Goal: Use online tool/utility: Utilize a website feature to perform a specific function

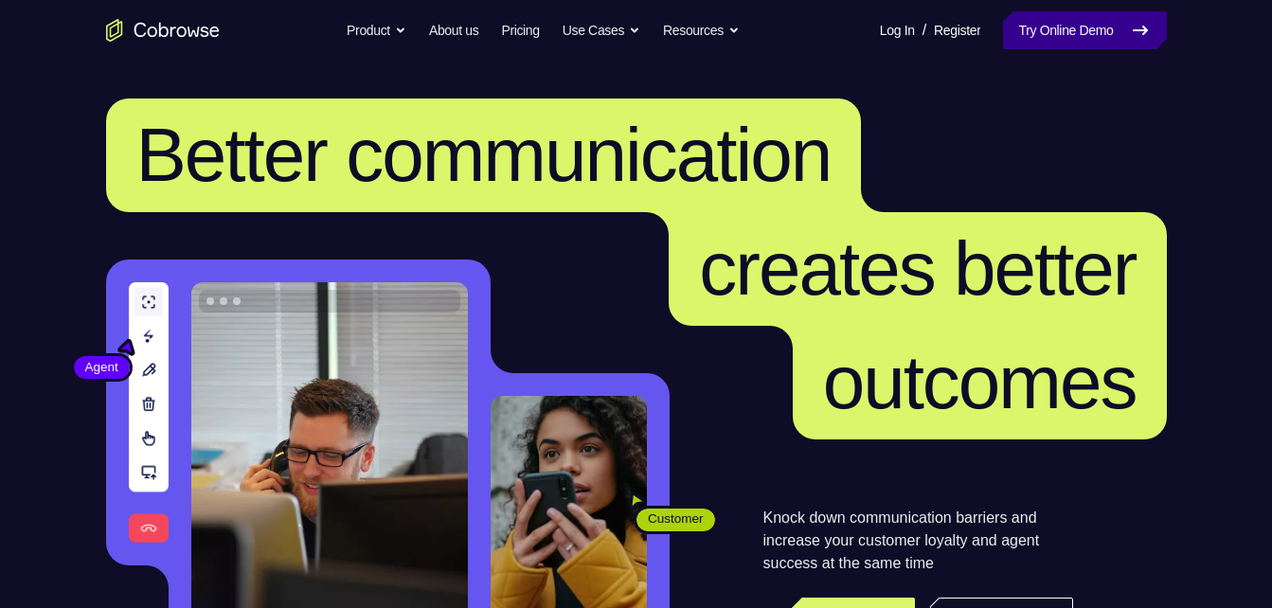
click at [1046, 37] on link "Try Online Demo" at bounding box center [1084, 30] width 163 height 38
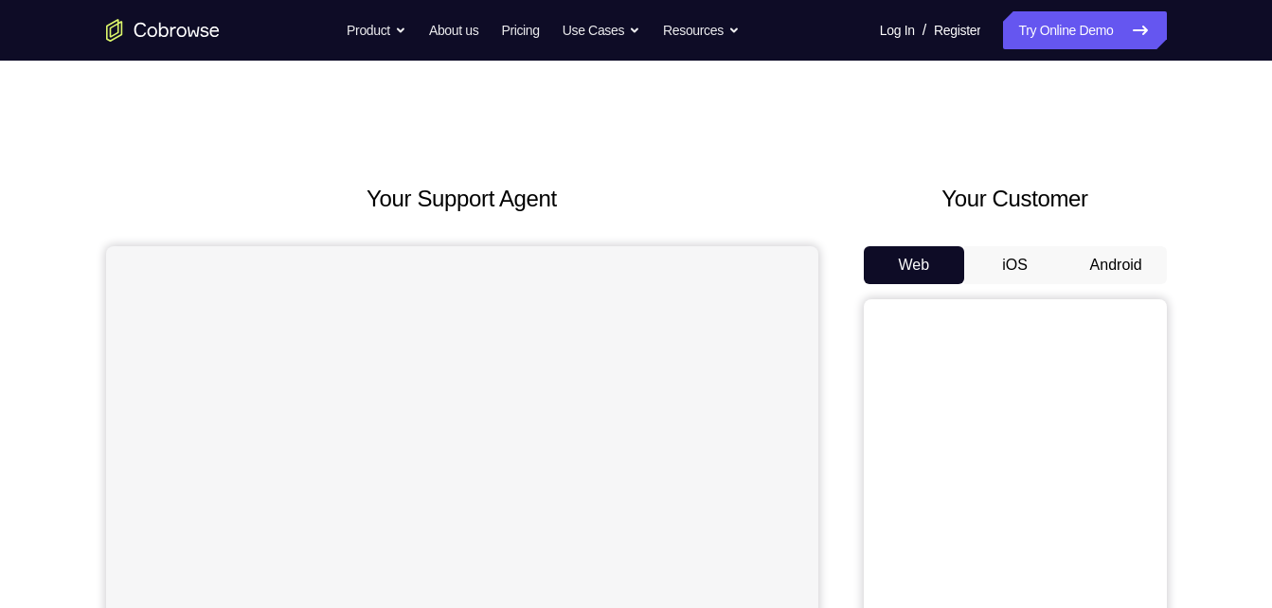
click at [1097, 271] on button "Android" at bounding box center [1116, 265] width 101 height 38
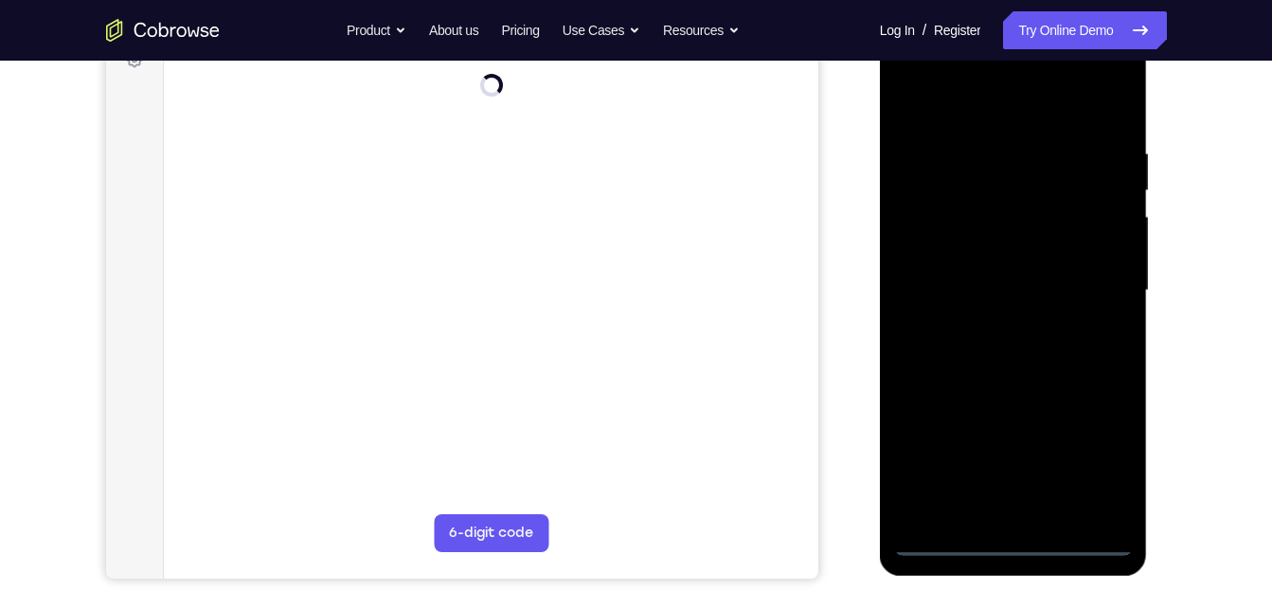
click at [1002, 547] on div at bounding box center [1013, 291] width 239 height 531
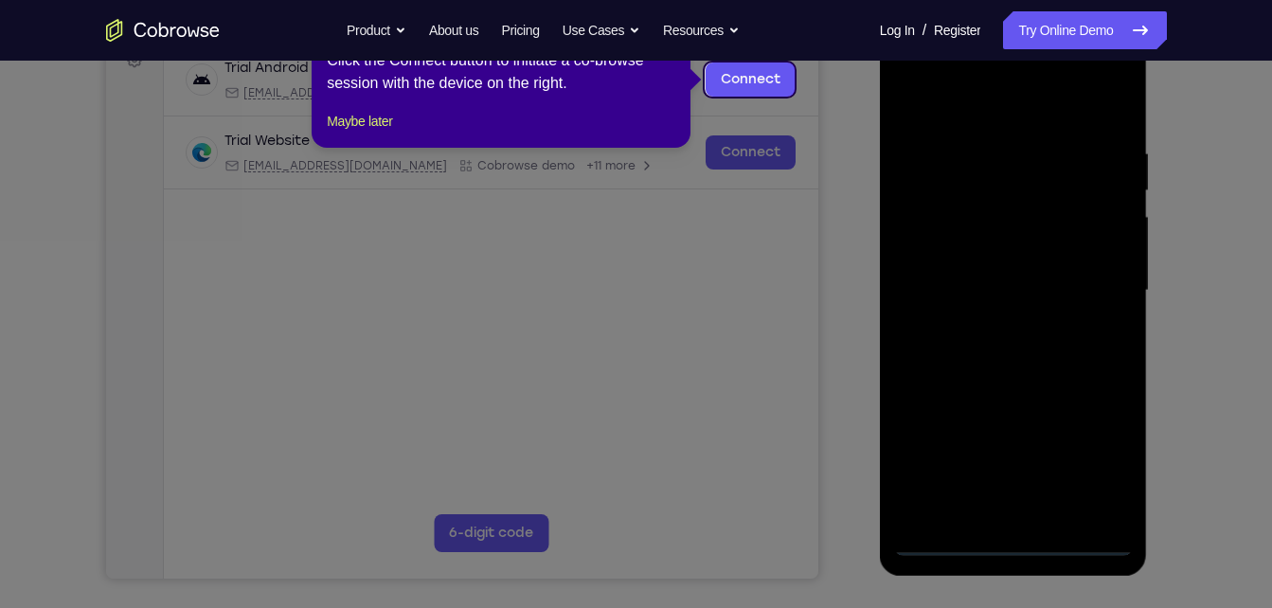
click at [1099, 477] on icon at bounding box center [643, 304] width 1287 height 608
click at [332, 129] on div "1 of 8 × Click the Connect button to initiate a co-browse session with the devi…" at bounding box center [501, 74] width 379 height 148
click at [335, 133] on button "Maybe later" at bounding box center [359, 121] width 65 height 23
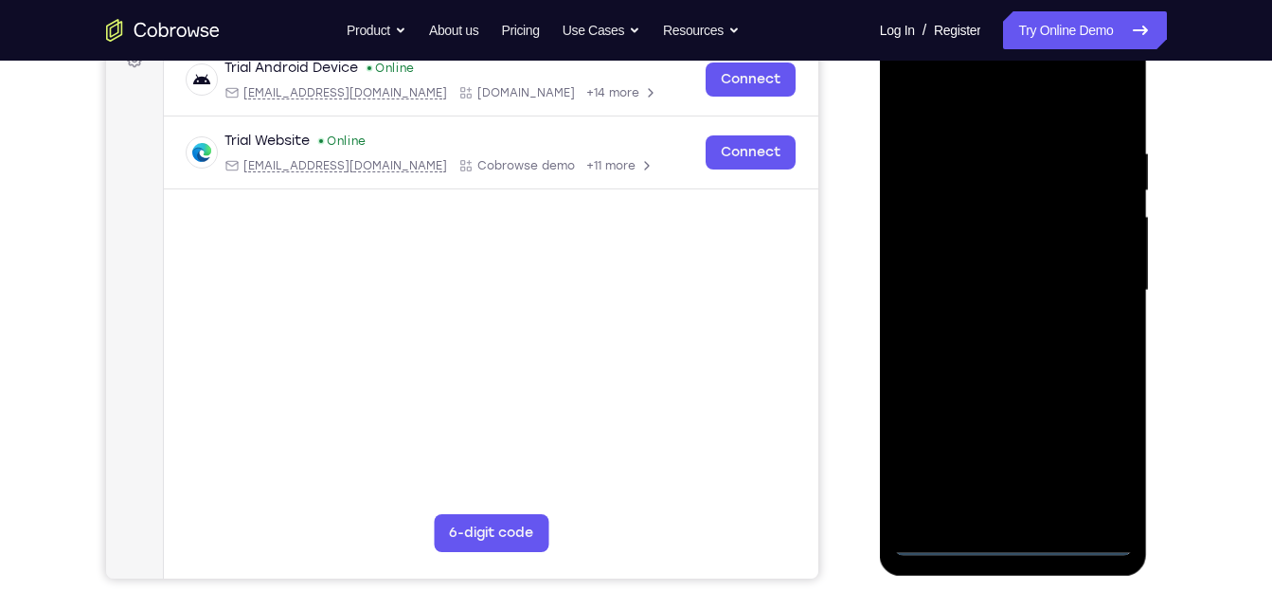
click at [1106, 455] on div at bounding box center [1013, 291] width 239 height 531
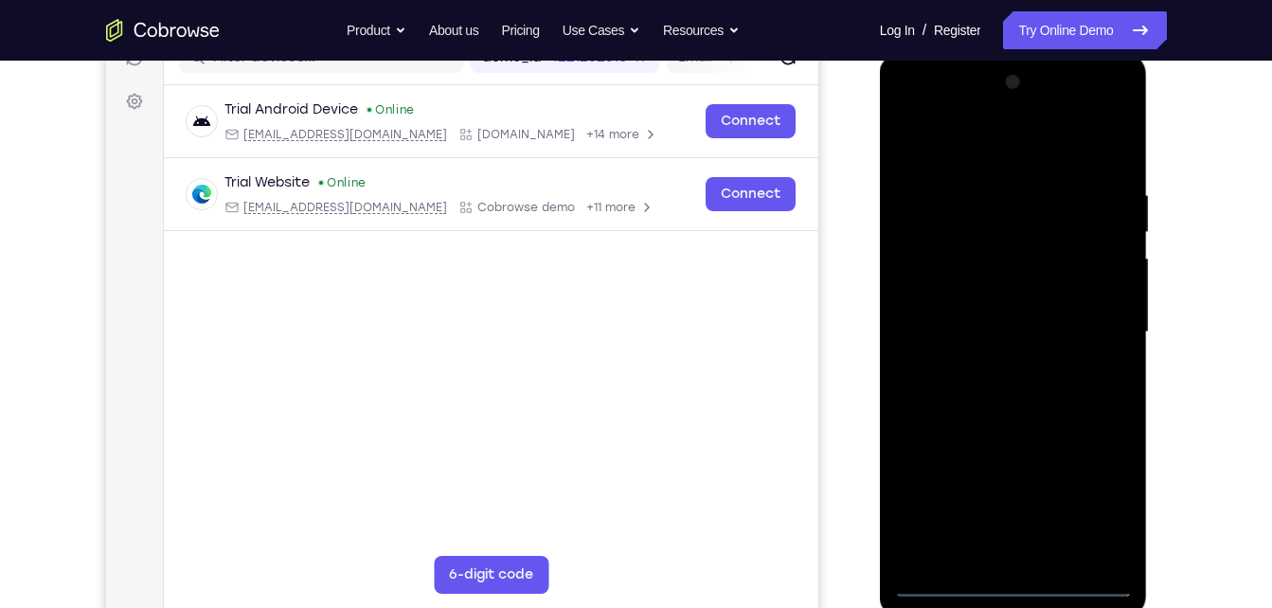
scroll to position [260, 0]
click at [918, 104] on div at bounding box center [1013, 333] width 239 height 531
click at [1100, 319] on div at bounding box center [1013, 333] width 239 height 531
click at [991, 360] on div at bounding box center [1013, 333] width 239 height 531
click at [979, 312] on div at bounding box center [1013, 333] width 239 height 531
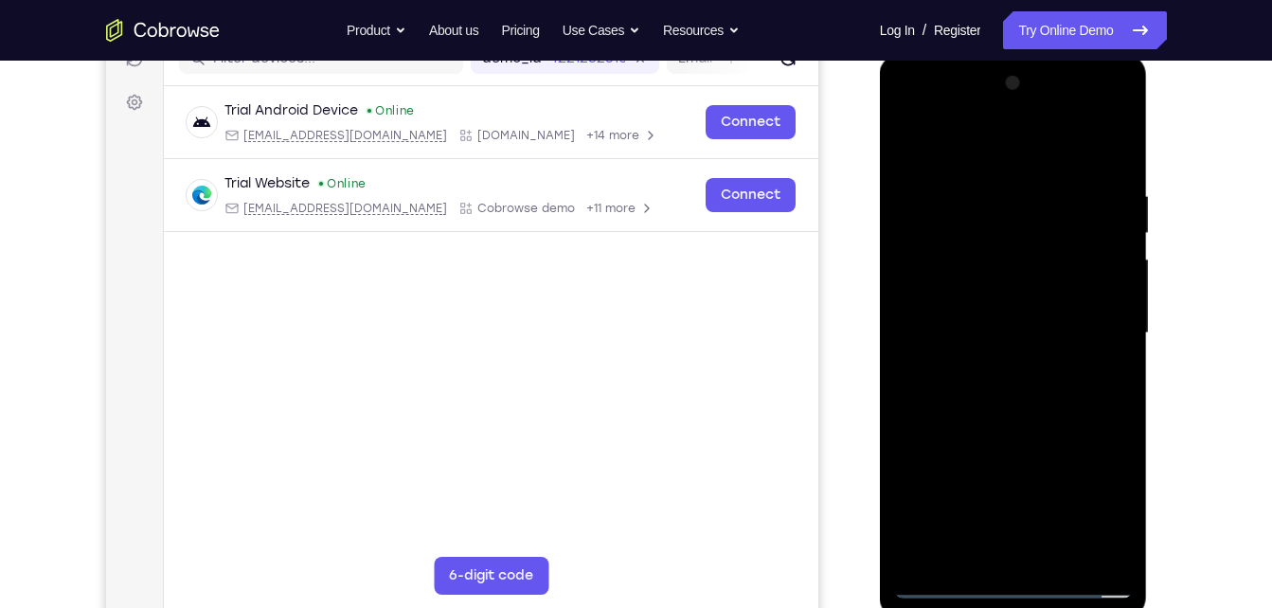
click at [1037, 289] on div at bounding box center [1013, 333] width 239 height 531
click at [997, 325] on div at bounding box center [1013, 333] width 239 height 531
click at [1055, 392] on div at bounding box center [1013, 333] width 239 height 531
click at [1060, 557] on div at bounding box center [1013, 333] width 239 height 531
click at [1028, 418] on div at bounding box center [1013, 333] width 239 height 531
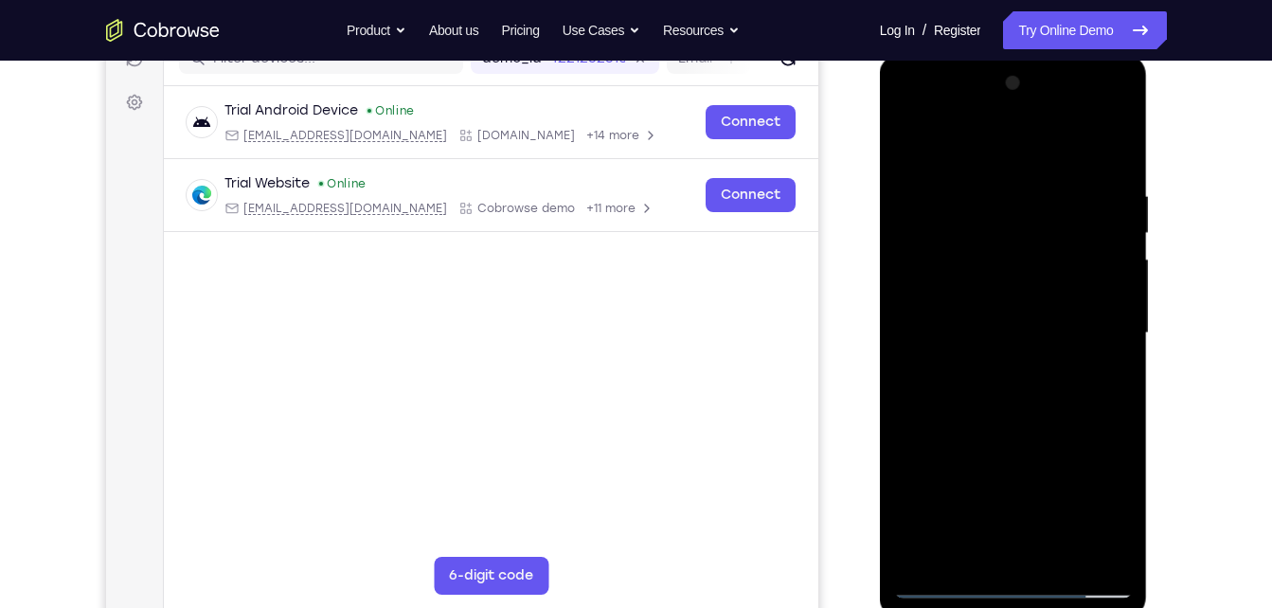
click at [1060, 550] on div at bounding box center [1013, 333] width 239 height 531
click at [1010, 430] on div at bounding box center [1013, 333] width 239 height 531
click at [1056, 329] on div at bounding box center [1013, 333] width 239 height 531
click at [966, 546] on div at bounding box center [1013, 333] width 239 height 531
click at [1091, 379] on div at bounding box center [1013, 333] width 239 height 531
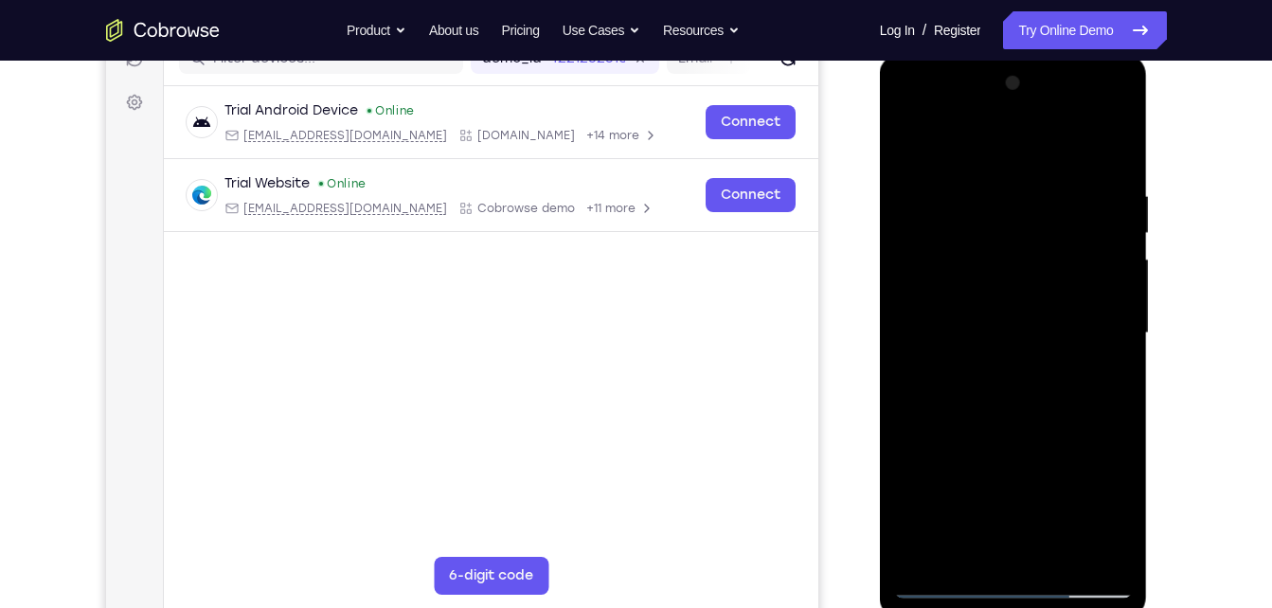
click at [1101, 382] on div at bounding box center [1013, 333] width 239 height 531
click at [1103, 368] on div at bounding box center [1013, 333] width 239 height 531
click at [917, 140] on div at bounding box center [1013, 333] width 239 height 531
click at [963, 364] on div at bounding box center [1013, 333] width 239 height 531
click at [956, 548] on div at bounding box center [1013, 333] width 239 height 531
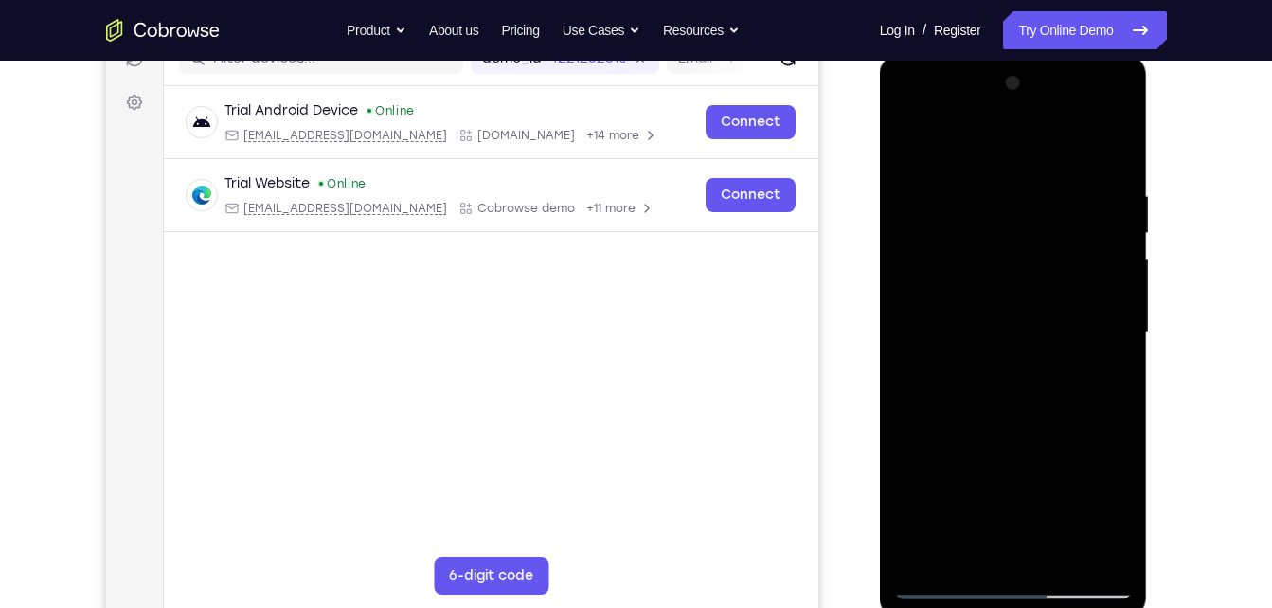
click at [1110, 520] on div at bounding box center [1013, 333] width 239 height 531
click at [1121, 512] on div at bounding box center [1013, 333] width 239 height 531
click at [1109, 385] on div at bounding box center [1013, 333] width 239 height 531
click at [907, 142] on div at bounding box center [1013, 333] width 239 height 531
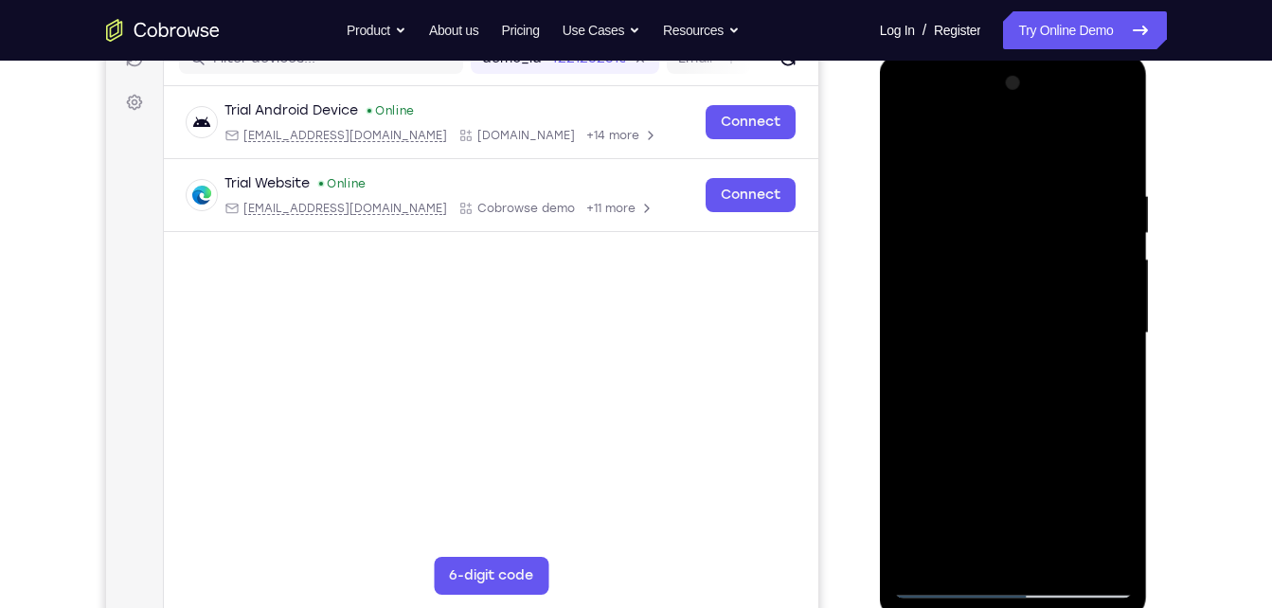
click at [916, 136] on div at bounding box center [1013, 333] width 239 height 531
click at [921, 547] on div at bounding box center [1013, 333] width 239 height 531
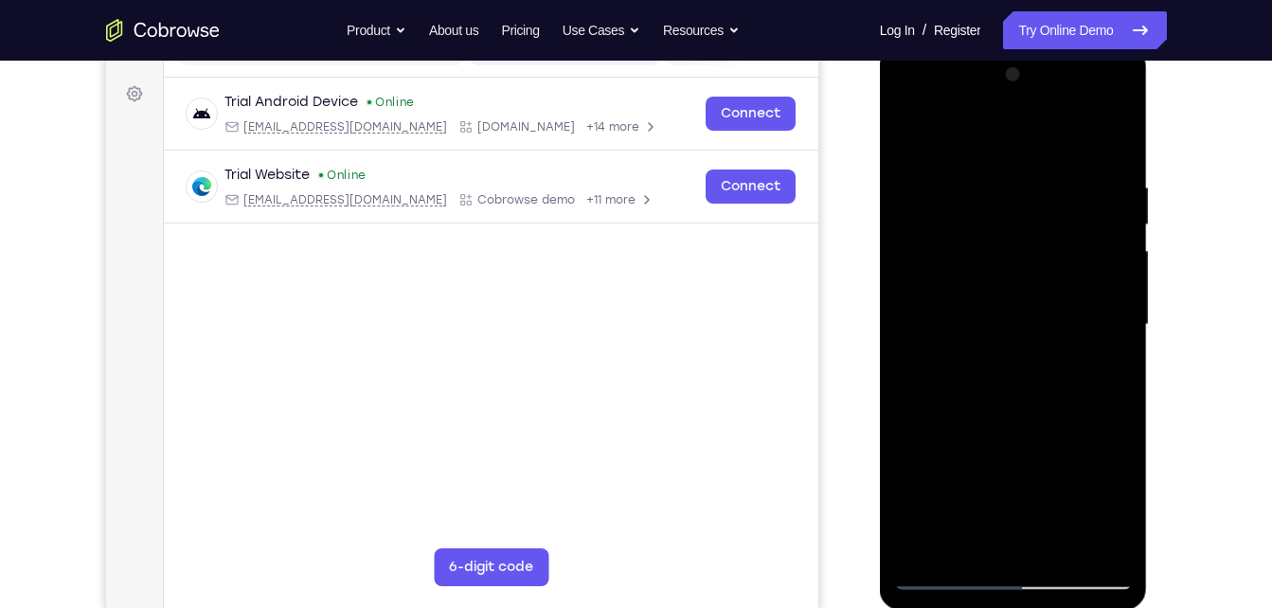
scroll to position [269, 0]
click at [1102, 546] on div at bounding box center [1013, 324] width 239 height 531
click at [925, 201] on div at bounding box center [1013, 324] width 239 height 531
click at [989, 339] on div at bounding box center [1013, 324] width 239 height 531
click at [1015, 149] on div at bounding box center [1013, 324] width 239 height 531
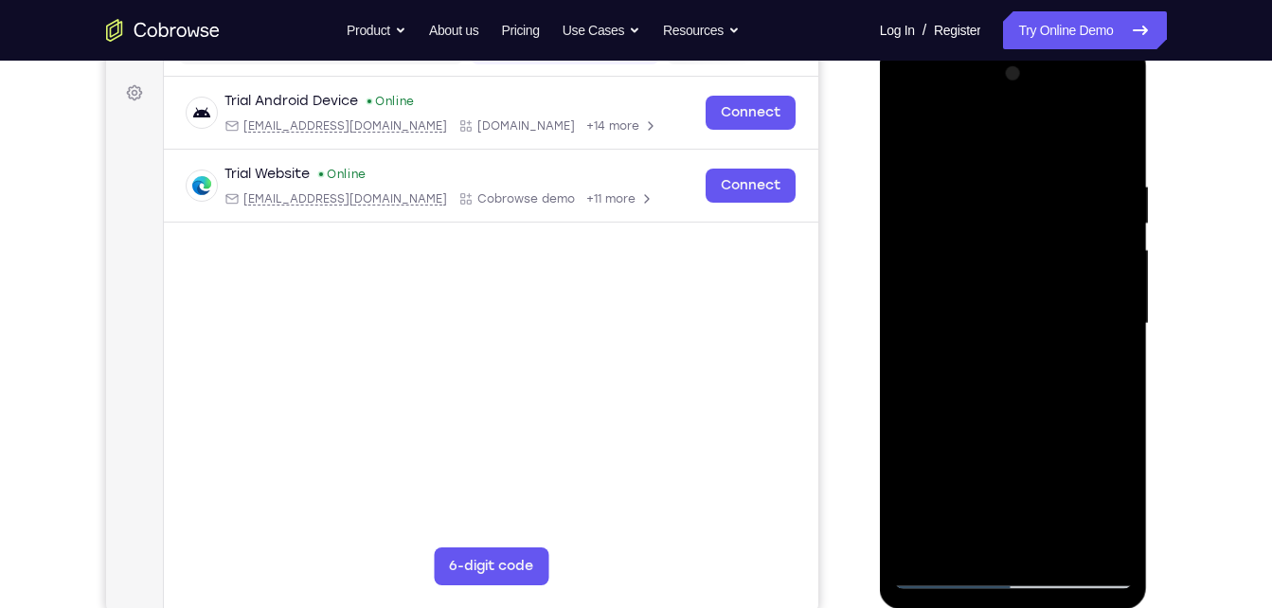
click at [946, 568] on div at bounding box center [1013, 324] width 239 height 531
click at [1098, 189] on div at bounding box center [1013, 324] width 239 height 531
click at [1101, 189] on div at bounding box center [1013, 324] width 239 height 531
click at [915, 99] on div at bounding box center [1013, 324] width 239 height 531
click at [909, 103] on div at bounding box center [1013, 324] width 239 height 531
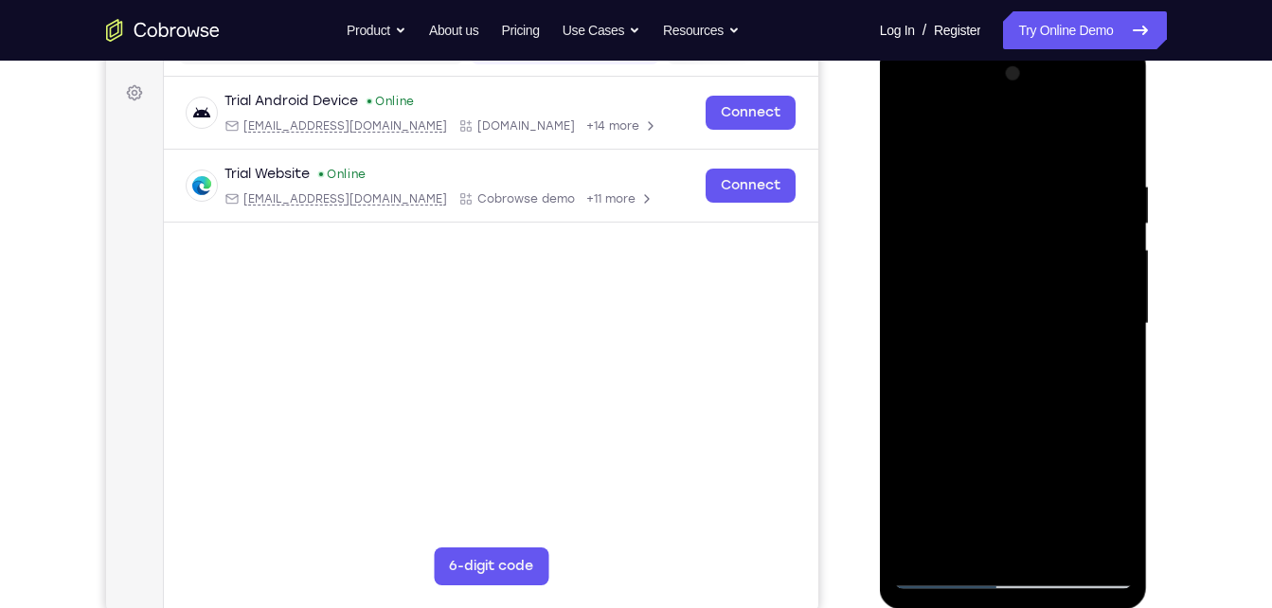
click at [978, 550] on div at bounding box center [1013, 324] width 239 height 531
click at [1011, 119] on div at bounding box center [1013, 324] width 239 height 531
click at [990, 131] on div at bounding box center [1013, 324] width 239 height 531
drag, startPoint x: 987, startPoint y: 251, endPoint x: 967, endPoint y: 107, distance: 145.4
click at [967, 107] on div at bounding box center [1013, 324] width 239 height 531
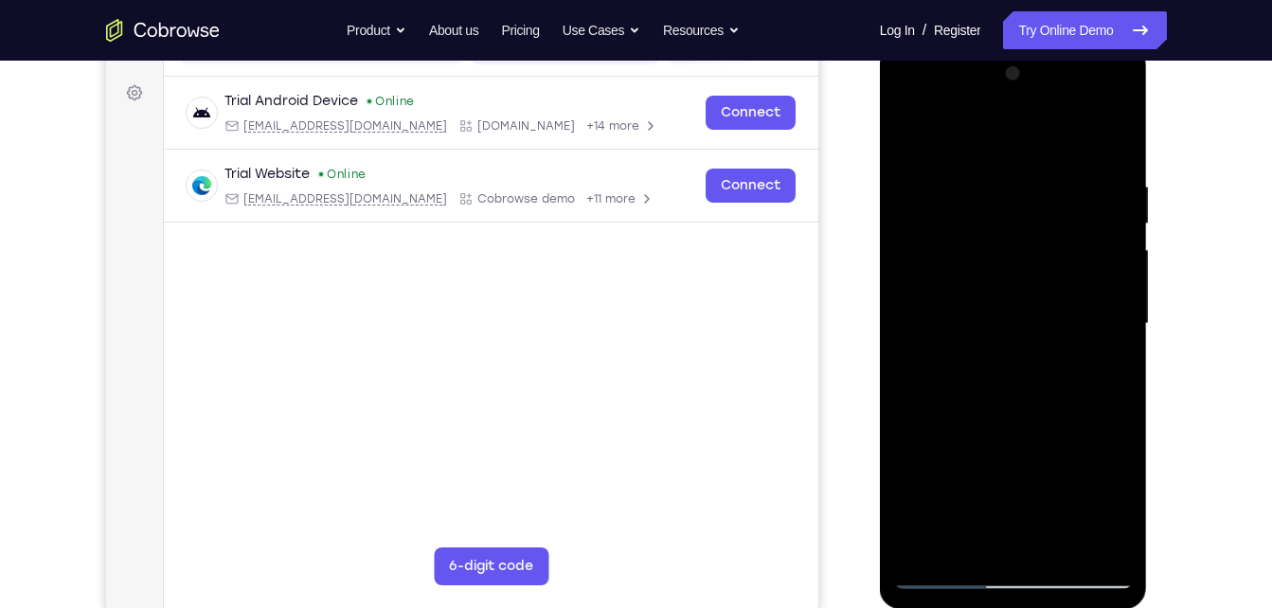
click at [1109, 134] on div at bounding box center [1013, 324] width 239 height 531
click at [926, 550] on div at bounding box center [1013, 324] width 239 height 531
click at [1066, 542] on div at bounding box center [1013, 324] width 239 height 531
click at [953, 353] on div at bounding box center [1013, 324] width 239 height 531
click at [1010, 253] on div at bounding box center [1013, 324] width 239 height 531
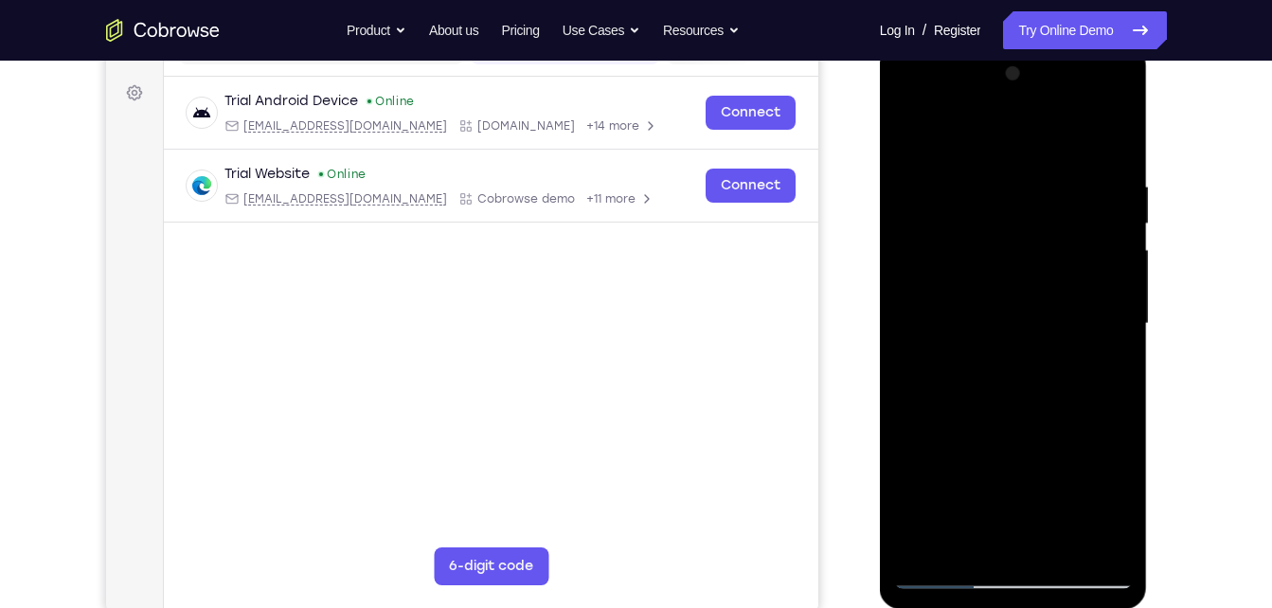
click at [1037, 196] on div at bounding box center [1013, 324] width 239 height 531
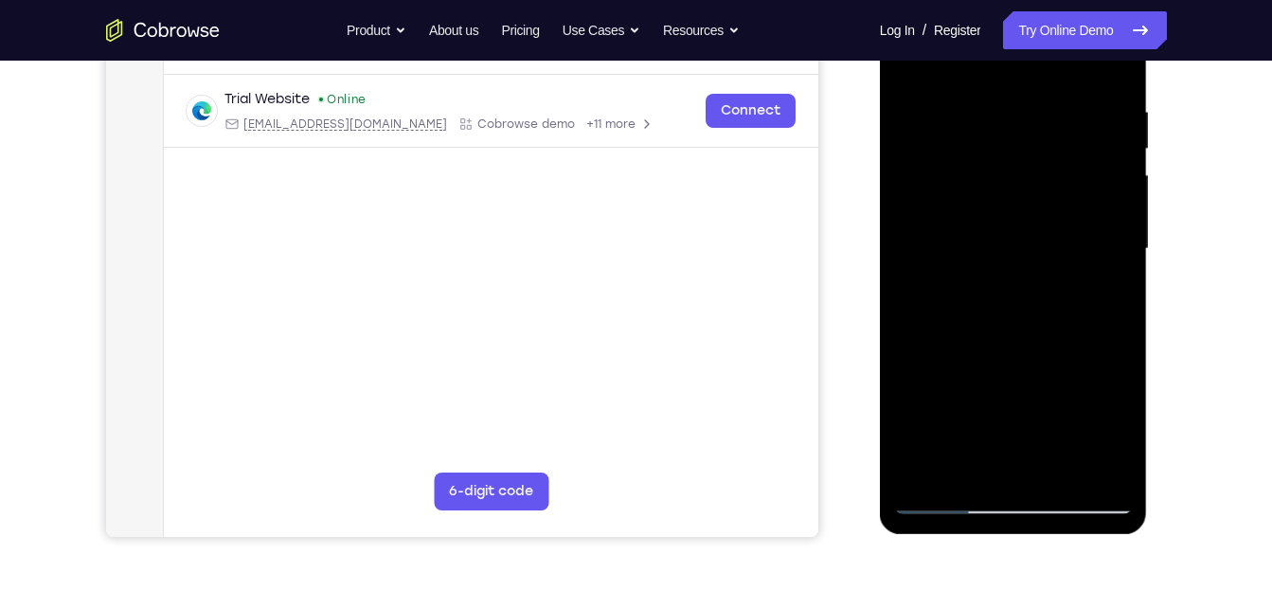
scroll to position [339, 0]
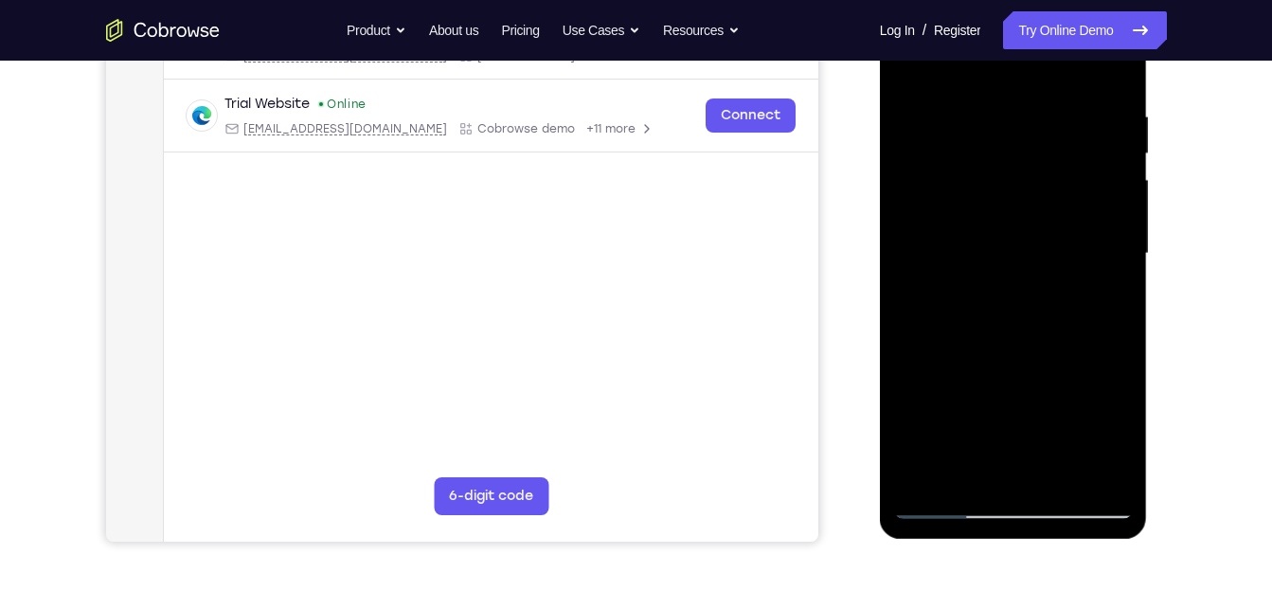
click at [929, 480] on div at bounding box center [1013, 254] width 239 height 531
click at [964, 481] on div at bounding box center [1013, 254] width 239 height 531
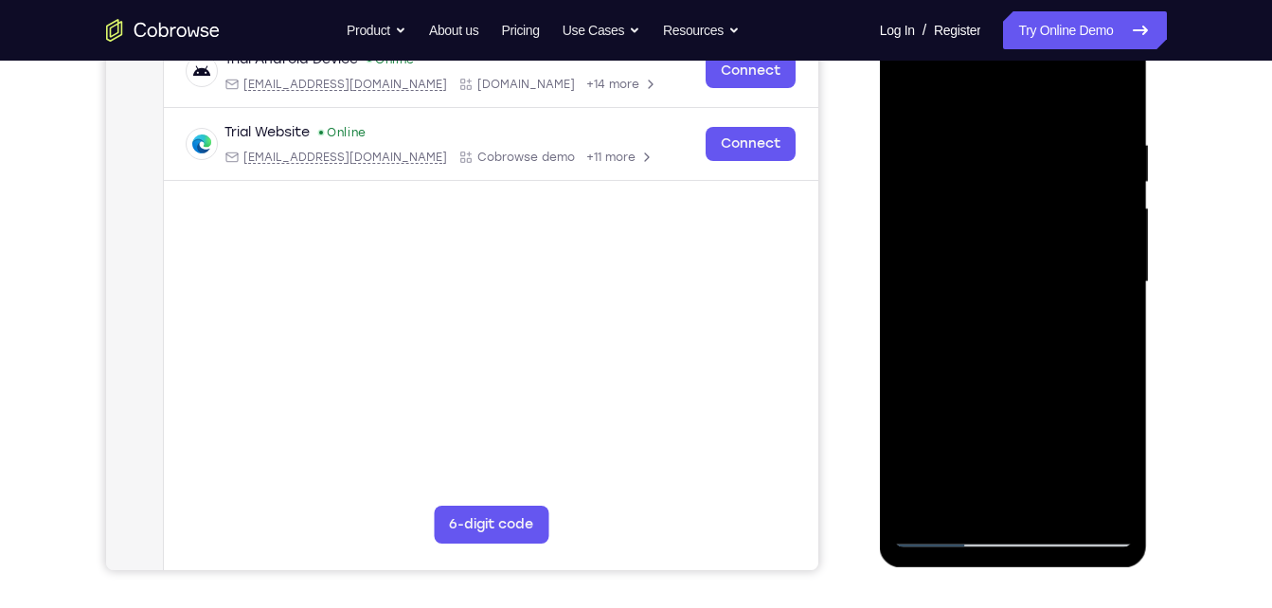
scroll to position [310, 0]
click at [1027, 84] on div at bounding box center [1013, 283] width 239 height 531
click at [1013, 264] on div at bounding box center [1013, 283] width 239 height 531
click at [1078, 141] on div at bounding box center [1013, 283] width 239 height 531
click at [1055, 118] on div at bounding box center [1013, 283] width 239 height 531
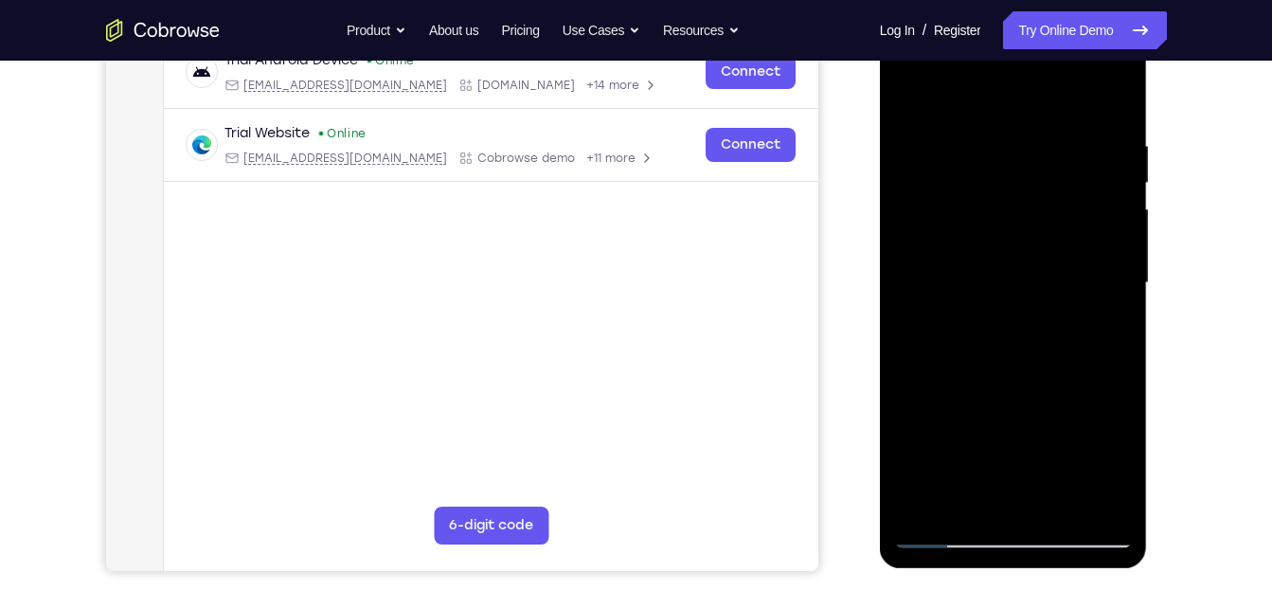
click at [1045, 162] on div at bounding box center [1013, 283] width 239 height 531
click at [1067, 118] on div at bounding box center [1013, 283] width 239 height 531
click at [1019, 323] on div at bounding box center [1013, 283] width 239 height 531
click at [1108, 322] on div at bounding box center [1013, 283] width 239 height 531
click at [1101, 329] on div at bounding box center [1013, 283] width 239 height 531
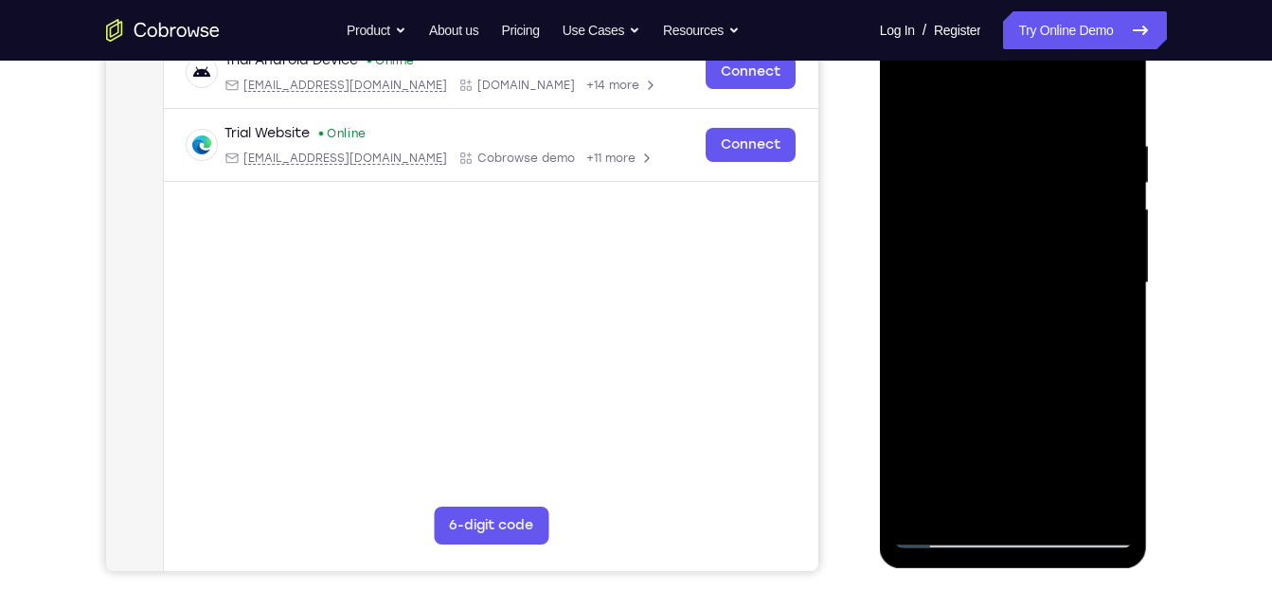
click at [1101, 329] on div at bounding box center [1013, 283] width 239 height 531
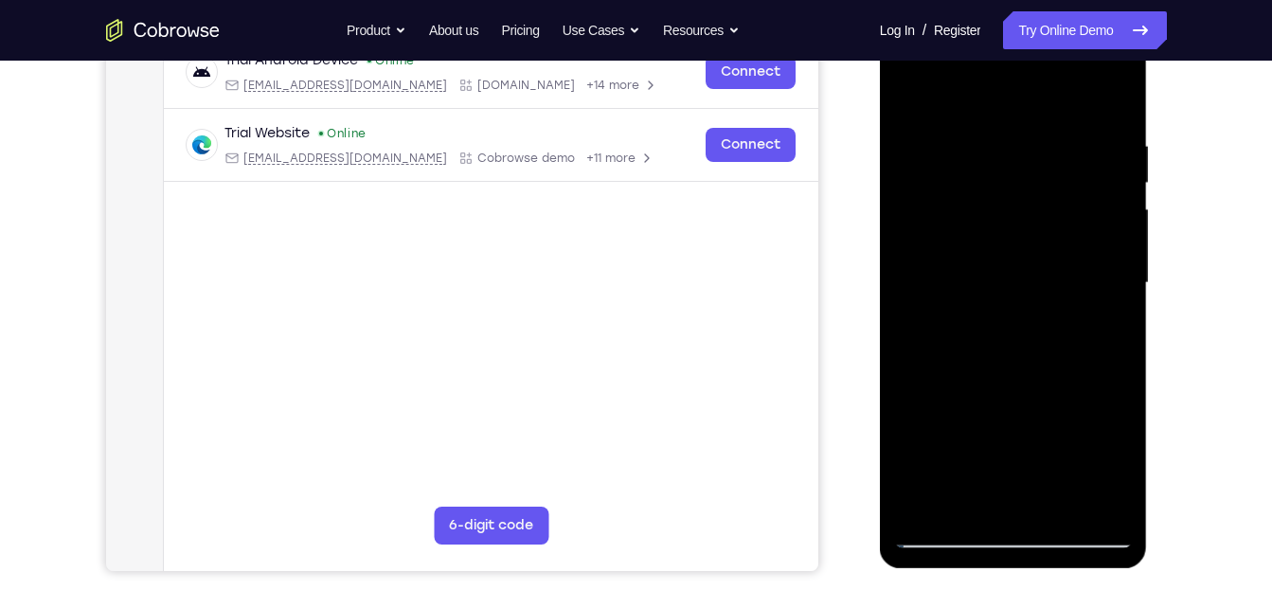
click at [1110, 468] on div at bounding box center [1013, 283] width 239 height 531
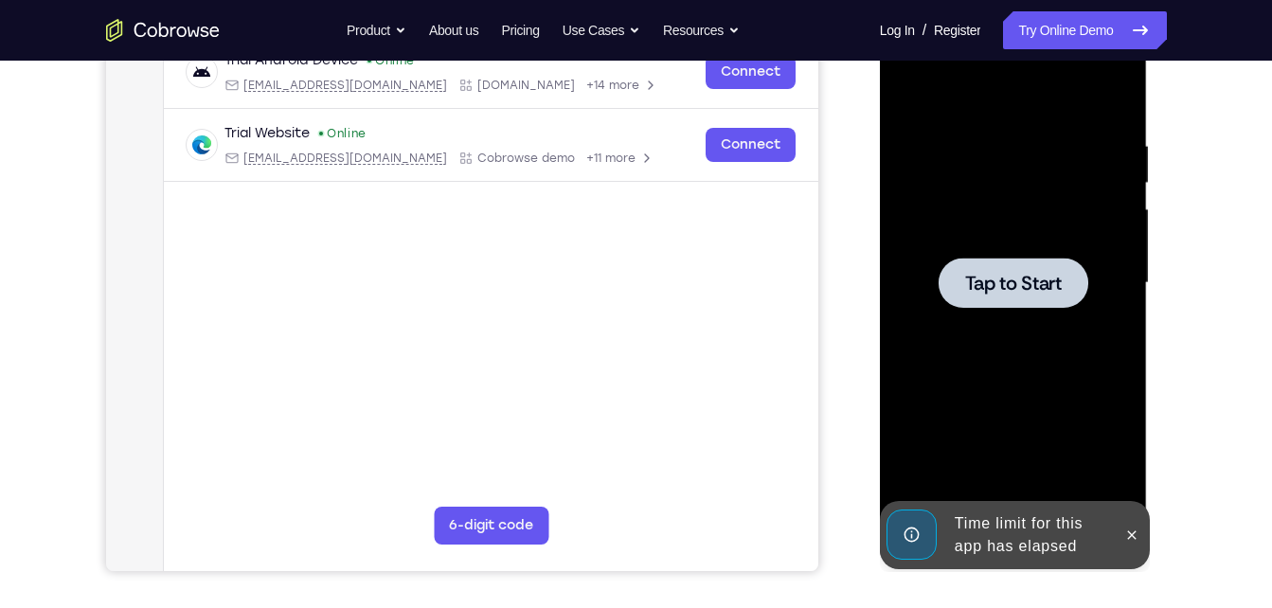
click at [1055, 315] on div at bounding box center [1013, 283] width 239 height 531
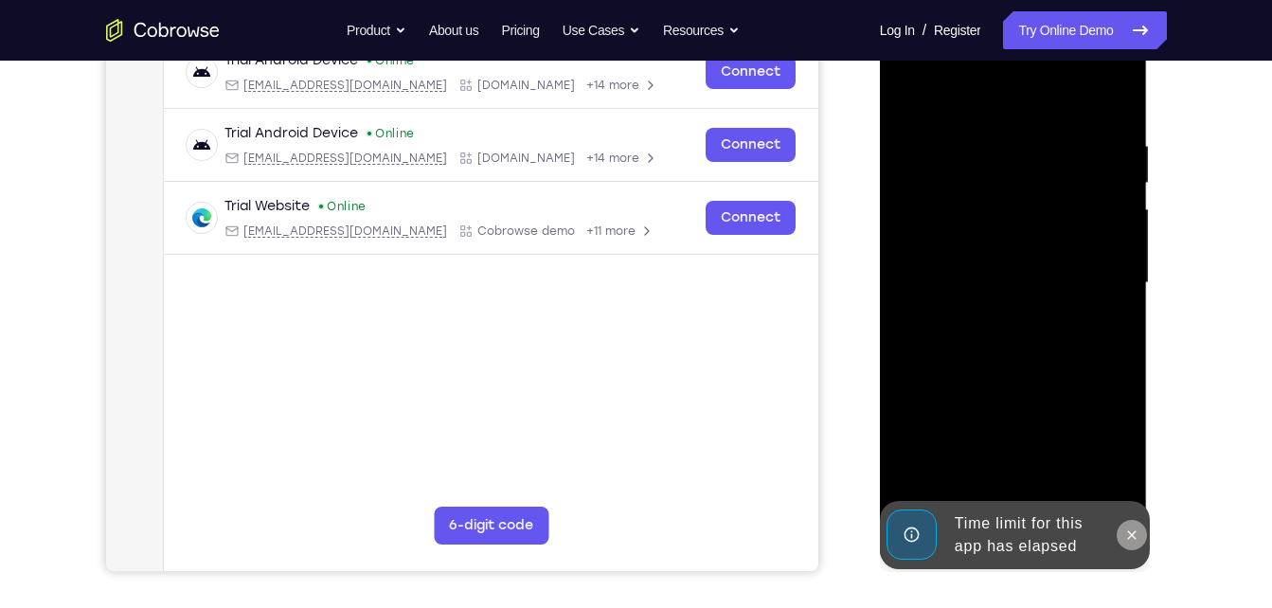
click at [1127, 531] on icon at bounding box center [1132, 535] width 15 height 15
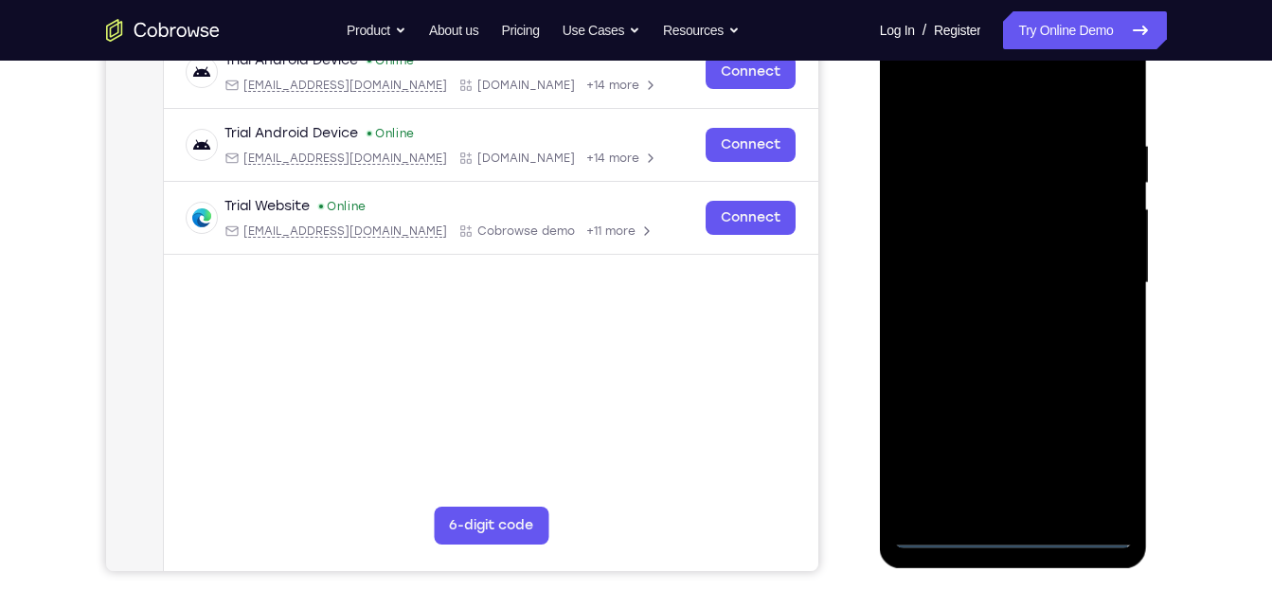
click at [1021, 527] on div at bounding box center [1013, 283] width 239 height 531
click at [1010, 530] on div at bounding box center [1013, 283] width 239 height 531
drag, startPoint x: 1049, startPoint y: 413, endPoint x: 1008, endPoint y: 169, distance: 247.8
click at [1008, 169] on div at bounding box center [1013, 283] width 239 height 531
click at [933, 316] on div at bounding box center [1013, 283] width 239 height 531
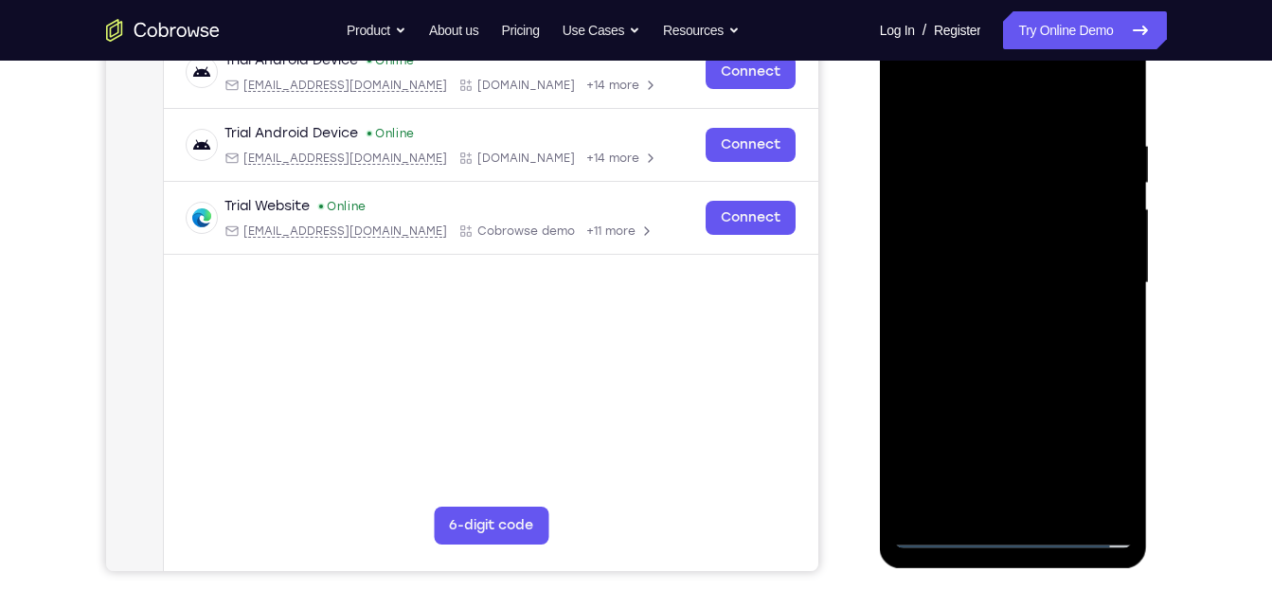
click at [983, 482] on div at bounding box center [1013, 283] width 239 height 531
click at [1113, 442] on div at bounding box center [1013, 283] width 239 height 531
click at [1102, 433] on div at bounding box center [1013, 283] width 239 height 531
click at [1122, 306] on div at bounding box center [1013, 283] width 239 height 531
click at [1111, 313] on div at bounding box center [1013, 283] width 239 height 531
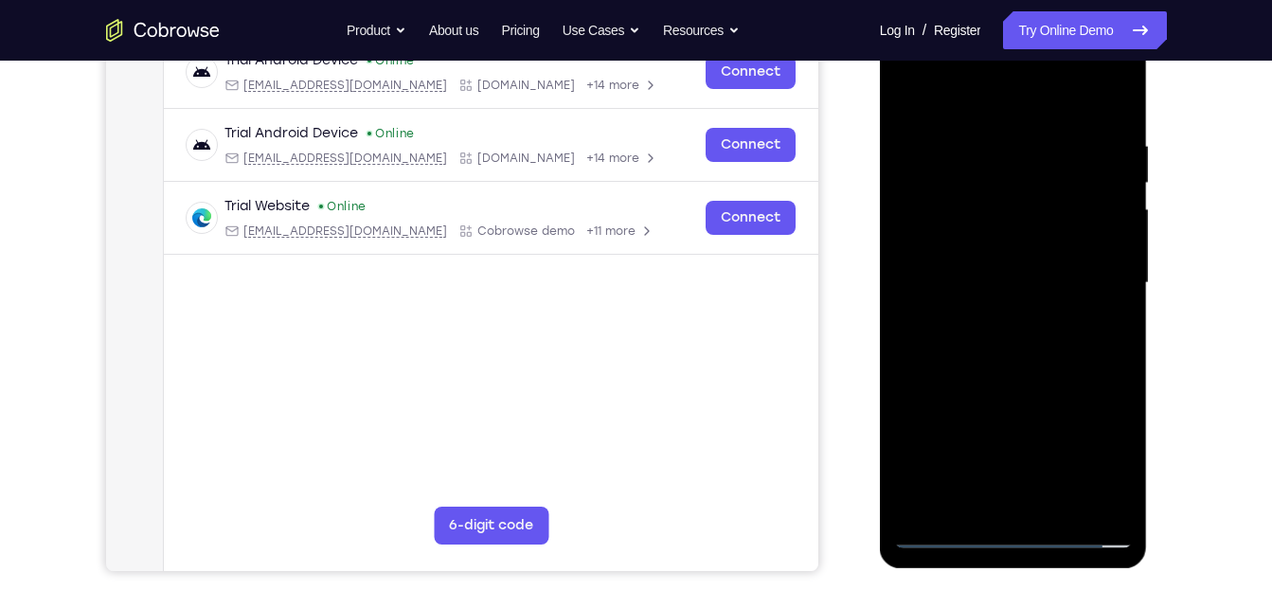
click at [1022, 446] on div at bounding box center [1013, 283] width 239 height 531
click at [931, 334] on div at bounding box center [1013, 283] width 239 height 531
click at [1023, 381] on div at bounding box center [1013, 283] width 239 height 531
click at [1022, 460] on div at bounding box center [1013, 283] width 239 height 531
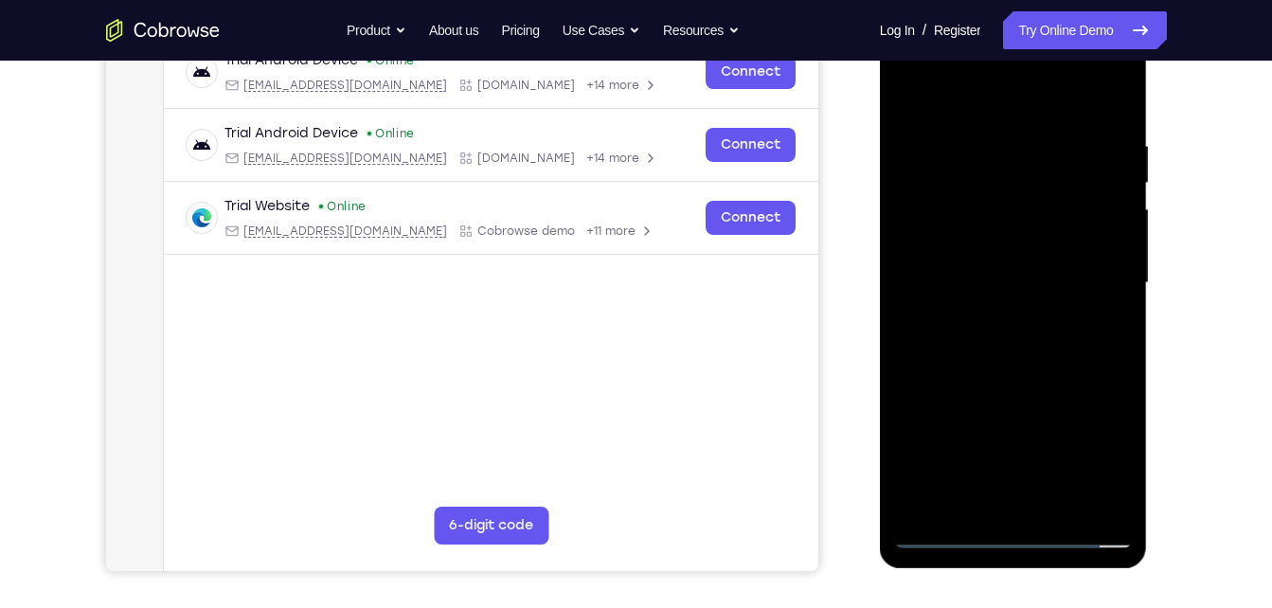
click at [1022, 423] on div at bounding box center [1013, 283] width 239 height 531
click at [1022, 371] on div at bounding box center [1013, 283] width 239 height 531
click at [1007, 457] on div at bounding box center [1013, 283] width 239 height 531
click at [1026, 340] on div at bounding box center [1013, 283] width 239 height 531
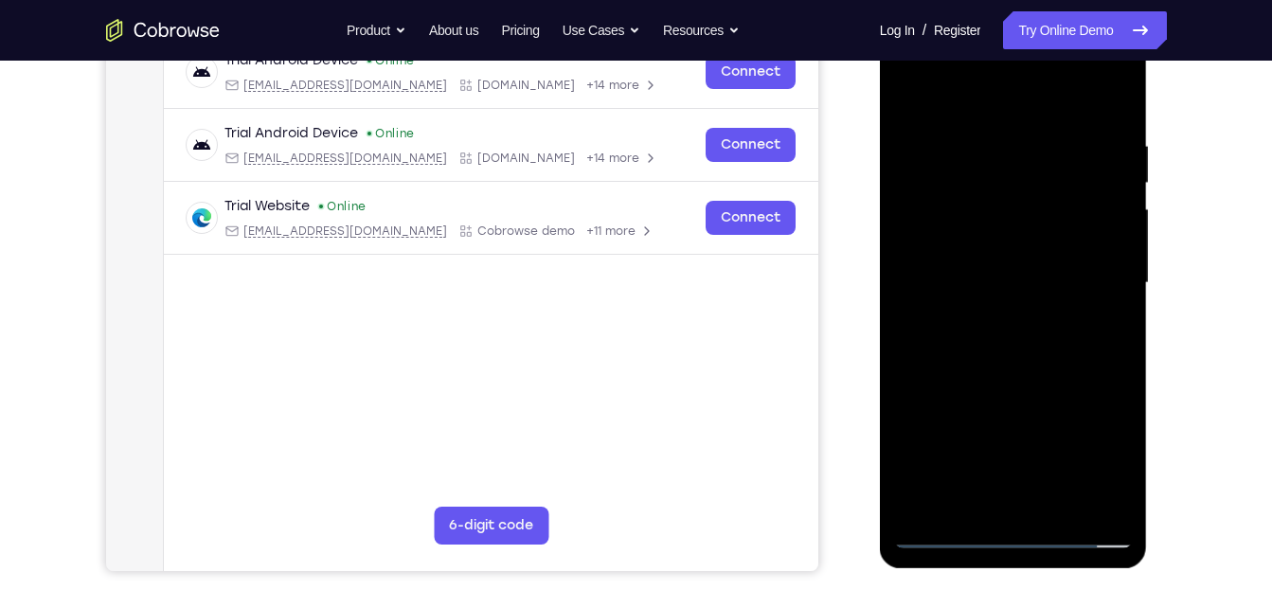
click at [1104, 379] on div at bounding box center [1013, 283] width 239 height 531
click at [1029, 452] on div at bounding box center [1013, 283] width 239 height 531
click at [1115, 302] on div at bounding box center [1013, 283] width 239 height 531
click at [997, 497] on div at bounding box center [1013, 283] width 239 height 531
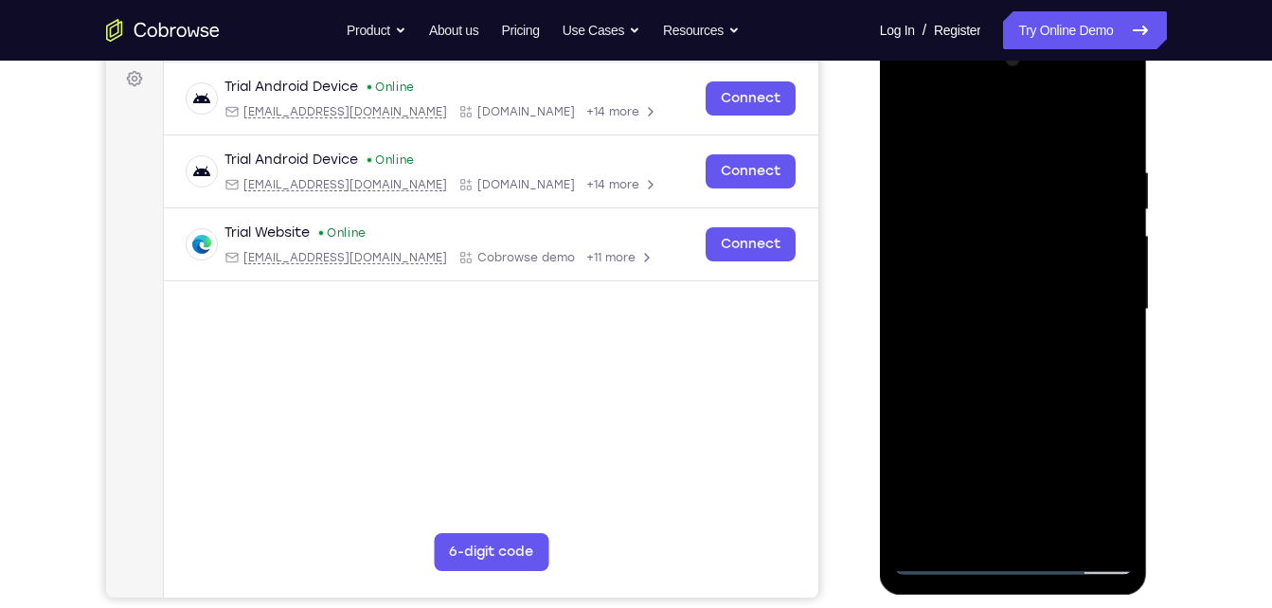
scroll to position [292, 0]
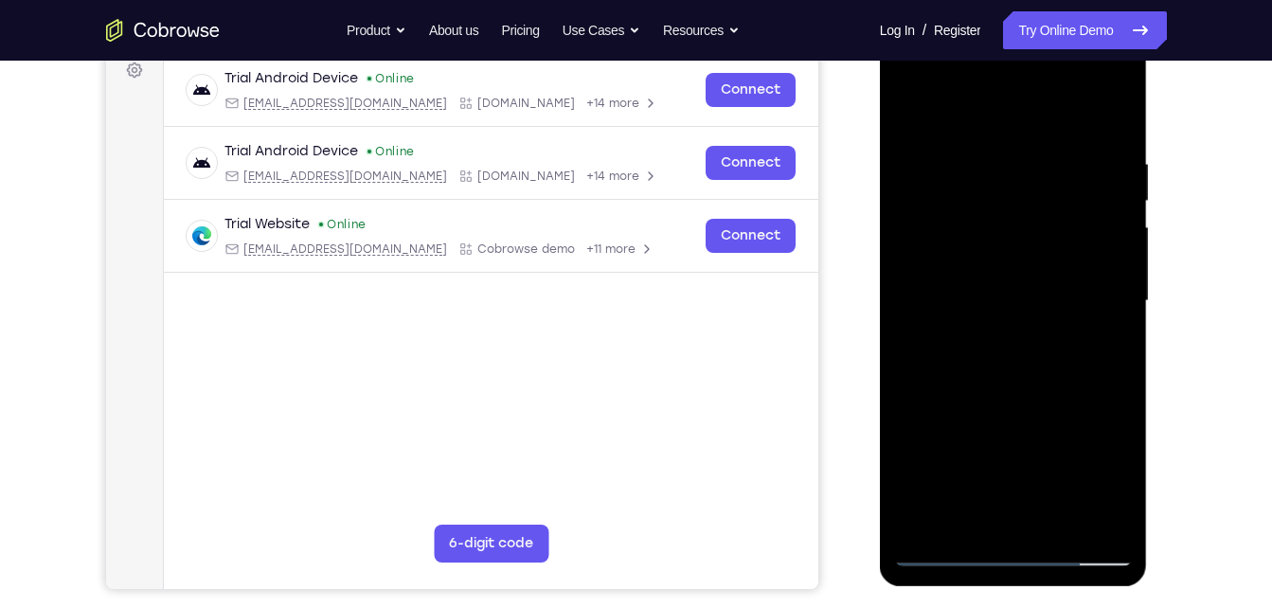
click at [1016, 484] on div at bounding box center [1013, 301] width 239 height 531
click at [931, 505] on div at bounding box center [1013, 301] width 239 height 531
click at [1000, 558] on div at bounding box center [1013, 301] width 239 height 531
drag, startPoint x: 943, startPoint y: 405, endPoint x: 929, endPoint y: 69, distance: 335.7
click at [929, 69] on div at bounding box center [1013, 301] width 239 height 531
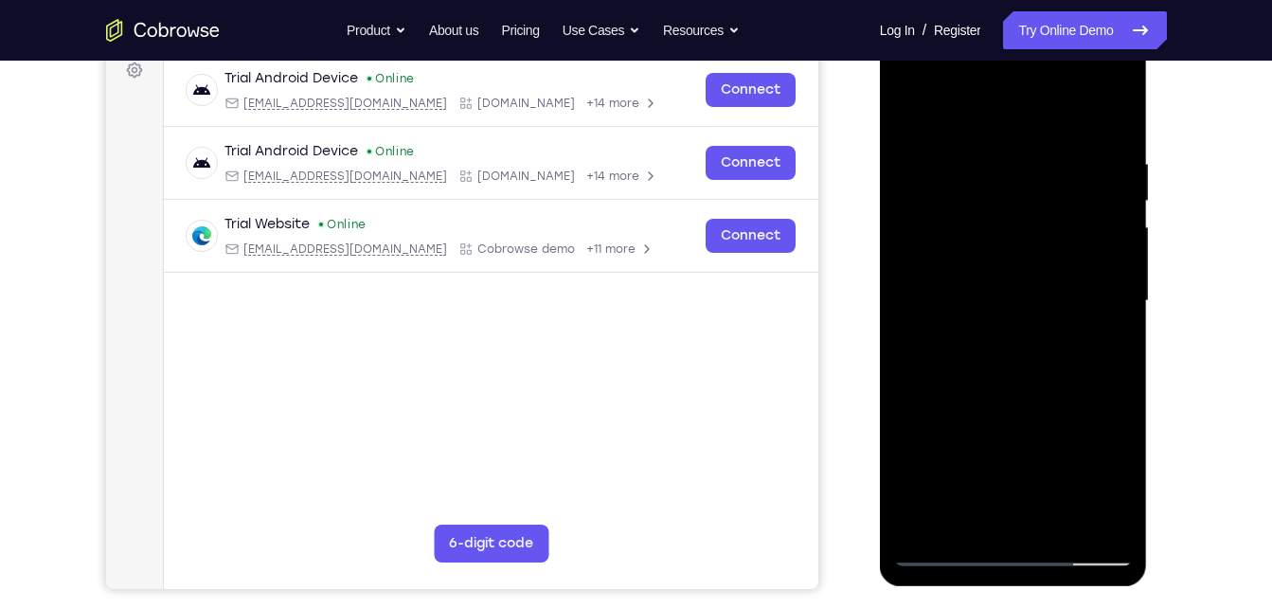
drag, startPoint x: 976, startPoint y: 227, endPoint x: 847, endPoint y: -70, distance: 324.2
click at [880, 22] on html "Online web based iOS Simulators and Android Emulators. Run iPhone, iPad, Mobile…" at bounding box center [1015, 306] width 270 height 568
drag, startPoint x: 1009, startPoint y: 125, endPoint x: 1000, endPoint y: 124, distance: 9.5
click at [1000, 124] on div at bounding box center [1013, 301] width 239 height 531
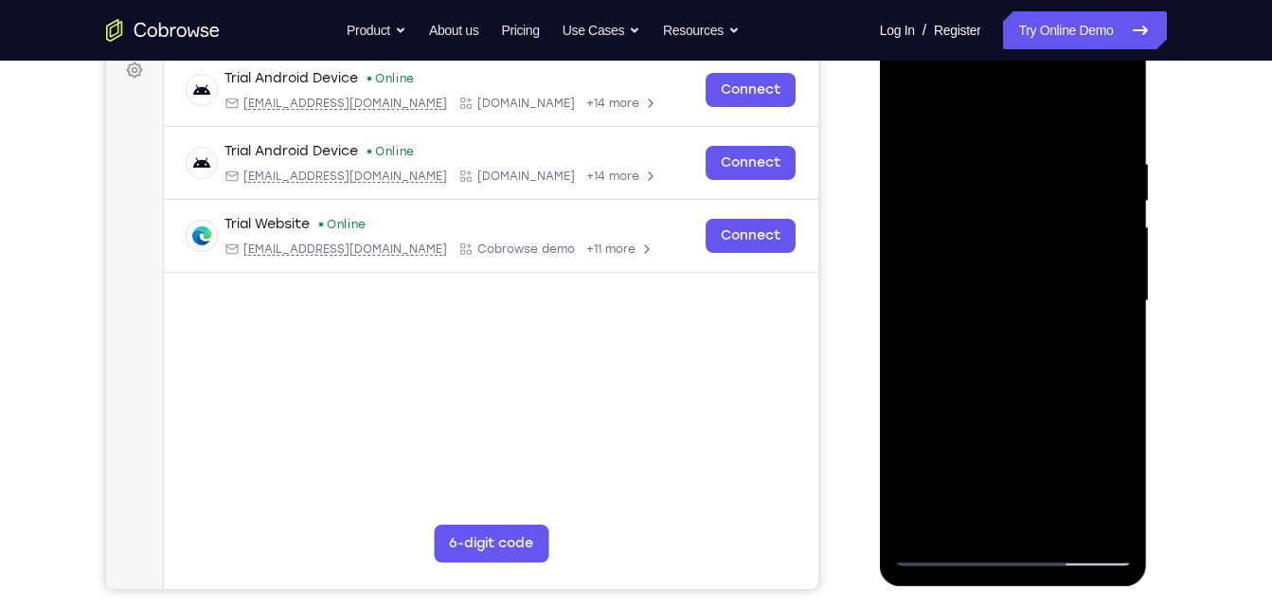
click at [1017, 511] on div at bounding box center [1013, 301] width 239 height 531
click at [1041, 357] on div at bounding box center [1013, 301] width 239 height 531
click at [1013, 497] on div at bounding box center [1013, 301] width 239 height 531
click at [1044, 339] on div at bounding box center [1013, 301] width 239 height 531
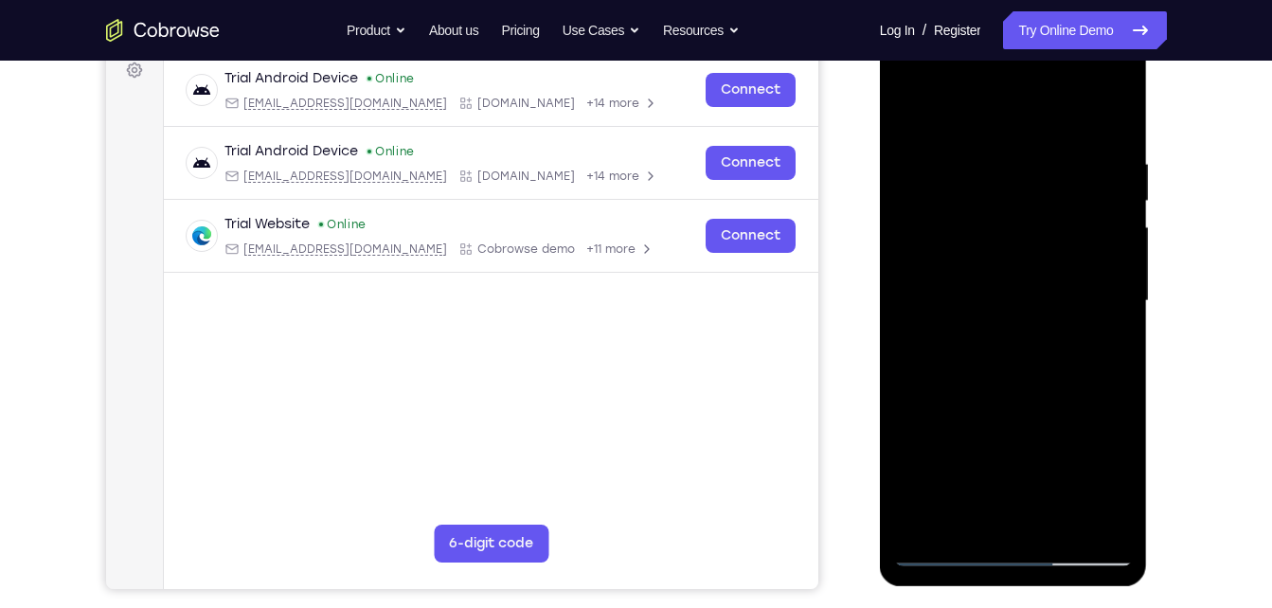
click at [1044, 339] on div at bounding box center [1013, 301] width 239 height 531
click at [1120, 442] on div at bounding box center [1013, 301] width 239 height 531
click at [1109, 398] on div at bounding box center [1013, 301] width 239 height 531
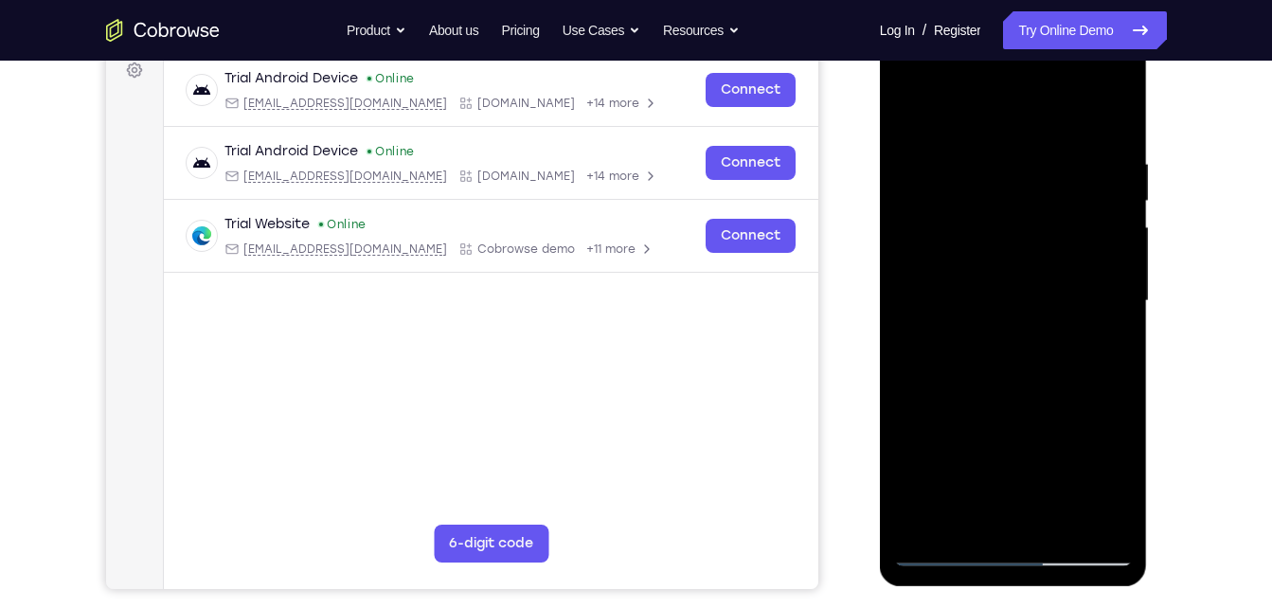
scroll to position [290, 0]
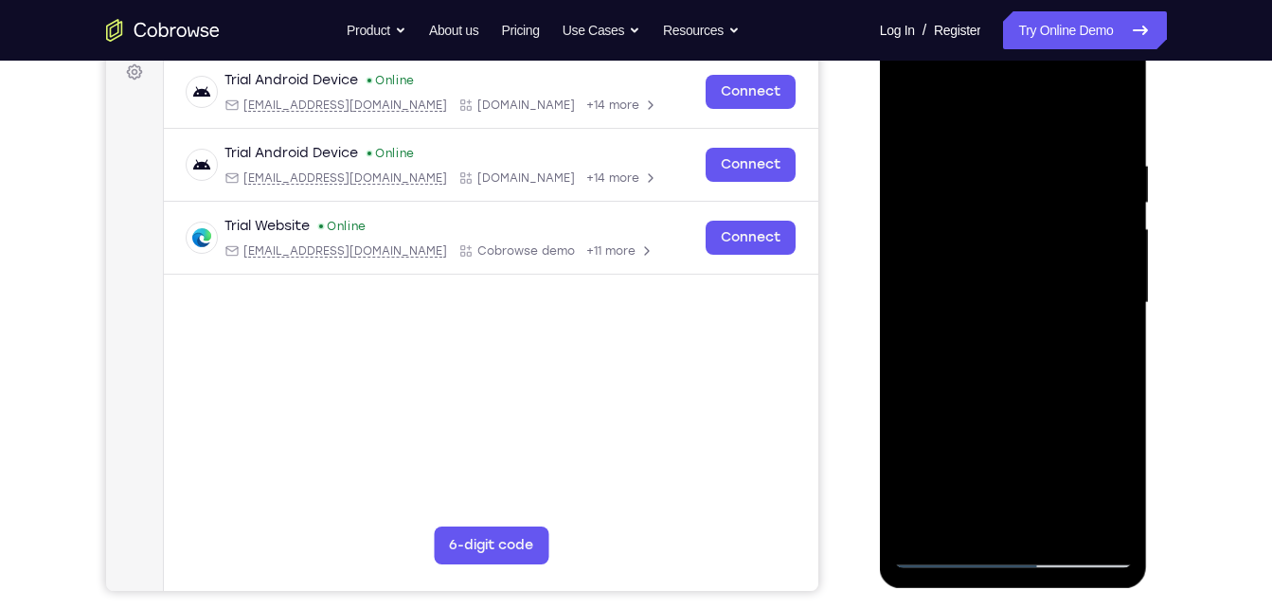
click at [908, 82] on div at bounding box center [1013, 303] width 239 height 531
click at [1013, 544] on div at bounding box center [1013, 303] width 239 height 531
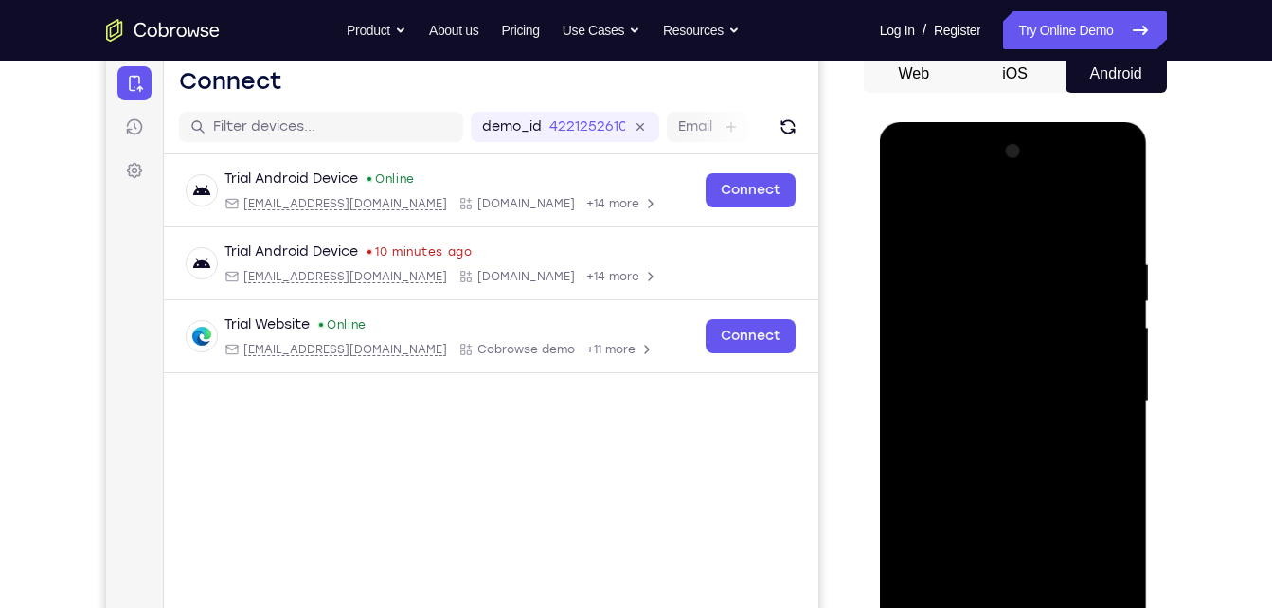
scroll to position [285, 0]
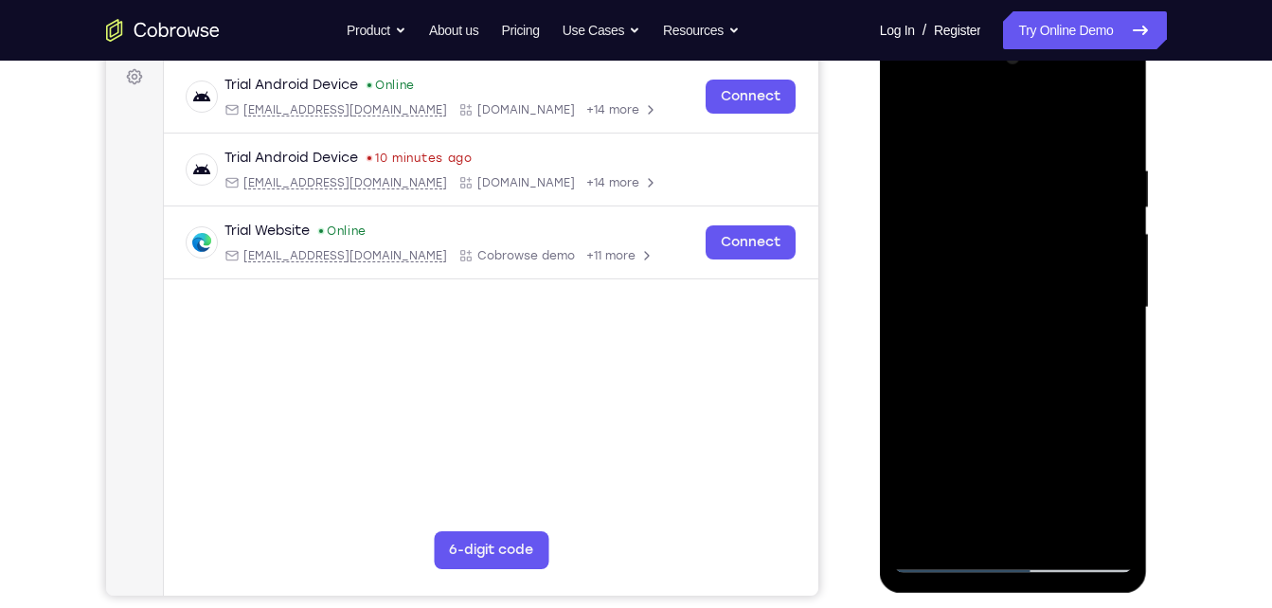
click at [999, 559] on div at bounding box center [1013, 308] width 239 height 531
click at [1019, 308] on div at bounding box center [1013, 308] width 239 height 531
click at [1113, 472] on div at bounding box center [1013, 308] width 239 height 531
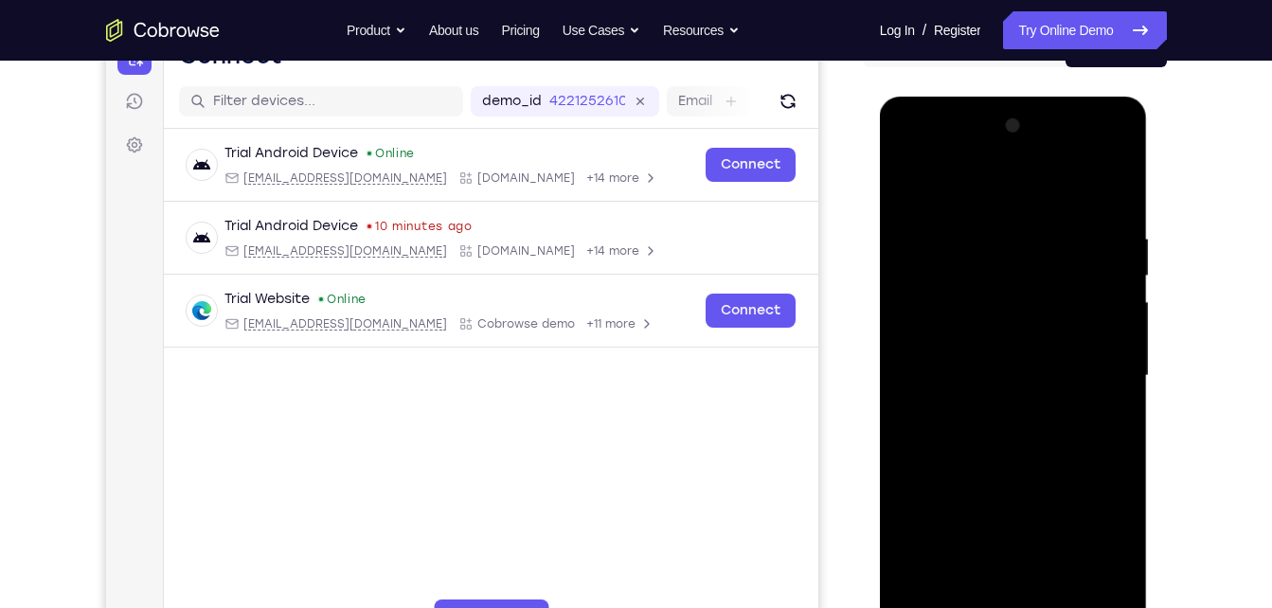
scroll to position [216, 0]
click at [921, 157] on div at bounding box center [1013, 377] width 239 height 531
click at [1087, 362] on div at bounding box center [1013, 377] width 239 height 531
click at [982, 410] on div at bounding box center [1013, 377] width 239 height 531
click at [1104, 148] on div at bounding box center [1013, 377] width 239 height 531
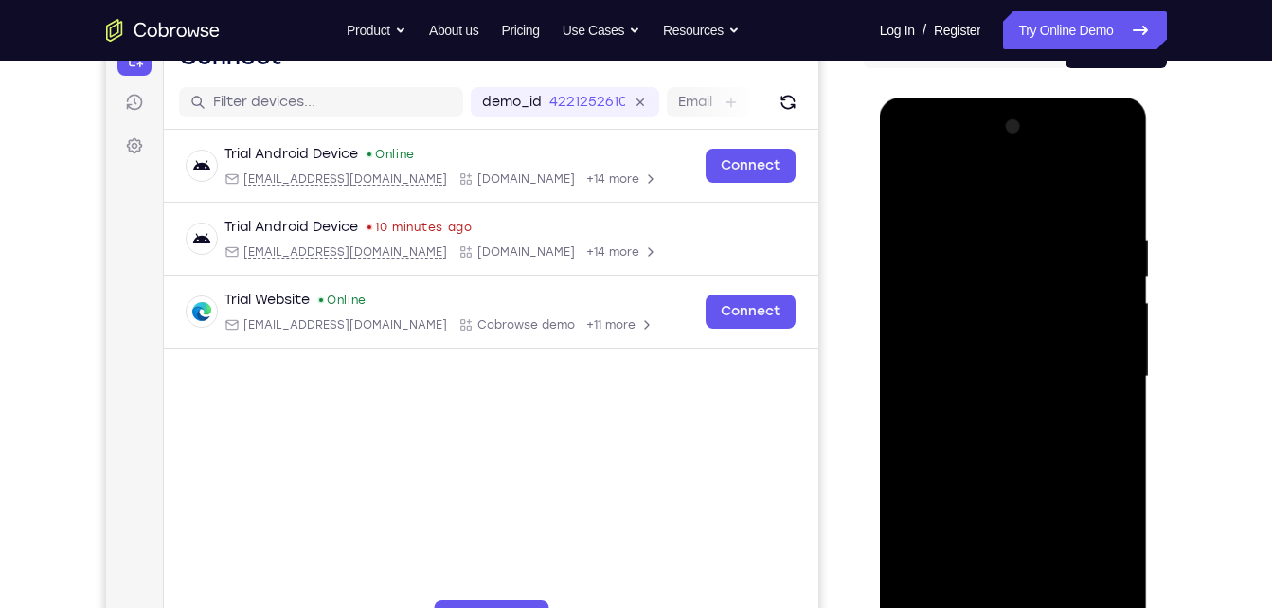
click at [1104, 148] on div at bounding box center [1013, 377] width 239 height 531
click at [1113, 150] on div at bounding box center [1013, 377] width 239 height 531
click at [1029, 249] on div at bounding box center [1013, 377] width 239 height 531
click at [1018, 154] on div at bounding box center [1013, 377] width 239 height 531
click at [983, 330] on div at bounding box center [1013, 377] width 239 height 531
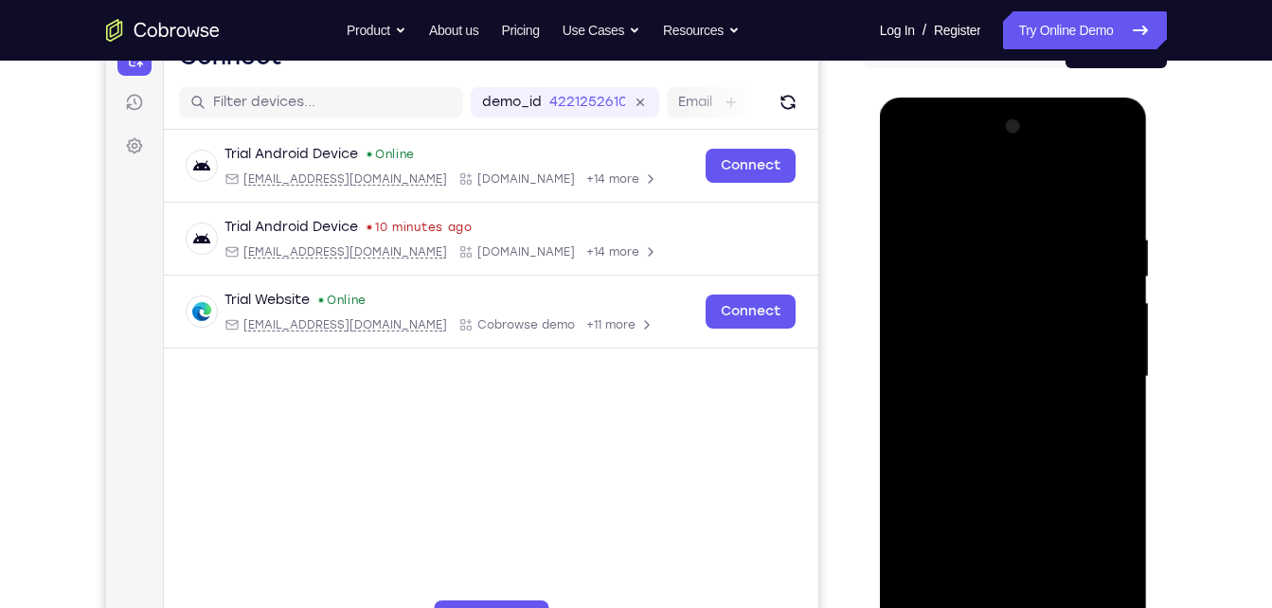
drag, startPoint x: 990, startPoint y: 318, endPoint x: 970, endPoint y: 201, distance: 119.2
click at [970, 201] on div at bounding box center [1013, 377] width 239 height 531
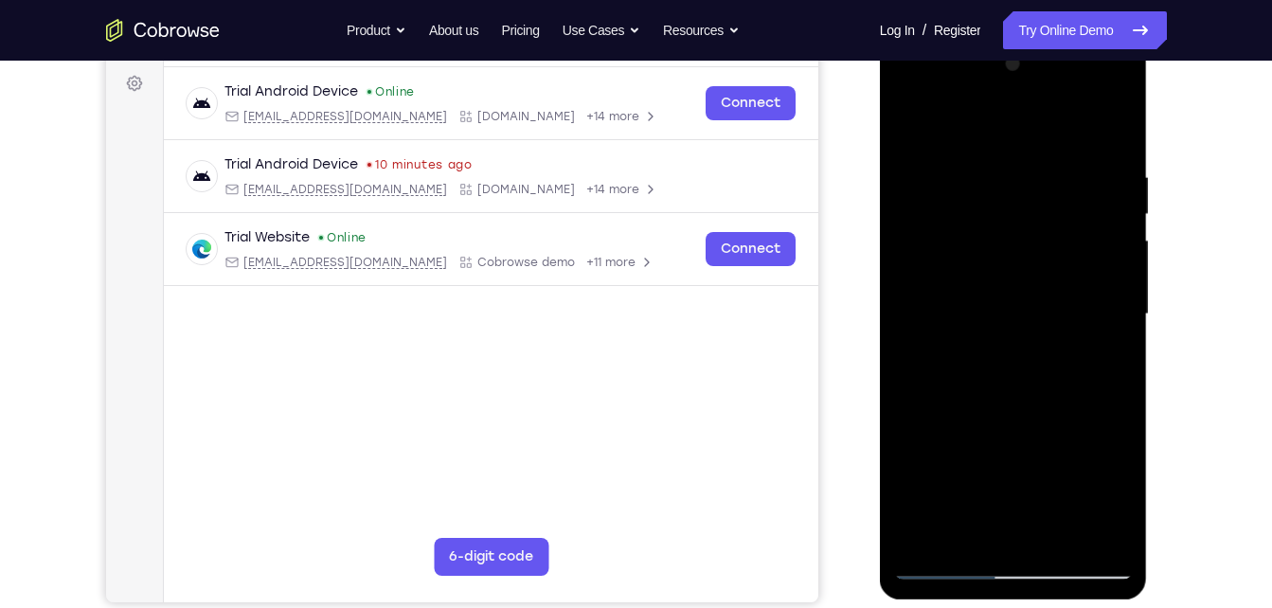
scroll to position [281, 0]
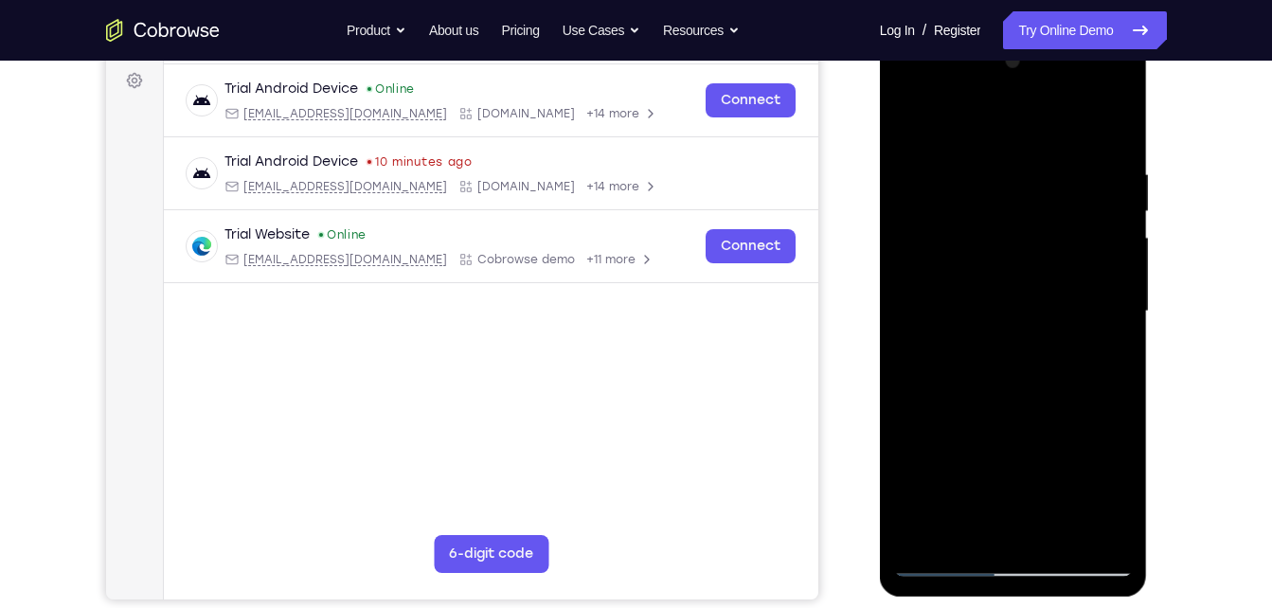
click at [1037, 327] on div at bounding box center [1013, 311] width 239 height 531
click at [1121, 350] on div at bounding box center [1013, 311] width 239 height 531
click at [1020, 330] on div at bounding box center [1013, 311] width 239 height 531
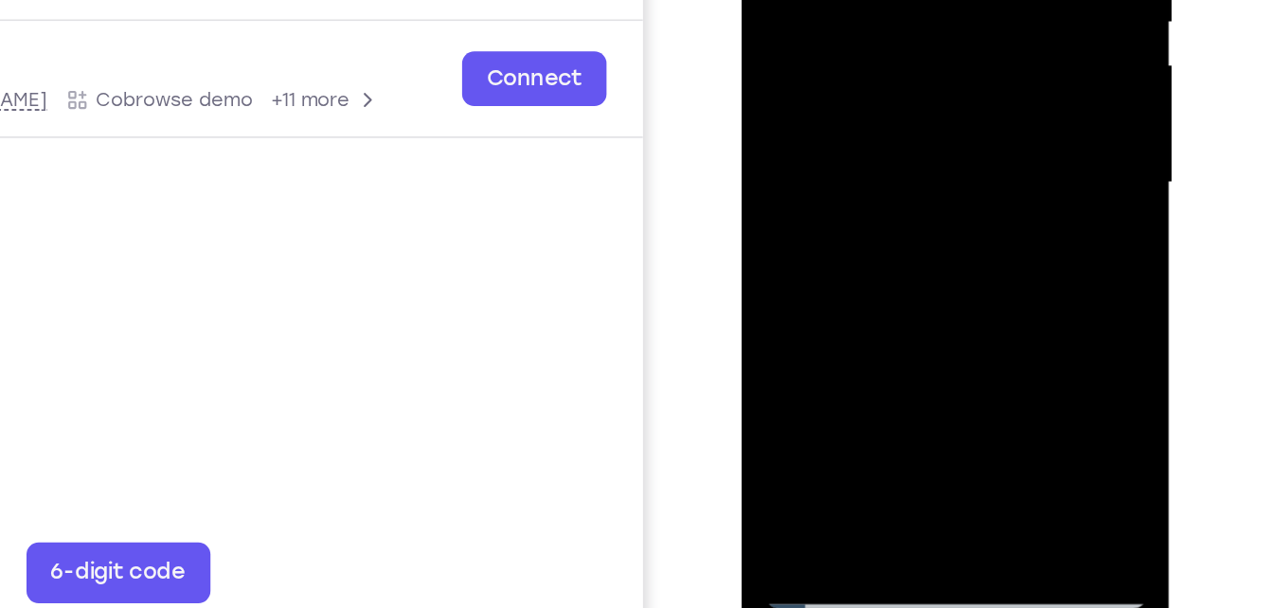
scroll to position [280, 0]
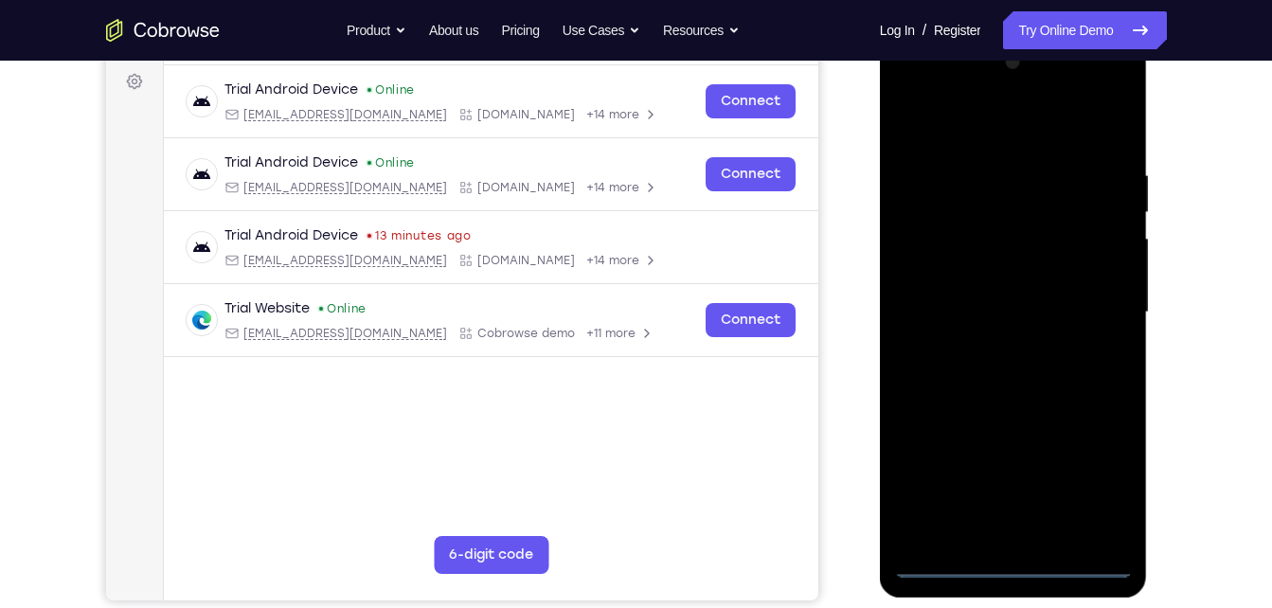
click at [1014, 562] on div at bounding box center [1013, 312] width 239 height 531
click at [1099, 490] on div at bounding box center [1013, 312] width 239 height 531
click at [923, 97] on div at bounding box center [1013, 312] width 239 height 531
click at [1084, 152] on div at bounding box center [1013, 312] width 239 height 531
click at [1114, 79] on div at bounding box center [1013, 312] width 239 height 531
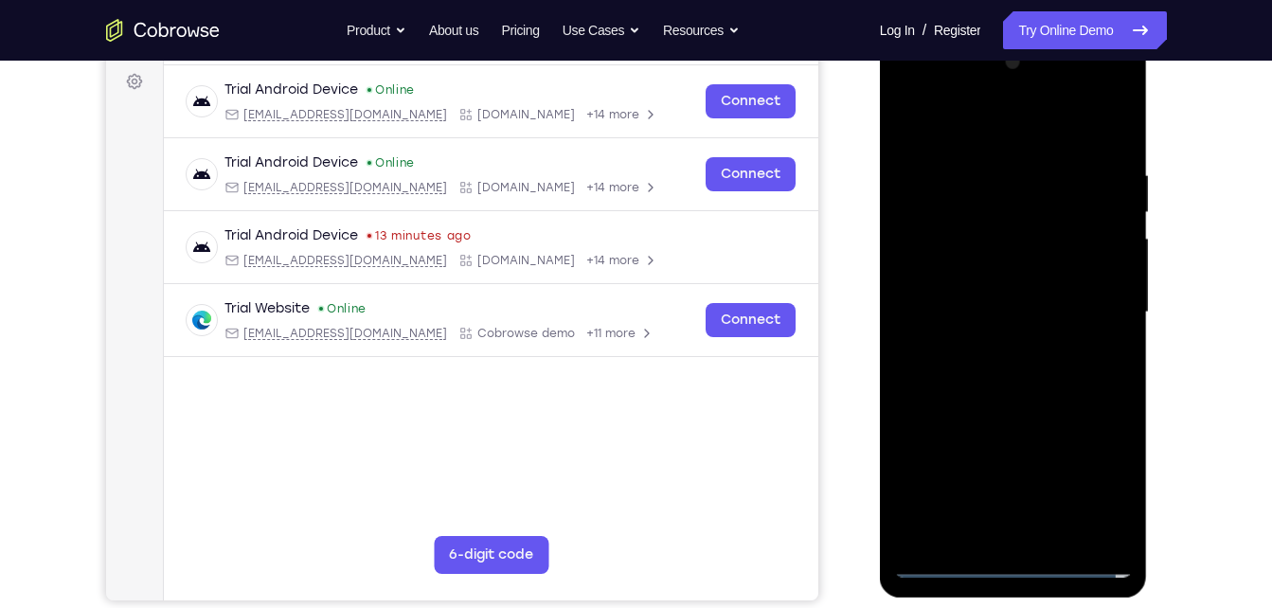
click at [1034, 187] on div at bounding box center [1013, 312] width 239 height 531
click at [1007, 93] on div at bounding box center [1013, 312] width 239 height 531
click at [965, 268] on div at bounding box center [1013, 312] width 239 height 531
click at [1012, 435] on div at bounding box center [1013, 312] width 239 height 531
drag, startPoint x: 1050, startPoint y: 341, endPoint x: 1055, endPoint y: 206, distance: 135.6
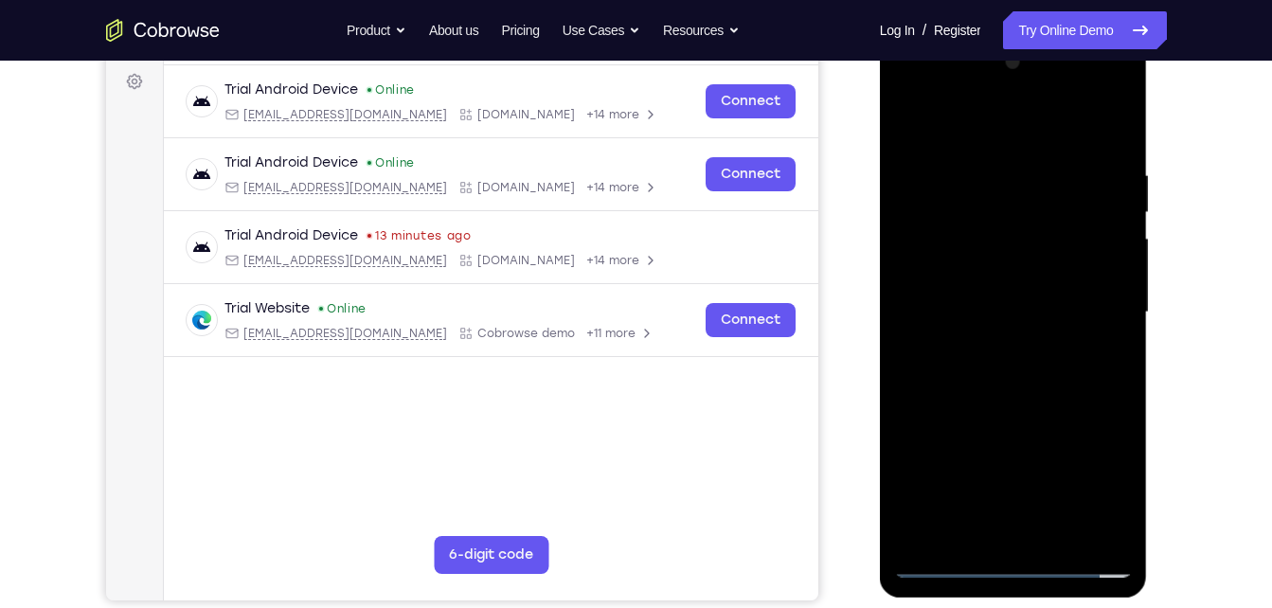
click at [1055, 206] on div at bounding box center [1013, 312] width 239 height 531
click at [1026, 204] on div at bounding box center [1013, 312] width 239 height 531
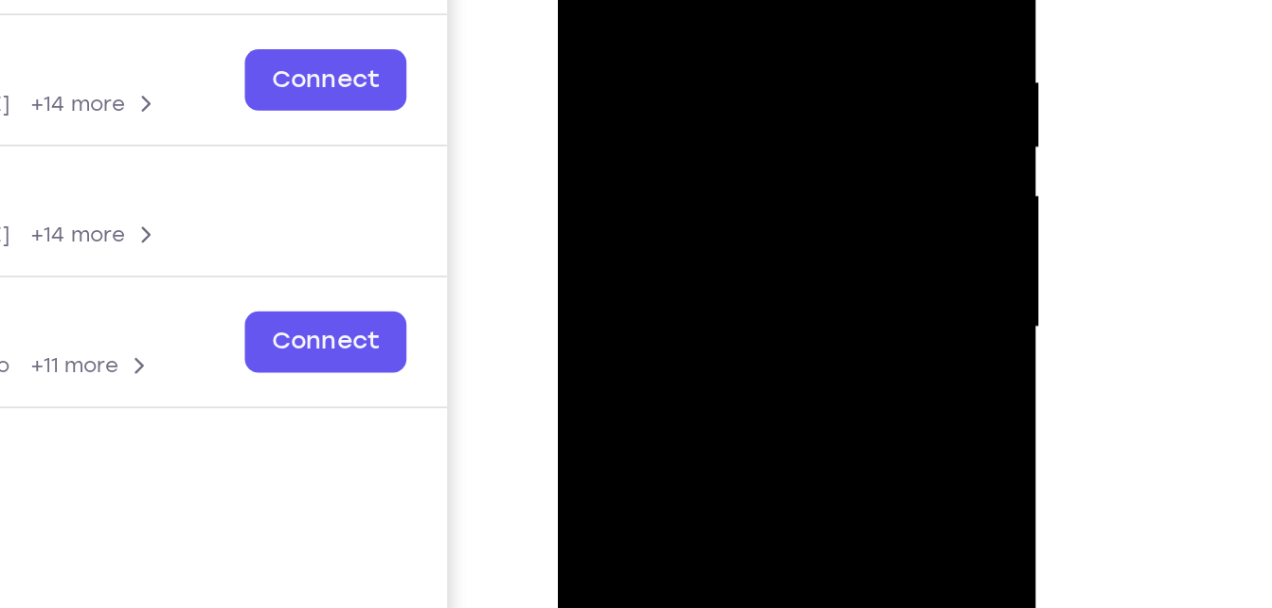
click at [800, 150] on div at bounding box center [691, 106] width 239 height 531
click at [800, 151] on div at bounding box center [690, 106] width 239 height 531
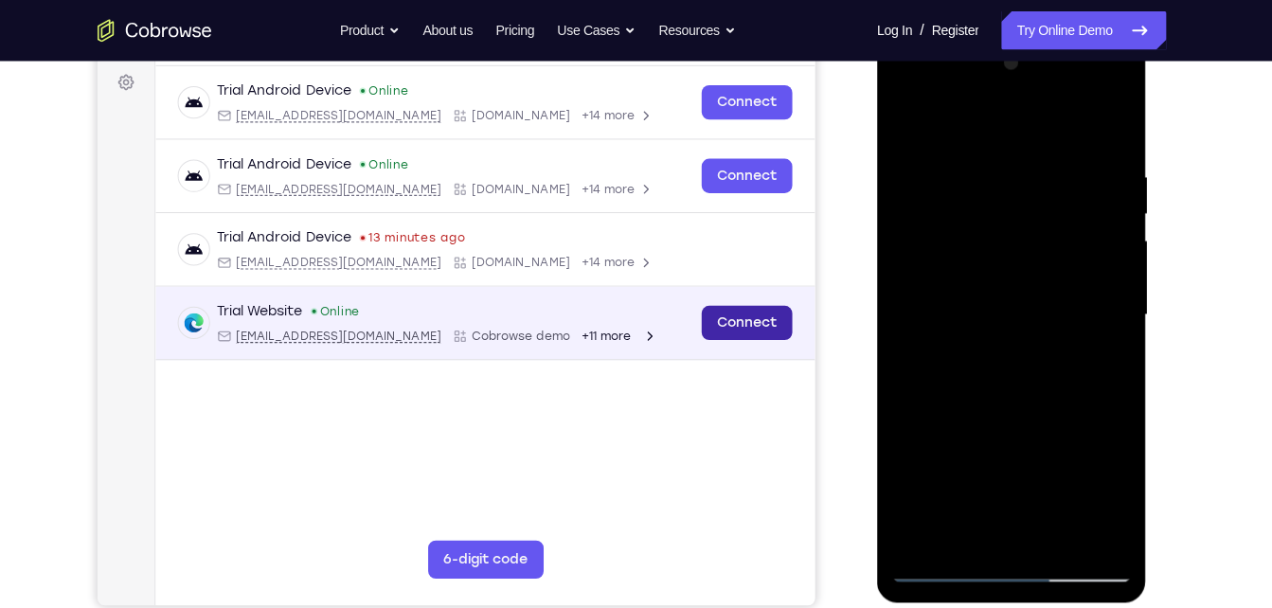
scroll to position [278, 0]
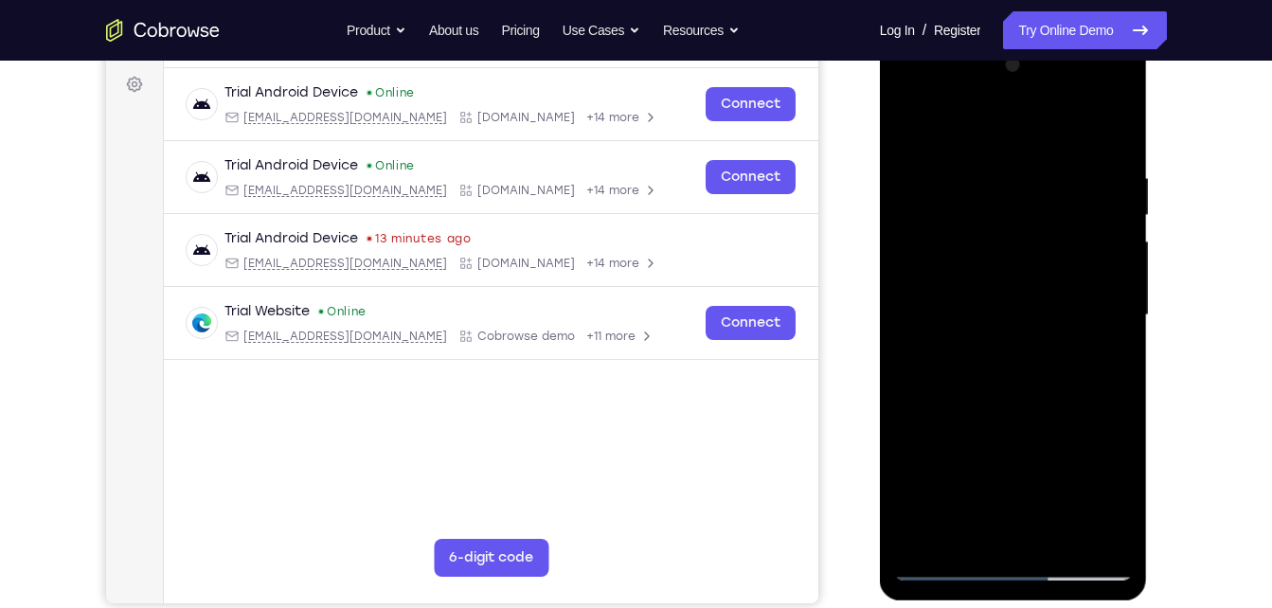
click at [924, 324] on div at bounding box center [1013, 315] width 239 height 531
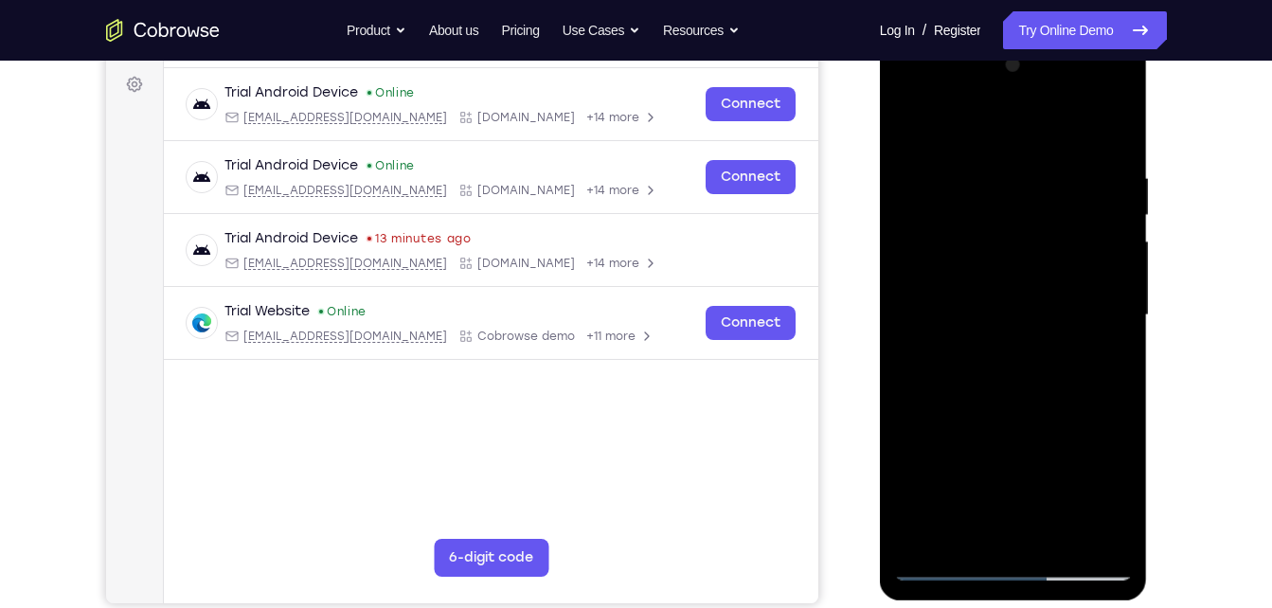
click at [924, 324] on div at bounding box center [1013, 315] width 239 height 531
drag, startPoint x: 924, startPoint y: 324, endPoint x: 1038, endPoint y: 330, distance: 114.8
click at [1038, 330] on div at bounding box center [1013, 315] width 239 height 531
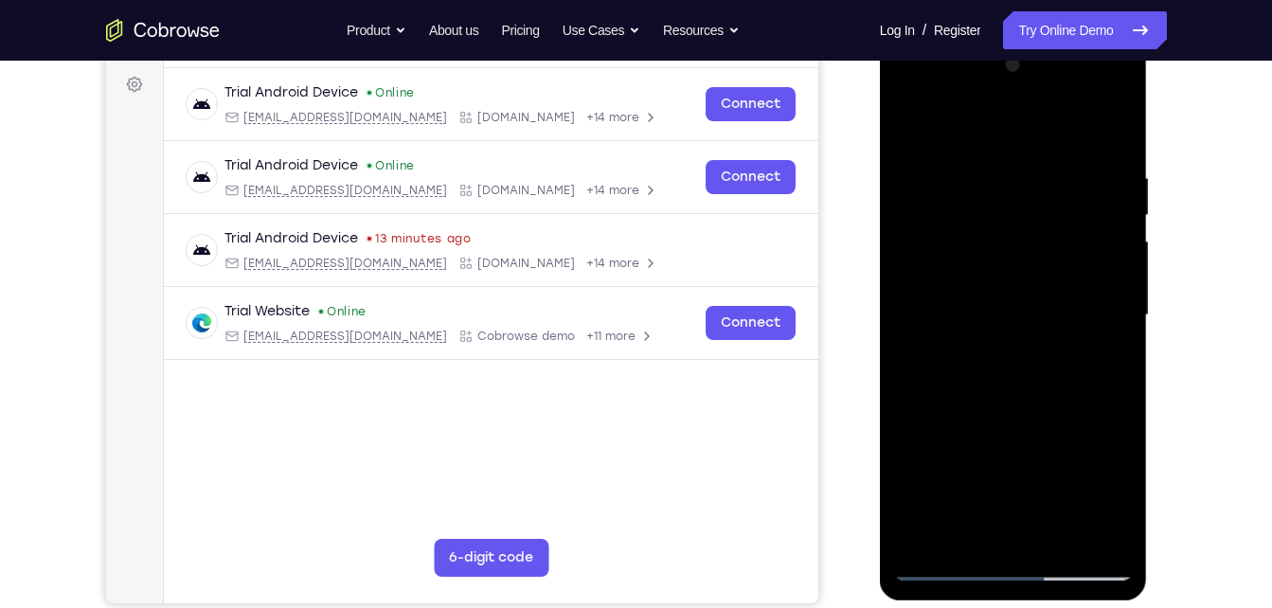
click at [915, 359] on div at bounding box center [1013, 315] width 239 height 531
click at [938, 338] on div at bounding box center [1013, 315] width 239 height 531
click at [947, 347] on div at bounding box center [1013, 315] width 239 height 531
click at [951, 358] on div at bounding box center [1013, 315] width 239 height 531
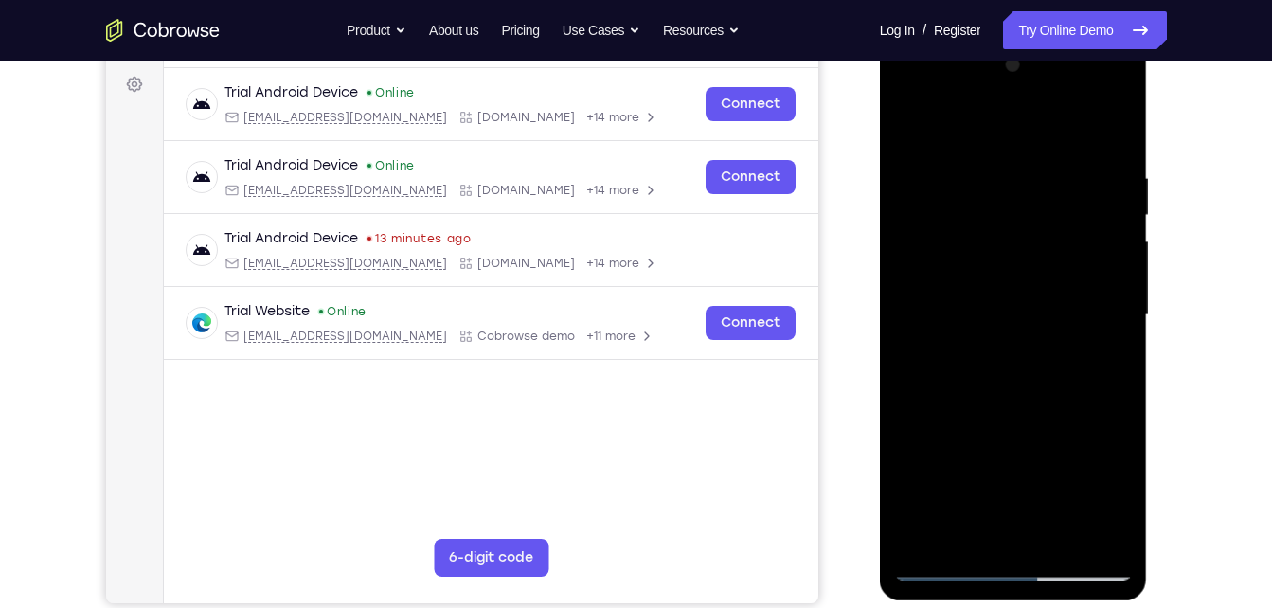
click at [926, 297] on div at bounding box center [1013, 315] width 239 height 531
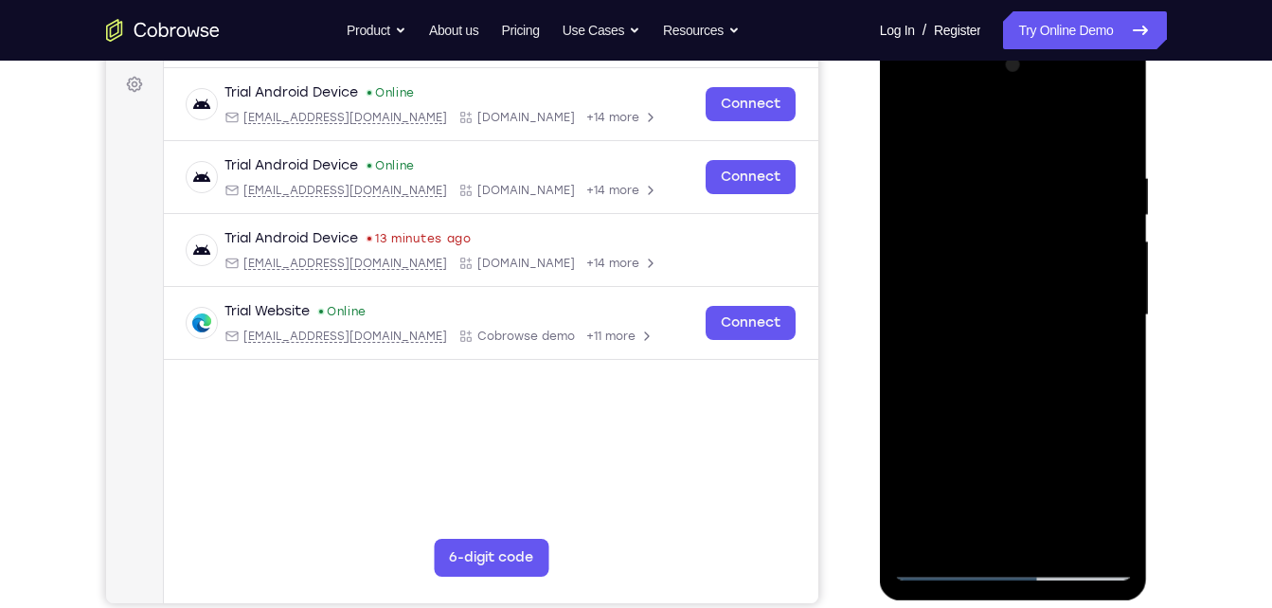
click at [926, 297] on div at bounding box center [1013, 315] width 239 height 531
click at [933, 334] on div at bounding box center [1013, 315] width 239 height 531
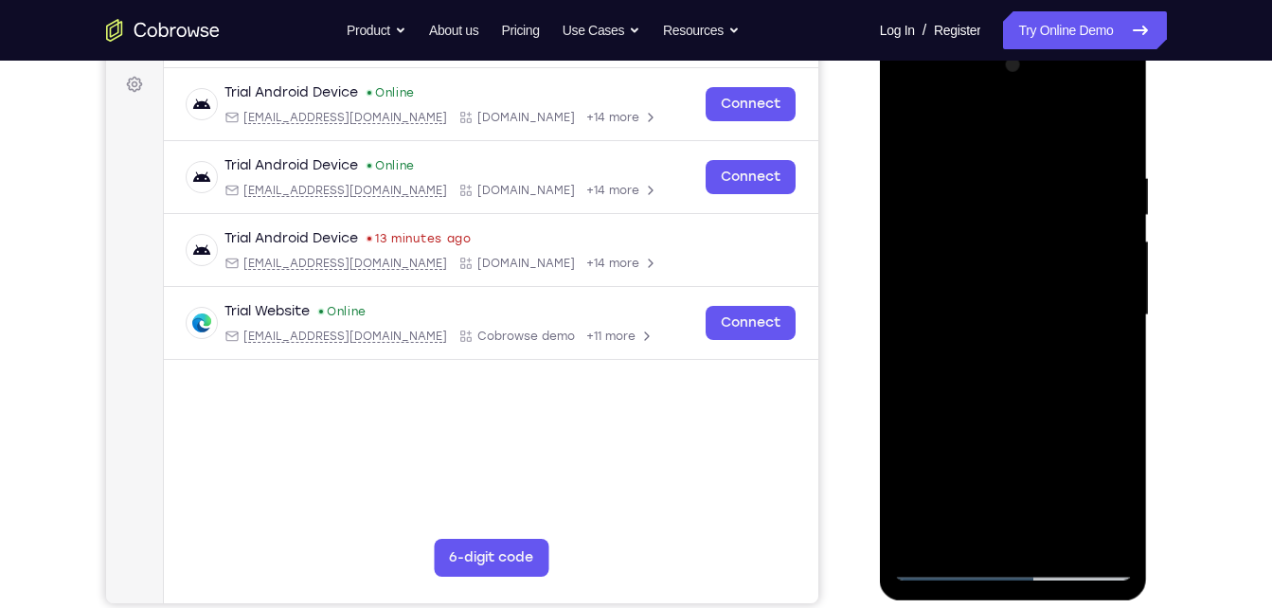
click at [933, 334] on div at bounding box center [1013, 315] width 239 height 531
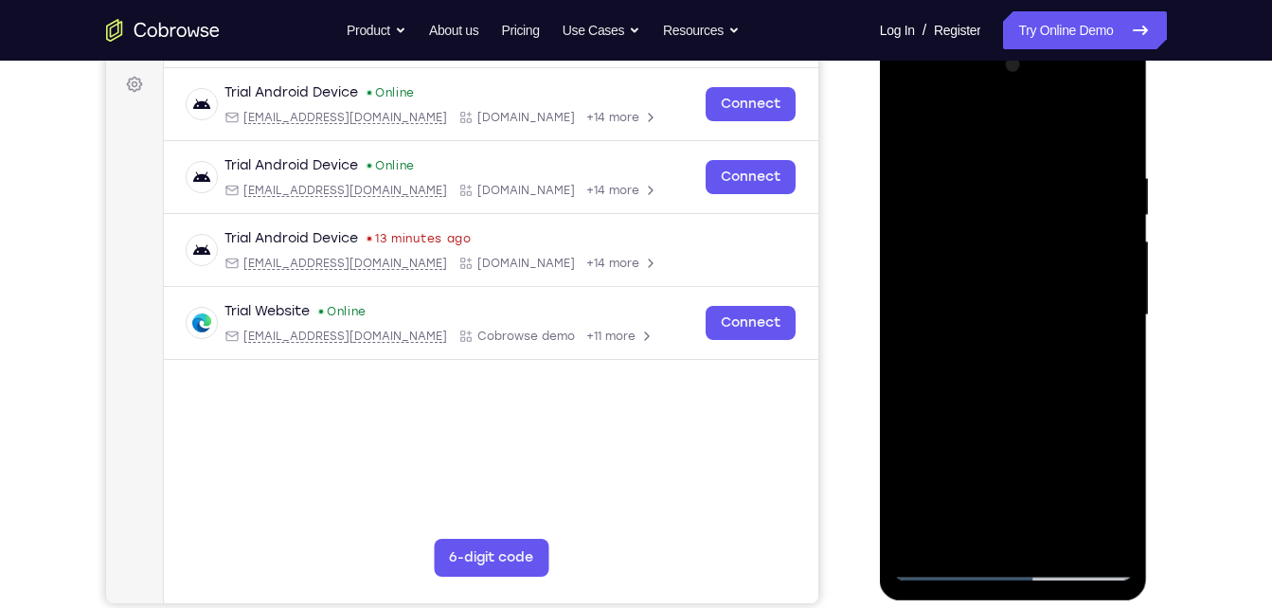
click at [933, 334] on div at bounding box center [1013, 315] width 239 height 531
click at [923, 282] on div at bounding box center [1013, 315] width 239 height 531
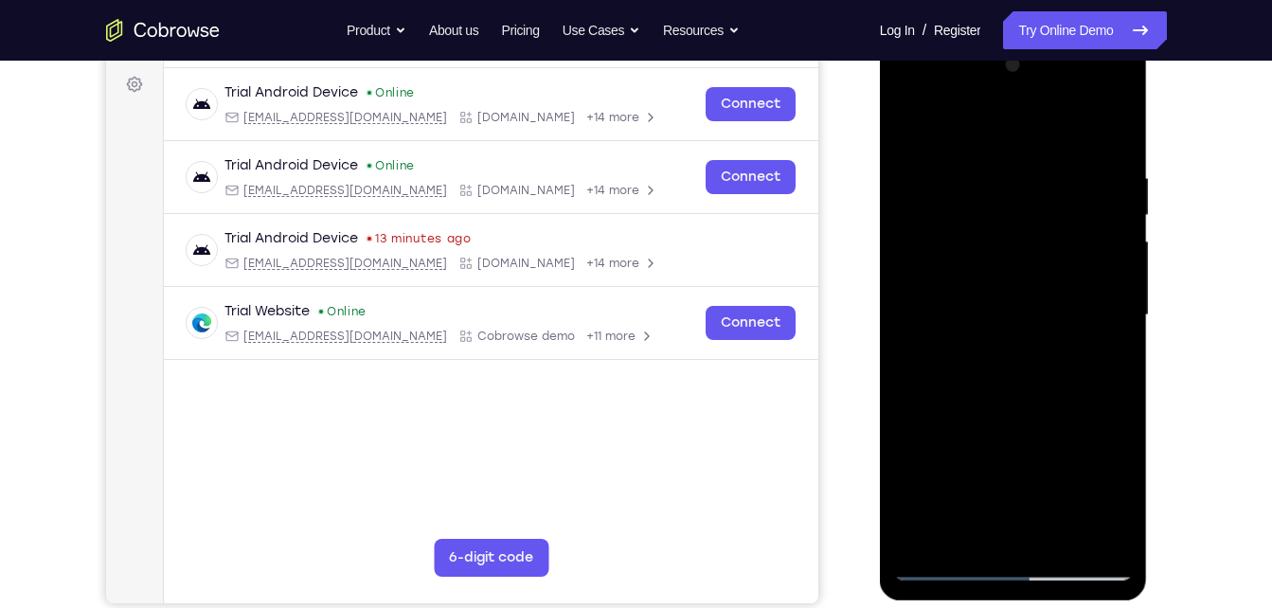
click at [923, 282] on div at bounding box center [1013, 315] width 239 height 531
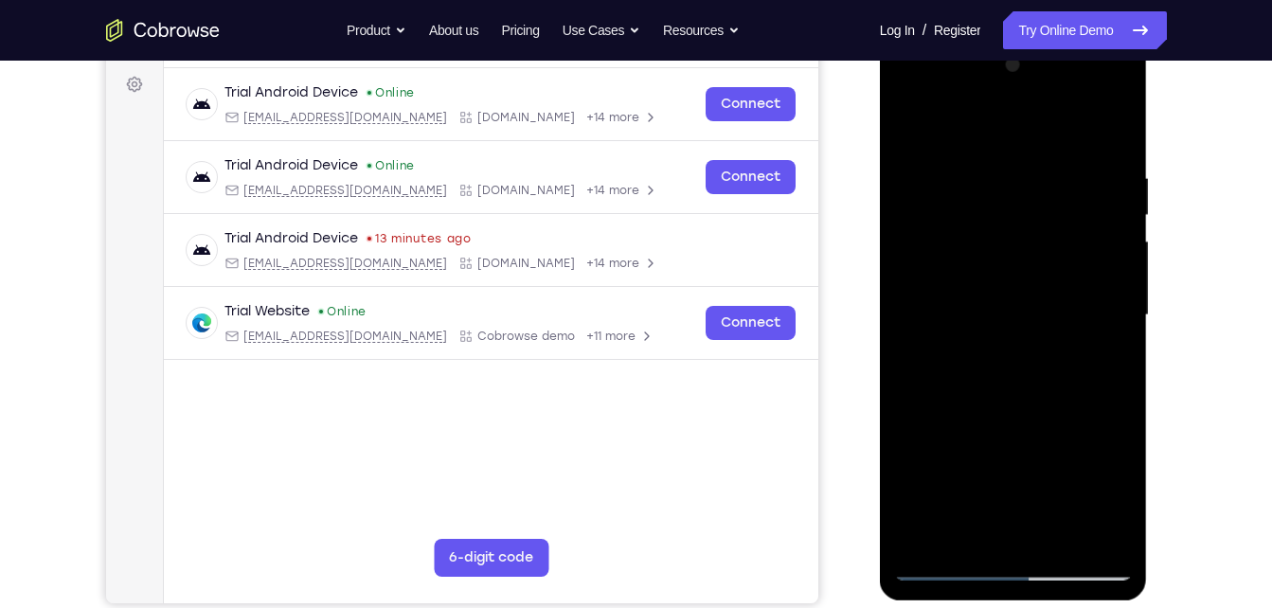
click at [923, 282] on div at bounding box center [1013, 315] width 239 height 531
click at [1007, 322] on div at bounding box center [1013, 315] width 239 height 531
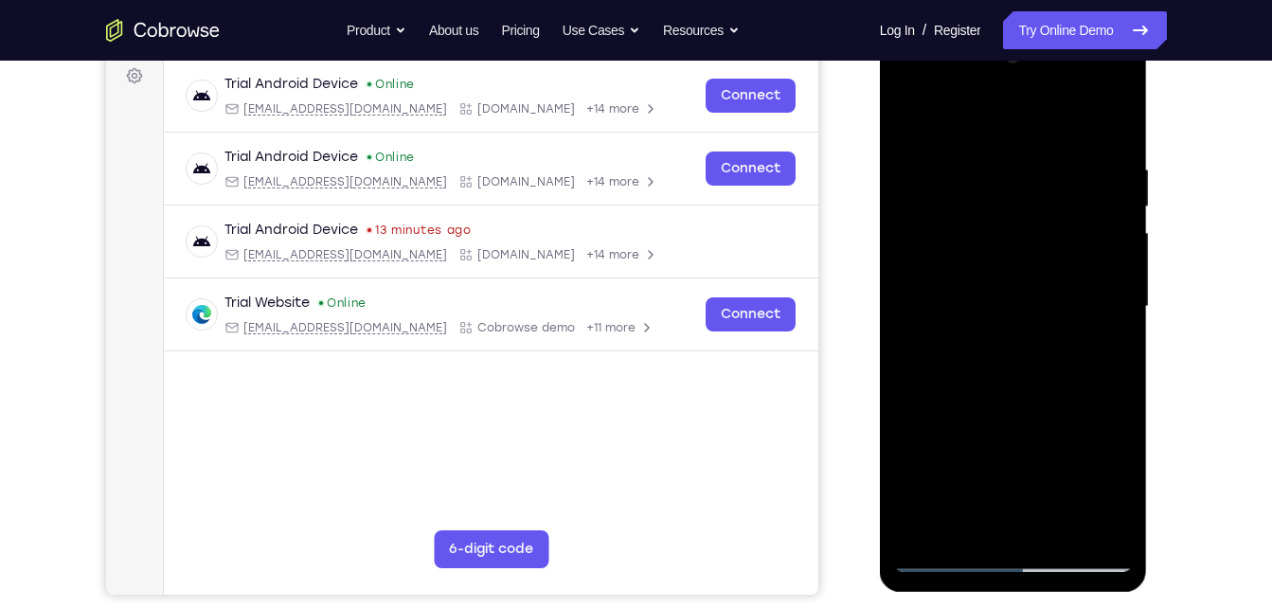
scroll to position [289, 0]
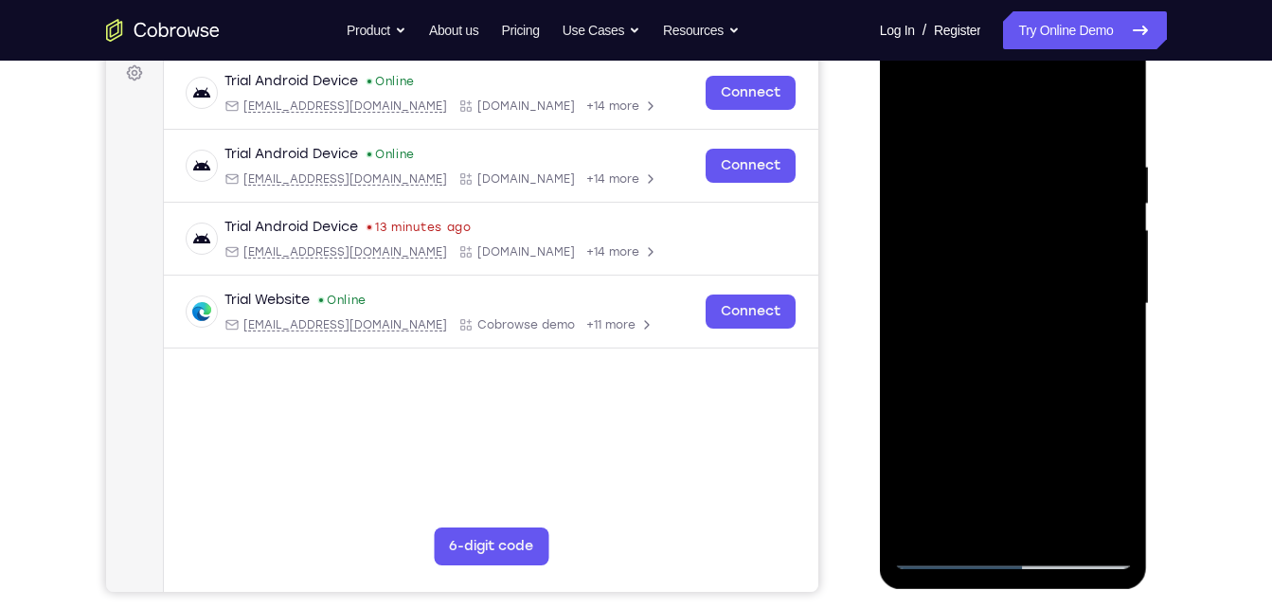
click at [1113, 304] on div at bounding box center [1013, 304] width 239 height 531
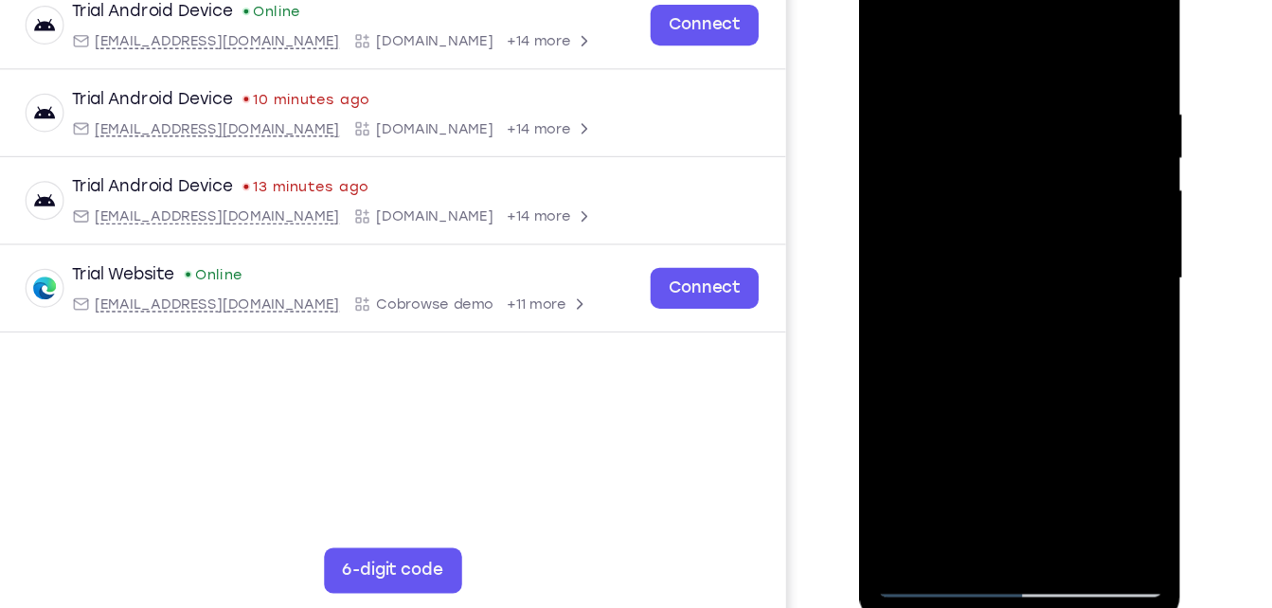
click at [1075, 241] on div at bounding box center [993, 222] width 239 height 531
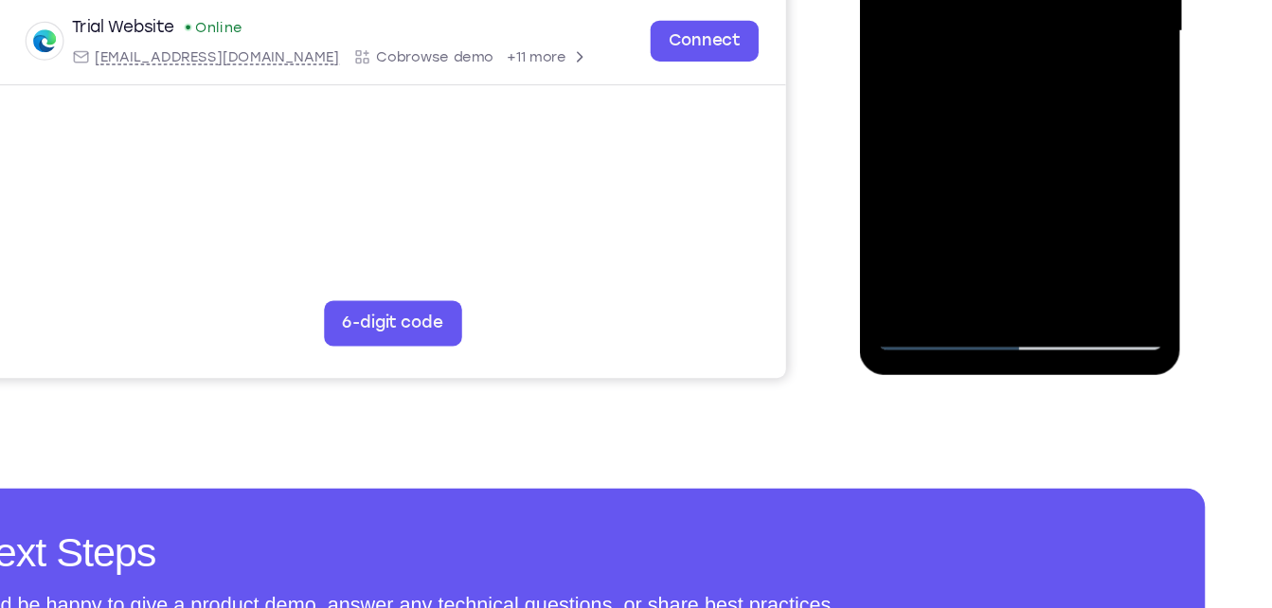
scroll to position [530, 0]
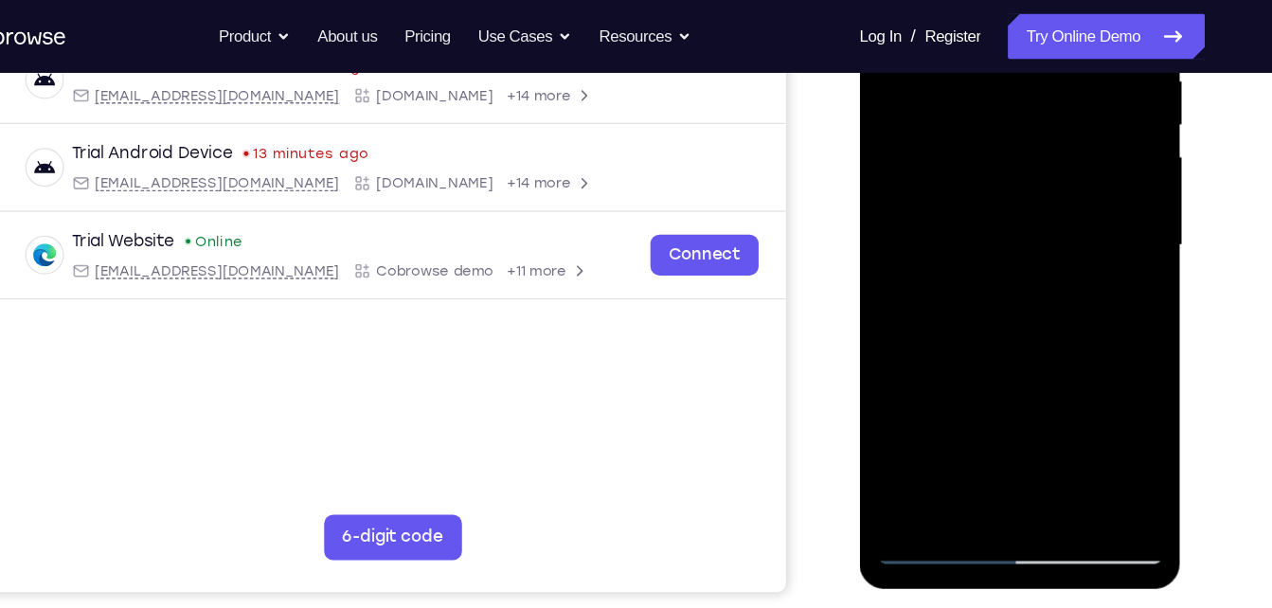
scroll to position [377, 0]
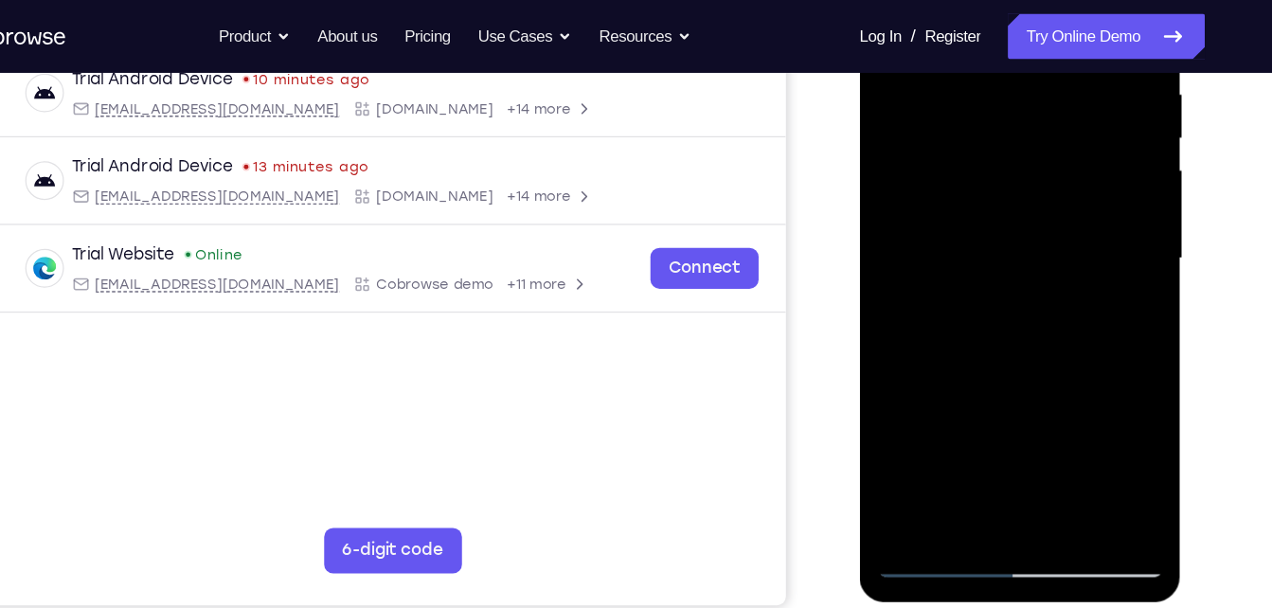
click at [928, 455] on div at bounding box center [993, 203] width 239 height 531
click at [920, 450] on div at bounding box center [993, 203] width 239 height 531
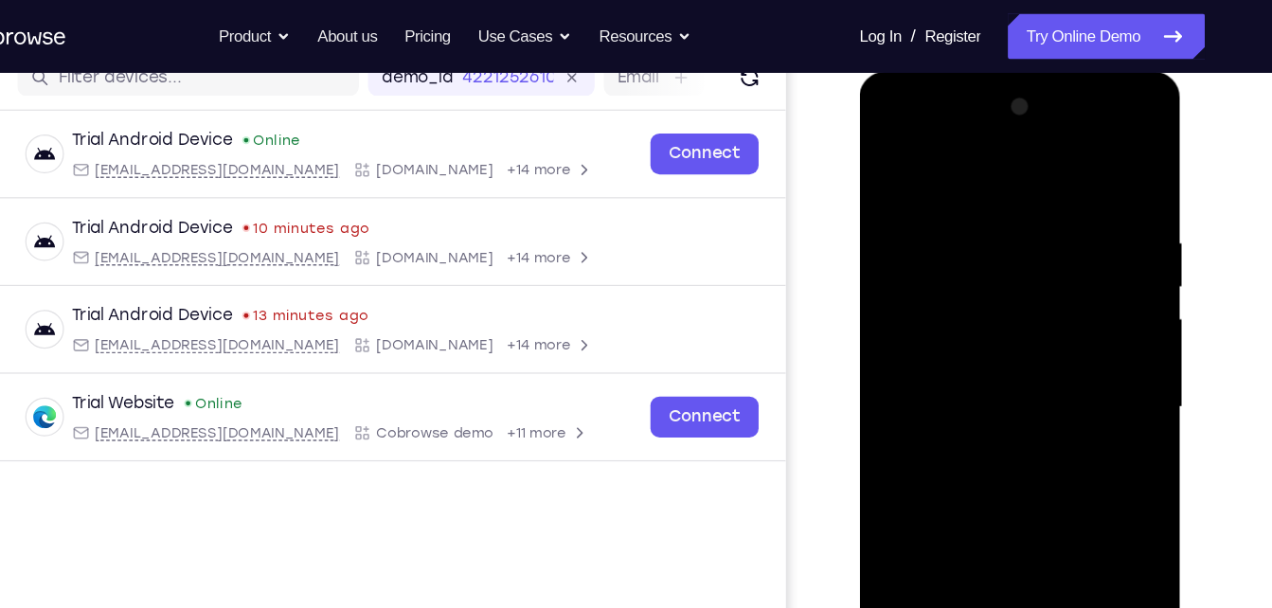
scroll to position [251, 0]
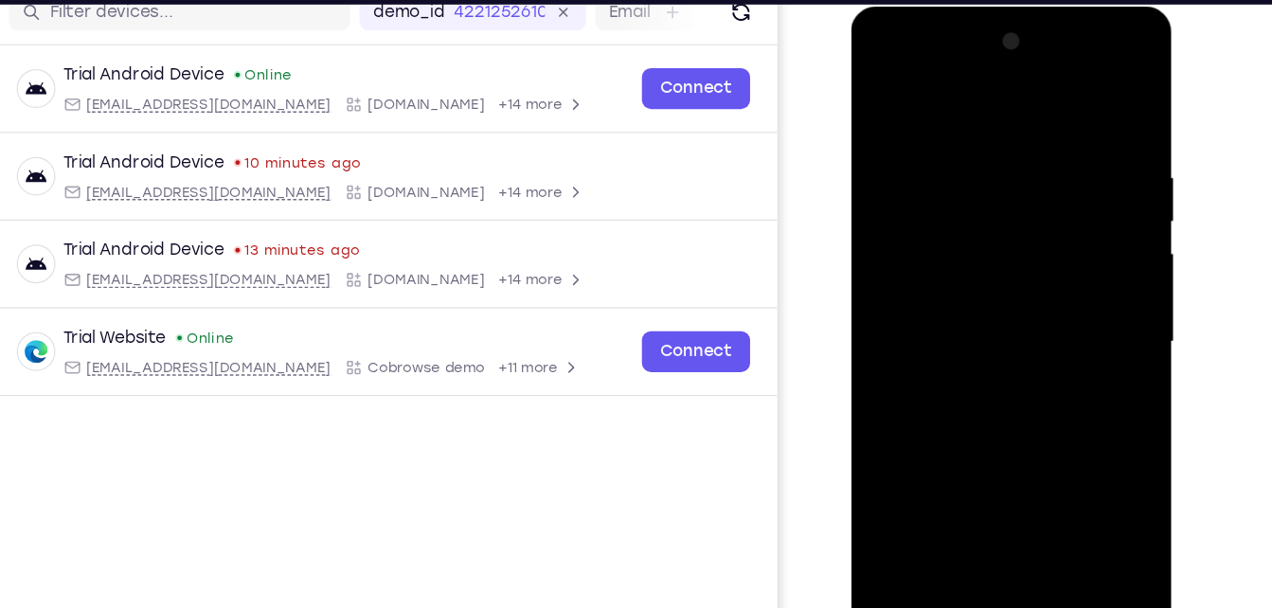
click at [1051, 243] on div at bounding box center [985, 286] width 239 height 531
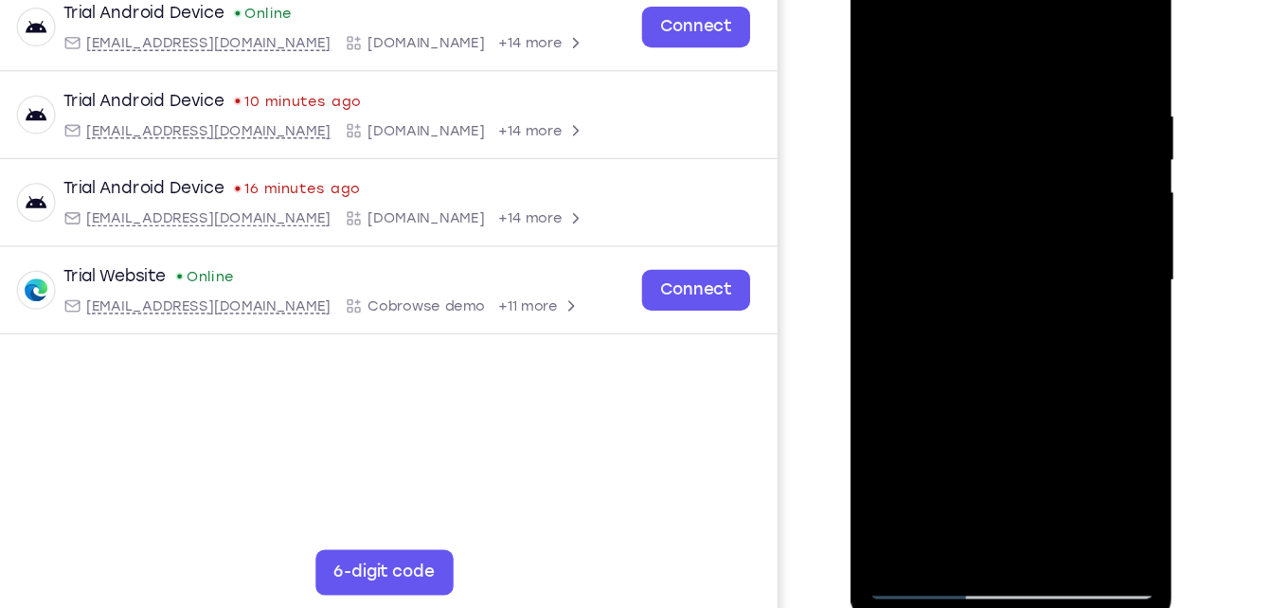
scroll to position [262, 0]
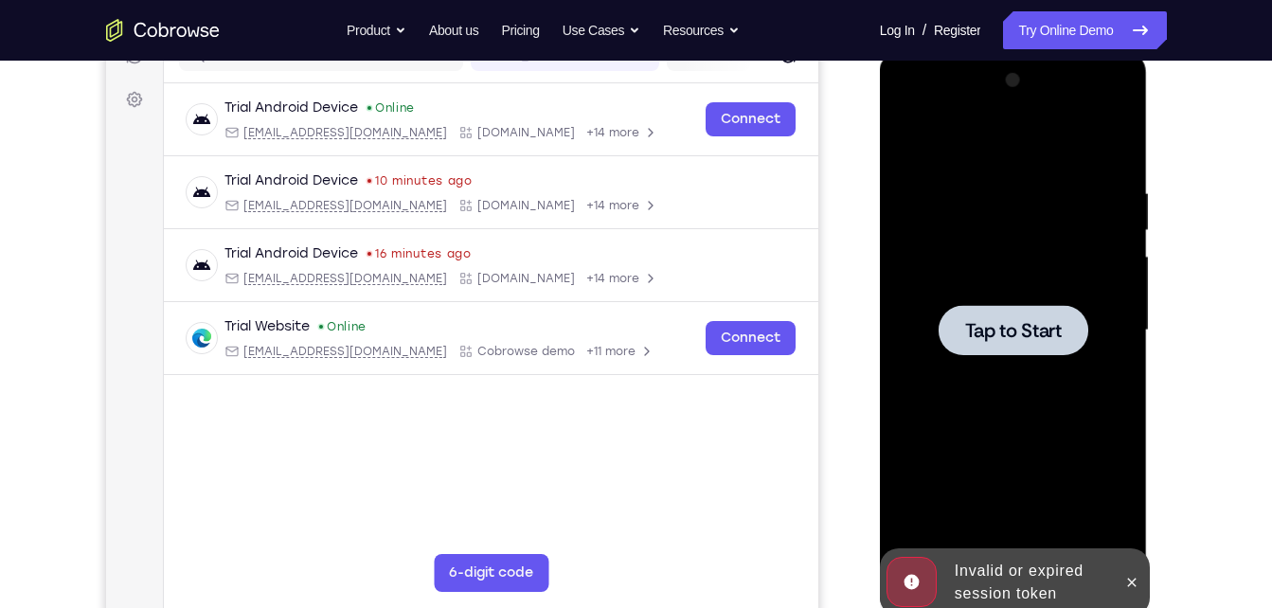
click at [995, 336] on span "Tap to Start" at bounding box center [1013, 330] width 97 height 19
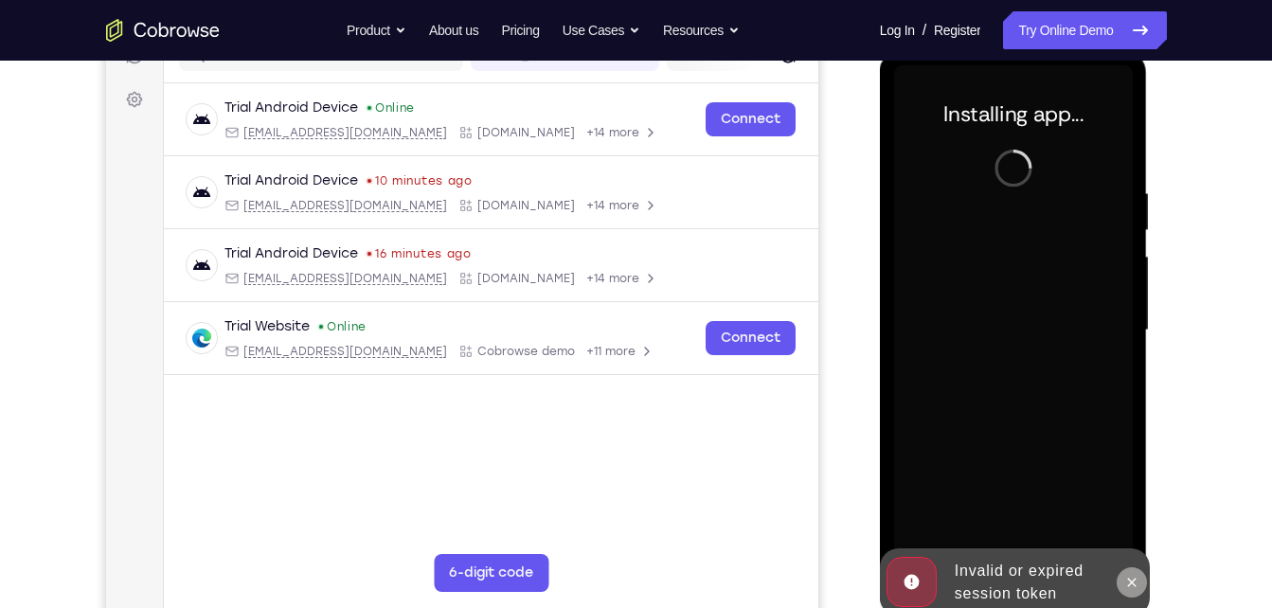
drag, startPoint x: 995, startPoint y: 336, endPoint x: 1134, endPoint y: 580, distance: 280.5
click at [1134, 580] on div "Online web based iOS Simulators and Android Emulators. Run iPhone, iPad, Mobile…" at bounding box center [1015, 335] width 270 height 568
click at [1134, 580] on icon at bounding box center [1132, 582] width 15 height 15
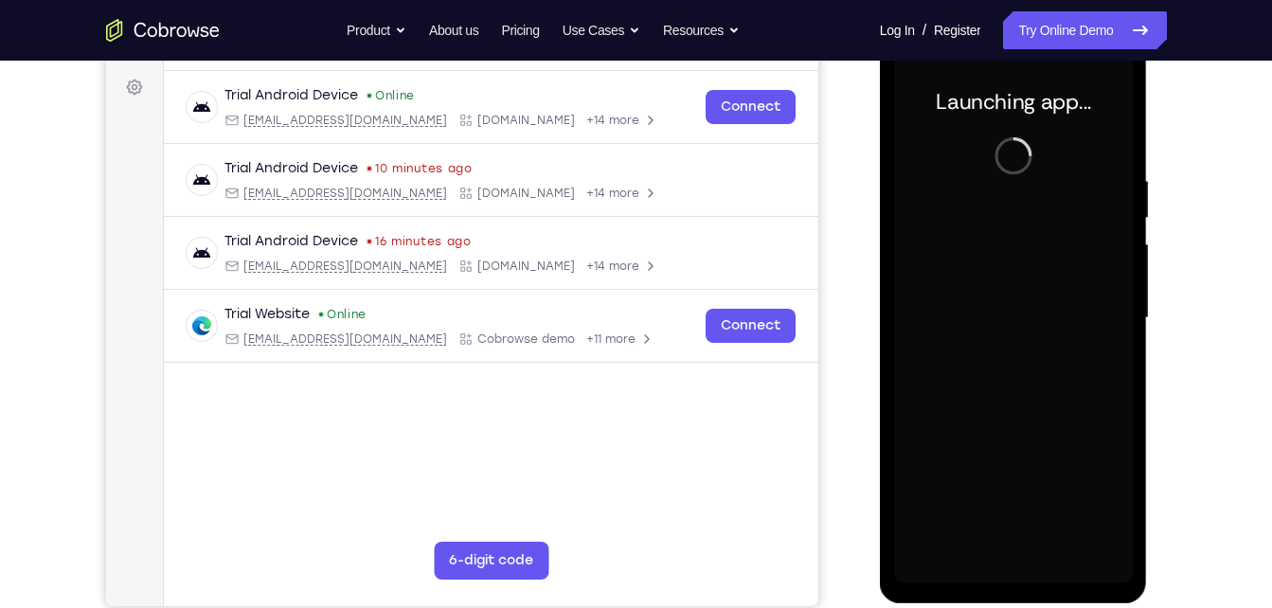
scroll to position [273, 0]
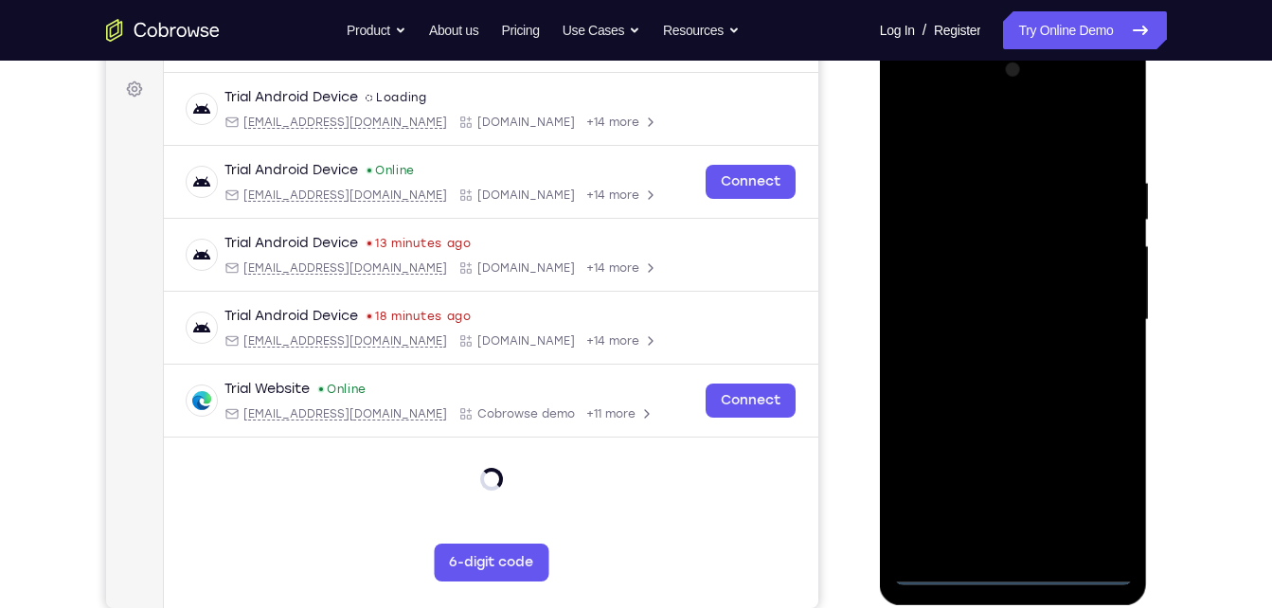
click at [1025, 566] on div at bounding box center [1013, 320] width 239 height 531
click at [1088, 502] on div at bounding box center [1013, 320] width 239 height 531
click at [939, 89] on div at bounding box center [1013, 320] width 239 height 531
click at [1086, 302] on div at bounding box center [1013, 320] width 239 height 531
click at [990, 354] on div at bounding box center [1013, 320] width 239 height 531
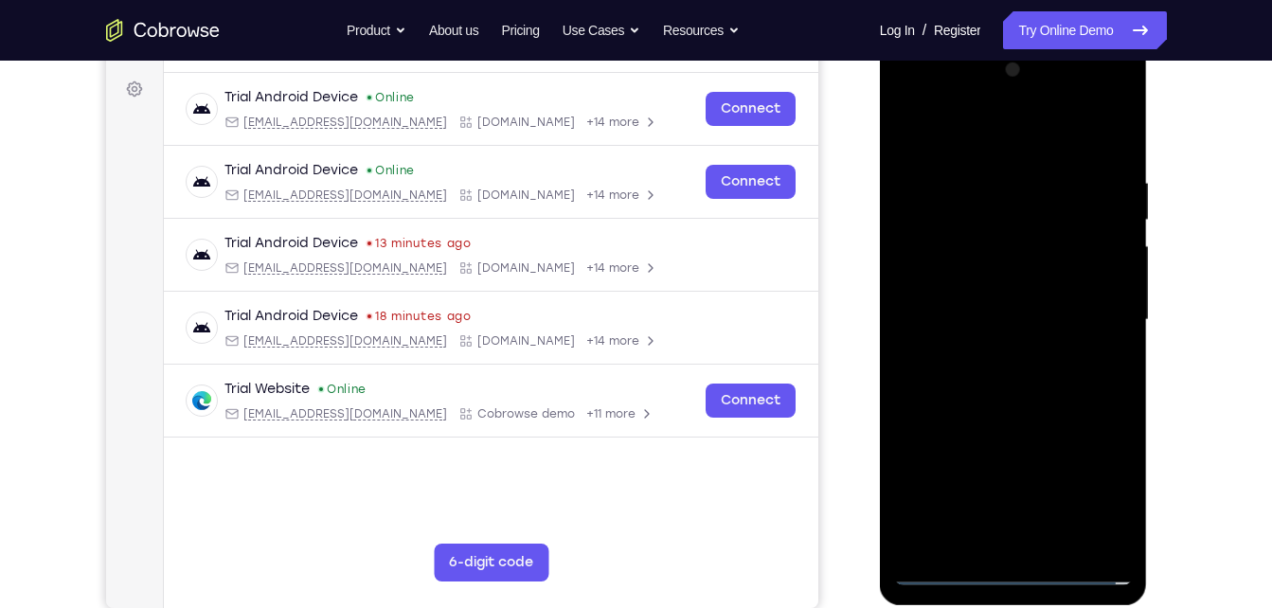
click at [949, 305] on div at bounding box center [1013, 320] width 239 height 531
click at [962, 312] on div at bounding box center [1013, 320] width 239 height 531
click at [995, 401] on div at bounding box center [1013, 320] width 239 height 531
click at [1108, 127] on div at bounding box center [1013, 320] width 239 height 531
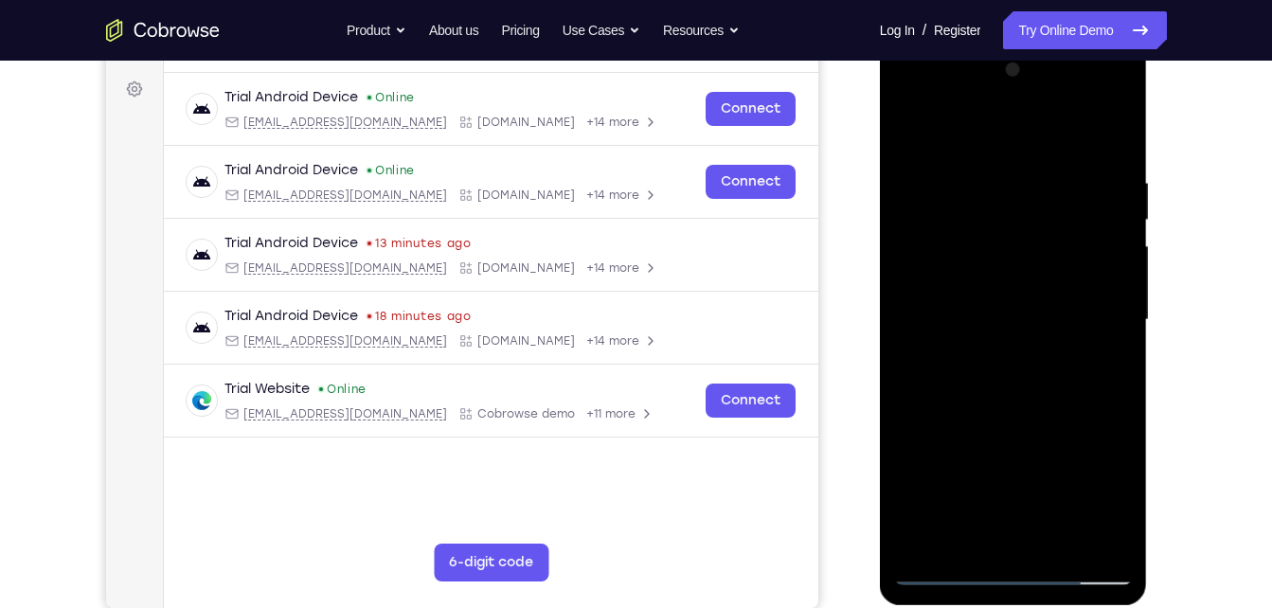
click at [1067, 537] on div at bounding box center [1013, 320] width 239 height 531
click at [1002, 424] on div at bounding box center [1013, 320] width 239 height 531
click at [947, 571] on div at bounding box center [1013, 320] width 239 height 531
click at [972, 548] on div at bounding box center [1013, 320] width 239 height 531
click at [989, 123] on div at bounding box center [1013, 320] width 239 height 531
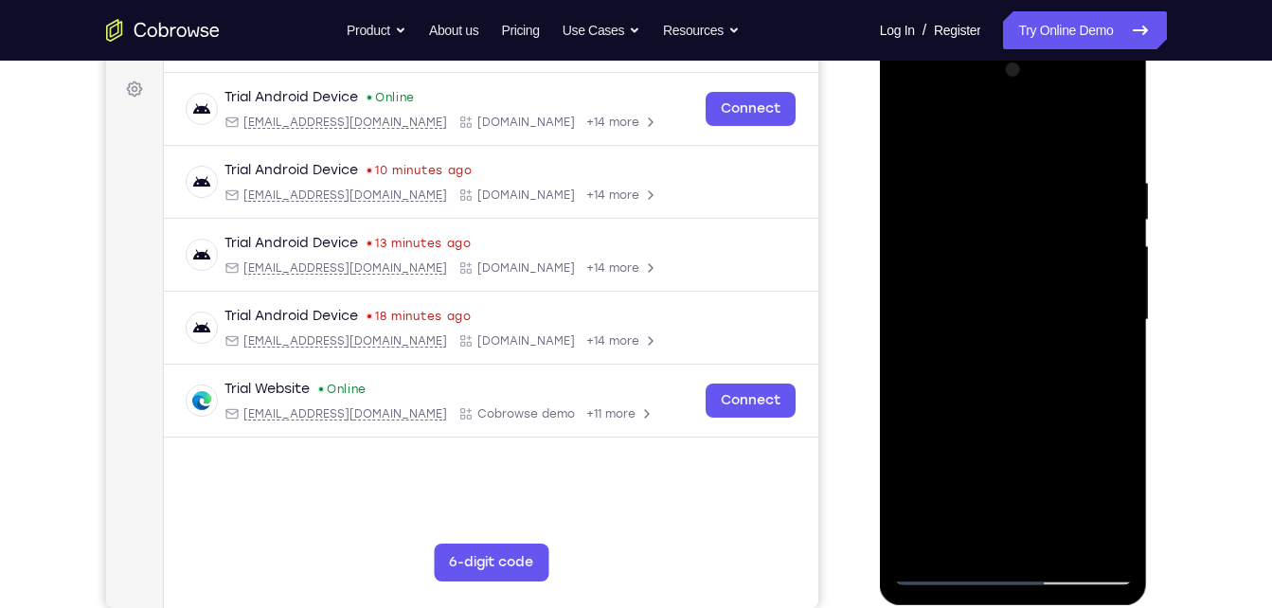
drag, startPoint x: 963, startPoint y: 248, endPoint x: 947, endPoint y: 150, distance: 99.7
click at [947, 150] on div at bounding box center [1013, 320] width 239 height 531
click at [955, 152] on div at bounding box center [1013, 320] width 239 height 531
drag, startPoint x: 973, startPoint y: 174, endPoint x: 861, endPoint y: 503, distance: 347.3
click at [880, 503] on html "Online web based iOS Simulators and Android Emulators. Run iPhone, iPad, Mobile…" at bounding box center [1015, 325] width 270 height 568
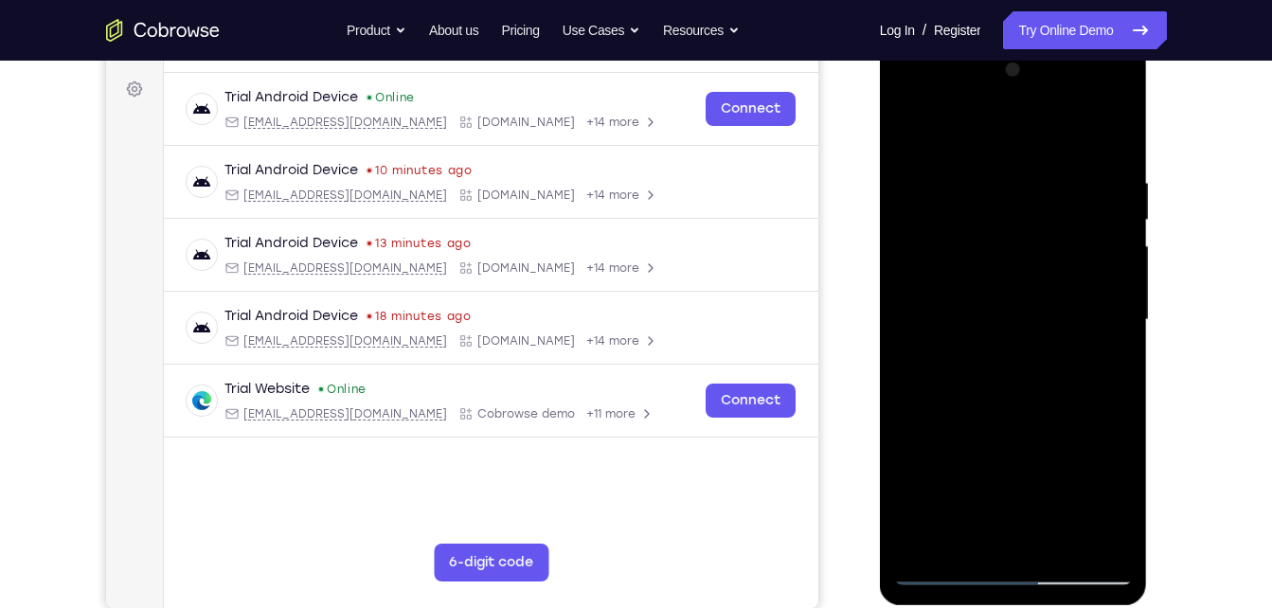
click at [1008, 354] on div at bounding box center [1013, 320] width 239 height 531
drag, startPoint x: 981, startPoint y: 293, endPoint x: 1062, endPoint y: 60, distance: 246.9
click at [1062, 60] on div at bounding box center [1013, 320] width 239 height 531
drag, startPoint x: 971, startPoint y: 395, endPoint x: 1075, endPoint y: 99, distance: 313.4
click at [1075, 99] on div at bounding box center [1013, 320] width 239 height 531
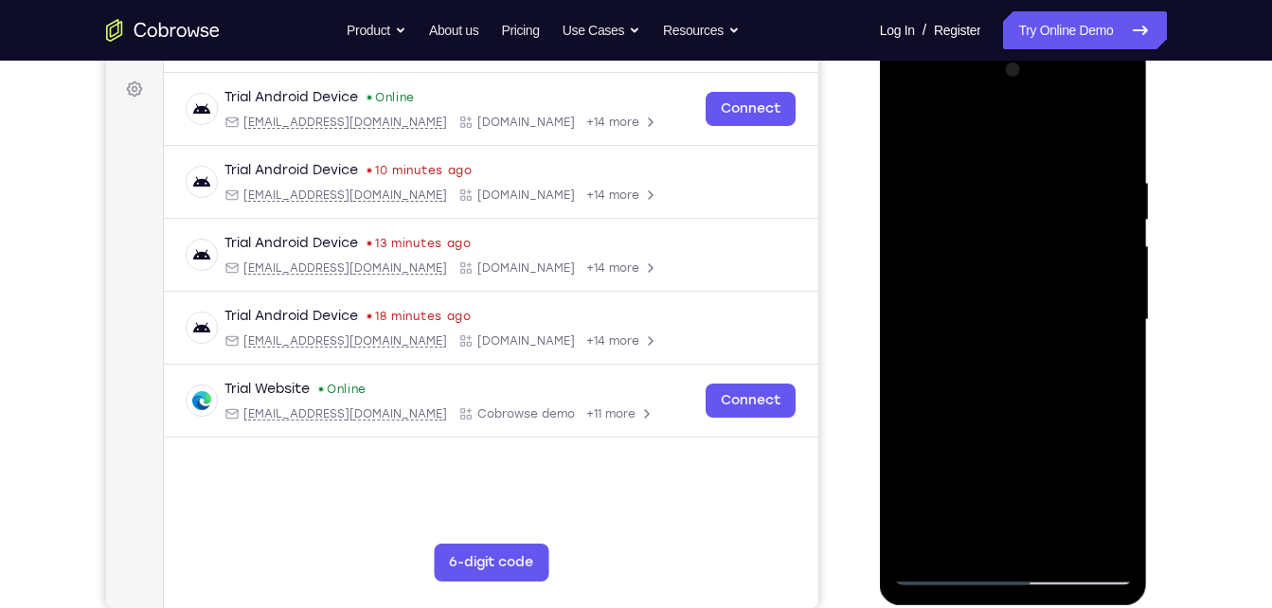
drag, startPoint x: 1004, startPoint y: 388, endPoint x: 1037, endPoint y: -40, distance: 429.5
click at [1037, 41] on html "Online web based iOS Simulators and Android Emulators. Run iPhone, iPad, Mobile…" at bounding box center [1015, 325] width 270 height 568
drag, startPoint x: 1019, startPoint y: 437, endPoint x: 1074, endPoint y: 76, distance: 365.3
click at [1074, 76] on div at bounding box center [1013, 320] width 239 height 531
drag, startPoint x: 1001, startPoint y: 353, endPoint x: 1065, endPoint y: 25, distance: 335.0
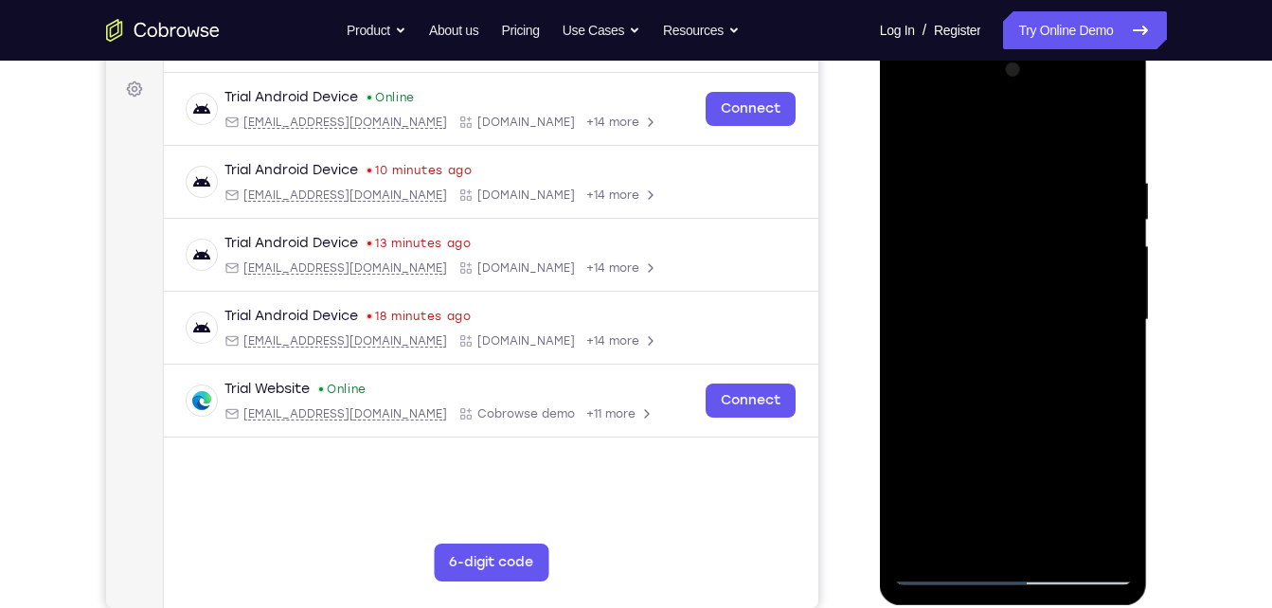
click at [1065, 41] on html "Online web based iOS Simulators and Android Emulators. Run iPhone, iPad, Mobile…" at bounding box center [1015, 325] width 270 height 568
drag, startPoint x: 1016, startPoint y: 378, endPoint x: 1077, endPoint y: 51, distance: 332.6
click at [1077, 51] on div at bounding box center [1014, 323] width 268 height 565
drag, startPoint x: 1009, startPoint y: 402, endPoint x: 1089, endPoint y: 73, distance: 338.3
click at [1089, 73] on div at bounding box center [1013, 320] width 239 height 531
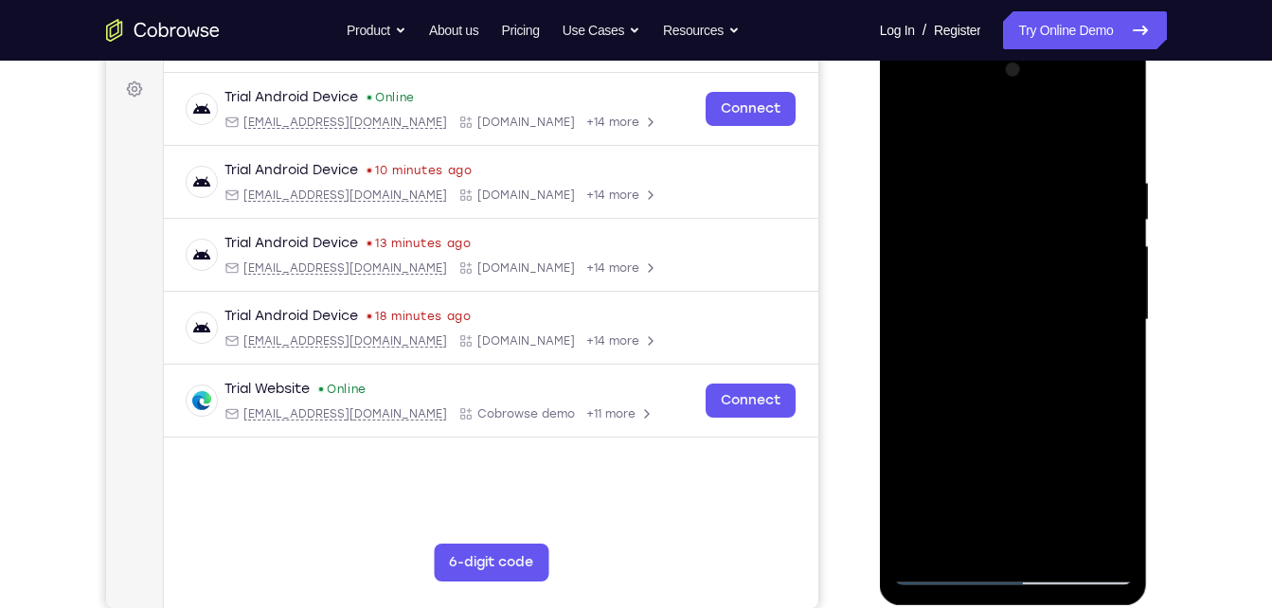
drag, startPoint x: 991, startPoint y: 497, endPoint x: 1038, endPoint y: 145, distance: 355.6
click at [1038, 145] on div at bounding box center [1013, 320] width 239 height 531
drag, startPoint x: 1001, startPoint y: 395, endPoint x: 1046, endPoint y: 116, distance: 283.2
click at [1046, 116] on div at bounding box center [1013, 320] width 239 height 531
drag, startPoint x: 947, startPoint y: 280, endPoint x: 951, endPoint y: 265, distance: 15.6
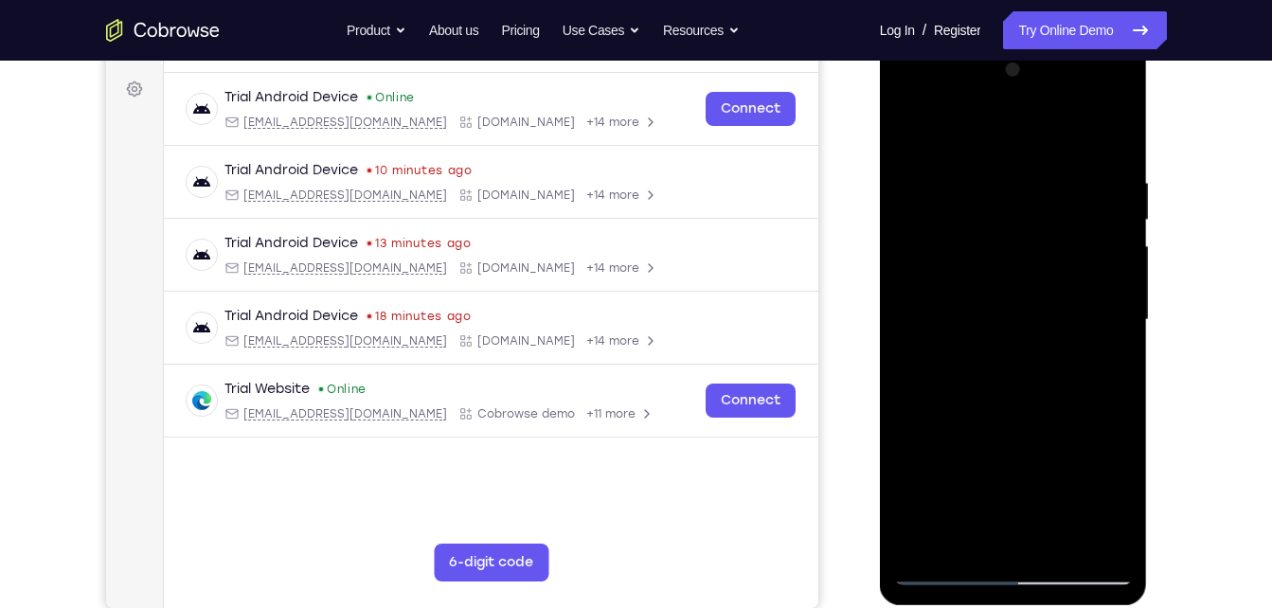
click at [951, 265] on div at bounding box center [1013, 320] width 239 height 531
click at [932, 248] on div at bounding box center [1013, 320] width 239 height 531
click at [917, 128] on div at bounding box center [1013, 320] width 239 height 531
drag, startPoint x: 948, startPoint y: 294, endPoint x: 984, endPoint y: 9, distance: 287.4
click at [984, 41] on html "Online web based iOS Simulators and Android Emulators. Run iPhone, iPad, Mobile…" at bounding box center [1015, 325] width 270 height 568
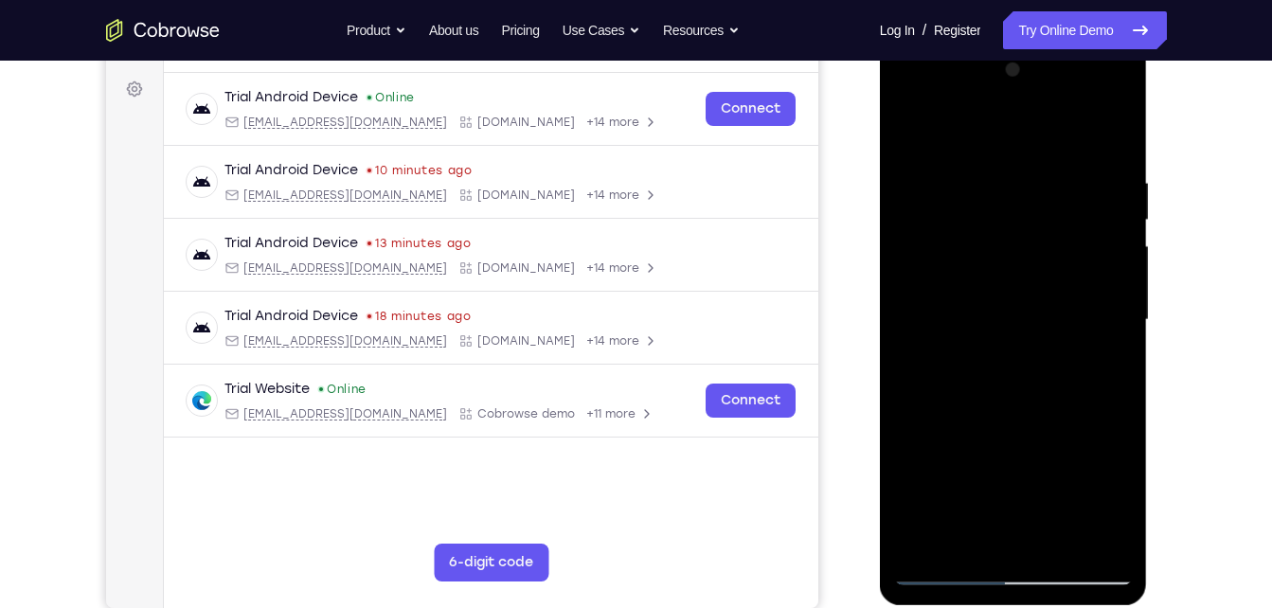
drag, startPoint x: 989, startPoint y: 451, endPoint x: 1042, endPoint y: 197, distance: 259.4
click at [1042, 197] on div at bounding box center [1013, 320] width 239 height 531
drag, startPoint x: 969, startPoint y: 407, endPoint x: 1067, endPoint y: 50, distance: 370.3
click at [1067, 50] on div at bounding box center [1014, 323] width 268 height 565
drag, startPoint x: 948, startPoint y: 490, endPoint x: 1065, endPoint y: 17, distance: 486.9
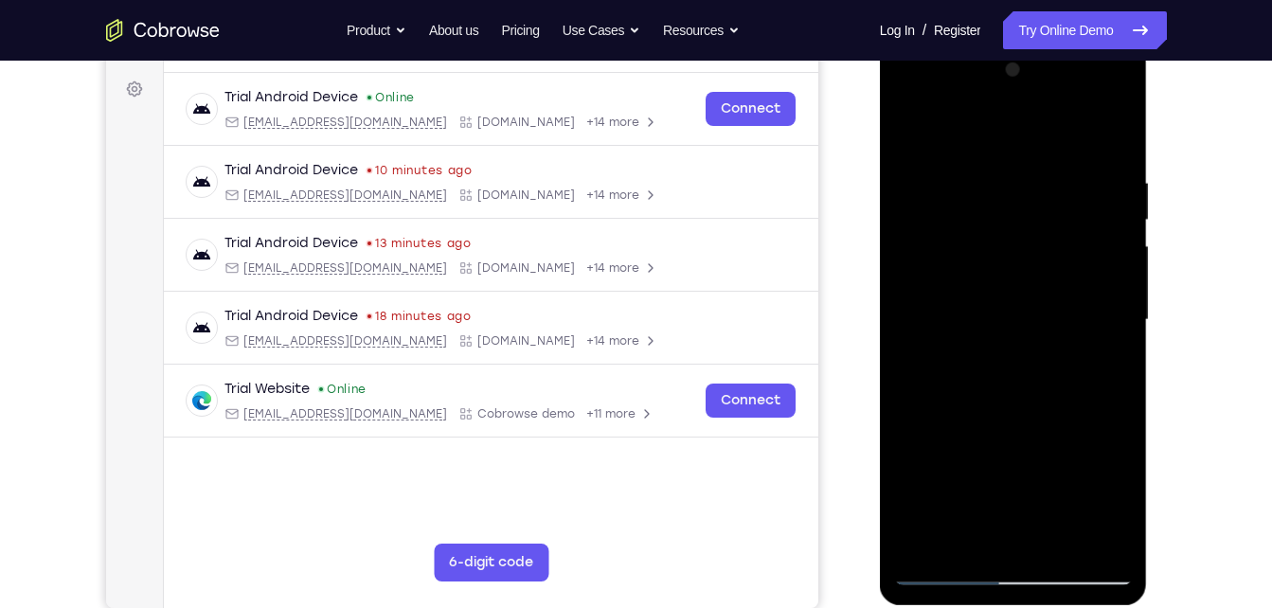
click at [1065, 41] on html "Online web based iOS Simulators and Android Emulators. Run iPhone, iPad, Mobile…" at bounding box center [1015, 325] width 270 height 568
drag, startPoint x: 990, startPoint y: 391, endPoint x: 1035, endPoint y: 16, distance: 377.8
click at [1035, 41] on html "Online web based iOS Simulators and Android Emulators. Run iPhone, iPad, Mobile…" at bounding box center [1015, 325] width 270 height 568
drag, startPoint x: 1003, startPoint y: 419, endPoint x: 1028, endPoint y: 199, distance: 221.2
click at [1028, 199] on div at bounding box center [1013, 320] width 239 height 531
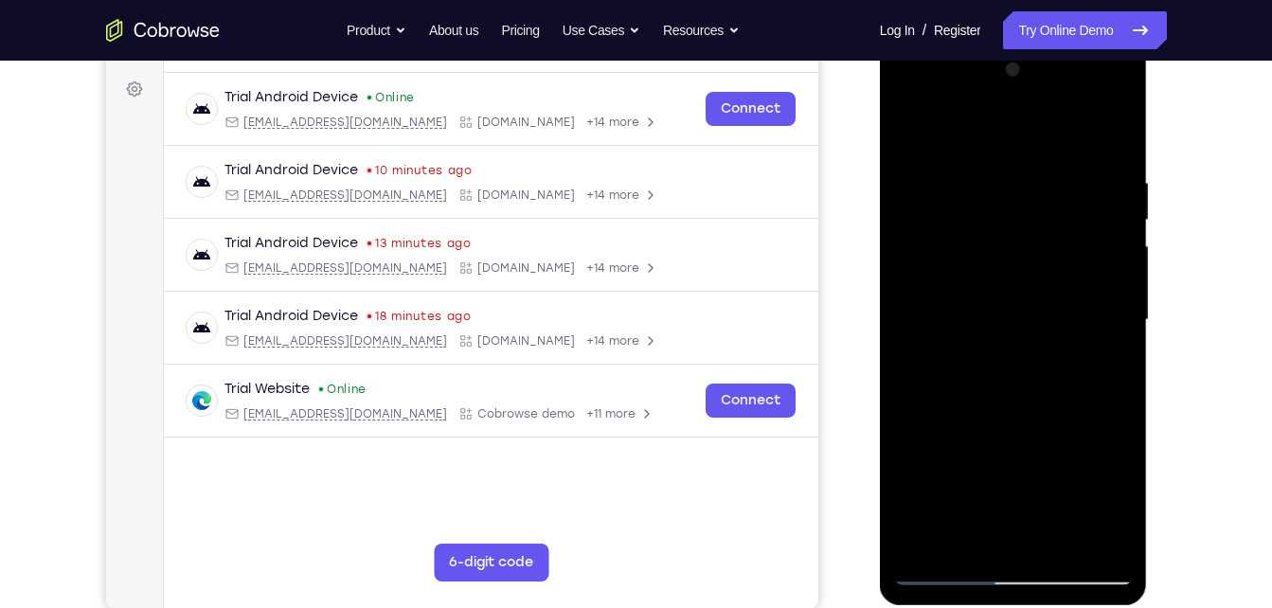
drag, startPoint x: 983, startPoint y: 462, endPoint x: 1029, endPoint y: 288, distance: 180.2
click at [1029, 288] on div at bounding box center [1013, 320] width 239 height 531
drag, startPoint x: 987, startPoint y: 472, endPoint x: 1024, endPoint y: 219, distance: 255.7
click at [1024, 219] on div at bounding box center [1013, 320] width 239 height 531
drag, startPoint x: 986, startPoint y: 412, endPoint x: 1025, endPoint y: 109, distance: 305.7
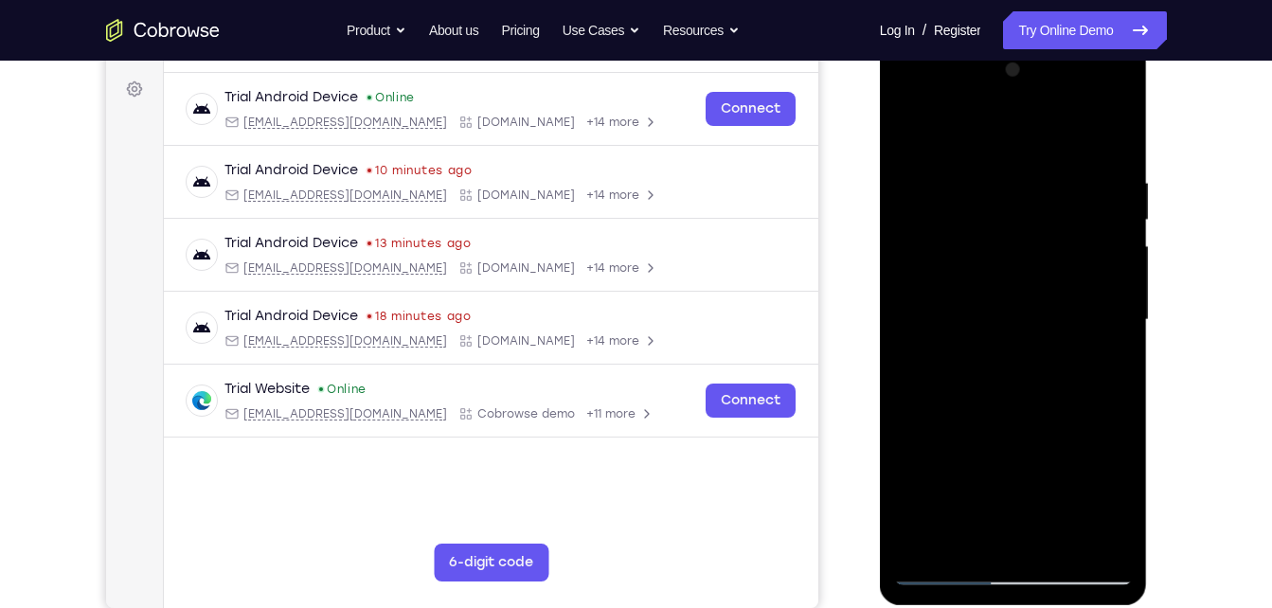
click at [1025, 109] on div at bounding box center [1013, 320] width 239 height 531
drag, startPoint x: 965, startPoint y: 426, endPoint x: 1024, endPoint y: 81, distance: 350.8
click at [1024, 81] on div at bounding box center [1013, 320] width 239 height 531
drag, startPoint x: 989, startPoint y: 479, endPoint x: 1077, endPoint y: -70, distance: 556.5
click at [1077, 41] on html "Online web based iOS Simulators and Android Emulators. Run iPhone, iPad, Mobile…" at bounding box center [1015, 325] width 270 height 568
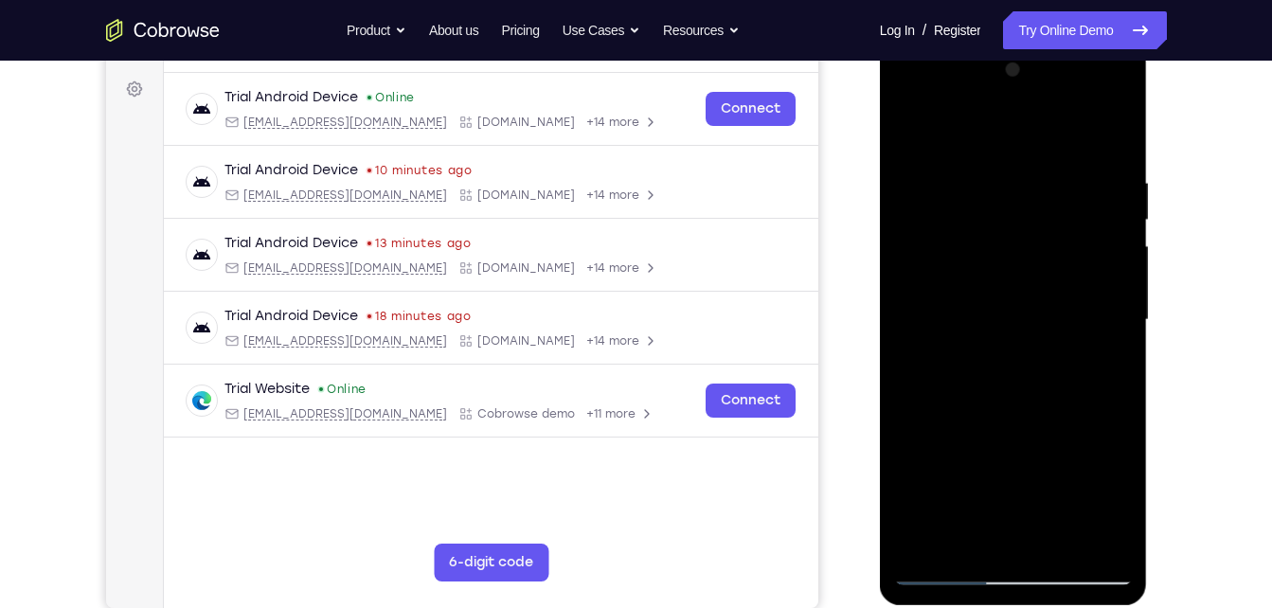
drag, startPoint x: 1000, startPoint y: 440, endPoint x: 1062, endPoint y: -27, distance: 470.3
click at [1062, 41] on html "Online web based iOS Simulators and Android Emulators. Run iPhone, iPad, Mobile…" at bounding box center [1015, 325] width 270 height 568
drag, startPoint x: 1030, startPoint y: 392, endPoint x: 1073, endPoint y: -25, distance: 419.2
click at [1073, 41] on html "Online web based iOS Simulators and Android Emulators. Run iPhone, iPad, Mobile…" at bounding box center [1015, 325] width 270 height 568
drag, startPoint x: 1002, startPoint y: 407, endPoint x: 1059, endPoint y: 92, distance: 320.6
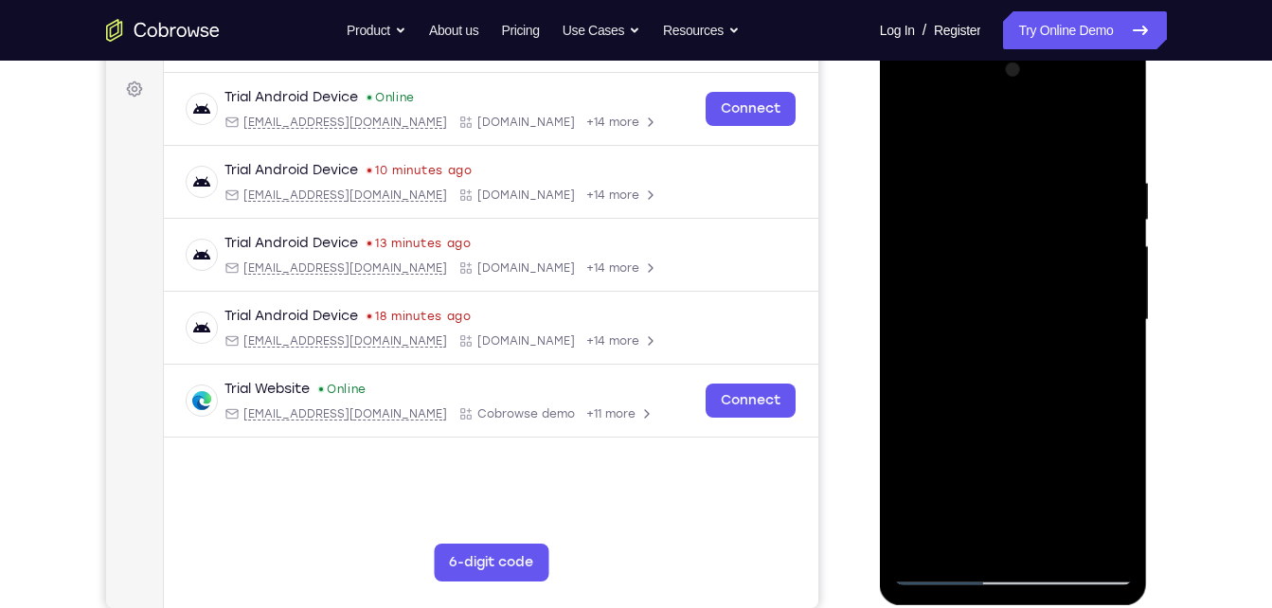
click at [1059, 92] on div at bounding box center [1013, 320] width 239 height 531
click at [915, 123] on div at bounding box center [1013, 320] width 239 height 531
drag, startPoint x: 1014, startPoint y: 328, endPoint x: 986, endPoint y: 88, distance: 241.3
click at [986, 88] on div at bounding box center [1013, 320] width 239 height 531
click at [1013, 466] on div at bounding box center [1013, 320] width 239 height 531
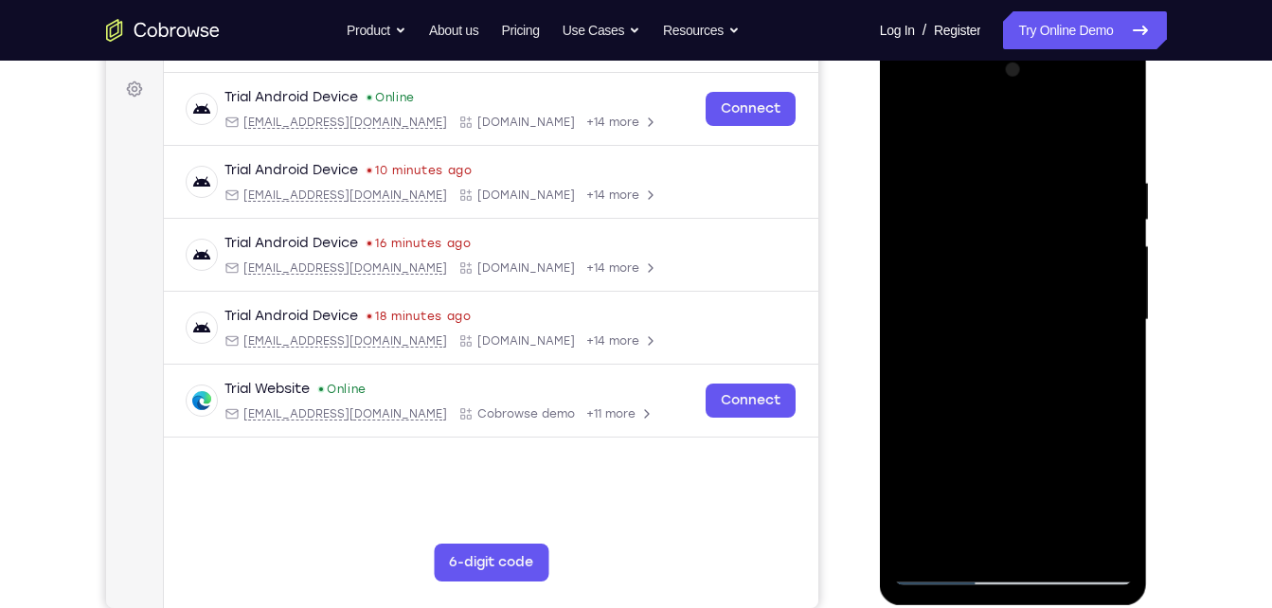
scroll to position [271, 0]
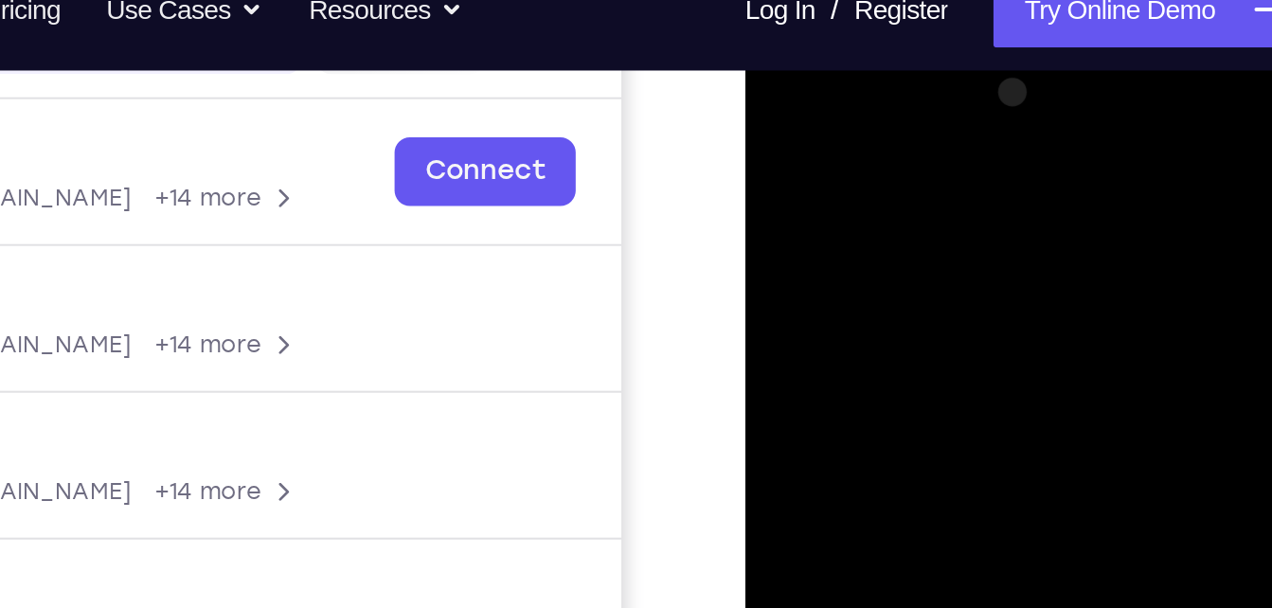
drag, startPoint x: 904, startPoint y: 160, endPoint x: 905, endPoint y: 215, distance: 55.0
click at [905, 215] on div at bounding box center [879, 313] width 239 height 531
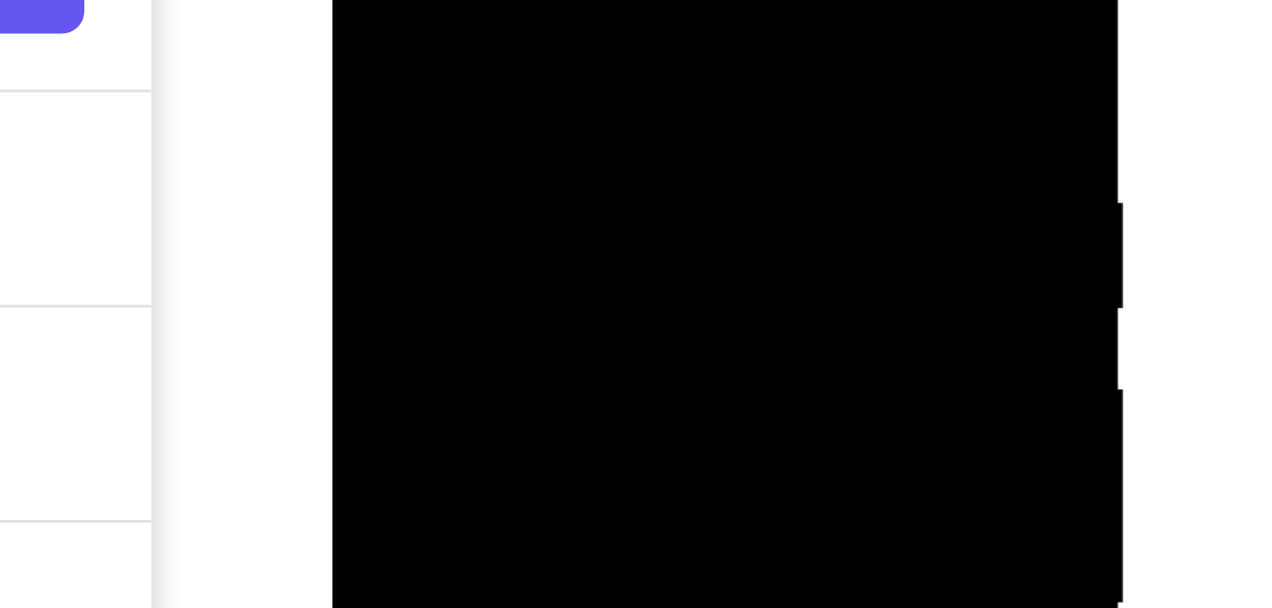
click at [358, 0] on div at bounding box center [466, 61] width 239 height 531
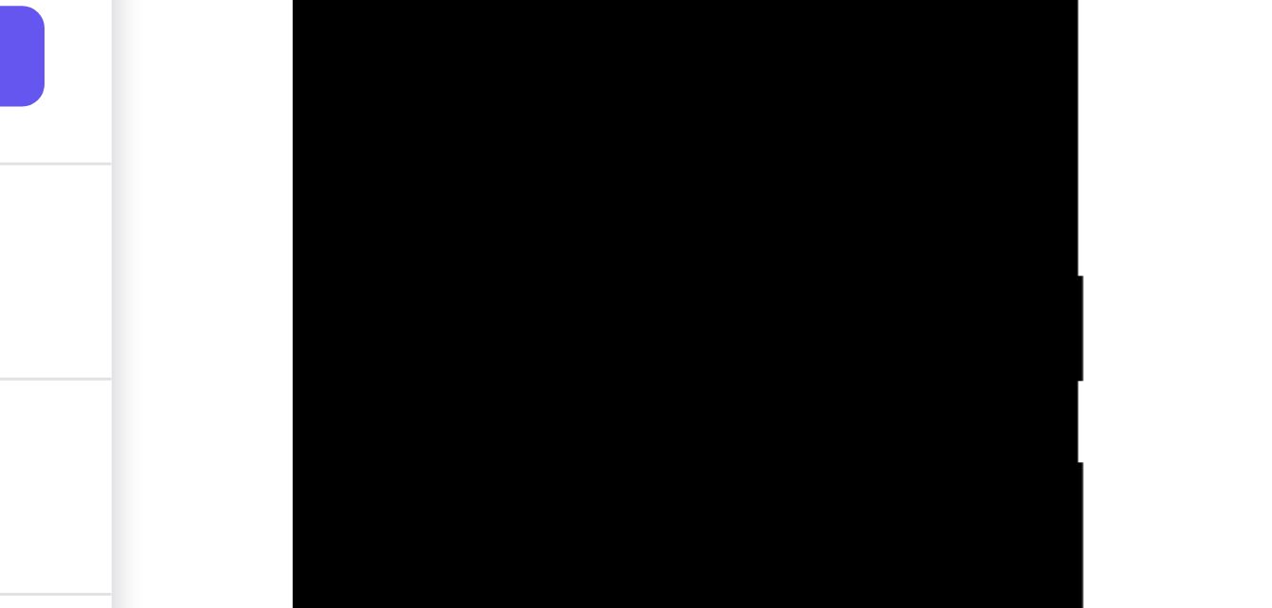
click at [326, 0] on div at bounding box center [426, 134] width 239 height 531
drag, startPoint x: 408, startPoint y: 25, endPoint x: 454, endPoint y: -120, distance: 151.9
click at [454, 0] on div at bounding box center [426, 134] width 239 height 531
drag, startPoint x: 423, startPoint y: 10, endPoint x: 485, endPoint y: -120, distance: 144.9
click at [485, 0] on div at bounding box center [426, 134] width 239 height 531
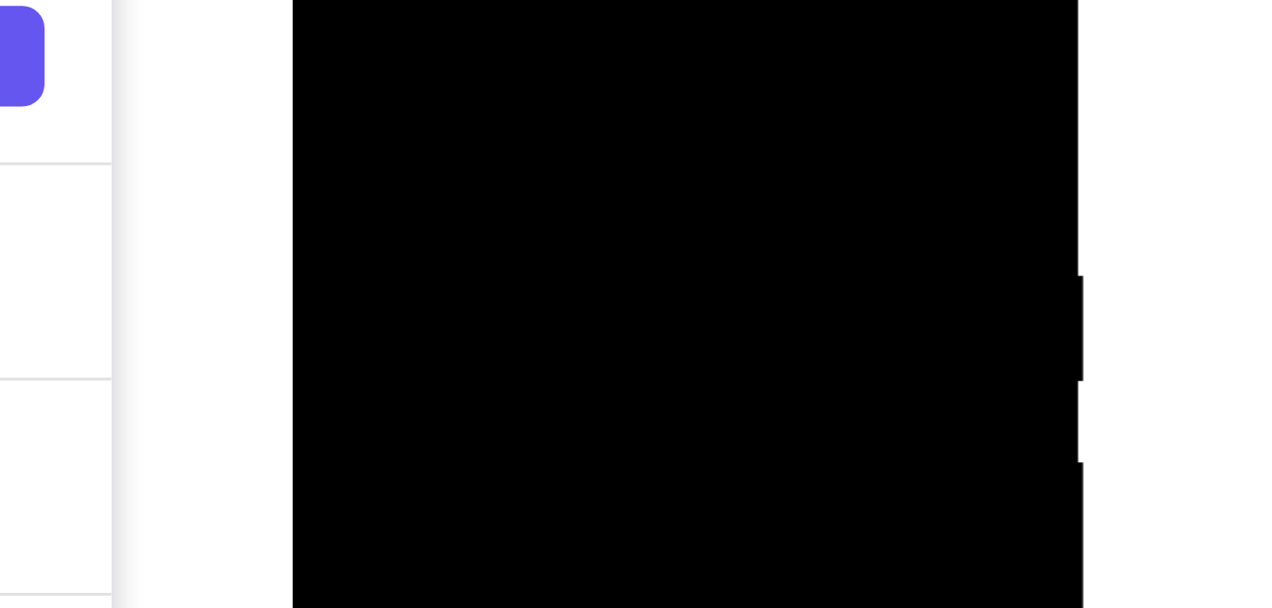
drag, startPoint x: 414, startPoint y: 56, endPoint x: 467, endPoint y: -75, distance: 141.1
click at [467, 0] on div at bounding box center [426, 134] width 239 height 531
drag, startPoint x: 416, startPoint y: 42, endPoint x: 464, endPoint y: -83, distance: 134.1
click at [464, 0] on div at bounding box center [426, 134] width 239 height 531
drag, startPoint x: 418, startPoint y: 31, endPoint x: 468, endPoint y: -93, distance: 133.9
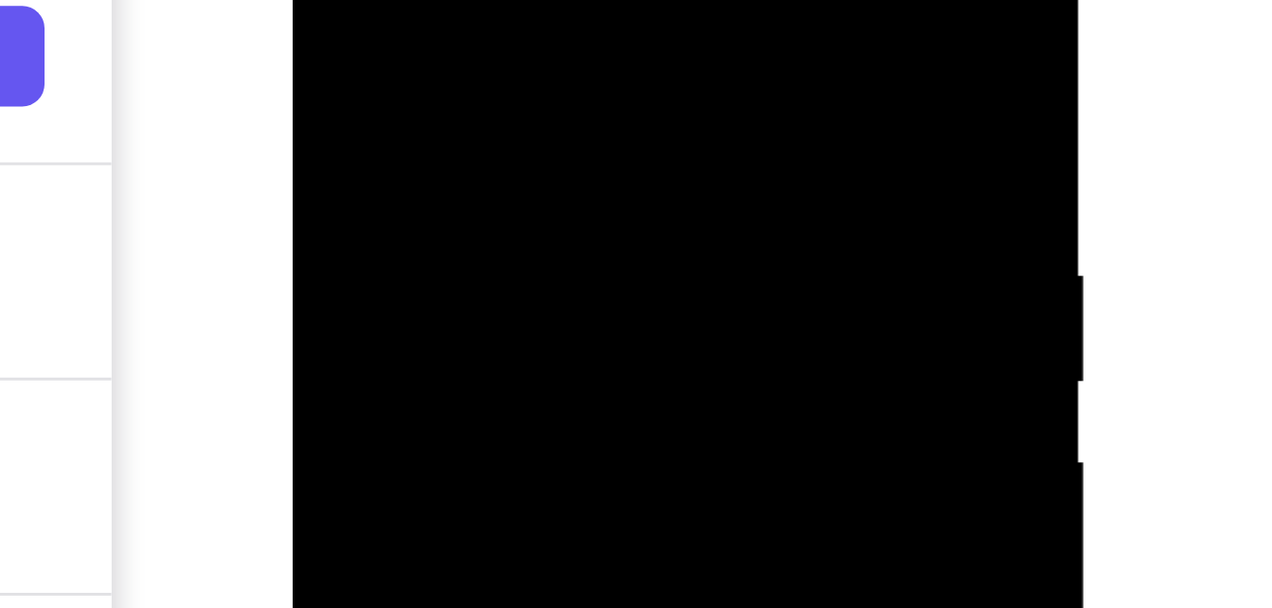
click at [468, 0] on div at bounding box center [426, 134] width 239 height 531
drag, startPoint x: 431, startPoint y: 9, endPoint x: 422, endPoint y: 90, distance: 82.0
click at [422, 90] on div at bounding box center [426, 134] width 239 height 531
drag, startPoint x: 439, startPoint y: 5, endPoint x: 401, endPoint y: 114, distance: 115.4
click at [401, 114] on div at bounding box center [426, 134] width 239 height 531
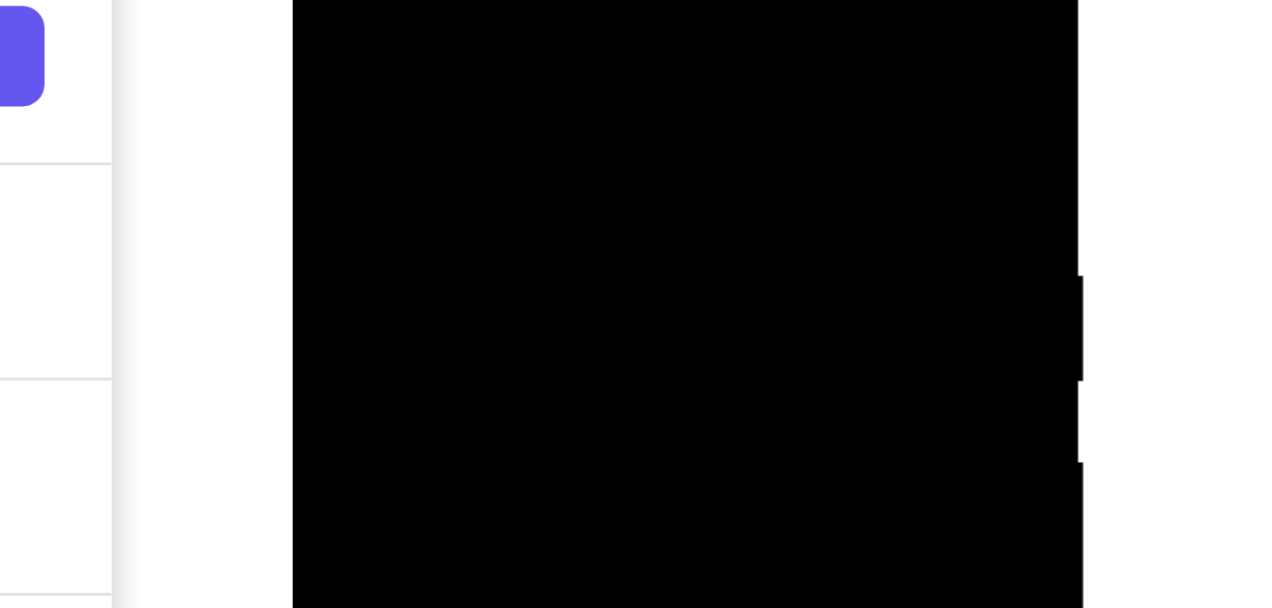
drag, startPoint x: 428, startPoint y: 12, endPoint x: 413, endPoint y: 87, distance: 76.4
click at [413, 87] on div at bounding box center [426, 134] width 239 height 531
click at [484, 10] on div at bounding box center [426, 134] width 239 height 531
drag, startPoint x: 423, startPoint y: 29, endPoint x: 440, endPoint y: -36, distance: 67.6
click at [440, 0] on div at bounding box center [426, 134] width 239 height 531
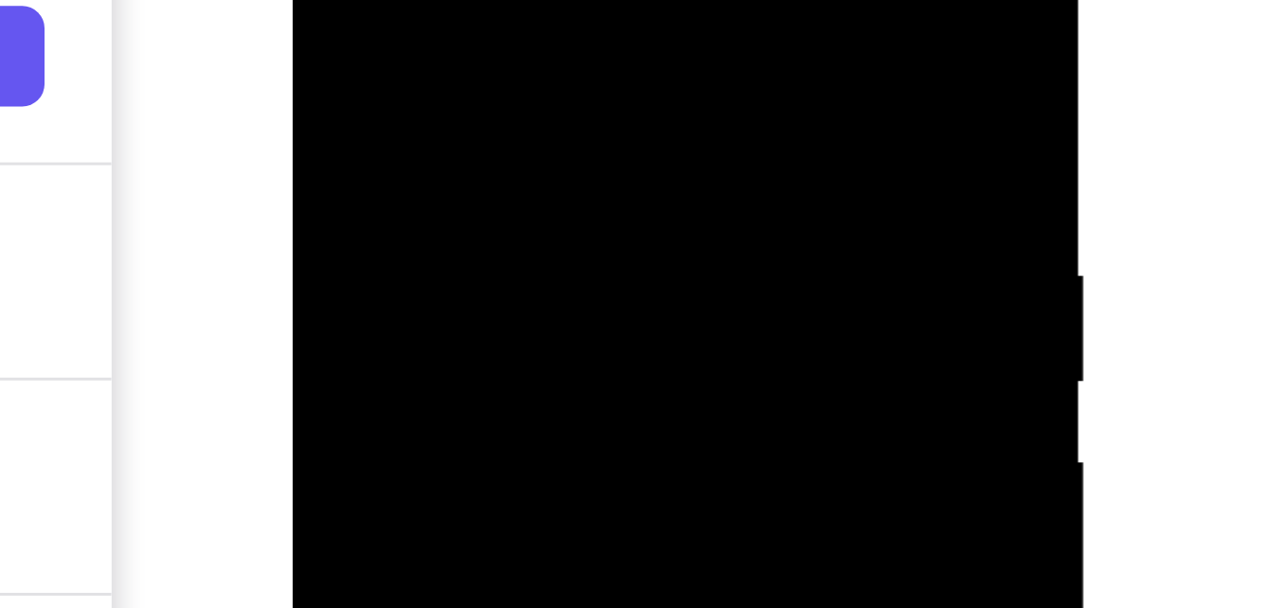
drag, startPoint x: 423, startPoint y: 20, endPoint x: 440, endPoint y: -28, distance: 51.2
click at [440, 0] on div at bounding box center [426, 134] width 239 height 531
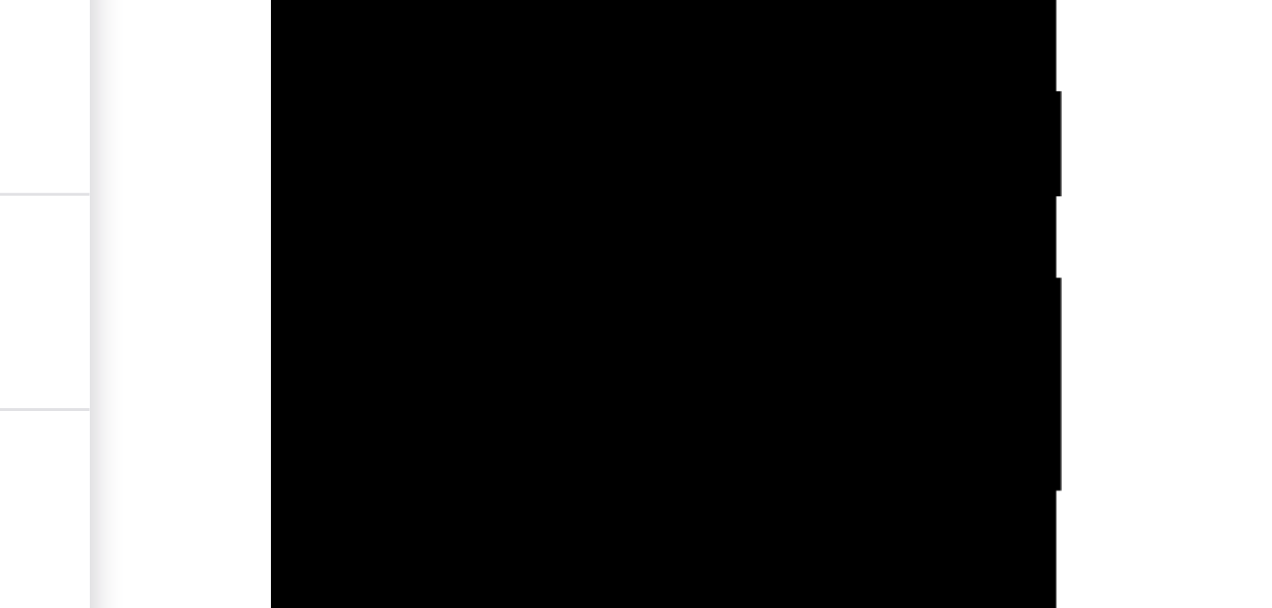
drag, startPoint x: 436, startPoint y: -48, endPoint x: 434, endPoint y: -36, distance: 12.5
click at [434, 0] on div at bounding box center [404, 50] width 239 height 531
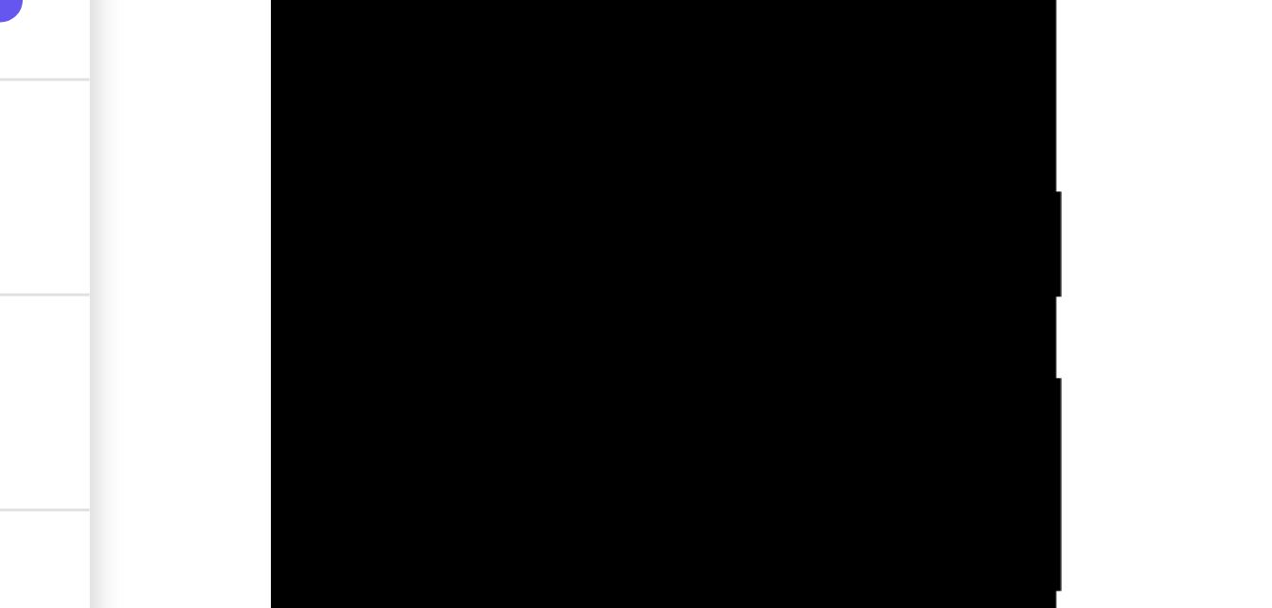
click at [297, 0] on div at bounding box center [404, 50] width 239 height 531
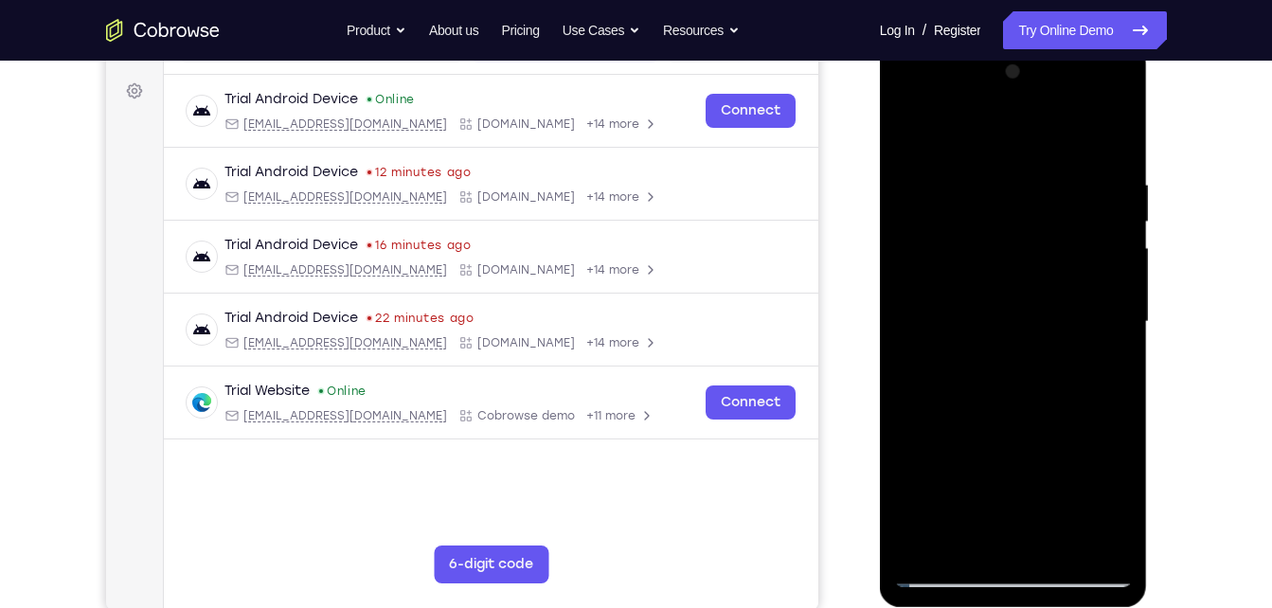
click at [1024, 225] on div at bounding box center [1013, 322] width 239 height 531
click at [1097, 291] on div at bounding box center [1013, 322] width 239 height 531
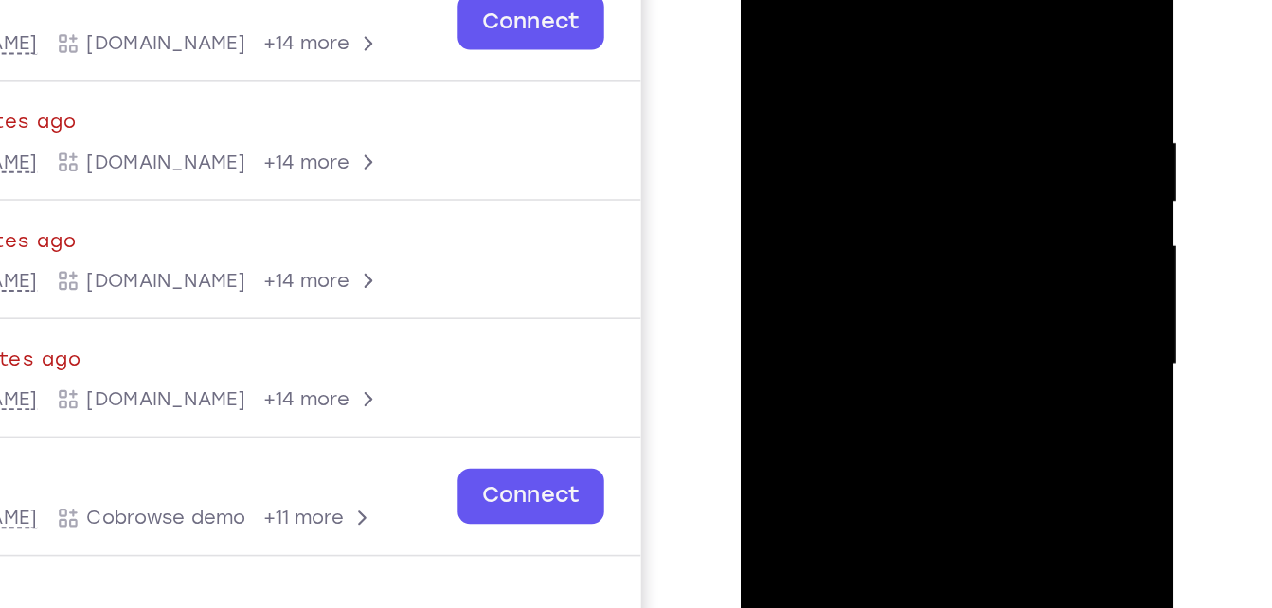
click at [964, 121] on div at bounding box center [874, 190] width 239 height 531
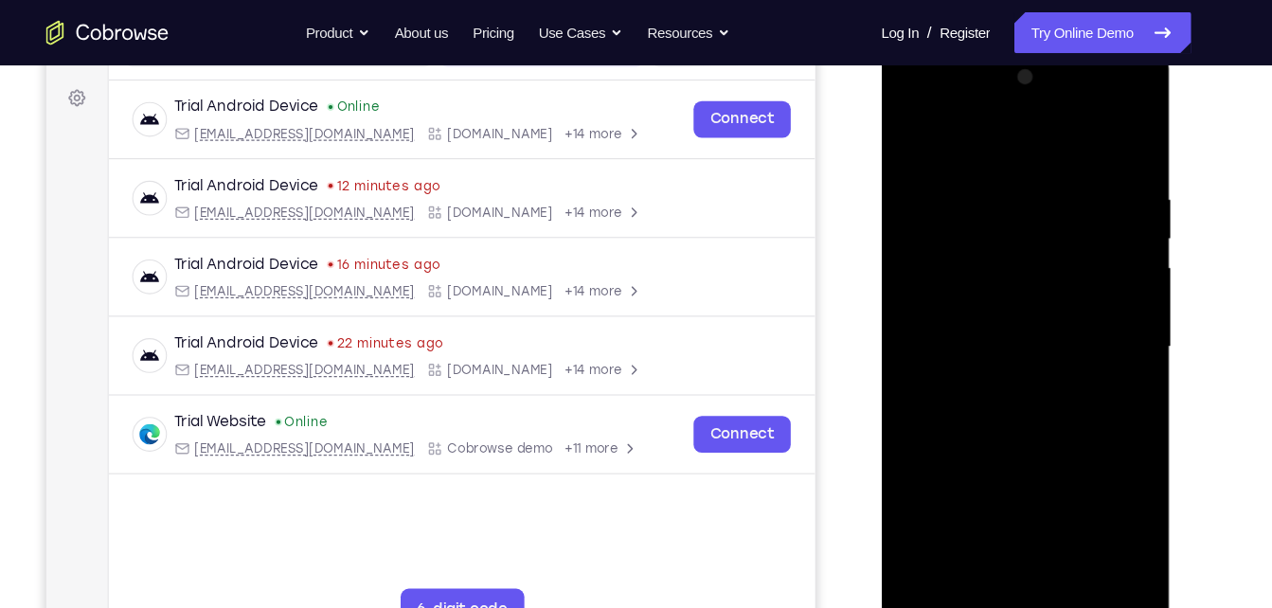
click at [1071, 352] on div at bounding box center [1014, 325] width 239 height 531
click at [1098, 324] on div at bounding box center [1014, 325] width 239 height 531
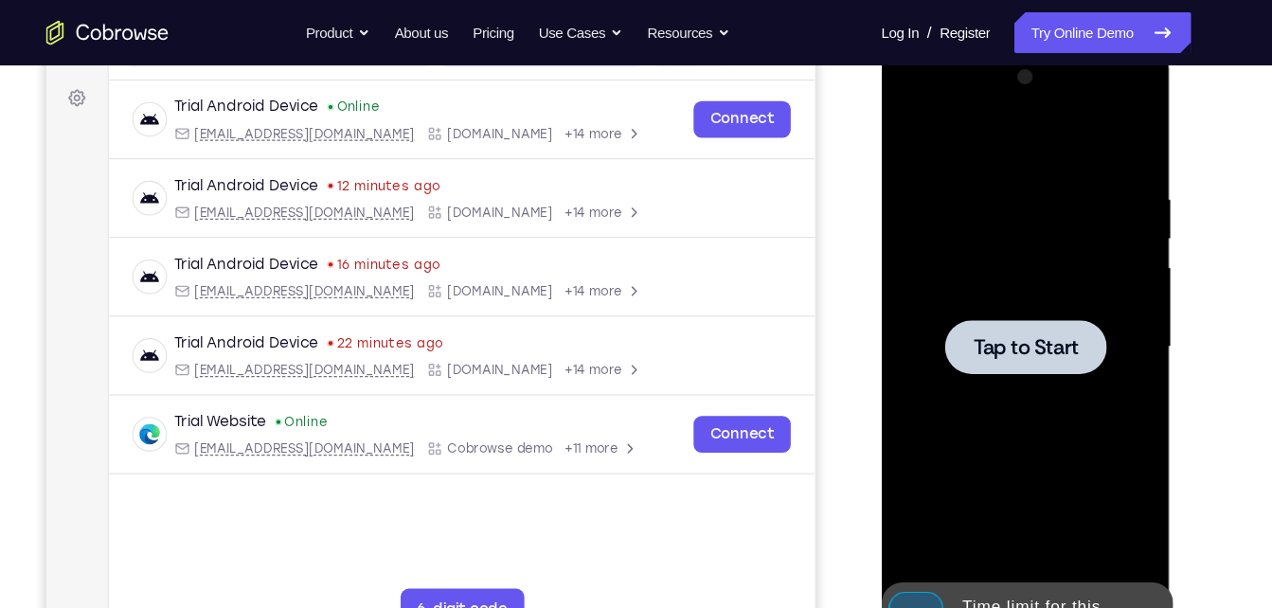
click at [1016, 305] on div at bounding box center [1015, 324] width 150 height 50
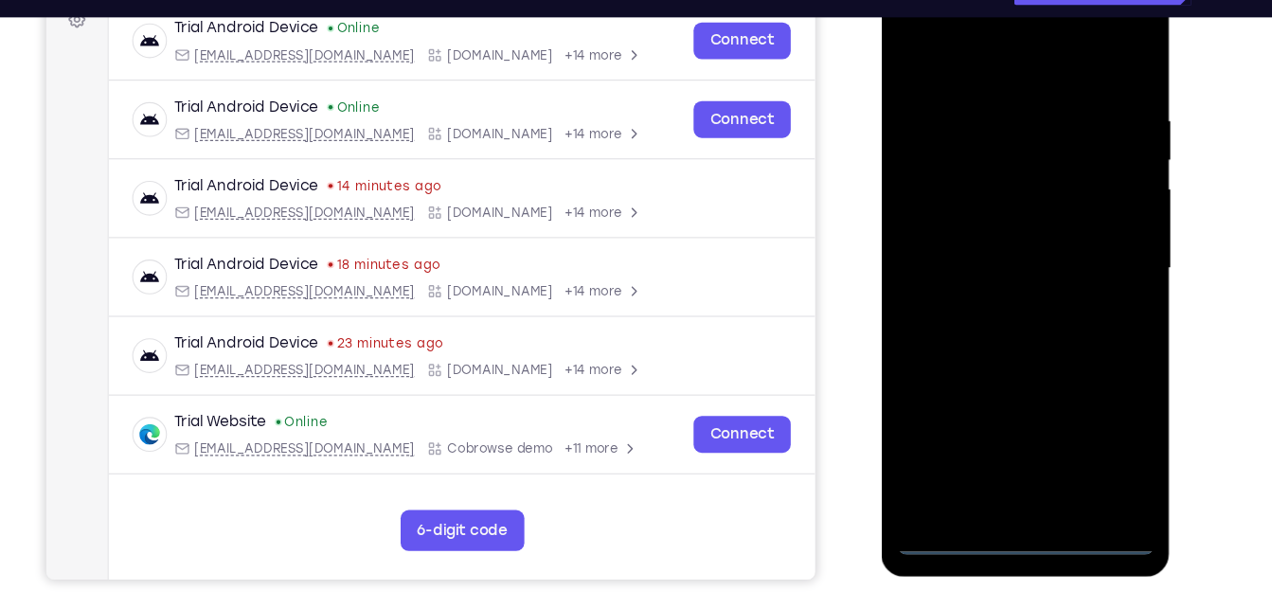
scroll to position [300, 0]
click at [1013, 500] on div at bounding box center [1014, 246] width 239 height 531
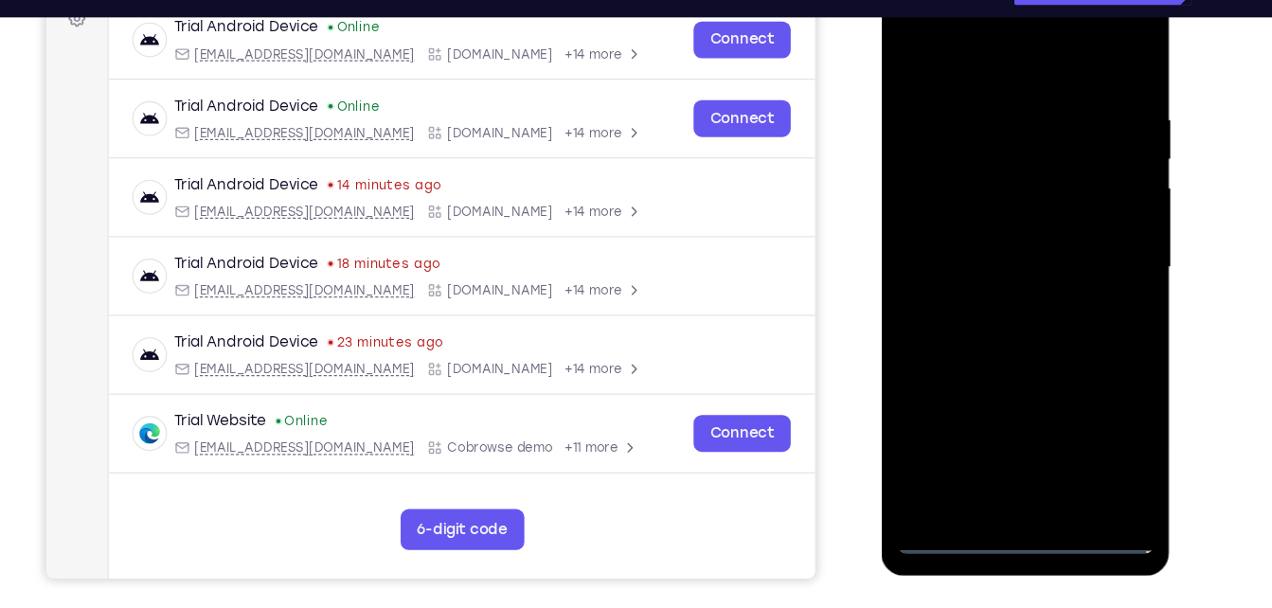
click at [1090, 410] on div at bounding box center [1014, 246] width 239 height 531
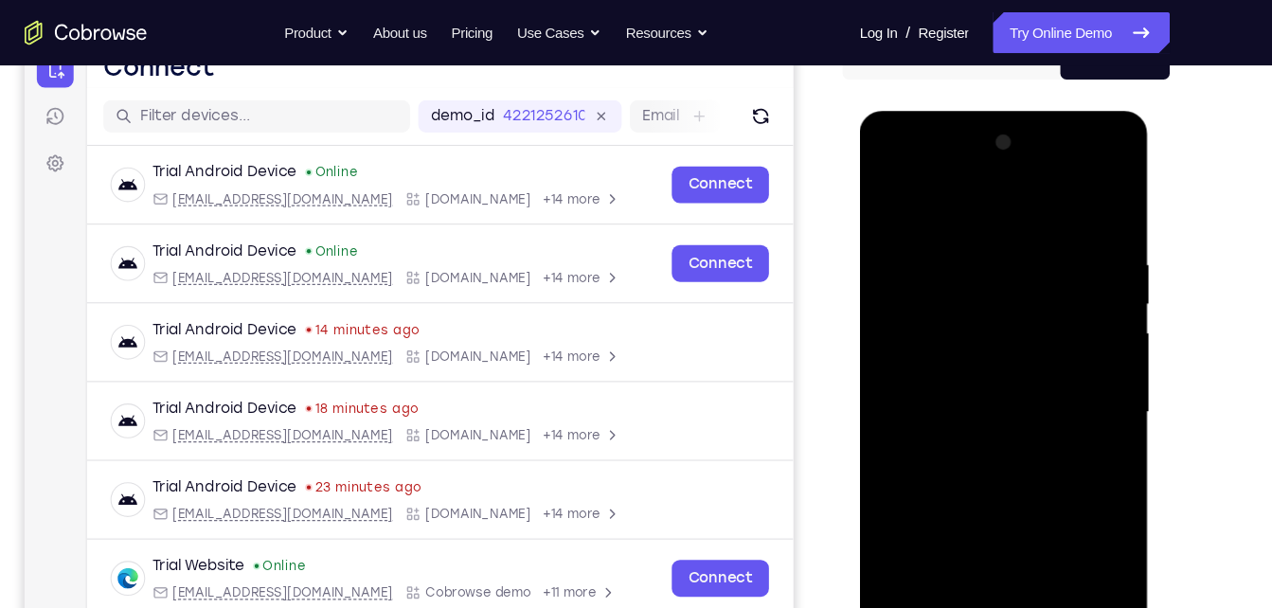
scroll to position [209, 0]
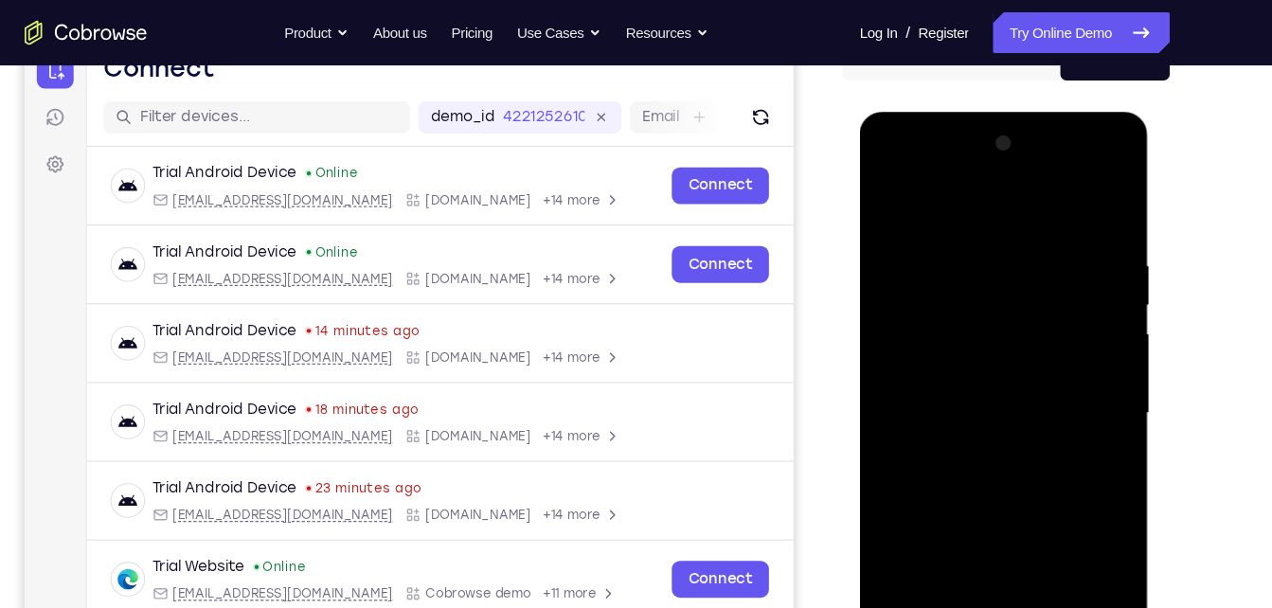
click at [916, 161] on div at bounding box center [993, 391] width 239 height 531
click at [1095, 165] on div at bounding box center [993, 391] width 239 height 531
click at [1004, 262] on div at bounding box center [993, 391] width 239 height 531
click at [985, 164] on div at bounding box center [993, 391] width 239 height 531
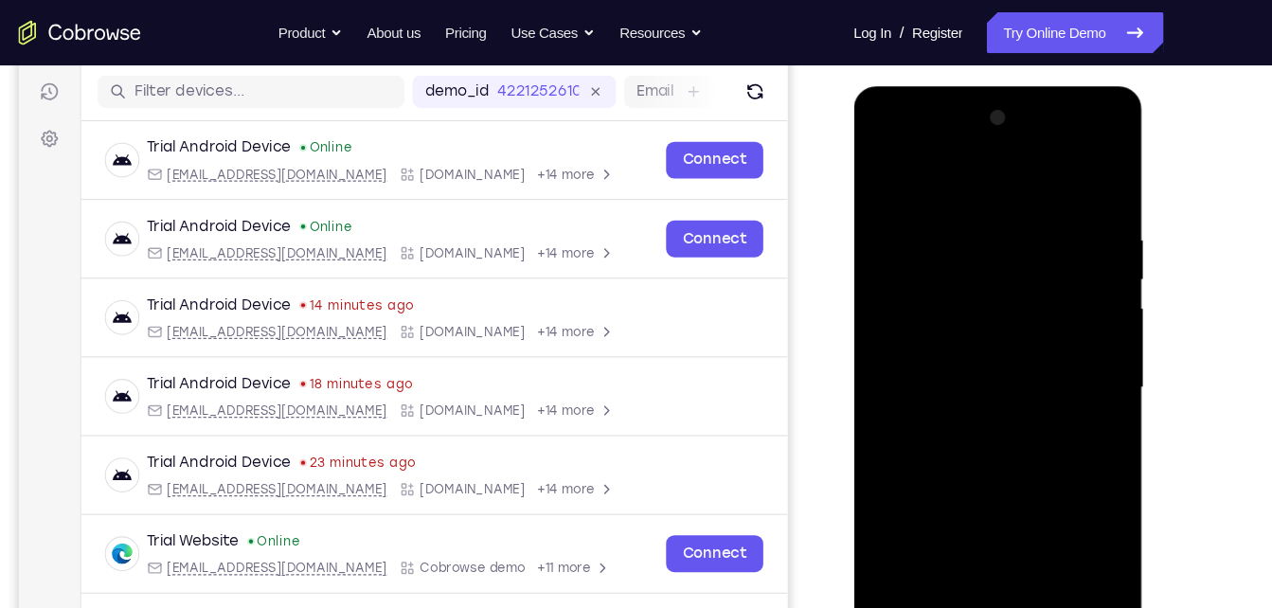
scroll to position [227, 0]
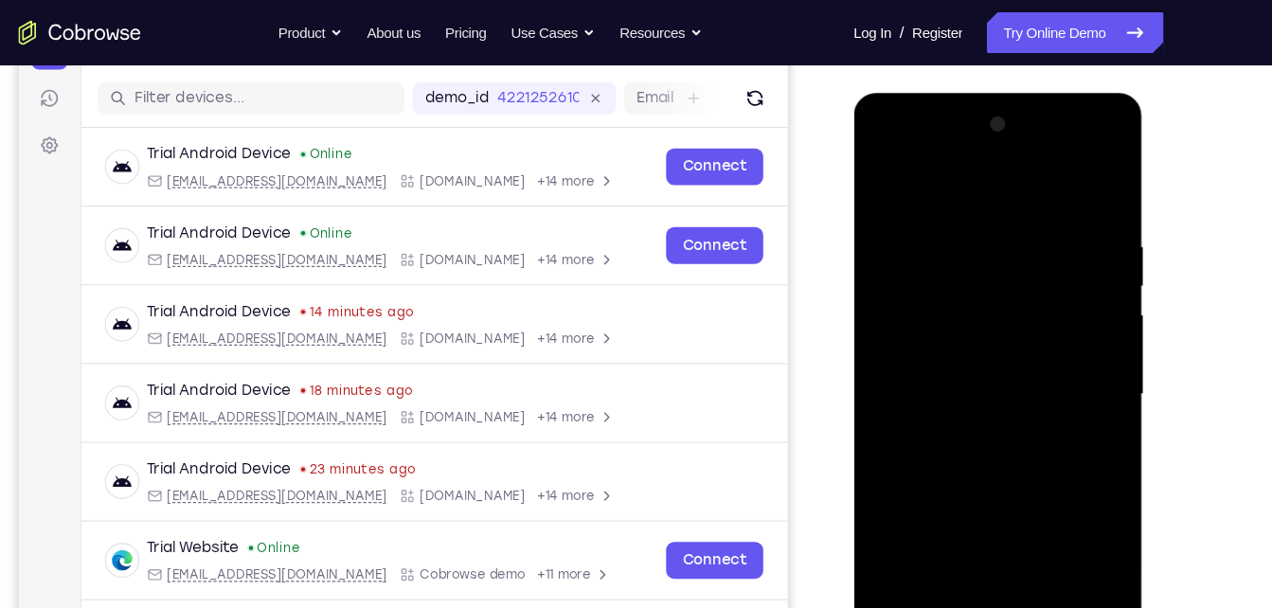
click at [1006, 153] on div at bounding box center [987, 372] width 239 height 531
click at [1089, 483] on div at bounding box center [987, 372] width 239 height 531
click at [1071, 480] on div at bounding box center [987, 372] width 239 height 531
click at [957, 483] on div at bounding box center [987, 372] width 239 height 531
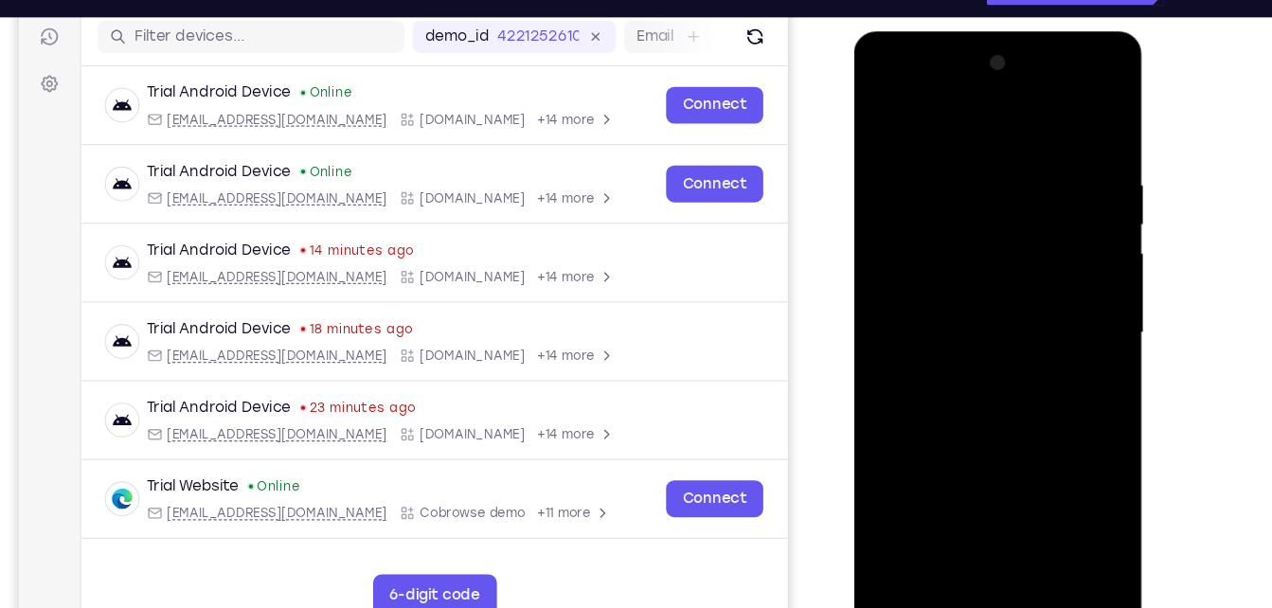
scroll to position [246, 0]
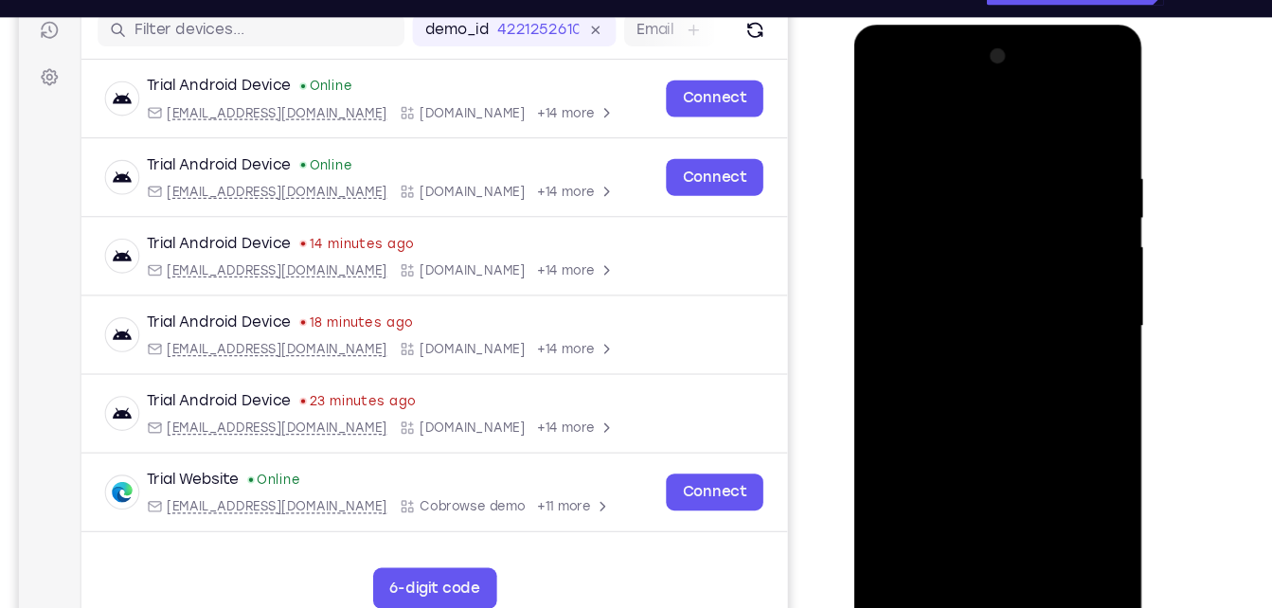
click at [1043, 479] on div at bounding box center [987, 303] width 239 height 531
click at [989, 513] on div at bounding box center [987, 303] width 239 height 531
click at [1012, 446] on div at bounding box center [987, 303] width 239 height 531
click at [1020, 418] on div at bounding box center [987, 303] width 239 height 531
click at [1092, 411] on div at bounding box center [987, 303] width 239 height 531
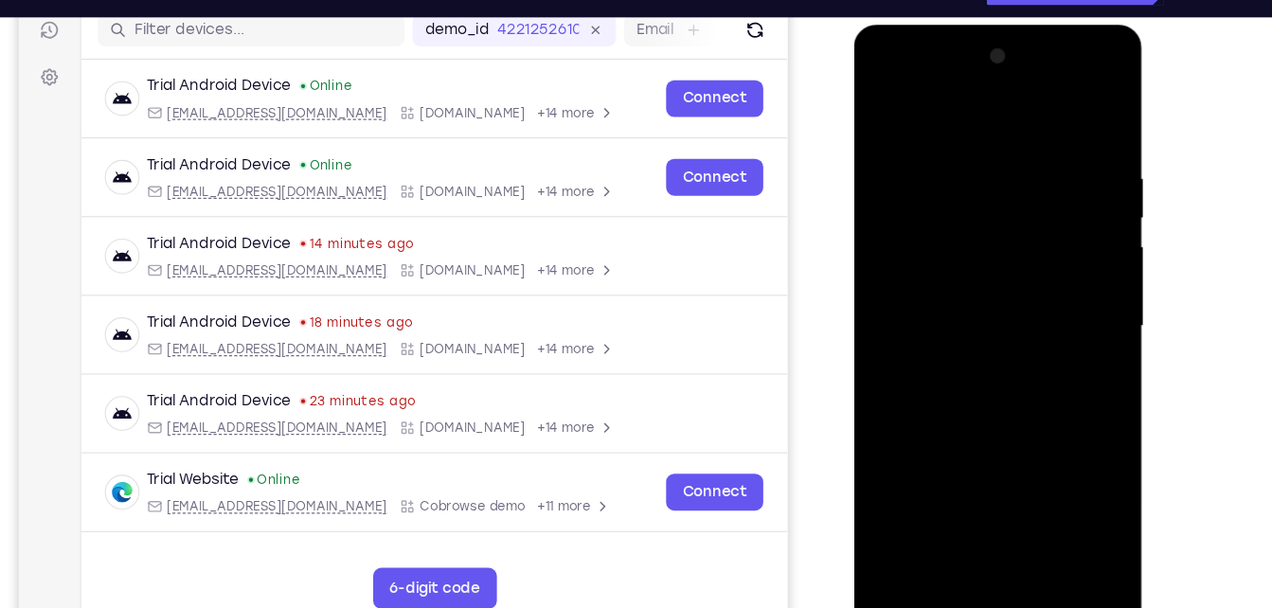
click at [1084, 515] on div at bounding box center [987, 303] width 239 height 531
click at [944, 261] on div at bounding box center [987, 303] width 239 height 531
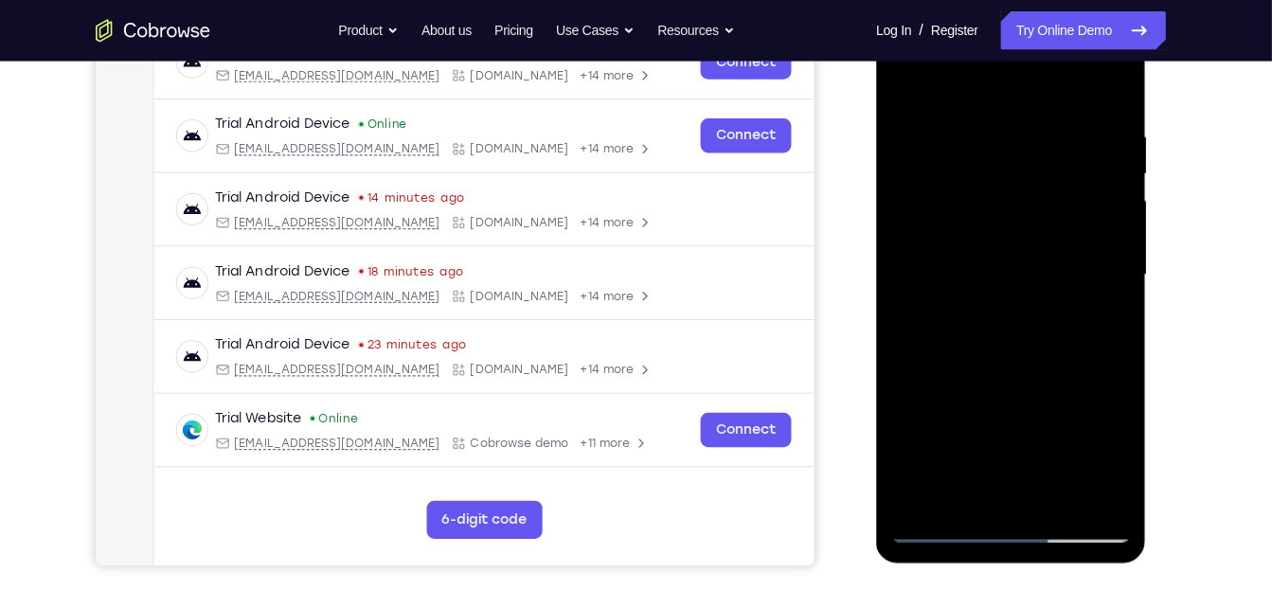
scroll to position [320, 0]
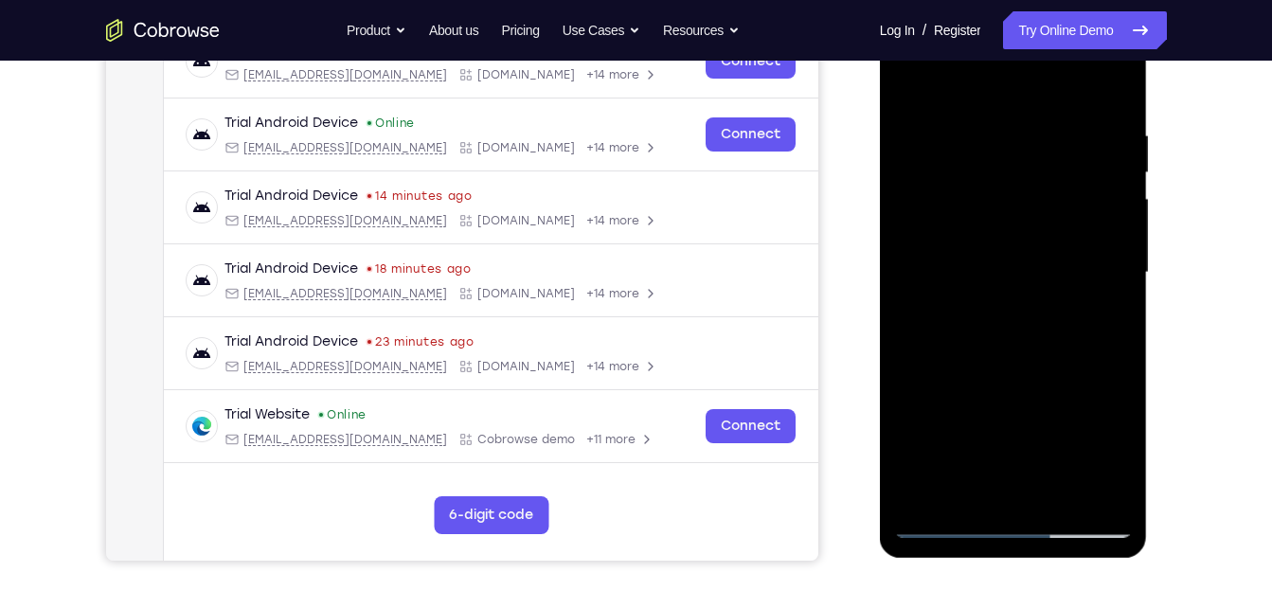
click at [1000, 380] on div at bounding box center [1013, 273] width 239 height 531
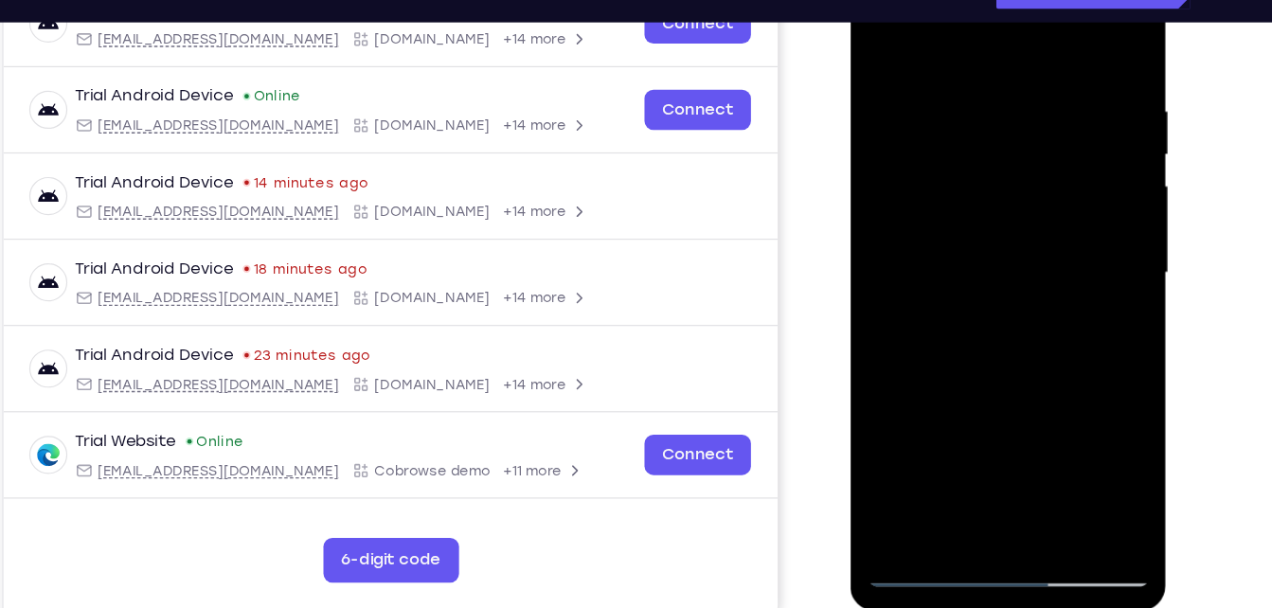
drag, startPoint x: 1001, startPoint y: 261, endPoint x: 1005, endPoint y: 237, distance: 24.2
click at [1005, 237] on div at bounding box center [984, 222] width 239 height 531
drag, startPoint x: 1005, startPoint y: 237, endPoint x: 1049, endPoint y: 77, distance: 165.9
click at [1049, 77] on div at bounding box center [984, 222] width 239 height 531
drag, startPoint x: 1049, startPoint y: 77, endPoint x: 1047, endPoint y: 113, distance: 36.1
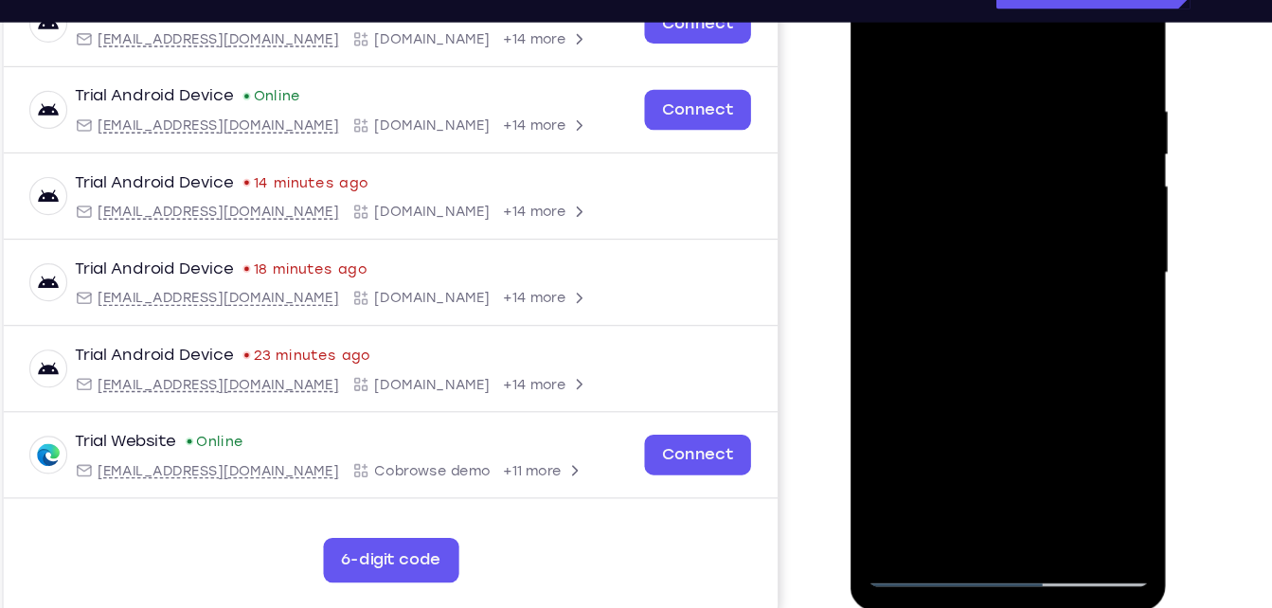
click at [1047, 113] on div at bounding box center [984, 222] width 239 height 531
click at [983, 205] on div at bounding box center [984, 222] width 239 height 531
click at [1078, 244] on div at bounding box center [984, 222] width 239 height 531
click at [1087, 263] on div at bounding box center [984, 222] width 239 height 531
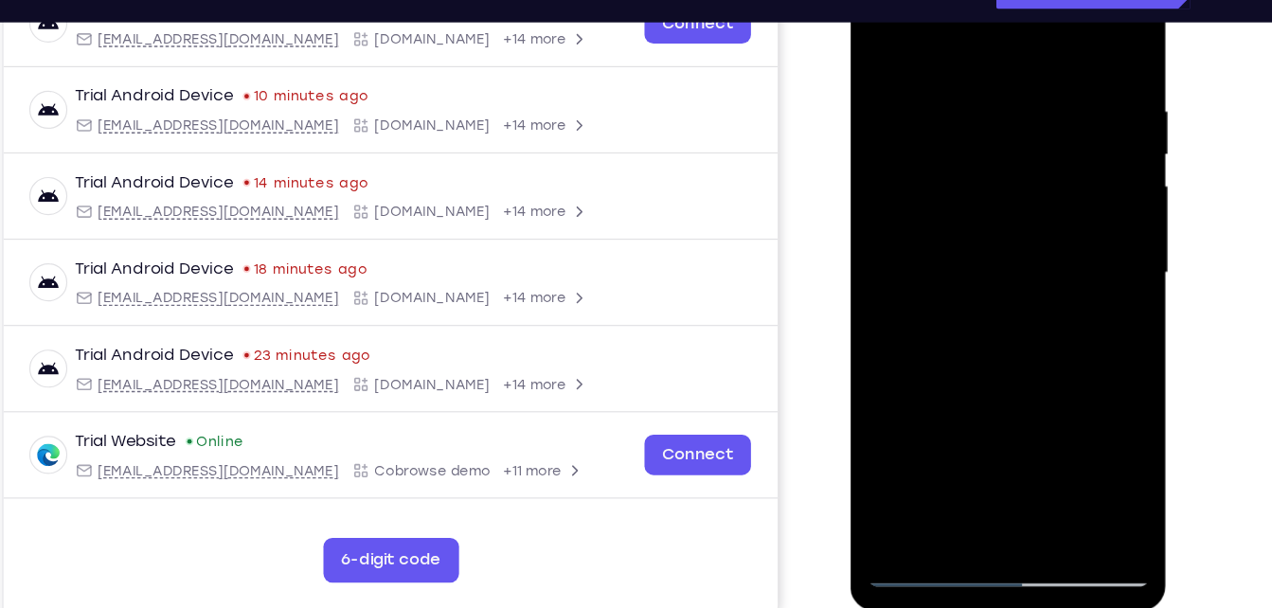
click at [1087, 263] on div at bounding box center [984, 222] width 239 height 531
click at [1056, 236] on div at bounding box center [984, 222] width 239 height 531
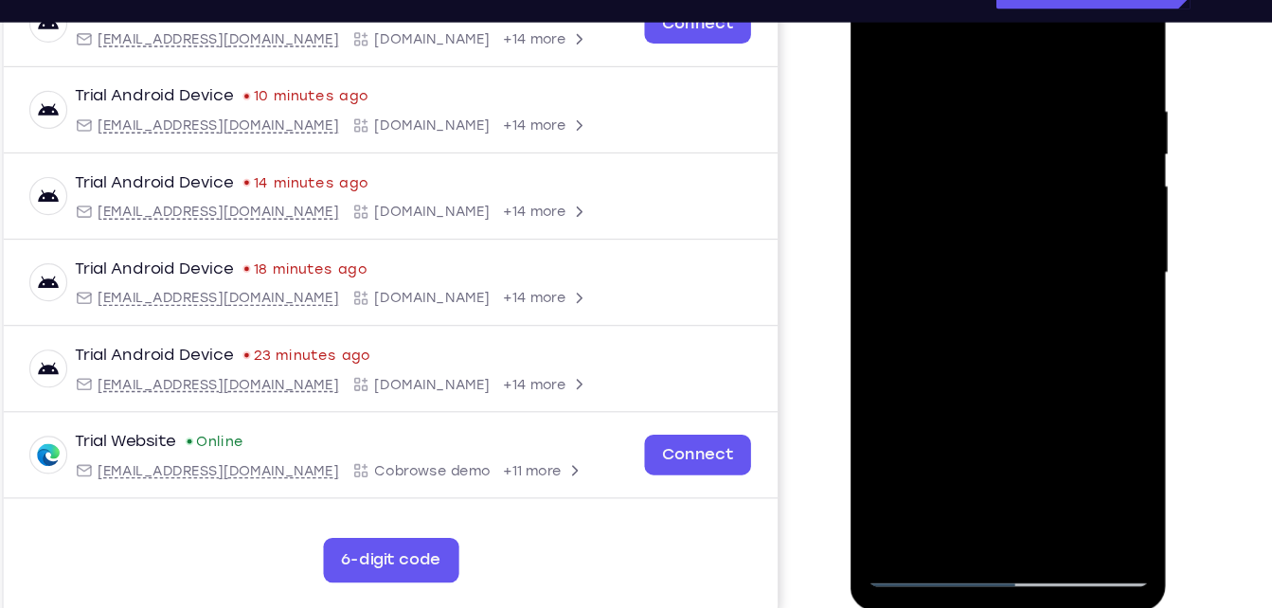
click at [1056, 236] on div at bounding box center [984, 222] width 239 height 531
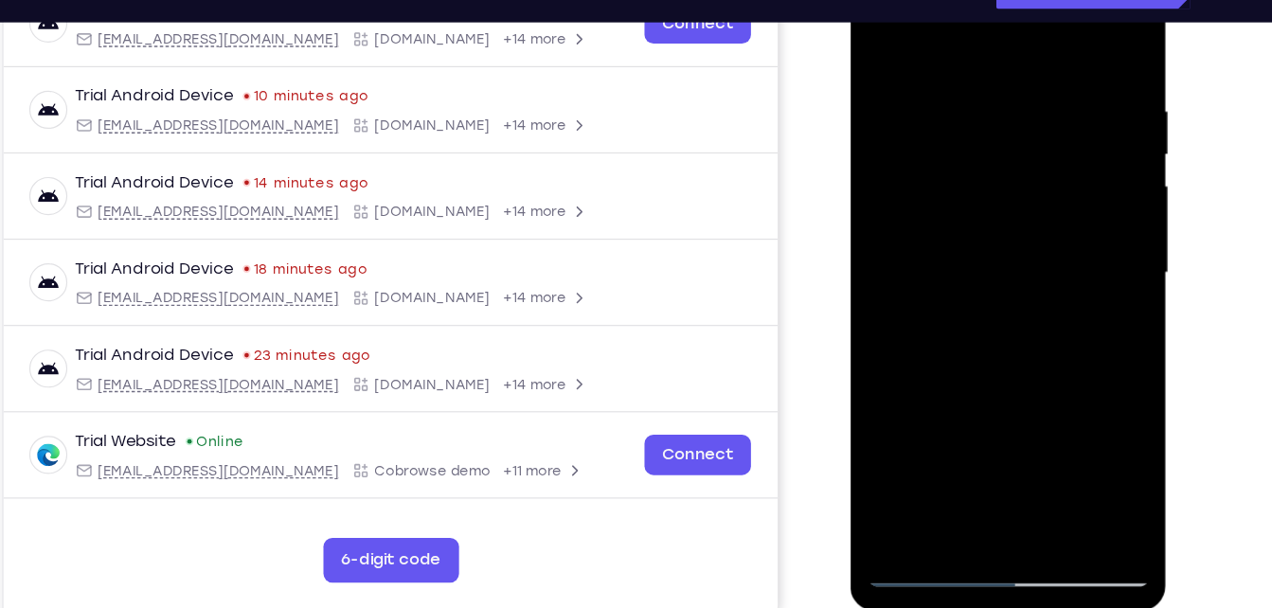
click at [1056, 236] on div at bounding box center [984, 222] width 239 height 531
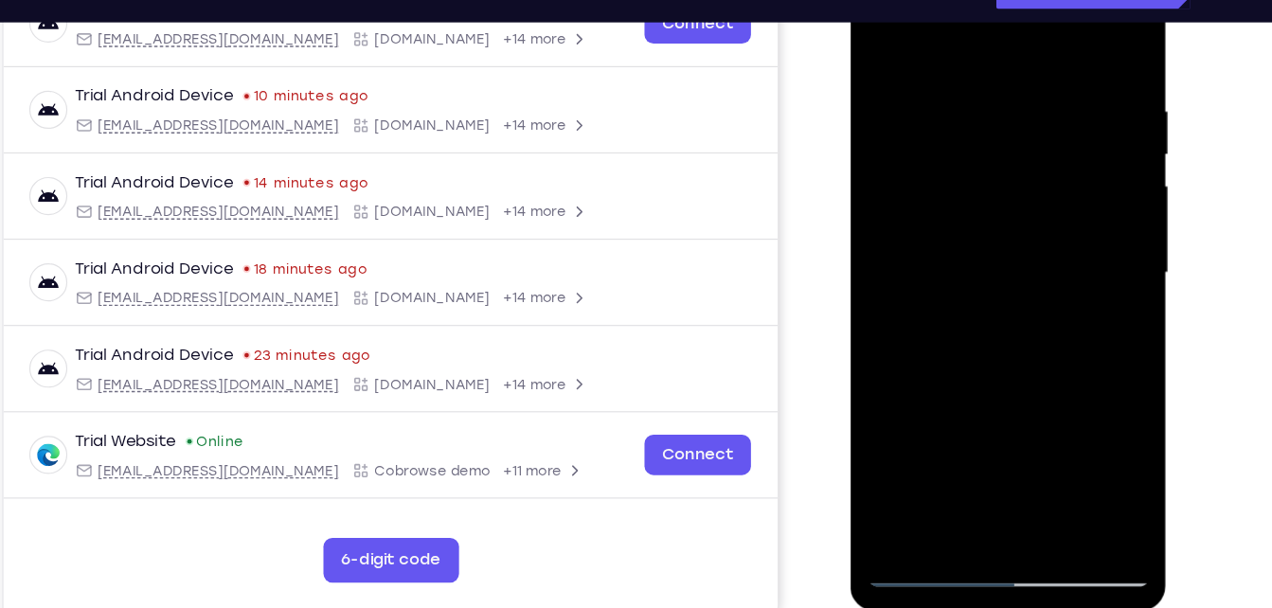
click at [1056, 236] on div at bounding box center [984, 222] width 239 height 531
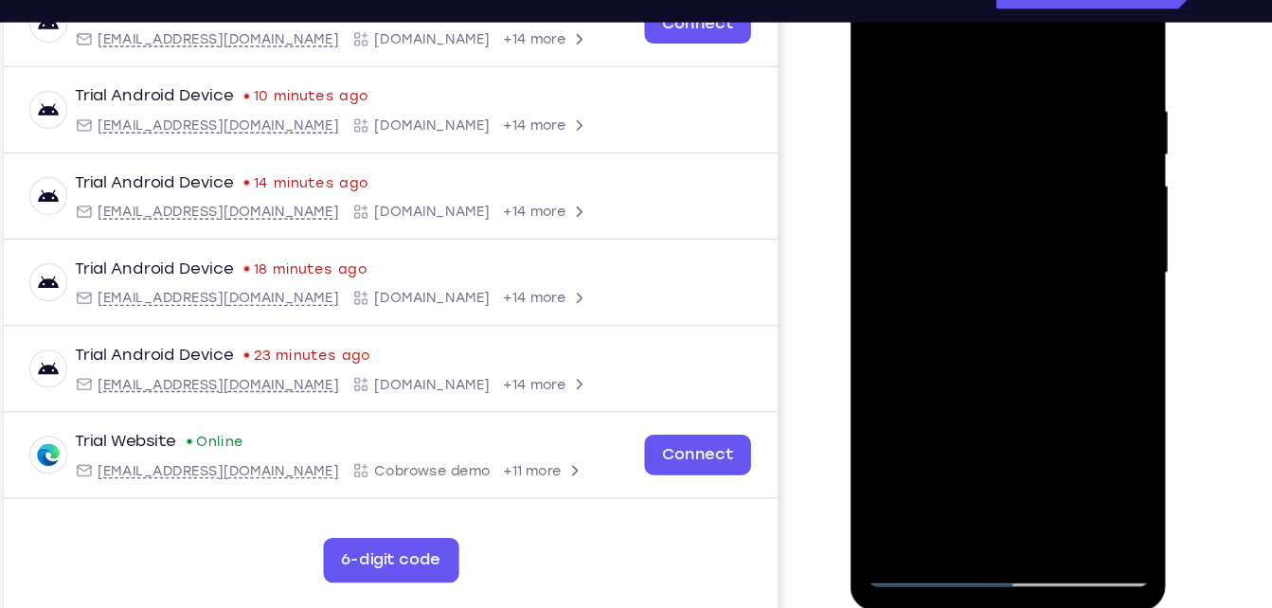
click at [988, 436] on div at bounding box center [984, 222] width 239 height 531
click at [991, 291] on div at bounding box center [984, 222] width 239 height 531
click at [1098, 445] on div at bounding box center [984, 222] width 239 height 531
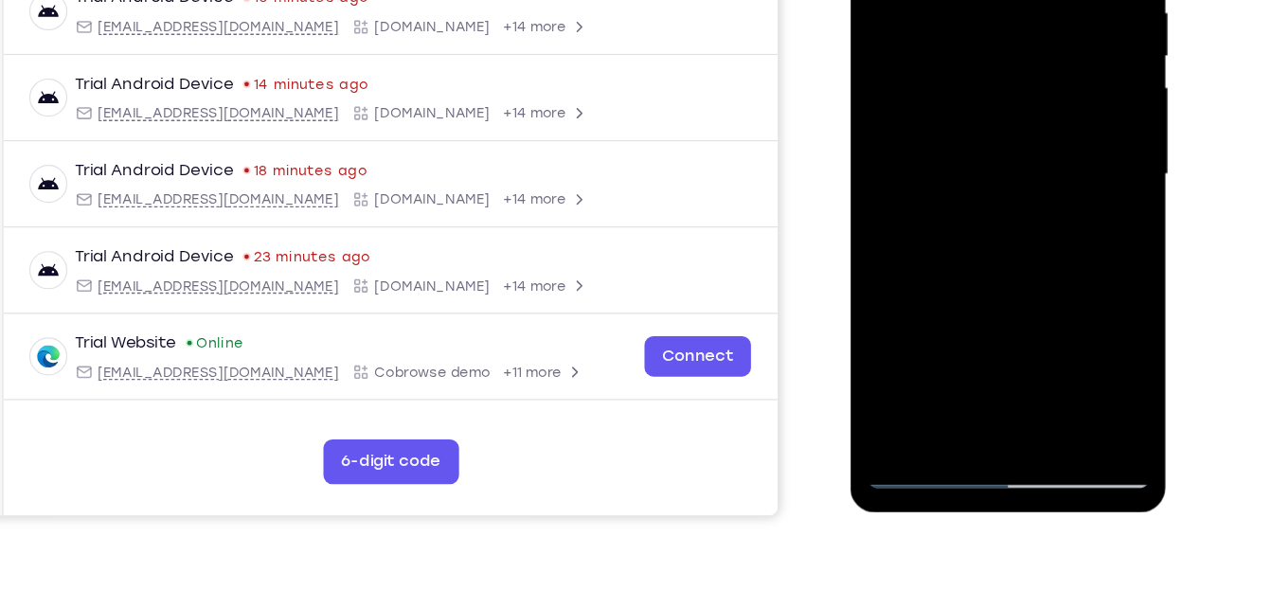
click at [946, 361] on div at bounding box center [984, 124] width 239 height 531
click at [1080, 357] on div at bounding box center [984, 124] width 239 height 531
click at [1090, 345] on div at bounding box center [984, 124] width 239 height 531
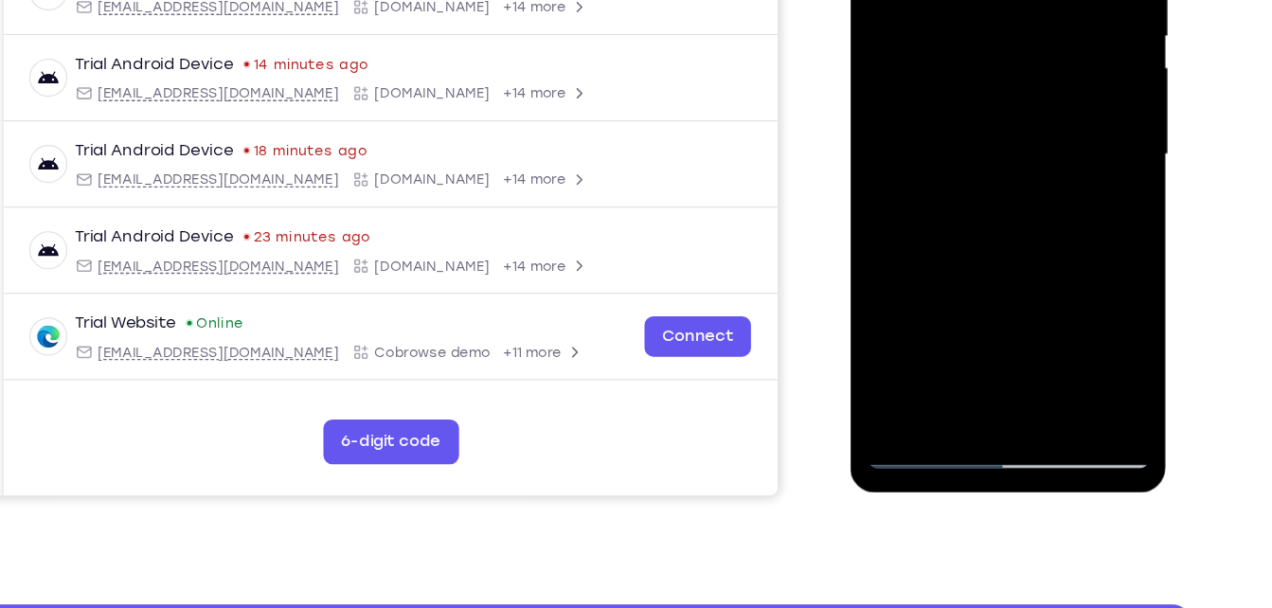
scroll to position [370, 0]
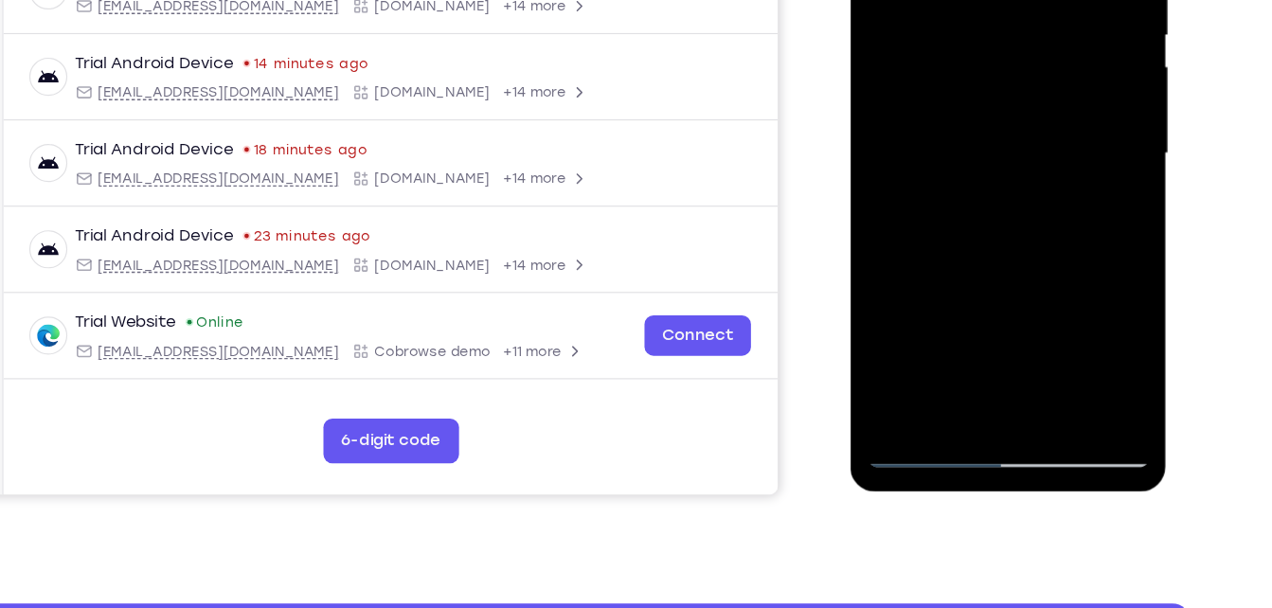
drag, startPoint x: 1034, startPoint y: 176, endPoint x: 1055, endPoint y: 34, distance: 143.8
click at [1055, 34] on div at bounding box center [984, 103] width 239 height 531
click at [920, 359] on div at bounding box center [984, 103] width 239 height 531
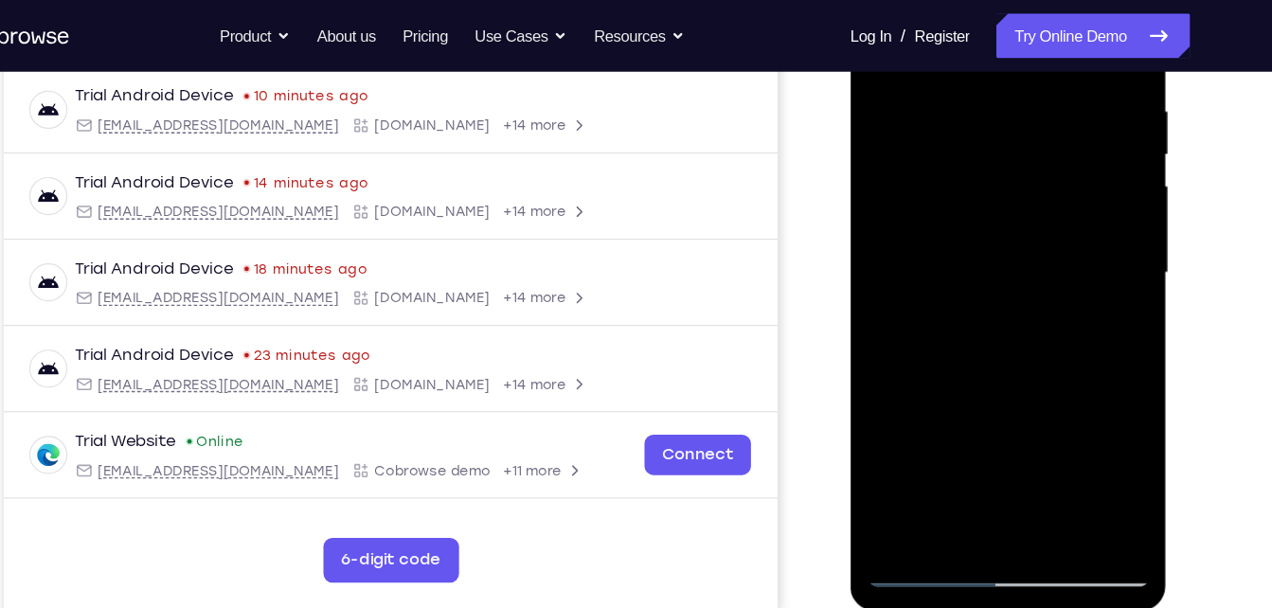
scroll to position [279, 0]
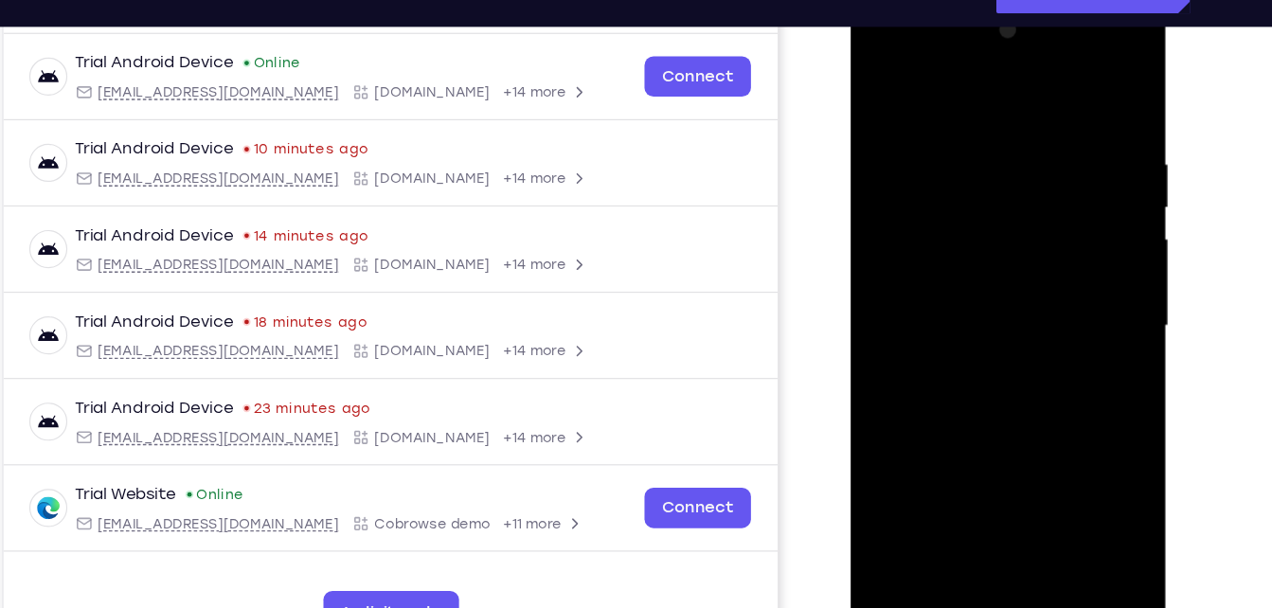
click at [1060, 77] on div at bounding box center [984, 275] width 239 height 531
click at [983, 418] on div at bounding box center [984, 275] width 239 height 531
click at [887, 419] on div at bounding box center [984, 275] width 239 height 531
click at [973, 383] on div at bounding box center [984, 275] width 239 height 531
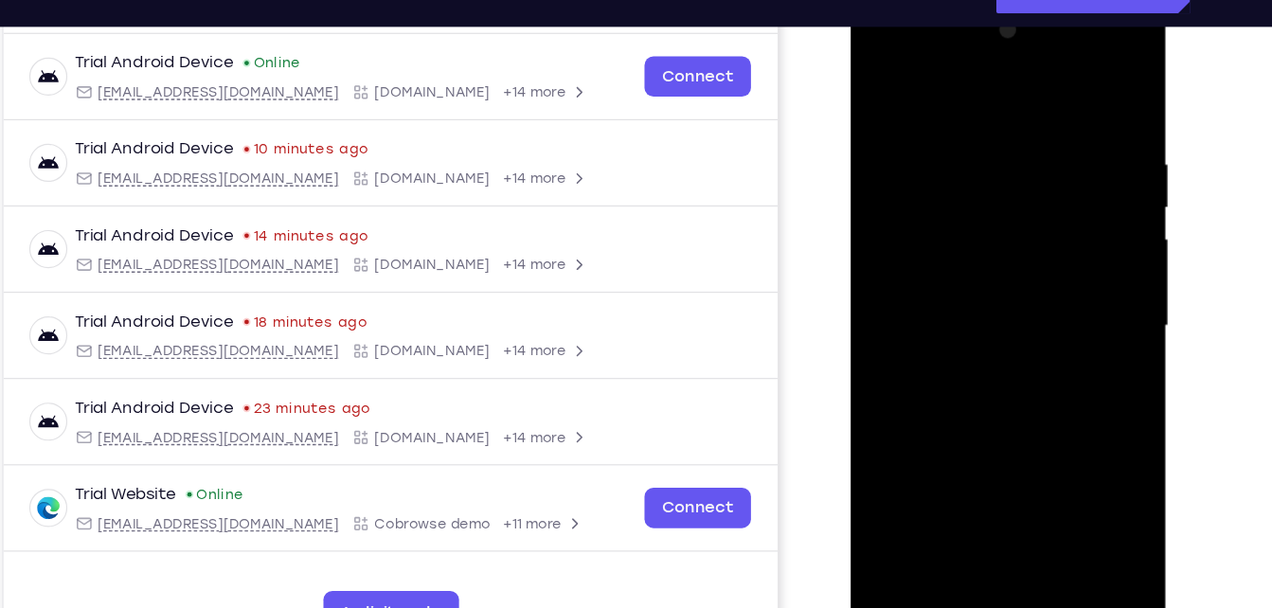
click at [908, 171] on div at bounding box center [984, 275] width 239 height 531
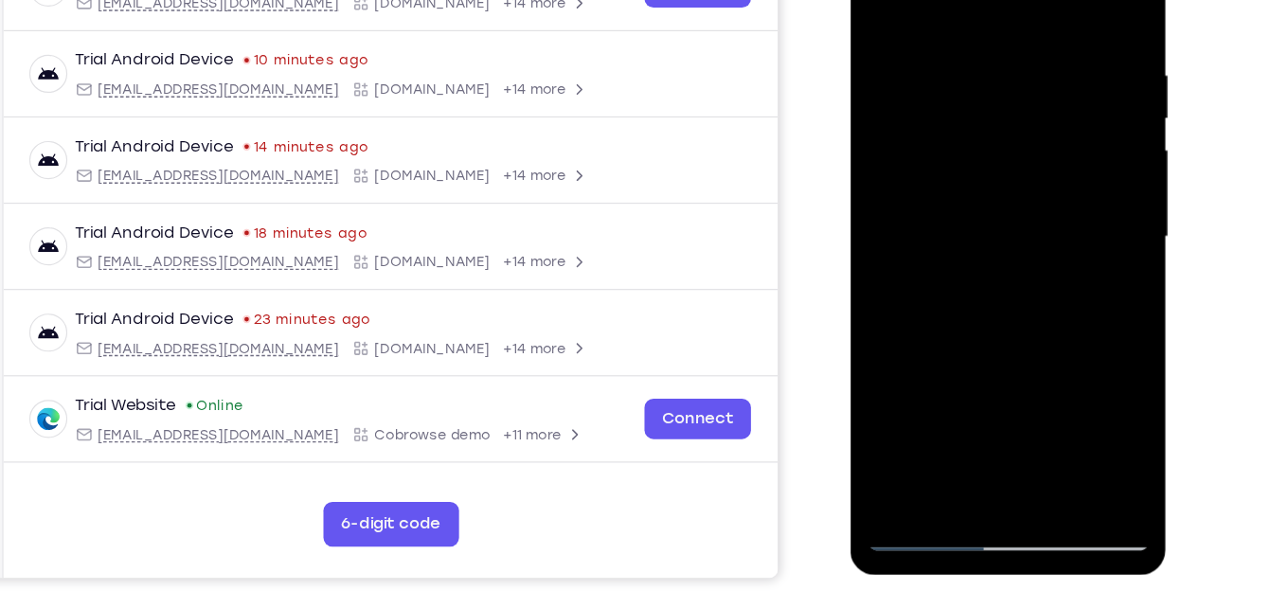
scroll to position [297, 0]
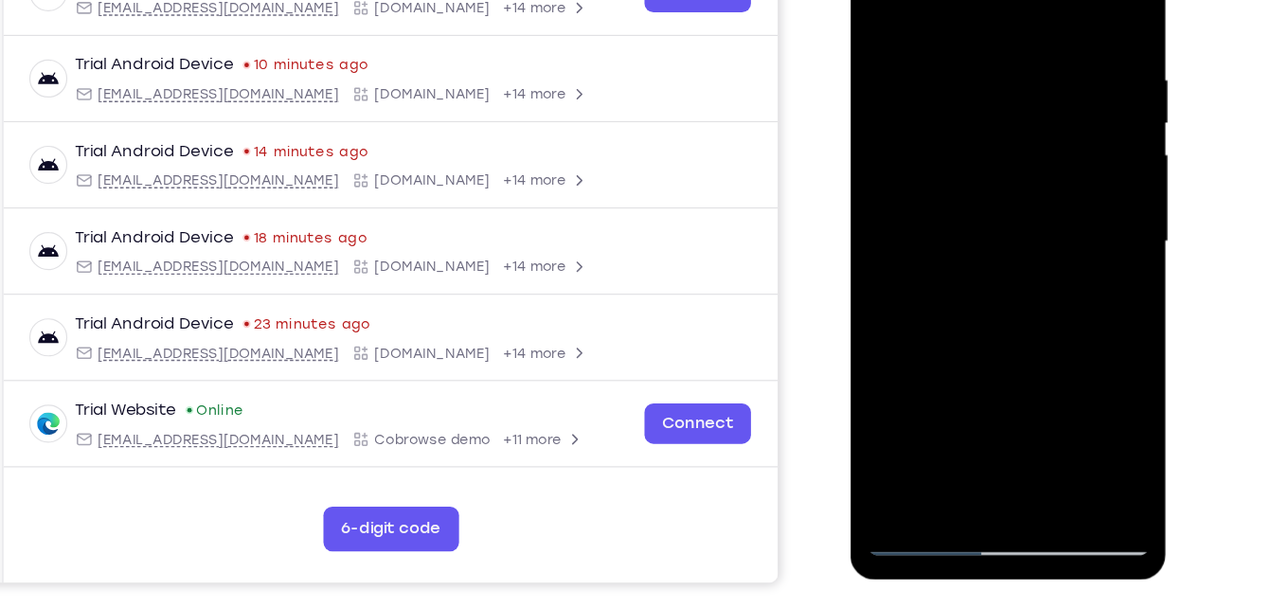
drag, startPoint x: 1042, startPoint y: 197, endPoint x: 1067, endPoint y: 65, distance: 134.0
click at [1067, 65] on div at bounding box center [984, 191] width 239 height 531
drag, startPoint x: 988, startPoint y: 269, endPoint x: 1010, endPoint y: 147, distance: 124.1
click at [1010, 147] on div at bounding box center [984, 191] width 239 height 531
drag, startPoint x: 928, startPoint y: 267, endPoint x: 983, endPoint y: 63, distance: 211.9
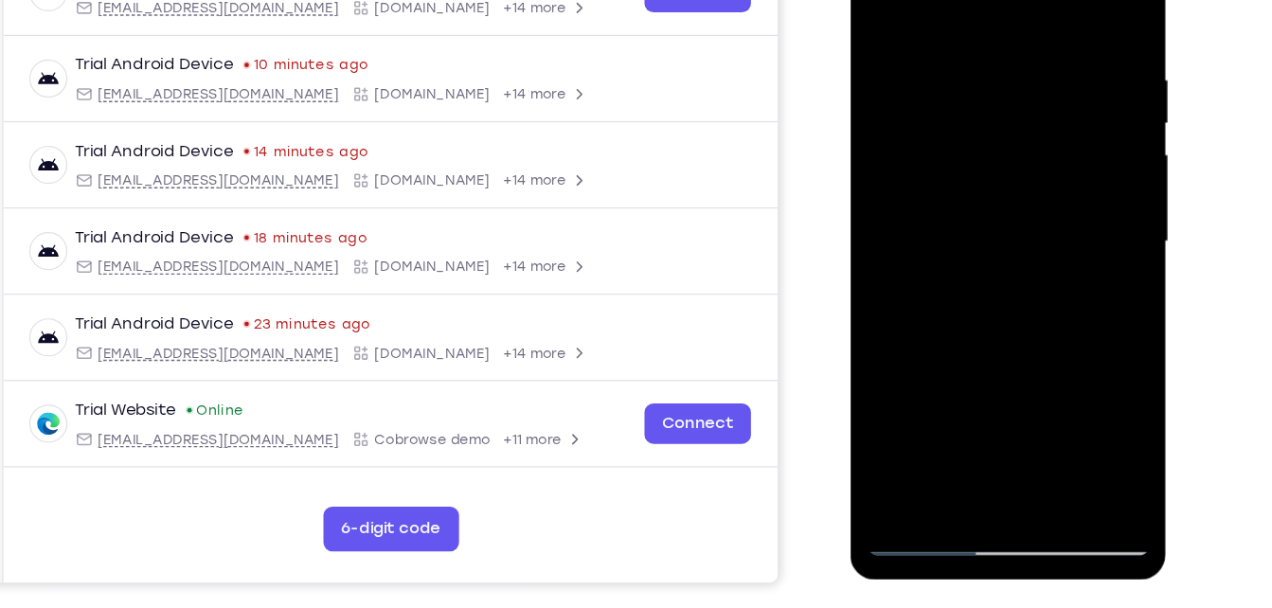
click at [983, 63] on div at bounding box center [984, 191] width 239 height 531
drag, startPoint x: 968, startPoint y: 235, endPoint x: 971, endPoint y: 133, distance: 102.4
click at [971, 133] on div at bounding box center [984, 191] width 239 height 531
click at [971, 204] on div at bounding box center [984, 191] width 239 height 531
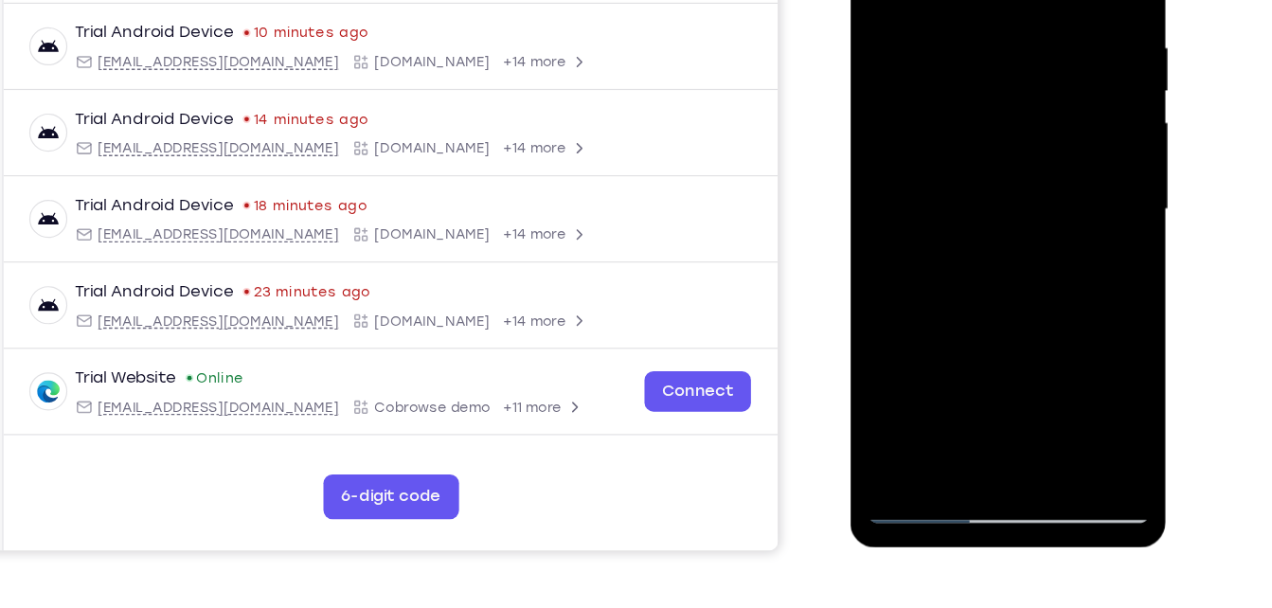
scroll to position [323, 0]
click at [973, 131] on div at bounding box center [984, 158] width 239 height 531
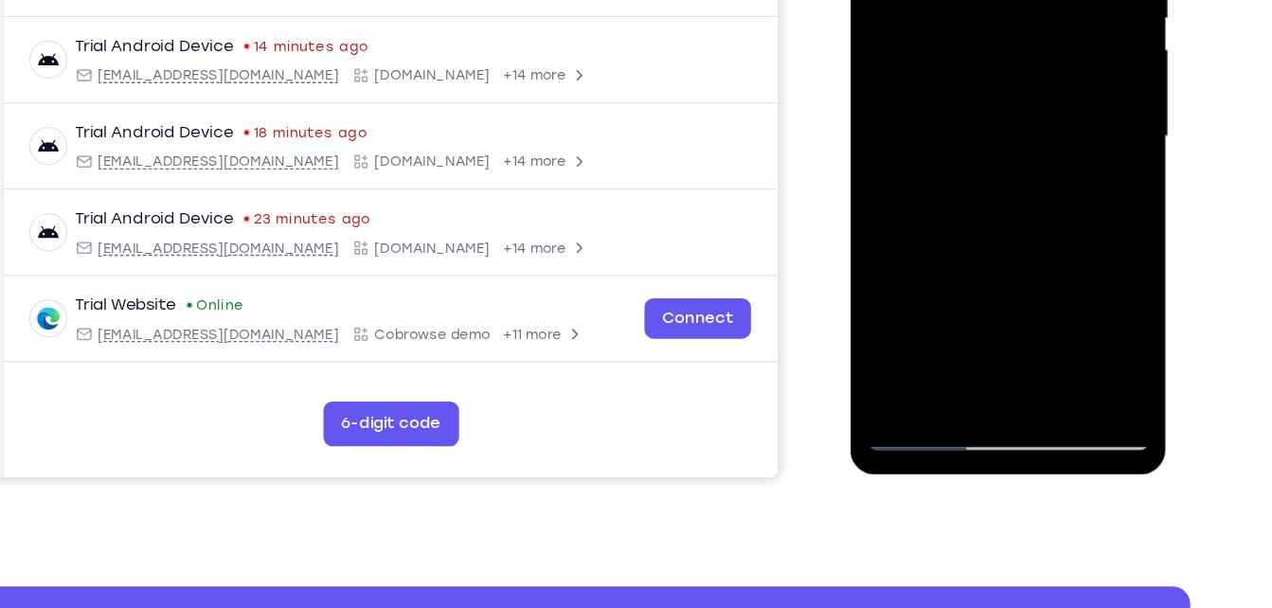
scroll to position [385, 0]
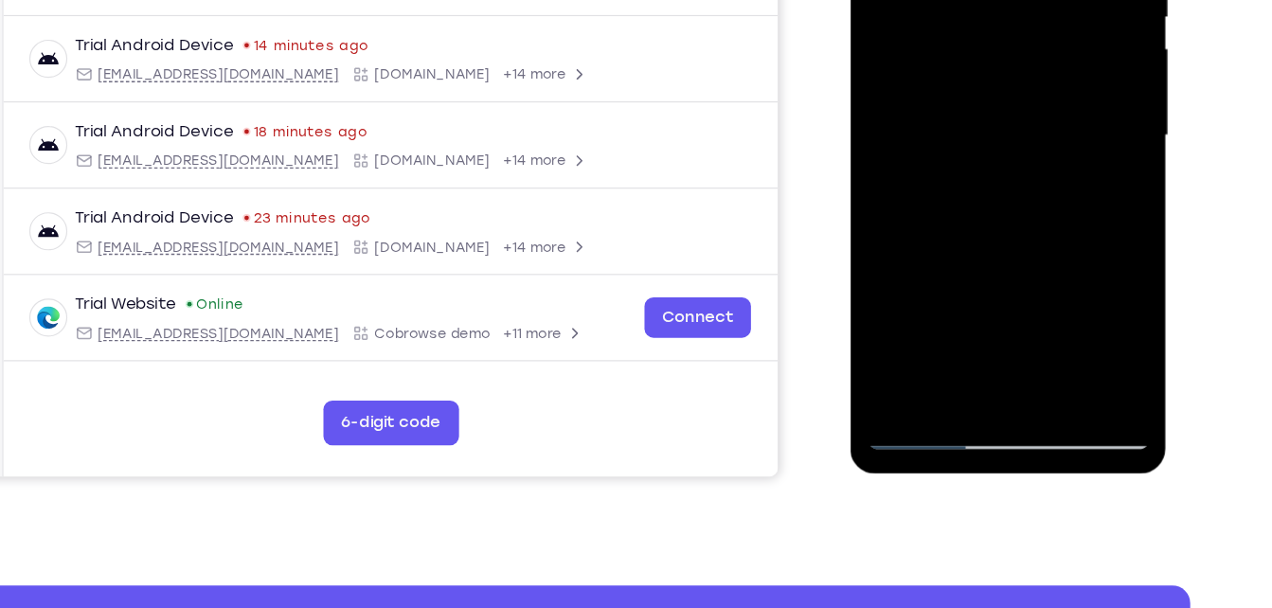
click at [1075, 223] on div at bounding box center [984, 85] width 239 height 531
click at [1075, 128] on div at bounding box center [984, 85] width 239 height 531
click at [1092, 124] on div at bounding box center [984, 85] width 239 height 531
click at [1088, 135] on div at bounding box center [984, 85] width 239 height 531
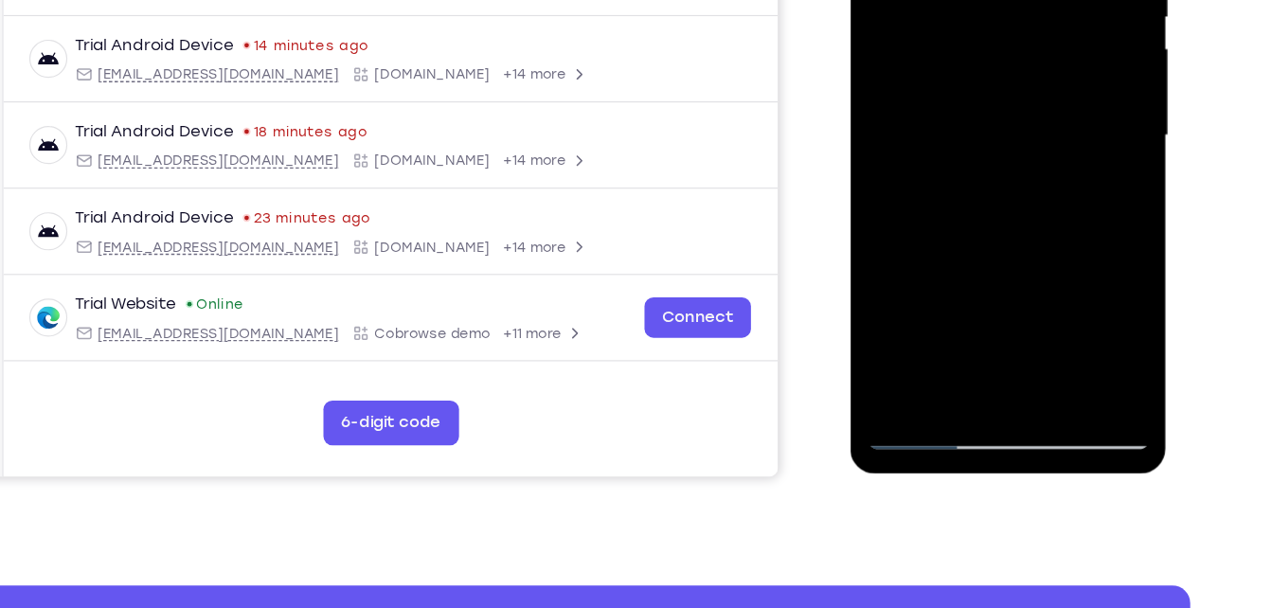
click at [1088, 134] on div at bounding box center [984, 85] width 239 height 531
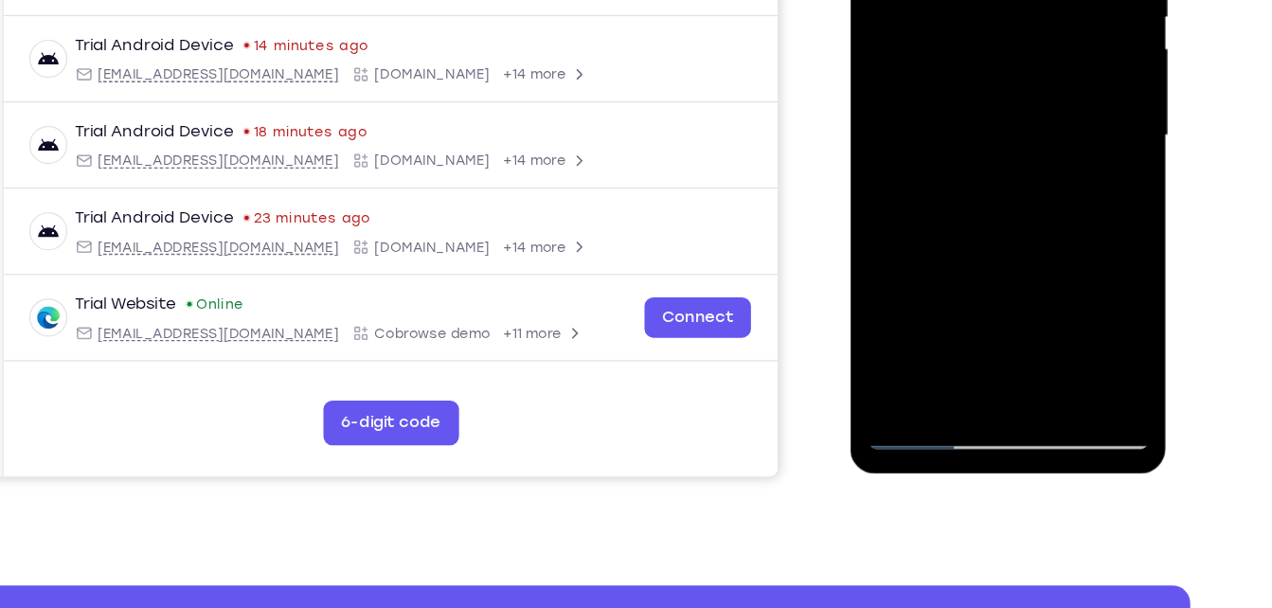
click at [1088, 134] on div at bounding box center [984, 85] width 239 height 531
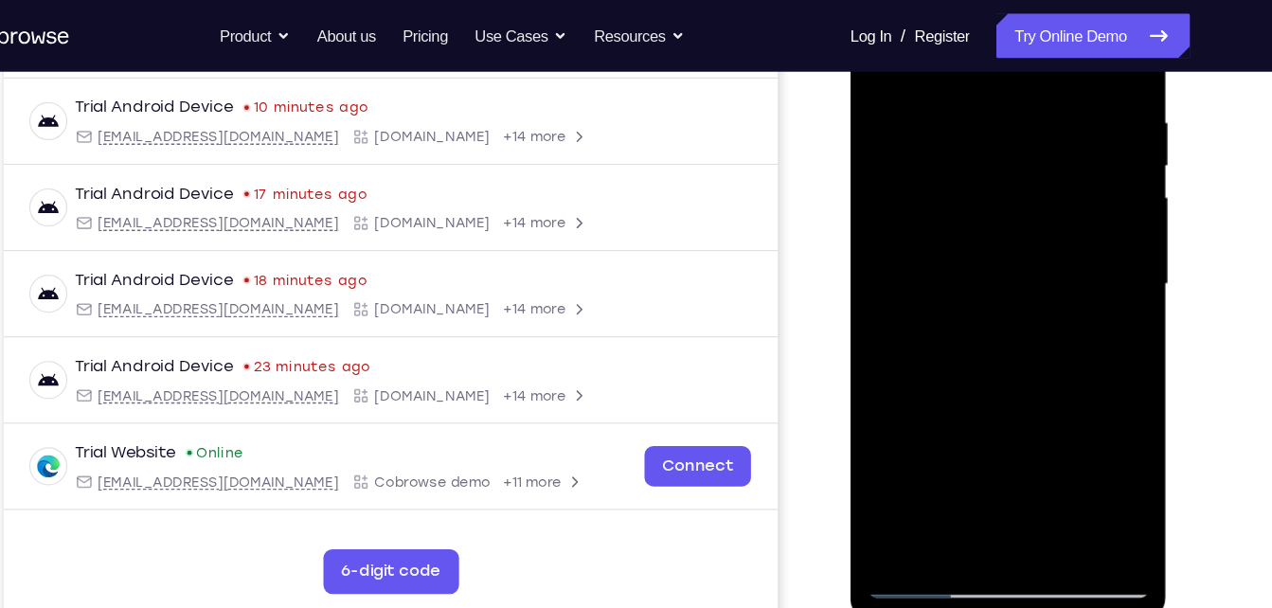
scroll to position [348, 0]
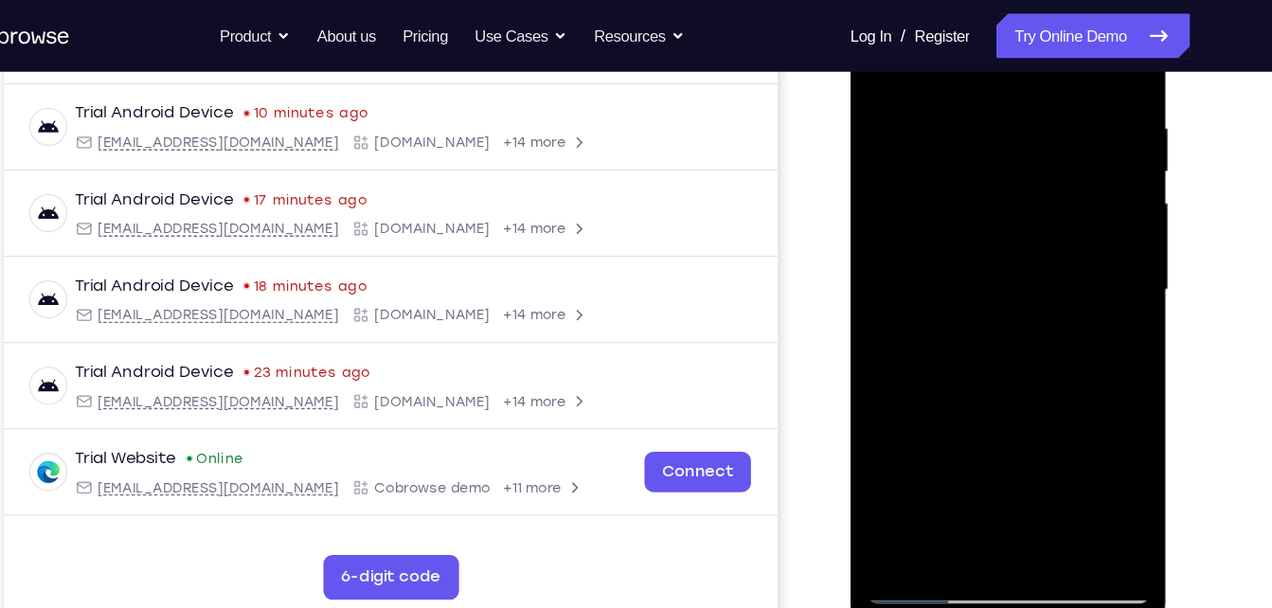
click at [1047, 266] on div at bounding box center [984, 239] width 239 height 531
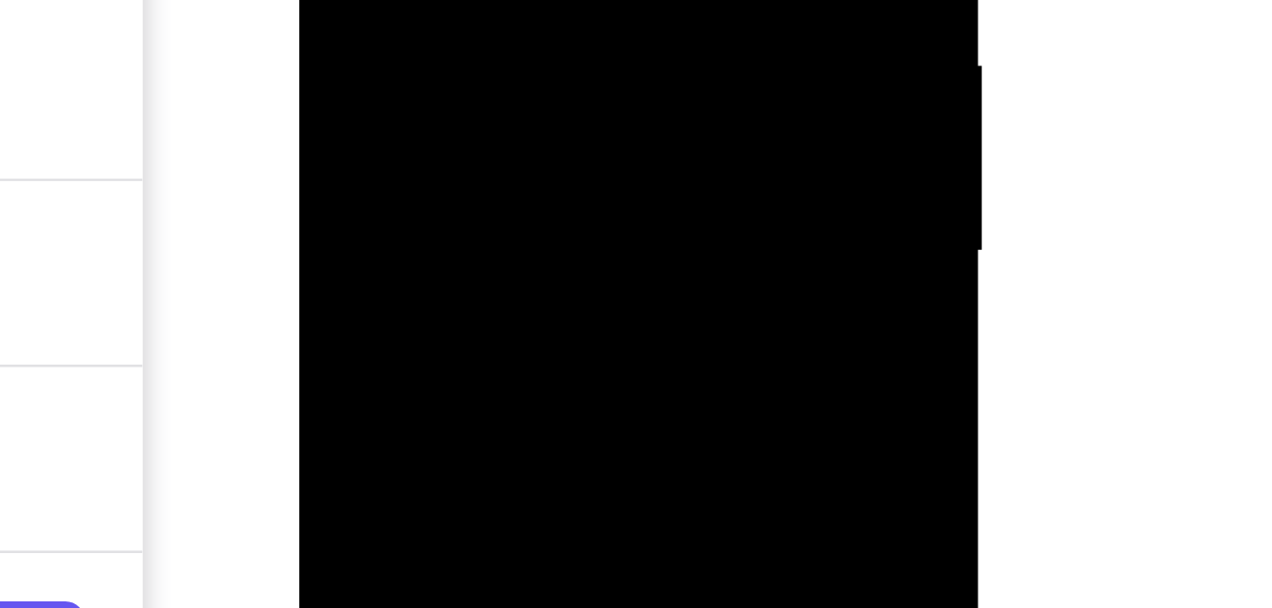
drag, startPoint x: 553, startPoint y: -173, endPoint x: 534, endPoint y: -173, distance: 18.9
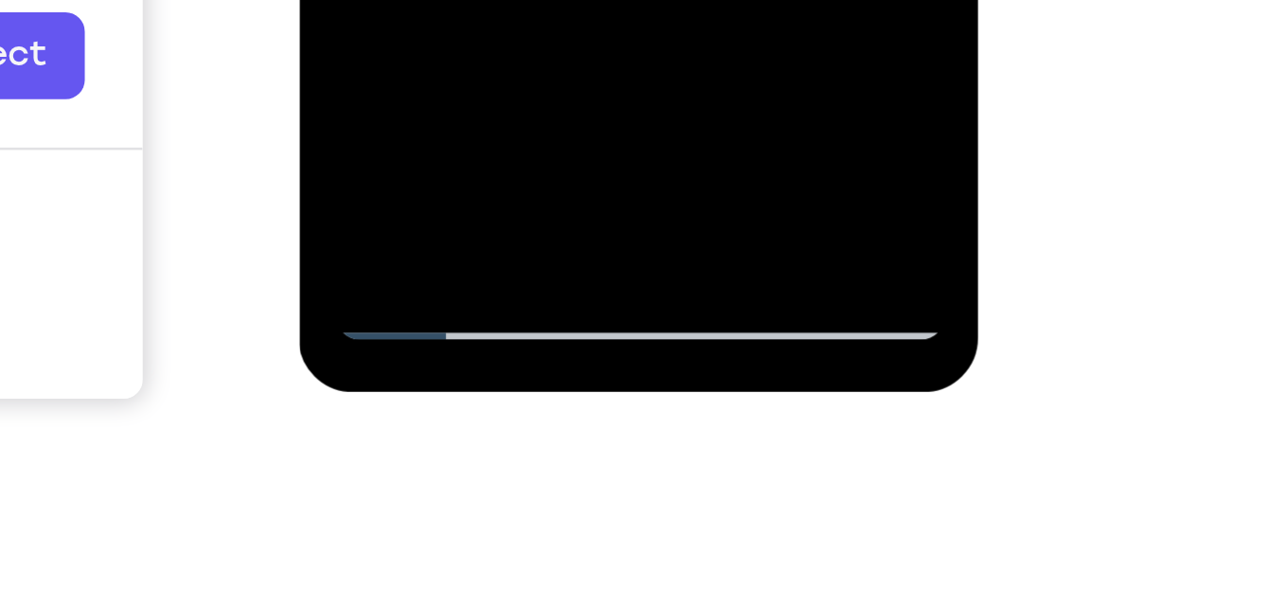
scroll to position [356, 0]
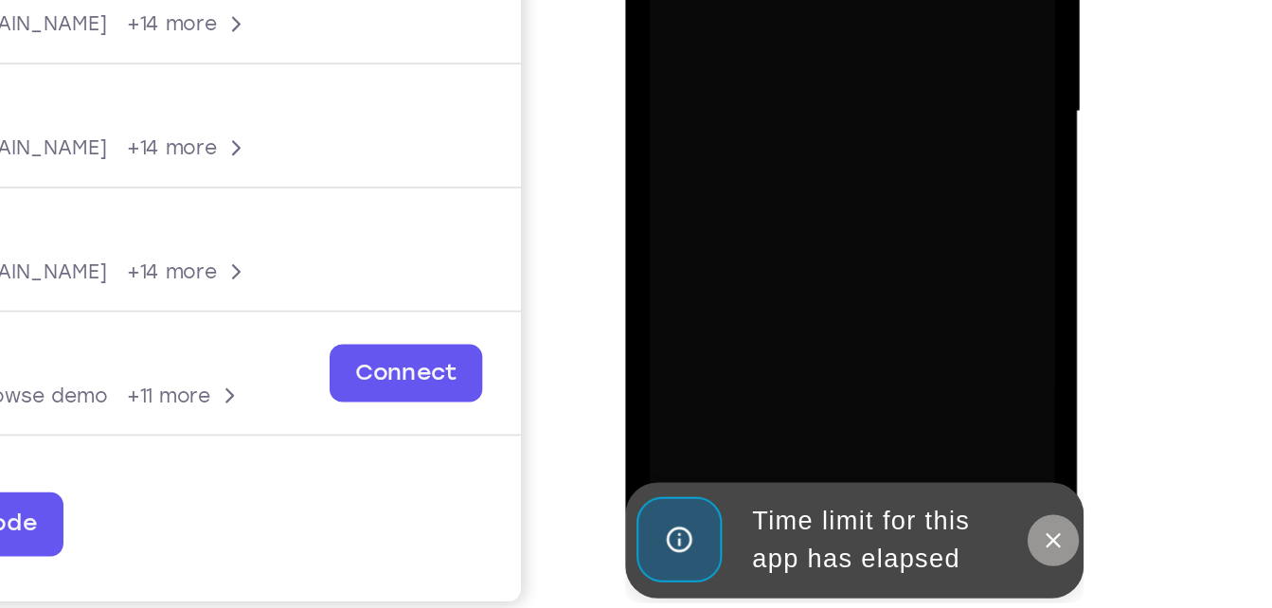
click at [874, 164] on icon at bounding box center [877, 169] width 15 height 15
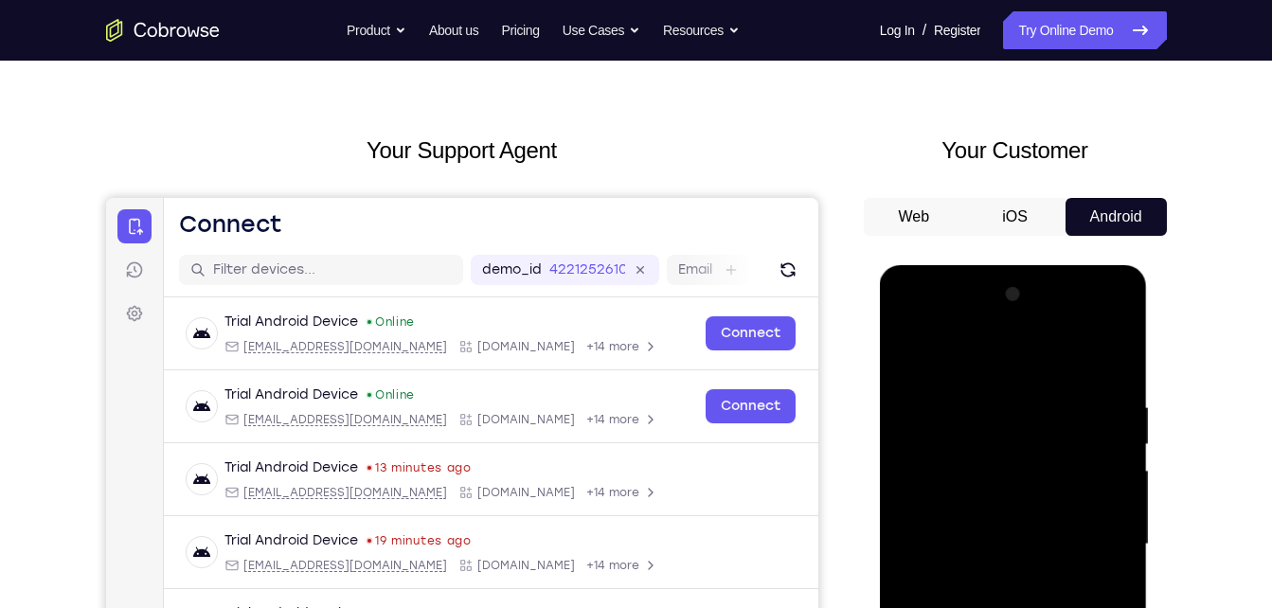
scroll to position [47, 0]
click at [1118, 325] on div at bounding box center [1013, 545] width 239 height 531
click at [1061, 354] on div at bounding box center [1013, 545] width 239 height 531
click at [982, 319] on div at bounding box center [1013, 545] width 239 height 531
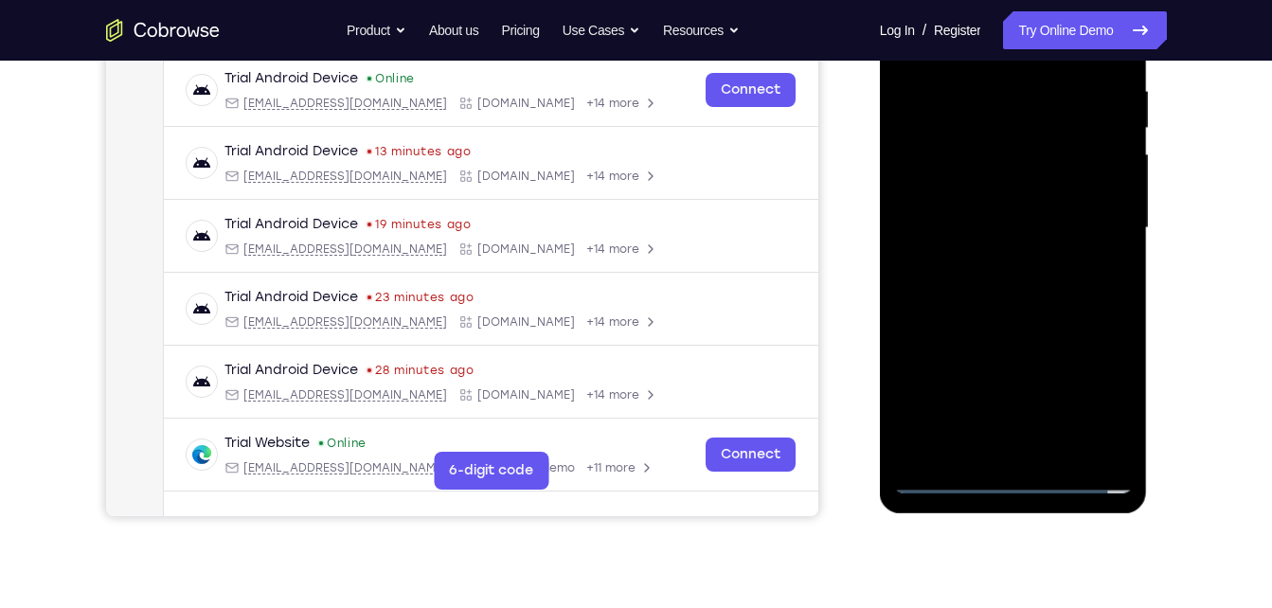
scroll to position [367, 0]
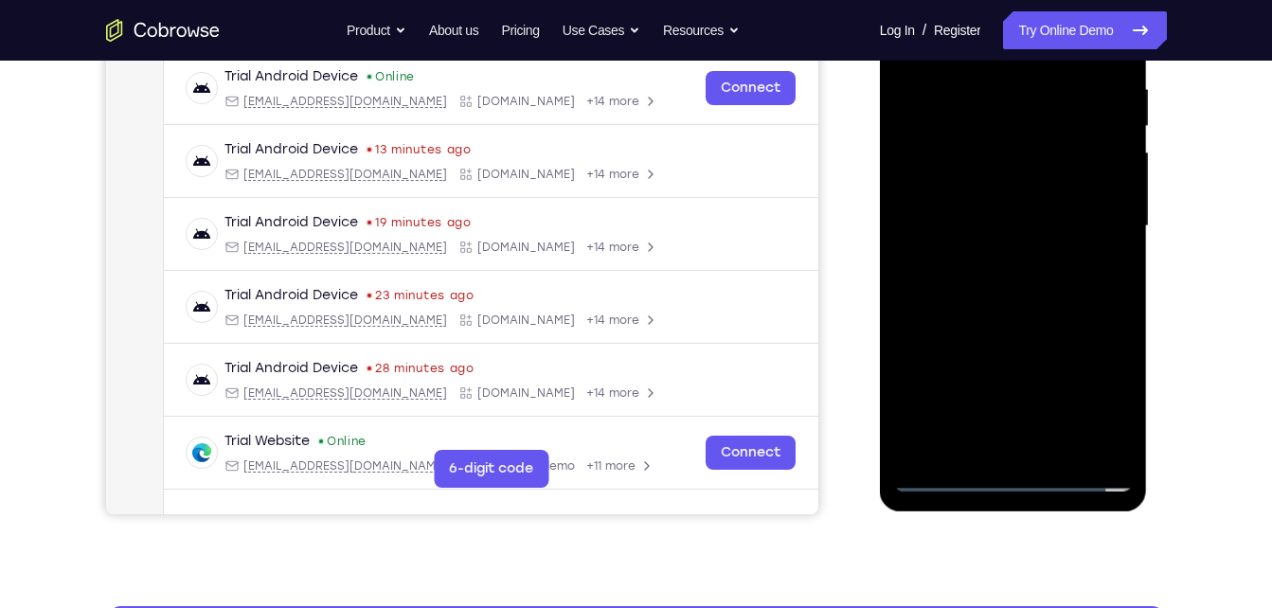
click at [1122, 334] on div at bounding box center [1013, 226] width 239 height 531
click at [1094, 335] on div at bounding box center [1013, 226] width 239 height 531
click at [994, 337] on div at bounding box center [1013, 226] width 239 height 531
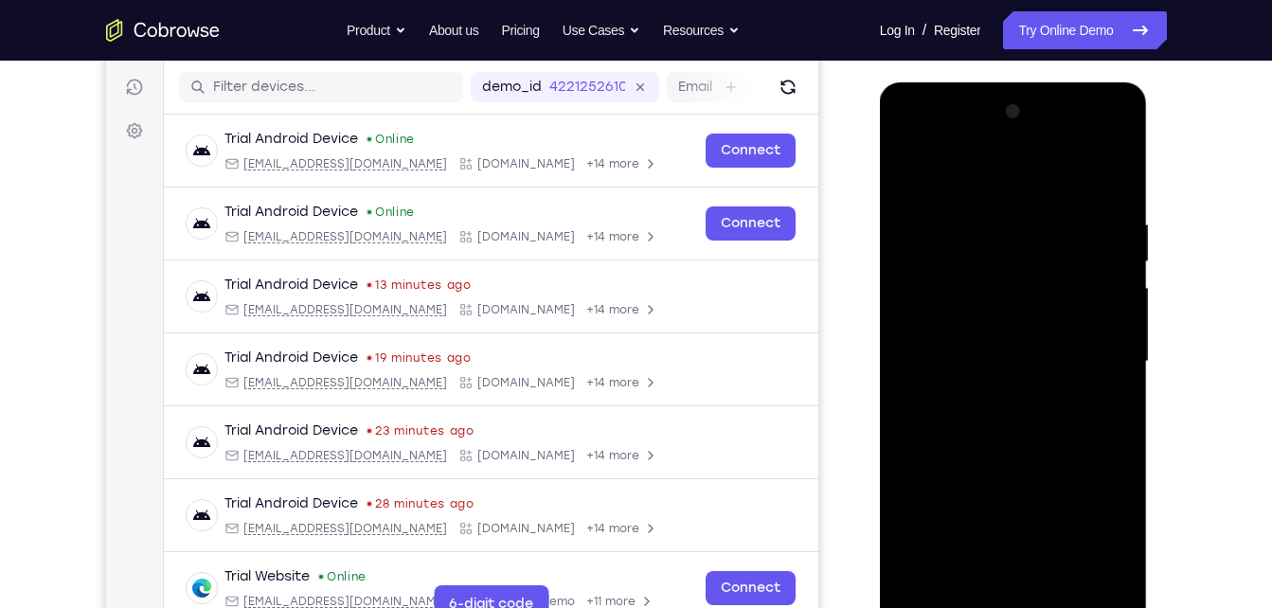
click at [1116, 542] on div at bounding box center [1013, 362] width 239 height 531
click at [985, 478] on div at bounding box center [1013, 362] width 239 height 531
click at [1059, 544] on div at bounding box center [1013, 362] width 239 height 531
click at [996, 570] on div at bounding box center [1013, 362] width 239 height 531
click at [1031, 501] on div at bounding box center [1013, 362] width 239 height 531
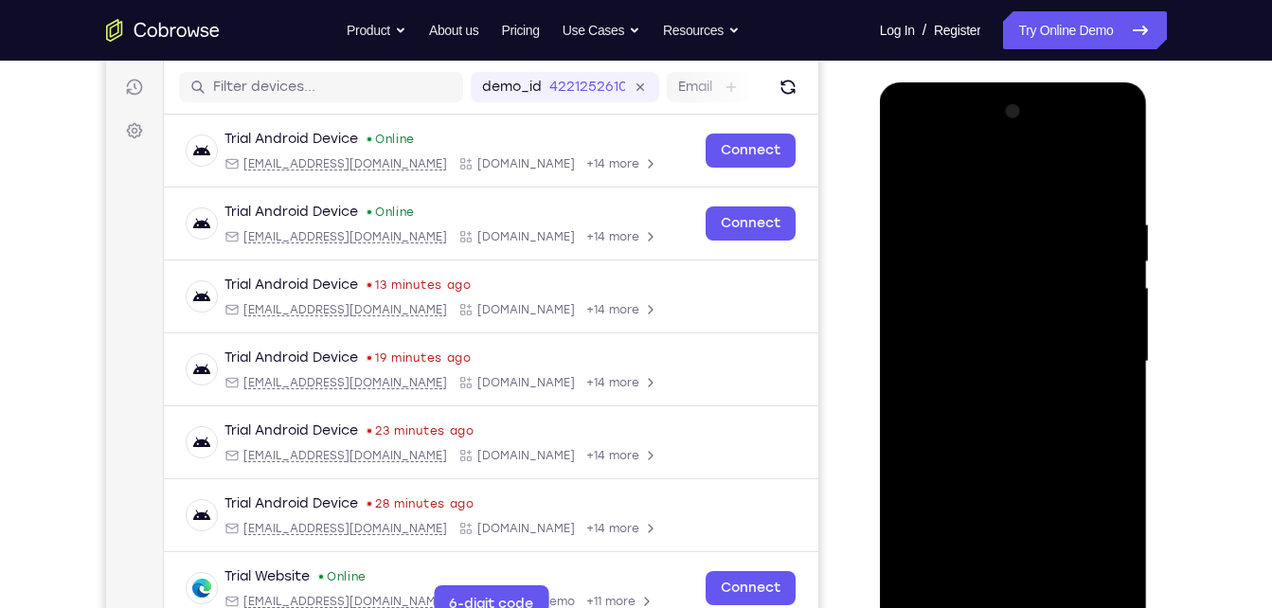
click at [1049, 481] on div at bounding box center [1013, 362] width 239 height 531
click at [1109, 478] on div at bounding box center [1013, 362] width 239 height 531
click at [1123, 567] on div at bounding box center [1013, 362] width 239 height 531
click at [1001, 338] on div at bounding box center [1013, 362] width 239 height 531
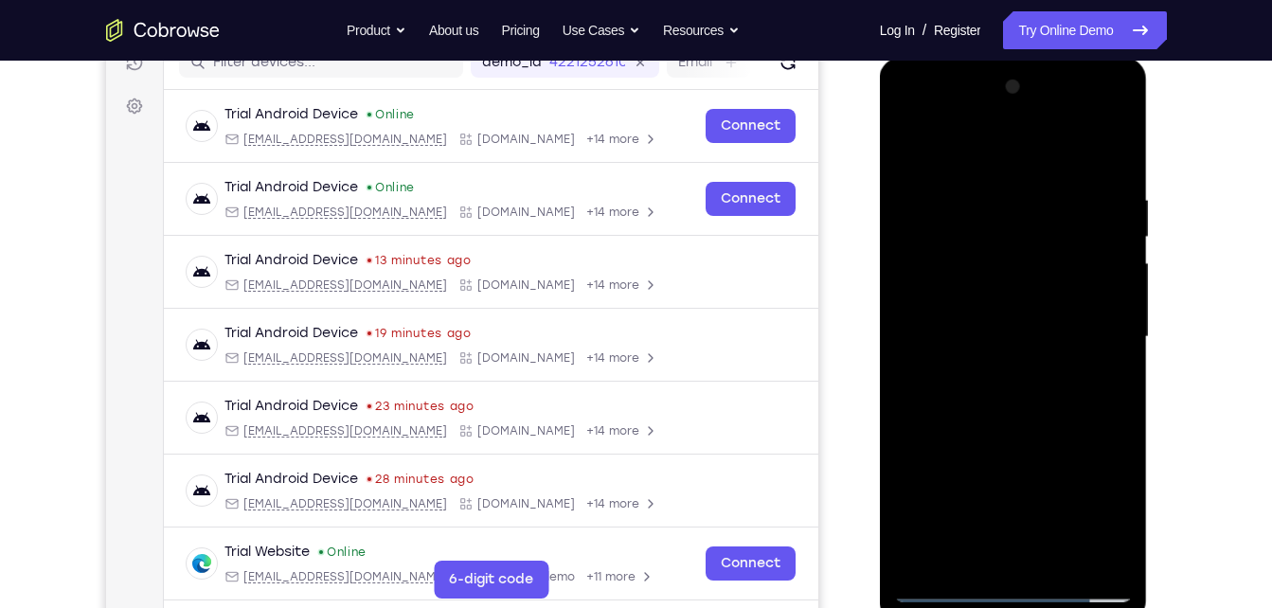
click at [983, 451] on div at bounding box center [1013, 337] width 239 height 531
drag, startPoint x: 979, startPoint y: 388, endPoint x: 1014, endPoint y: 295, distance: 100.1
click at [1014, 295] on div at bounding box center [1013, 337] width 239 height 531
click at [1095, 144] on div at bounding box center [1013, 337] width 239 height 531
click at [1068, 143] on div at bounding box center [1013, 337] width 239 height 531
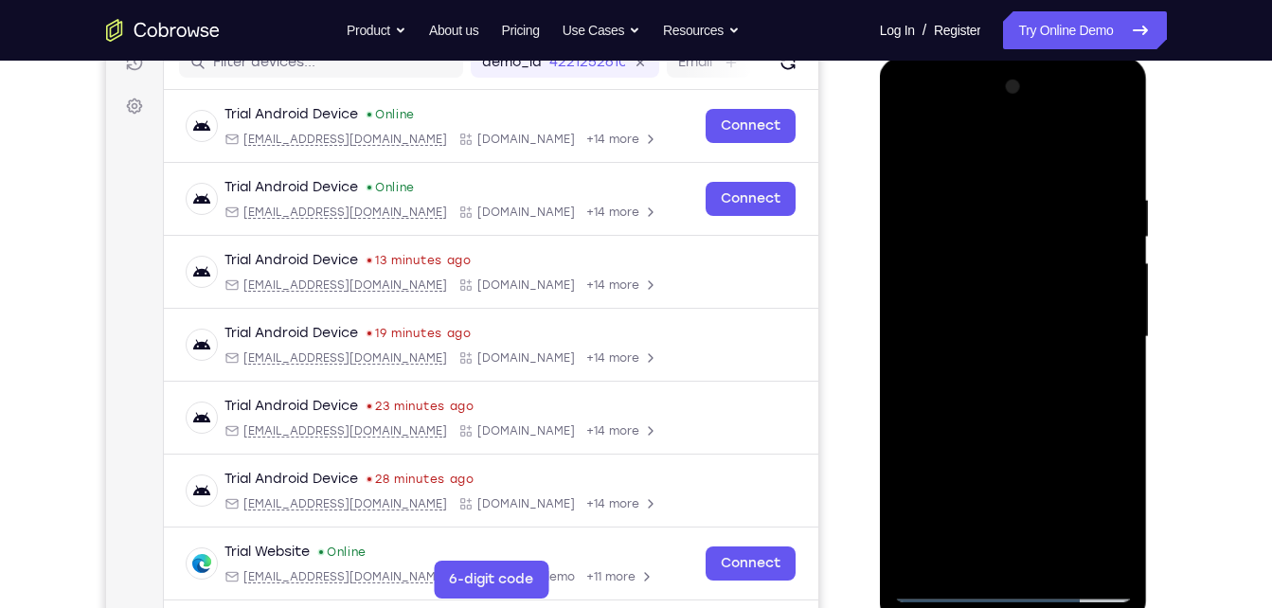
click at [1014, 489] on div at bounding box center [1013, 337] width 239 height 531
click at [902, 474] on div at bounding box center [1013, 337] width 239 height 531
click at [948, 214] on div at bounding box center [1013, 337] width 239 height 531
drag, startPoint x: 948, startPoint y: 214, endPoint x: 1926, endPoint y: 91, distance: 985.5
click at [1046, 58] on html "Online web based iOS Simulators and Android Emulators. Run iPhone, iPad, Mobile…" at bounding box center [1015, 342] width 270 height 568
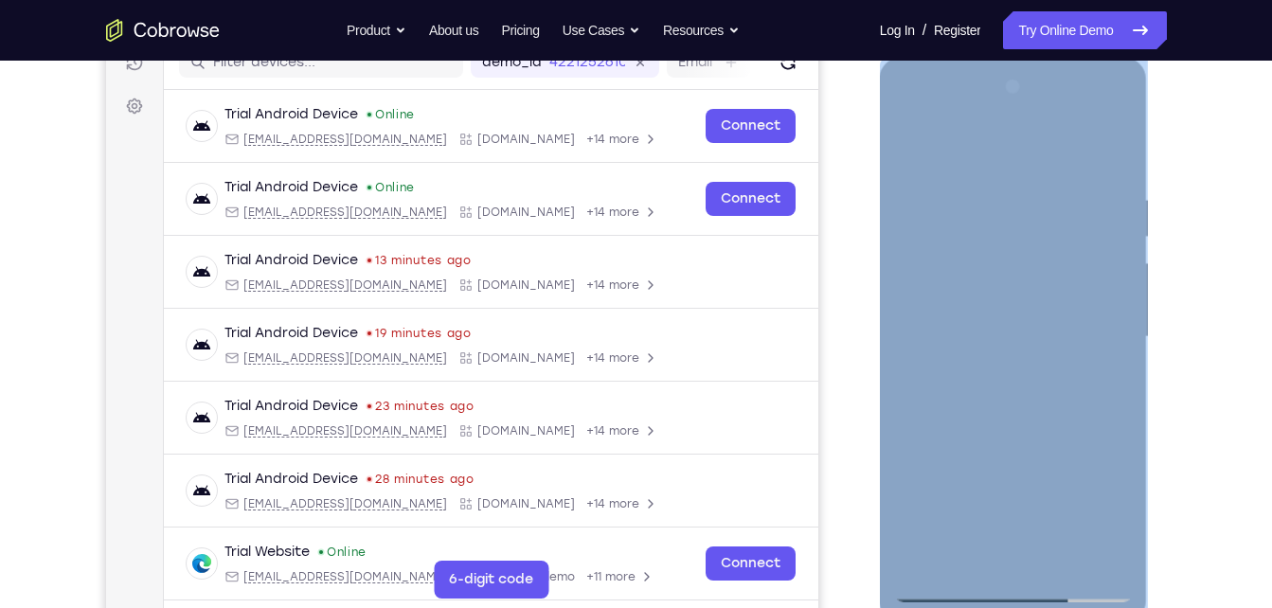
drag, startPoint x: 1139, startPoint y: 125, endPoint x: 1132, endPoint y: 156, distance: 32.0
click at [1132, 156] on div at bounding box center [1014, 340] width 268 height 565
click at [1100, 152] on div at bounding box center [1013, 337] width 239 height 531
click at [1090, 148] on div at bounding box center [1013, 337] width 239 height 531
click at [1121, 520] on div at bounding box center [1013, 337] width 239 height 531
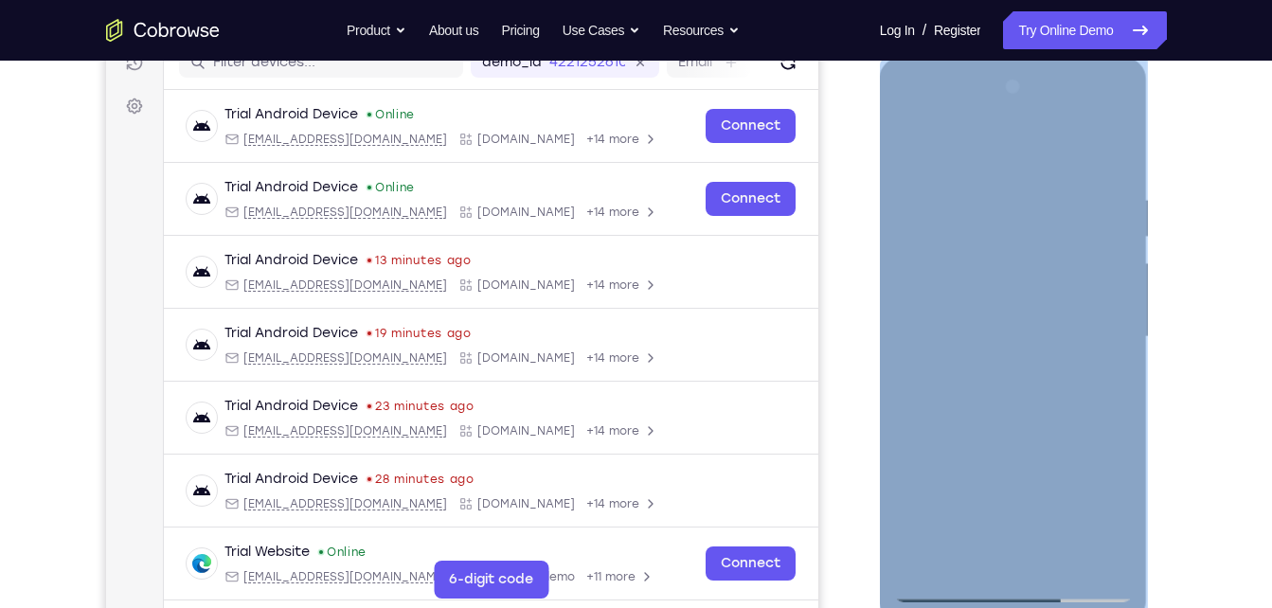
click at [1121, 520] on div at bounding box center [1013, 337] width 239 height 531
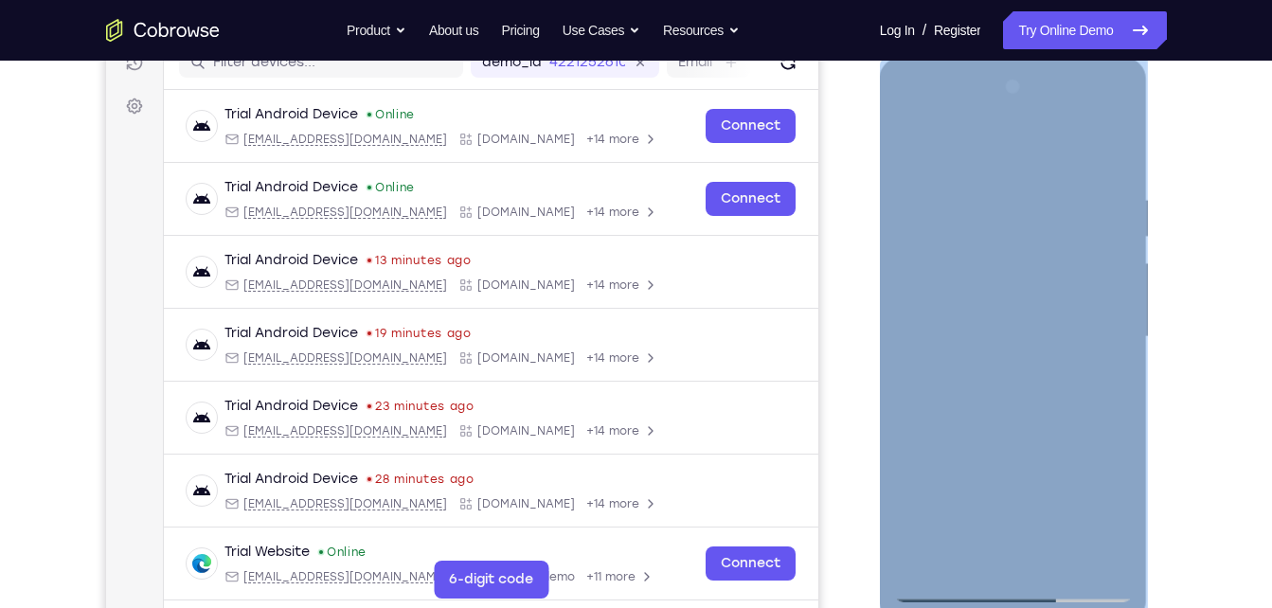
click at [926, 210] on div at bounding box center [1013, 337] width 239 height 531
click at [959, 137] on div at bounding box center [1013, 337] width 239 height 531
click at [920, 222] on div at bounding box center [1013, 337] width 239 height 531
click at [1105, 477] on div at bounding box center [1013, 337] width 239 height 531
click at [1103, 478] on div at bounding box center [1013, 337] width 239 height 531
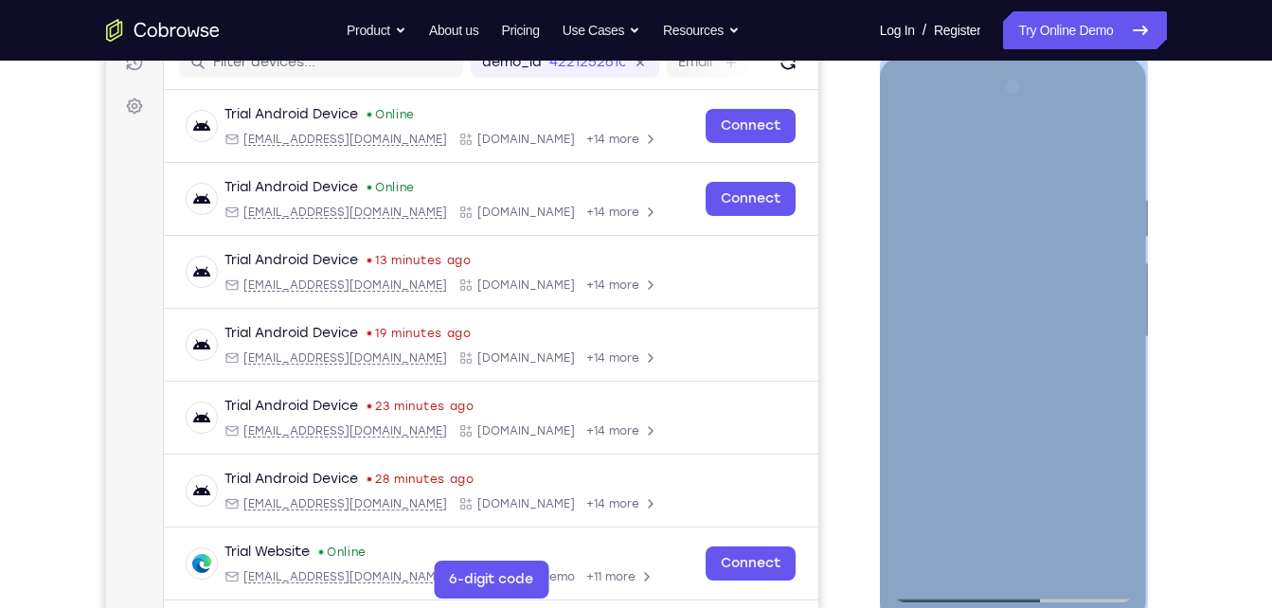
click at [1029, 256] on div at bounding box center [1013, 337] width 239 height 531
click at [1036, 208] on div at bounding box center [1013, 337] width 239 height 531
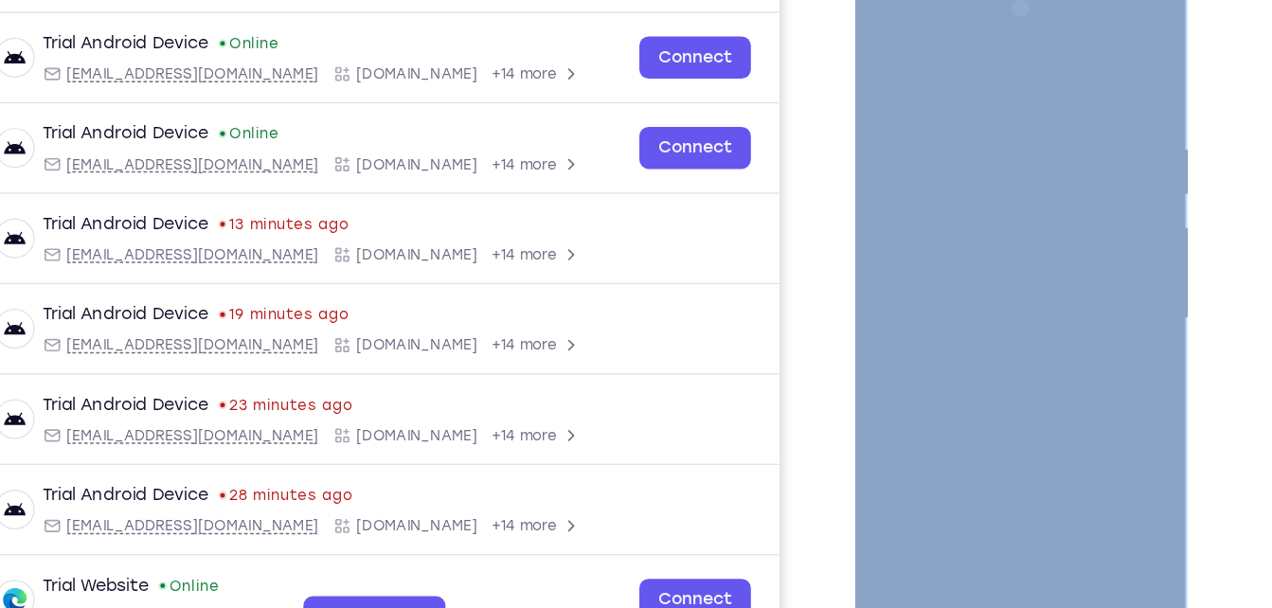
click at [1099, 297] on div at bounding box center [989, 253] width 239 height 531
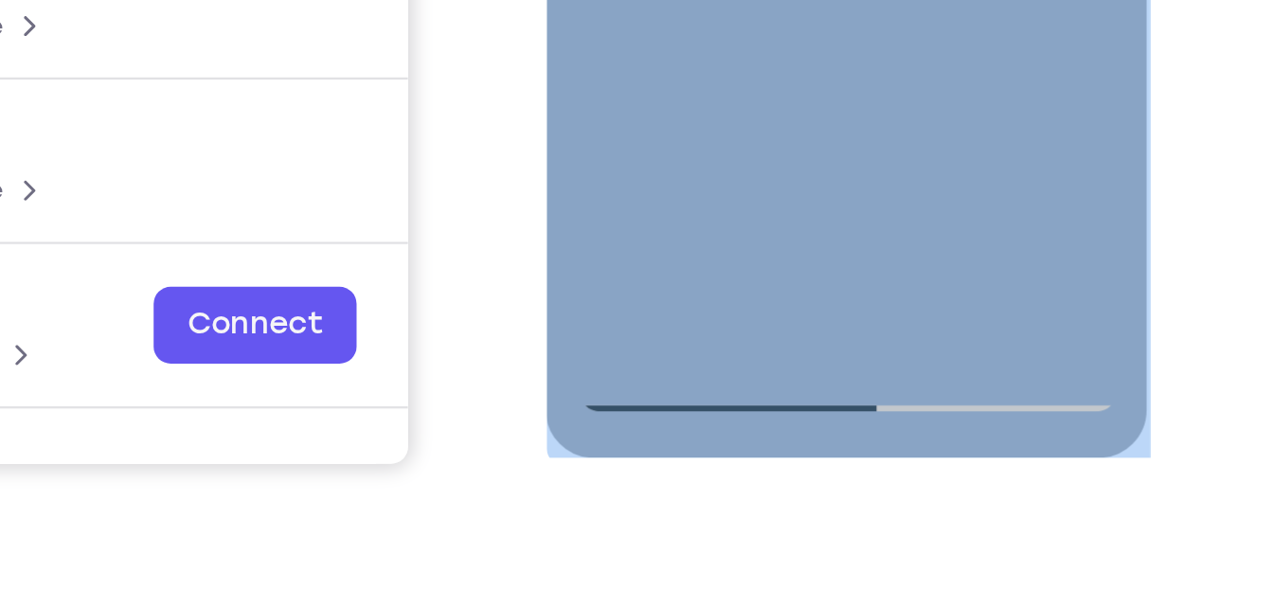
scroll to position [359, 0]
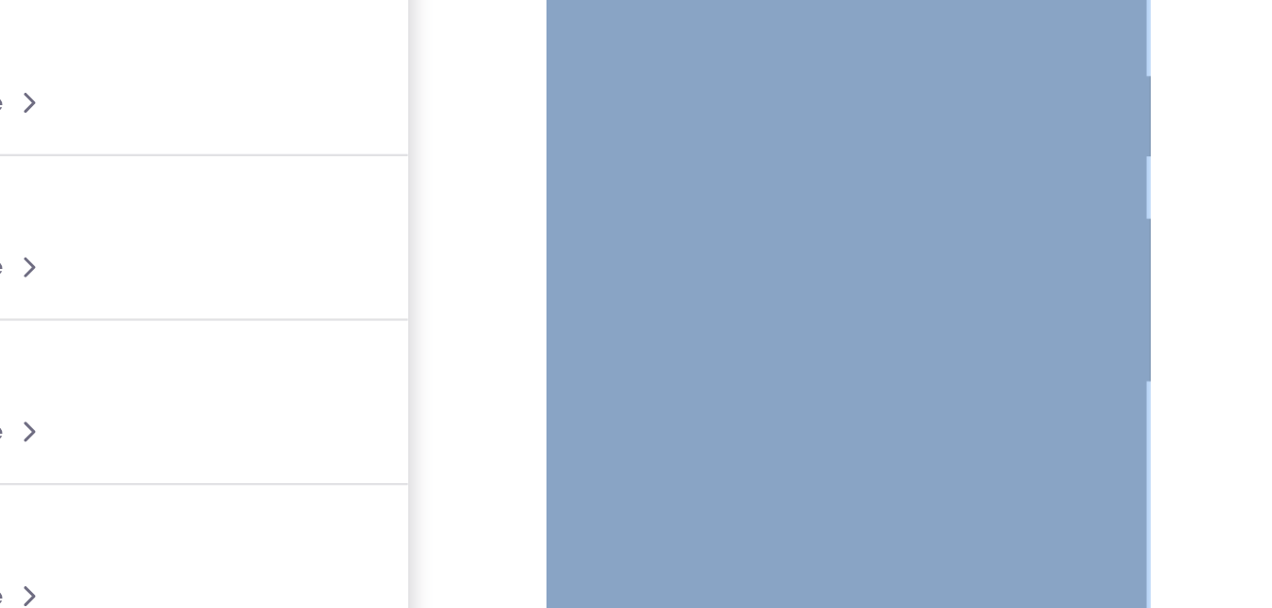
click at [735, 10] on div at bounding box center [680, 34] width 239 height 531
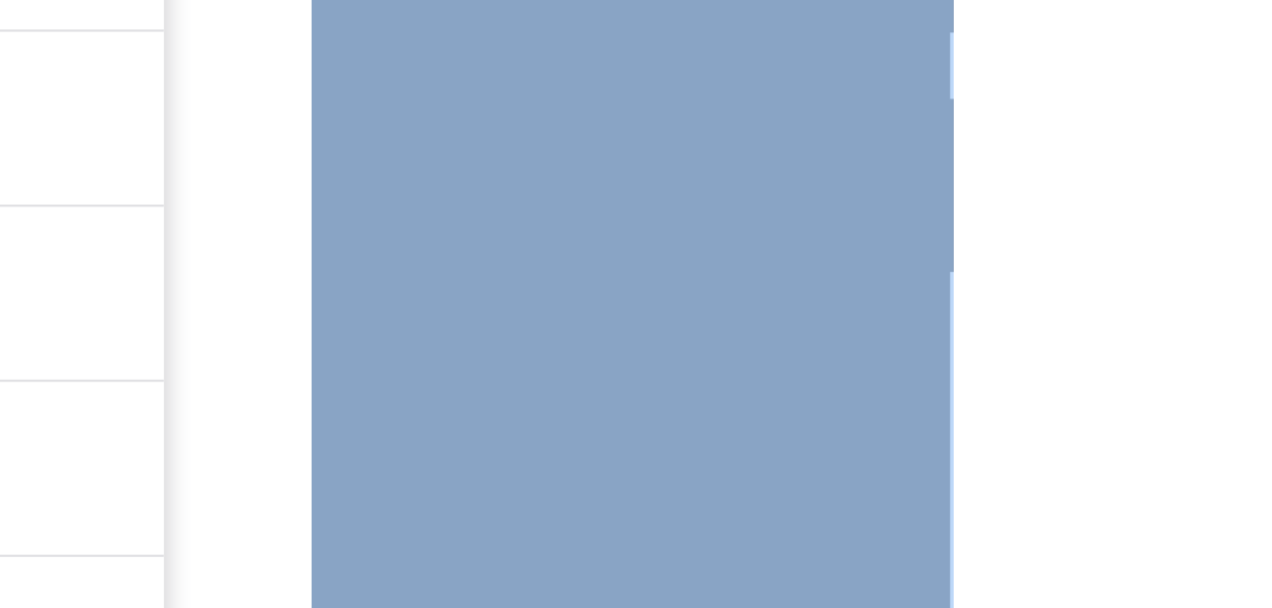
drag, startPoint x: 542, startPoint y: -260, endPoint x: 542, endPoint y: -210, distance: 49.3
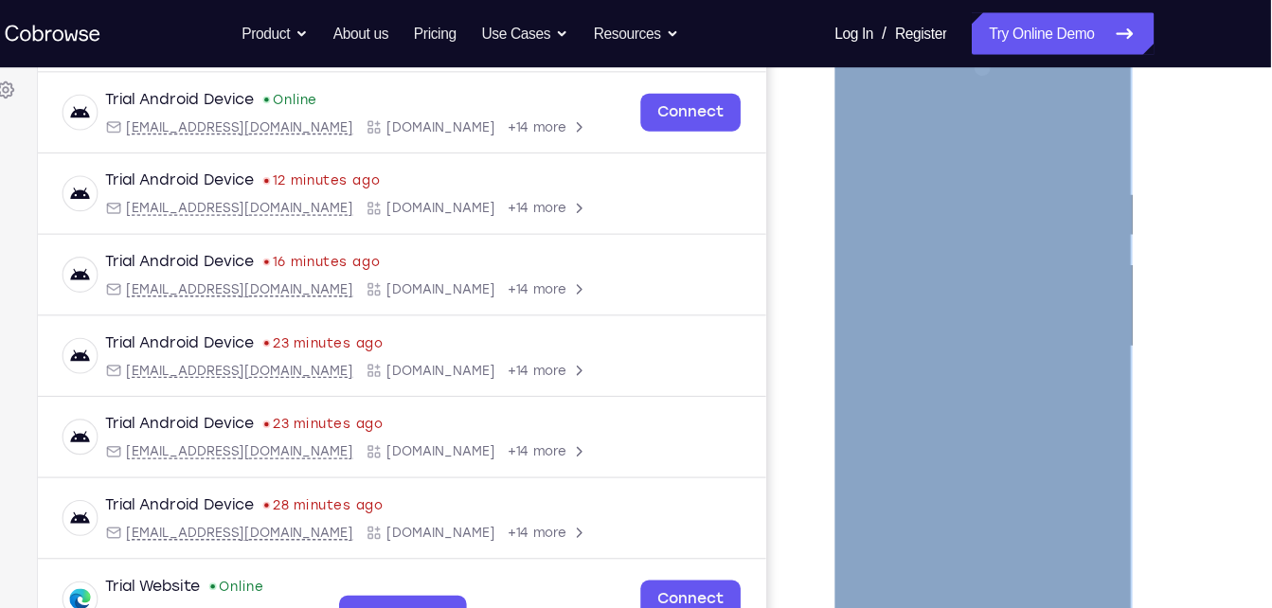
scroll to position [277, 0]
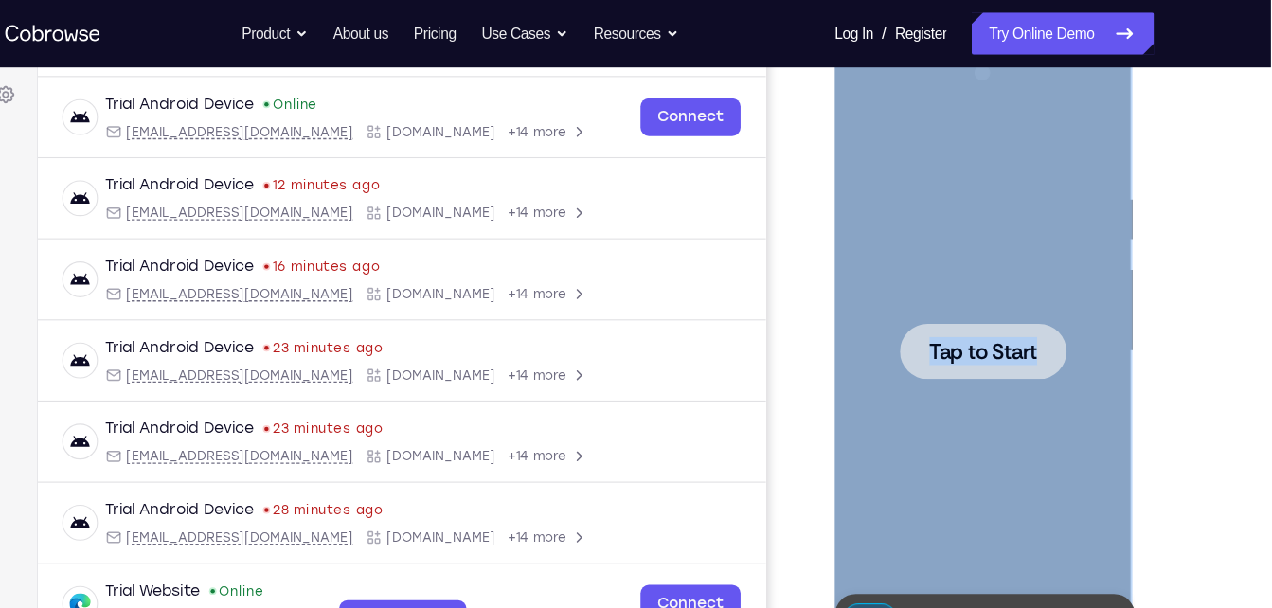
click at [983, 311] on span "Tap to Start" at bounding box center [968, 320] width 97 height 19
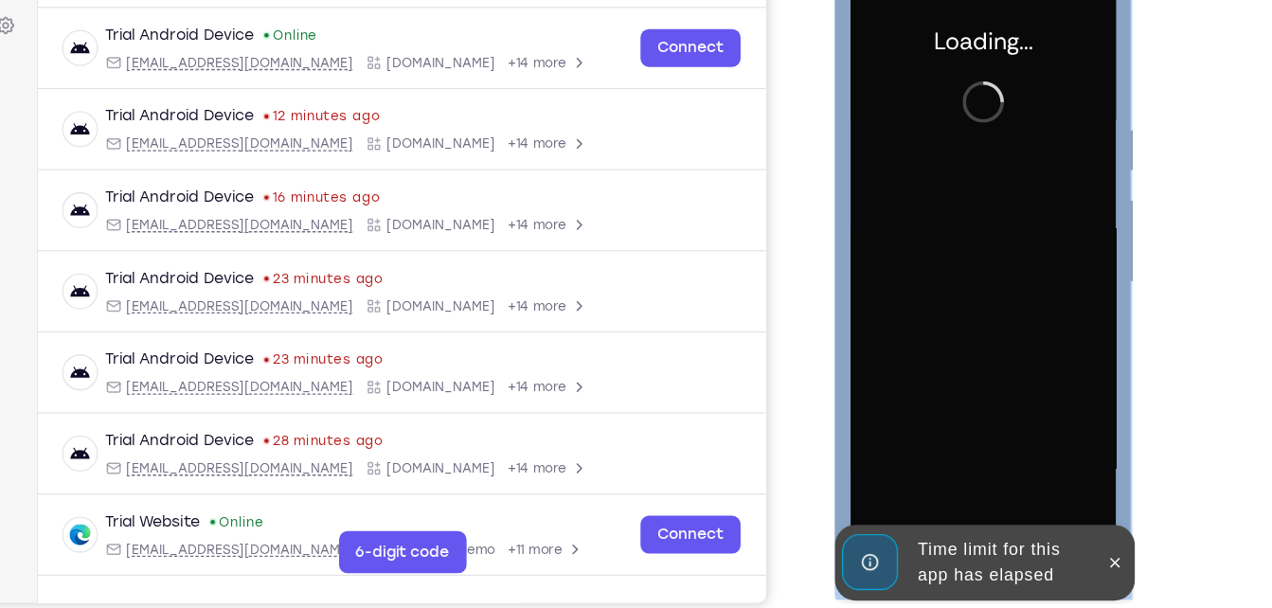
scroll to position [279, 0]
click at [1085, 503] on icon at bounding box center [1087, 502] width 9 height 9
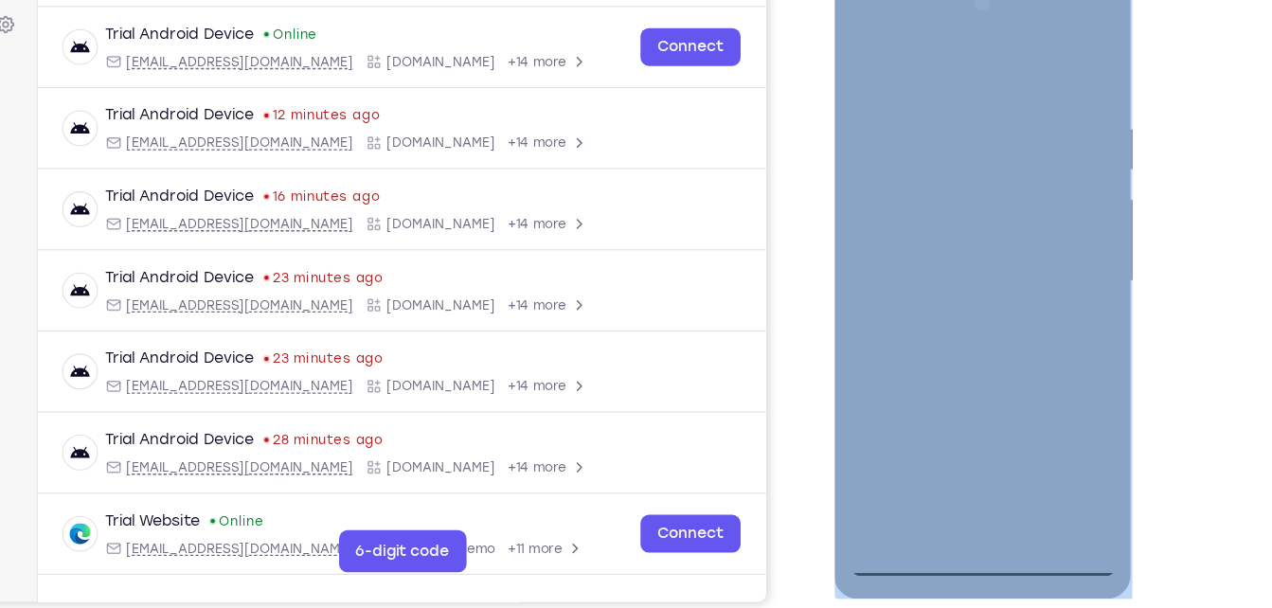
click at [965, 500] on div at bounding box center [968, 251] width 239 height 531
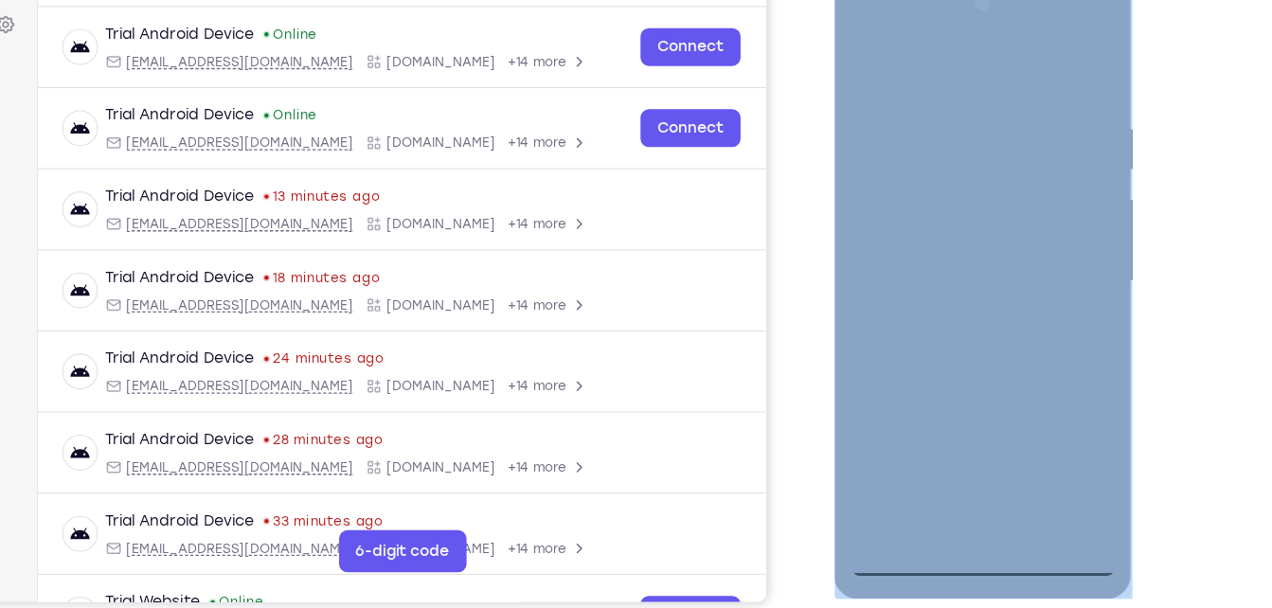
click at [1048, 427] on div at bounding box center [968, 251] width 239 height 531
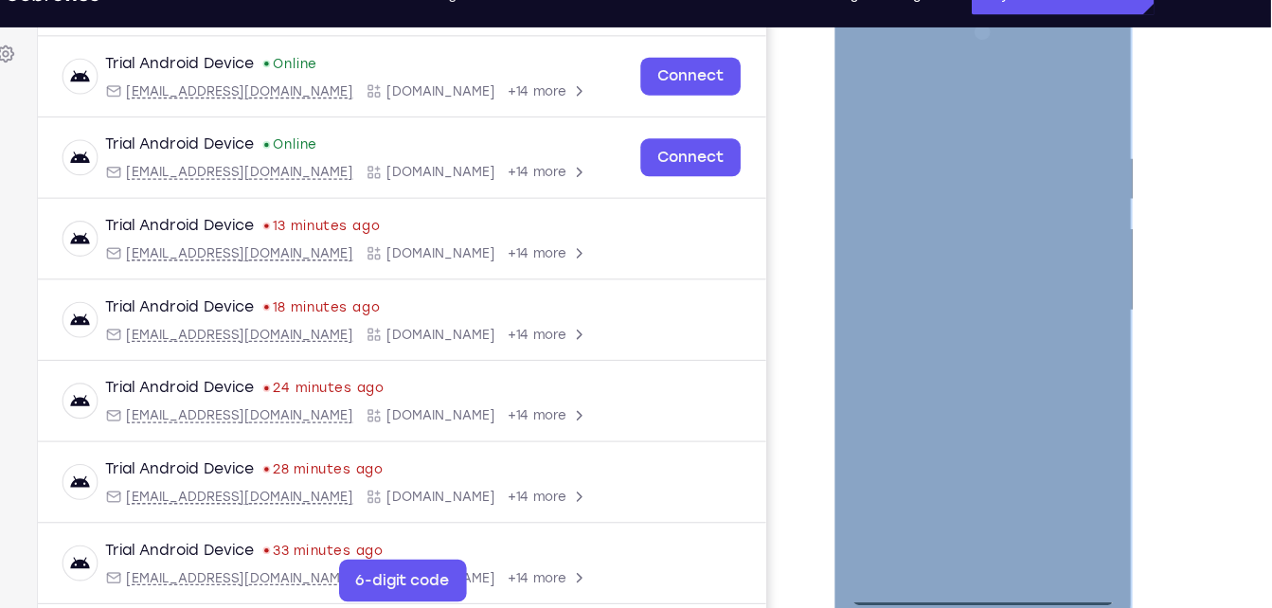
click at [883, 50] on div at bounding box center [968, 279] width 239 height 531
click at [1054, 268] on div at bounding box center [968, 279] width 239 height 531
click at [947, 315] on div at bounding box center [968, 279] width 239 height 531
click at [938, 264] on div at bounding box center [968, 279] width 239 height 531
click at [940, 248] on div at bounding box center [968, 279] width 239 height 531
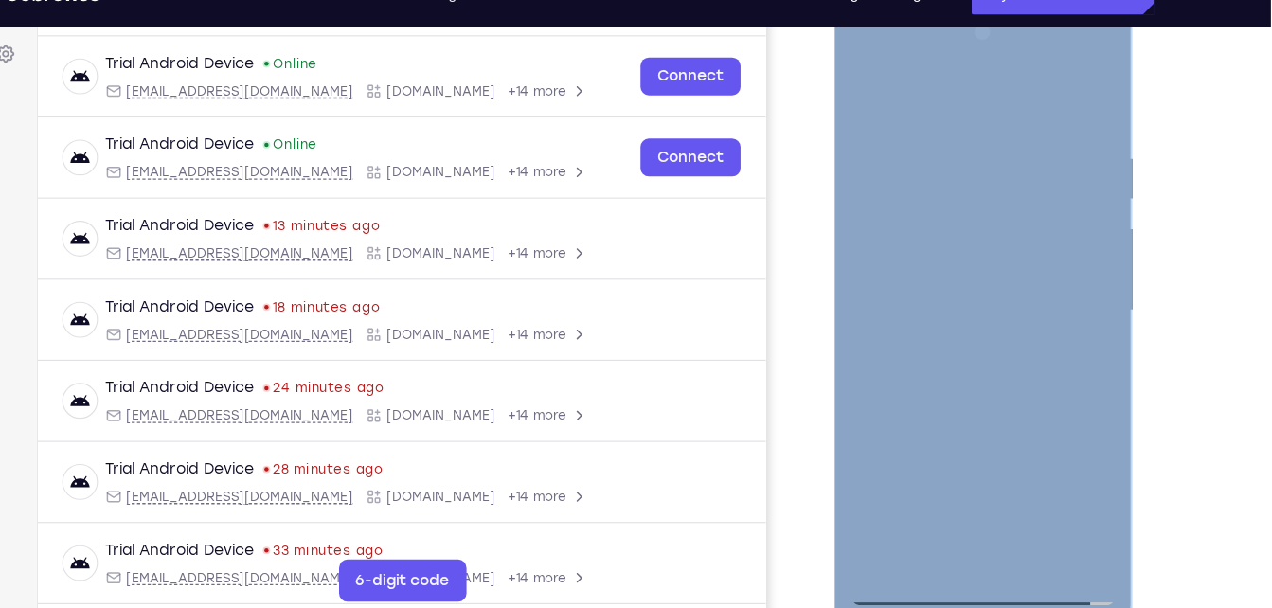
click at [925, 269] on div at bounding box center [968, 279] width 239 height 531
click at [974, 320] on div at bounding box center [968, 279] width 239 height 531
click at [1064, 300] on div at bounding box center [968, 279] width 239 height 531
click at [910, 238] on div at bounding box center [968, 279] width 239 height 531
click at [952, 272] on div at bounding box center [968, 279] width 239 height 531
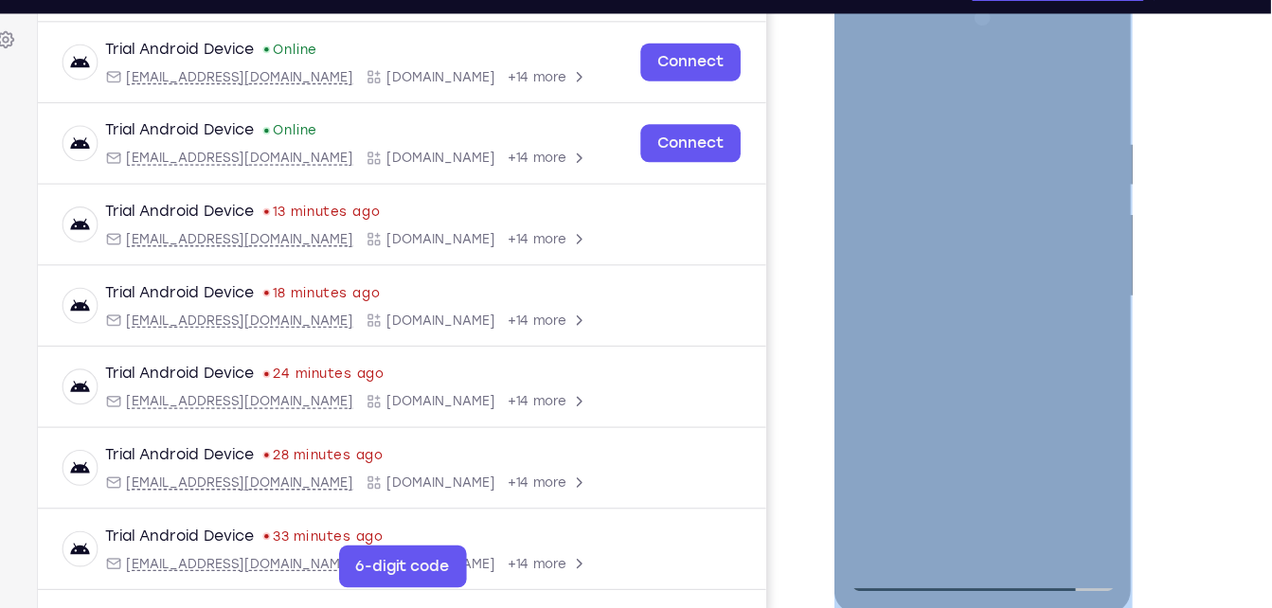
click at [1003, 495] on div at bounding box center [968, 266] width 239 height 531
click at [976, 344] on div at bounding box center [968, 266] width 239 height 531
click at [1014, 489] on div at bounding box center [968, 266] width 239 height 531
click at [972, 363] on div at bounding box center [968, 266] width 239 height 531
click at [1044, 82] on div at bounding box center [968, 266] width 239 height 531
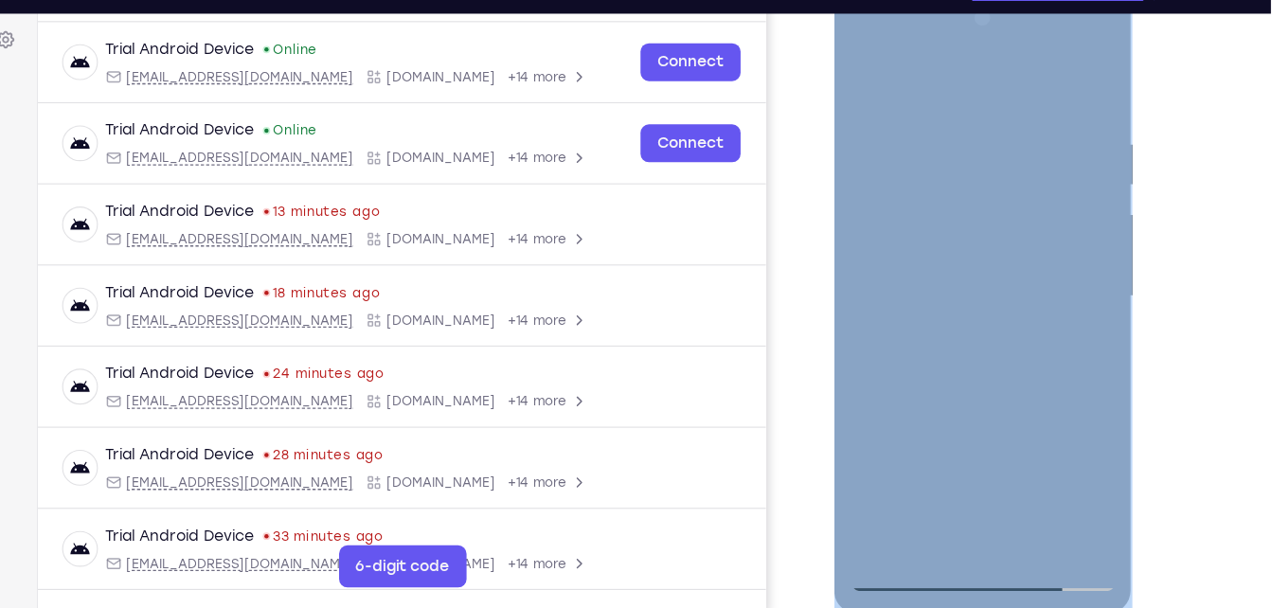
click at [872, 72] on div at bounding box center [968, 266] width 239 height 531
click at [921, 486] on div at bounding box center [968, 266] width 239 height 531
click at [959, 69] on div at bounding box center [968, 266] width 239 height 531
click at [936, 134] on div at bounding box center [968, 266] width 239 height 531
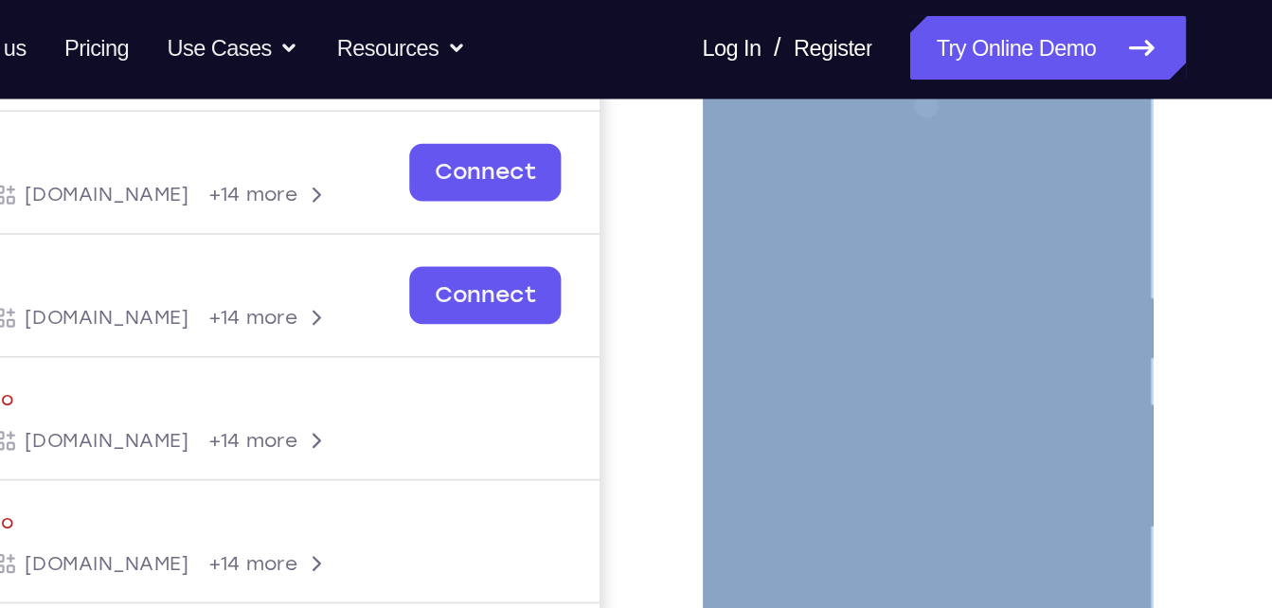
click at [856, 181] on div at bounding box center [835, 336] width 239 height 531
click at [898, 187] on div at bounding box center [835, 336] width 239 height 531
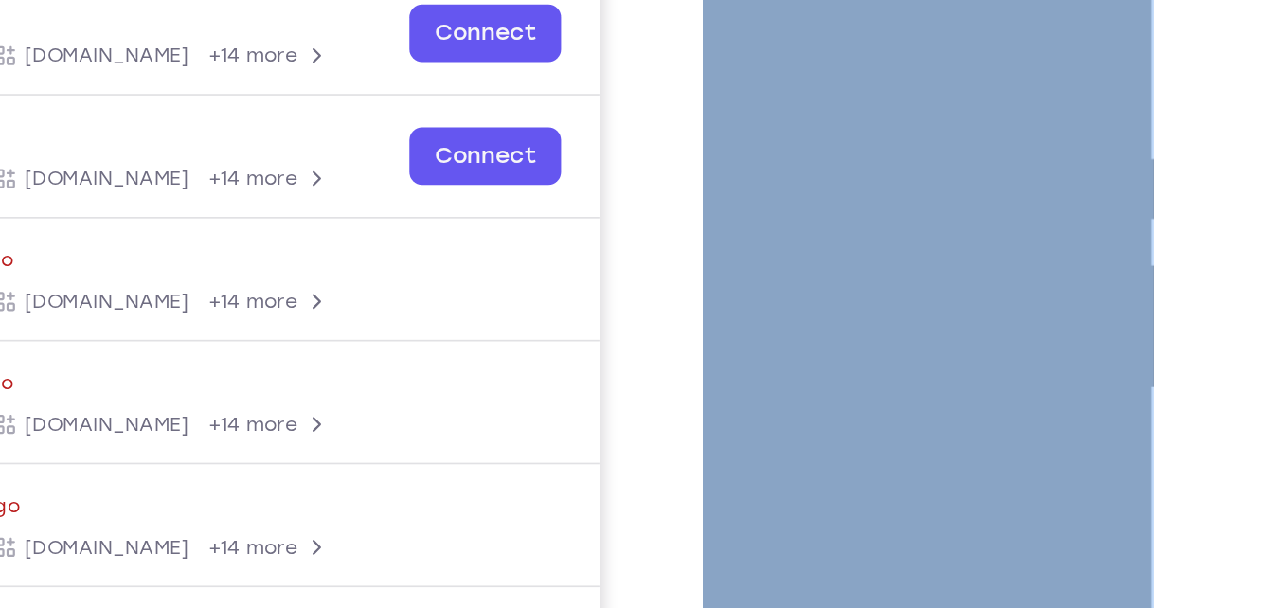
click at [738, 9] on div at bounding box center [835, 199] width 239 height 531
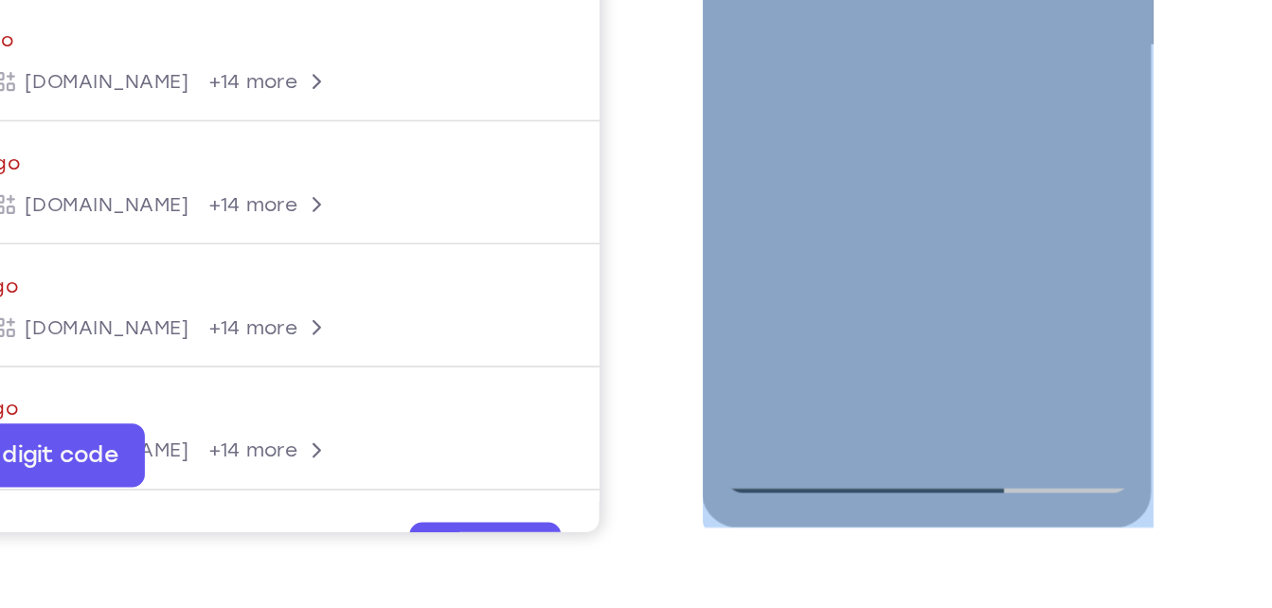
scroll to position [364, 0]
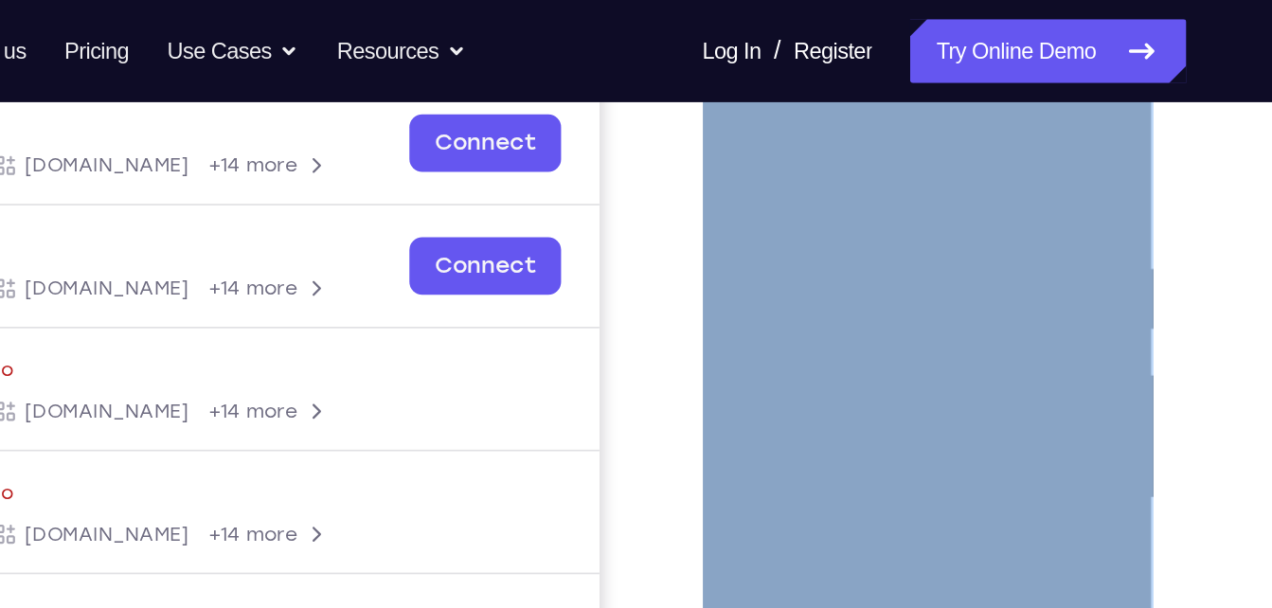
scroll to position [272, 0]
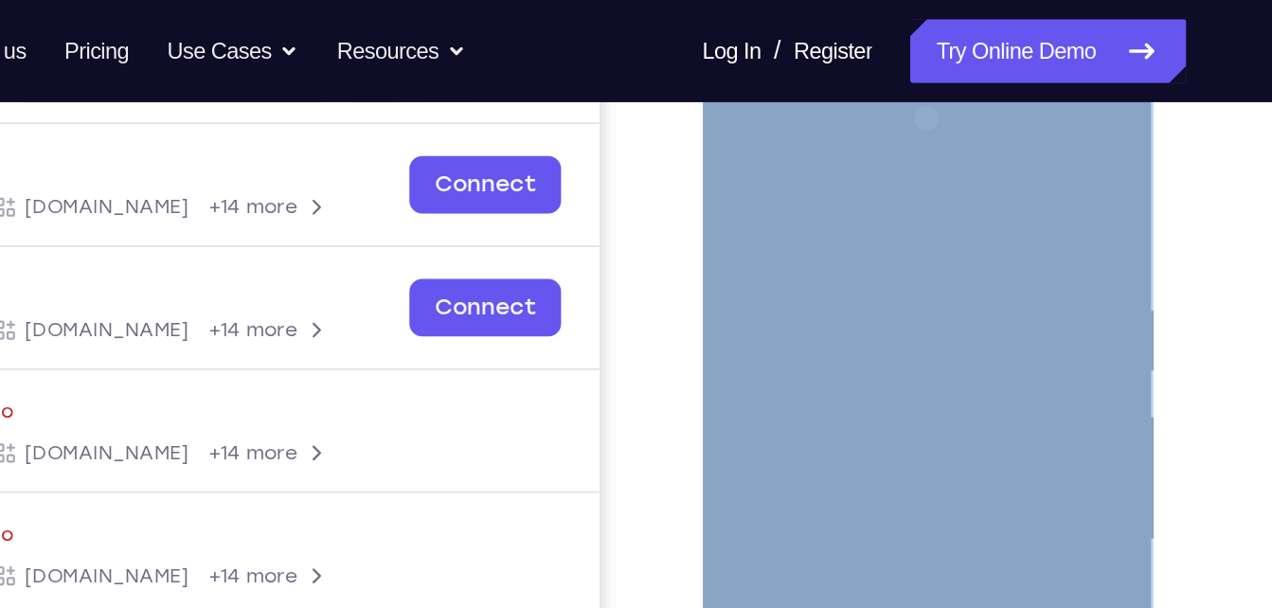
click at [861, 153] on div at bounding box center [835, 349] width 239 height 531
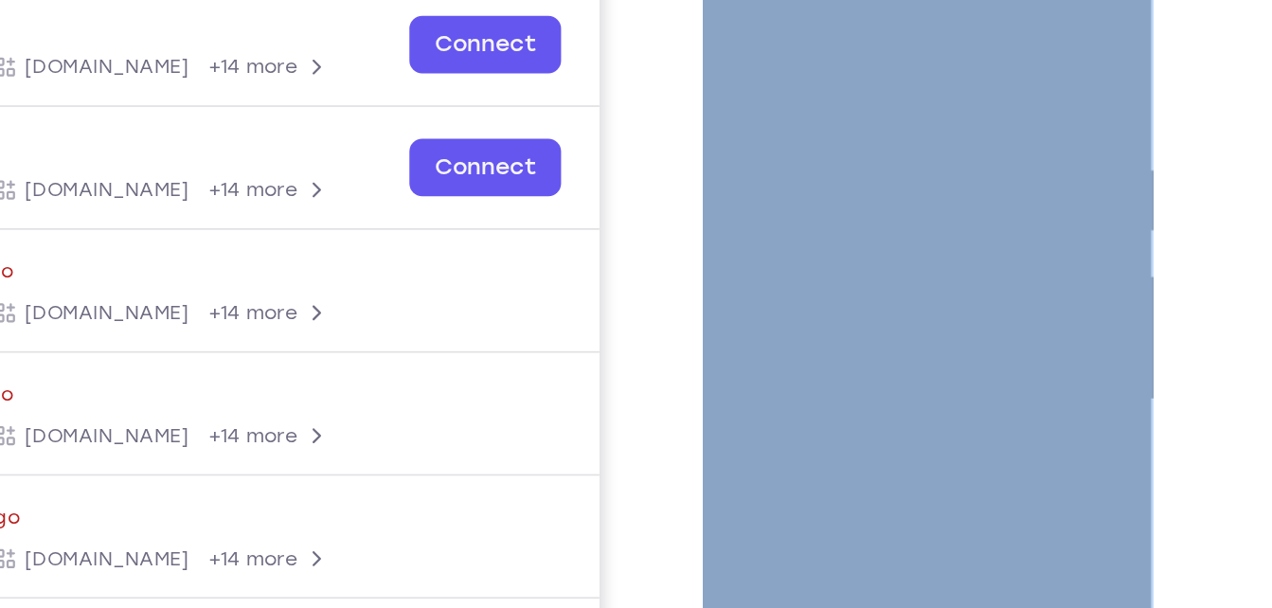
click at [838, 187] on div at bounding box center [835, 209] width 239 height 531
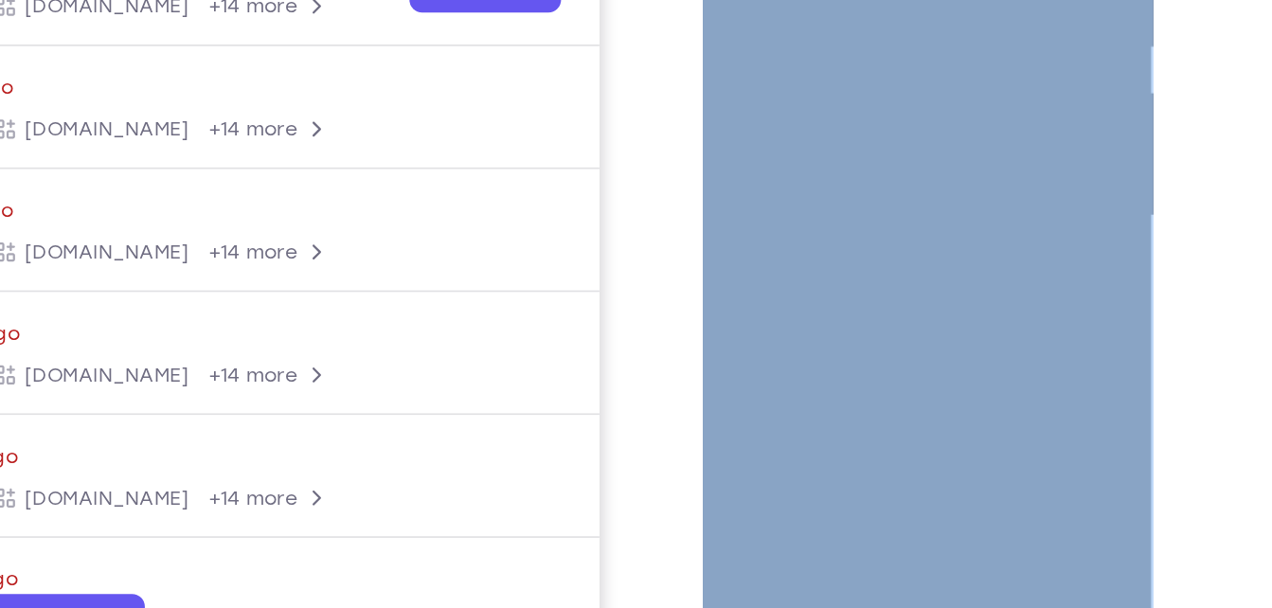
click at [728, 233] on div at bounding box center [835, 25] width 239 height 531
click at [800, 177] on div at bounding box center [835, 25] width 239 height 531
click at [827, 0] on div at bounding box center [835, 25] width 239 height 531
click at [762, 0] on div at bounding box center [835, 25] width 239 height 531
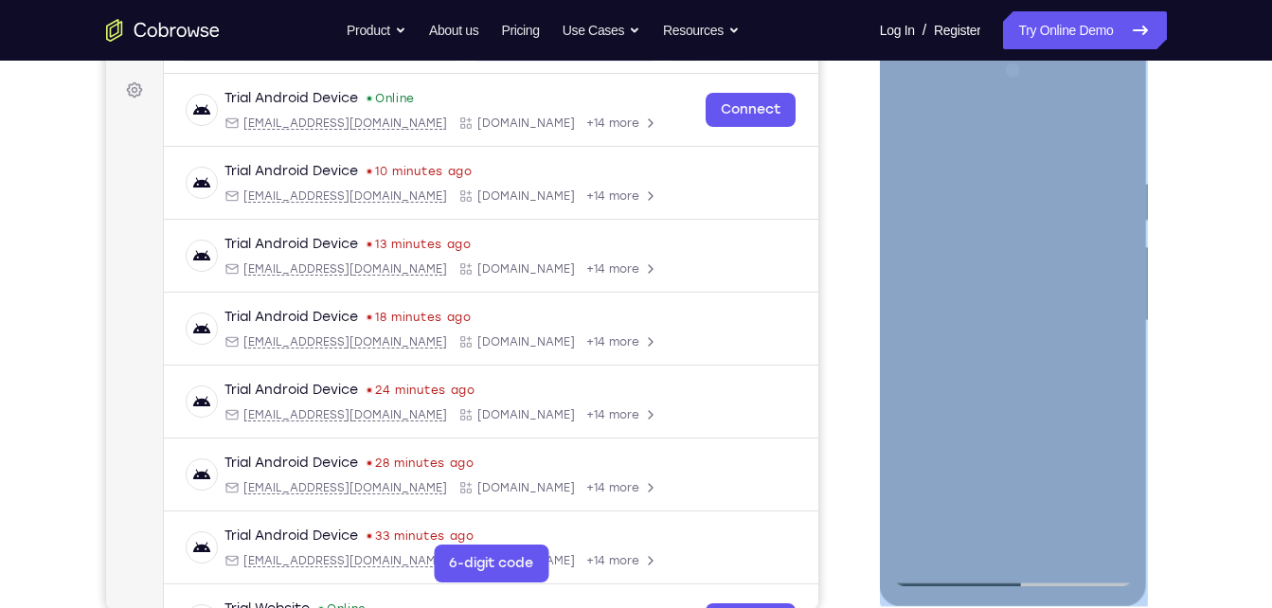
click at [945, 281] on div at bounding box center [1013, 321] width 239 height 531
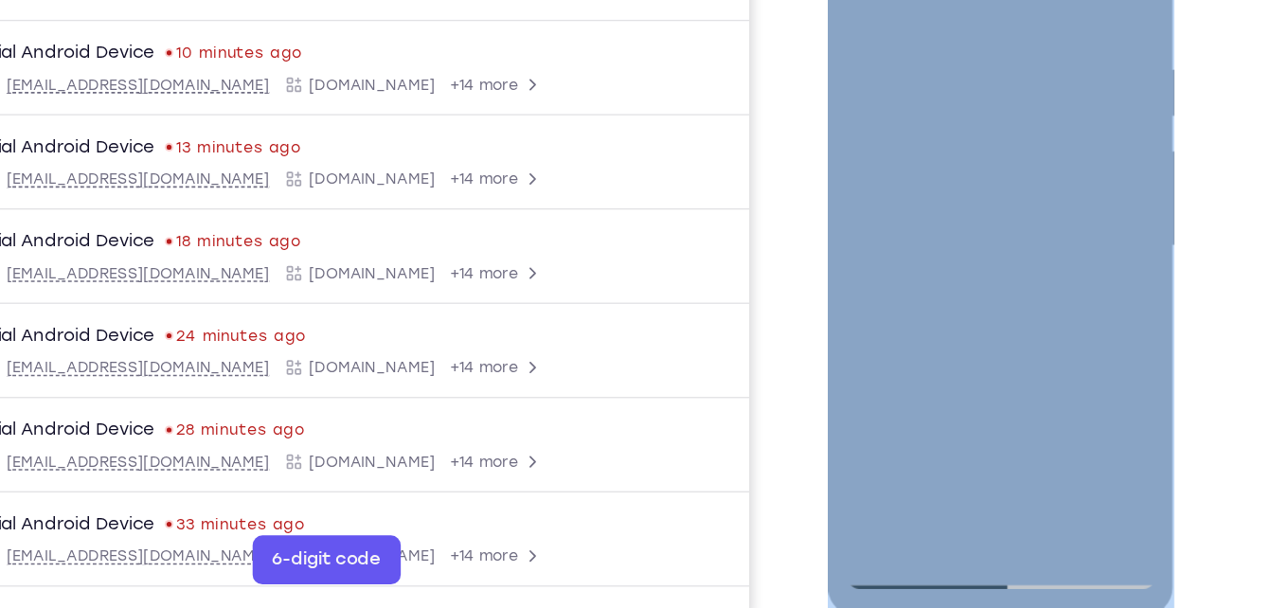
click at [981, 256] on div at bounding box center [962, 165] width 239 height 531
click at [931, 243] on div at bounding box center [962, 165] width 239 height 531
click at [911, 239] on div at bounding box center [962, 165] width 239 height 531
click at [914, 198] on div at bounding box center [962, 165] width 239 height 531
click at [947, 193] on div at bounding box center [962, 165] width 239 height 531
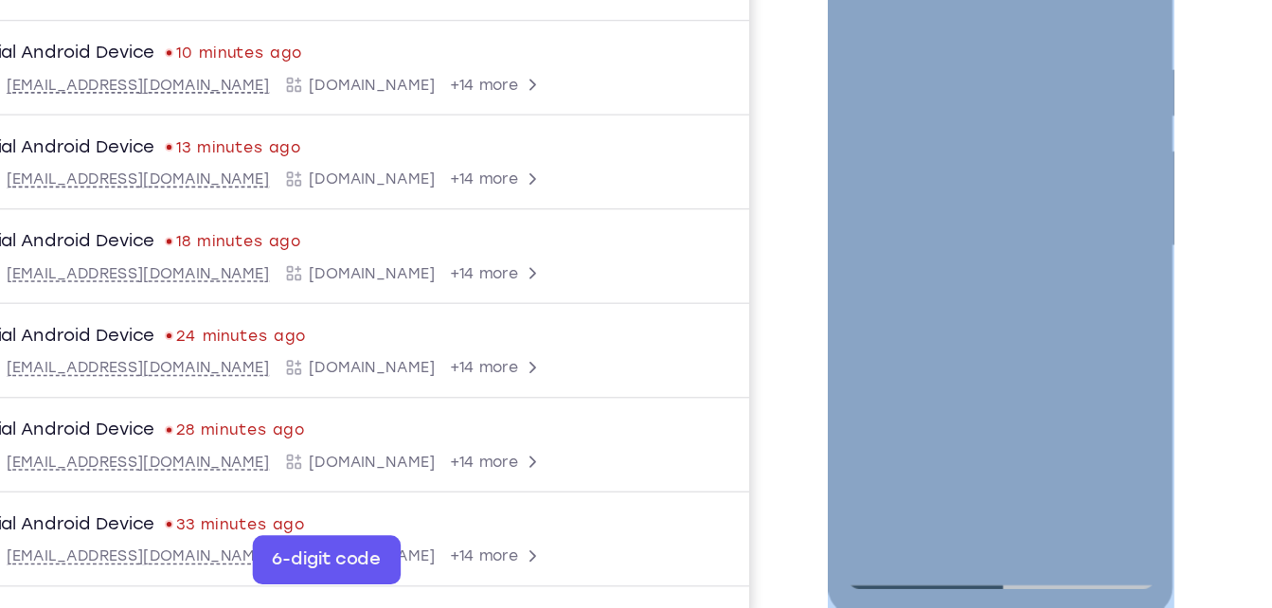
click at [977, 193] on div at bounding box center [962, 165] width 239 height 531
click at [969, 224] on div at bounding box center [962, 165] width 239 height 531
click at [1012, 375] on div at bounding box center [962, 165] width 239 height 531
click at [986, 346] on div at bounding box center [962, 165] width 239 height 531
click at [1019, 373] on div at bounding box center [962, 165] width 239 height 531
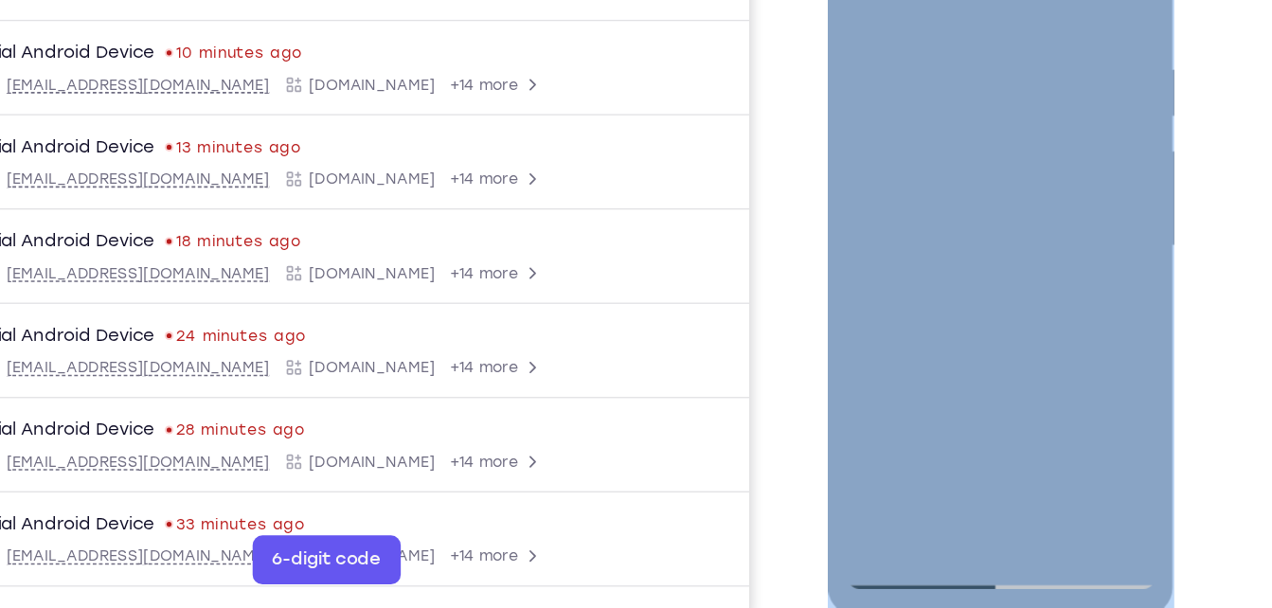
click at [994, 250] on div at bounding box center [962, 165] width 239 height 531
click at [1019, 248] on div at bounding box center [962, 165] width 239 height 531
click at [1019, 279] on div at bounding box center [962, 165] width 239 height 531
click at [977, 281] on div at bounding box center [962, 165] width 239 height 531
click at [1027, 370] on div at bounding box center [962, 165] width 239 height 531
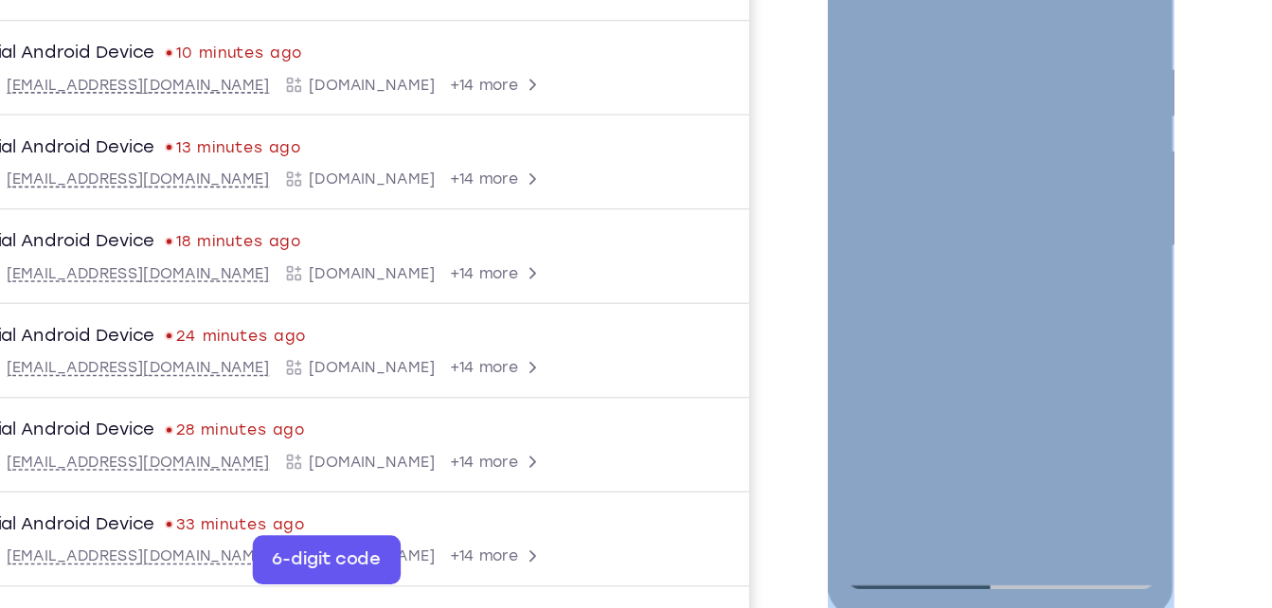
click at [886, 293] on div at bounding box center [962, 165] width 239 height 531
click at [1013, 367] on div at bounding box center [962, 165] width 239 height 531
click at [948, 297] on div at bounding box center [962, 165] width 239 height 531
click at [948, 317] on div at bounding box center [962, 165] width 239 height 531
click at [955, 318] on div at bounding box center [962, 165] width 239 height 531
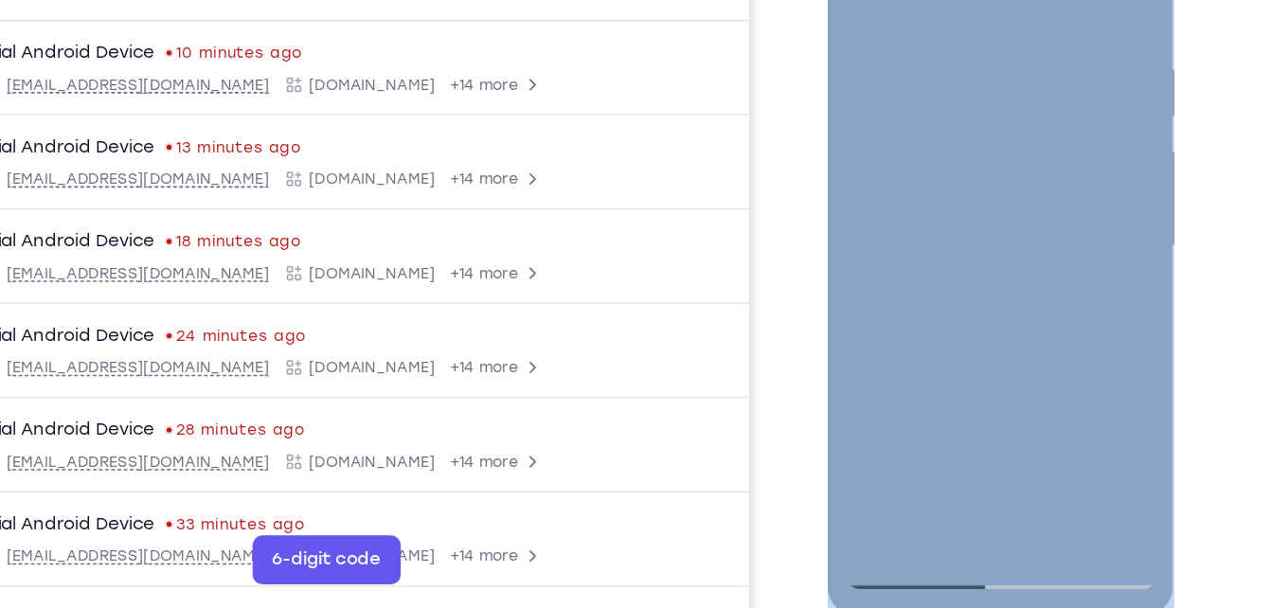
click at [985, 316] on div at bounding box center [962, 165] width 239 height 531
click at [992, 291] on div at bounding box center [962, 165] width 239 height 531
click at [1035, 302] on div at bounding box center [962, 165] width 239 height 531
click at [1035, 323] on div at bounding box center [962, 165] width 239 height 531
click at [953, 321] on div at bounding box center [962, 165] width 239 height 531
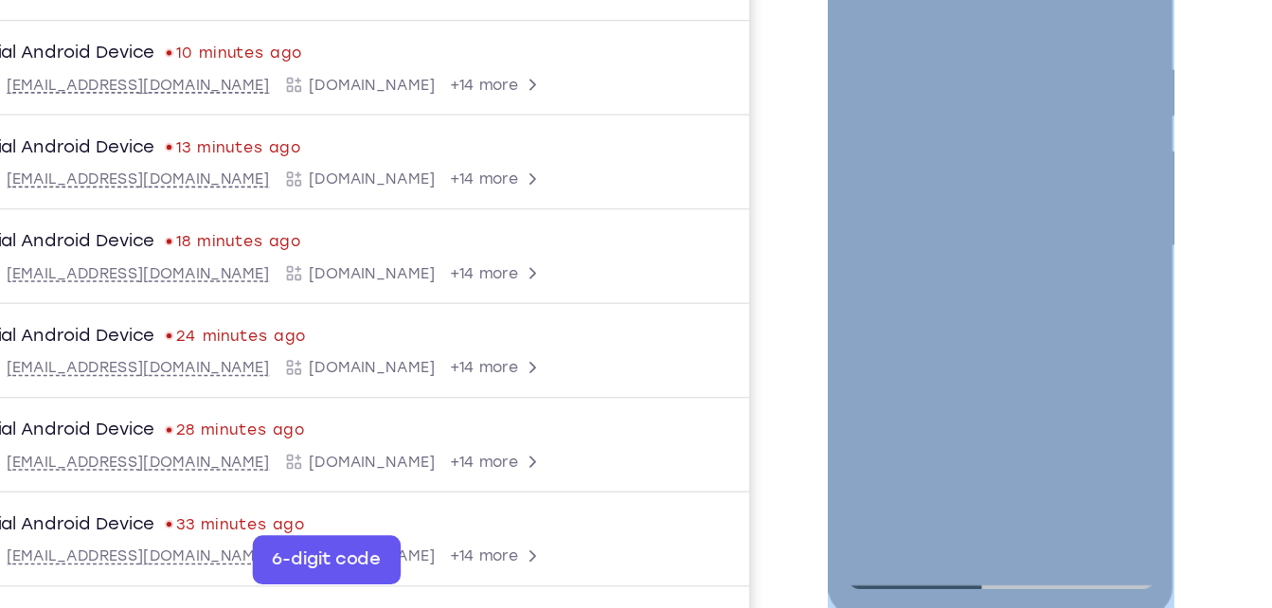
click at [913, 330] on div at bounding box center [962, 165] width 239 height 531
click at [907, 296] on div at bounding box center [962, 165] width 239 height 531
click at [1037, 372] on div at bounding box center [962, 165] width 239 height 531
click at [944, 323] on div at bounding box center [962, 165] width 239 height 531
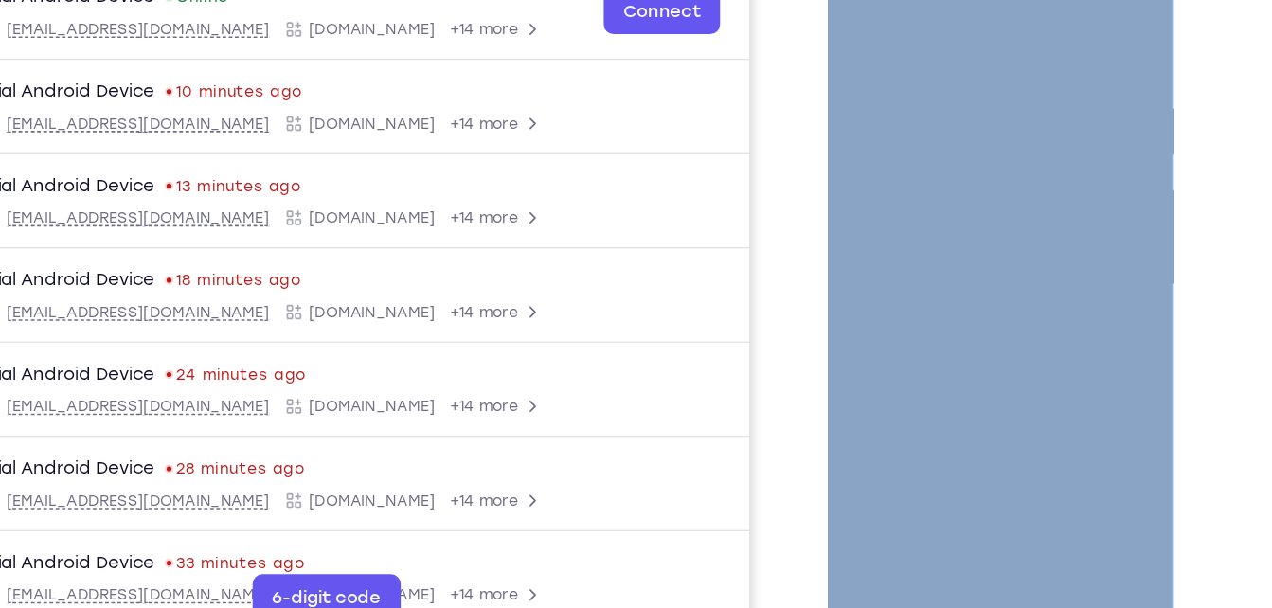
click at [1045, 425] on div at bounding box center [962, 203] width 239 height 531
click at [976, 27] on div at bounding box center [962, 203] width 239 height 531
click at [981, 5] on div at bounding box center [962, 203] width 239 height 531
click at [983, 10] on div at bounding box center [962, 203] width 239 height 531
click at [938, 176] on div at bounding box center [962, 203] width 239 height 531
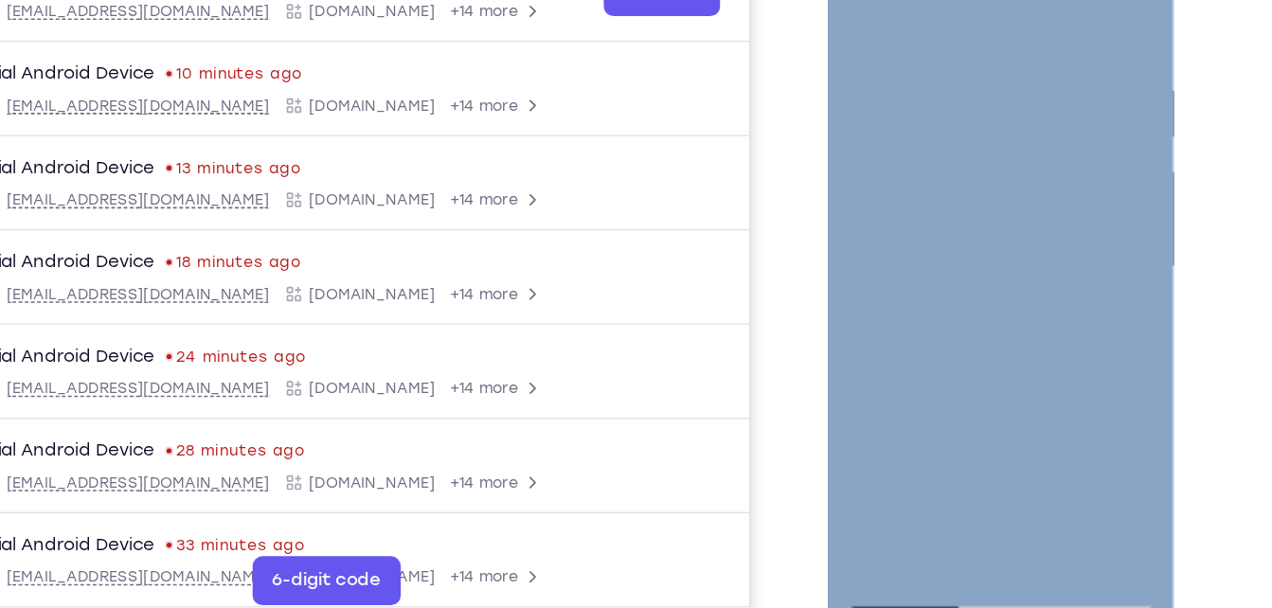
click at [942, 186] on div at bounding box center [962, 185] width 239 height 531
click at [943, 159] on div at bounding box center [962, 185] width 239 height 531
click at [922, 94] on div at bounding box center [962, 185] width 239 height 531
click at [922, 102] on div at bounding box center [962, 185] width 239 height 531
click at [902, 153] on div at bounding box center [962, 185] width 239 height 531
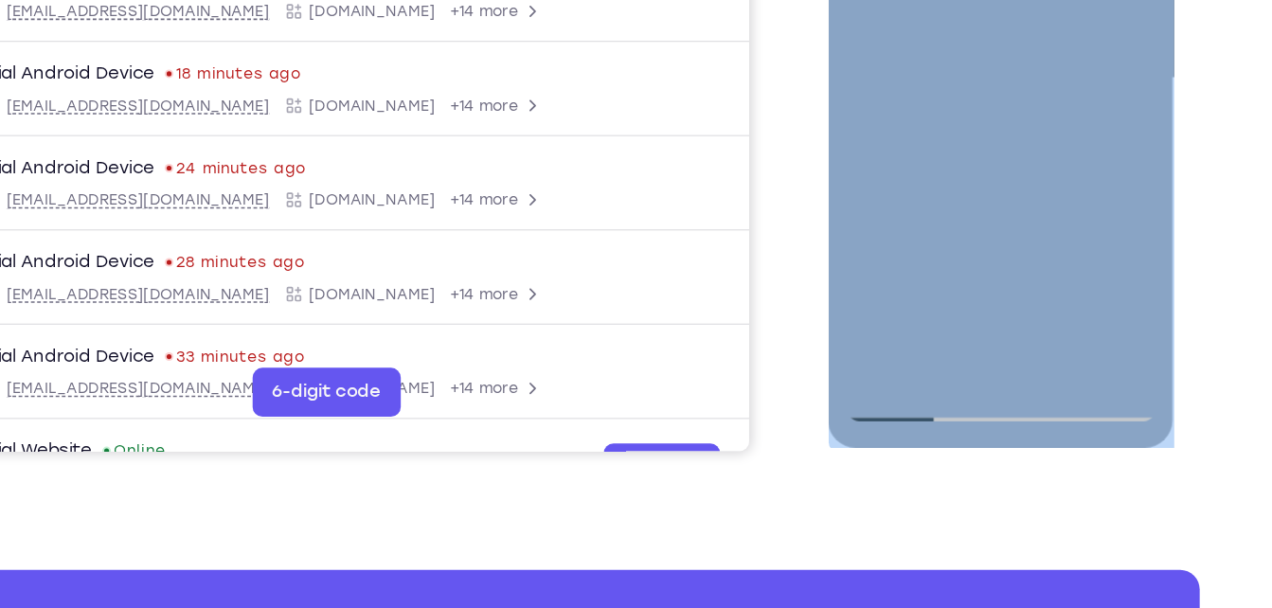
scroll to position [396, 0]
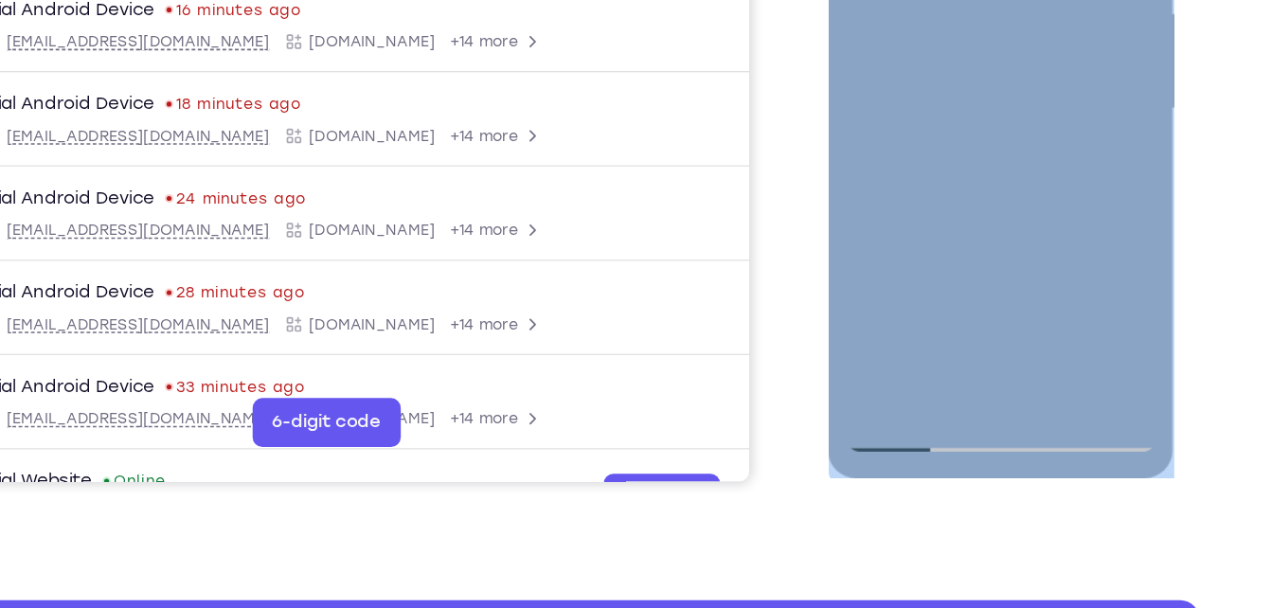
click at [948, 200] on div at bounding box center [962, 27] width 239 height 531
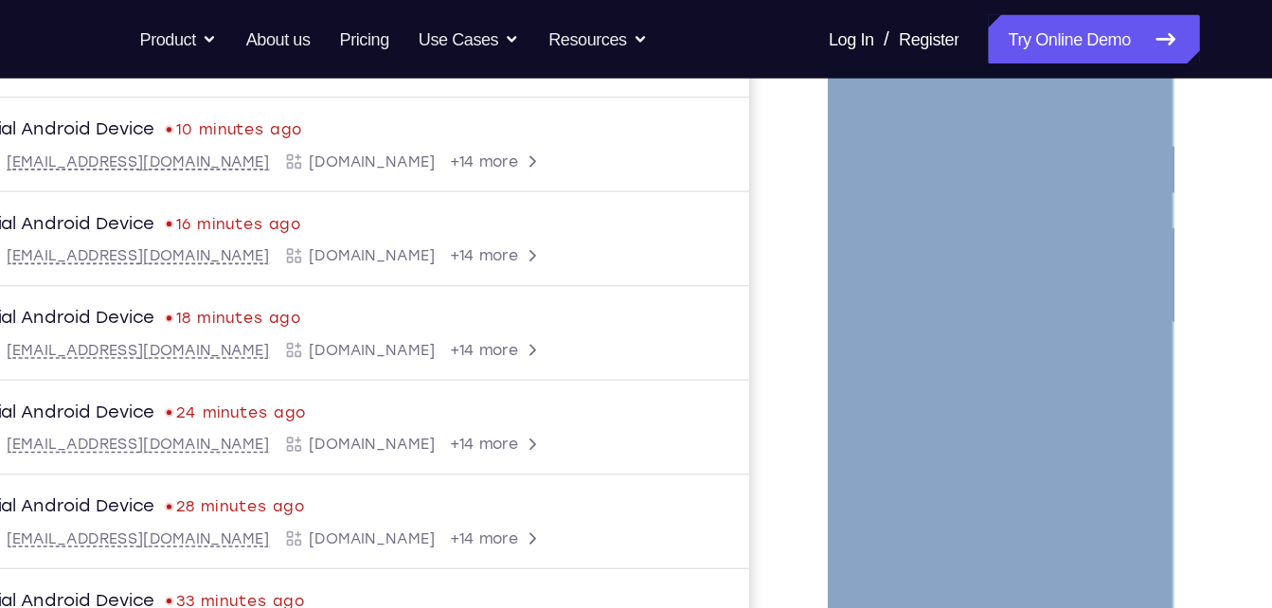
scroll to position [340, 0]
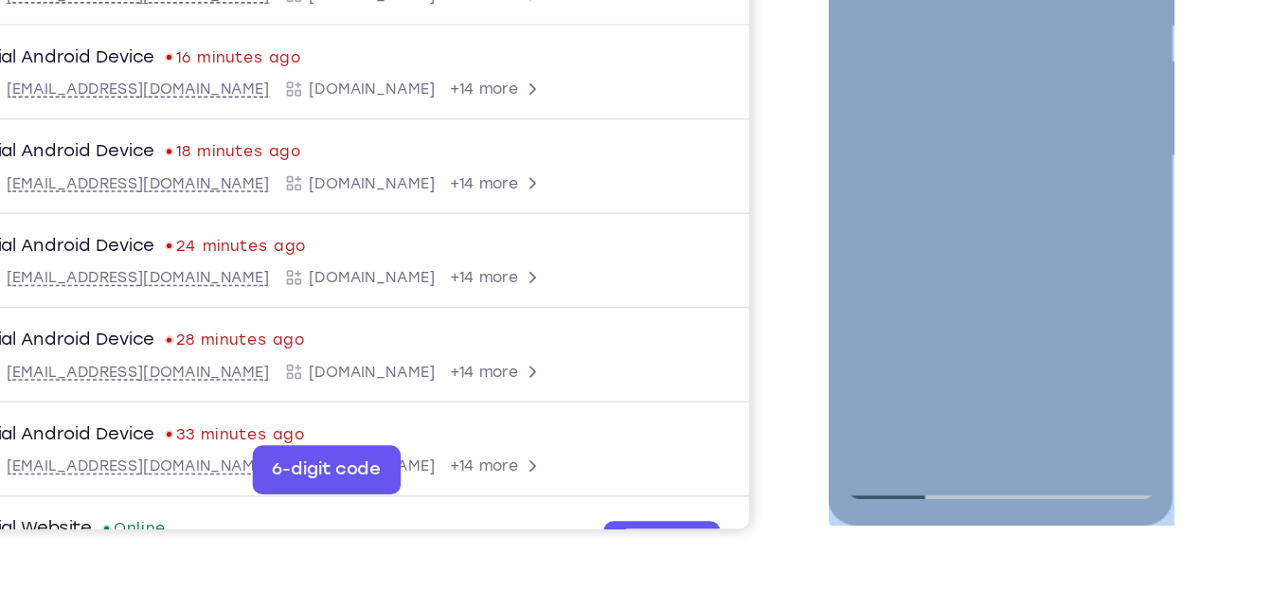
click at [1055, 294] on div at bounding box center [962, 76] width 239 height 531
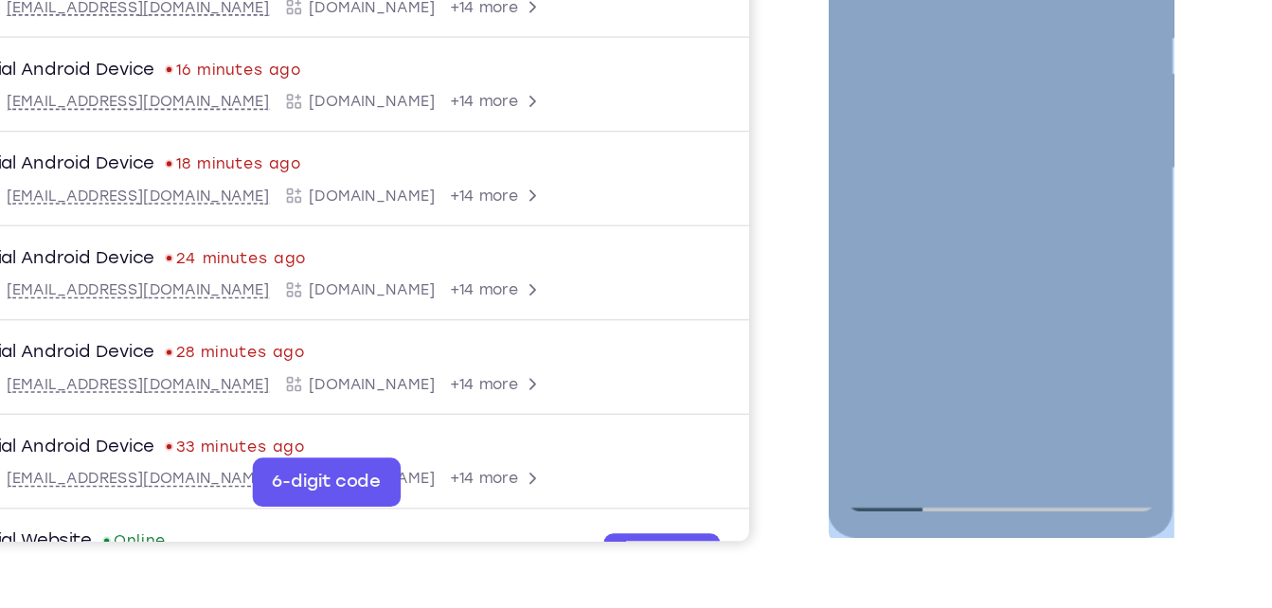
click at [915, 318] on div at bounding box center [962, 88] width 239 height 531
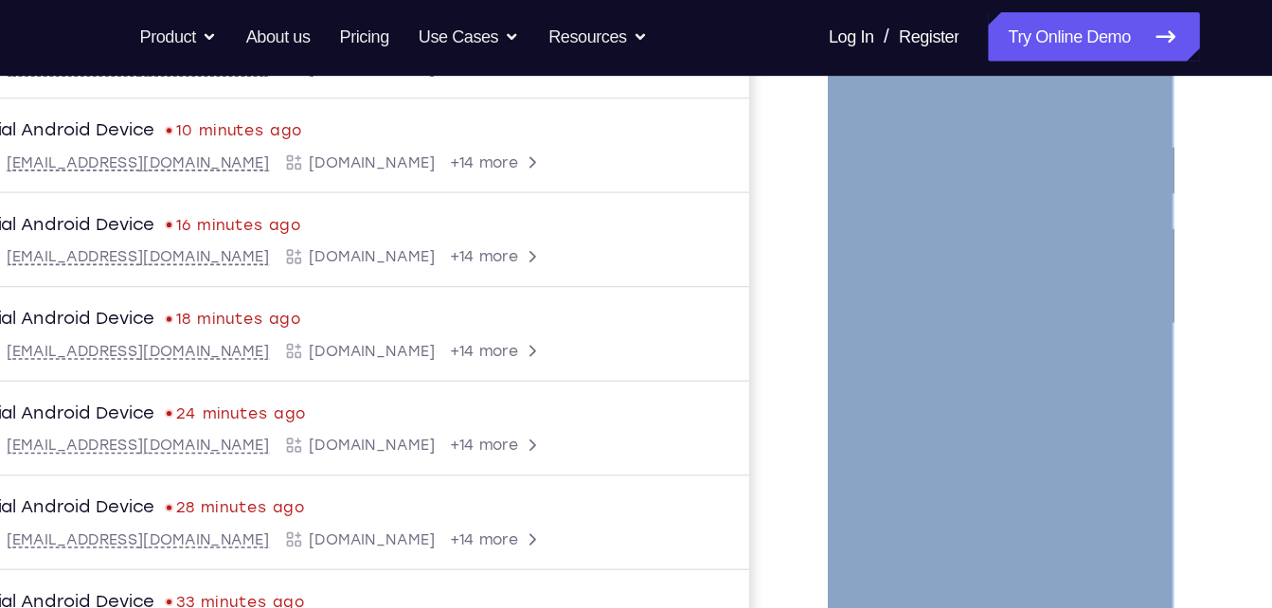
click at [952, 61] on div at bounding box center [962, 243] width 239 height 531
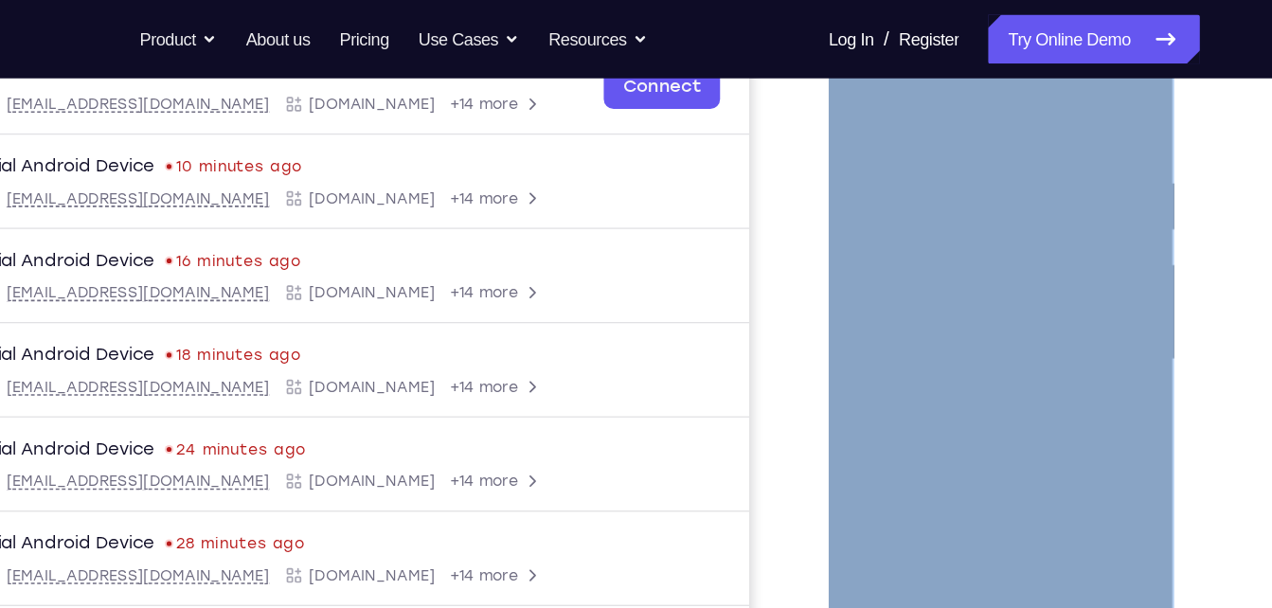
scroll to position [314, 0]
click at [951, 81] on div at bounding box center [962, 279] width 239 height 531
click at [909, 138] on div at bounding box center [962, 279] width 239 height 531
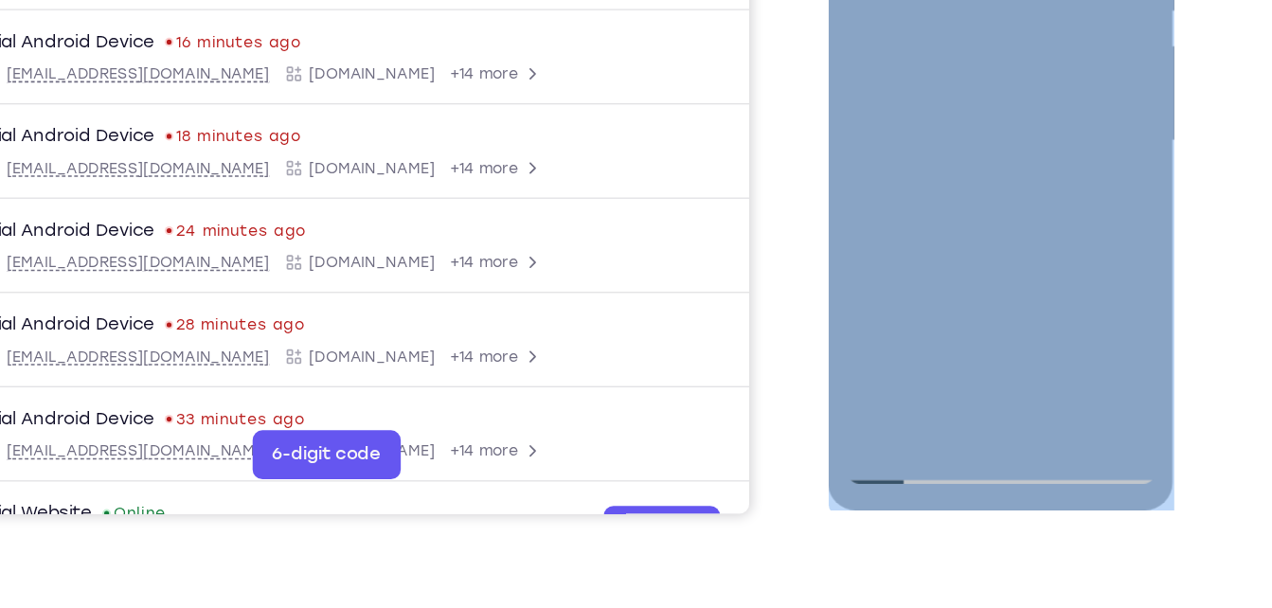
scroll to position [348, 0]
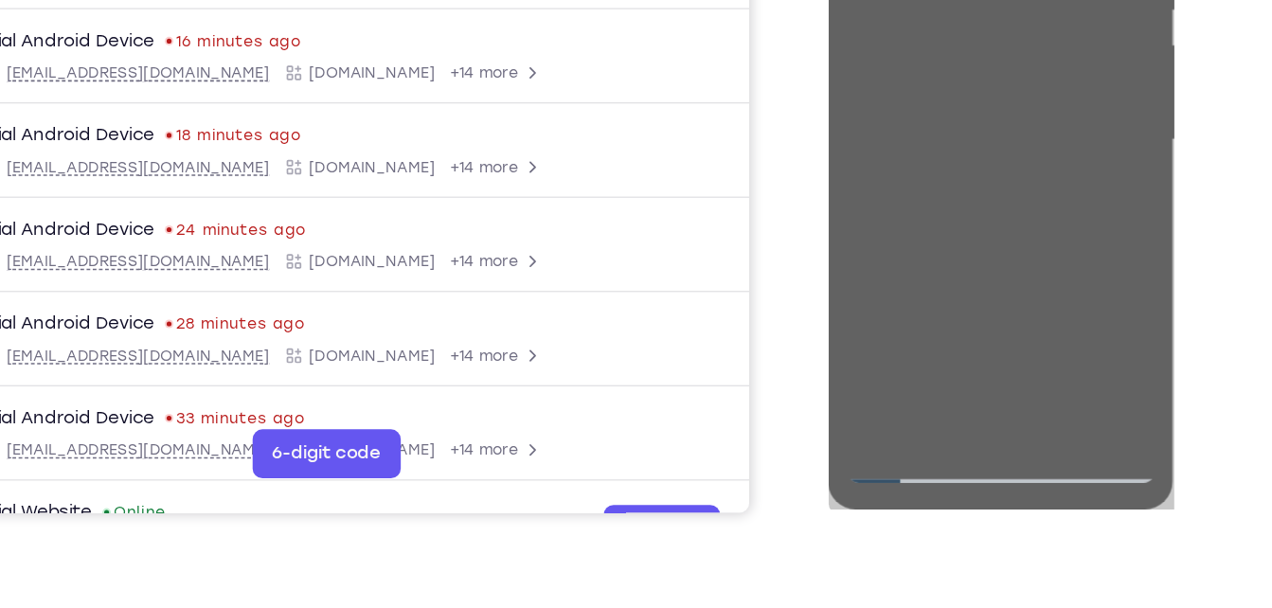
click at [1170, 250] on div "Your Support Agent Your Customer Web iOS Android Next Steps We’d be happy to gi…" at bounding box center [636, 338] width 1213 height 1250
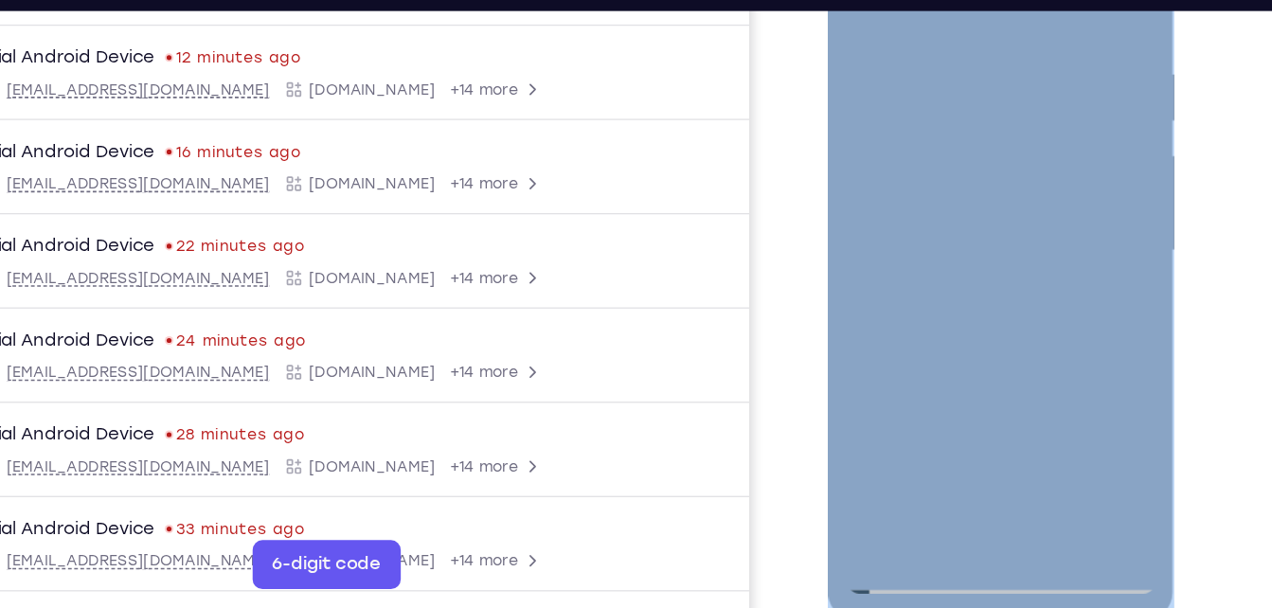
click at [900, 268] on div at bounding box center [962, 169] width 239 height 531
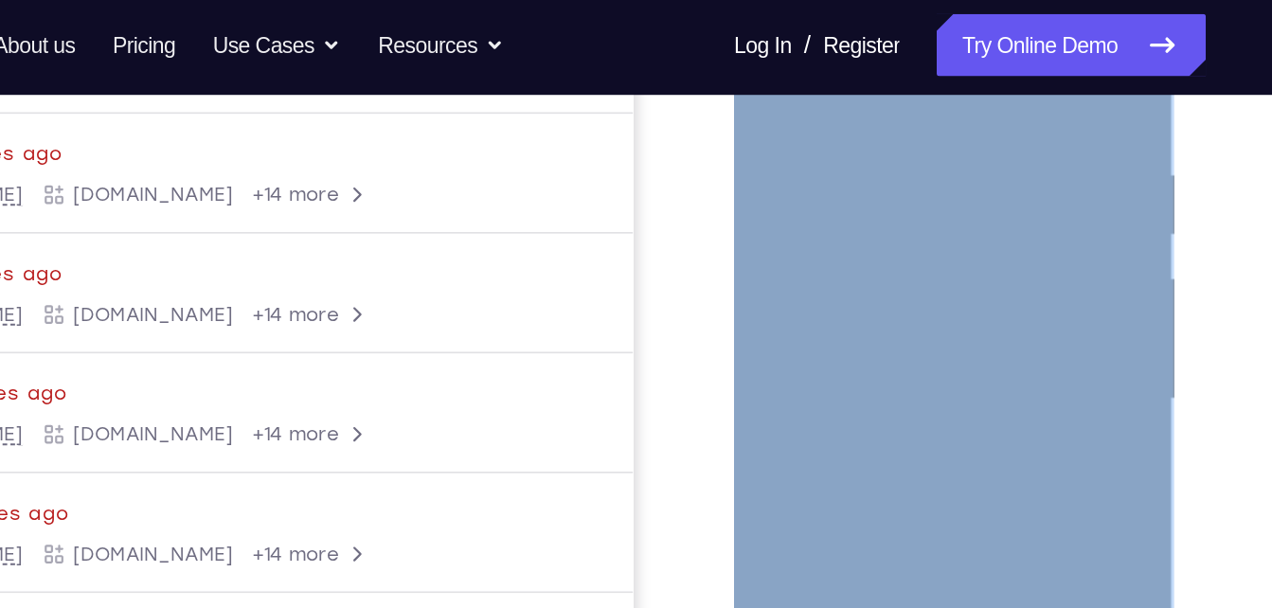
click at [789, 85] on div at bounding box center [867, 220] width 239 height 531
click at [784, 97] on div at bounding box center [867, 220] width 239 height 531
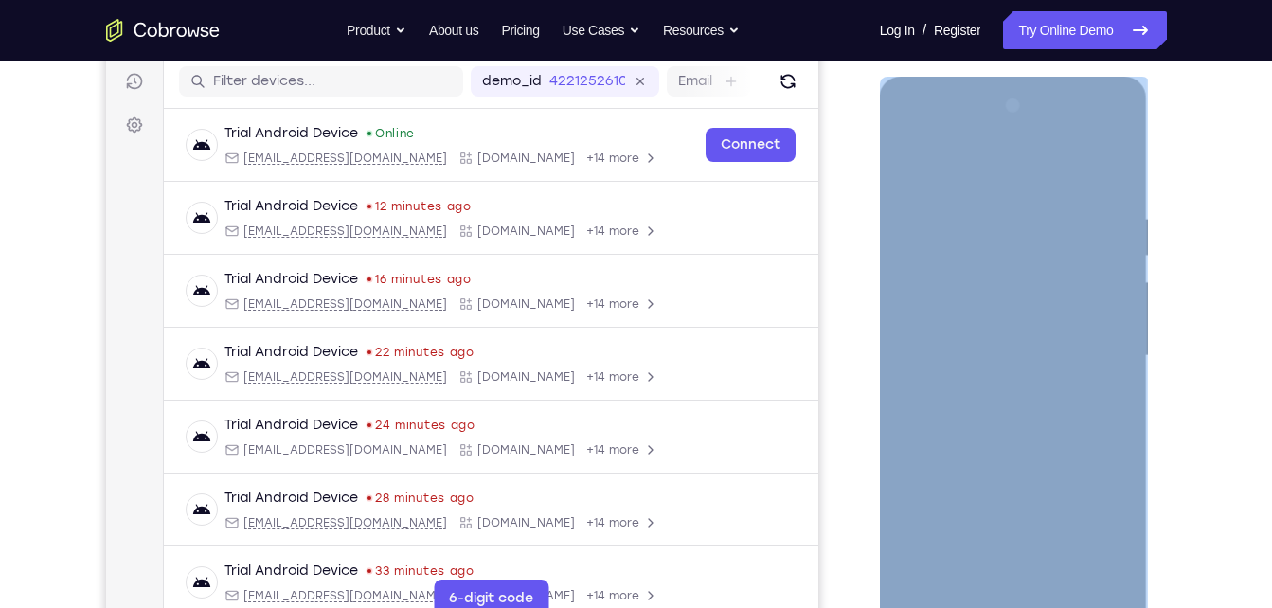
scroll to position [236, 0]
click at [911, 164] on div at bounding box center [1013, 357] width 239 height 531
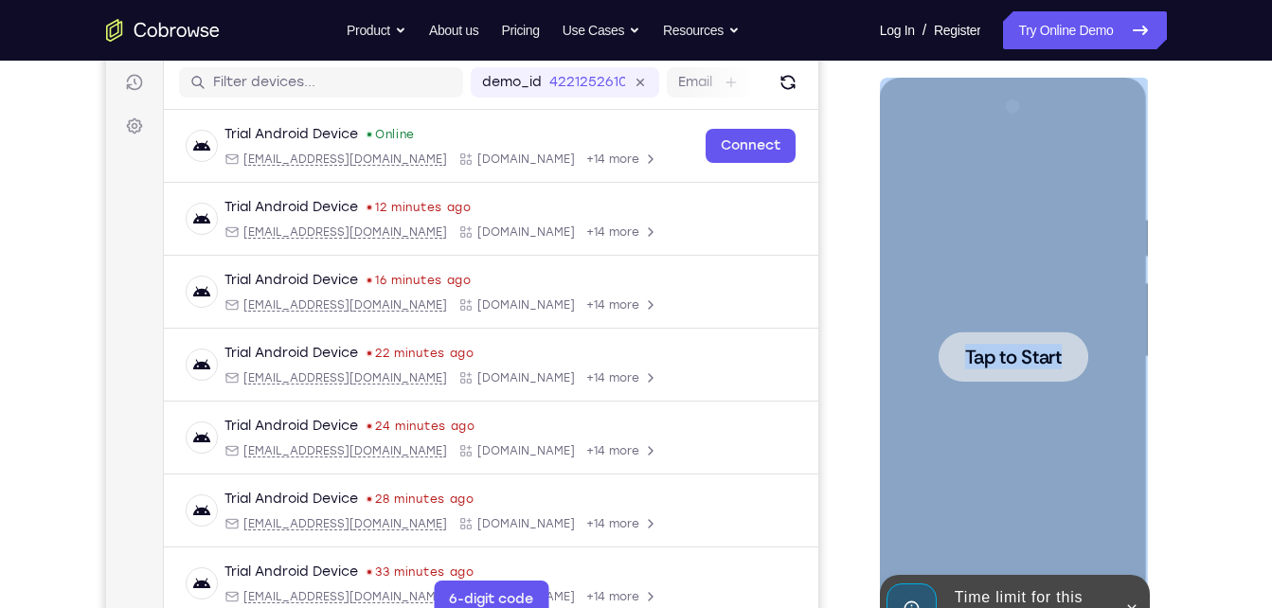
click at [1037, 383] on div at bounding box center [1013, 357] width 239 height 531
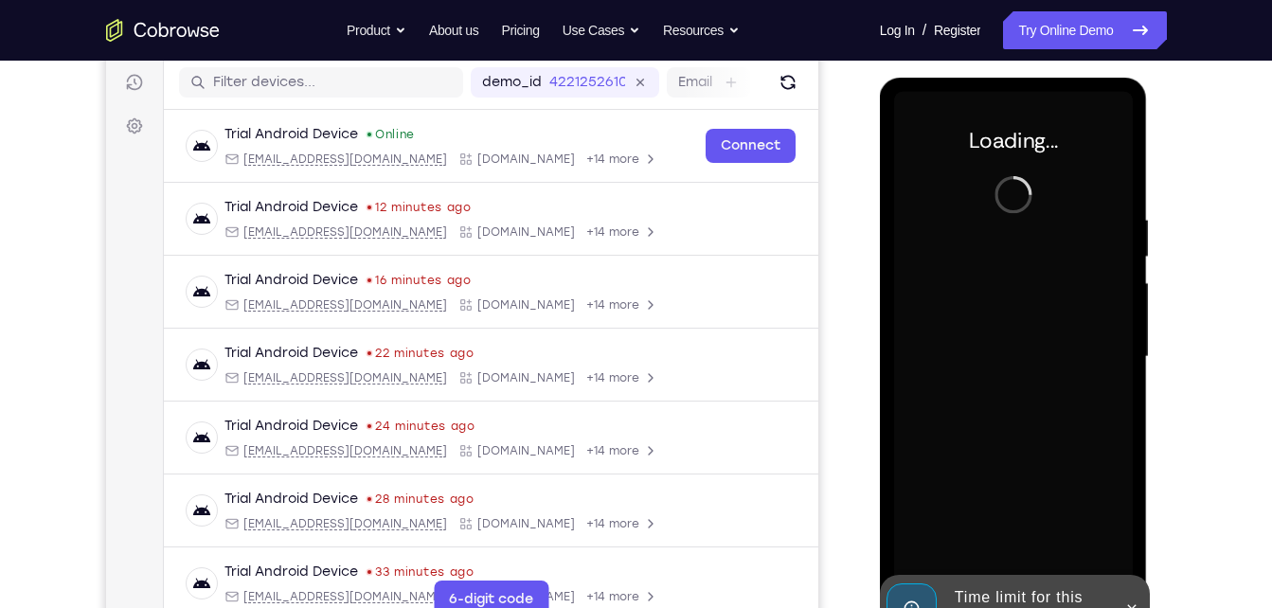
scroll to position [347, 0]
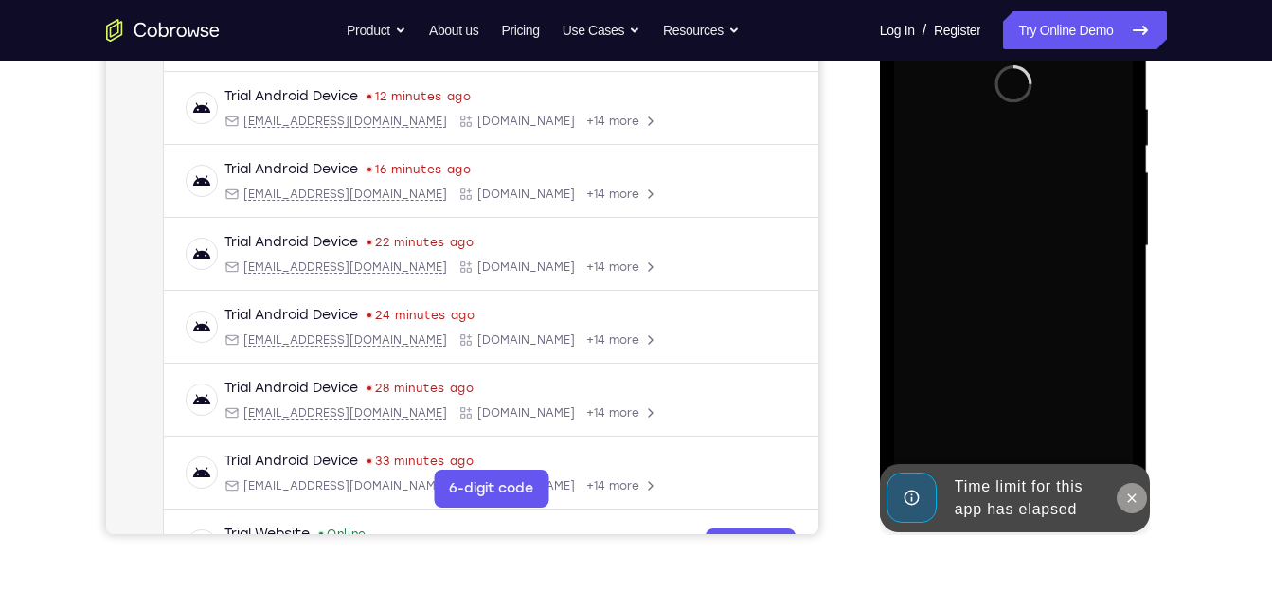
click at [1139, 495] on icon at bounding box center [1132, 498] width 15 height 15
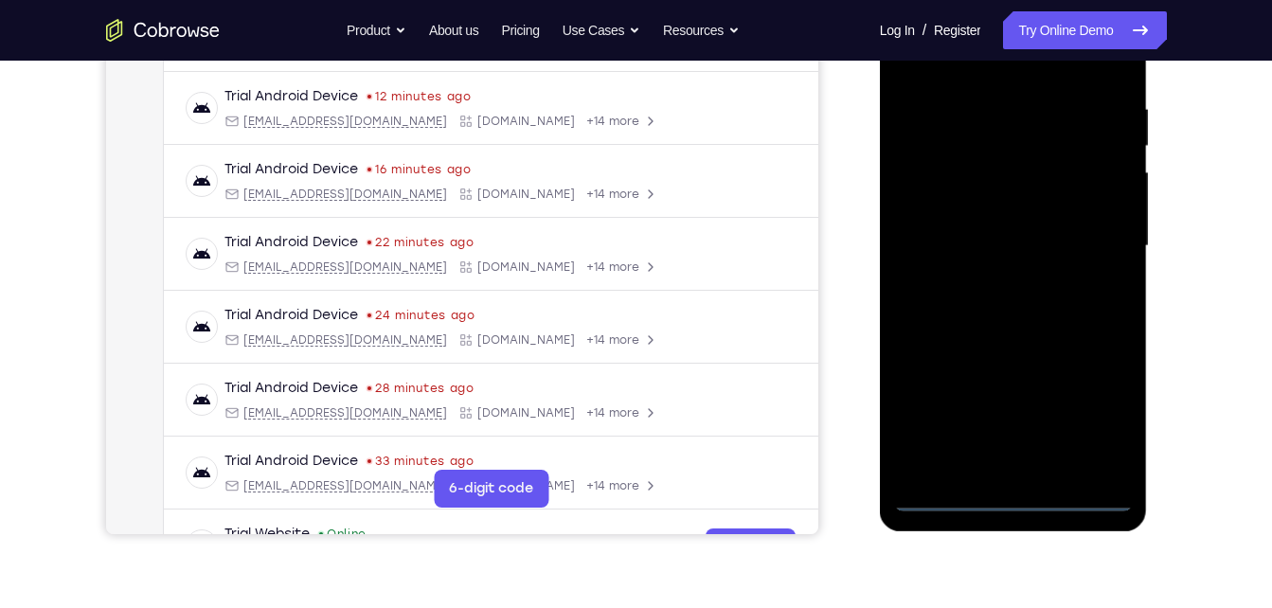
click at [1018, 488] on div at bounding box center [1013, 246] width 239 height 531
click at [1020, 495] on div at bounding box center [1013, 246] width 239 height 531
click at [1104, 413] on div at bounding box center [1013, 246] width 239 height 531
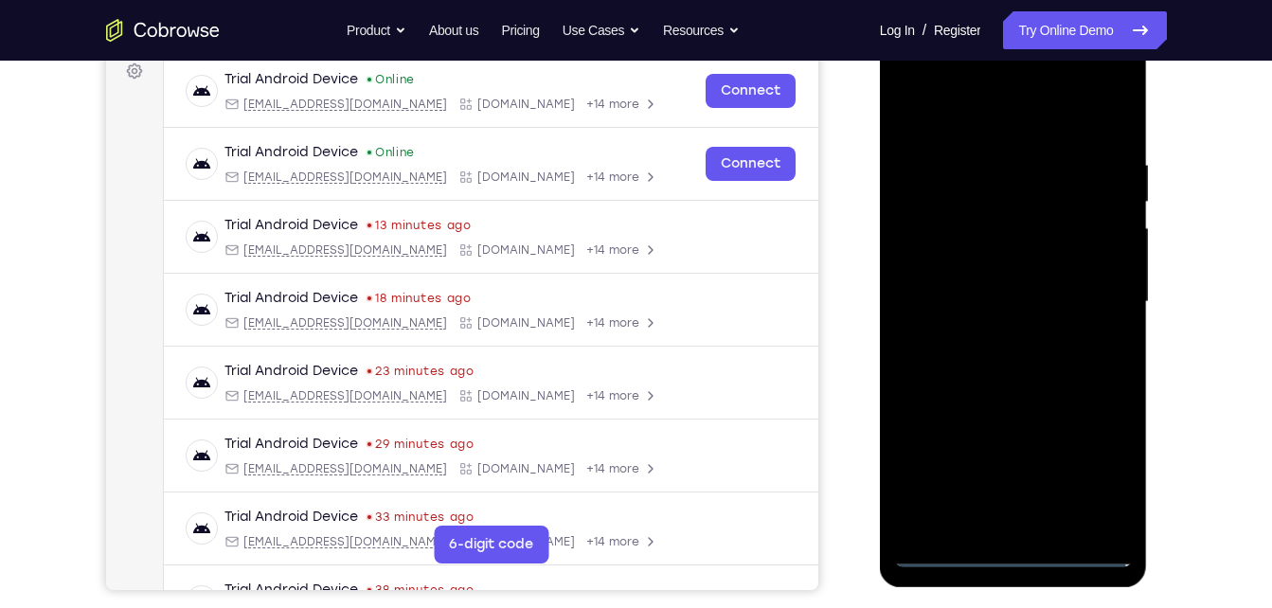
scroll to position [287, 0]
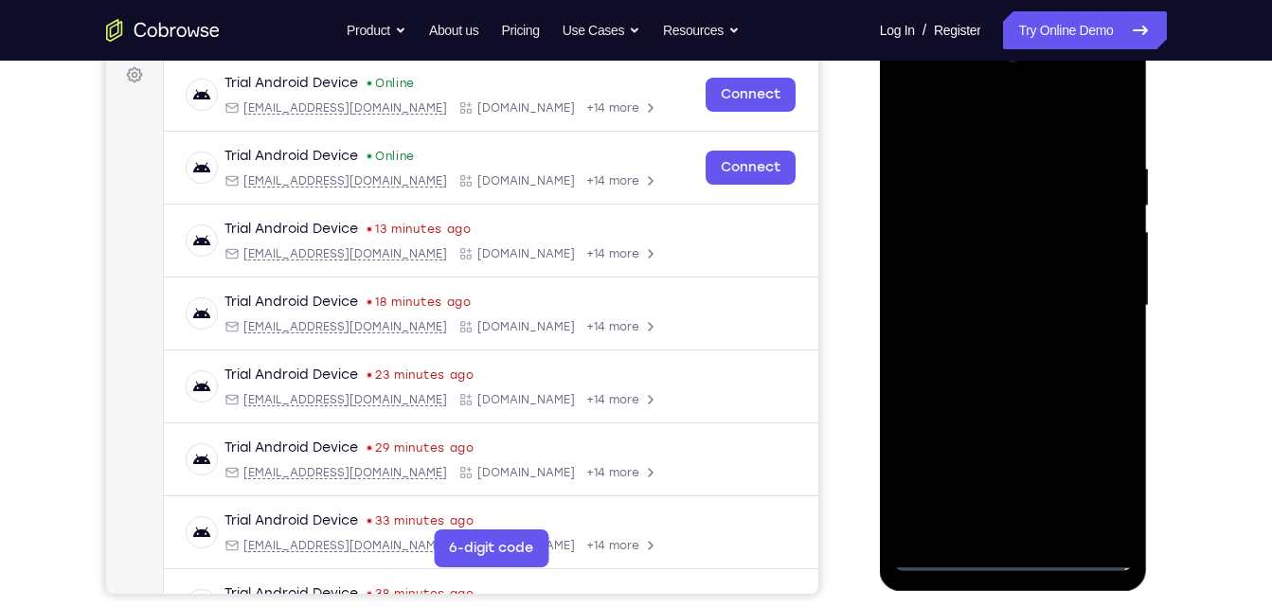
click at [927, 85] on div at bounding box center [1013, 306] width 239 height 531
click
click at [996, 342] on div at bounding box center [1013, 306] width 239 height 531
click at [995, 279] on div at bounding box center [1013, 306] width 239 height 531
click at [1001, 232] on div at bounding box center [1013, 306] width 239 height 531
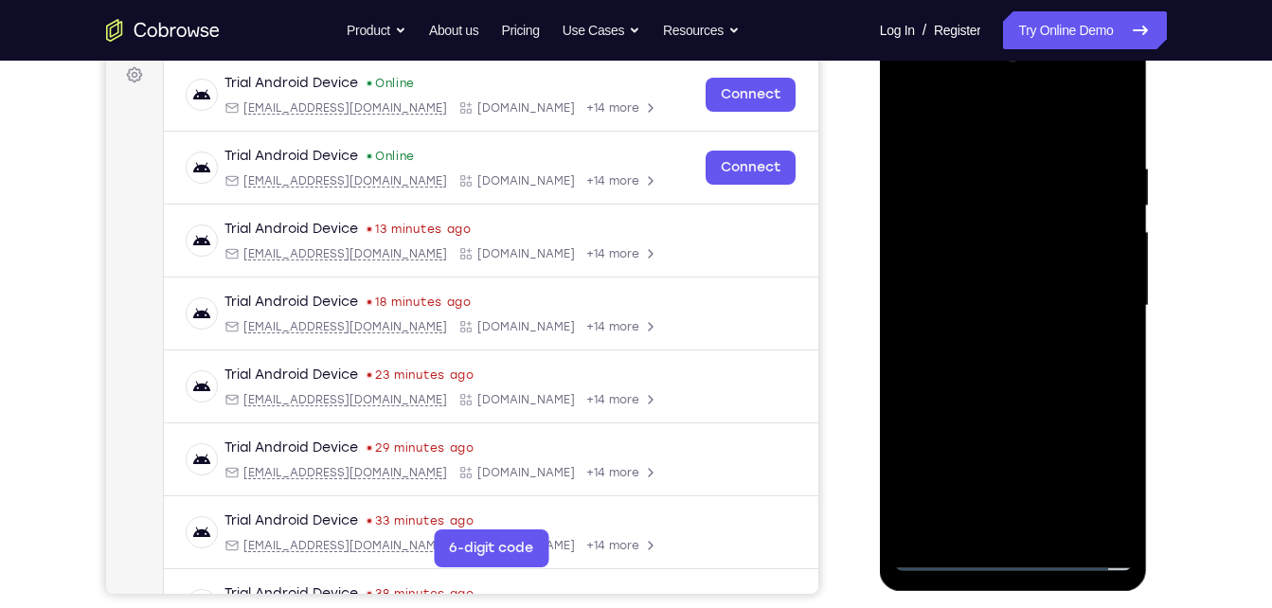
click at [1001, 232] on div at bounding box center [1013, 306] width 239 height 531
click at [972, 254] on div at bounding box center [1013, 306] width 239 height 531
click at [965, 297] on div at bounding box center [1013, 306] width 239 height 531
click at [999, 362] on div at bounding box center [1013, 306] width 239 height 531
click at [1109, 321] on div at bounding box center [1013, 306] width 239 height 531
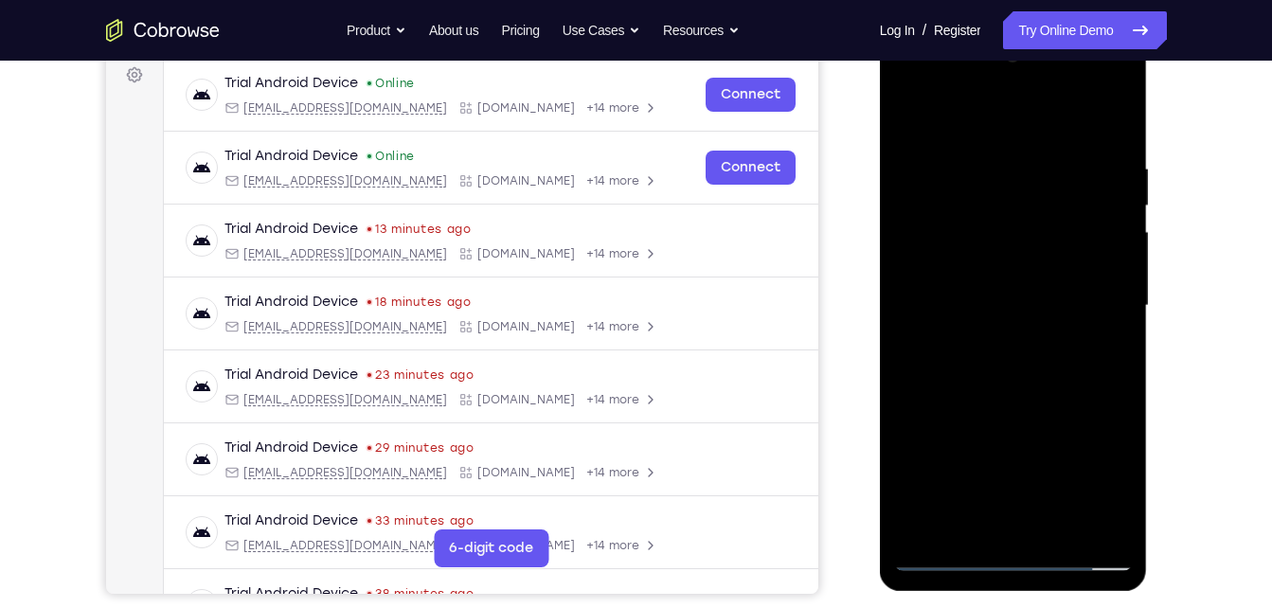
click at [1025, 309] on div at bounding box center [1013, 306] width 239 height 531
click at [1013, 353] on div at bounding box center [1013, 306] width 239 height 531
click at [1019, 335] on div at bounding box center [1013, 306] width 239 height 531
click at [1028, 298] on div at bounding box center [1013, 306] width 239 height 531
click at [1015, 401] on div at bounding box center [1013, 306] width 239 height 531
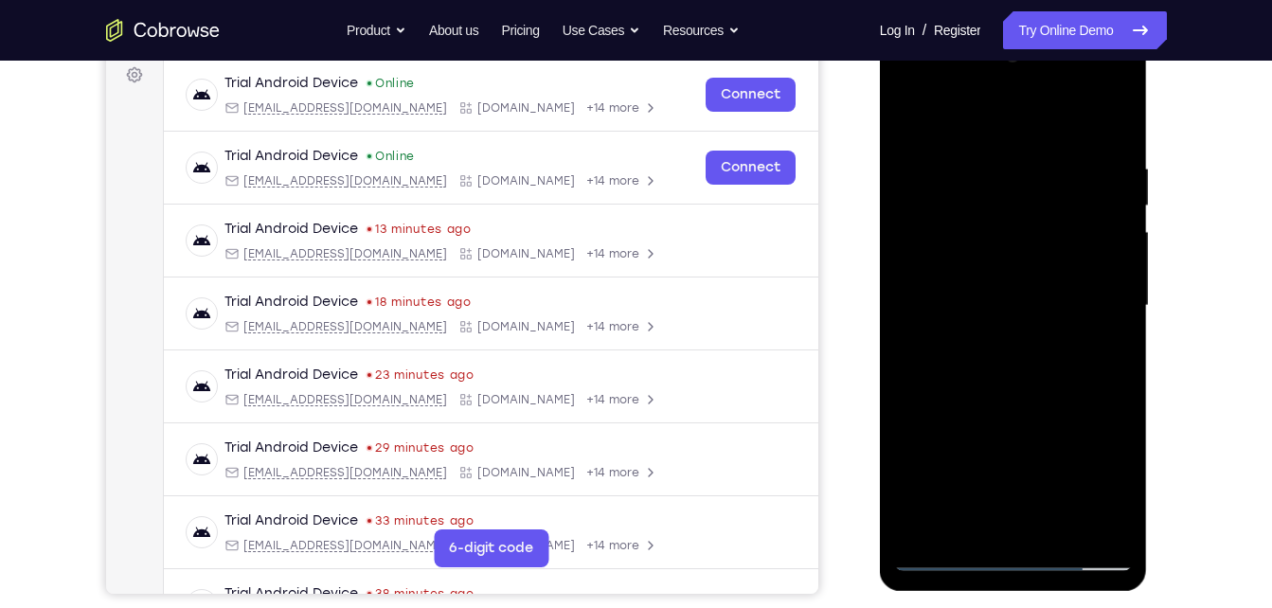
click at [1001, 402] on div at bounding box center [1013, 306] width 239 height 531
click at [1091, 116] on div at bounding box center [1013, 306] width 239 height 531
click at [1039, 207] on div at bounding box center [1013, 306] width 239 height 531
click at [1094, 216] on div at bounding box center [1013, 306] width 239 height 531
click at [1099, 214] on div at bounding box center [1013, 306] width 239 height 531
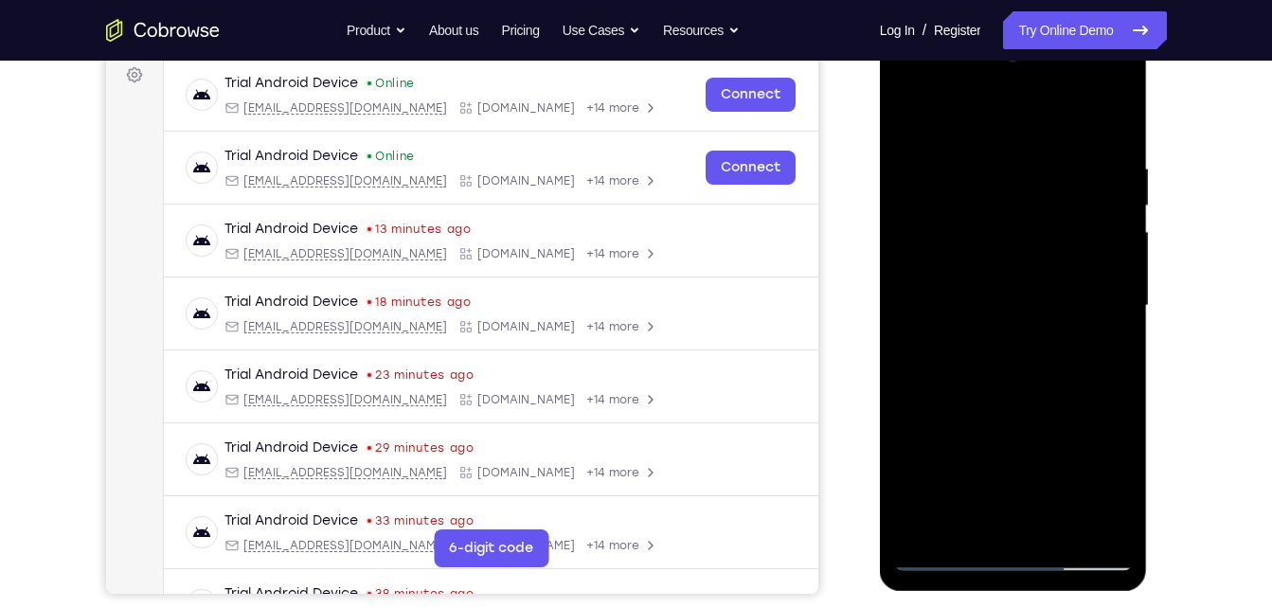
click at [1101, 214] on div at bounding box center [1013, 306] width 239 height 531
click at [1010, 250] on div at bounding box center [1013, 306] width 239 height 531
click at [1025, 379] on div at bounding box center [1013, 306] width 239 height 531
click at [1005, 250] on div at bounding box center [1013, 306] width 239 height 531
click at [1011, 382] on div at bounding box center [1013, 306] width 239 height 531
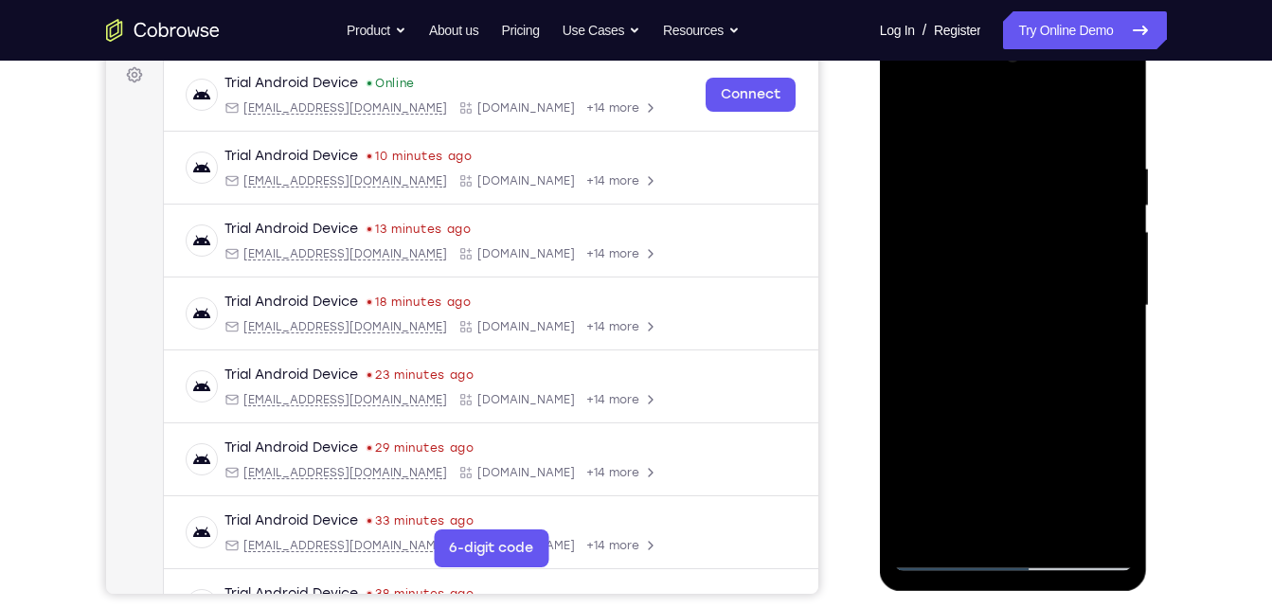
click at [986, 246] on div at bounding box center [1013, 306] width 239 height 531
click at [1081, 319] on div at bounding box center [1013, 306] width 239 height 531
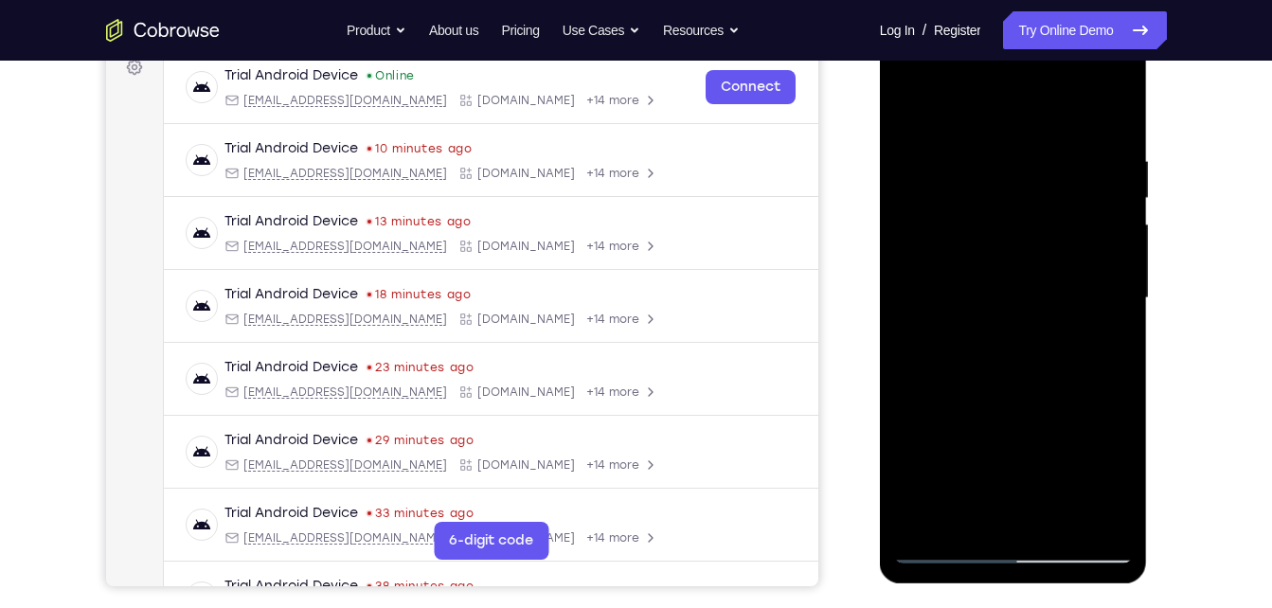
scroll to position [296, 0]
click at [1025, 511] on div at bounding box center [1013, 297] width 239 height 531
click at [1015, 516] on div at bounding box center [1013, 297] width 239 height 531
click at [951, 207] on div at bounding box center [1013, 297] width 239 height 531
click at [903, 106] on div at bounding box center [1013, 297] width 239 height 531
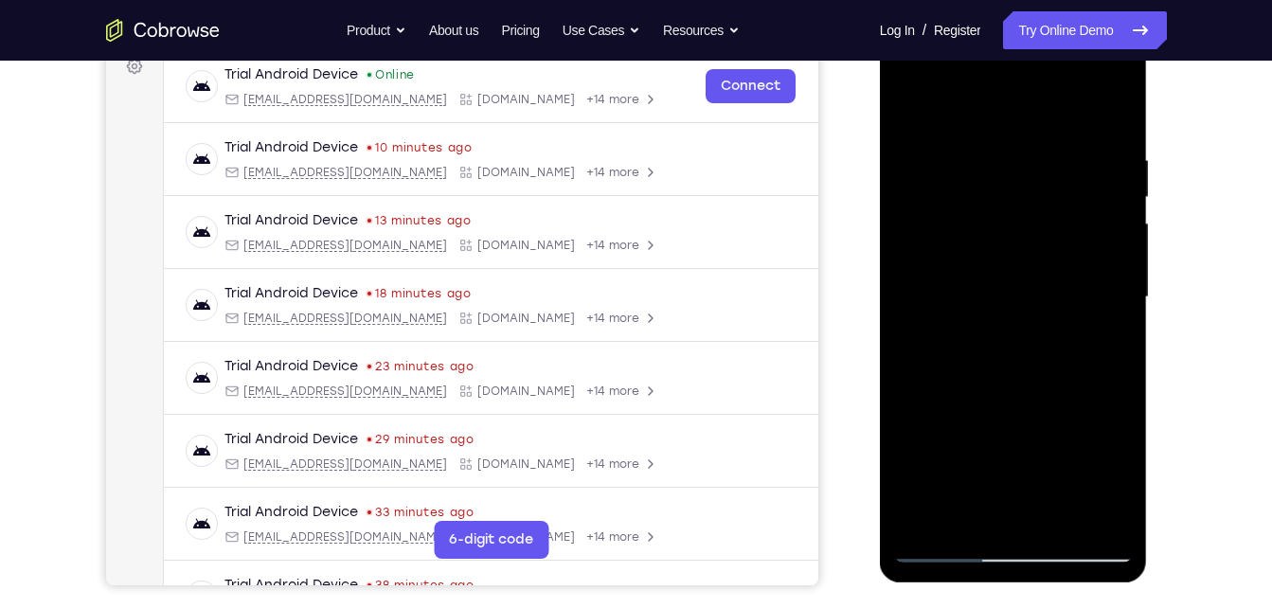
scroll to position [301, 0]
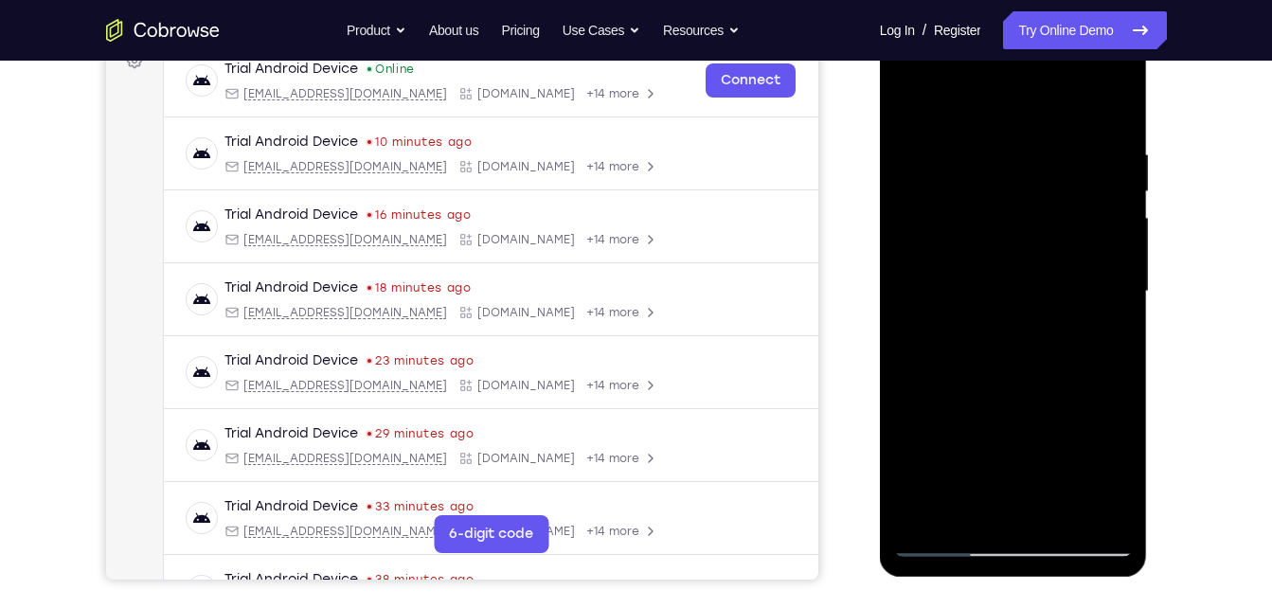
click at [1047, 355] on div at bounding box center [1013, 292] width 239 height 531
click at [991, 511] on div at bounding box center [1013, 292] width 239 height 531
click at [1015, 247] on div at bounding box center [1013, 292] width 239 height 531
click at [956, 453] on div at bounding box center [1013, 292] width 239 height 531
click at [1015, 287] on div at bounding box center [1013, 292] width 239 height 531
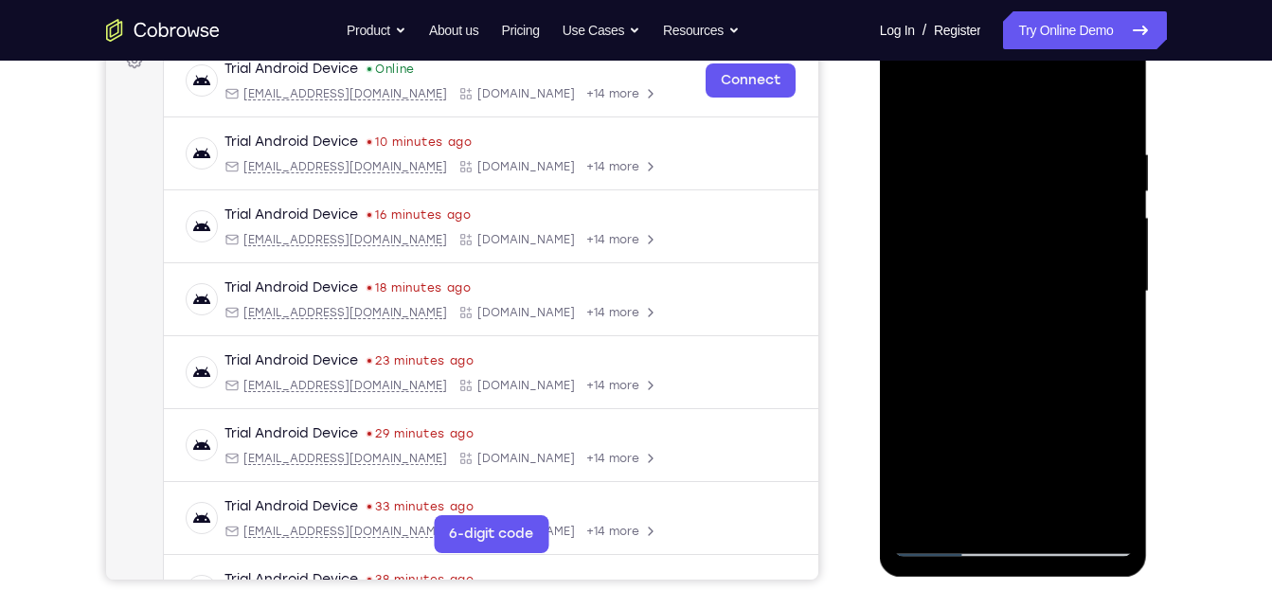
click at [1109, 236] on div at bounding box center [1013, 292] width 239 height 531
click at [1021, 355] on div at bounding box center [1013, 292] width 239 height 531
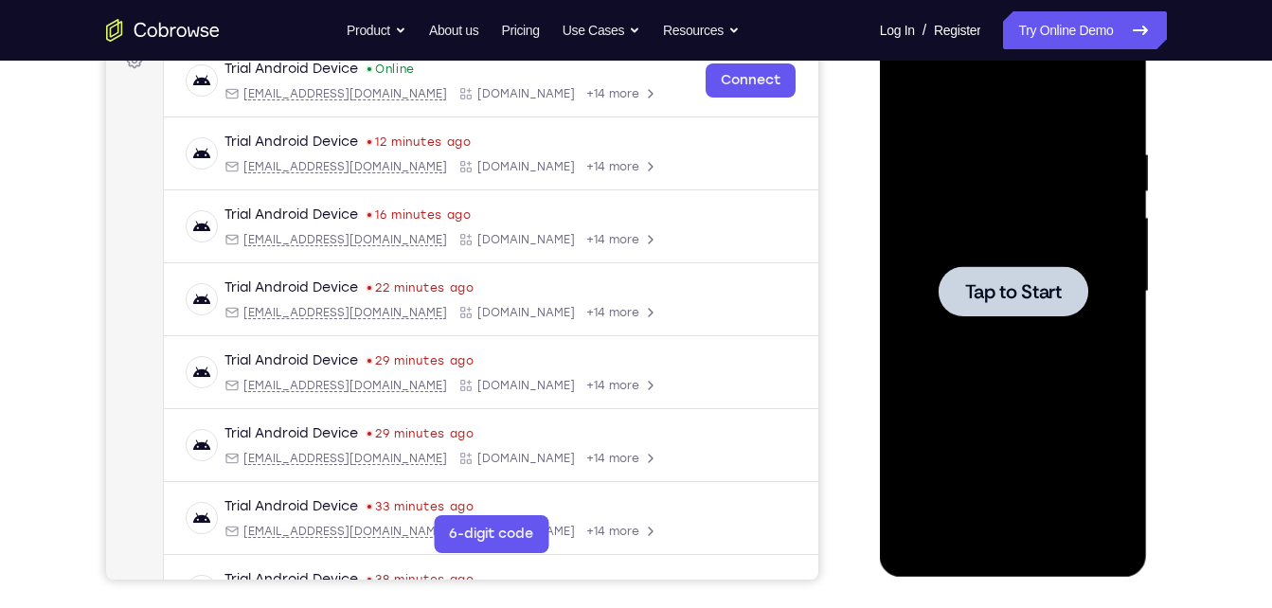
click at [1021, 301] on span "Tap to Start" at bounding box center [1013, 291] width 97 height 19
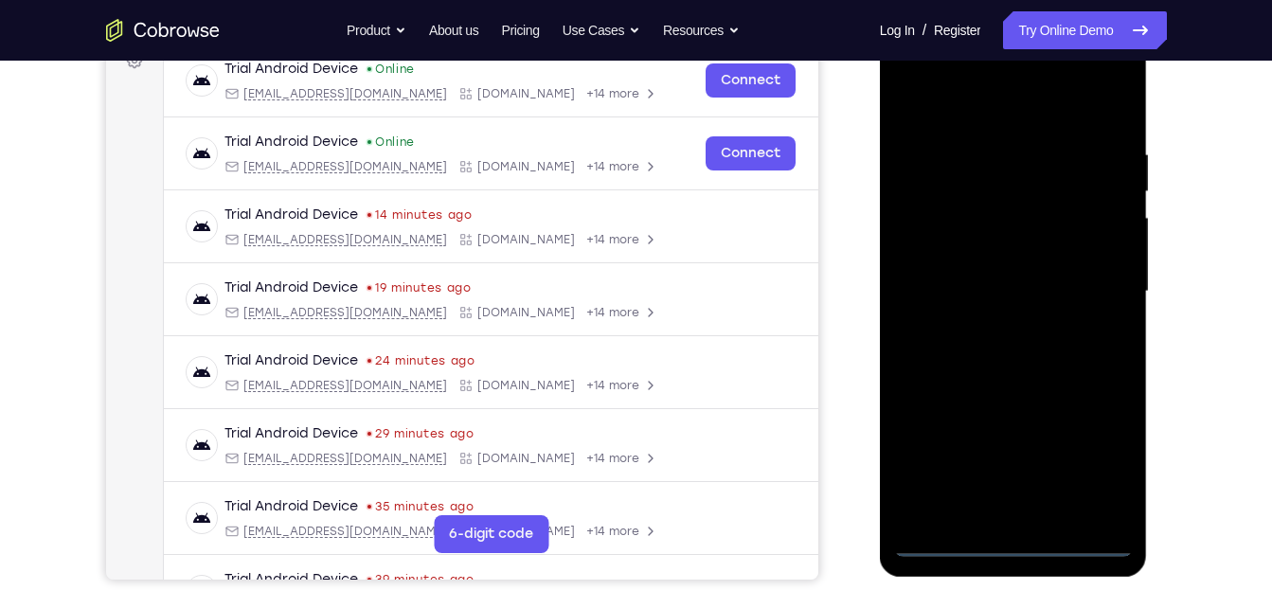
click at [1008, 540] on div at bounding box center [1013, 292] width 239 height 531
click at [1082, 453] on div at bounding box center [1013, 292] width 239 height 531
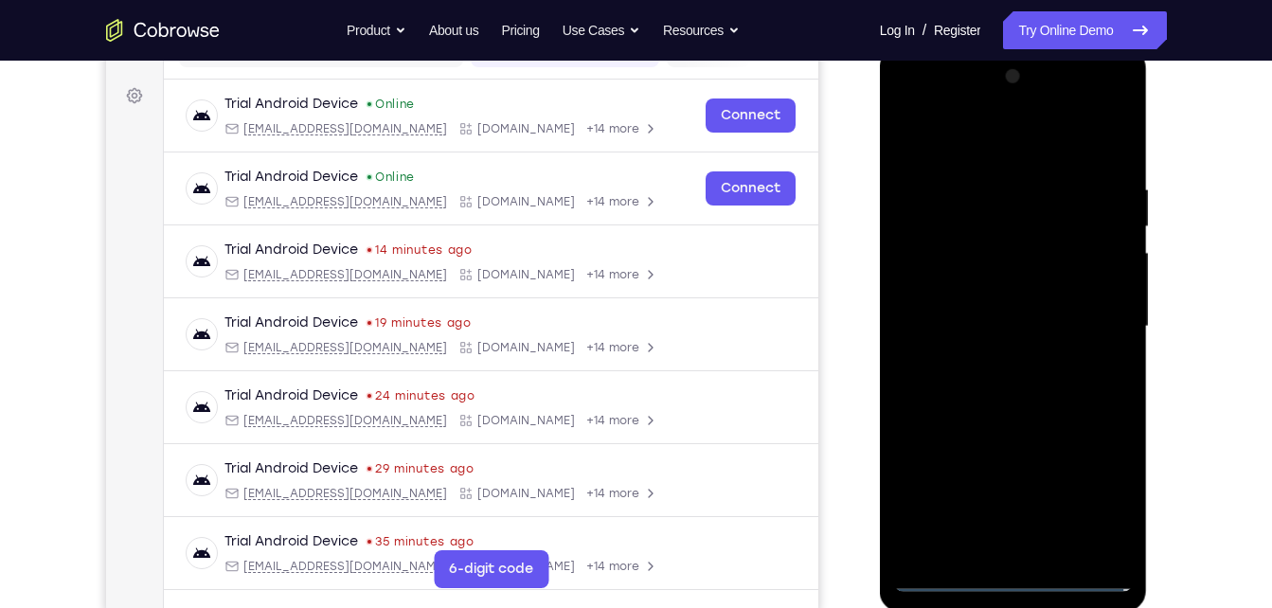
scroll to position [265, 0]
click at [925, 94] on div at bounding box center [1013, 328] width 239 height 531
click at [1094, 324] on div at bounding box center [1013, 328] width 239 height 531
click at [1093, 315] on div at bounding box center [1013, 328] width 239 height 531
click at [1111, 101] on div at bounding box center [1013, 328] width 239 height 531
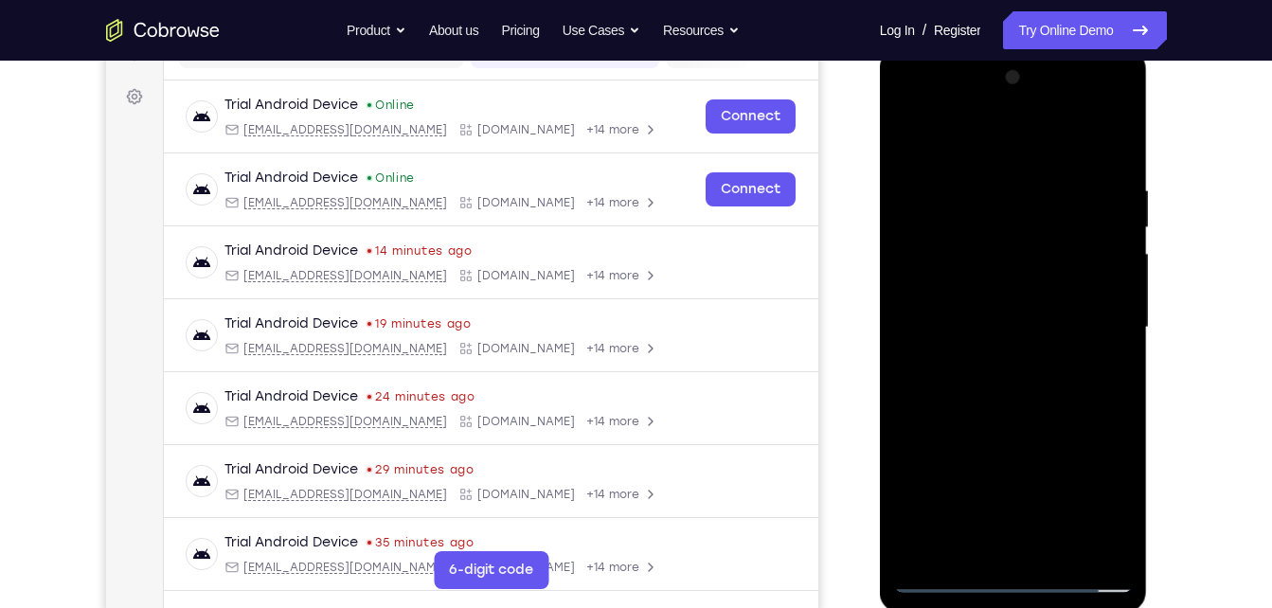
click at [1051, 195] on div at bounding box center [1013, 328] width 239 height 531
click at [990, 97] on div at bounding box center [1013, 328] width 239 height 531
click at [970, 292] on div at bounding box center [1013, 328] width 239 height 531
click at [1003, 438] on div at bounding box center [1013, 328] width 239 height 531
drag, startPoint x: 989, startPoint y: 410, endPoint x: 1028, endPoint y: 235, distance: 179.5
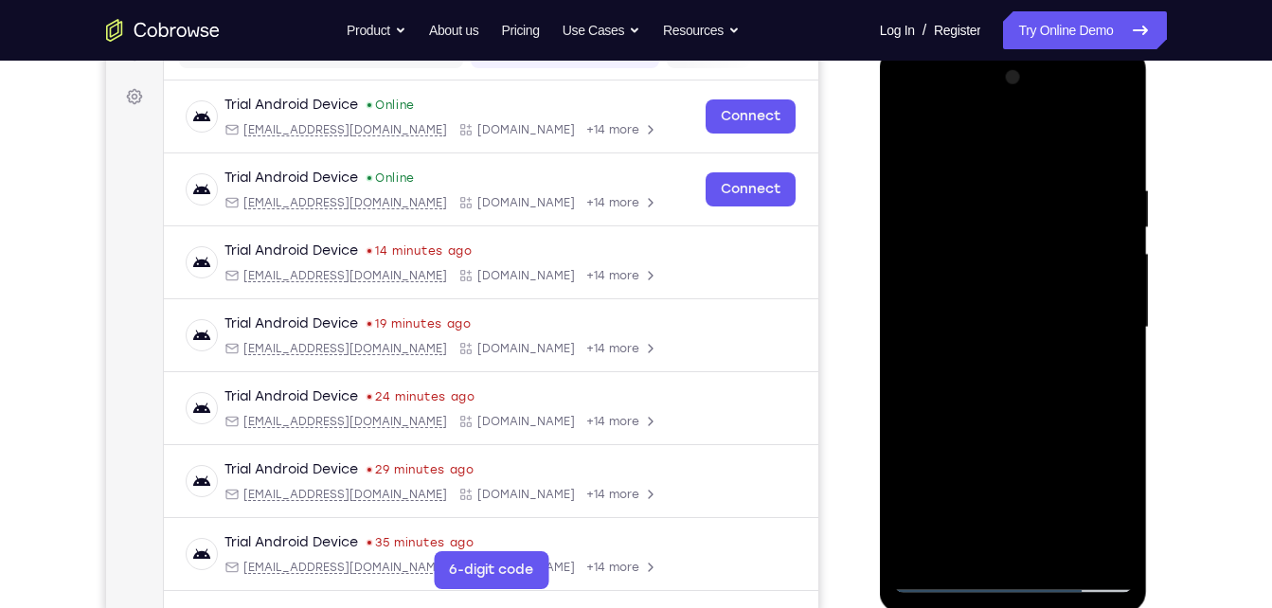
click at [1028, 235] on div at bounding box center [1013, 328] width 239 height 531
drag, startPoint x: 1020, startPoint y: 363, endPoint x: 1078, endPoint y: 131, distance: 239.2
click at [1078, 131] on div at bounding box center [1013, 328] width 239 height 531
drag, startPoint x: 1062, startPoint y: 205, endPoint x: 1074, endPoint y: 124, distance: 81.5
click at [1074, 124] on div at bounding box center [1013, 328] width 239 height 531
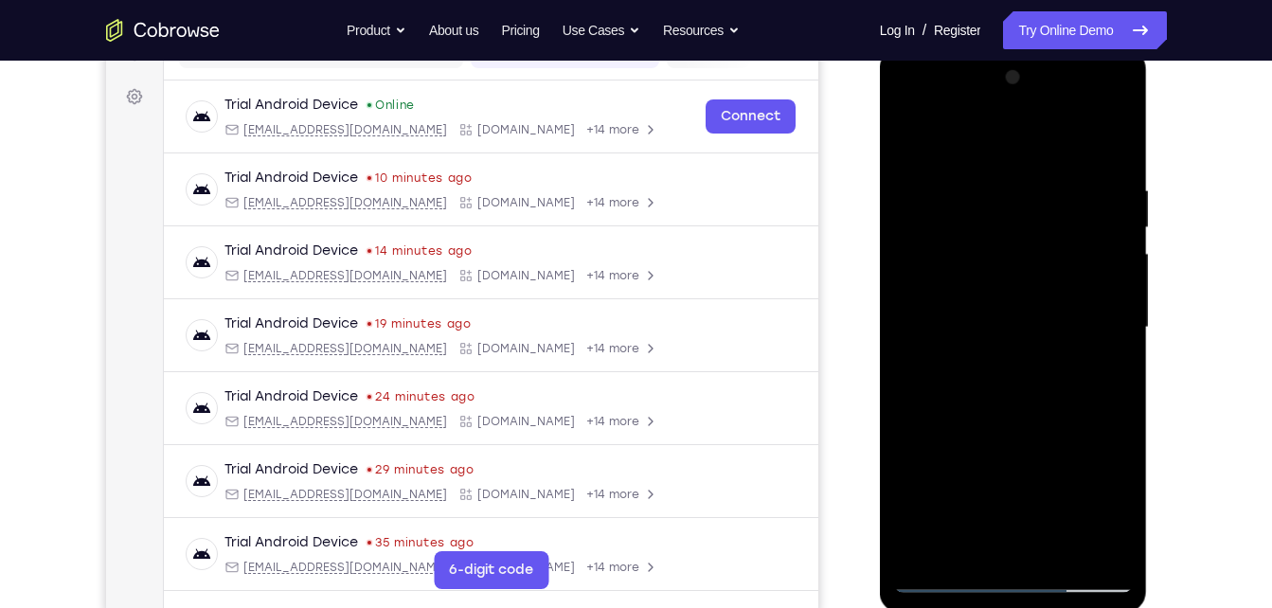
drag, startPoint x: 1041, startPoint y: 226, endPoint x: 1053, endPoint y: 186, distance: 42.3
click at [1053, 186] on div at bounding box center [1013, 328] width 239 height 531
drag, startPoint x: 1004, startPoint y: 408, endPoint x: 1059, endPoint y: 228, distance: 188.2
click at [1059, 228] on div at bounding box center [1013, 328] width 239 height 531
drag, startPoint x: 1019, startPoint y: 421, endPoint x: 1042, endPoint y: 201, distance: 221.1
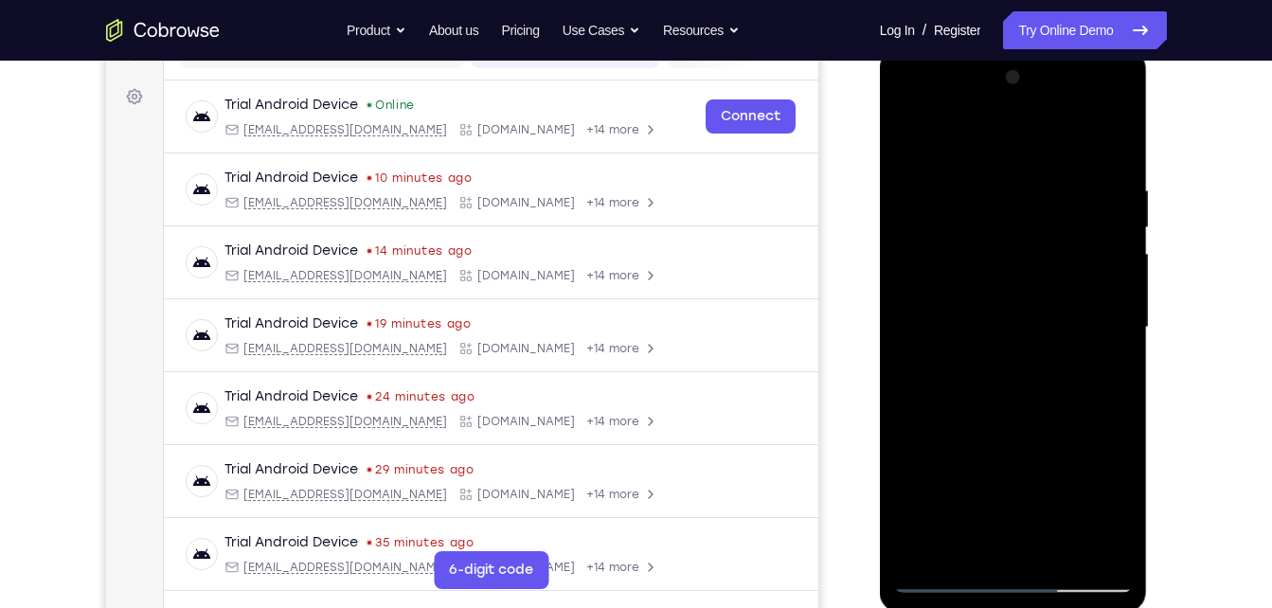
click at [1042, 201] on div at bounding box center [1013, 328] width 239 height 531
drag, startPoint x: 1031, startPoint y: 409, endPoint x: 1058, endPoint y: 255, distance: 156.9
click at [1058, 255] on div at bounding box center [1013, 328] width 239 height 531
drag, startPoint x: 1013, startPoint y: 424, endPoint x: 1021, endPoint y: 252, distance: 171.7
click at [1021, 252] on div at bounding box center [1013, 328] width 239 height 531
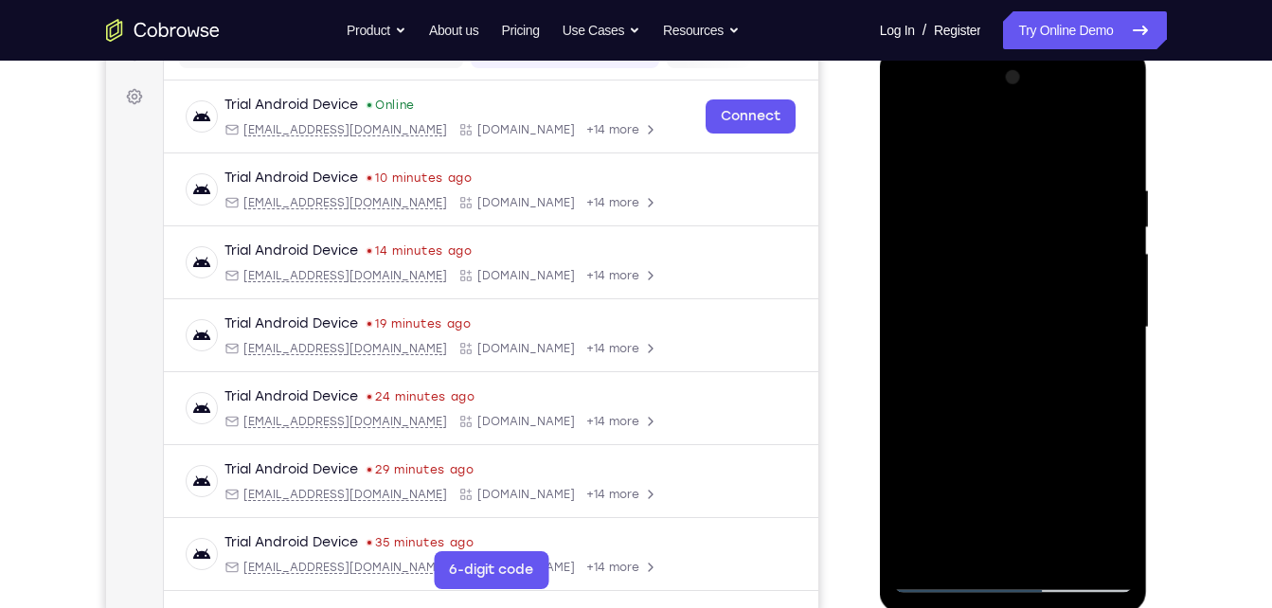
drag, startPoint x: 1046, startPoint y: 203, endPoint x: 1036, endPoint y: 271, distance: 69.0
click at [1036, 271] on div at bounding box center [1013, 328] width 239 height 531
drag, startPoint x: 1044, startPoint y: 214, endPoint x: 1035, endPoint y: 259, distance: 45.5
click at [1035, 259] on div at bounding box center [1013, 328] width 239 height 531
drag, startPoint x: 1059, startPoint y: 266, endPoint x: 1072, endPoint y: 140, distance: 126.6
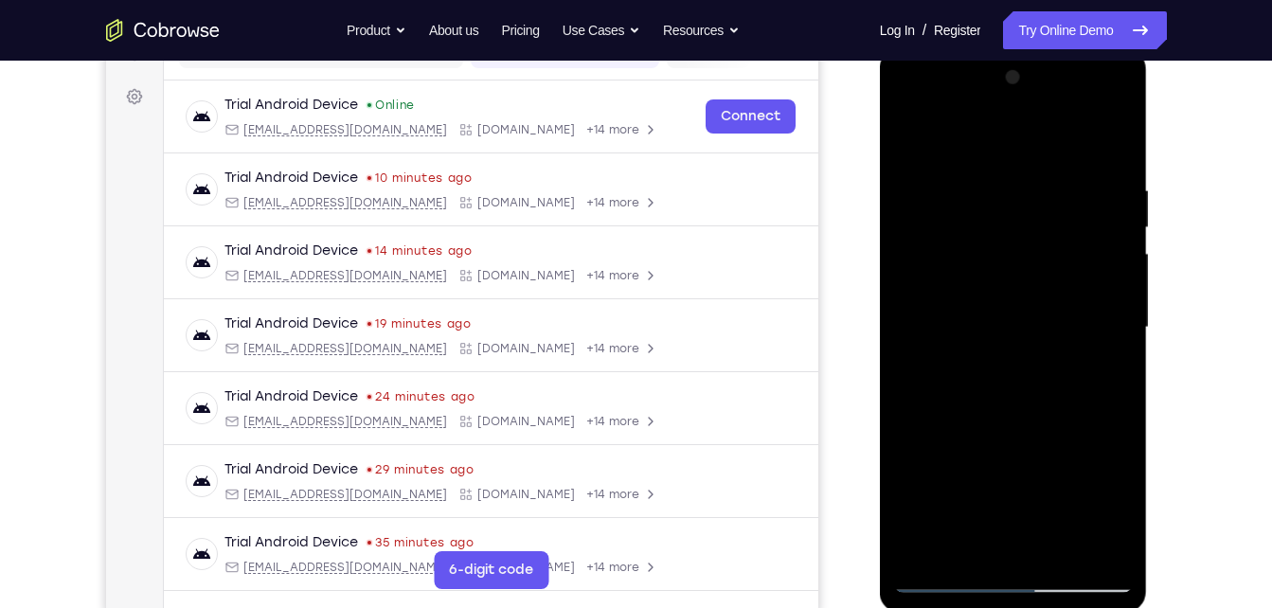
click at [1072, 140] on div at bounding box center [1013, 328] width 239 height 531
drag, startPoint x: 1036, startPoint y: 373, endPoint x: 1051, endPoint y: 154, distance: 219.4
click at [1051, 154] on div at bounding box center [1013, 328] width 239 height 531
drag, startPoint x: 1037, startPoint y: 380, endPoint x: 1037, endPoint y: 156, distance: 223.6
click at [1037, 156] on div at bounding box center [1013, 328] width 239 height 531
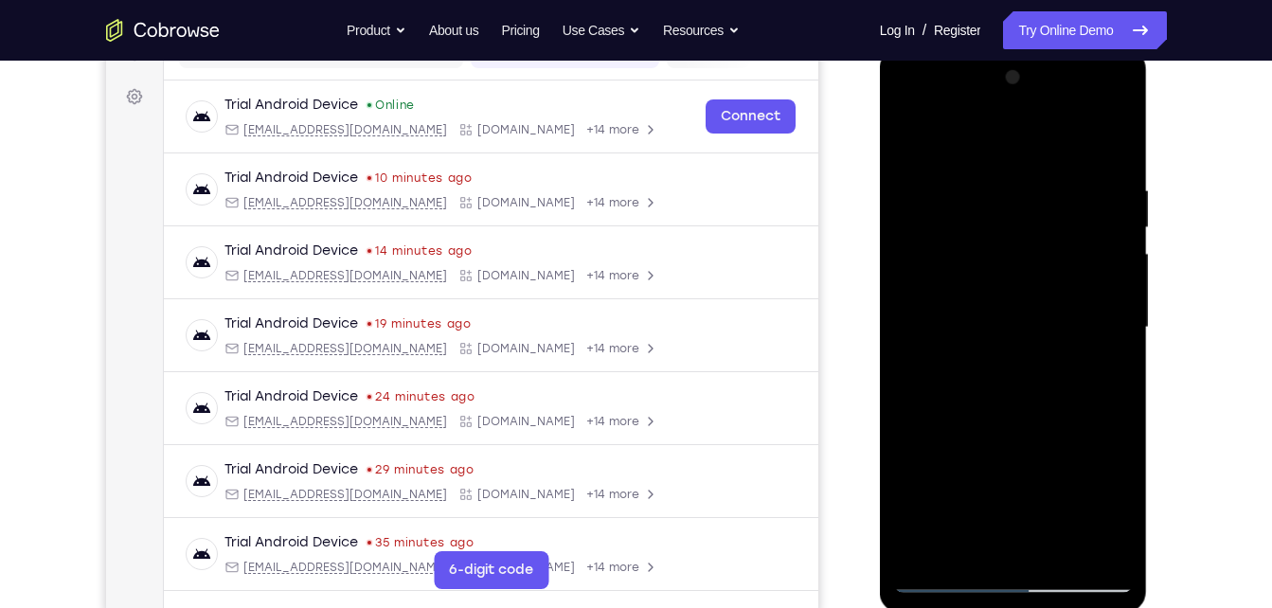
drag, startPoint x: 1033, startPoint y: 185, endPoint x: 1032, endPoint y: 259, distance: 73.9
click at [1032, 259] on div at bounding box center [1013, 328] width 239 height 531
drag, startPoint x: 1031, startPoint y: 272, endPoint x: 1025, endPoint y: 289, distance: 18.0
click at [1025, 289] on div at bounding box center [1013, 328] width 239 height 531
click at [1073, 164] on div at bounding box center [1013, 328] width 239 height 531
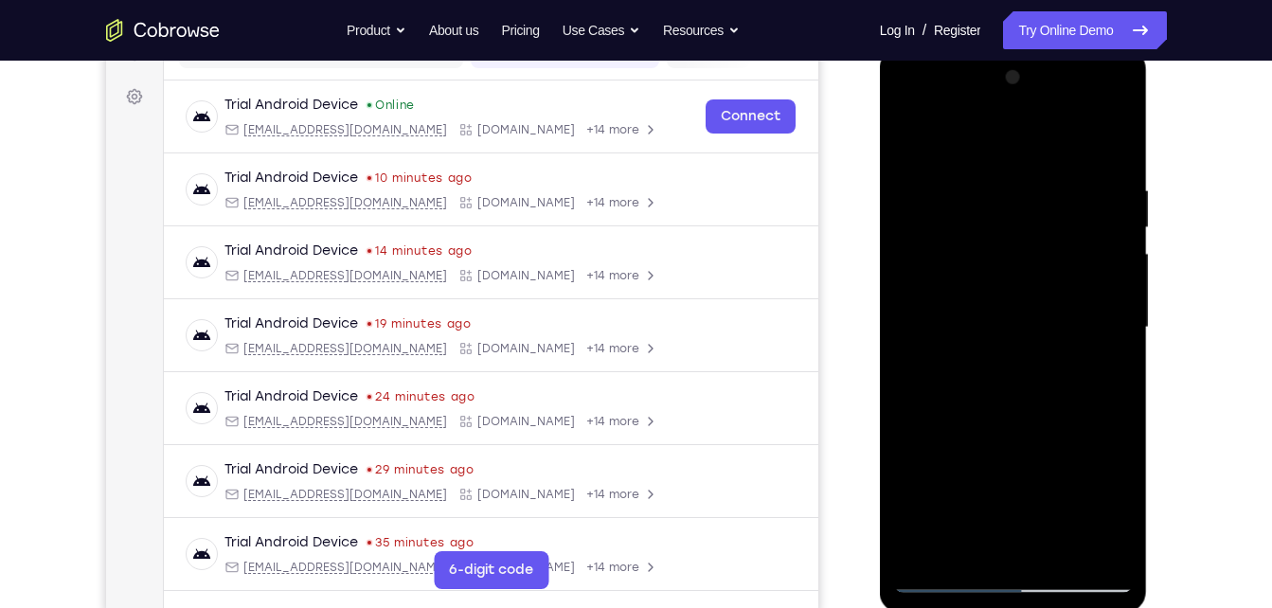
drag, startPoint x: 1027, startPoint y: 285, endPoint x: 1035, endPoint y: 294, distance: 11.4
click at [1035, 294] on div at bounding box center [1013, 328] width 239 height 531
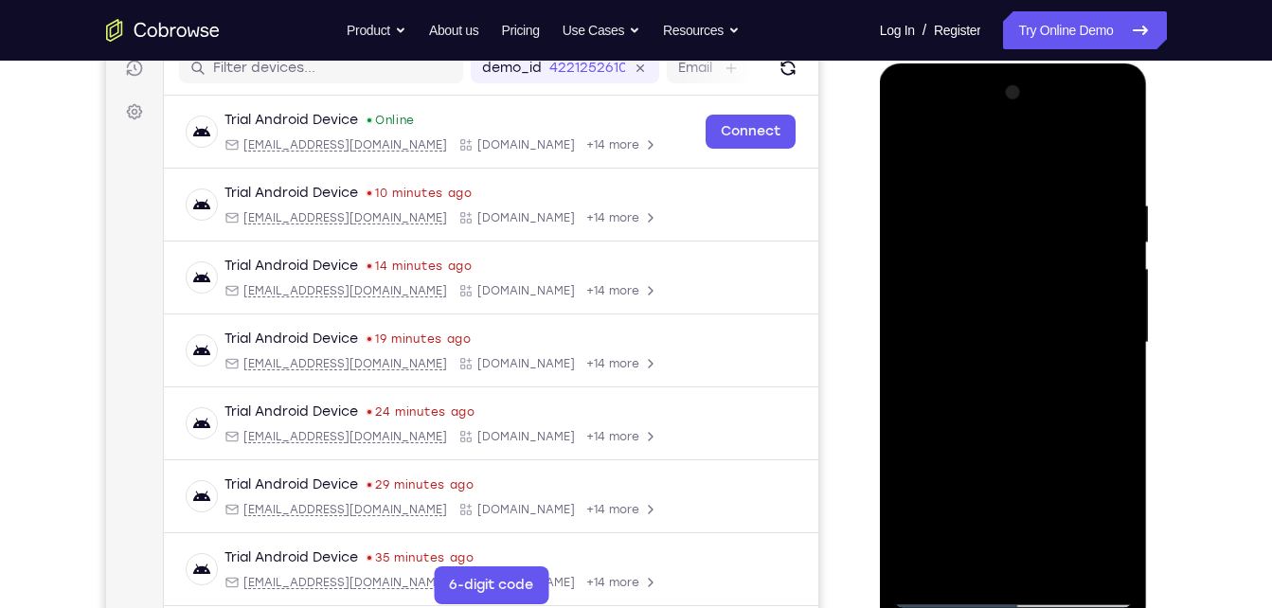
scroll to position [249, 0]
click at [1072, 278] on div at bounding box center [1013, 344] width 239 height 531
click at [1118, 382] on div at bounding box center [1013, 344] width 239 height 531
click at [1038, 344] on div at bounding box center [1013, 344] width 239 height 531
click at [1110, 385] on div at bounding box center [1013, 344] width 239 height 531
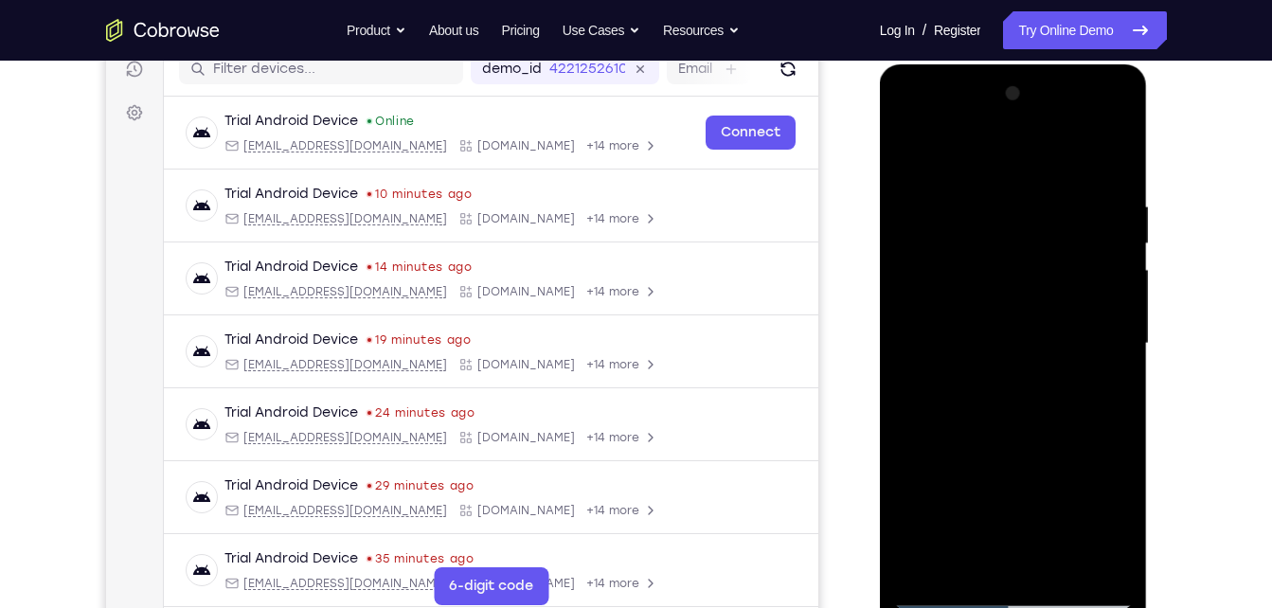
click at [1110, 385] on div at bounding box center [1013, 344] width 239 height 531
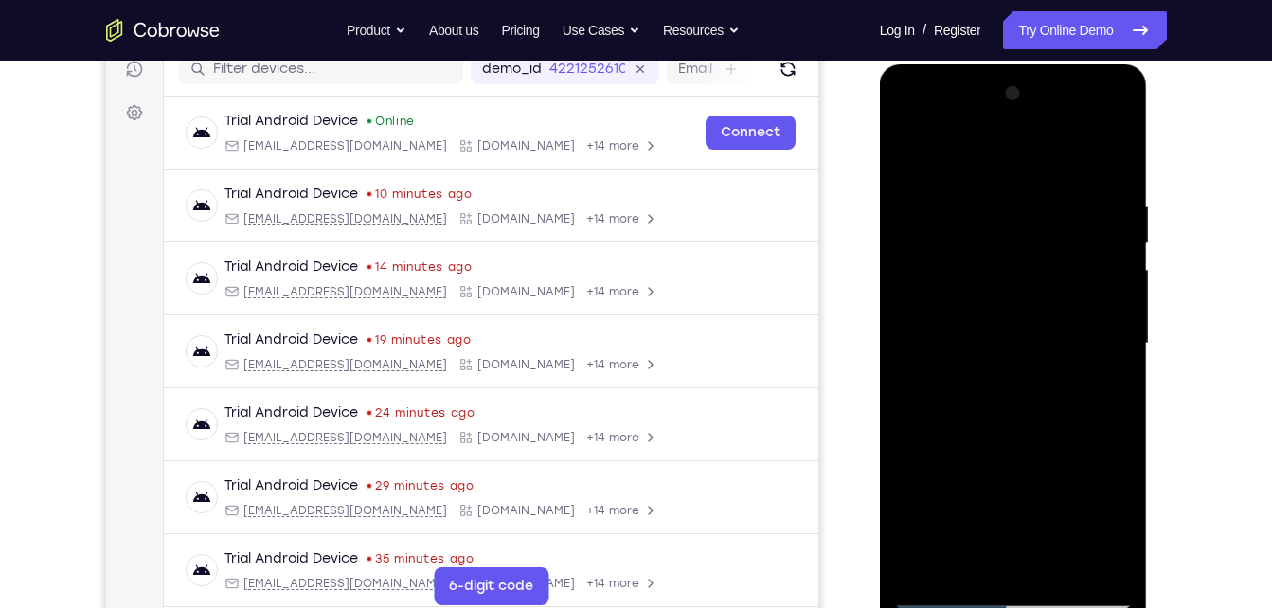
click at [1110, 385] on div at bounding box center [1013, 344] width 239 height 531
drag, startPoint x: 1110, startPoint y: 385, endPoint x: 1046, endPoint y: 343, distance: 76.7
click at [1046, 343] on div at bounding box center [1013, 344] width 239 height 531
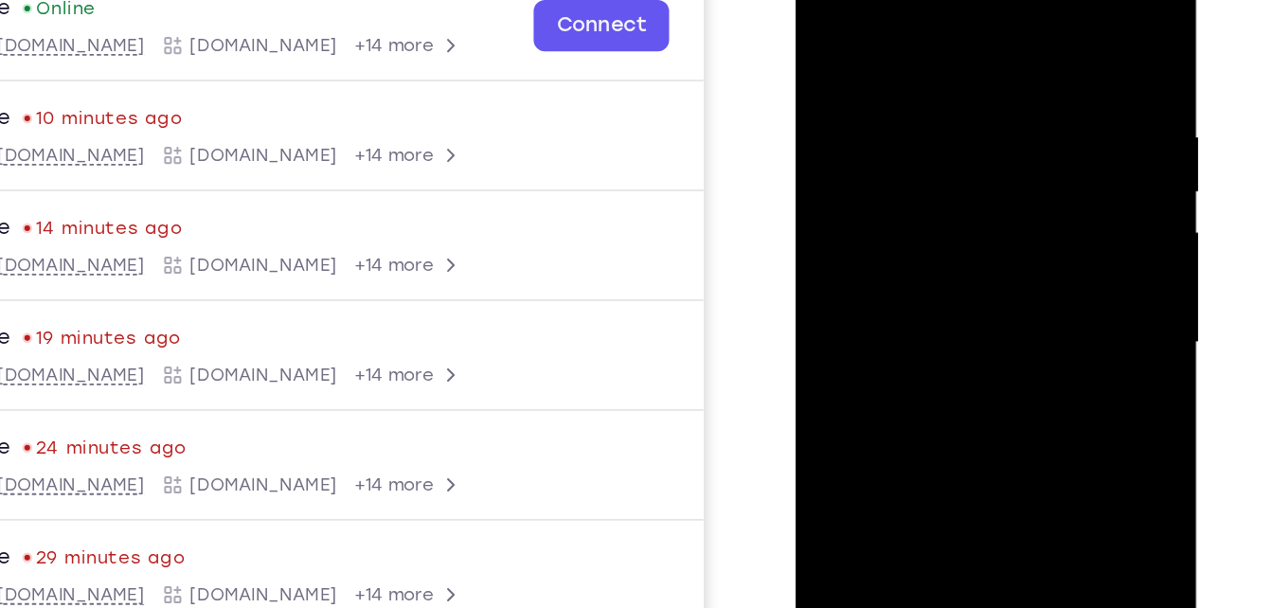
click at [962, 202] on div at bounding box center [929, 202] width 239 height 531
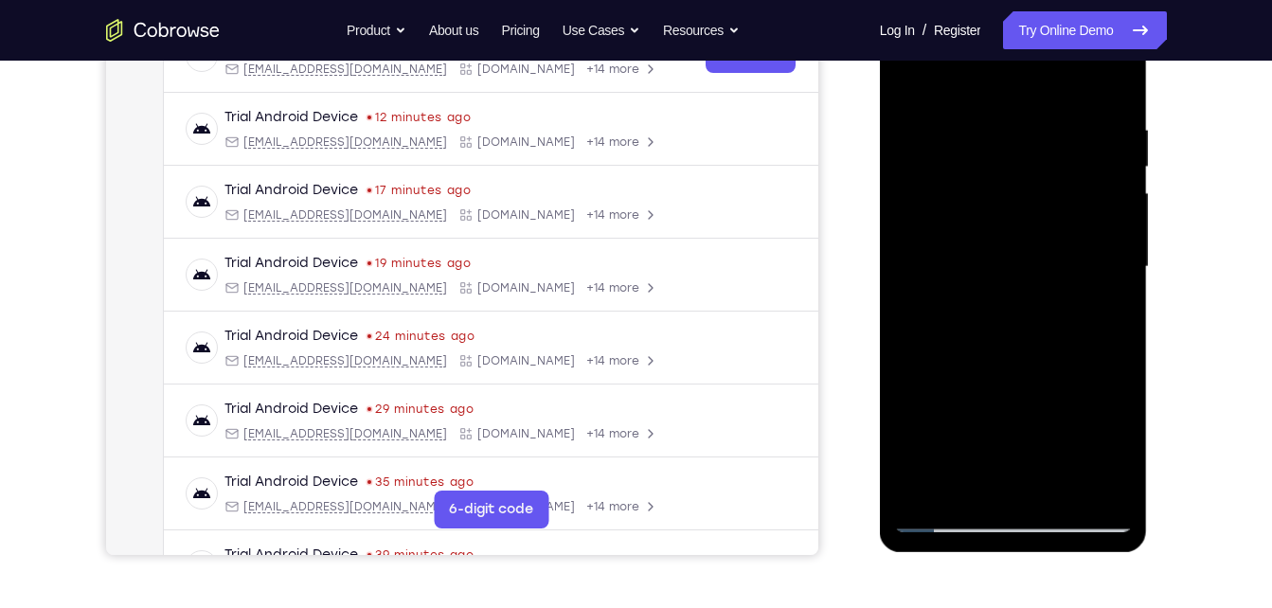
scroll to position [187, 0]
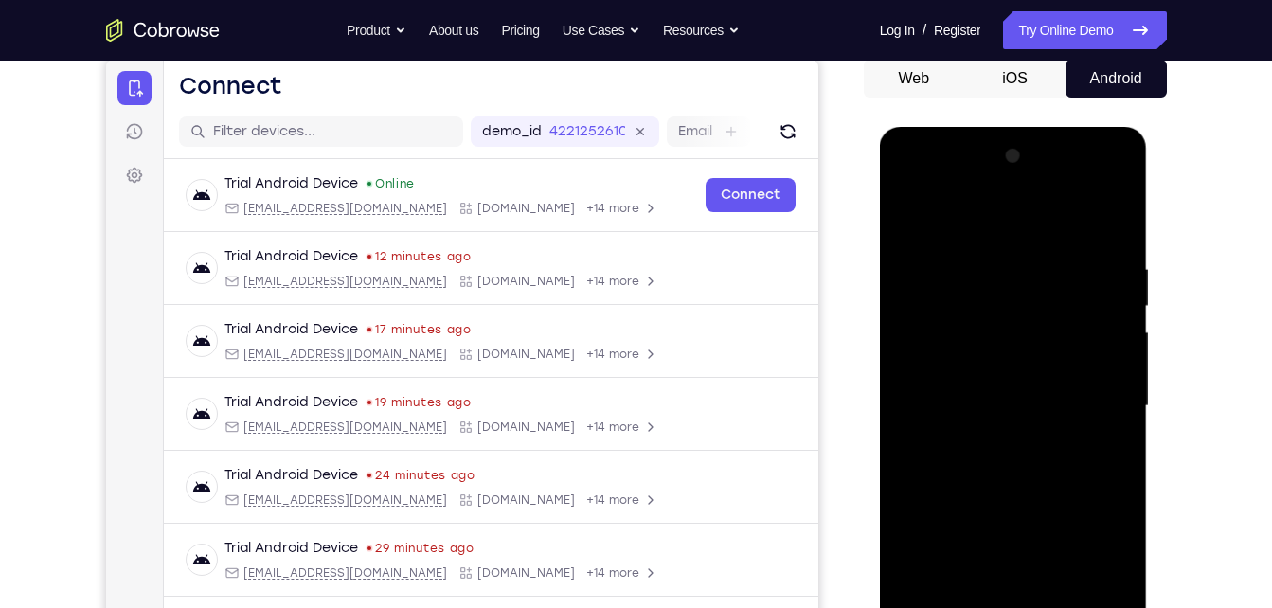
click at [1091, 303] on div at bounding box center [1013, 406] width 239 height 531
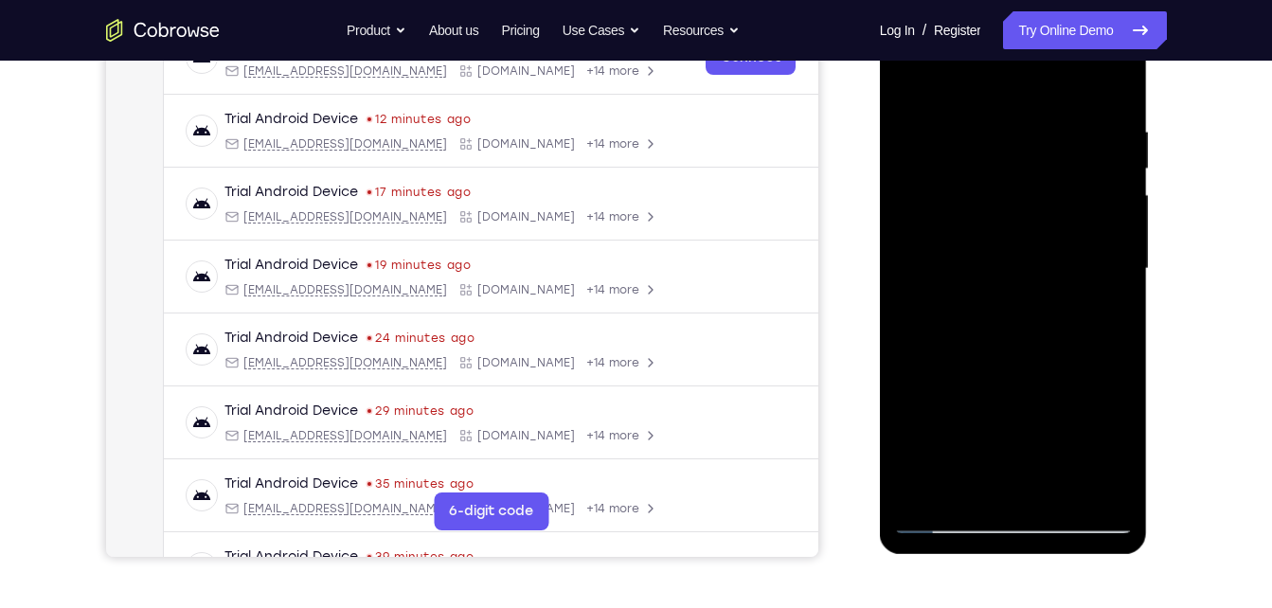
scroll to position [365, 0]
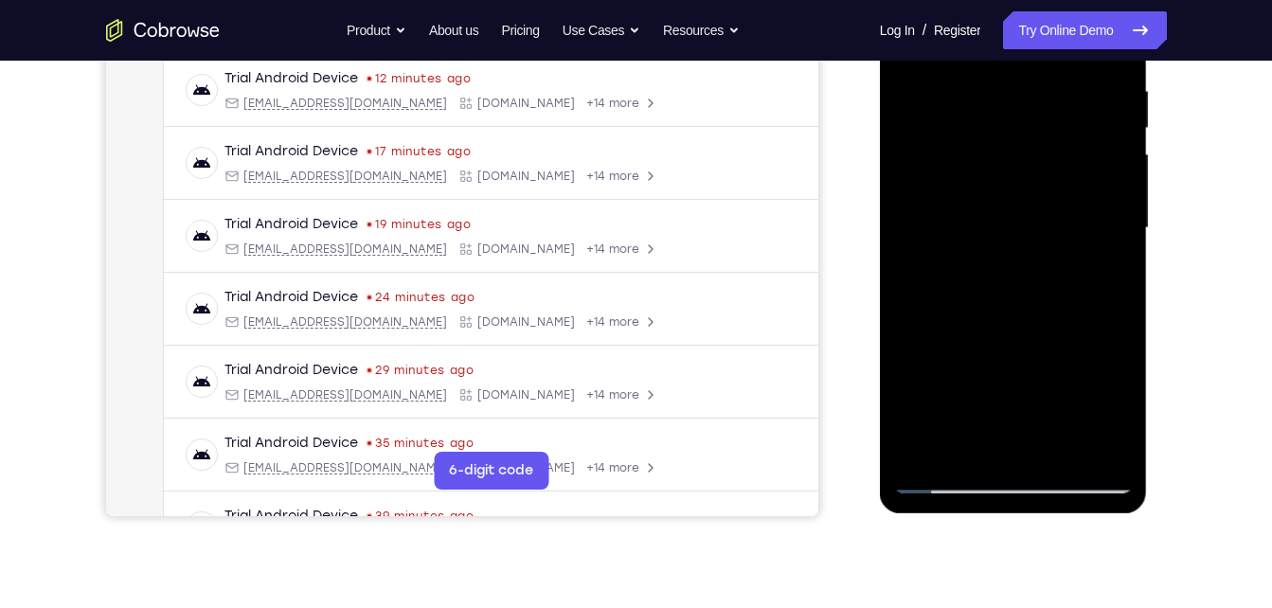
click at [1050, 415] on div at bounding box center [1013, 228] width 239 height 531
click at [1120, 463] on div at bounding box center [1013, 228] width 239 height 531
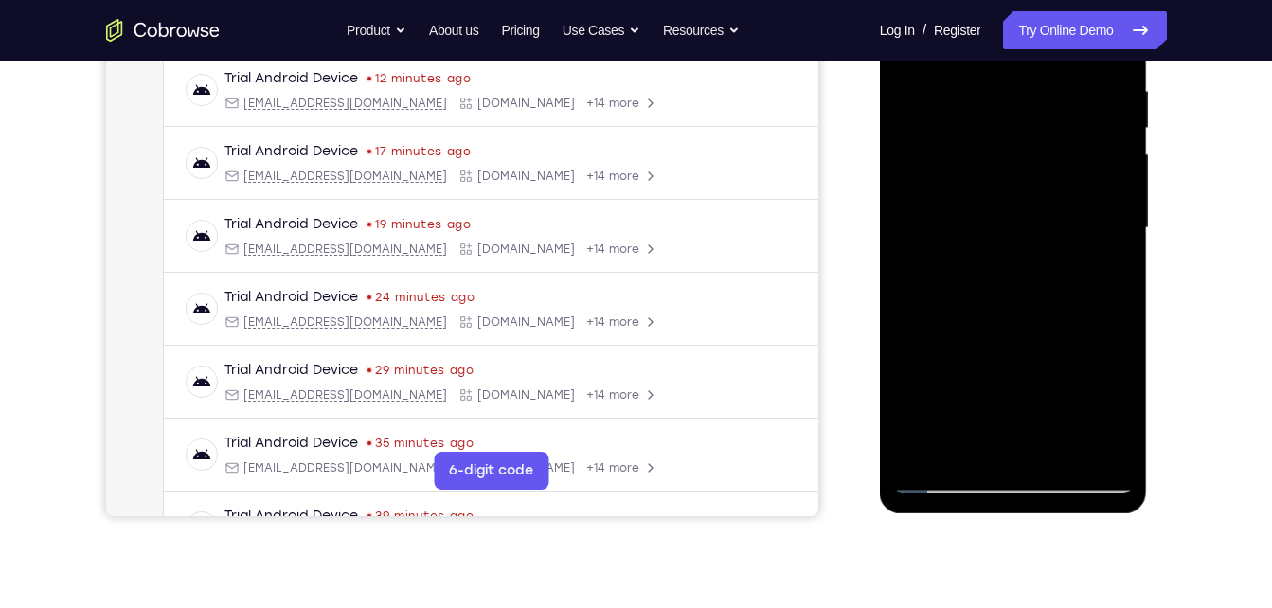
click at [939, 464] on div at bounding box center [1013, 228] width 239 height 531
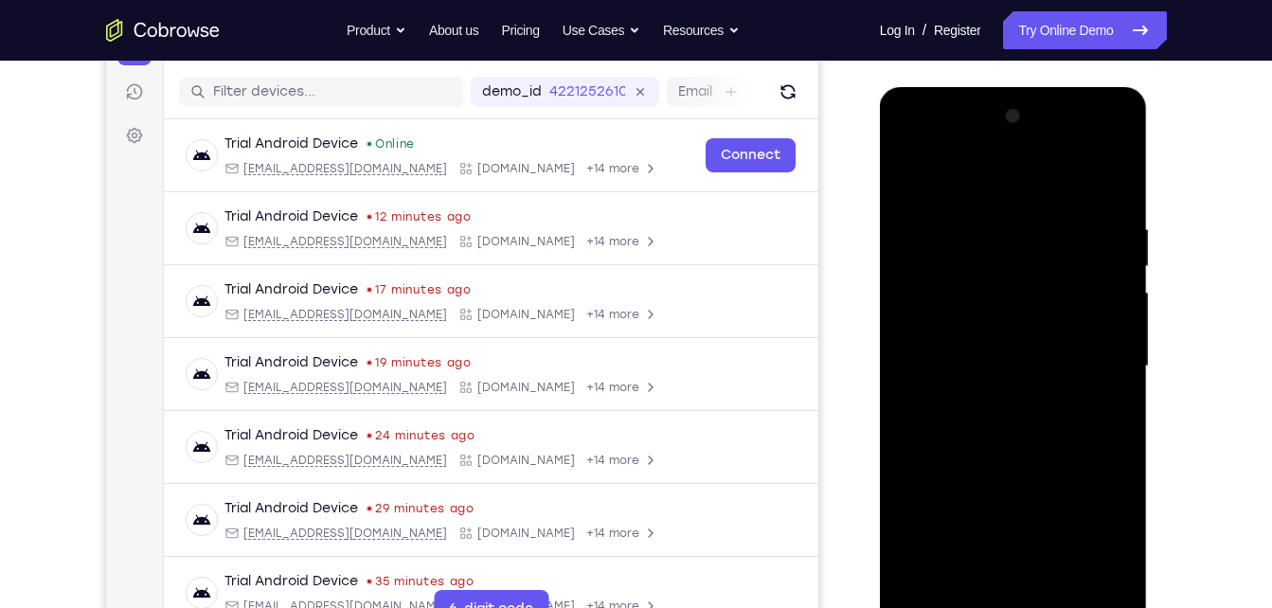
scroll to position [206, 0]
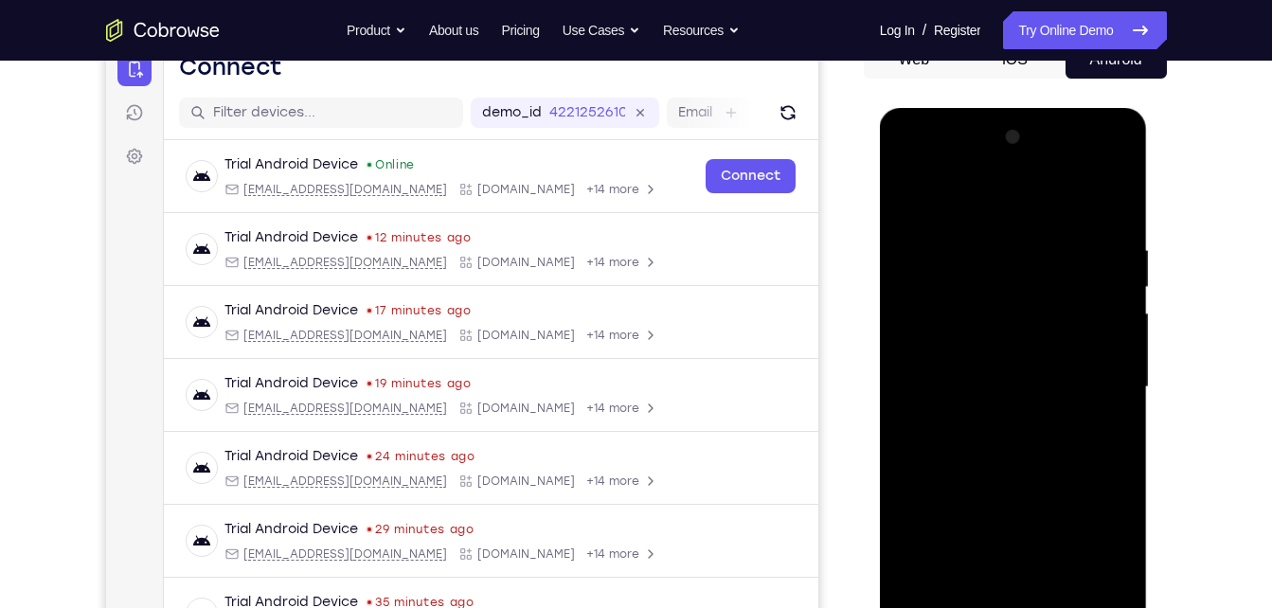
click at [966, 185] on div at bounding box center [1013, 387] width 239 height 531
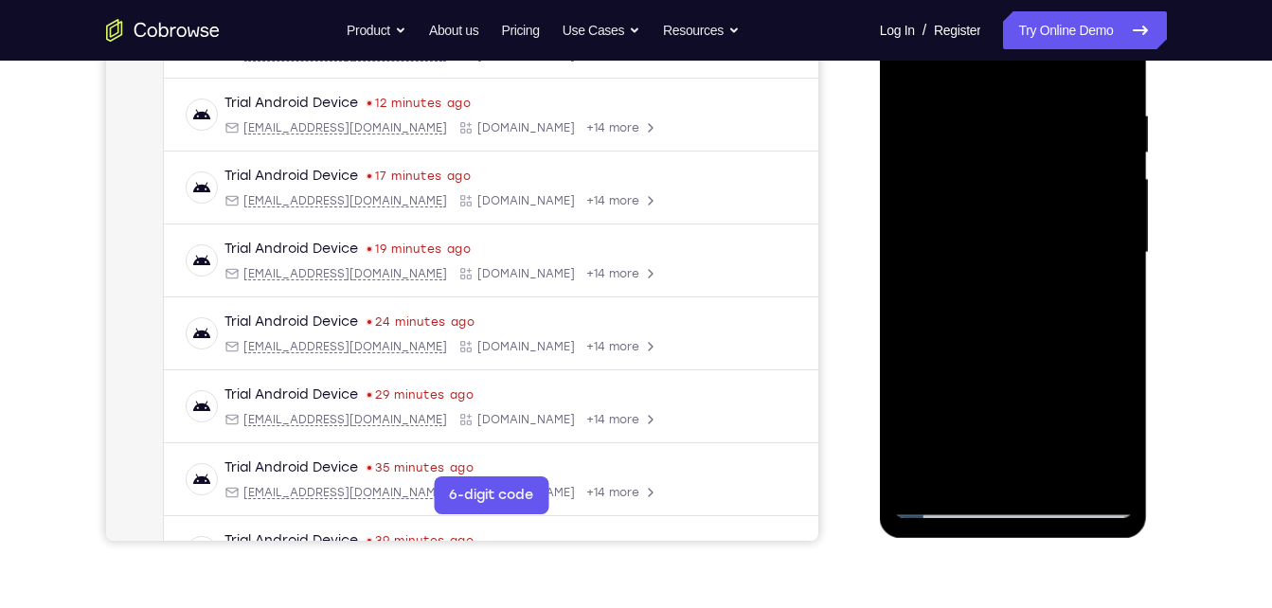
scroll to position [344, 0]
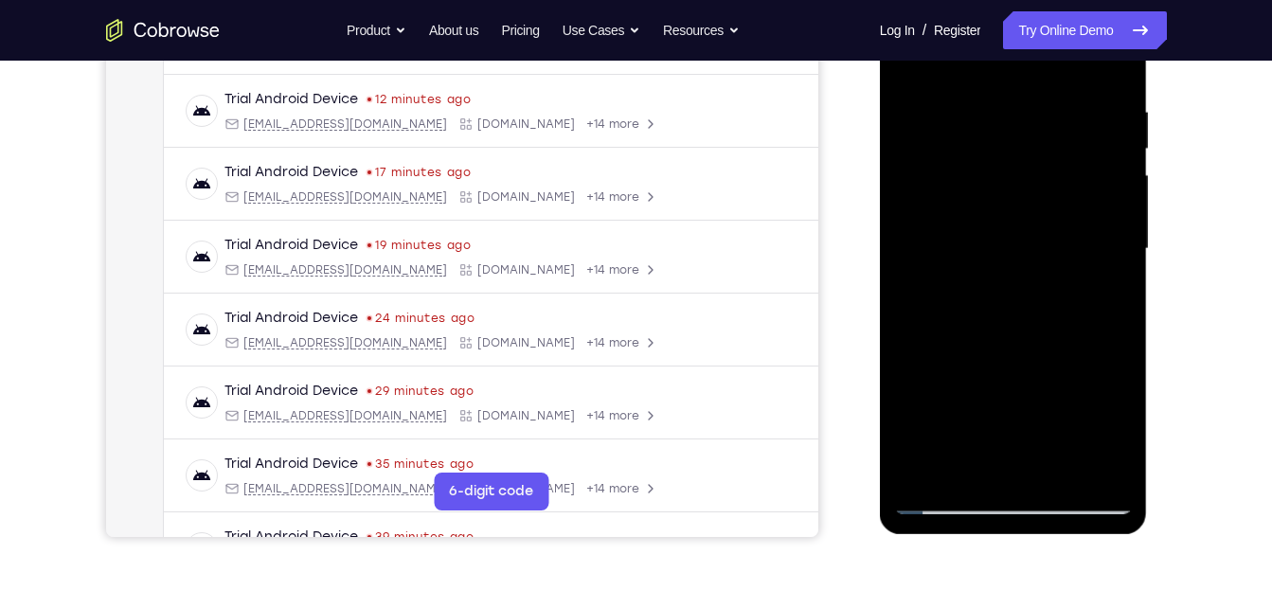
drag, startPoint x: 955, startPoint y: 496, endPoint x: 992, endPoint y: 490, distance: 37.5
click at [992, 490] on div at bounding box center [1013, 249] width 239 height 531
click at [1038, 497] on div at bounding box center [1013, 249] width 239 height 531
click at [1024, 495] on div at bounding box center [1013, 249] width 239 height 531
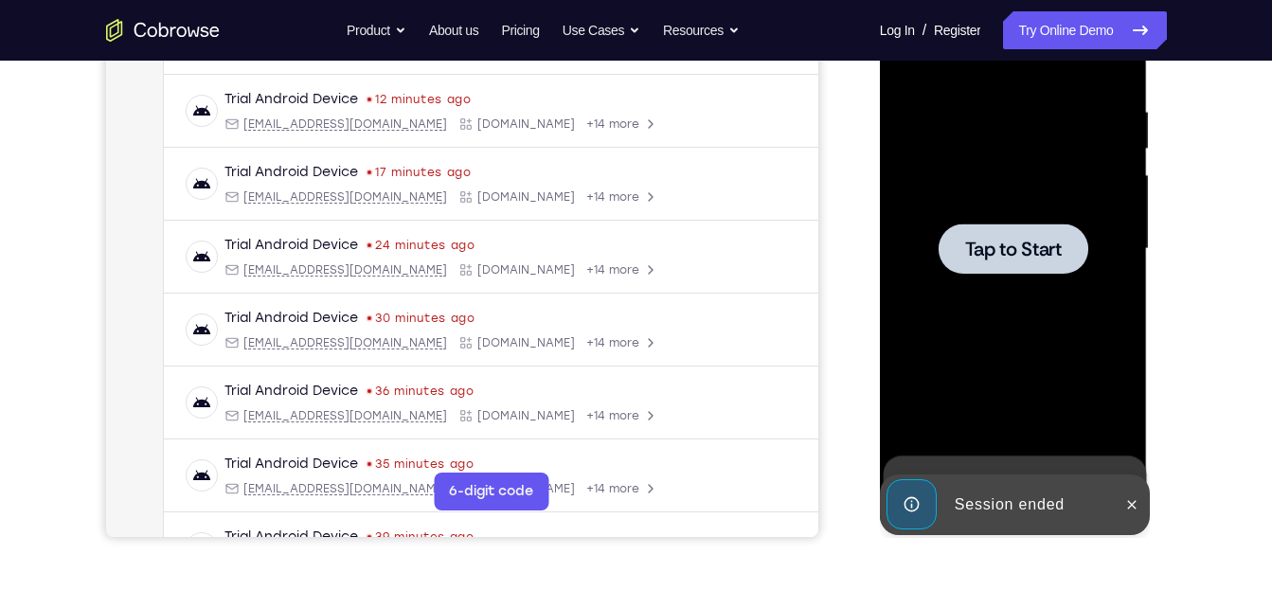
click at [1000, 245] on span "Tap to Start" at bounding box center [1013, 249] width 97 height 19
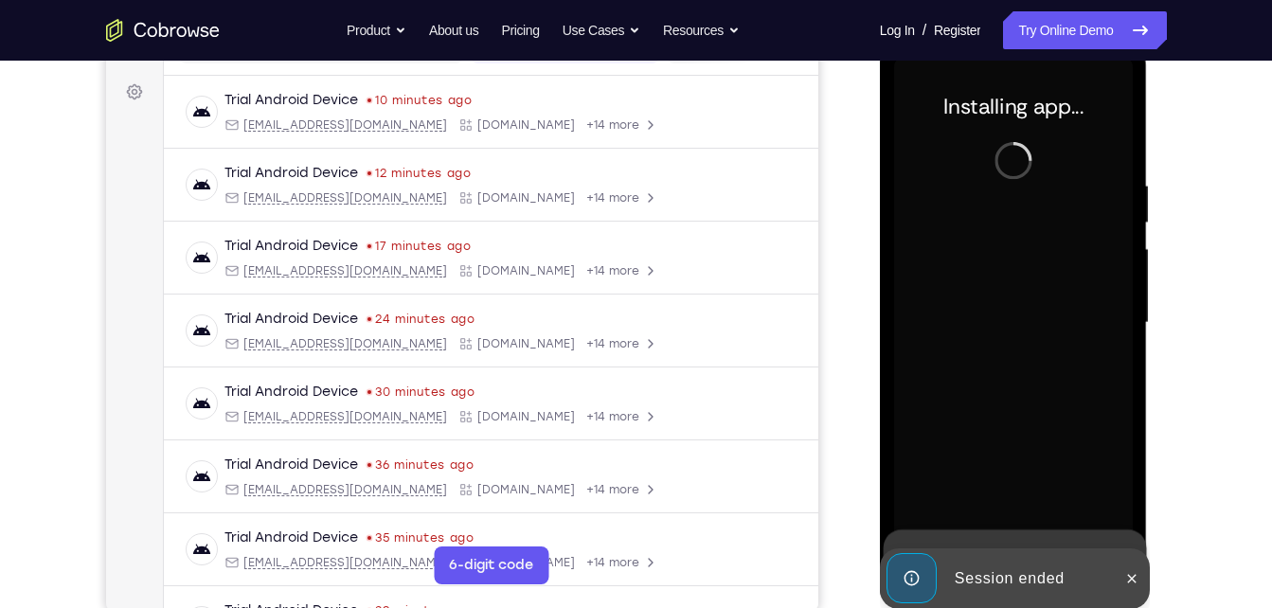
scroll to position [271, 0]
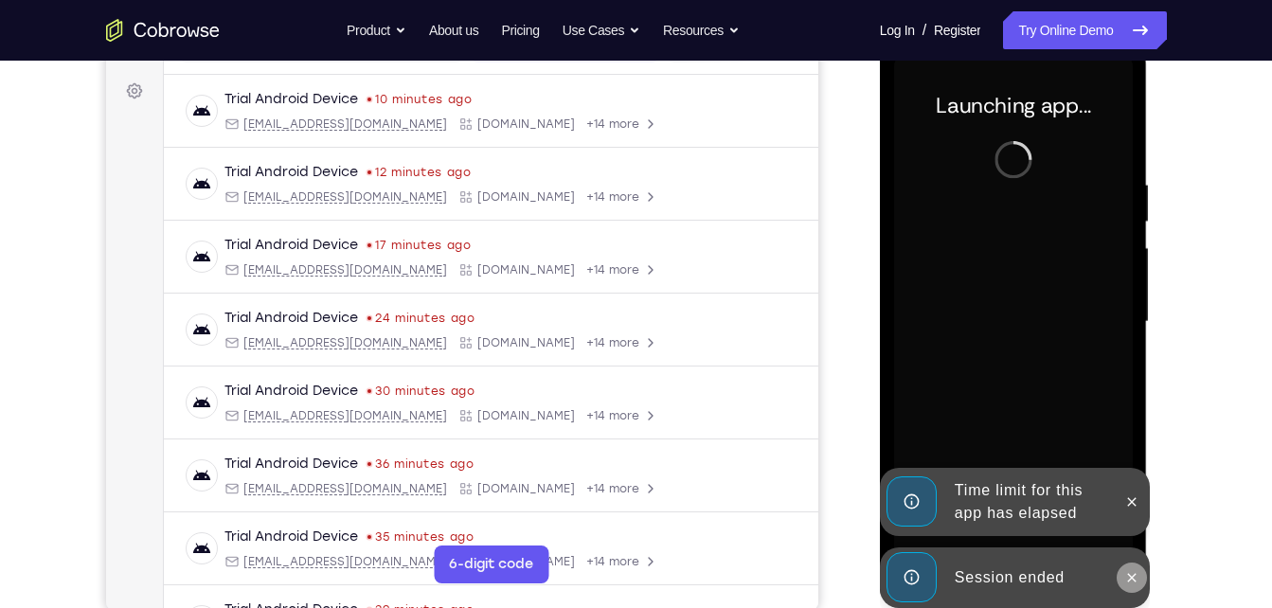
click at [1125, 573] on icon at bounding box center [1132, 577] width 15 height 15
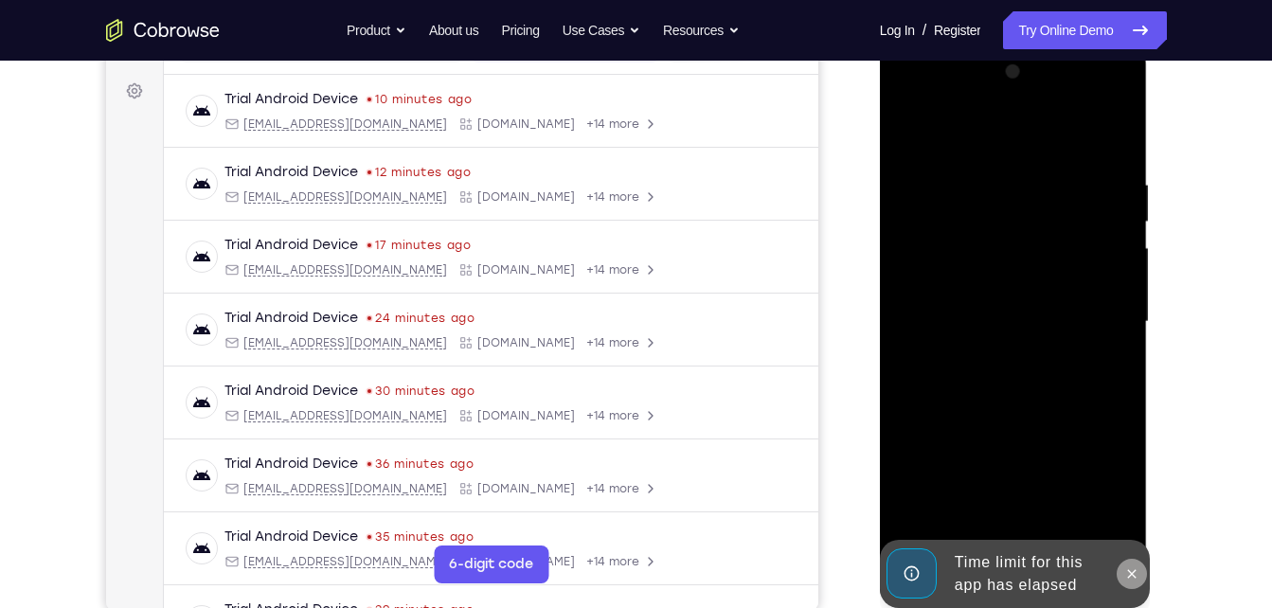
click at [1127, 572] on icon at bounding box center [1132, 574] width 15 height 15
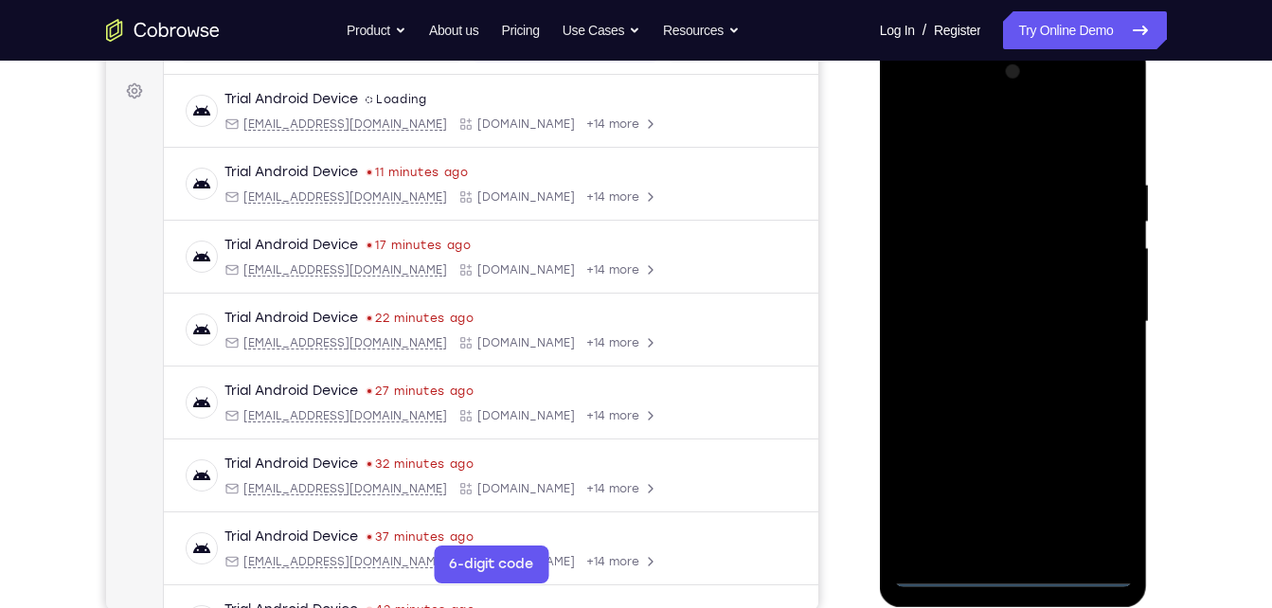
click at [1020, 573] on div at bounding box center [1013, 322] width 239 height 531
click at [1093, 481] on div at bounding box center [1013, 322] width 239 height 531
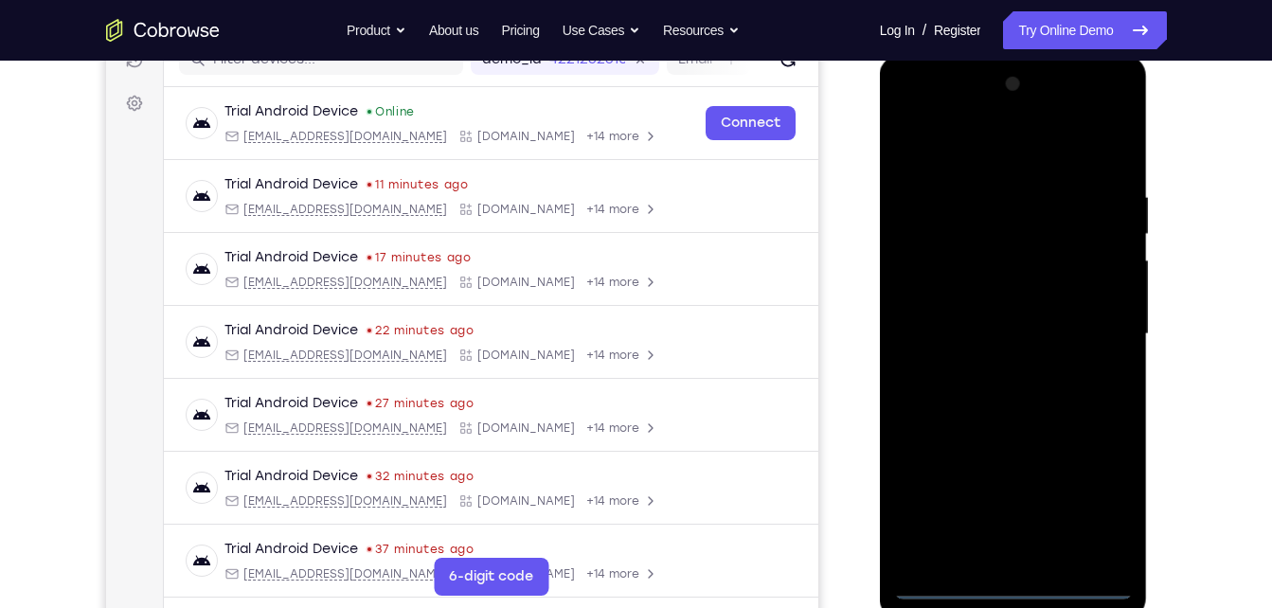
scroll to position [258, 0]
click at [941, 118] on div at bounding box center [1013, 335] width 239 height 531
click at [1103, 323] on div at bounding box center [1013, 335] width 239 height 531
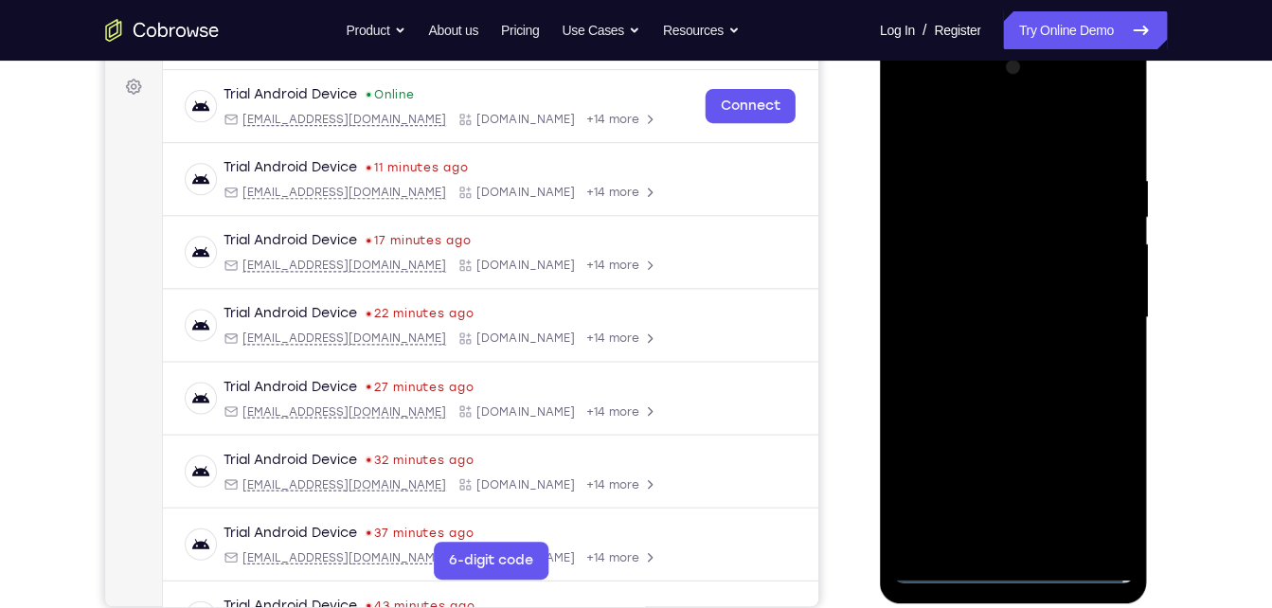
scroll to position [275, 0]
click at [992, 348] on div at bounding box center [1013, 318] width 239 height 531
click at [952, 306] on div at bounding box center [1013, 318] width 239 height 531
click at [959, 282] on div at bounding box center [1013, 318] width 239 height 531
click at [1014, 243] on div at bounding box center [1013, 318] width 239 height 531
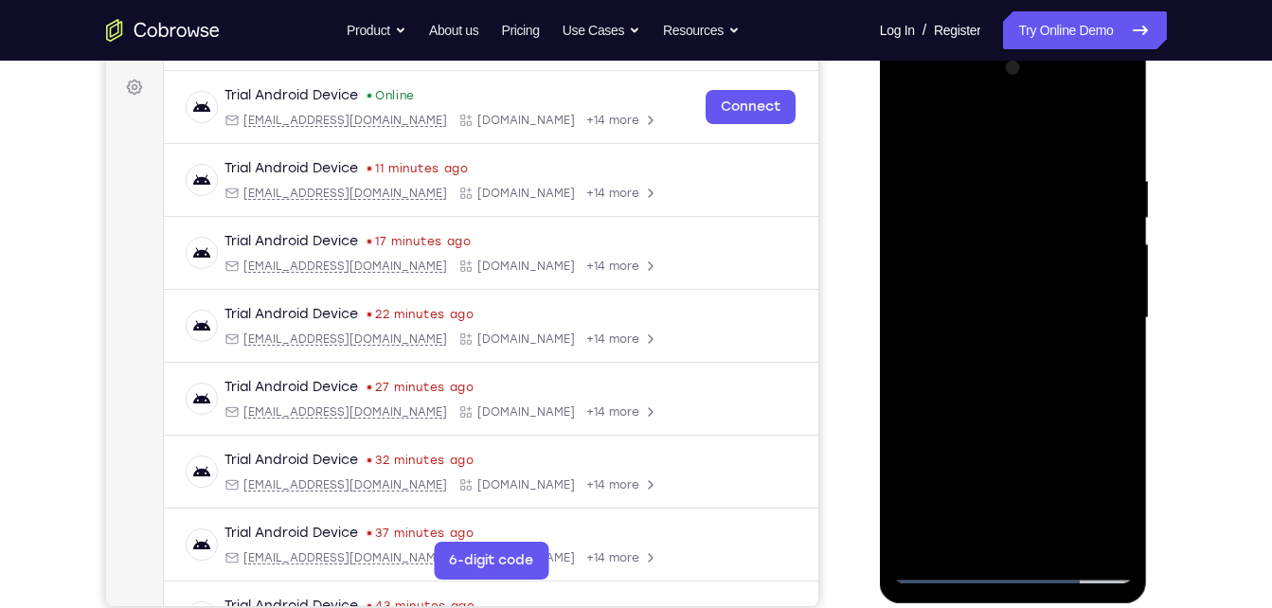
click at [999, 284] on div at bounding box center [1013, 318] width 239 height 531
click at [971, 314] on div at bounding box center [1013, 318] width 239 height 531
click at [1065, 534] on div at bounding box center [1013, 318] width 239 height 531
click at [1014, 418] on div at bounding box center [1013, 318] width 239 height 531
click at [1028, 307] on div at bounding box center [1013, 318] width 239 height 531
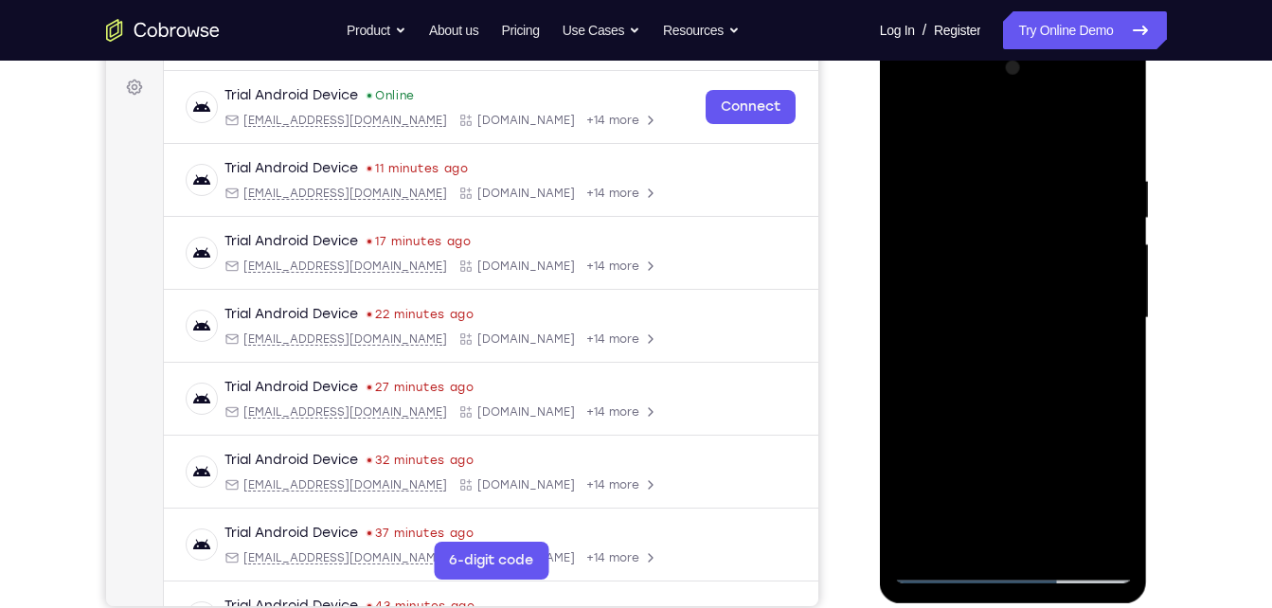
click at [1096, 135] on div at bounding box center [1013, 318] width 239 height 531
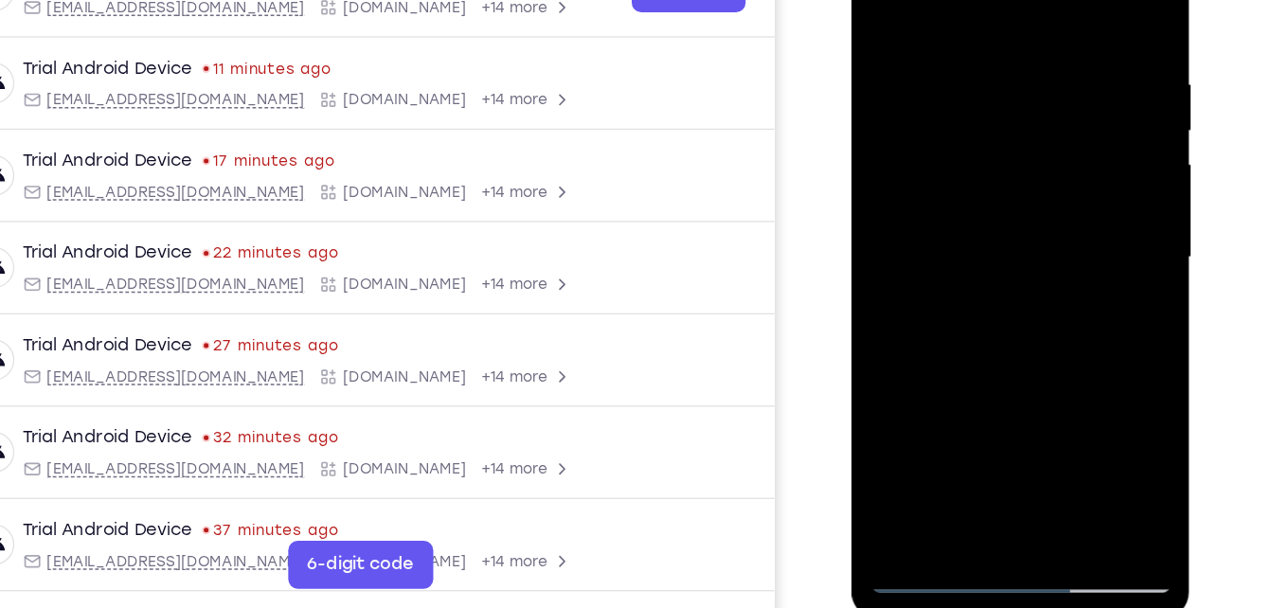
click at [942, 400] on div at bounding box center [985, 184] width 239 height 531
click at [932, 404] on div at bounding box center [985, 184] width 239 height 531
click at [1039, 287] on div at bounding box center [985, 184] width 239 height 531
click at [1081, 208] on div at bounding box center [985, 184] width 239 height 531
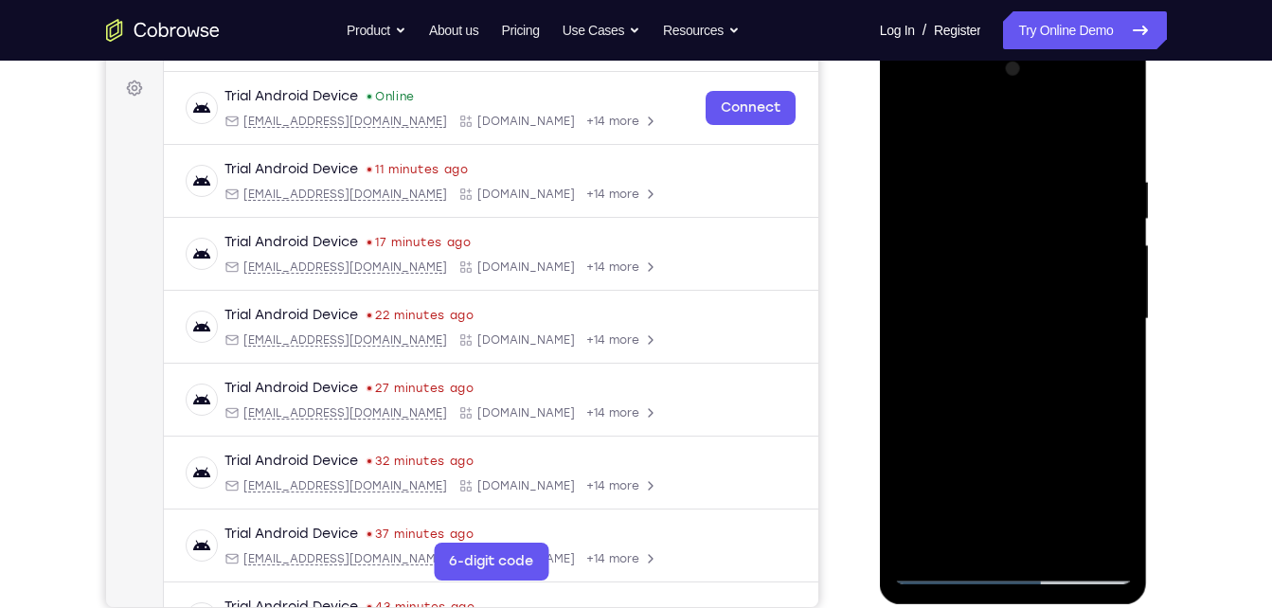
click at [922, 118] on div at bounding box center [1013, 319] width 239 height 531
click at [945, 567] on div at bounding box center [1013, 319] width 239 height 531
click at [950, 567] on div at bounding box center [1013, 319] width 239 height 531
click at [1008, 400] on div at bounding box center [1013, 319] width 239 height 531
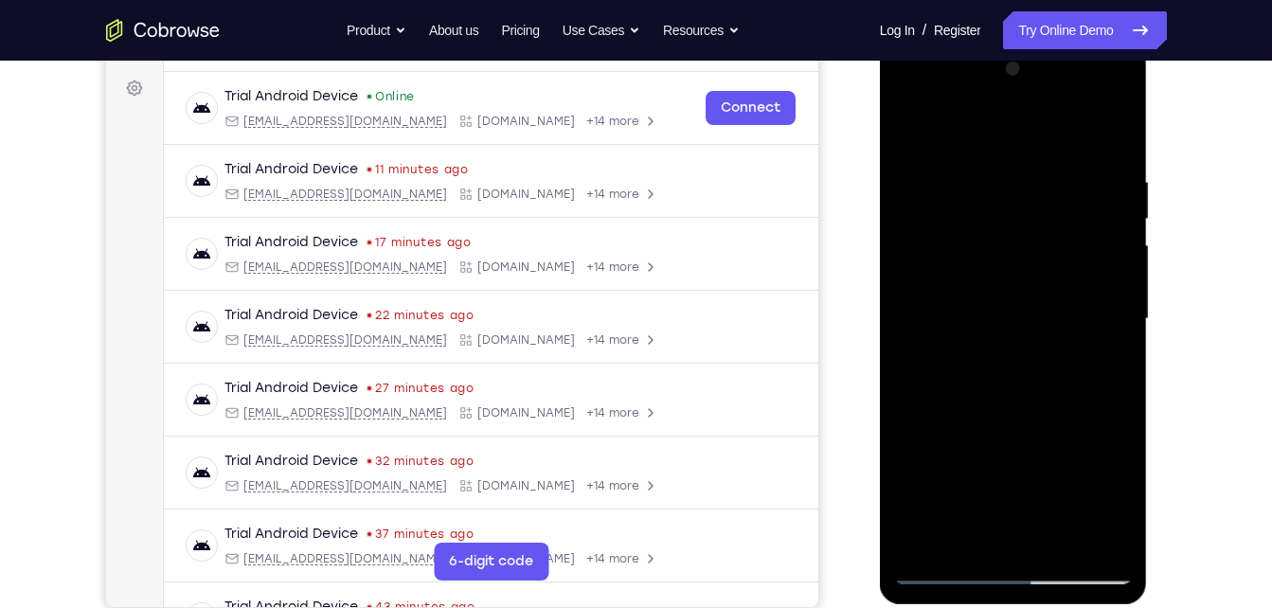
click at [1126, 122] on div at bounding box center [1013, 319] width 239 height 531
click at [1107, 544] on div at bounding box center [1013, 319] width 239 height 531
click at [931, 548] on div at bounding box center [1013, 319] width 239 height 531
click at [975, 540] on div at bounding box center [1013, 319] width 239 height 531
click at [1055, 536] on div at bounding box center [1013, 319] width 239 height 531
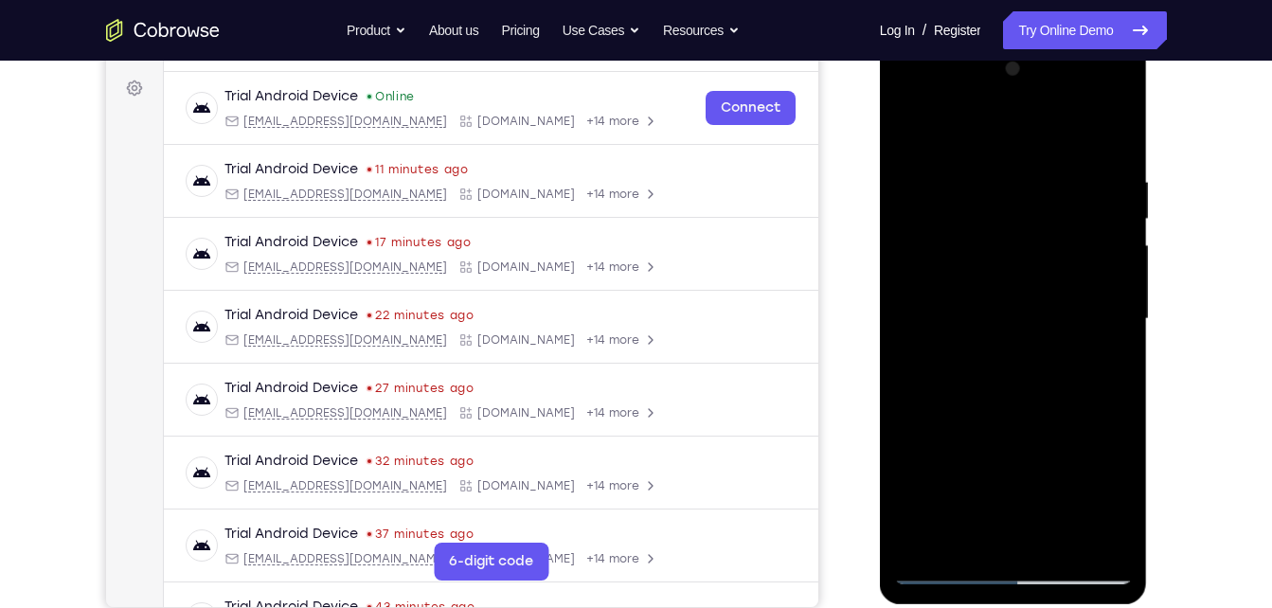
click at [935, 569] on div at bounding box center [1013, 319] width 239 height 531
click at [920, 537] on div at bounding box center [1013, 319] width 239 height 531
click at [1122, 126] on div at bounding box center [1013, 319] width 239 height 531
click at [925, 176] on div at bounding box center [1013, 319] width 239 height 531
drag, startPoint x: 996, startPoint y: 210, endPoint x: 995, endPoint y: -70, distance: 280.4
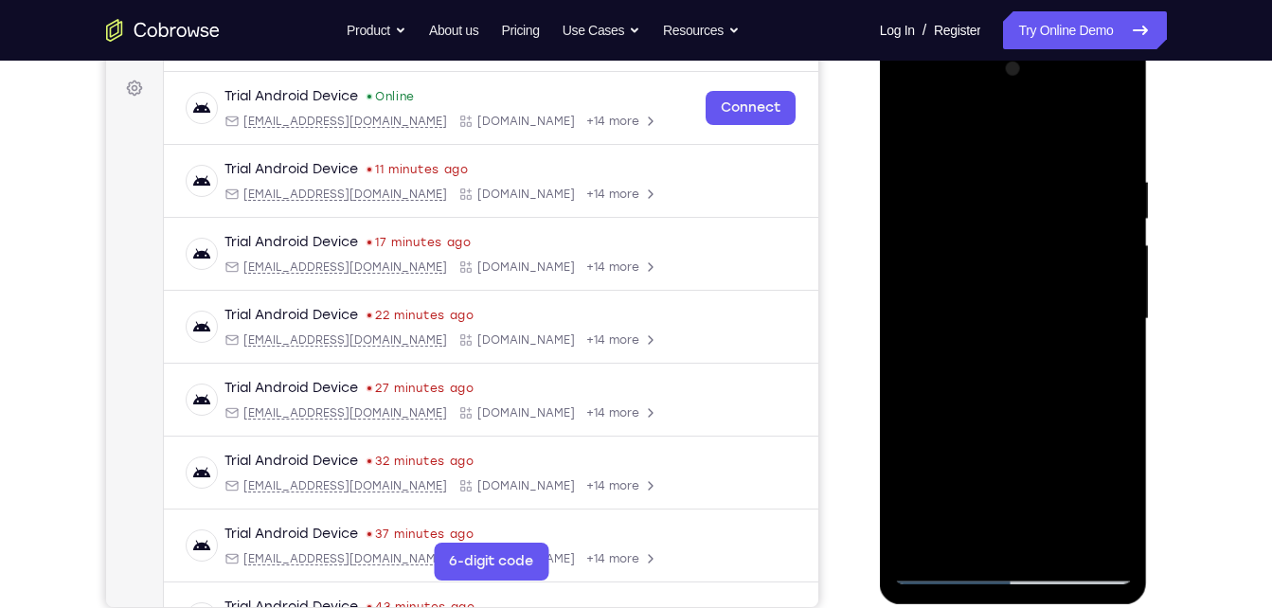
click at [995, 40] on html "Online web based iOS Simulators and Android Emulators. Run iPhone, iPad, Mobile…" at bounding box center [1015, 324] width 270 height 568
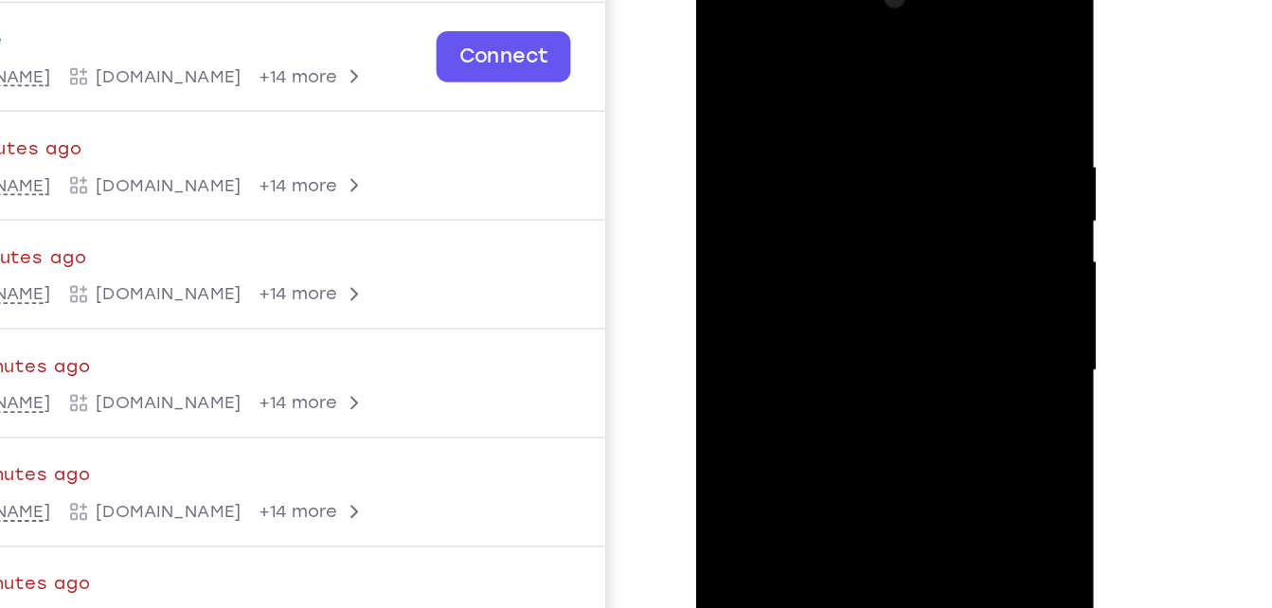
drag, startPoint x: 872, startPoint y: 225, endPoint x: 838, endPoint y: 27, distance: 200.9
click at [838, 27] on div at bounding box center [830, 235] width 239 height 531
drag, startPoint x: 848, startPoint y: 164, endPoint x: 760, endPoint y: -62, distance: 242.1
click at [760, 0] on html "Online web based iOS Simulators and Android Emulators. Run iPhone, iPad, Mobile…" at bounding box center [831, 239] width 270 height 568
drag, startPoint x: 857, startPoint y: 266, endPoint x: 844, endPoint y: 205, distance: 63.0
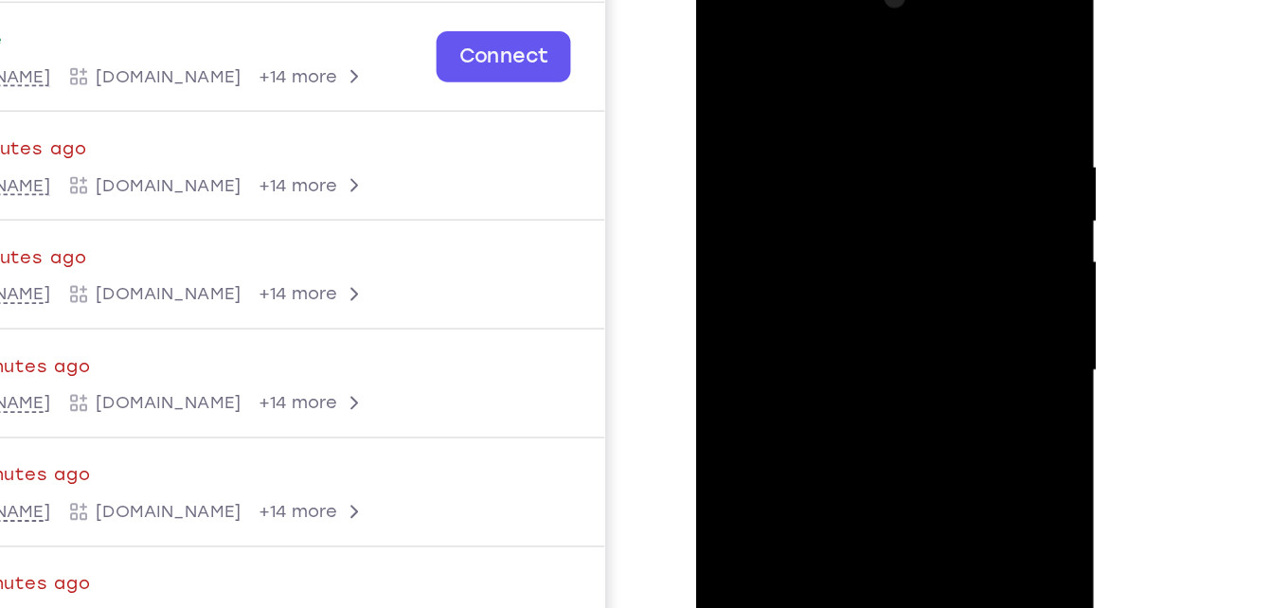
click at [844, 205] on div at bounding box center [830, 235] width 239 height 531
drag, startPoint x: 838, startPoint y: 153, endPoint x: 833, endPoint y: 227, distance: 74.1
click at [833, 227] on div at bounding box center [830, 235] width 239 height 531
click at [843, 156] on div at bounding box center [830, 235] width 239 height 531
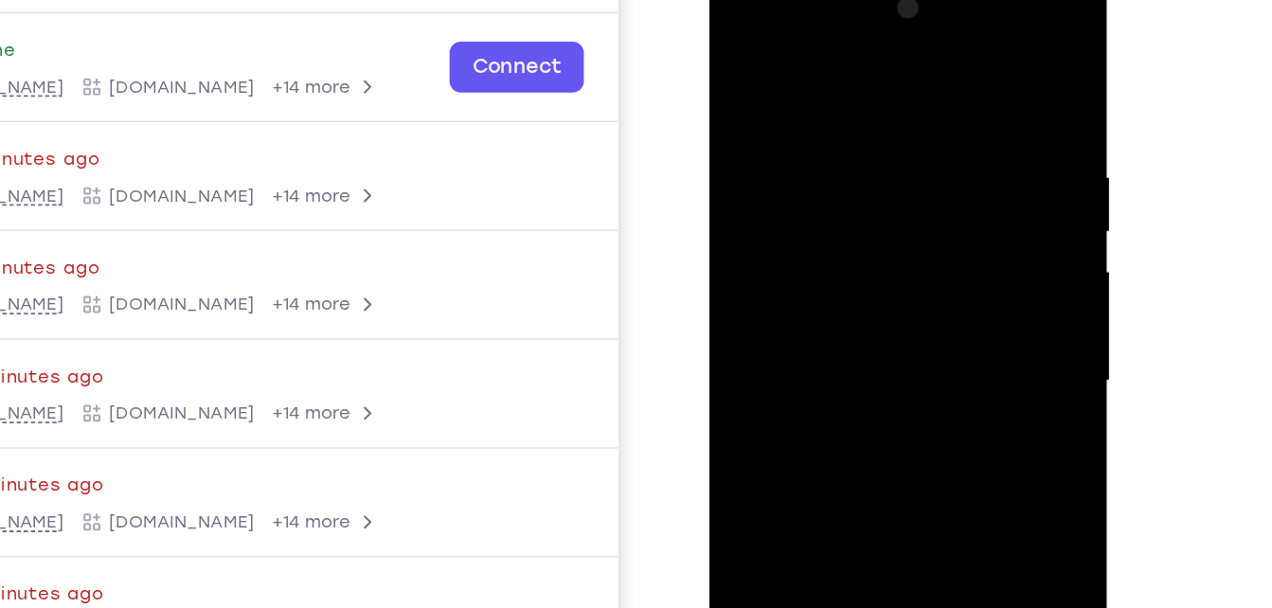
click at [738, 49] on div at bounding box center [843, 244] width 239 height 531
click at [859, 101] on div at bounding box center [843, 244] width 239 height 531
click at [937, 153] on div at bounding box center [843, 244] width 239 height 531
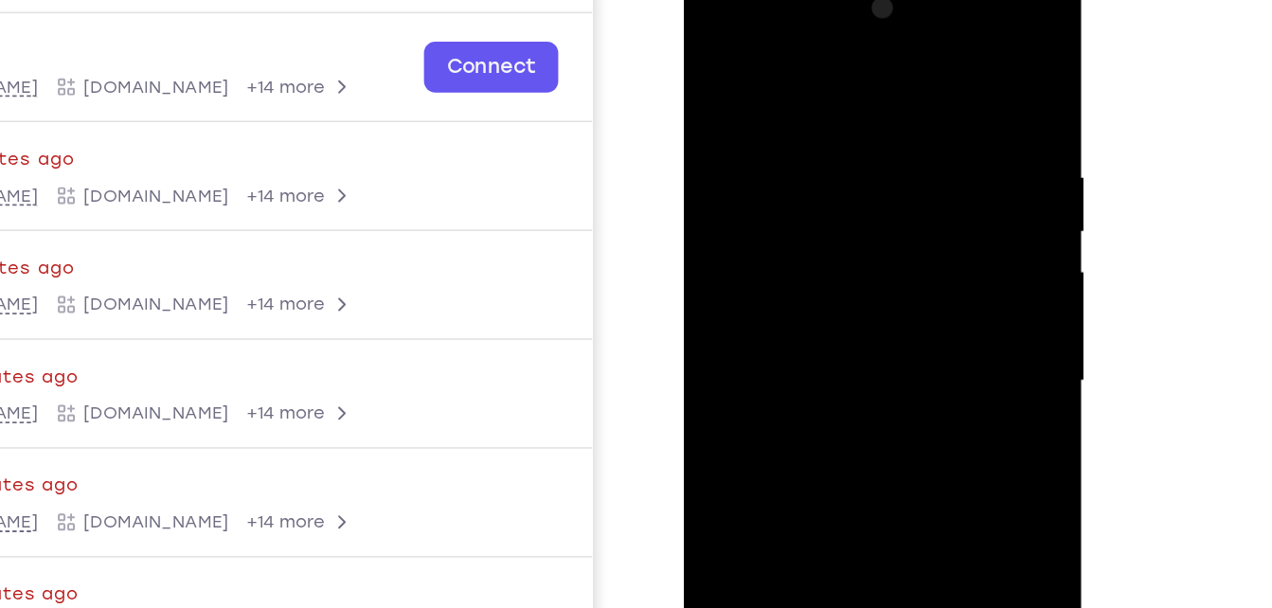
click at [916, 153] on div at bounding box center [817, 244] width 239 height 531
drag, startPoint x: 916, startPoint y: 153, endPoint x: 929, endPoint y: 153, distance: 13.3
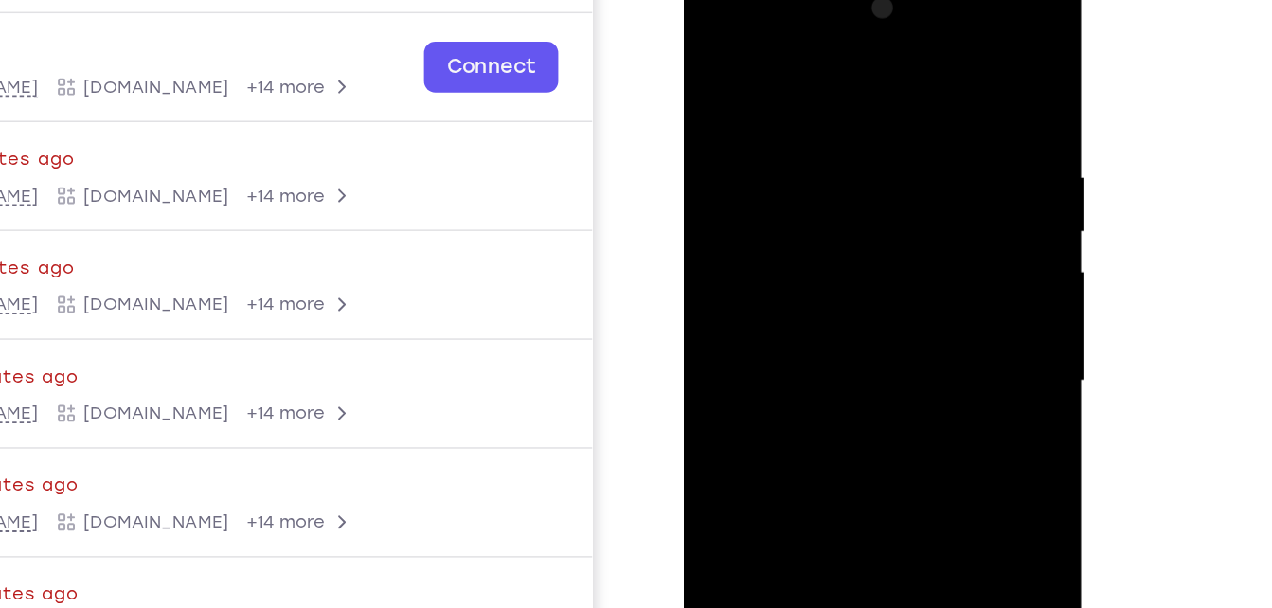
click at [929, 153] on div at bounding box center [817, 244] width 239 height 531
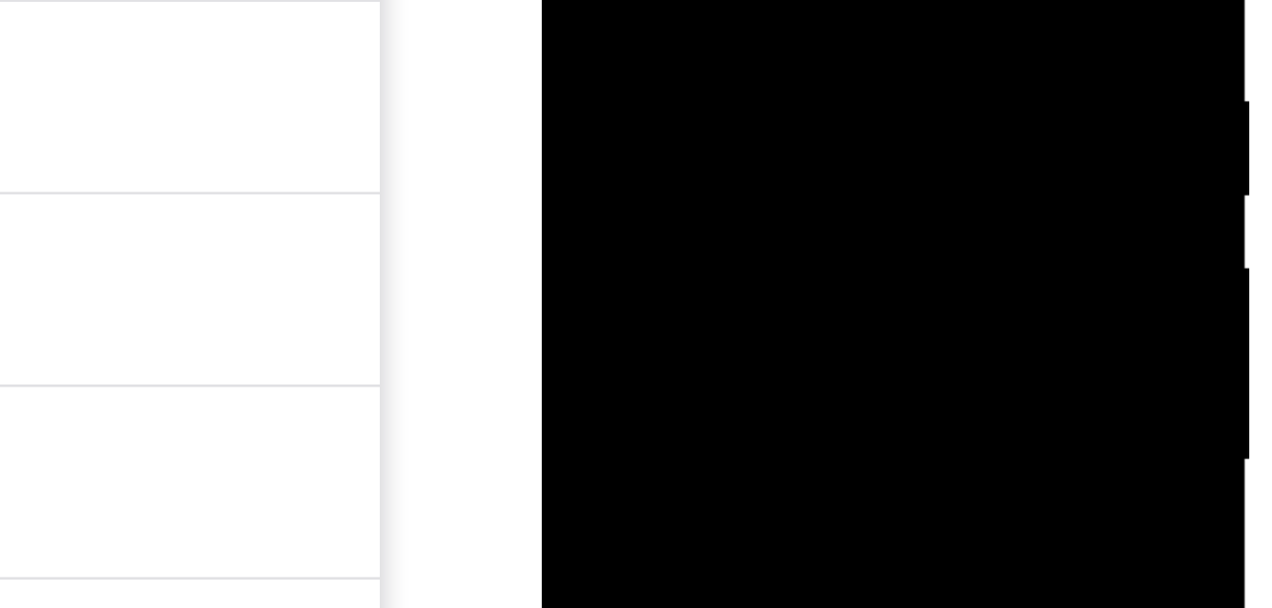
click at [572, 0] on div at bounding box center [676, 4] width 239 height 531
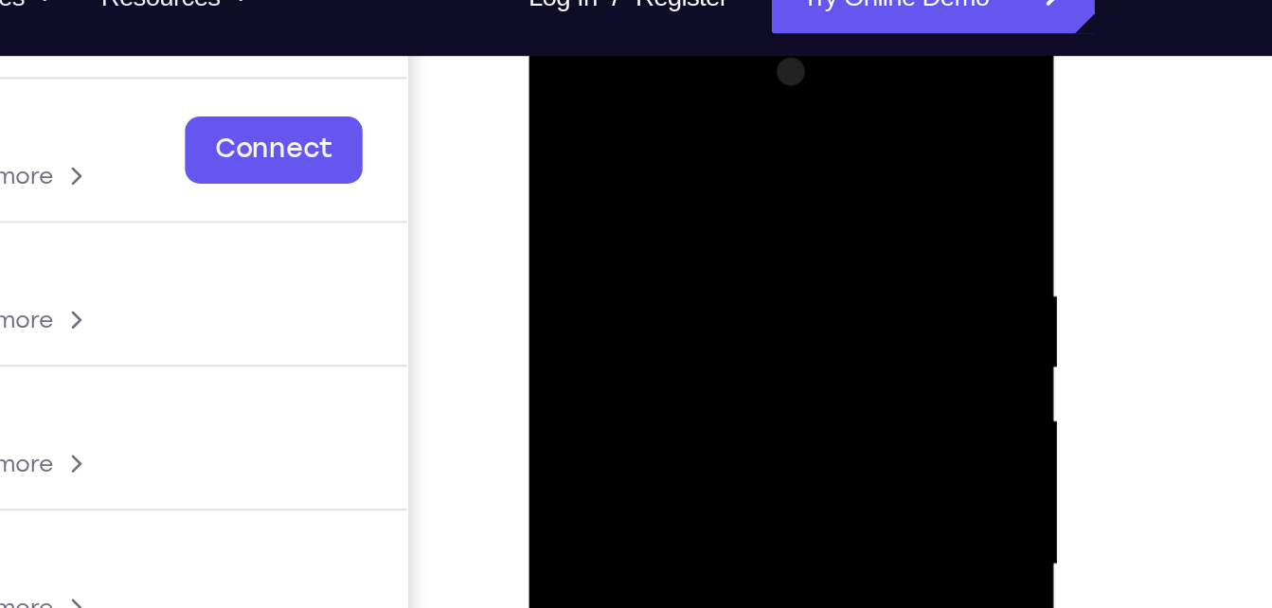
click at [761, 48] on div at bounding box center [662, 293] width 239 height 531
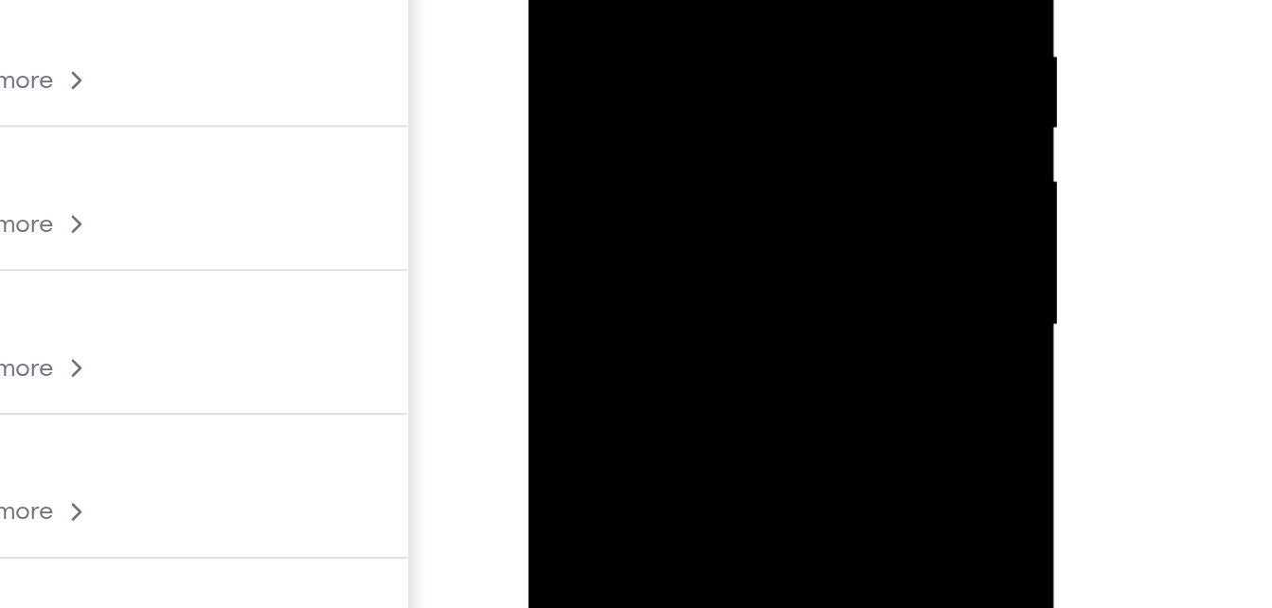
click at [567, 22] on div at bounding box center [662, 56] width 239 height 531
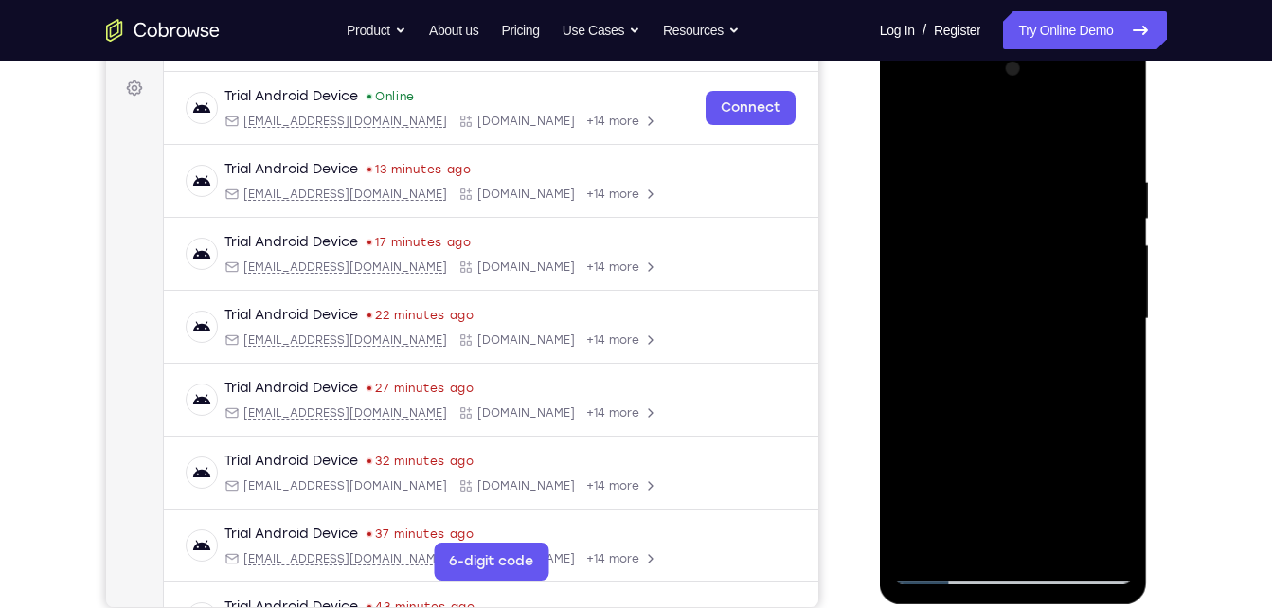
click at [1079, 222] on div at bounding box center [1013, 319] width 239 height 531
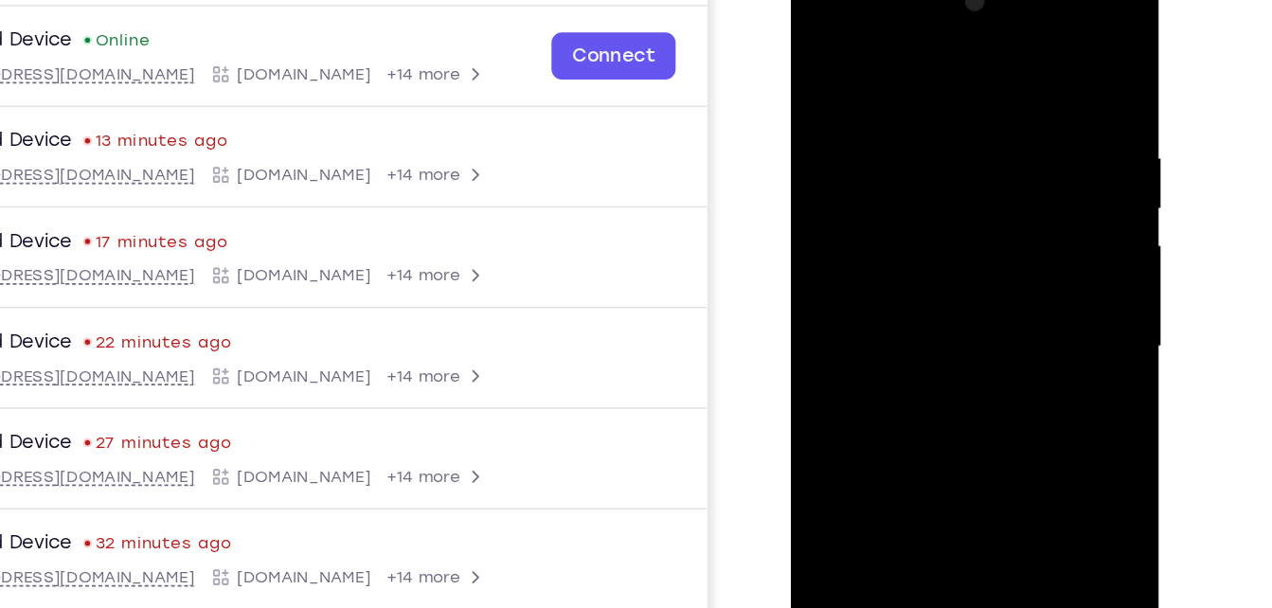
click at [810, 153] on div at bounding box center [925, 241] width 239 height 531
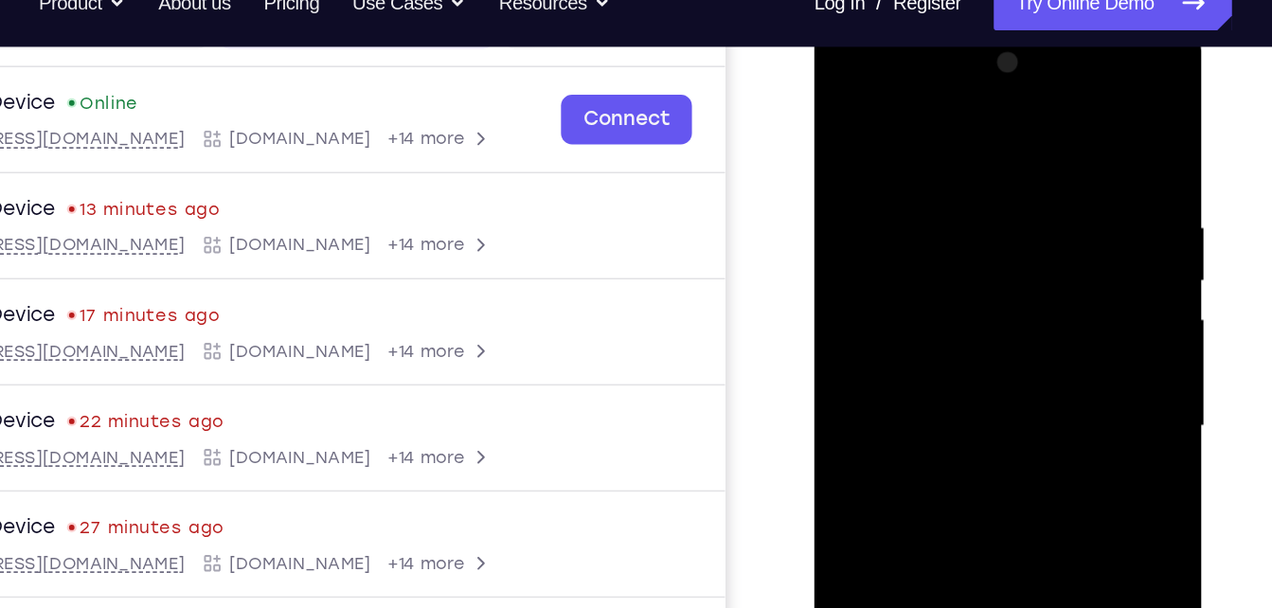
click at [1036, 180] on div at bounding box center [947, 299] width 239 height 531
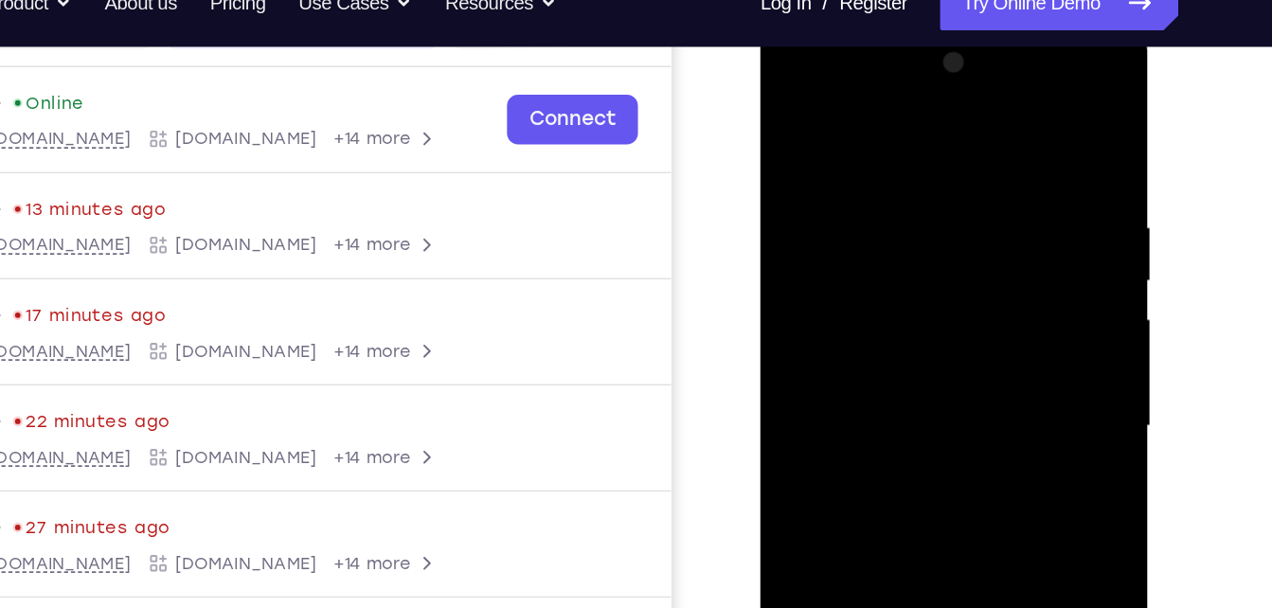
click at [978, 180] on div at bounding box center [894, 299] width 239 height 531
click at [989, 180] on div at bounding box center [894, 299] width 239 height 531
click at [992, 138] on div at bounding box center [894, 299] width 239 height 531
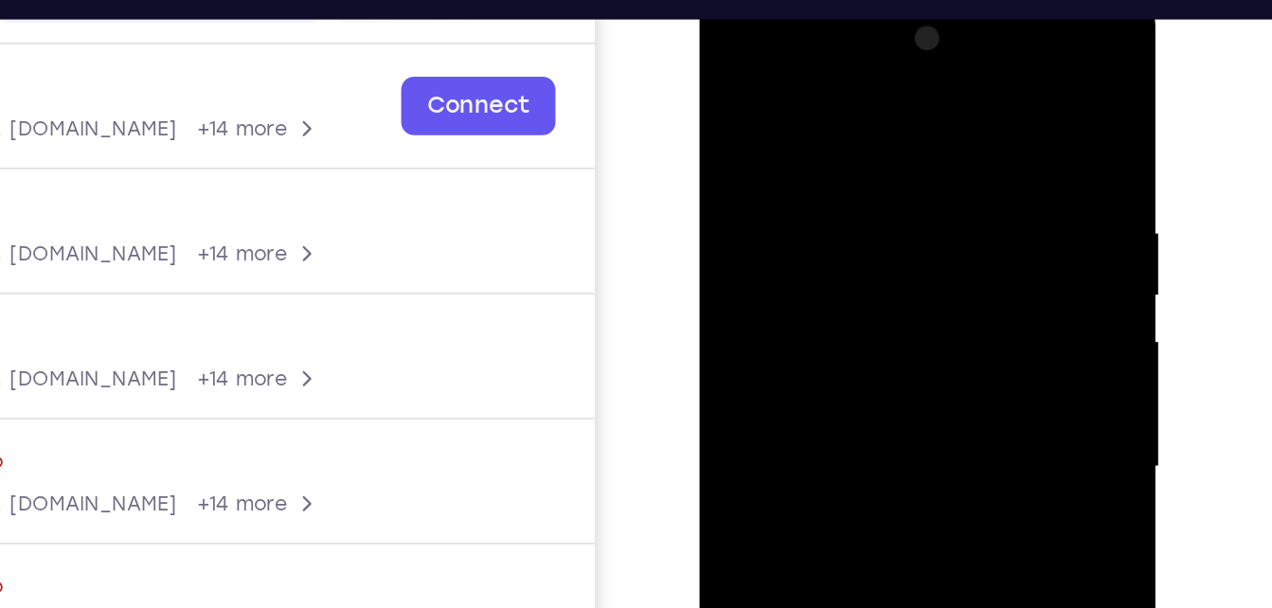
click at [929, 120] on div at bounding box center [832, 268] width 239 height 531
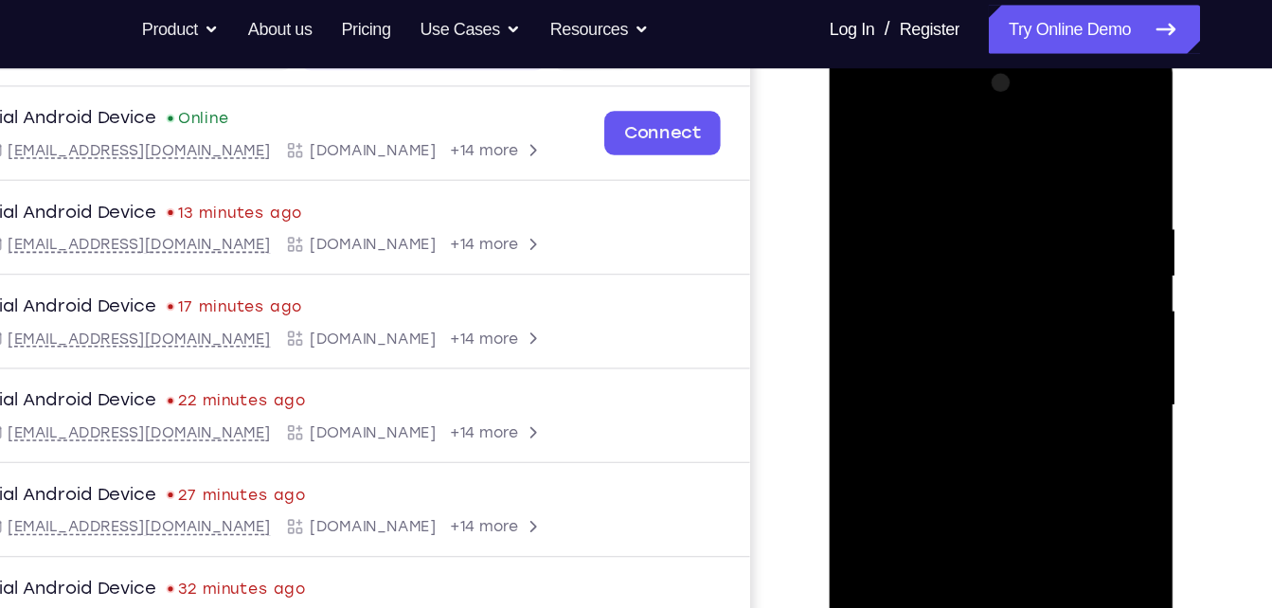
click at [1042, 177] on div at bounding box center [963, 324] width 239 height 531
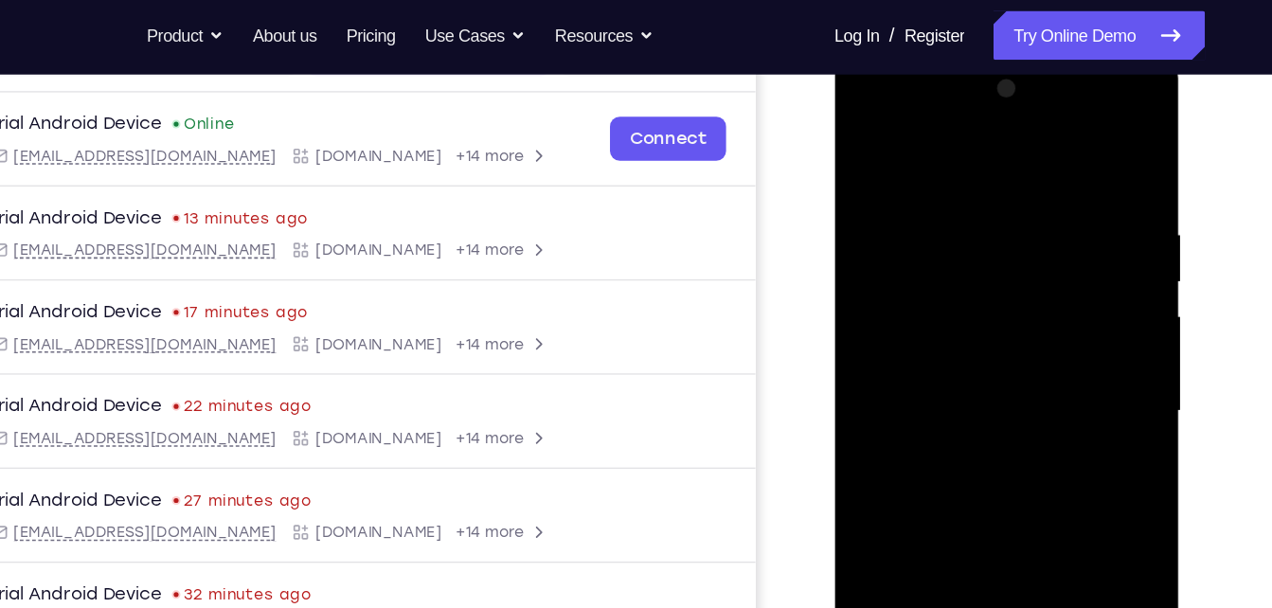
click at [1051, 181] on div at bounding box center [968, 330] width 239 height 531
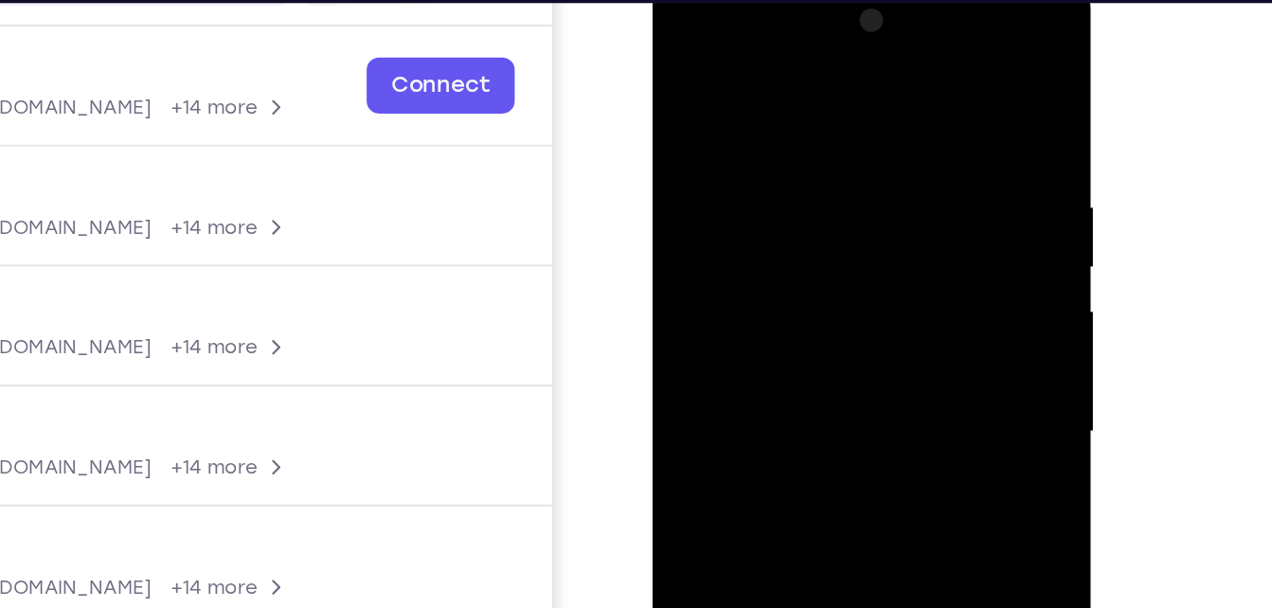
click at [853, 133] on div at bounding box center [786, 254] width 239 height 531
click at [903, 149] on div at bounding box center [786, 254] width 239 height 531
click at [883, 144] on div at bounding box center [786, 254] width 239 height 531
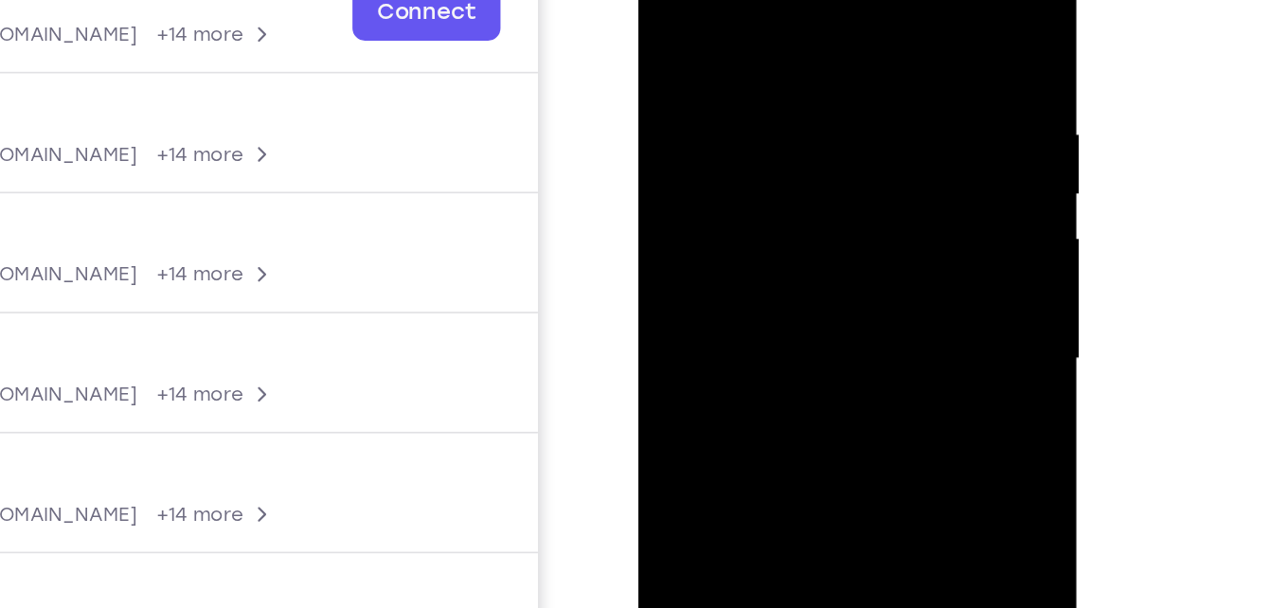
click at [877, 115] on div at bounding box center [772, 180] width 239 height 531
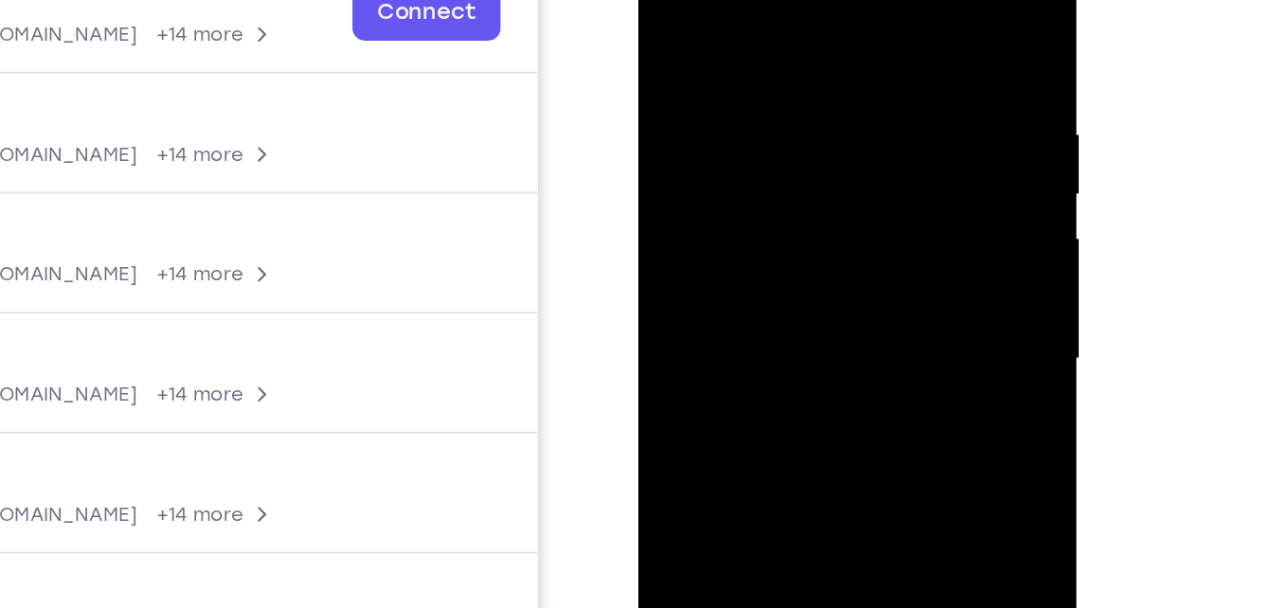
click at [877, 115] on div at bounding box center [772, 180] width 239 height 531
click at [662, 75] on div at bounding box center [772, 180] width 239 height 531
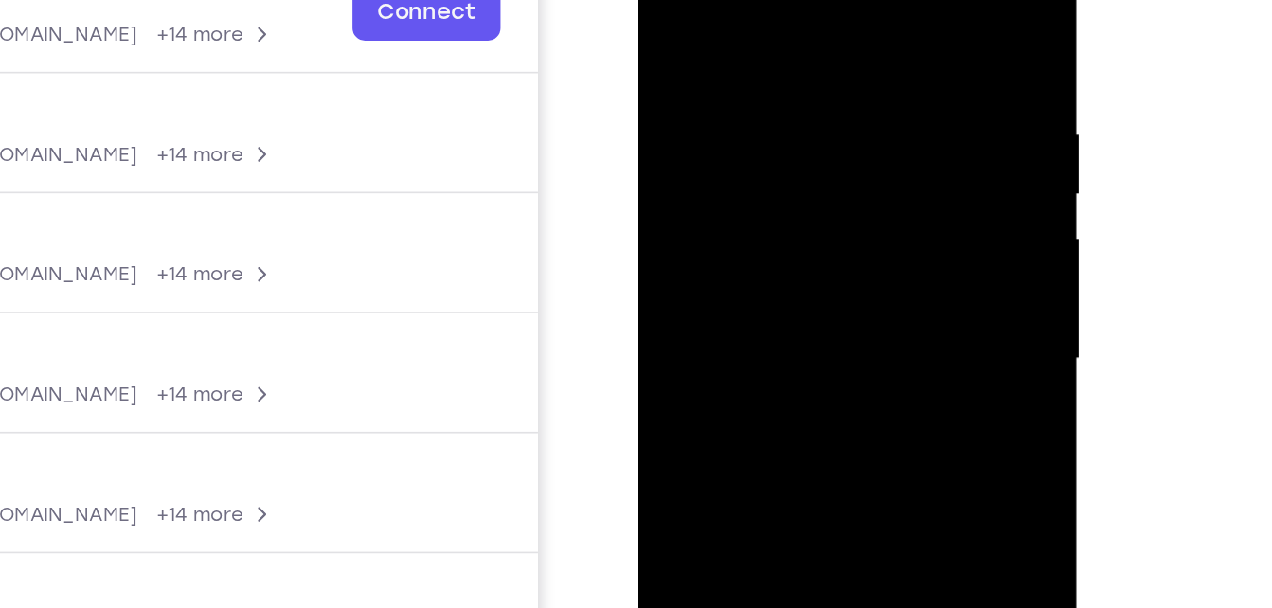
click at [878, 105] on div at bounding box center [772, 180] width 239 height 531
click at [662, 120] on div at bounding box center [772, 180] width 239 height 531
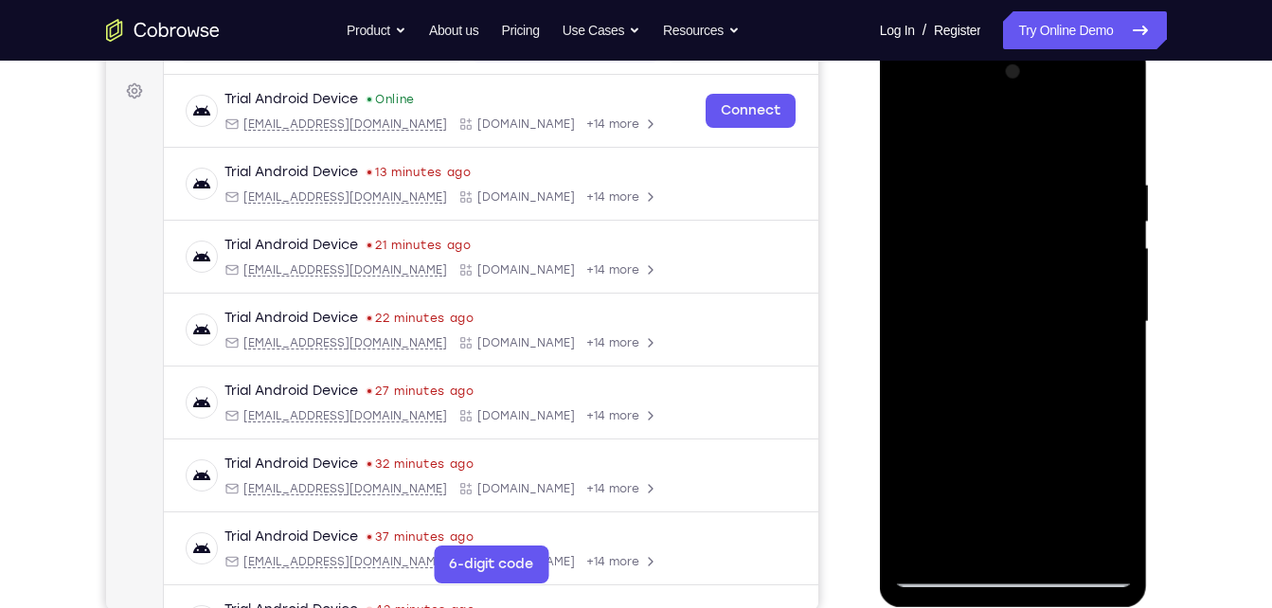
click at [1084, 225] on div at bounding box center [1013, 322] width 239 height 531
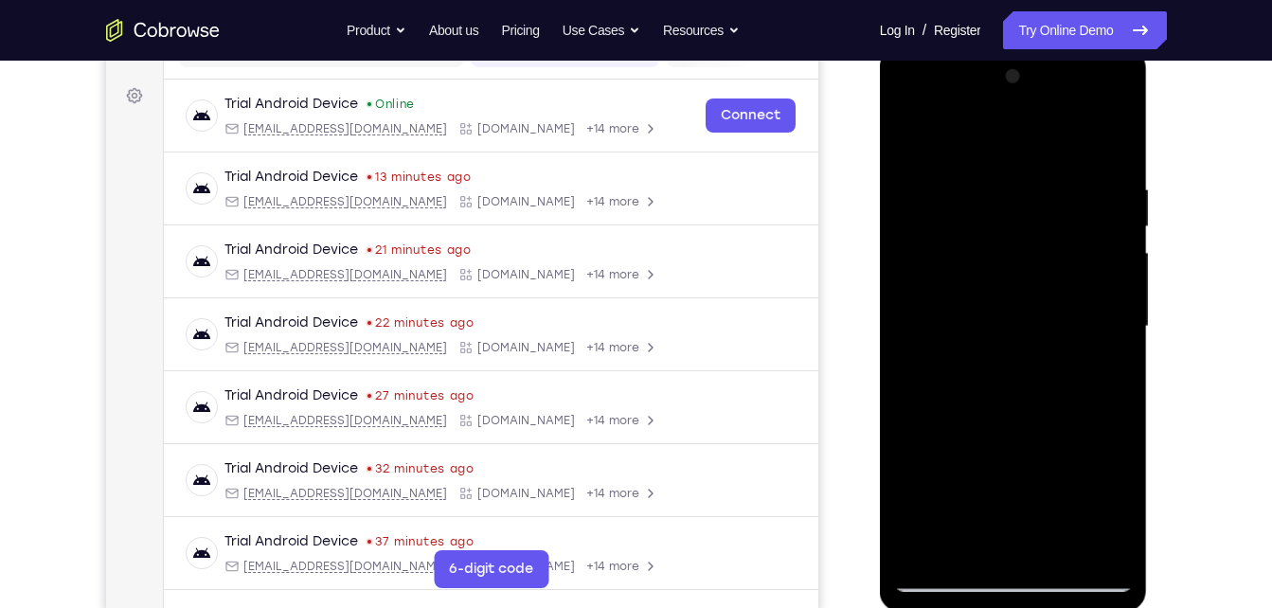
scroll to position [252, 0]
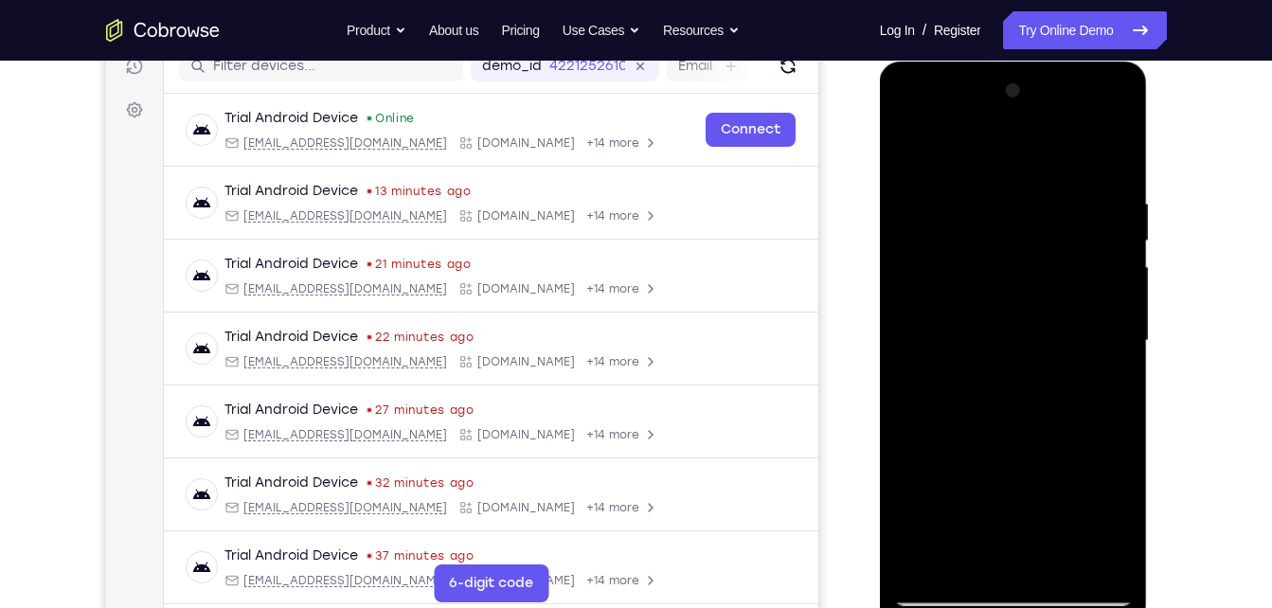
click at [1075, 303] on div at bounding box center [1013, 341] width 239 height 531
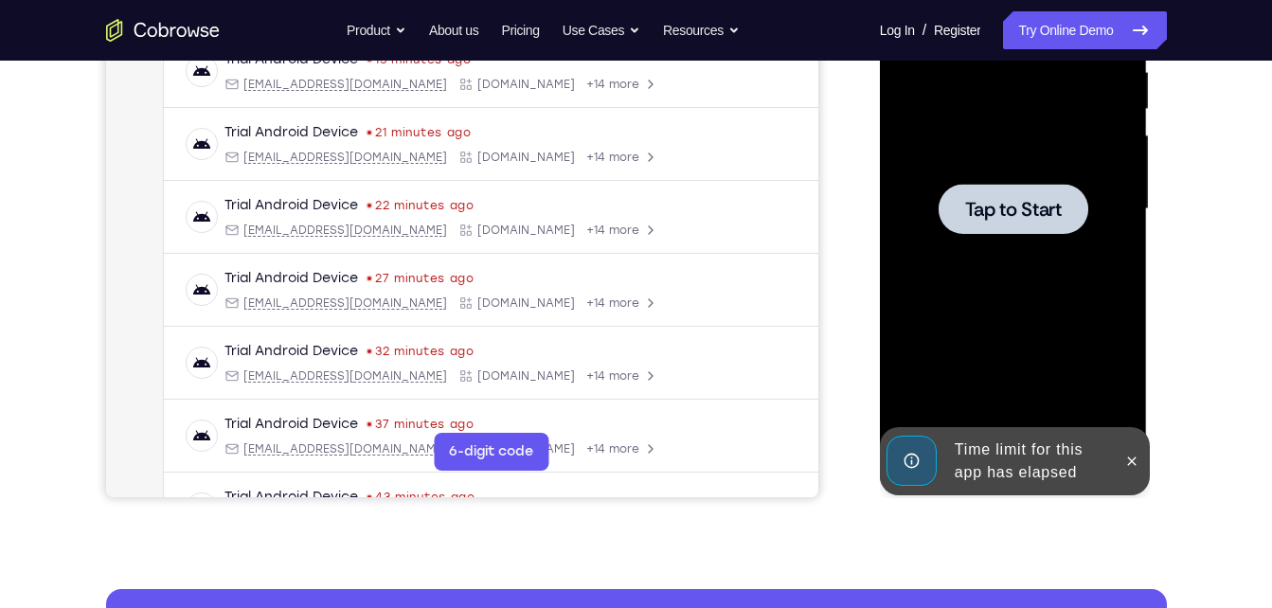
scroll to position [396, 0]
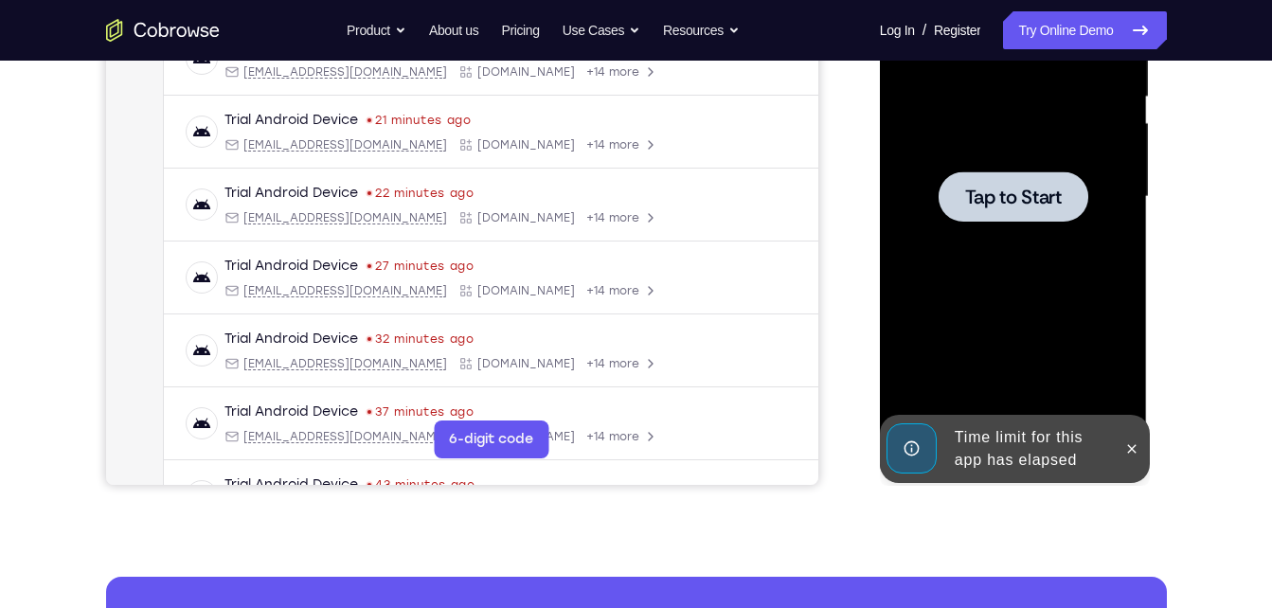
click at [1017, 213] on div at bounding box center [1014, 196] width 150 height 50
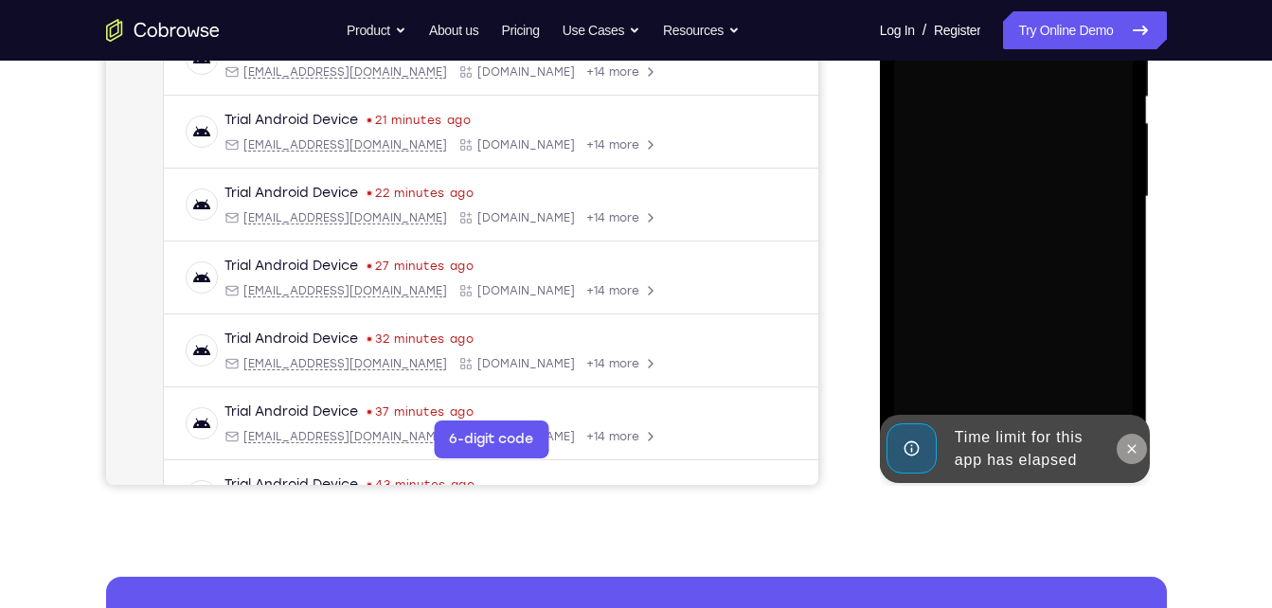
click at [1133, 452] on icon at bounding box center [1132, 449] width 15 height 15
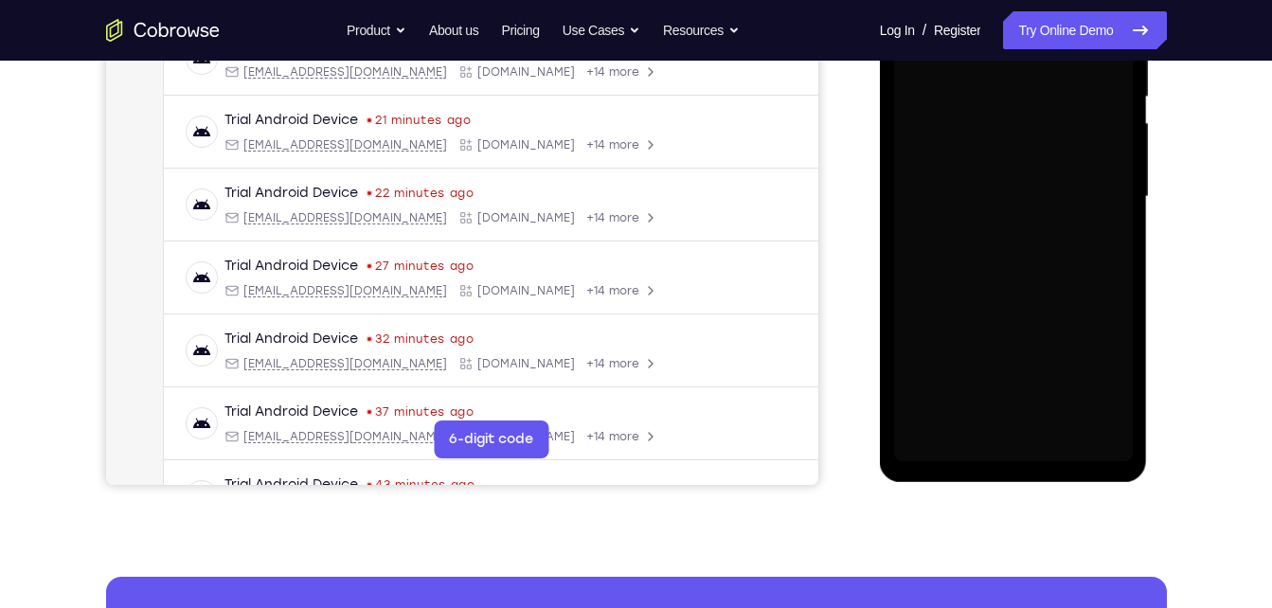
scroll to position [351, 0]
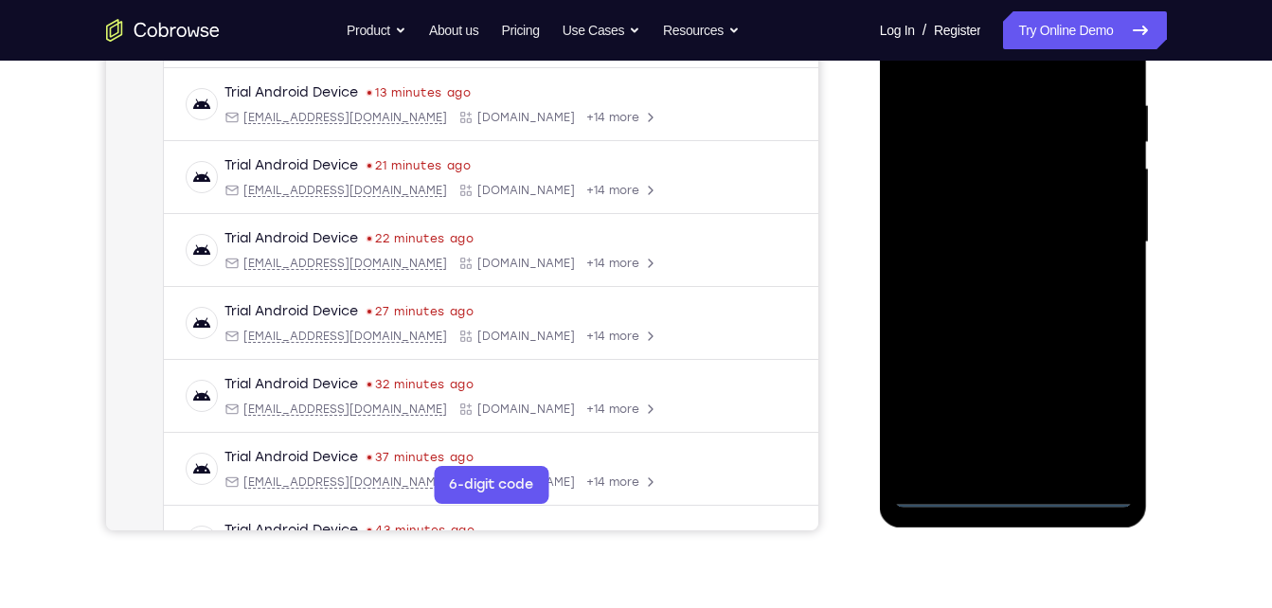
click at [1032, 493] on div at bounding box center [1013, 242] width 239 height 531
click at [1084, 414] on div at bounding box center [1013, 242] width 239 height 531
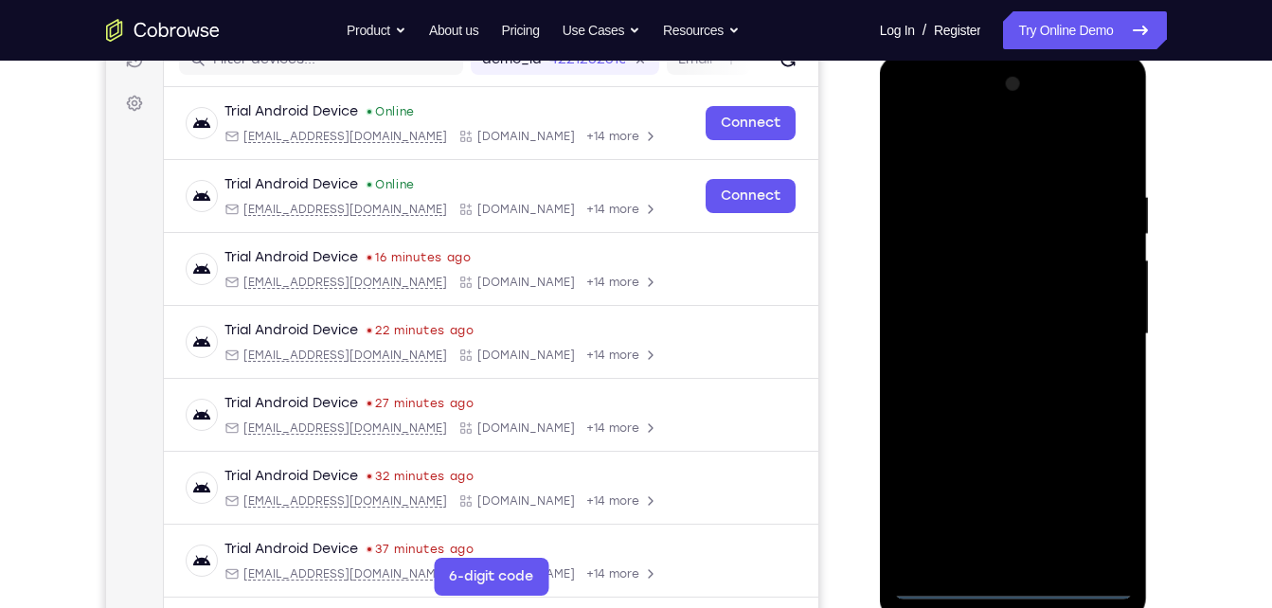
scroll to position [258, 0]
click at [918, 117] on div at bounding box center [1013, 335] width 239 height 531
click at [1095, 336] on div at bounding box center [1013, 335] width 239 height 531
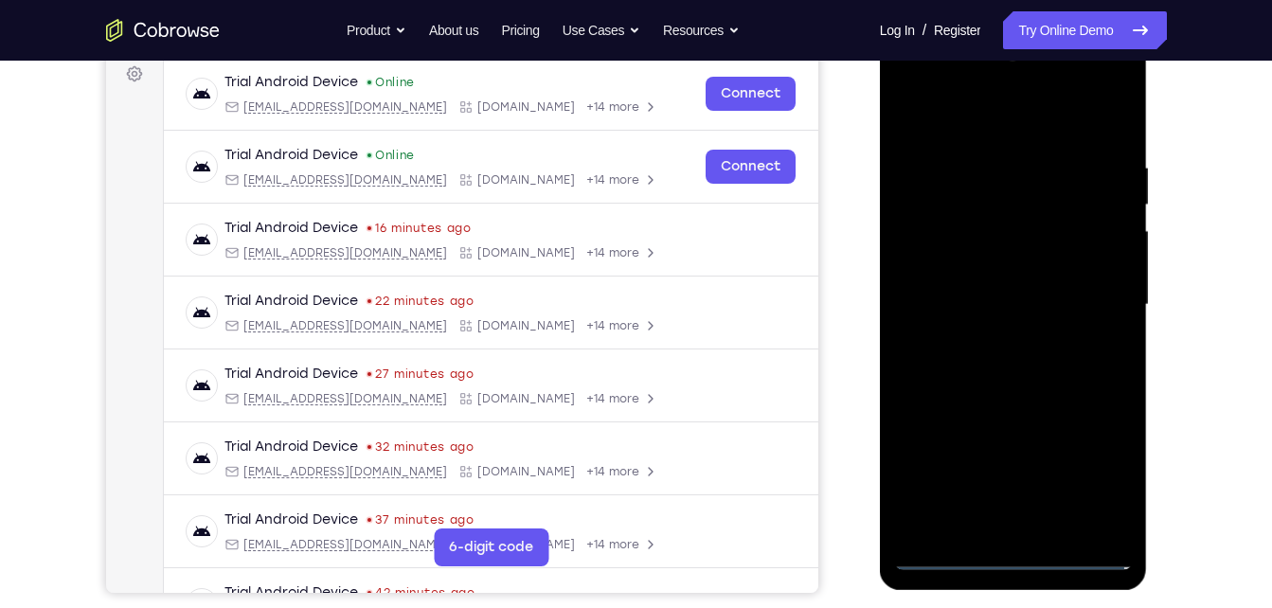
scroll to position [299, 0]
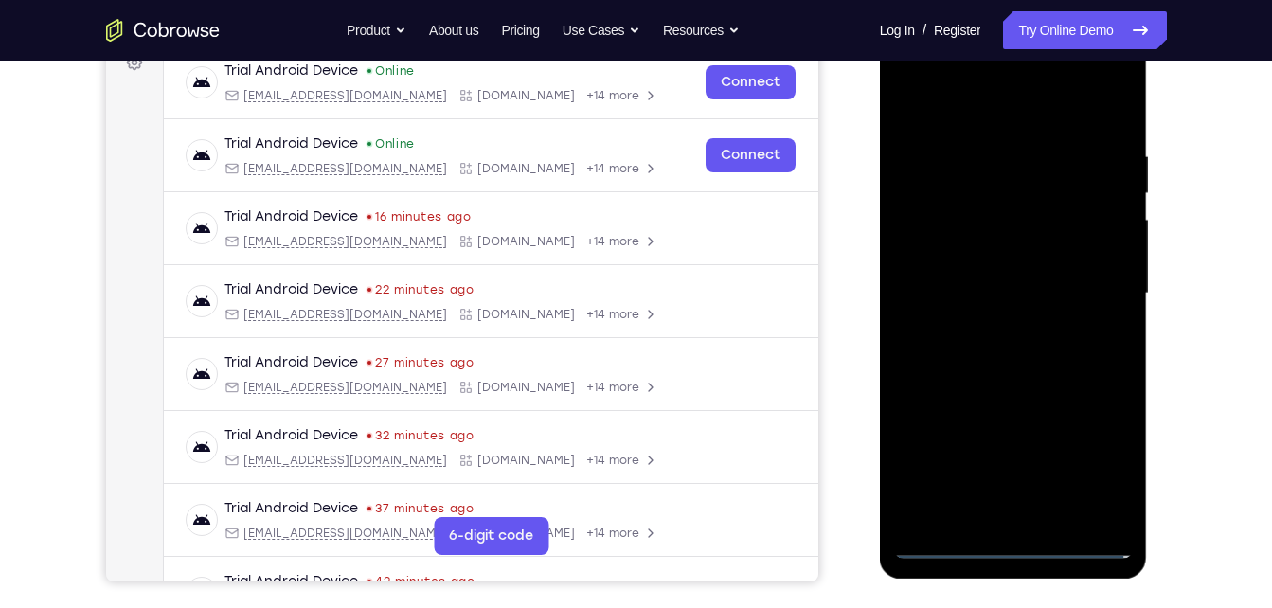
click at [995, 508] on div at bounding box center [1013, 293] width 239 height 531
click at [940, 537] on div at bounding box center [1013, 293] width 239 height 531
click at [944, 549] on div at bounding box center [1013, 293] width 239 height 531
click at [1035, 510] on div at bounding box center [1013, 293] width 239 height 531
click at [1027, 274] on div at bounding box center [1013, 293] width 239 height 531
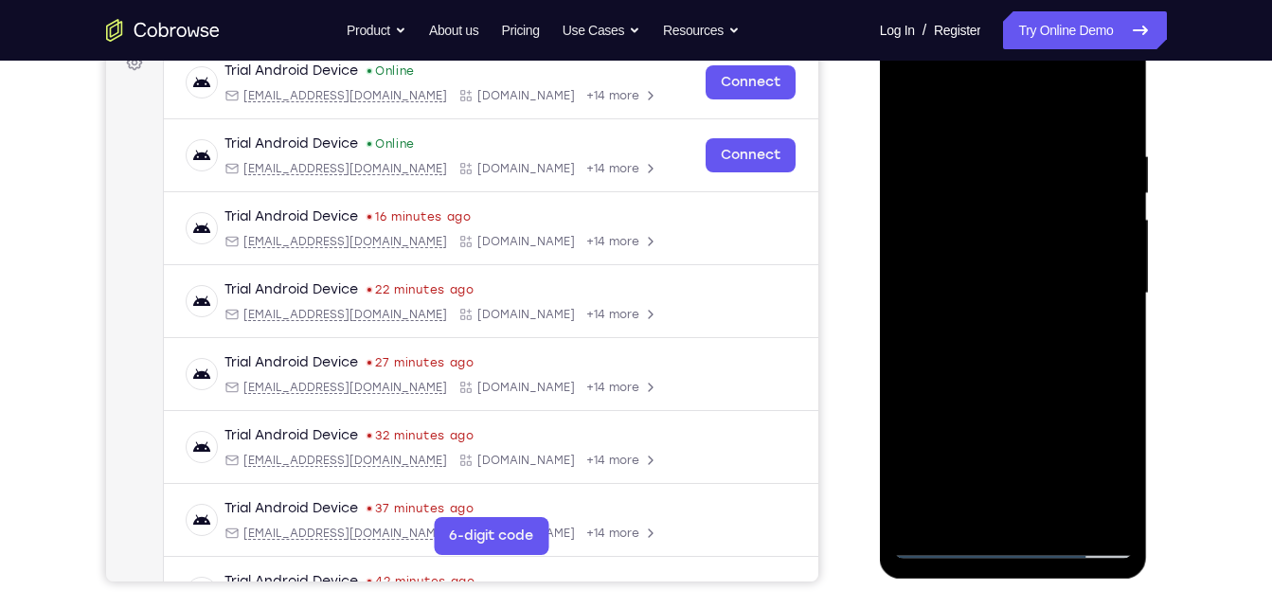
click at [1024, 260] on div at bounding box center [1013, 293] width 239 height 531
click at [998, 288] on div at bounding box center [1013, 293] width 239 height 531
click at [1005, 352] on div at bounding box center [1013, 293] width 239 height 531
click at [1009, 352] on div at bounding box center [1013, 293] width 239 height 531
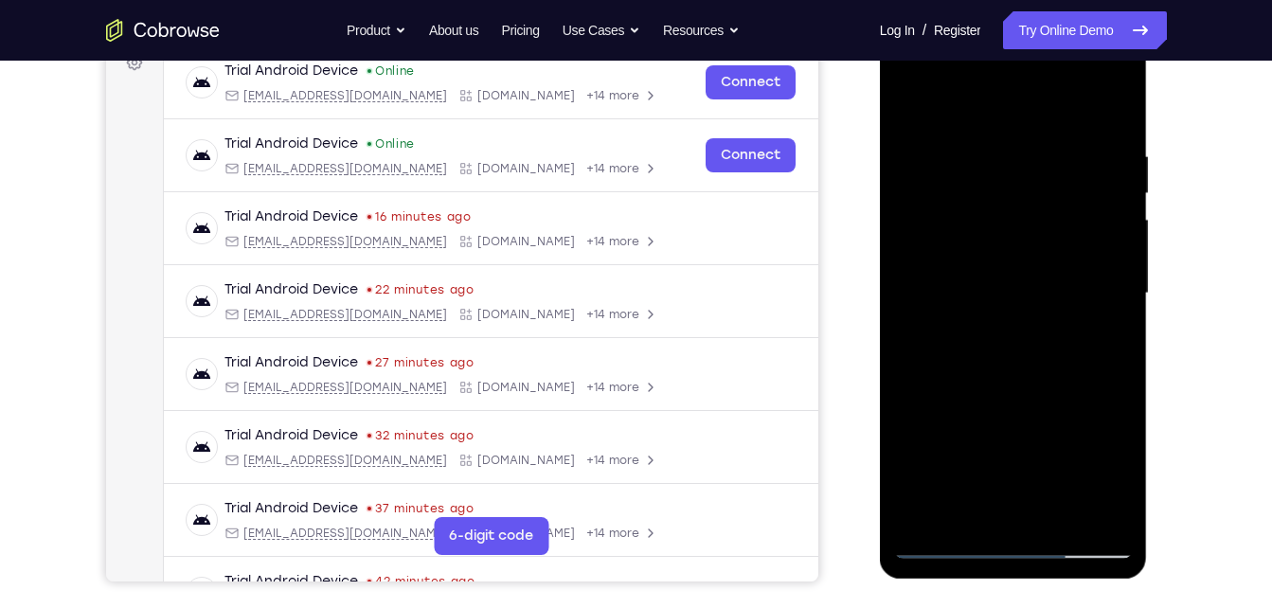
click at [1105, 323] on div at bounding box center [1013, 293] width 239 height 531
click at [1032, 217] on div at bounding box center [1013, 293] width 239 height 531
click at [1019, 216] on div at bounding box center [1013, 293] width 239 height 531
click at [999, 294] on div at bounding box center [1013, 293] width 239 height 531
click at [1009, 372] on div at bounding box center [1013, 293] width 239 height 531
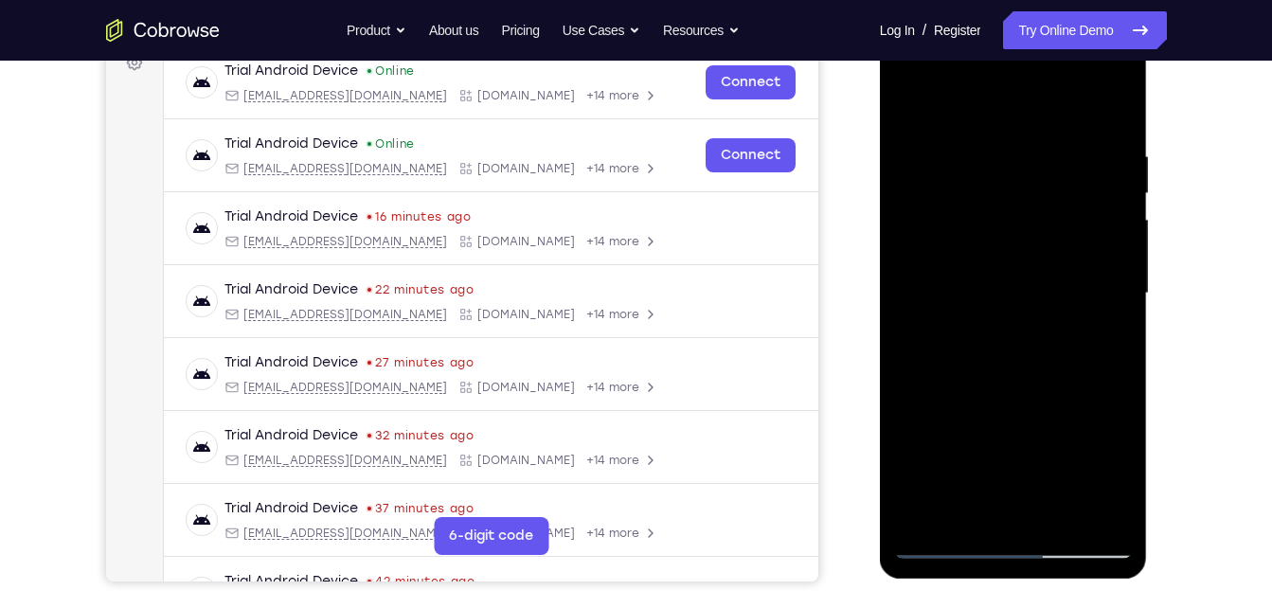
click at [967, 284] on div at bounding box center [1013, 293] width 239 height 531
click at [1024, 224] on div at bounding box center [1013, 293] width 239 height 531
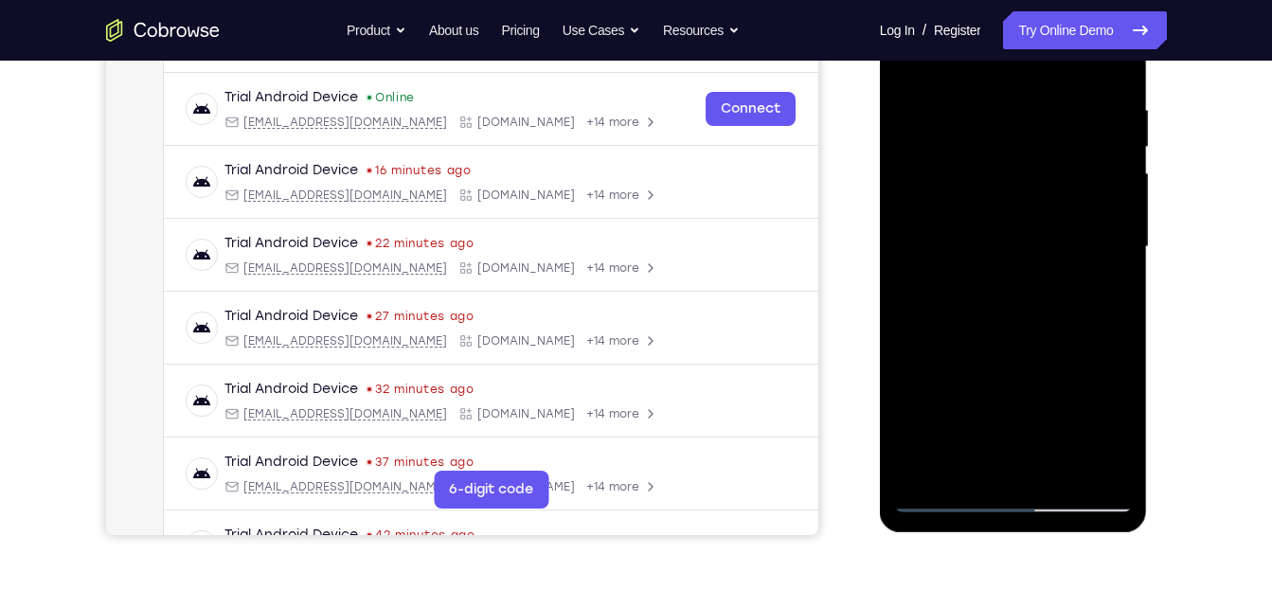
click at [1110, 156] on div at bounding box center [1013, 247] width 239 height 531
click at [1069, 219] on div at bounding box center [1013, 247] width 239 height 531
click at [990, 241] on div at bounding box center [1013, 247] width 239 height 531
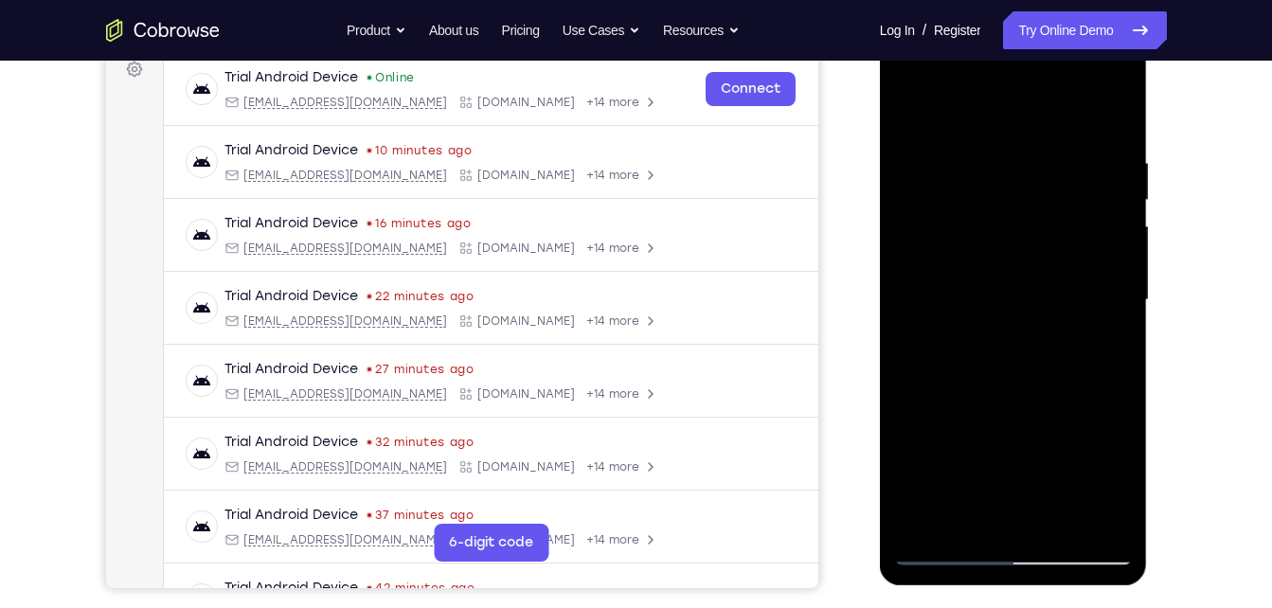
scroll to position [260, 0]
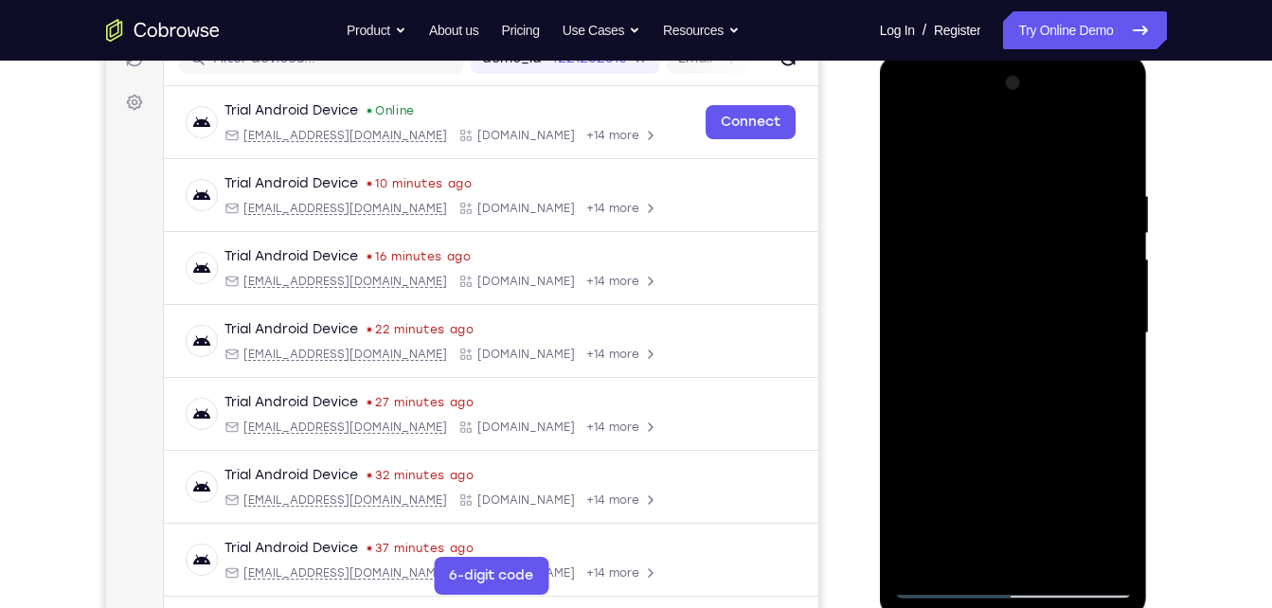
click at [960, 547] on div at bounding box center [1013, 333] width 239 height 531
click at [1013, 424] on div at bounding box center [1013, 333] width 239 height 531
click at [1079, 144] on div at bounding box center [1013, 333] width 239 height 531
click at [958, 564] on div at bounding box center [1013, 333] width 239 height 531
click at [1046, 141] on div at bounding box center [1013, 333] width 239 height 531
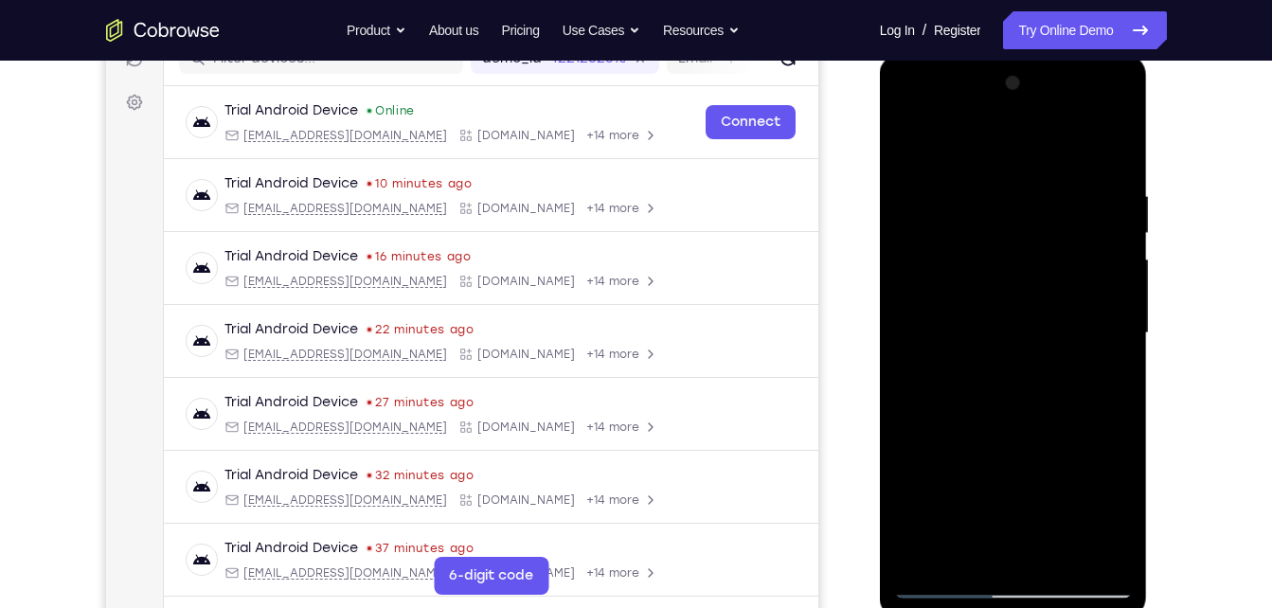
click at [985, 179] on div at bounding box center [1013, 333] width 239 height 531
click at [994, 201] on div at bounding box center [1013, 333] width 239 height 531
click at [915, 134] on div at bounding box center [1013, 333] width 239 height 531
click at [1055, 391] on div at bounding box center [1013, 333] width 239 height 531
click at [1021, 237] on div at bounding box center [1013, 333] width 239 height 531
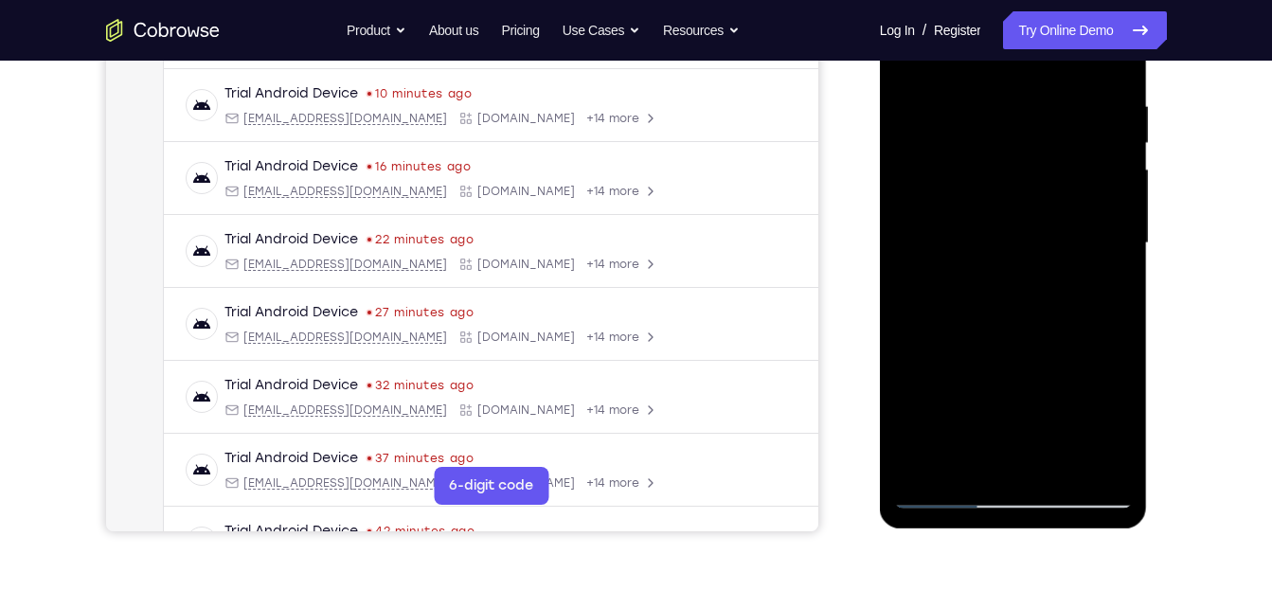
scroll to position [351, 0]
drag, startPoint x: 1004, startPoint y: 331, endPoint x: 983, endPoint y: 171, distance: 160.5
click at [983, 171] on div at bounding box center [1013, 242] width 239 height 531
click at [1022, 455] on div at bounding box center [1013, 242] width 239 height 531
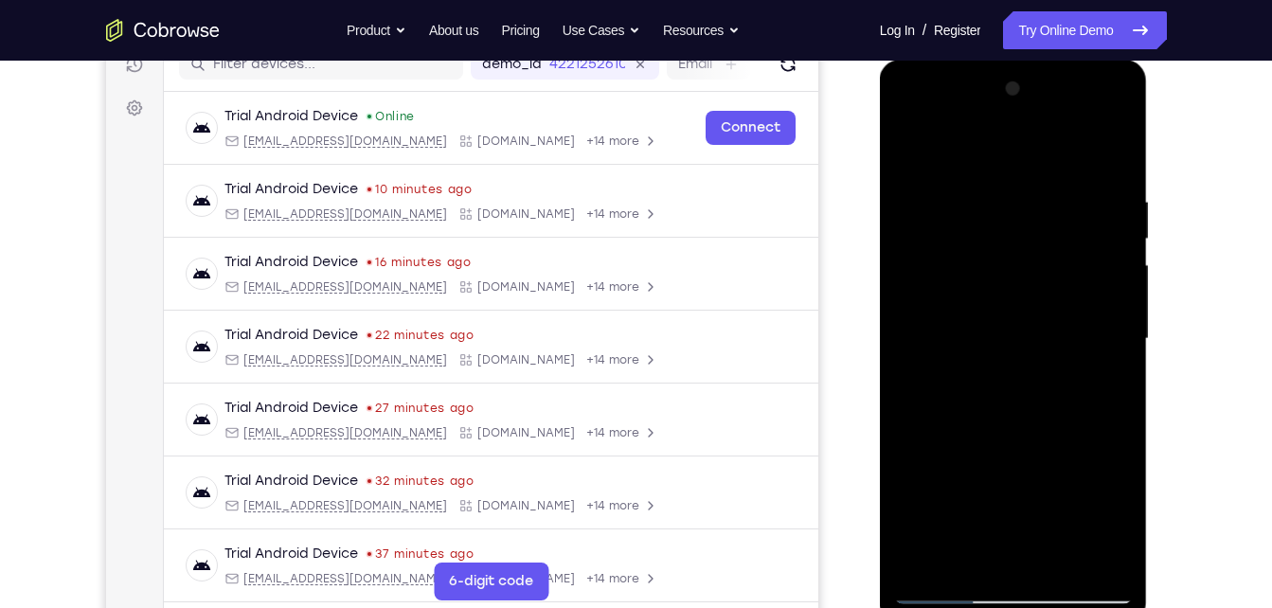
scroll to position [253, 0]
click at [941, 191] on div at bounding box center [1013, 340] width 239 height 531
click at [1019, 301] on div at bounding box center [1013, 340] width 239 height 531
click at [999, 312] on div at bounding box center [1013, 340] width 239 height 531
click at [955, 312] on div at bounding box center [1013, 340] width 239 height 531
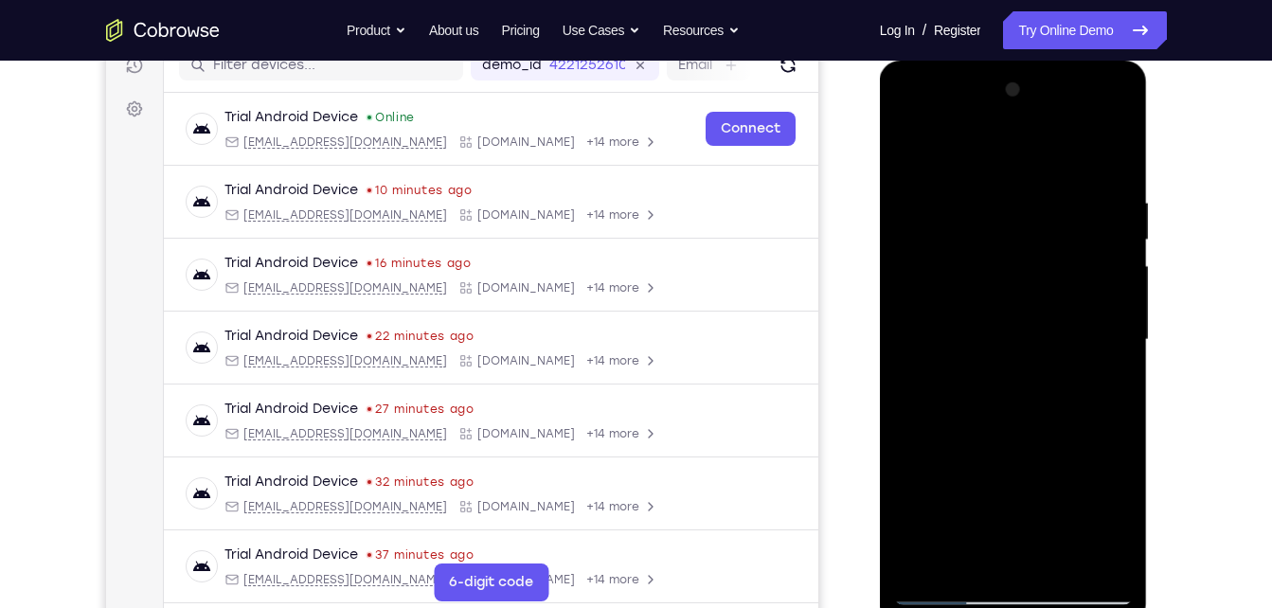
click at [1071, 438] on div at bounding box center [1013, 340] width 239 height 531
click at [1007, 361] on div at bounding box center [1013, 340] width 239 height 531
click at [1002, 376] on div at bounding box center [1013, 340] width 239 height 531
drag, startPoint x: 955, startPoint y: 377, endPoint x: 955, endPoint y: 352, distance: 24.6
click at [955, 352] on div at bounding box center [1013, 340] width 239 height 531
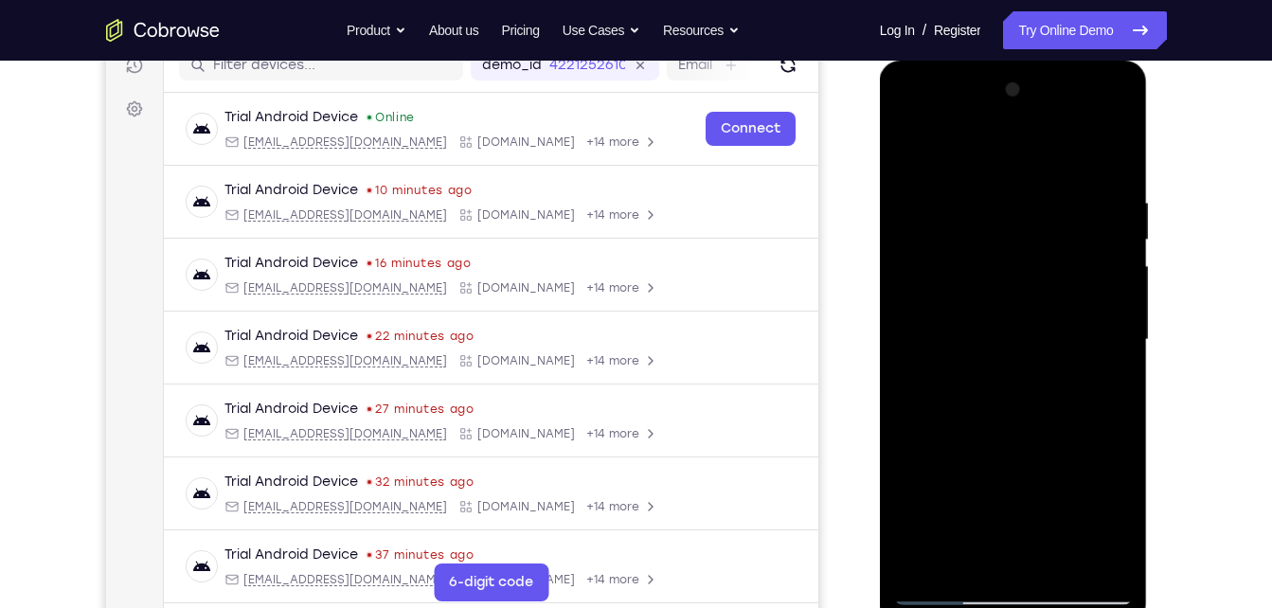
click at [955, 352] on div at bounding box center [1013, 340] width 239 height 531
click at [946, 389] on div at bounding box center [1013, 340] width 239 height 531
click at [1077, 430] on div at bounding box center [1013, 340] width 239 height 531
click at [1018, 376] on div at bounding box center [1013, 340] width 239 height 531
click at [959, 266] on div at bounding box center [1013, 340] width 239 height 531
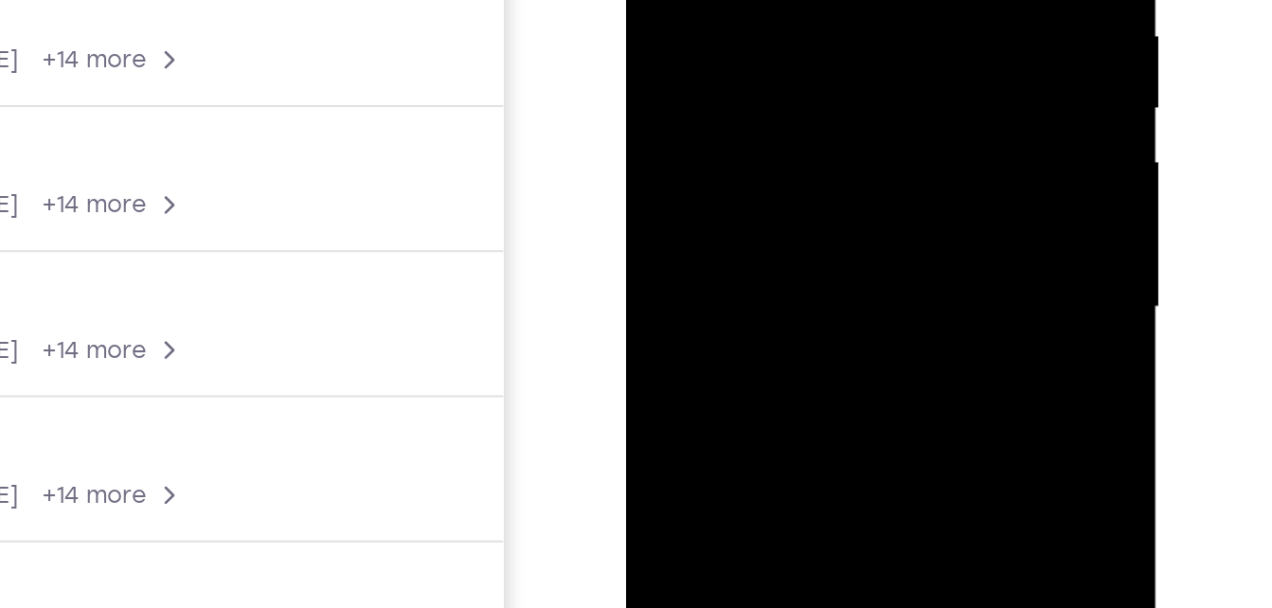
click at [717, 63] on div at bounding box center [759, 33] width 239 height 531
click at [811, 124] on div at bounding box center [759, 33] width 239 height 531
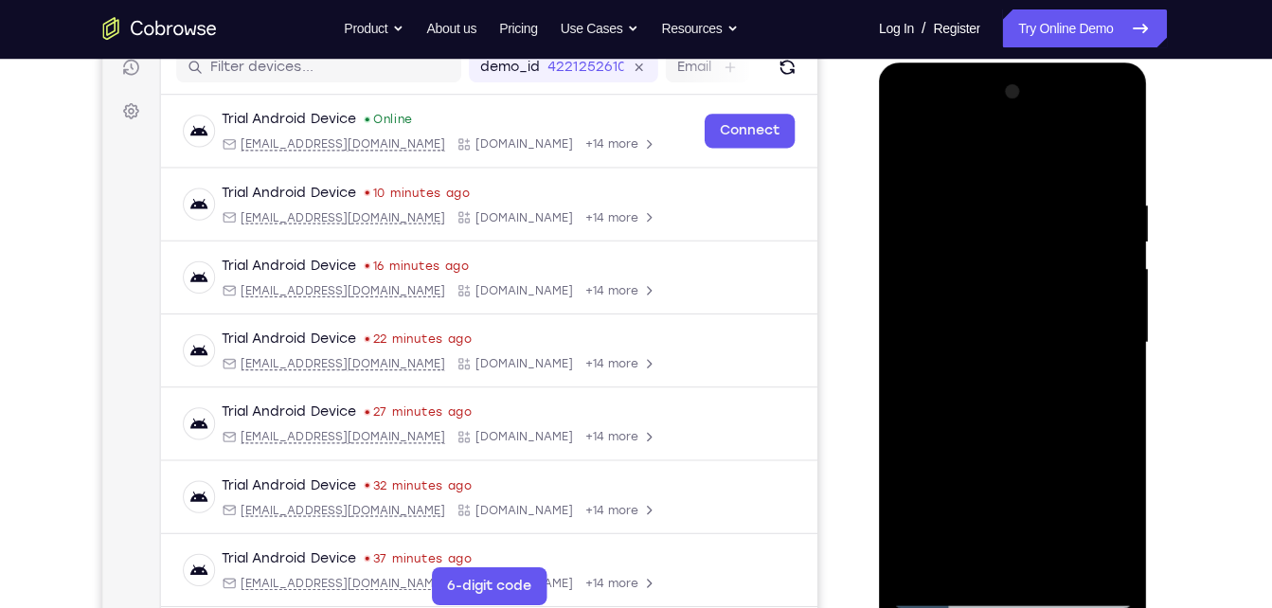
scroll to position [251, 0]
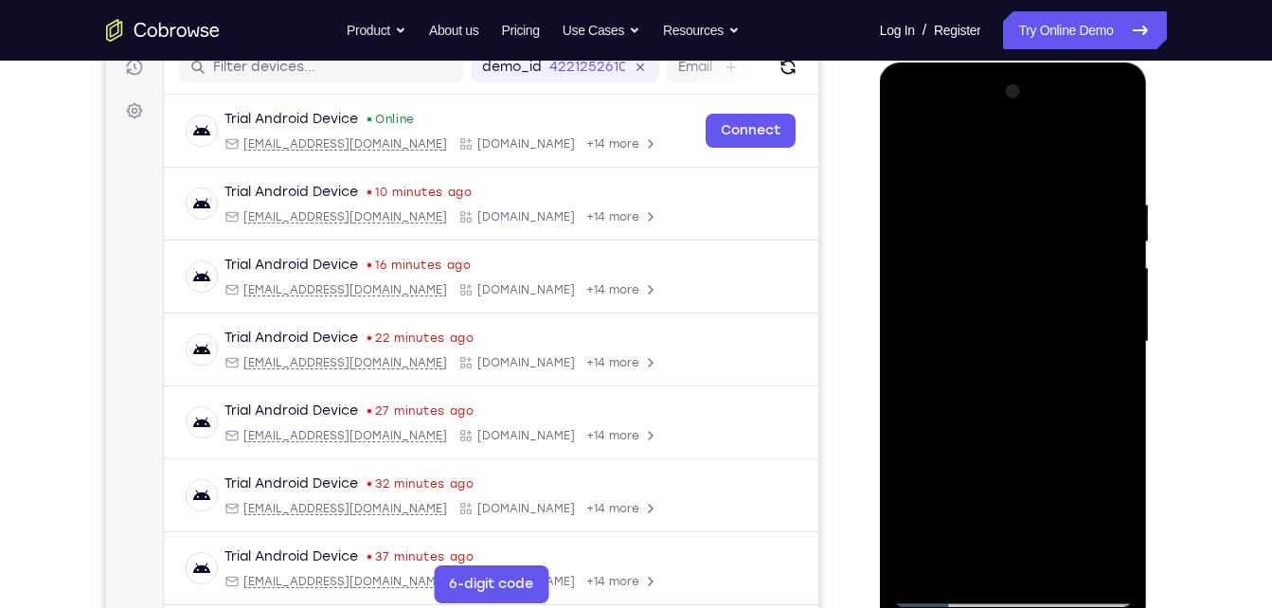
click at [946, 580] on div at bounding box center [1013, 342] width 239 height 531
click at [955, 592] on div at bounding box center [1013, 342] width 239 height 531
click at [950, 586] on div at bounding box center [1013, 342] width 239 height 531
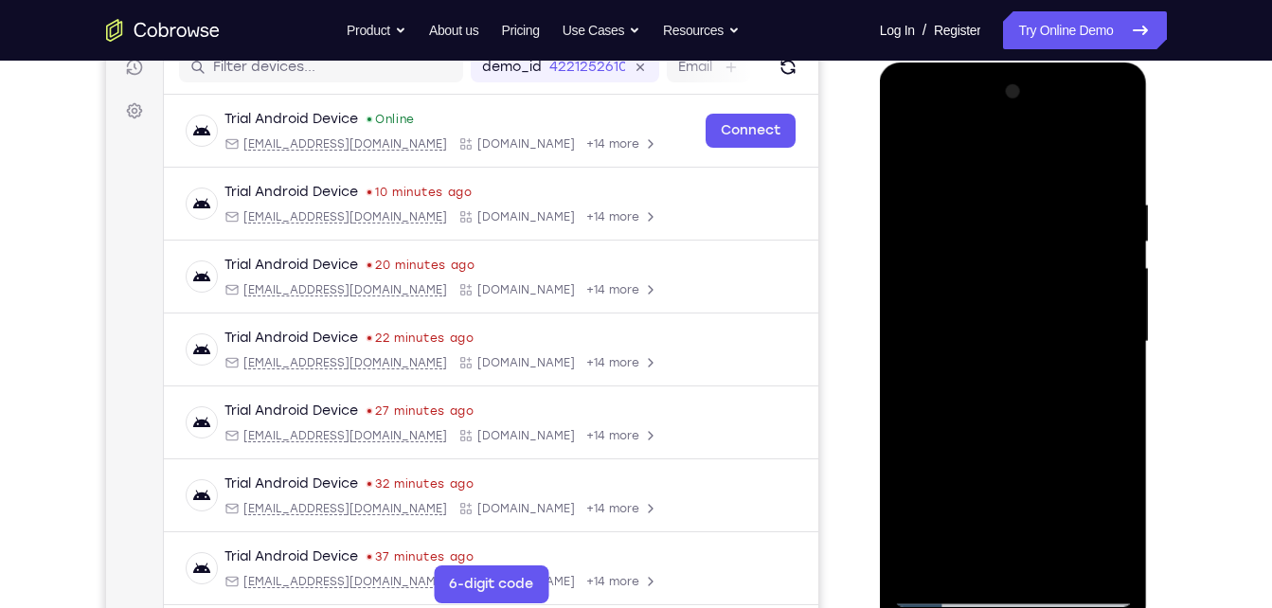
click at [1092, 115] on div at bounding box center [1013, 342] width 239 height 531
click at [928, 117] on div at bounding box center [1013, 342] width 239 height 531
click at [1091, 334] on div at bounding box center [1013, 342] width 239 height 531
click at [1104, 151] on div at bounding box center [1013, 342] width 239 height 531
click at [914, 478] on div at bounding box center [1013, 342] width 239 height 531
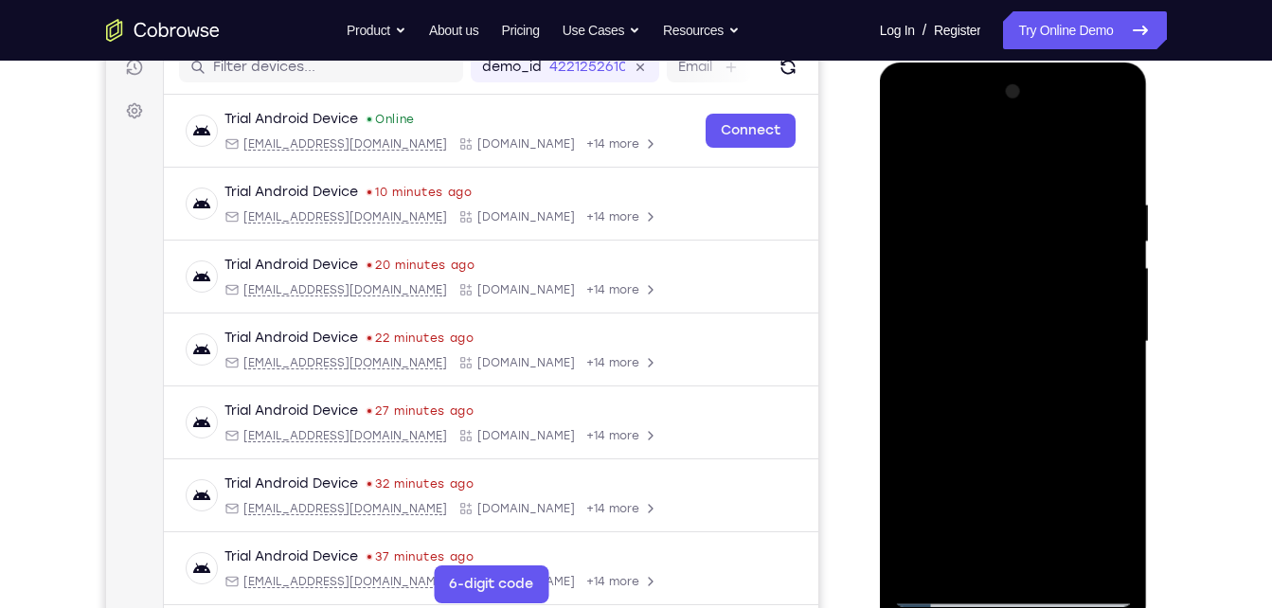
click at [1109, 148] on div at bounding box center [1013, 342] width 239 height 531
click at [1099, 175] on div at bounding box center [1013, 342] width 239 height 531
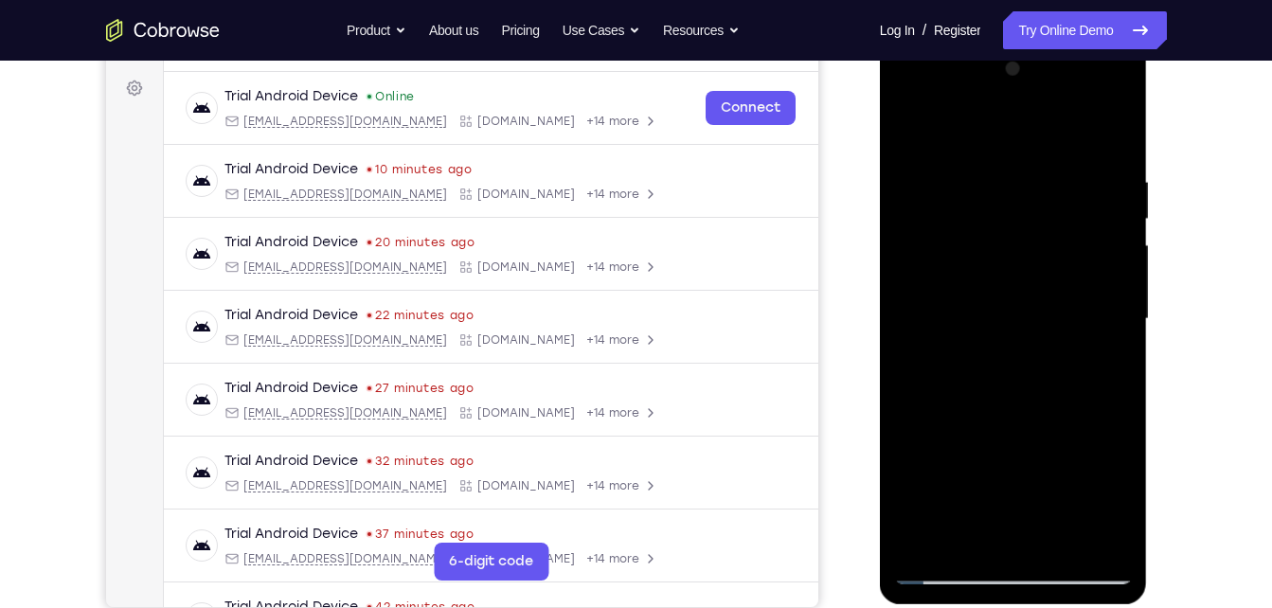
scroll to position [273, 0]
click at [1093, 100] on div at bounding box center [1013, 320] width 239 height 531
click at [934, 218] on div at bounding box center [1013, 320] width 239 height 531
click at [966, 204] on div at bounding box center [1013, 320] width 239 height 531
click at [1114, 130] on div at bounding box center [1013, 320] width 239 height 531
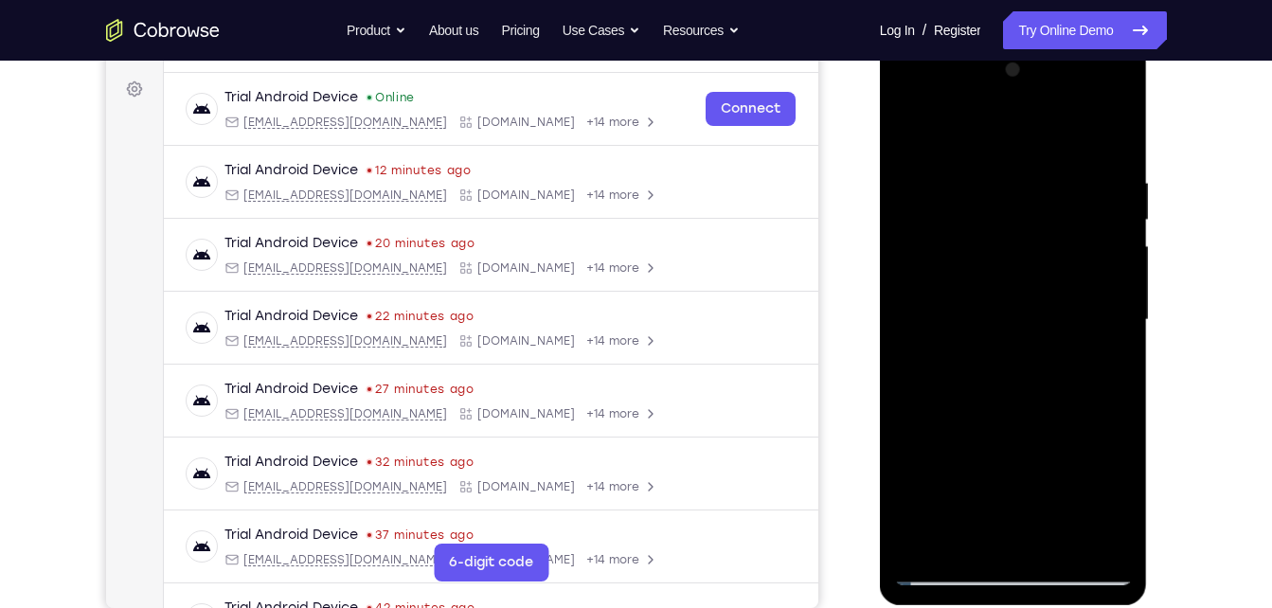
click at [938, 356] on div at bounding box center [1013, 320] width 239 height 531
click at [1012, 357] on div at bounding box center [1013, 320] width 239 height 531
click at [1046, 546] on div at bounding box center [1013, 320] width 239 height 531
click at [981, 299] on div at bounding box center [1013, 320] width 239 height 531
click at [958, 494] on div at bounding box center [1013, 320] width 239 height 531
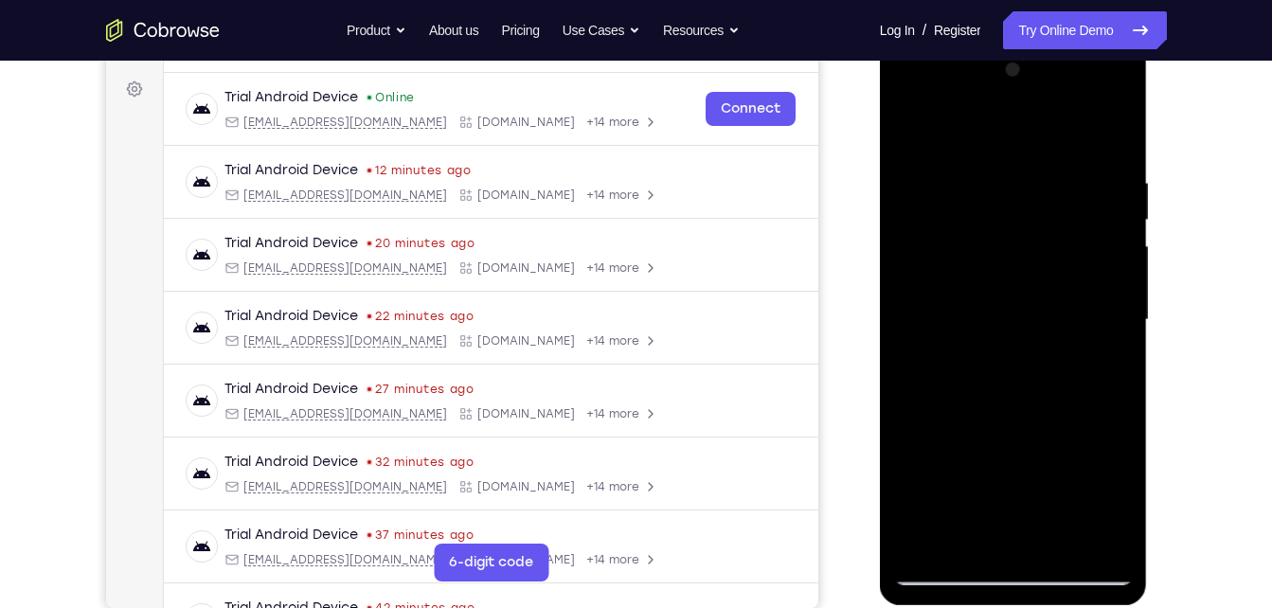
click at [1005, 377] on div at bounding box center [1013, 320] width 239 height 531
click at [1068, 376] on div at bounding box center [1013, 320] width 239 height 531
click at [1039, 376] on div at bounding box center [1013, 320] width 239 height 531
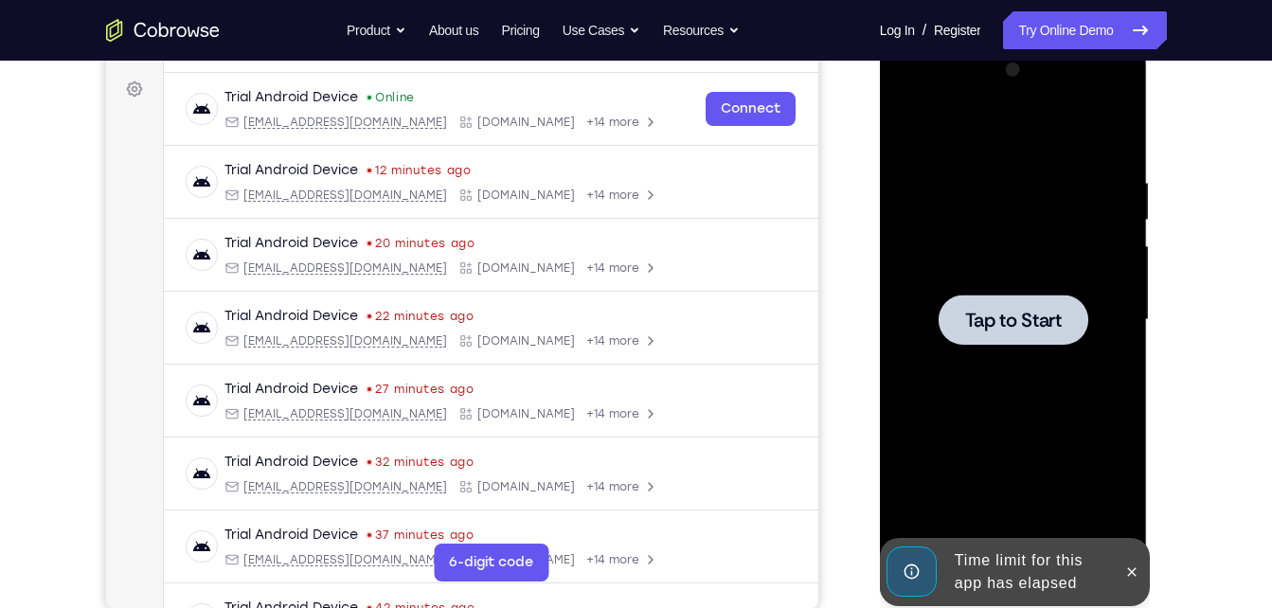
click at [1040, 324] on span "Tap to Start" at bounding box center [1013, 320] width 97 height 19
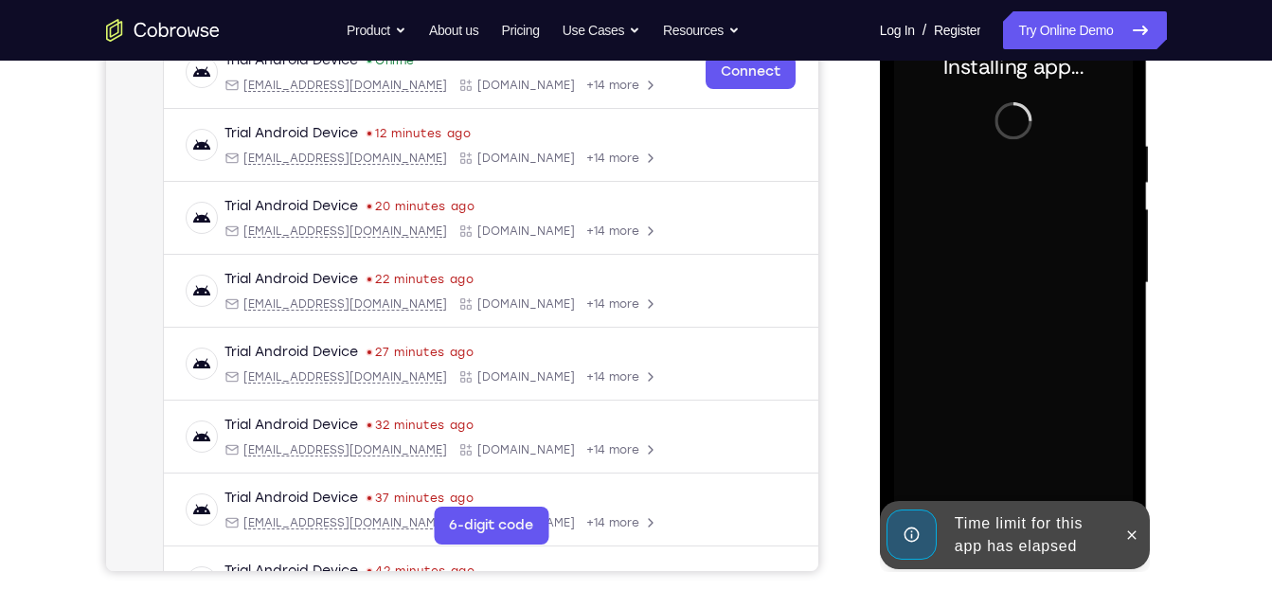
scroll to position [311, 0]
click at [1130, 538] on icon at bounding box center [1132, 534] width 15 height 15
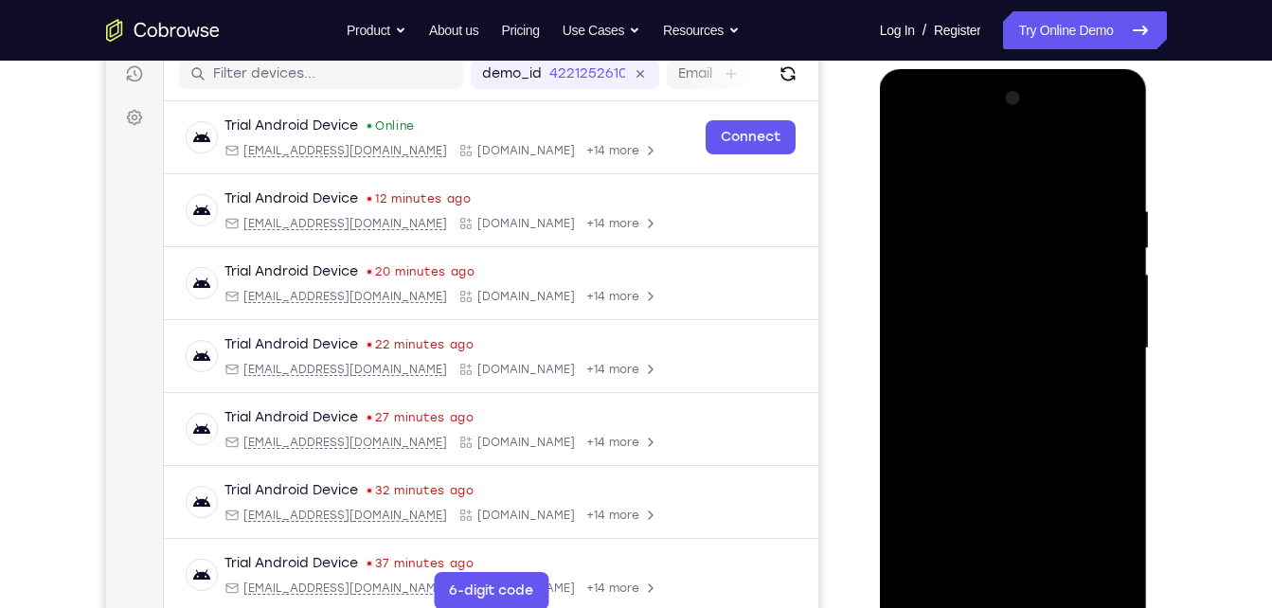
scroll to position [252, 0]
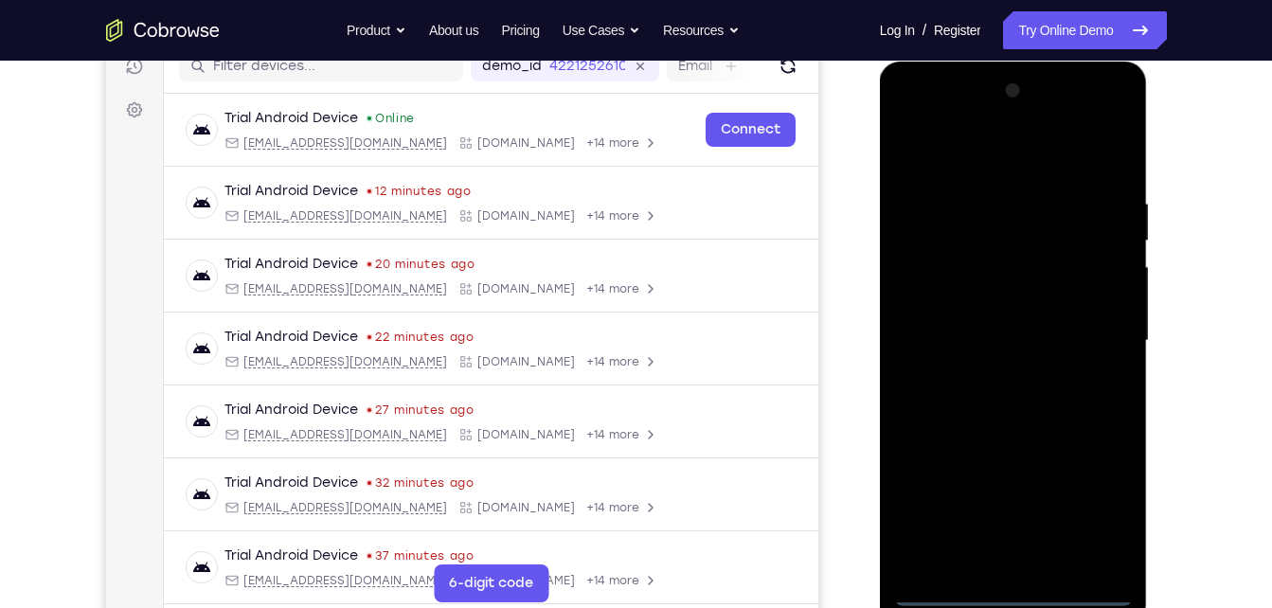
click at [1017, 581] on div at bounding box center [1013, 341] width 239 height 531
click at [1007, 590] on div at bounding box center [1013, 341] width 239 height 531
click at [1090, 500] on div at bounding box center [1013, 341] width 239 height 531
click at [941, 121] on div at bounding box center [1013, 341] width 239 height 531
click at [1094, 322] on div at bounding box center [1013, 341] width 239 height 531
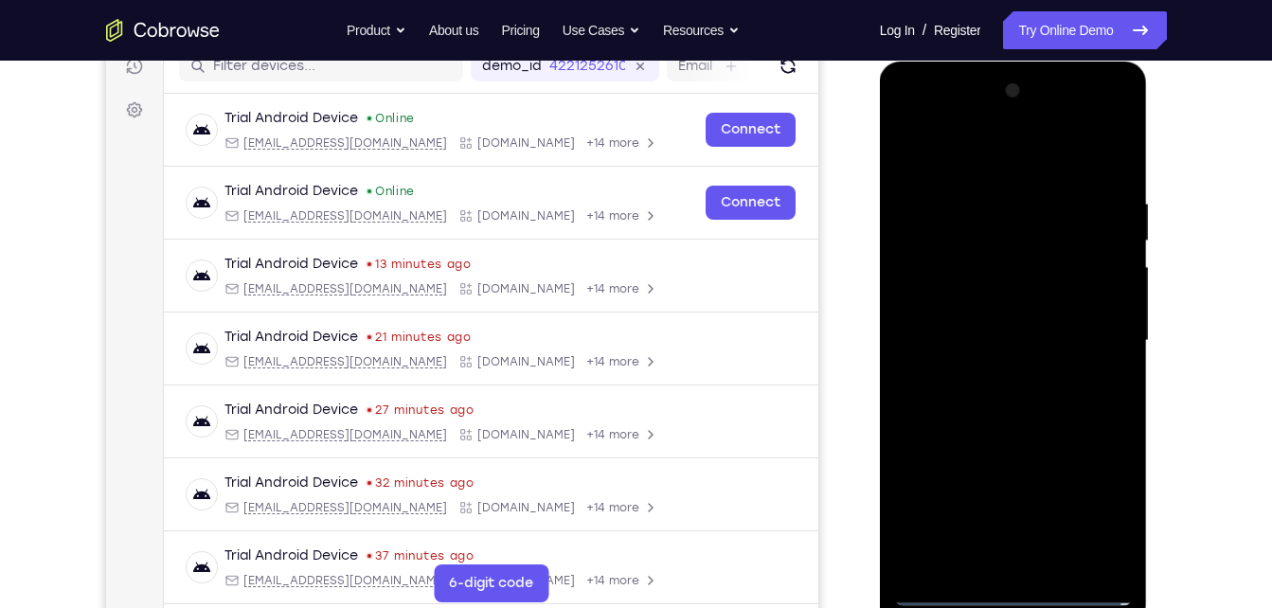
click at [984, 373] on div at bounding box center [1013, 341] width 239 height 531
click at [1036, 325] on div at bounding box center [1013, 341] width 239 height 531
click at [1018, 307] on div at bounding box center [1013, 341] width 239 height 531
click at [1006, 340] on div at bounding box center [1013, 341] width 239 height 531
click at [1047, 394] on div at bounding box center [1013, 341] width 239 height 531
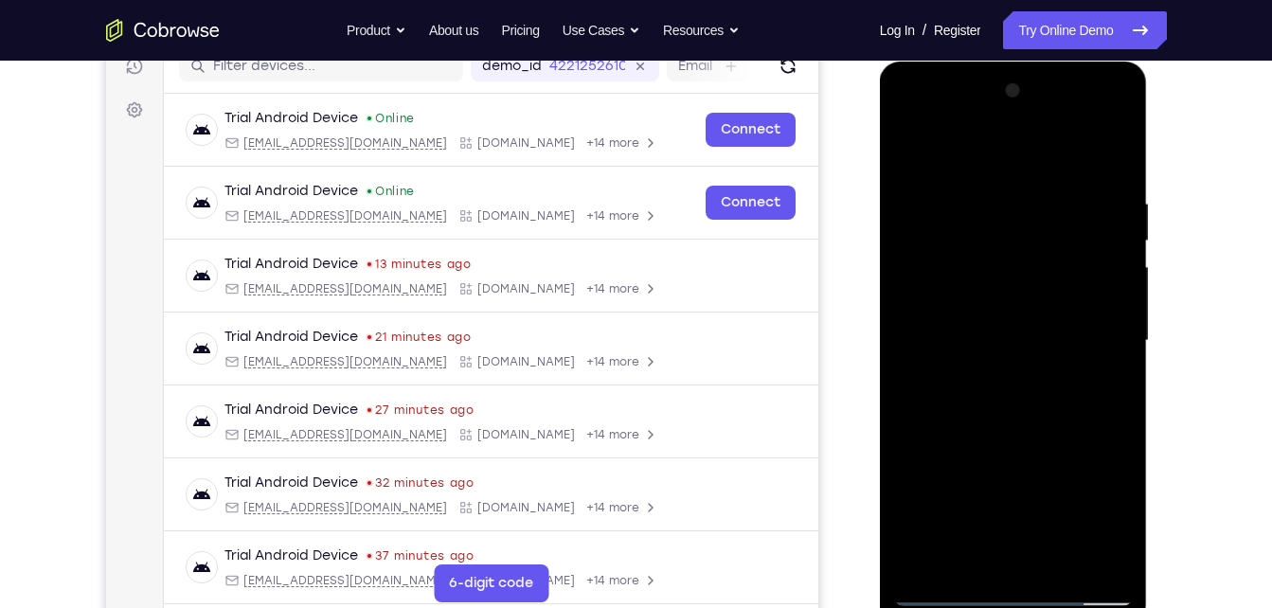
click at [1023, 370] on div at bounding box center [1013, 341] width 239 height 531
click at [1063, 251] on div at bounding box center [1013, 341] width 239 height 531
click at [1107, 252] on div at bounding box center [1013, 341] width 239 height 531
click at [1057, 337] on div at bounding box center [1013, 341] width 239 height 531
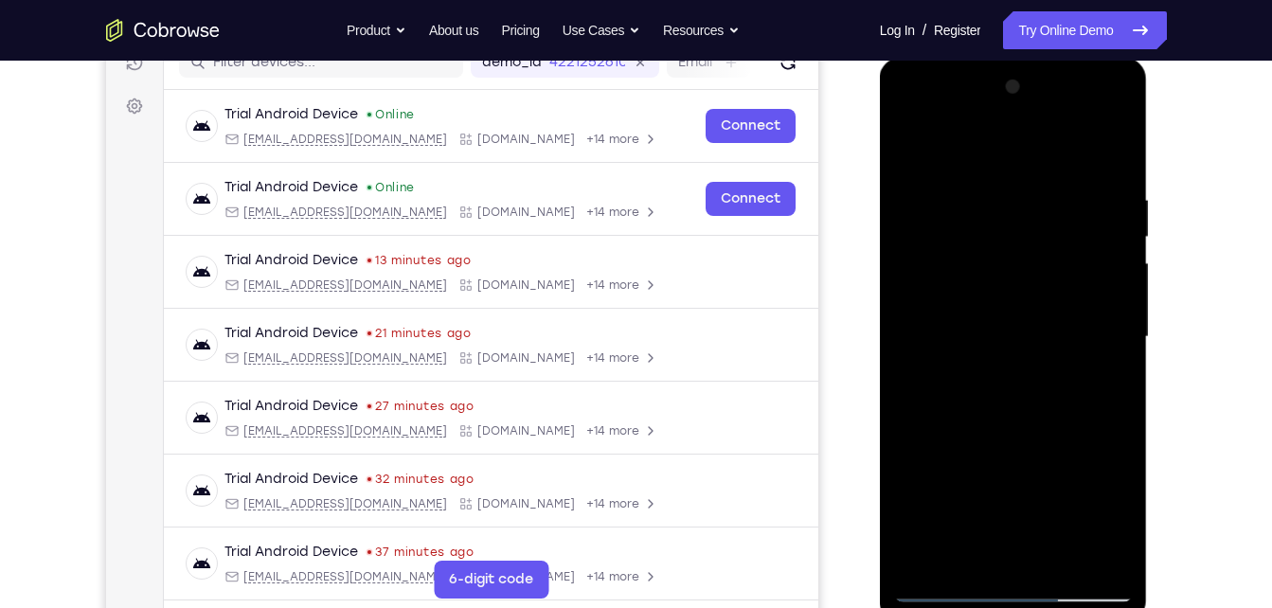
scroll to position [255, 0]
click at [1112, 142] on div at bounding box center [1013, 338] width 239 height 531
click at [1117, 145] on div at bounding box center [1013, 338] width 239 height 531
click at [969, 514] on div at bounding box center [1013, 338] width 239 height 531
click at [1046, 429] on div at bounding box center [1013, 338] width 239 height 531
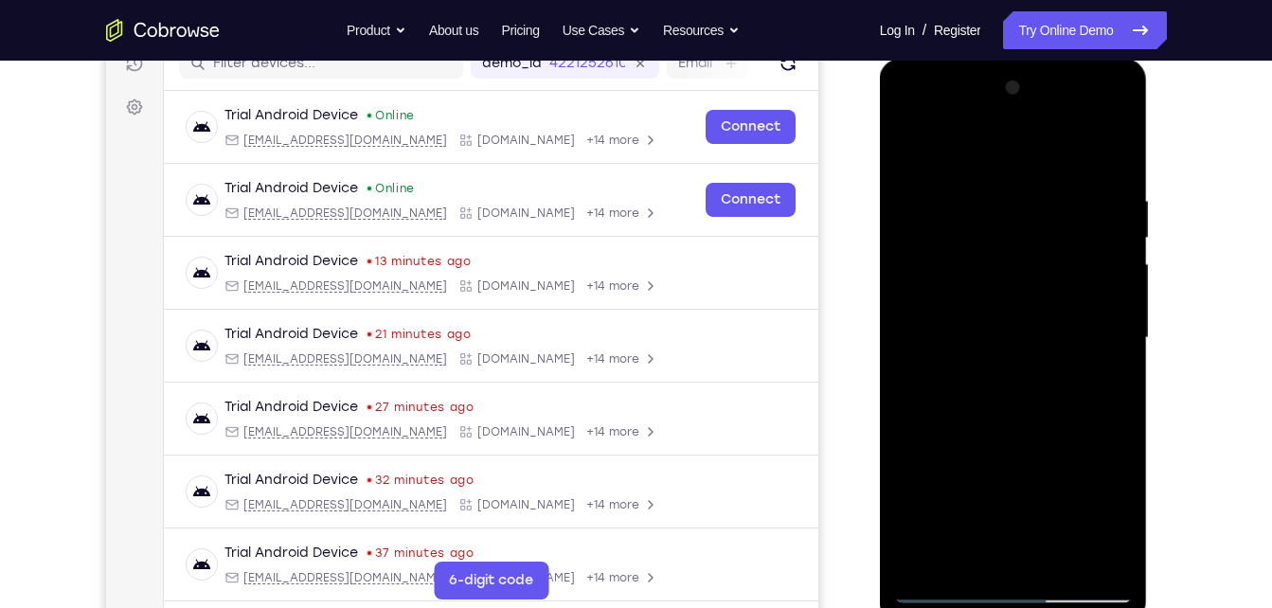
click at [979, 431] on div at bounding box center [1013, 338] width 239 height 531
click at [1011, 309] on div at bounding box center [1013, 338] width 239 height 531
click at [1091, 267] on div at bounding box center [1013, 338] width 239 height 531
click at [1005, 275] on div at bounding box center [1013, 338] width 239 height 531
click at [1007, 547] on div at bounding box center [1013, 338] width 239 height 531
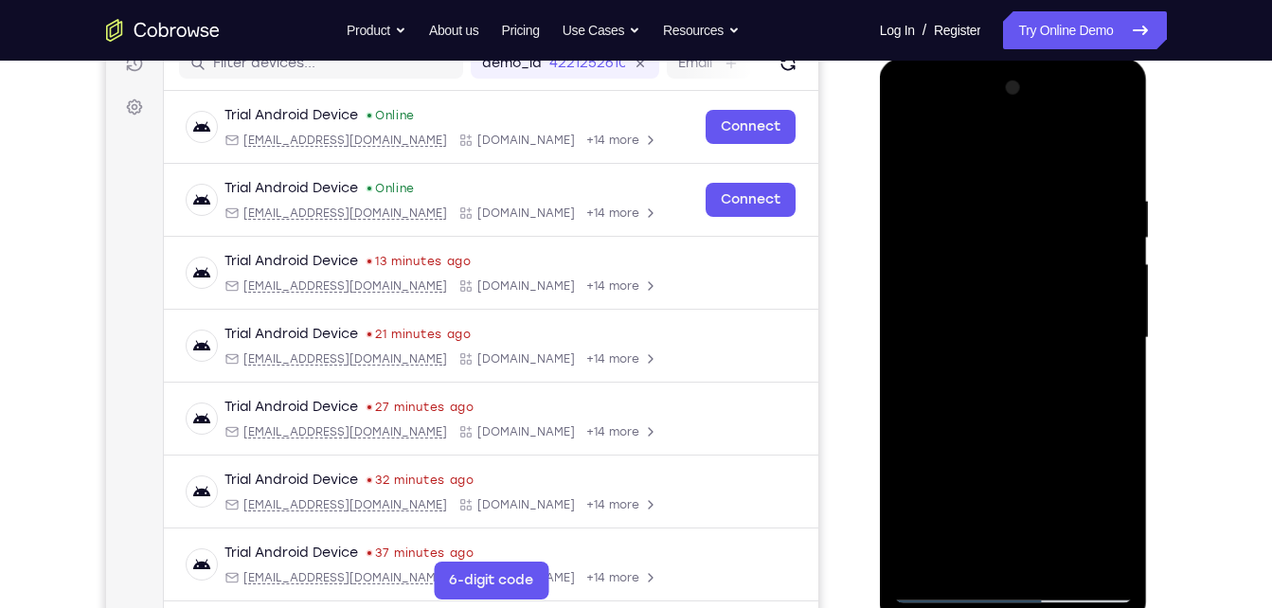
click at [996, 537] on div at bounding box center [1013, 338] width 239 height 531
click at [1042, 460] on div at bounding box center [1013, 338] width 239 height 531
click at [903, 198] on div at bounding box center [1013, 338] width 239 height 531
click at [1116, 152] on div at bounding box center [1013, 338] width 239 height 531
click at [942, 477] on div at bounding box center [1013, 338] width 239 height 531
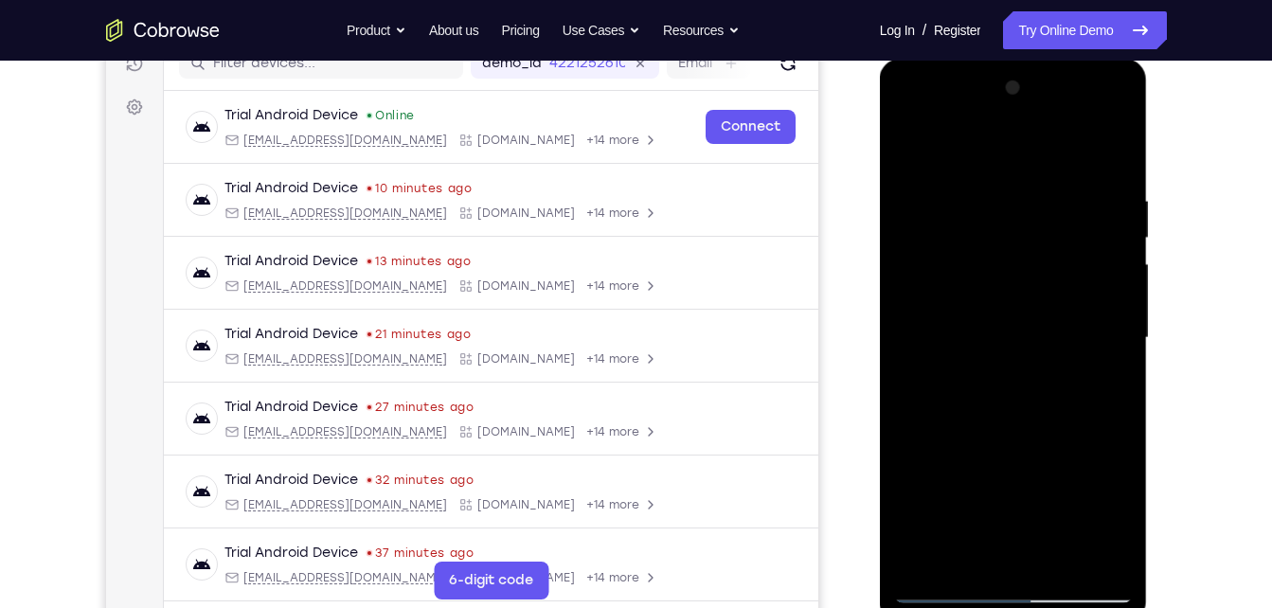
click at [1003, 480] on div at bounding box center [1013, 338] width 239 height 531
click at [906, 473] on div at bounding box center [1013, 338] width 239 height 531
click at [1109, 134] on div at bounding box center [1013, 338] width 239 height 531
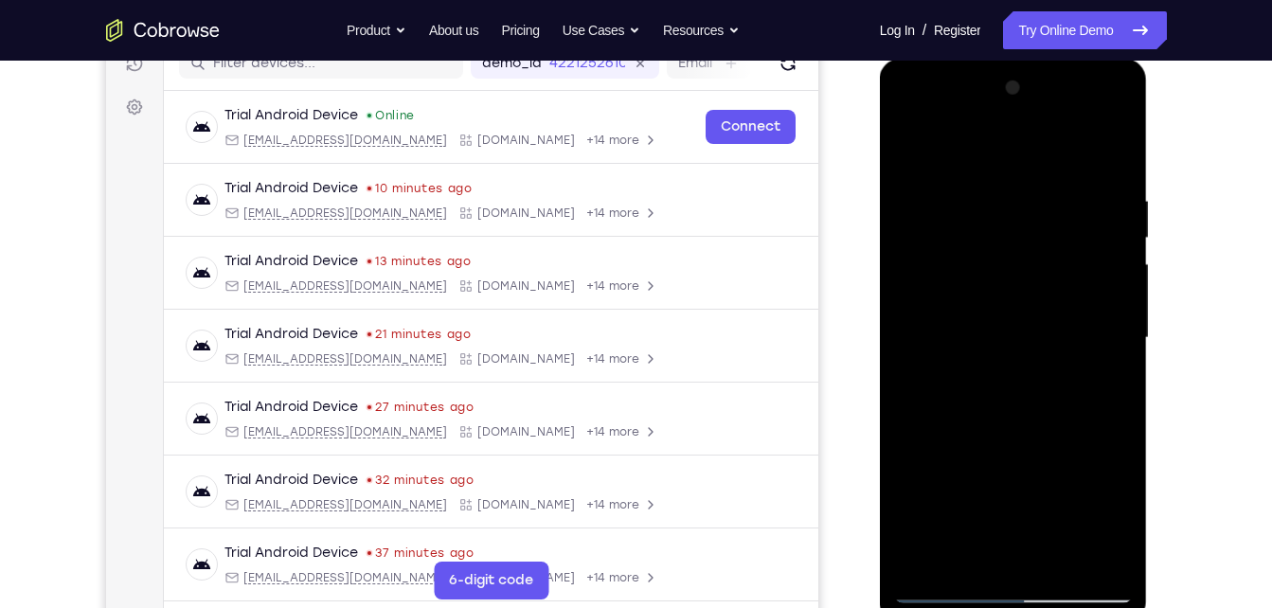
click at [926, 177] on div at bounding box center [1013, 338] width 239 height 531
click at [1111, 141] on div at bounding box center [1013, 338] width 239 height 531
click at [919, 483] on div at bounding box center [1013, 338] width 239 height 531
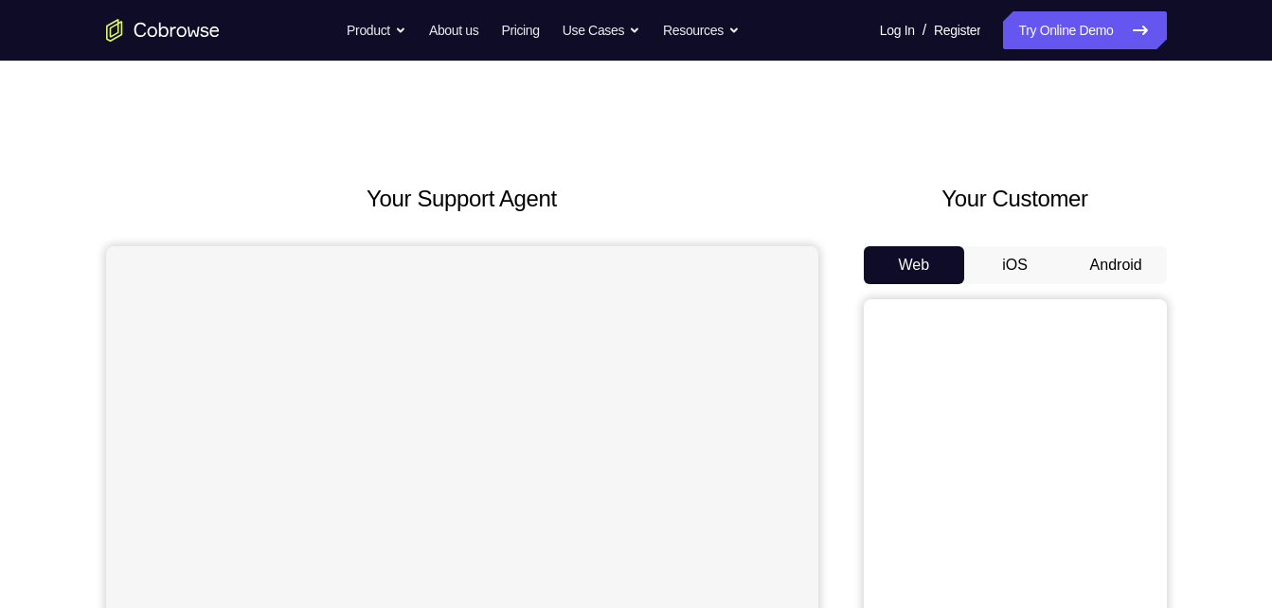
click at [1102, 253] on button "Android" at bounding box center [1116, 265] width 101 height 38
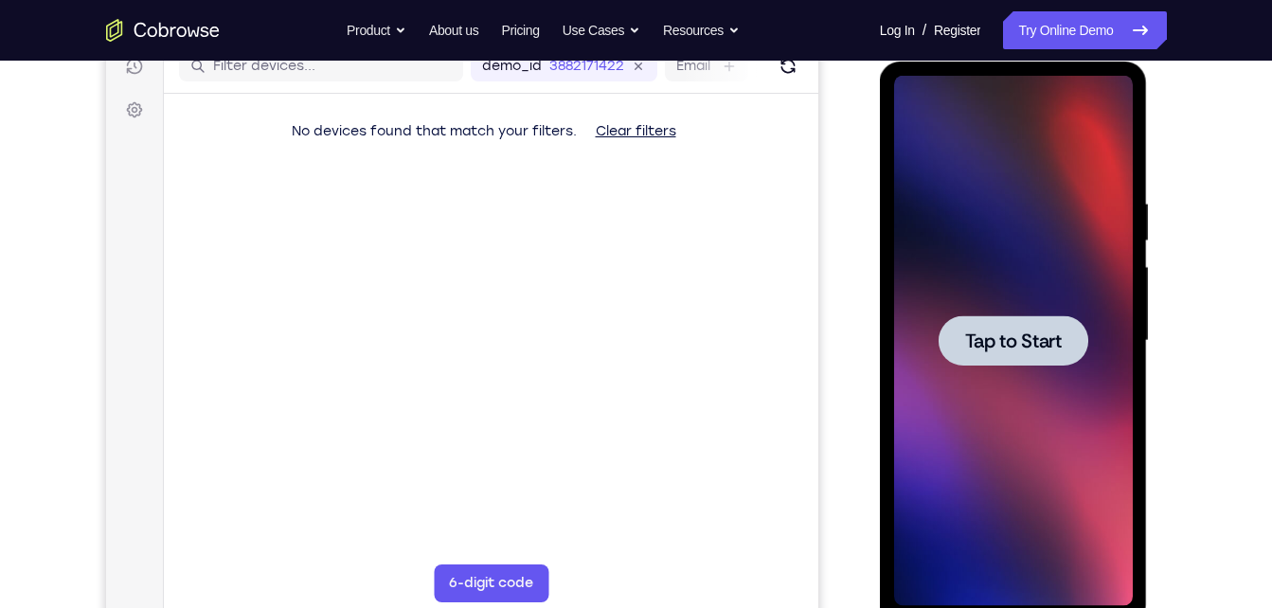
click at [1033, 350] on span "Tap to Start" at bounding box center [1013, 341] width 97 height 19
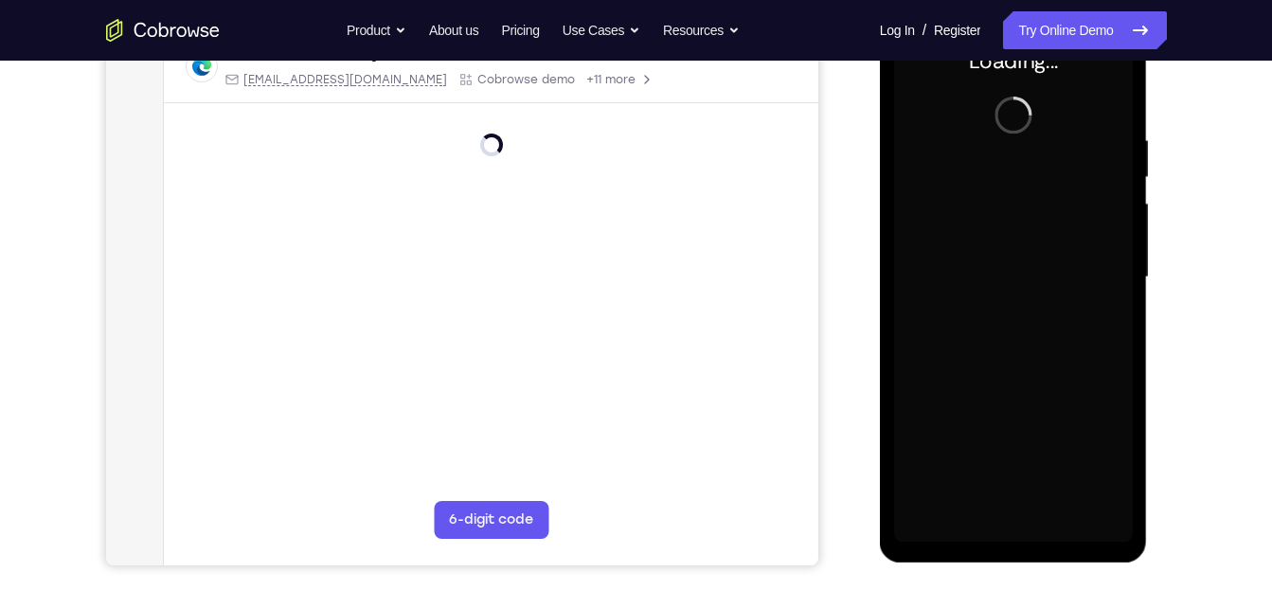
scroll to position [316, 0]
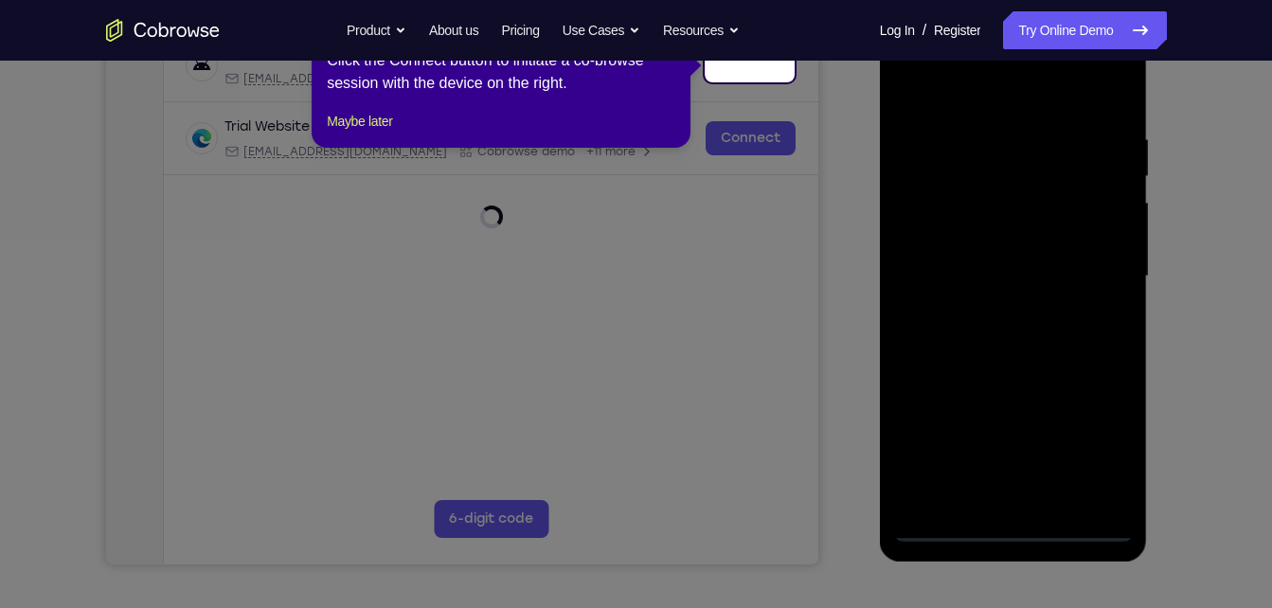
click at [1006, 528] on icon at bounding box center [643, 304] width 1287 height 608
click at [385, 133] on button "Maybe later" at bounding box center [359, 121] width 65 height 23
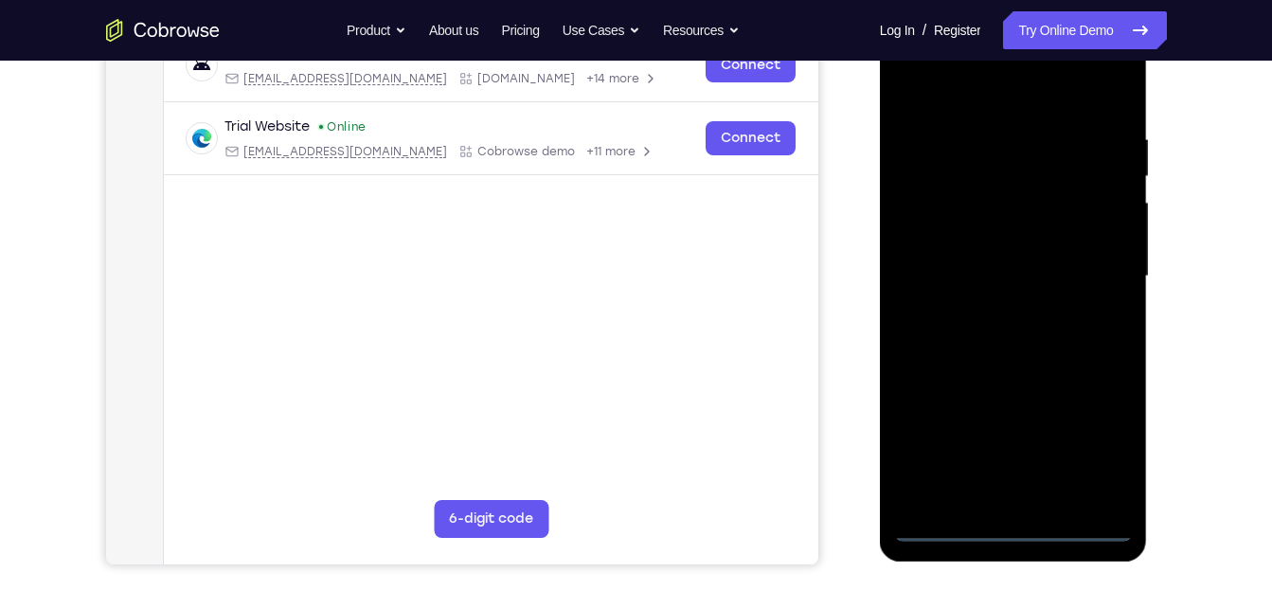
click at [1006, 529] on div at bounding box center [1013, 276] width 239 height 531
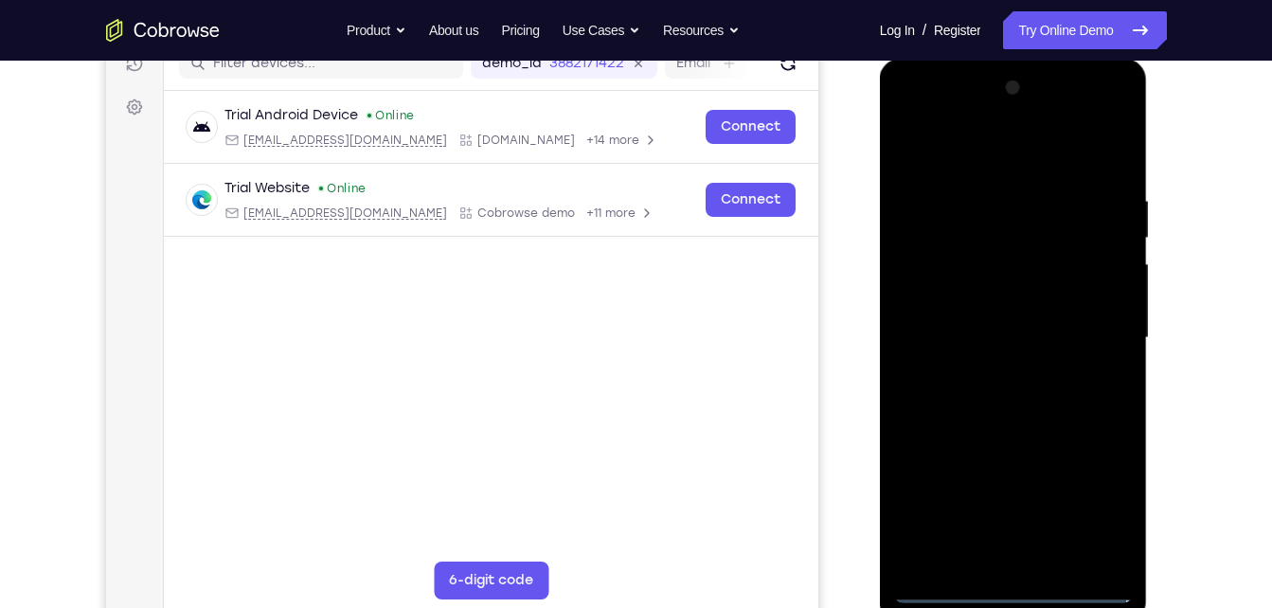
scroll to position [254, 0]
click at [1100, 508] on div at bounding box center [1013, 339] width 239 height 531
click at [930, 117] on div at bounding box center [1013, 339] width 239 height 531
click at [1097, 334] on div at bounding box center [1013, 339] width 239 height 531
click at [987, 370] on div at bounding box center [1013, 339] width 239 height 531
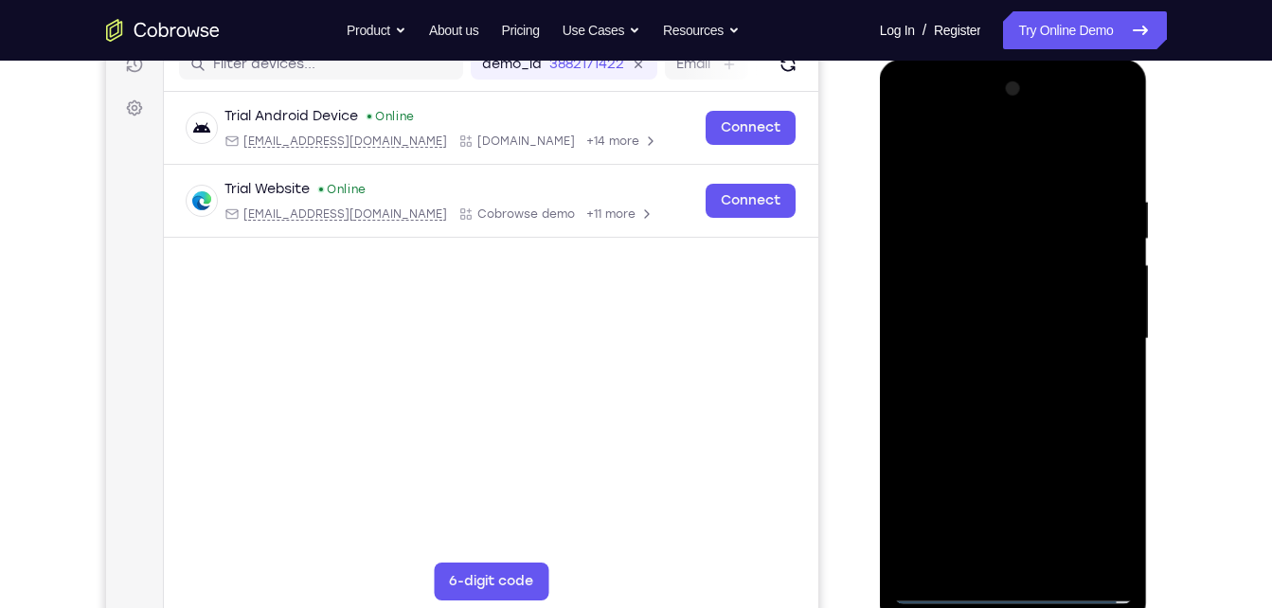
click at [999, 307] on div at bounding box center [1013, 339] width 239 height 531
click at [947, 341] on div at bounding box center [1013, 339] width 239 height 531
click at [989, 391] on div at bounding box center [1013, 339] width 239 height 531
click at [928, 234] on div at bounding box center [1013, 339] width 239 height 531
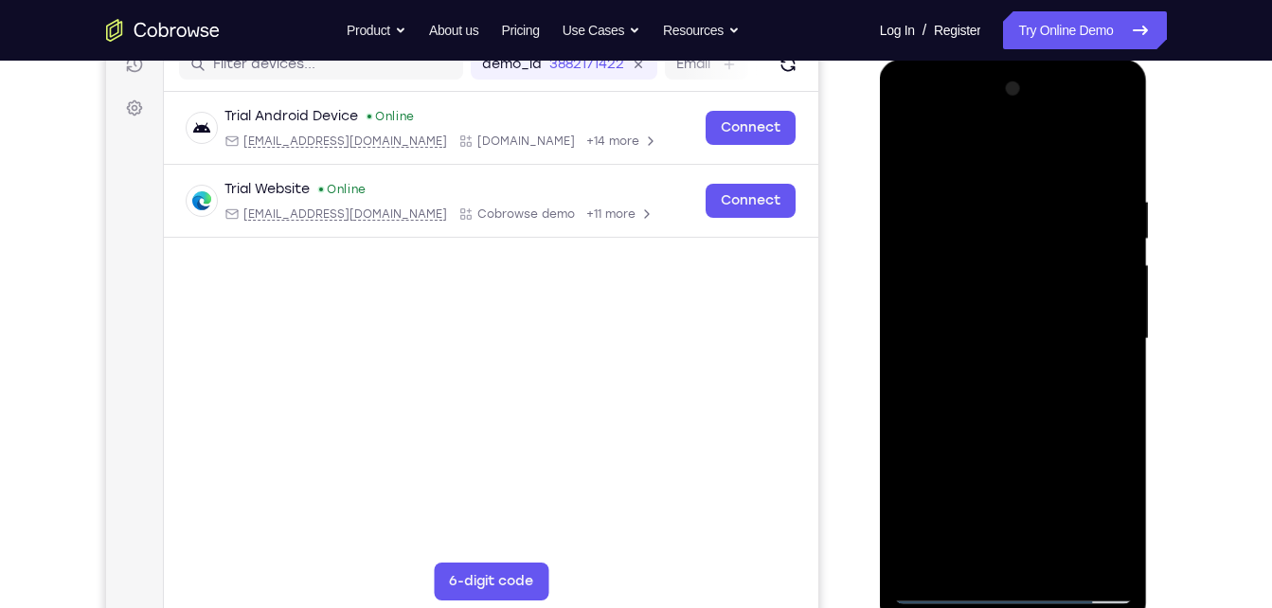
drag, startPoint x: 1040, startPoint y: 297, endPoint x: 1026, endPoint y: 62, distance: 235.4
click at [1026, 62] on div at bounding box center [1014, 342] width 268 height 565
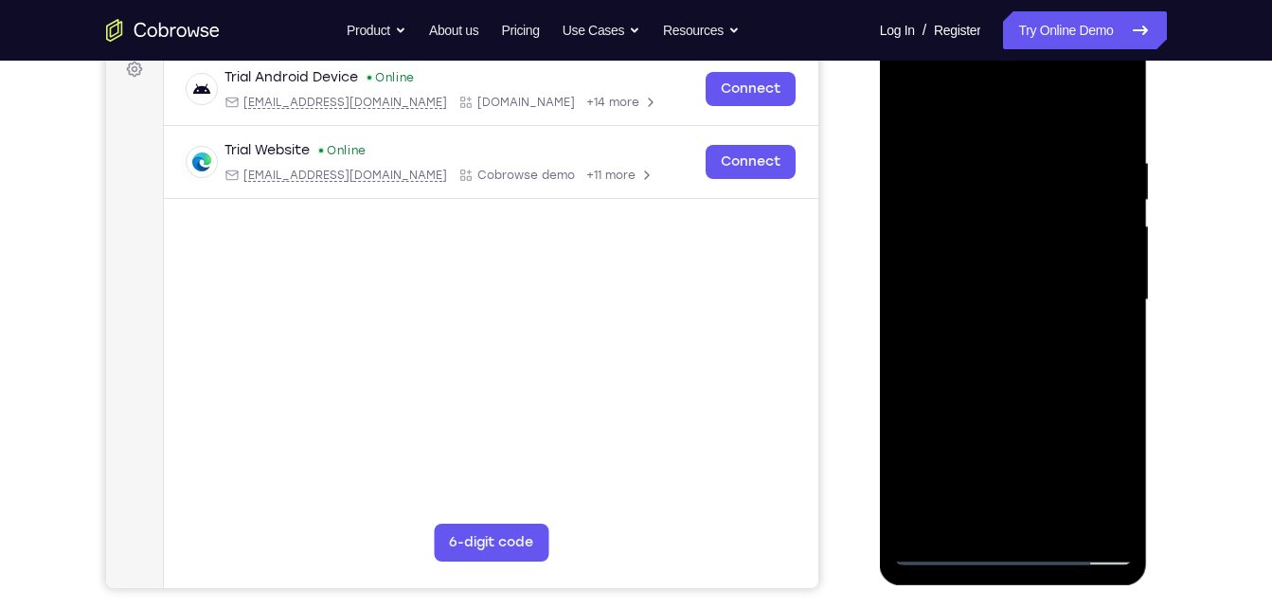
scroll to position [295, 0]
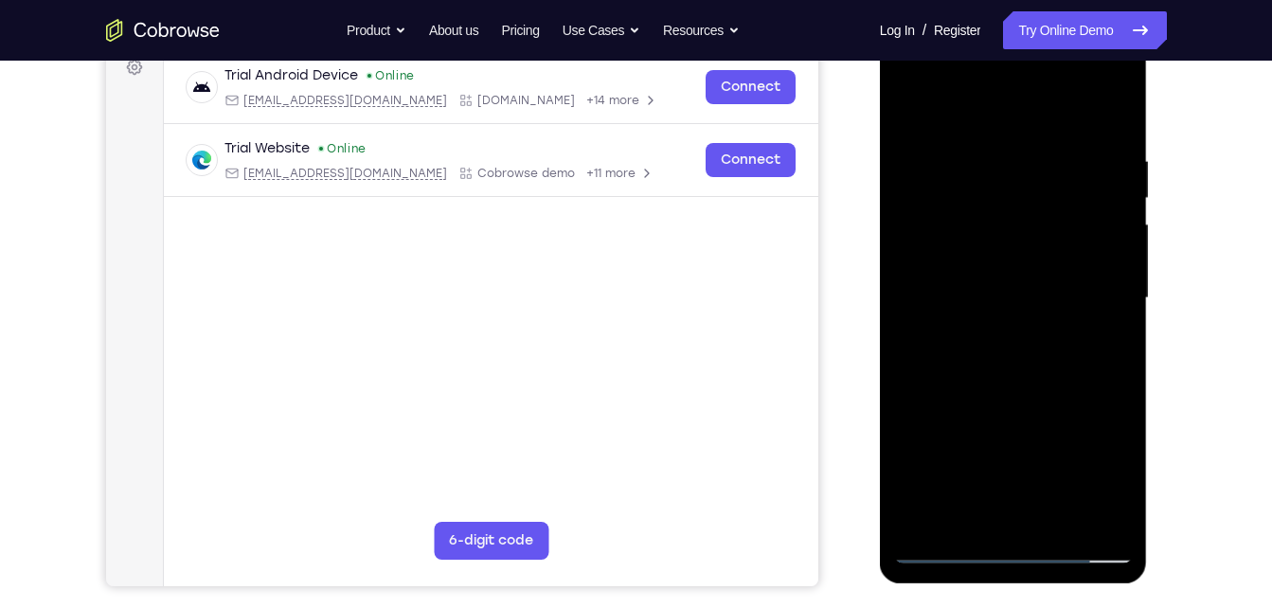
drag, startPoint x: 993, startPoint y: 335, endPoint x: 946, endPoint y: 175, distance: 167.0
click at [946, 175] on div at bounding box center [1013, 298] width 239 height 531
drag, startPoint x: 969, startPoint y: 369, endPoint x: 1010, endPoint y: 203, distance: 170.7
click at [1010, 203] on div at bounding box center [1013, 298] width 239 height 531
drag, startPoint x: 981, startPoint y: 419, endPoint x: 1012, endPoint y: 194, distance: 226.7
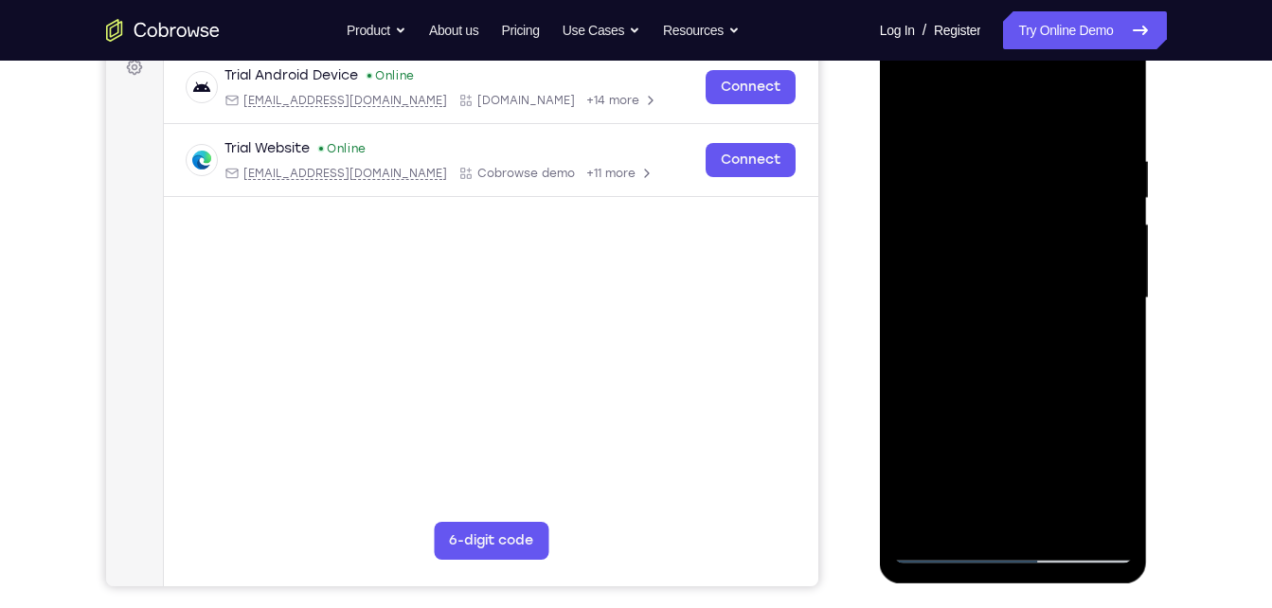
click at [1012, 194] on div at bounding box center [1013, 298] width 239 height 531
drag, startPoint x: 965, startPoint y: 427, endPoint x: 1028, endPoint y: 193, distance: 242.5
click at [1028, 193] on div at bounding box center [1013, 298] width 239 height 531
drag, startPoint x: 968, startPoint y: 448, endPoint x: 1041, endPoint y: 122, distance: 334.0
click at [1041, 122] on div at bounding box center [1013, 298] width 239 height 531
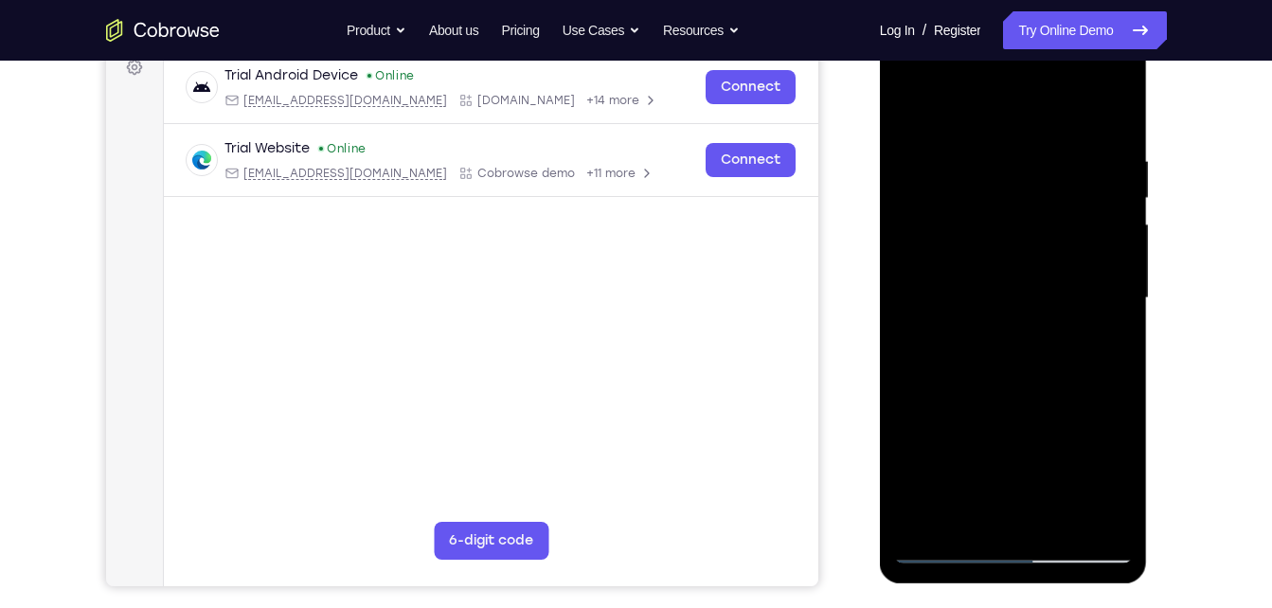
drag, startPoint x: 971, startPoint y: 434, endPoint x: 1003, endPoint y: 193, distance: 242.8
click at [1003, 193] on div at bounding box center [1013, 298] width 239 height 531
drag, startPoint x: 961, startPoint y: 452, endPoint x: 1005, endPoint y: 181, distance: 274.6
click at [1005, 181] on div at bounding box center [1013, 298] width 239 height 531
drag, startPoint x: 970, startPoint y: 394, endPoint x: 1018, endPoint y: 171, distance: 227.6
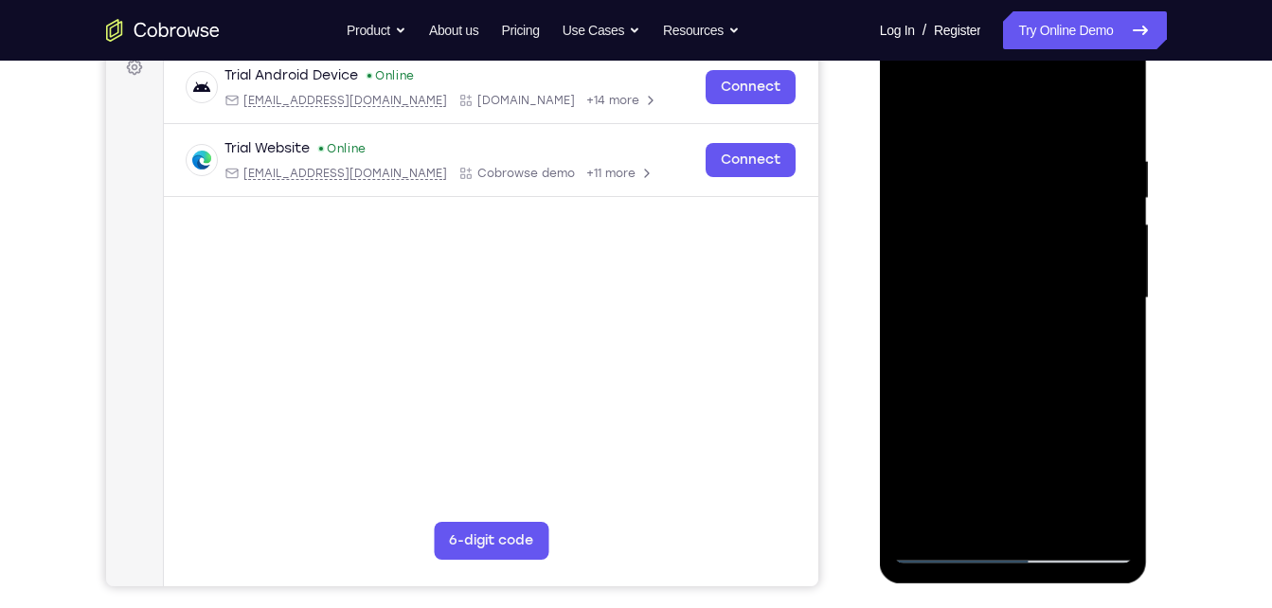
click at [1018, 171] on div at bounding box center [1013, 298] width 239 height 531
click at [1016, 184] on div at bounding box center [1013, 298] width 239 height 531
click at [998, 190] on div at bounding box center [1013, 298] width 239 height 531
click at [1108, 80] on div at bounding box center [1013, 298] width 239 height 531
click at [926, 146] on div at bounding box center [1013, 298] width 239 height 531
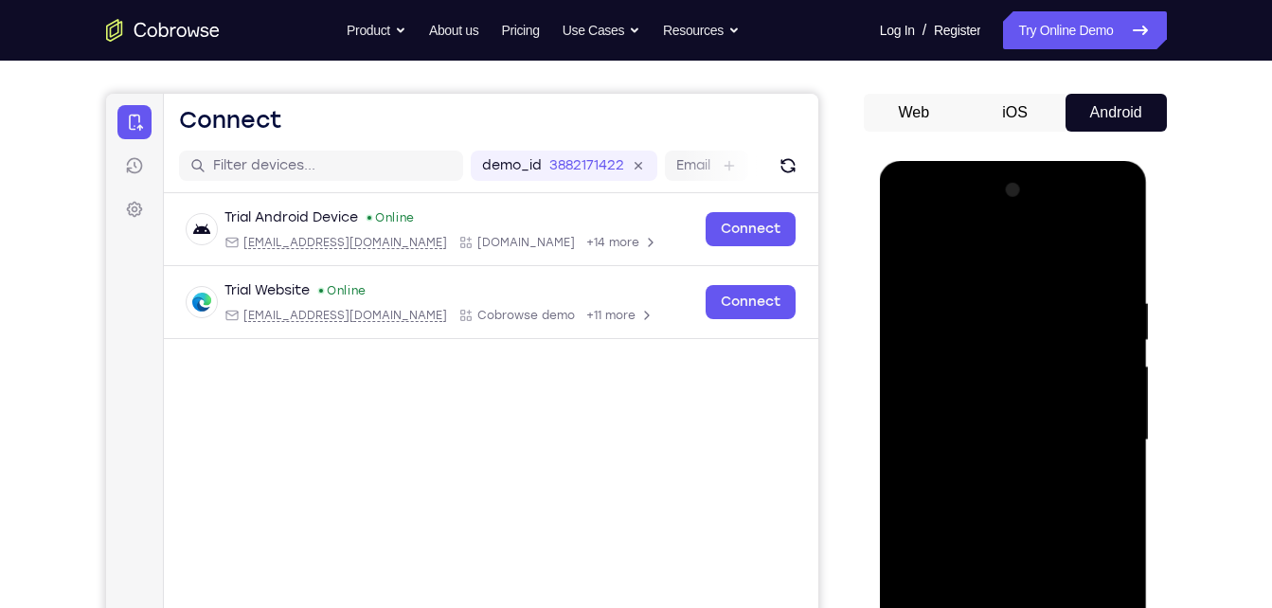
scroll to position [150, 0]
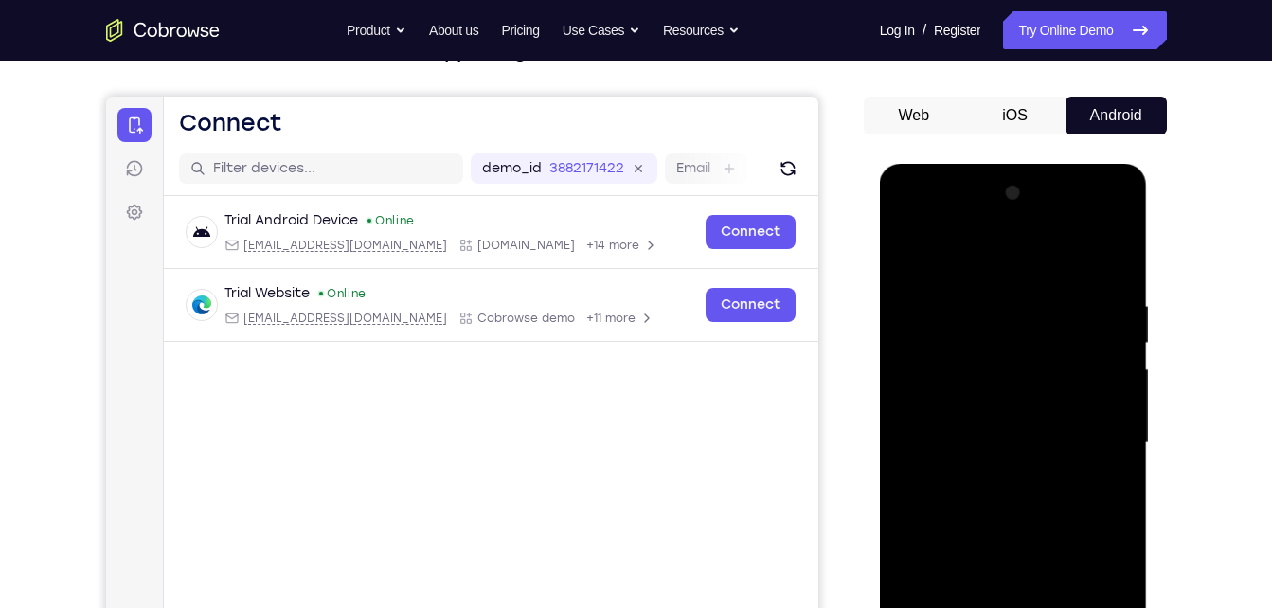
click at [1033, 128] on button "iOS" at bounding box center [1015, 116] width 101 height 38
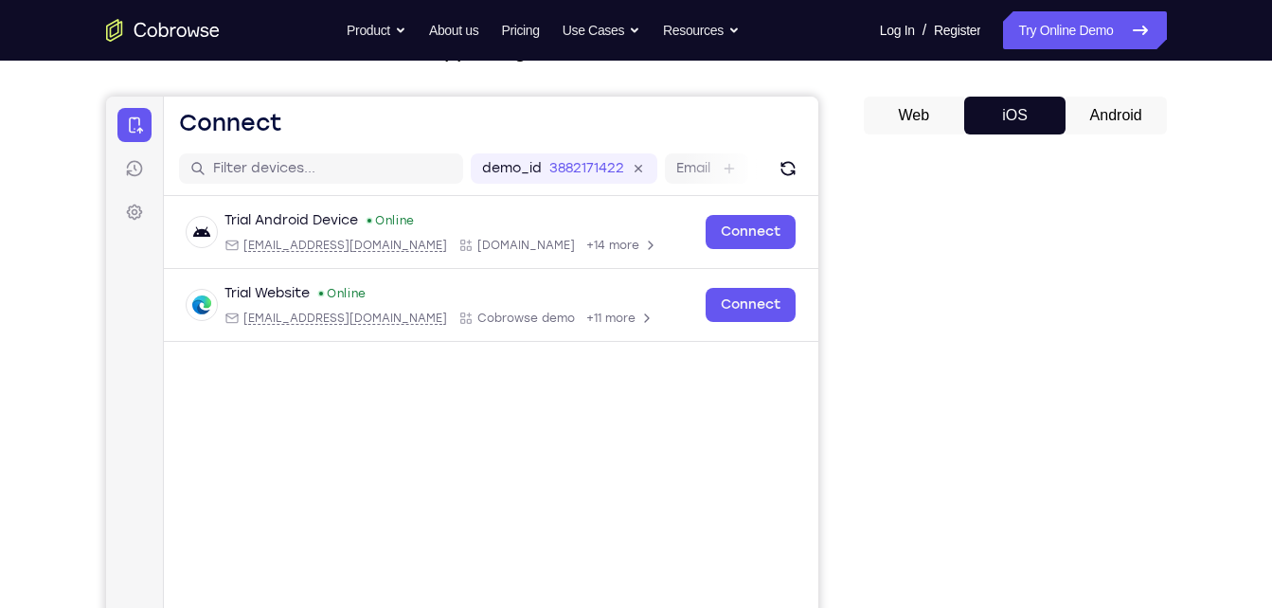
click at [1095, 103] on button "Android" at bounding box center [1116, 116] width 101 height 38
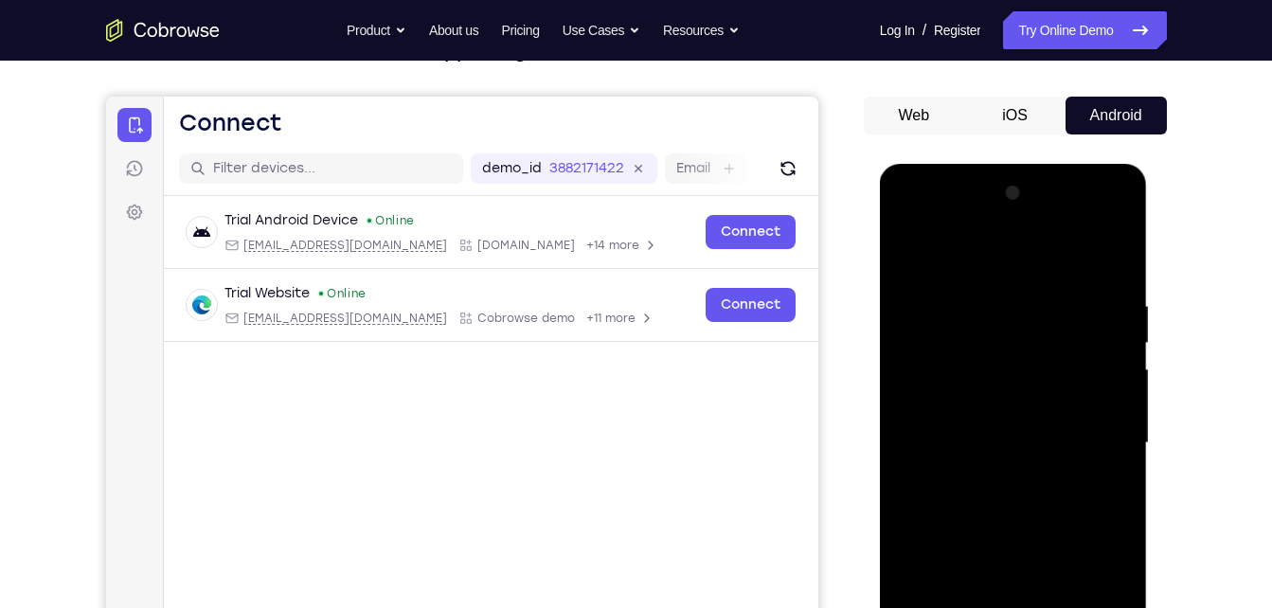
click at [1095, 103] on button "Android" at bounding box center [1116, 116] width 101 height 38
click at [1016, 107] on button "iOS" at bounding box center [1015, 116] width 101 height 38
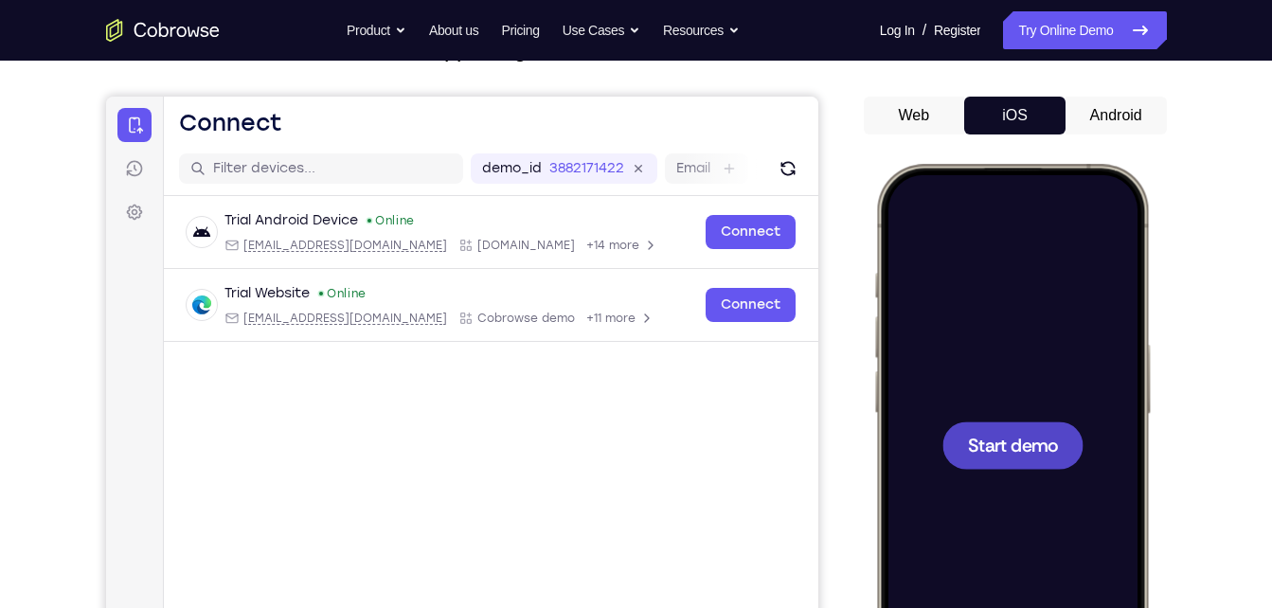
click at [1085, 105] on button "Android" at bounding box center [1116, 116] width 101 height 38
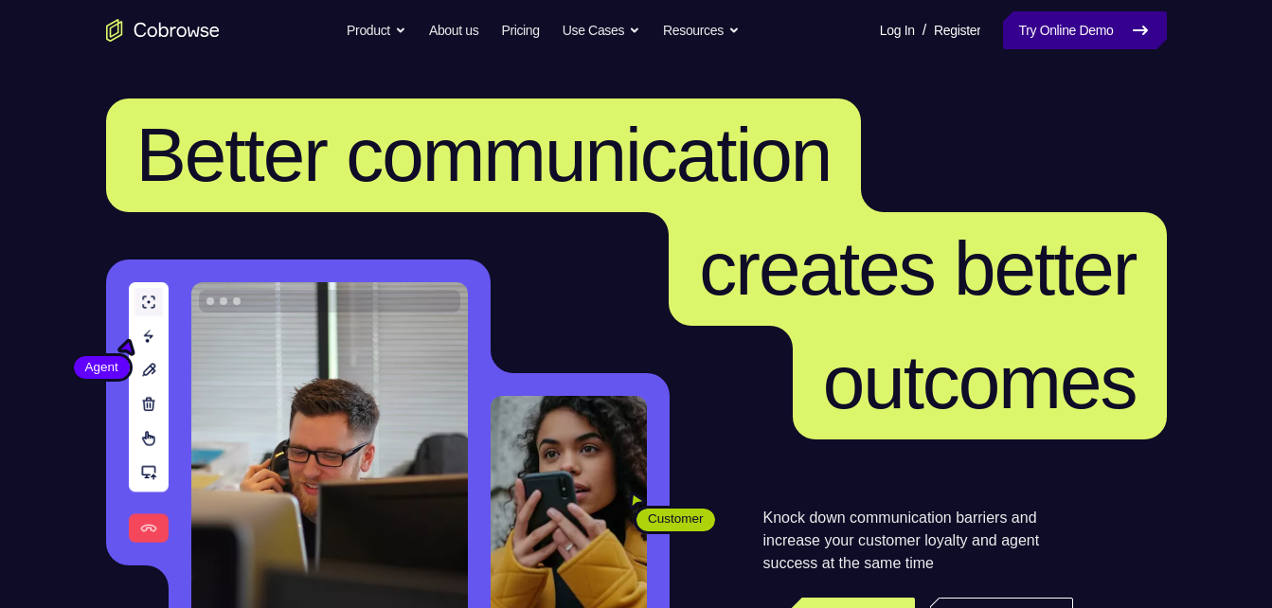
click at [1093, 45] on link "Try Online Demo" at bounding box center [1084, 30] width 163 height 38
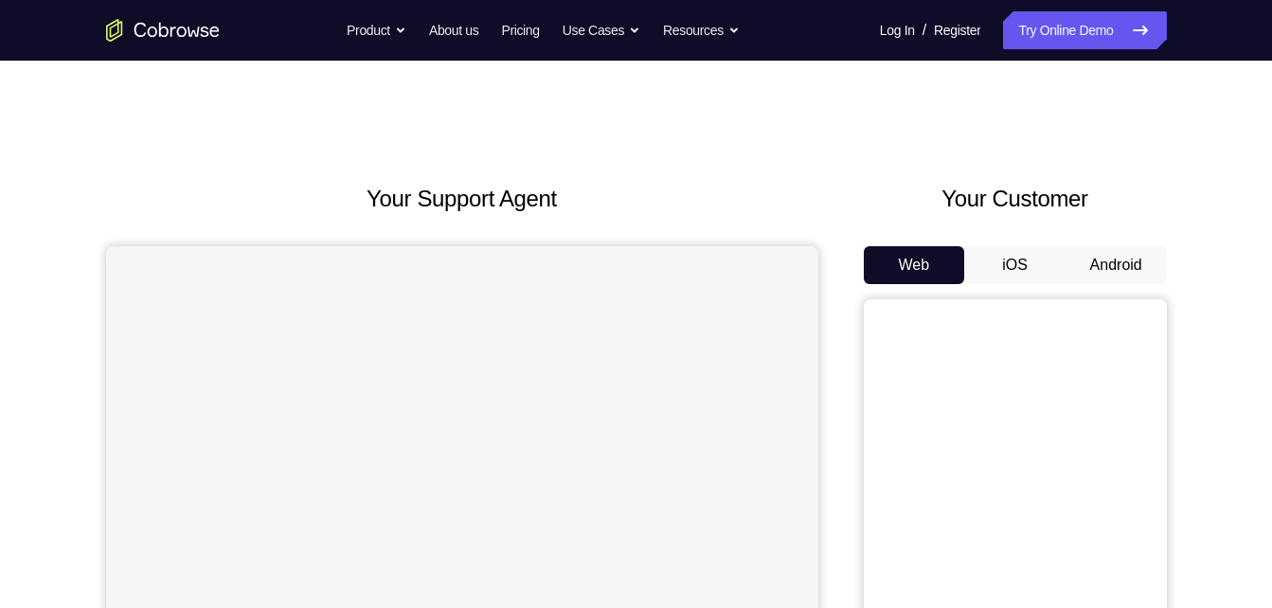
click at [1103, 268] on button "Android" at bounding box center [1116, 265] width 101 height 38
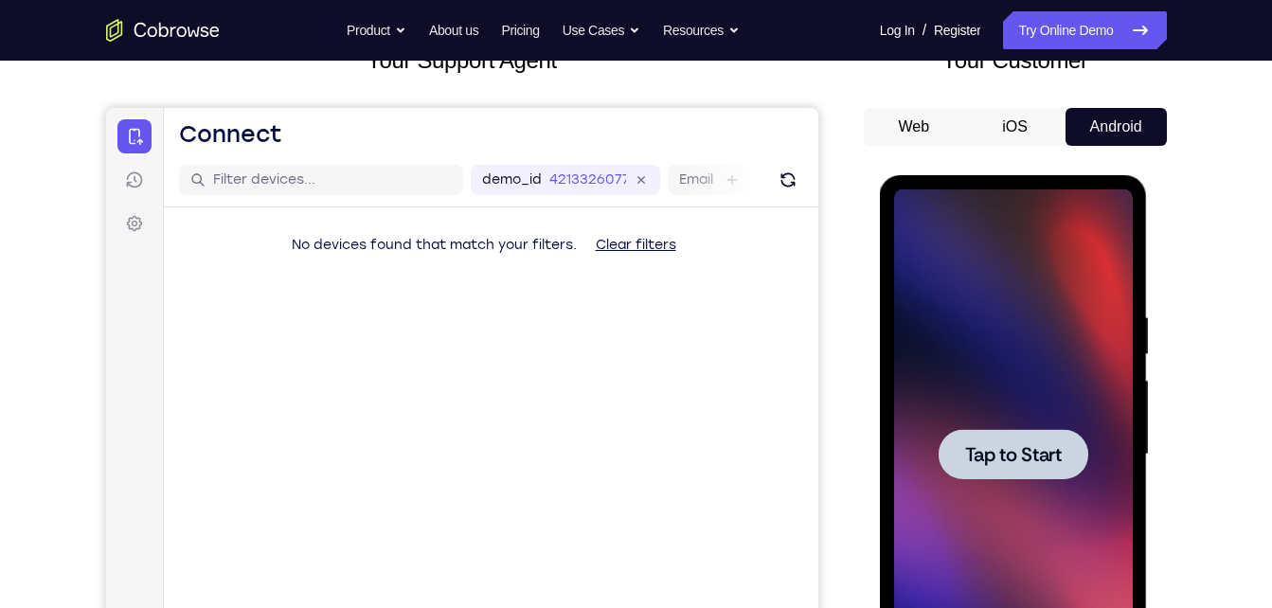
scroll to position [153, 0]
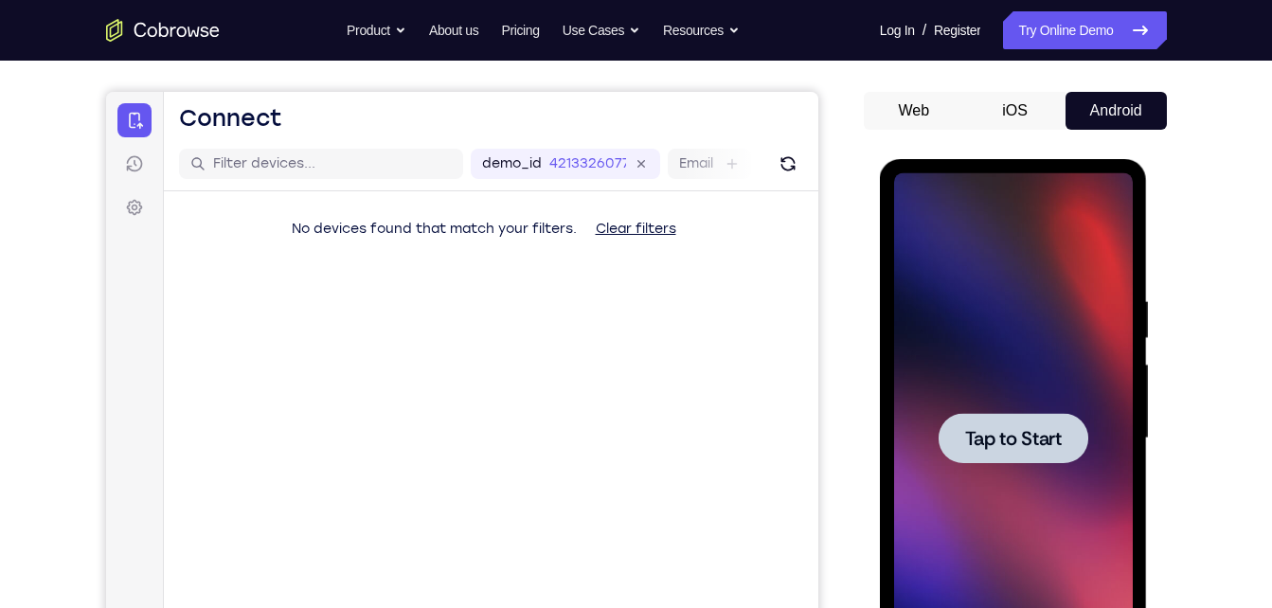
click at [997, 448] on span "Tap to Start" at bounding box center [1013, 438] width 97 height 19
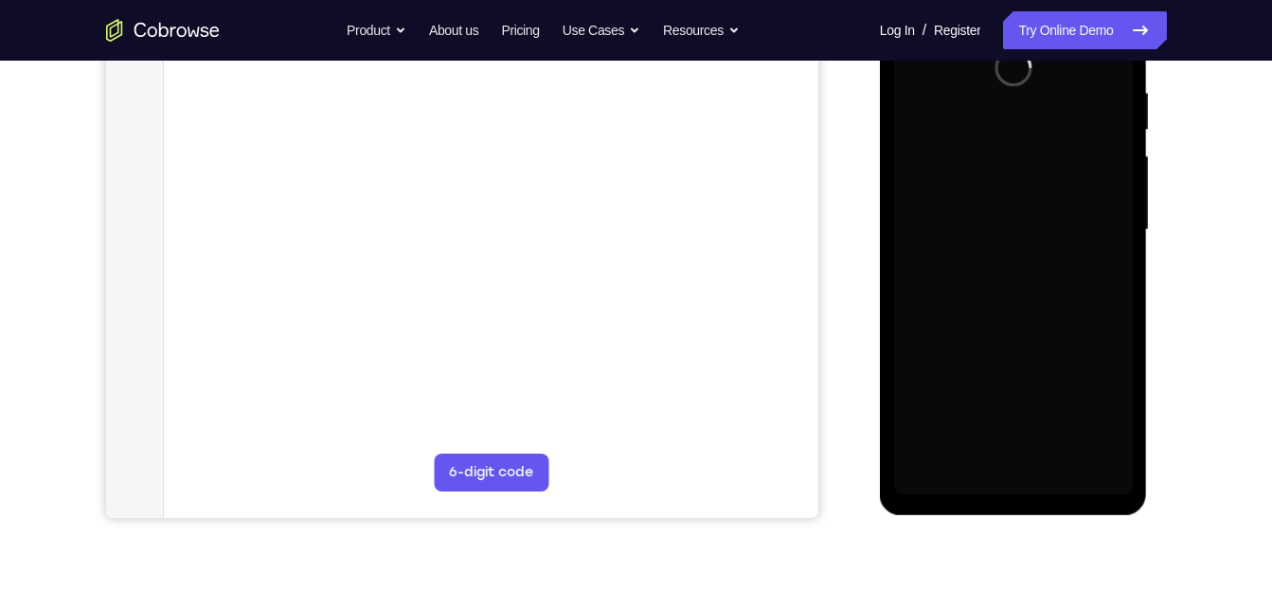
scroll to position [364, 0]
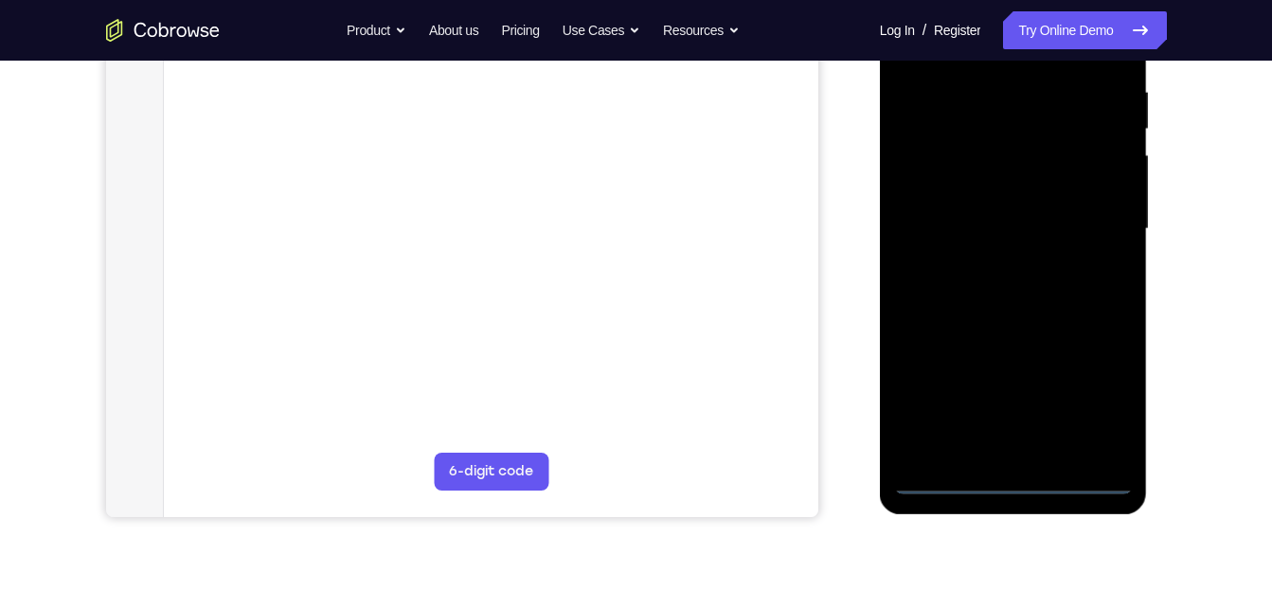
click at [1019, 467] on div at bounding box center [1013, 229] width 239 height 531
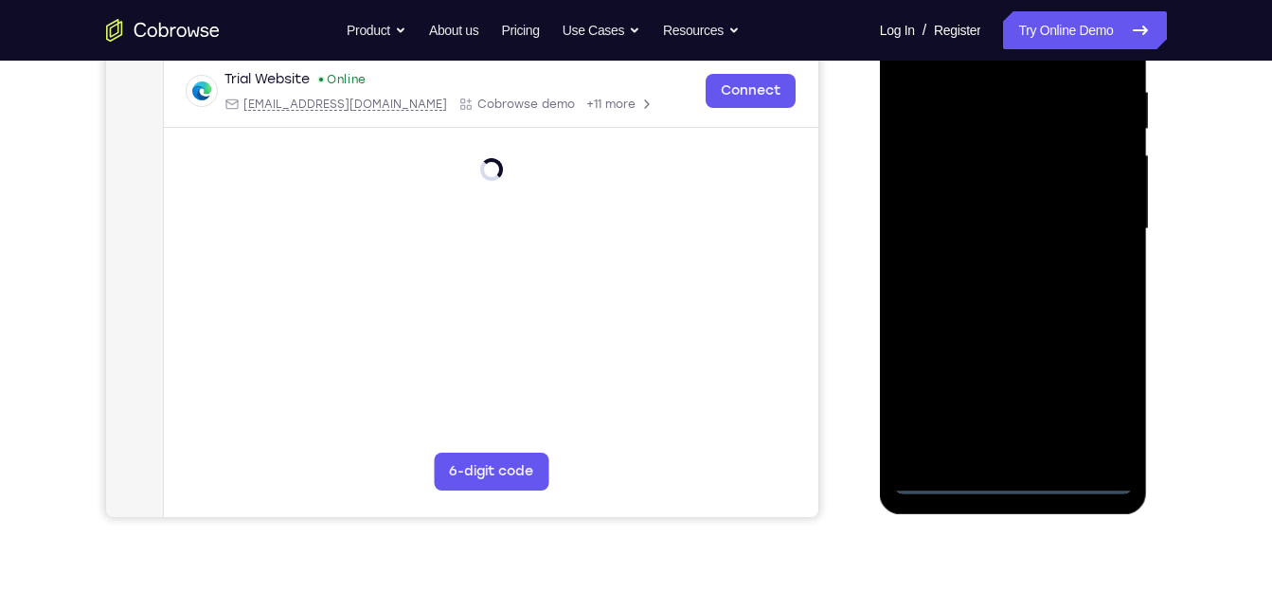
click at [1007, 480] on div at bounding box center [1013, 229] width 239 height 531
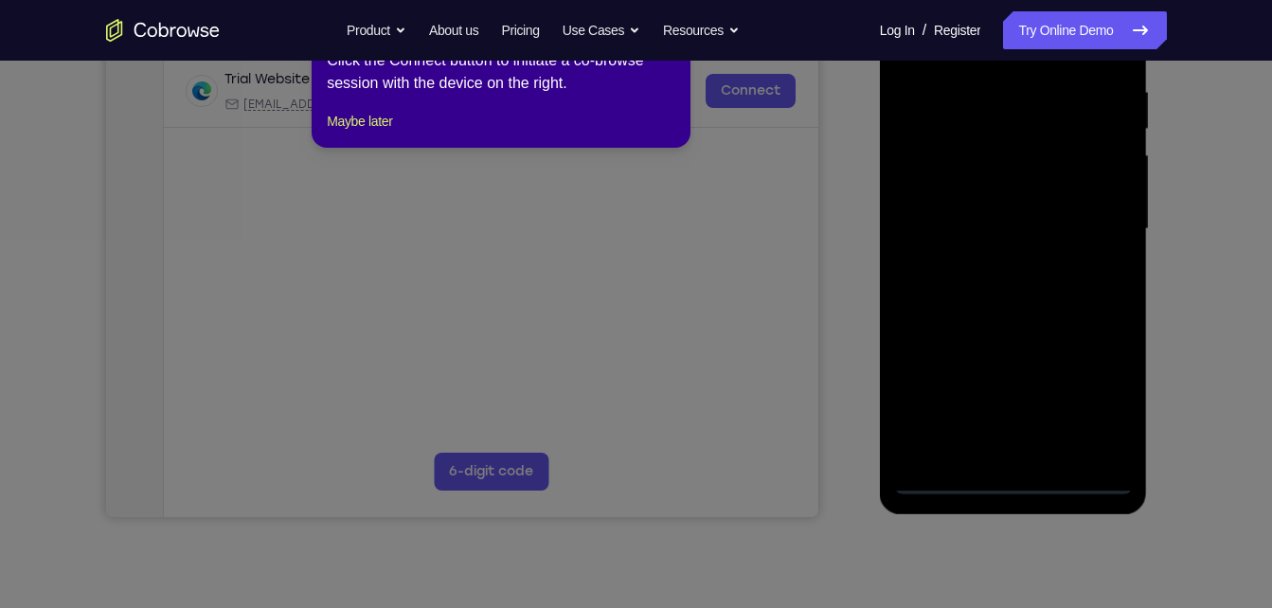
click at [369, 130] on div "1 of 8 × Click the Connect button to initiate a co-browse session with the devi…" at bounding box center [501, 74] width 379 height 148
drag, startPoint x: 369, startPoint y: 130, endPoint x: 355, endPoint y: 168, distance: 40.2
click at [355, 148] on div "1 of 8 × Click the Connect button to initiate a co-browse session with the devi…" at bounding box center [501, 74] width 379 height 148
drag, startPoint x: 355, startPoint y: 168, endPoint x: 424, endPoint y: 163, distance: 69.3
click at [424, 148] on div "1 of 8 × Click the Connect button to initiate a co-browse session with the devi…" at bounding box center [501, 74] width 379 height 148
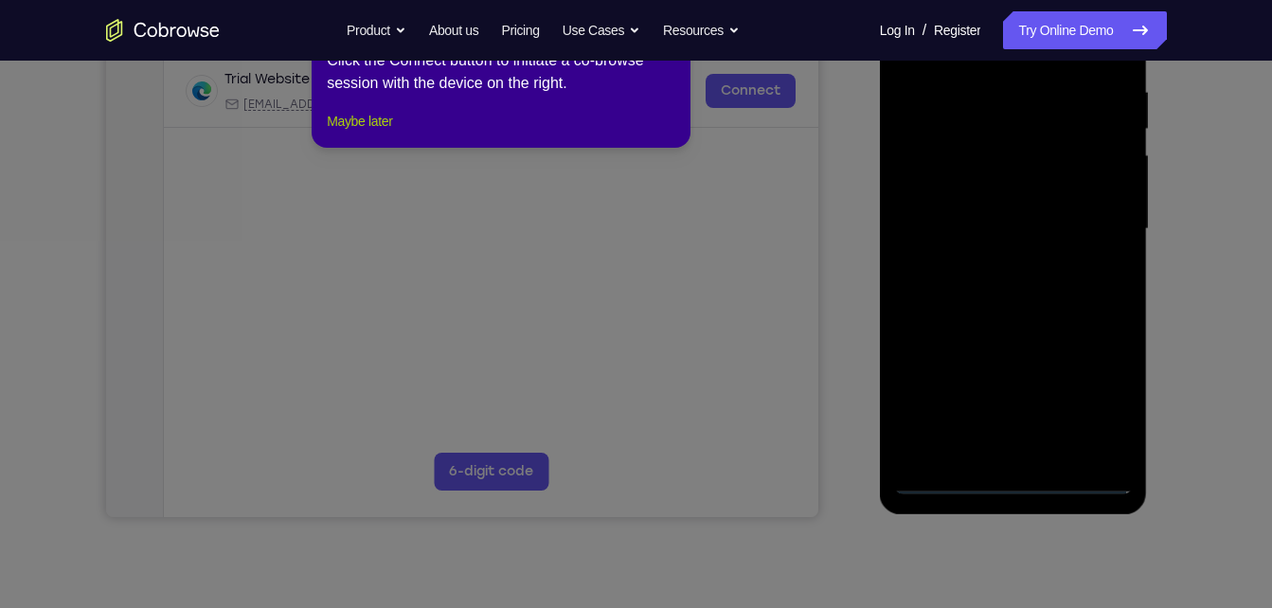
click at [385, 133] on button "Maybe later" at bounding box center [359, 121] width 65 height 23
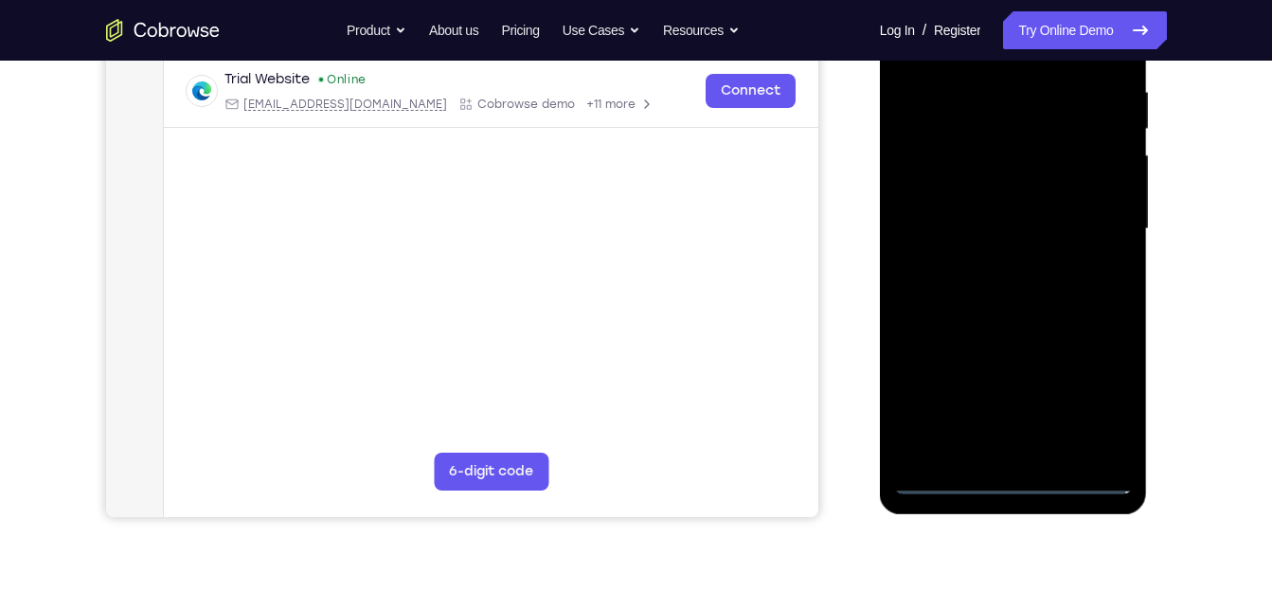
click at [1094, 389] on div at bounding box center [1013, 229] width 239 height 531
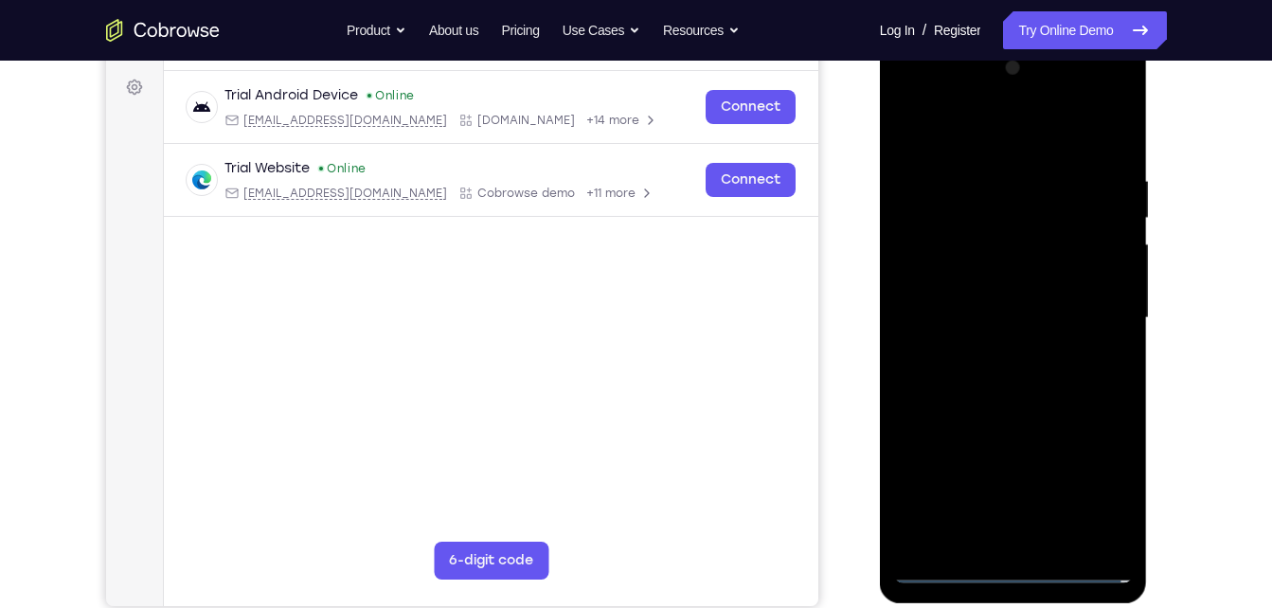
scroll to position [274, 0]
click at [931, 104] on div at bounding box center [1013, 319] width 239 height 531
click at [1091, 298] on div at bounding box center [1013, 319] width 239 height 531
click at [1001, 346] on div at bounding box center [1013, 319] width 239 height 531
click at [948, 291] on div at bounding box center [1013, 319] width 239 height 531
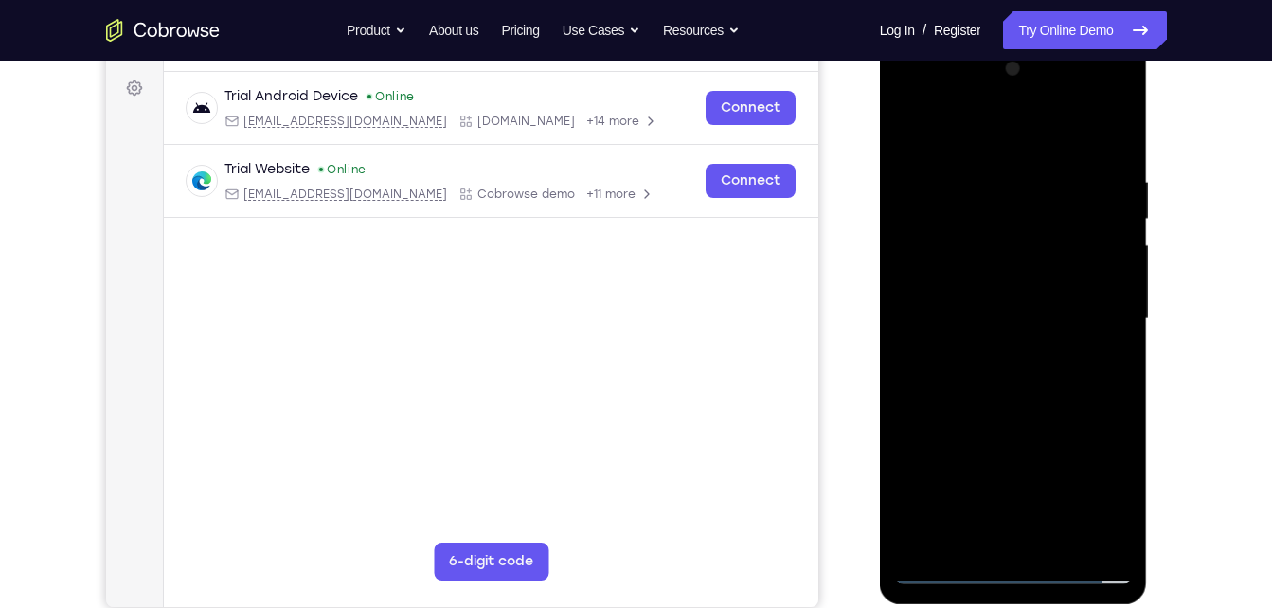
click at [952, 282] on div at bounding box center [1013, 319] width 239 height 531
click at [955, 309] on div at bounding box center [1013, 319] width 239 height 531
click at [943, 211] on div at bounding box center [1013, 319] width 239 height 531
click at [913, 217] on div at bounding box center [1013, 319] width 239 height 531
drag, startPoint x: 1051, startPoint y: 243, endPoint x: 1177, endPoint y: -70, distance: 337.1
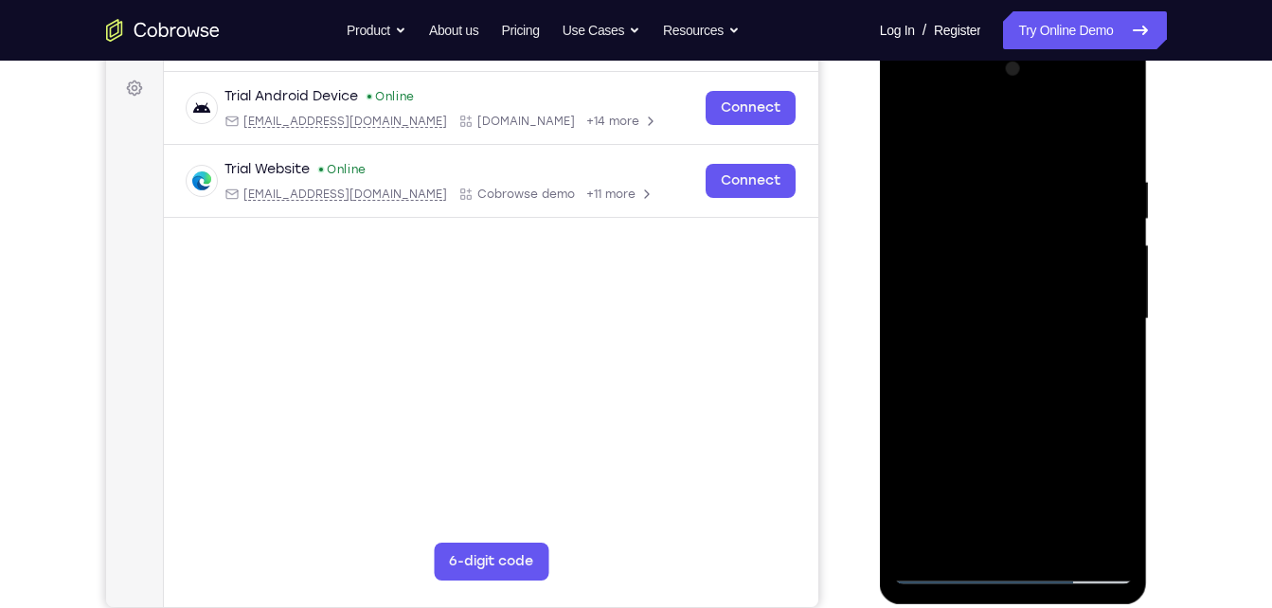
click at [1150, 40] on html "Online web based iOS Simulators and Android Emulators. Run iPhone, iPad, Mobile…" at bounding box center [1015, 324] width 270 height 568
drag, startPoint x: 1029, startPoint y: 352, endPoint x: 1127, endPoint y: 26, distance: 341.4
click at [1127, 40] on html "Online web based iOS Simulators and Android Emulators. Run iPhone, iPad, Mobile…" at bounding box center [1015, 324] width 270 height 568
click at [1093, 127] on div at bounding box center [1013, 319] width 239 height 531
drag, startPoint x: 957, startPoint y: 435, endPoint x: 1025, endPoint y: 225, distance: 221.1
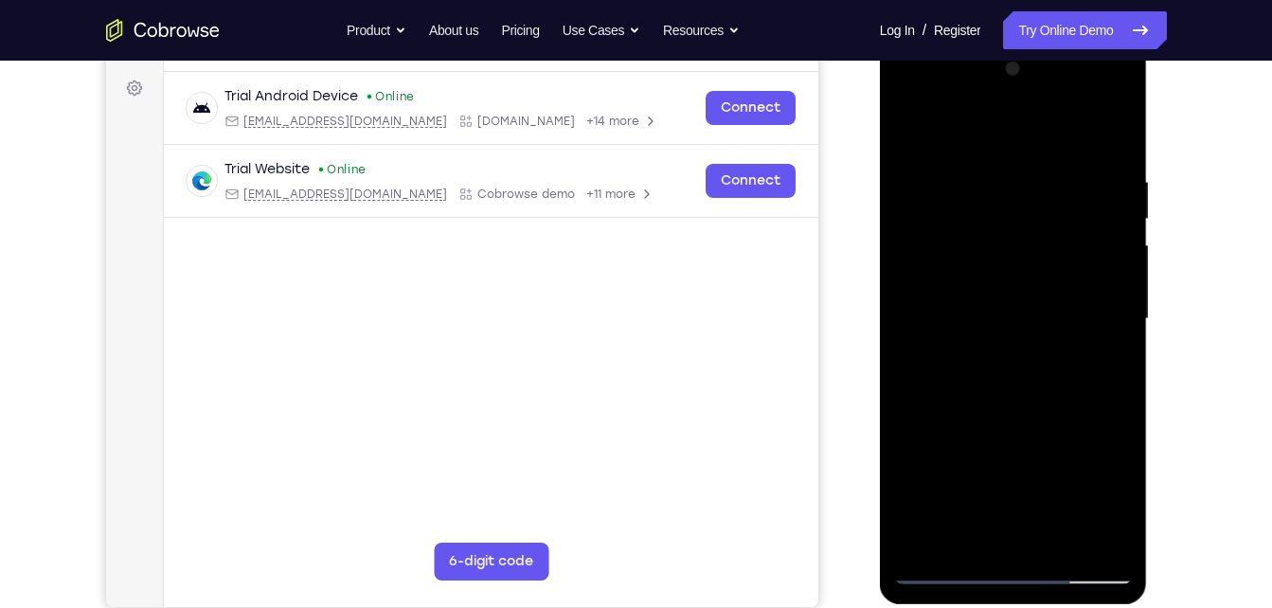
click at [1025, 225] on div at bounding box center [1013, 319] width 239 height 531
drag, startPoint x: 966, startPoint y: 447, endPoint x: 1075, endPoint y: 4, distance: 456.6
click at [1075, 40] on html "Online web based iOS Simulators and Android Emulators. Run iPhone, iPad, Mobile…" at bounding box center [1015, 324] width 270 height 568
drag, startPoint x: 1021, startPoint y: 396, endPoint x: 1072, endPoint y: -70, distance: 468.8
click at [1072, 40] on html "Online web based iOS Simulators and Android Emulators. Run iPhone, iPad, Mobile…" at bounding box center [1015, 324] width 270 height 568
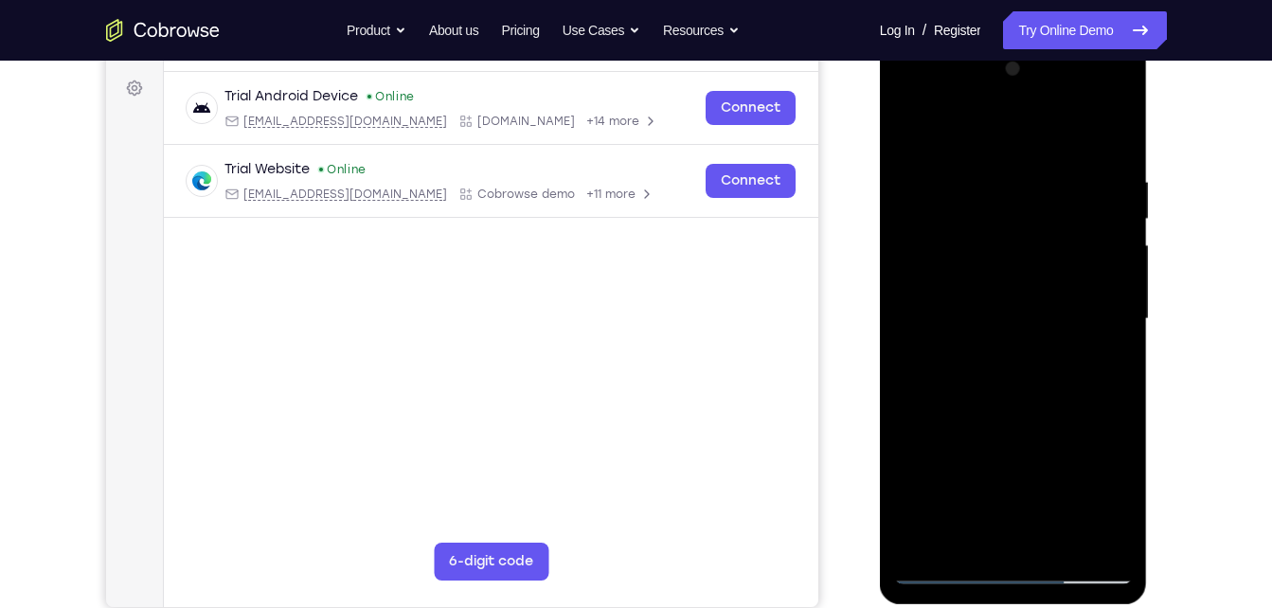
drag, startPoint x: 1027, startPoint y: 245, endPoint x: 966, endPoint y: 507, distance: 268.4
click at [966, 507] on div at bounding box center [1013, 319] width 239 height 531
click at [1028, 130] on div at bounding box center [1013, 319] width 239 height 531
click at [973, 331] on div at bounding box center [1013, 319] width 239 height 531
click at [966, 218] on div at bounding box center [1013, 319] width 239 height 531
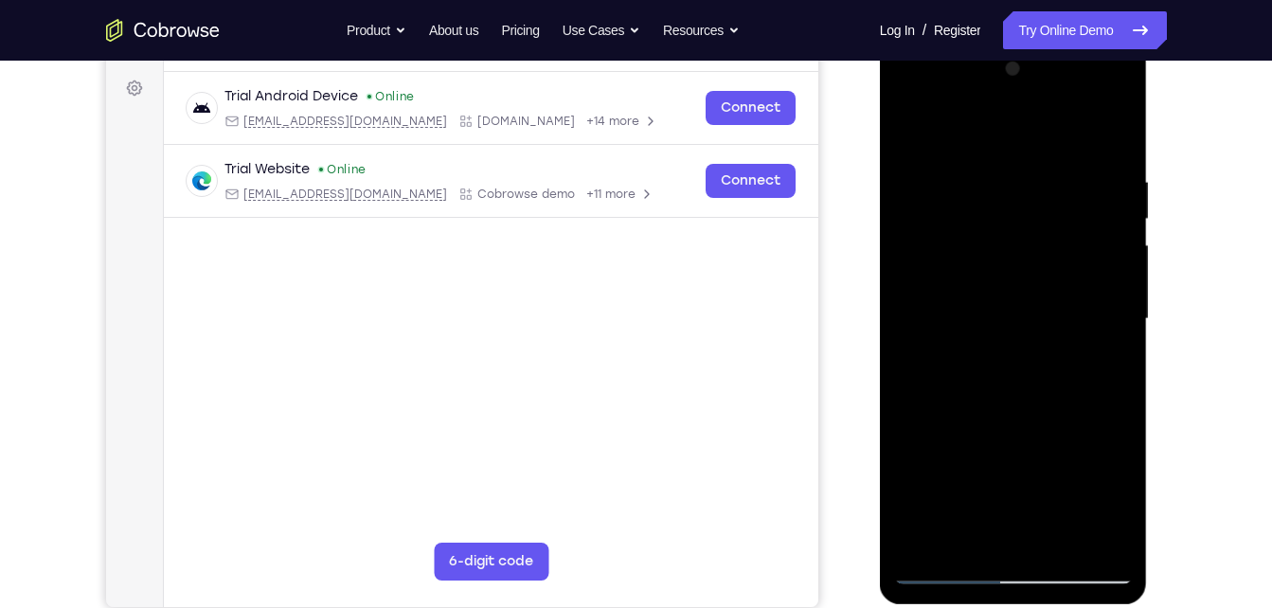
click at [963, 290] on div at bounding box center [1013, 319] width 239 height 531
click at [1028, 220] on div at bounding box center [1013, 319] width 239 height 531
click at [1000, 345] on div at bounding box center [1013, 319] width 239 height 531
click at [1123, 162] on div at bounding box center [1013, 319] width 239 height 531
click at [1113, 89] on div at bounding box center [1013, 319] width 239 height 531
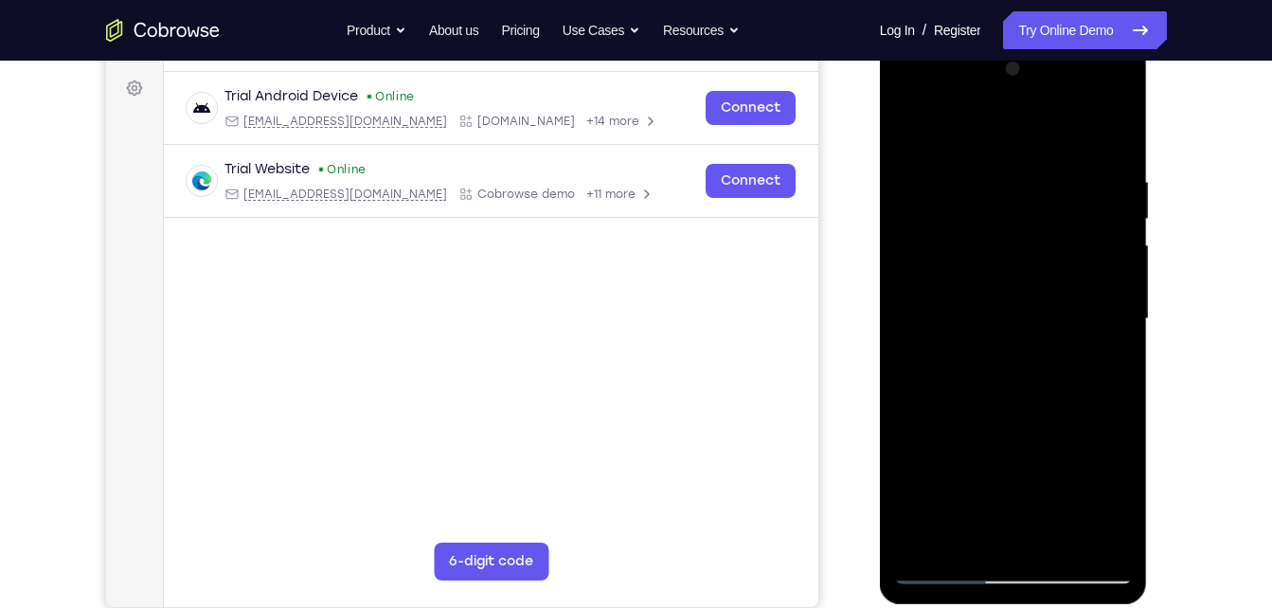
click at [982, 434] on div at bounding box center [1013, 319] width 239 height 531
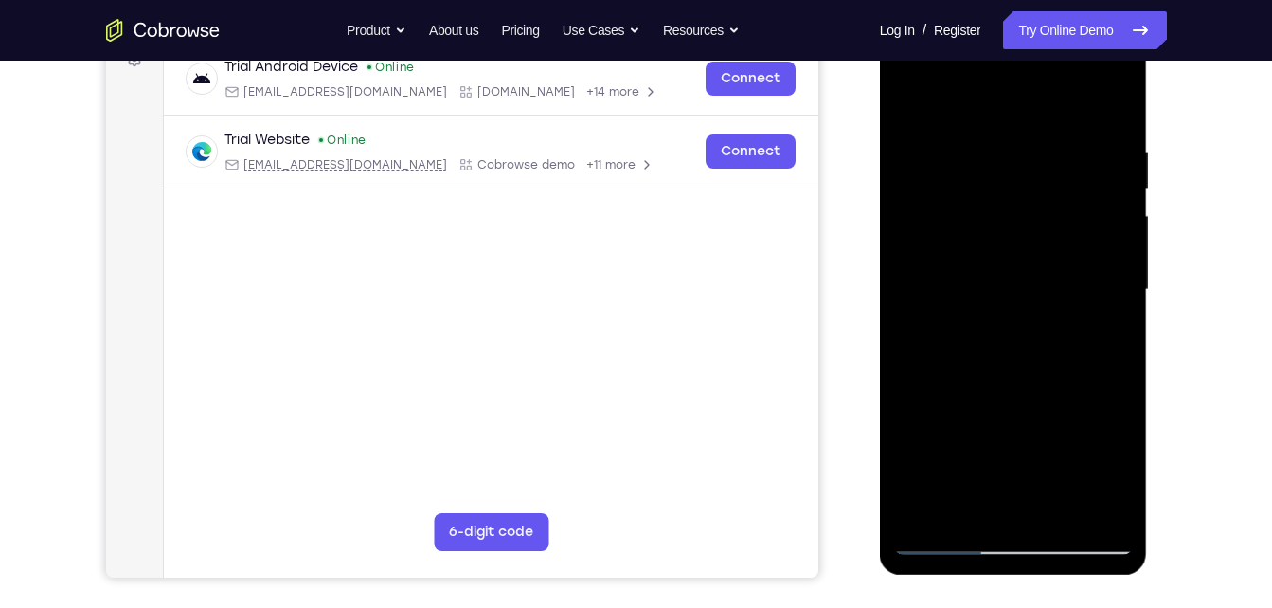
scroll to position [296, 0]
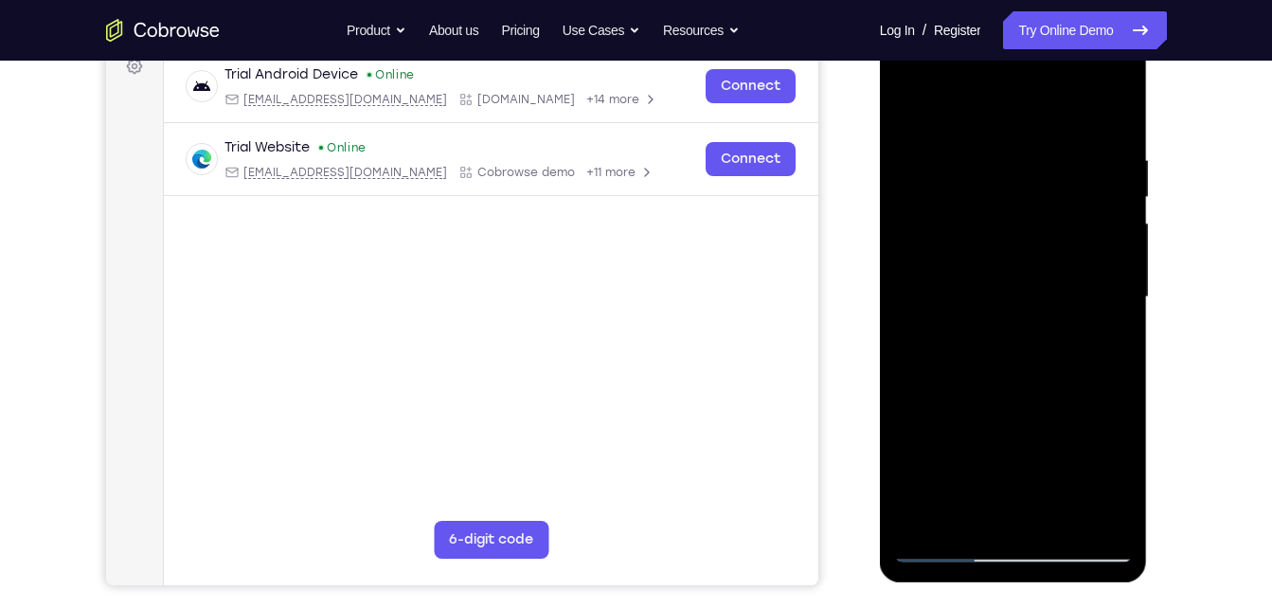
click at [1104, 99] on div at bounding box center [1013, 297] width 239 height 531
click at [970, 389] on div at bounding box center [1013, 297] width 239 height 531
click at [1001, 313] on div at bounding box center [1013, 297] width 239 height 531
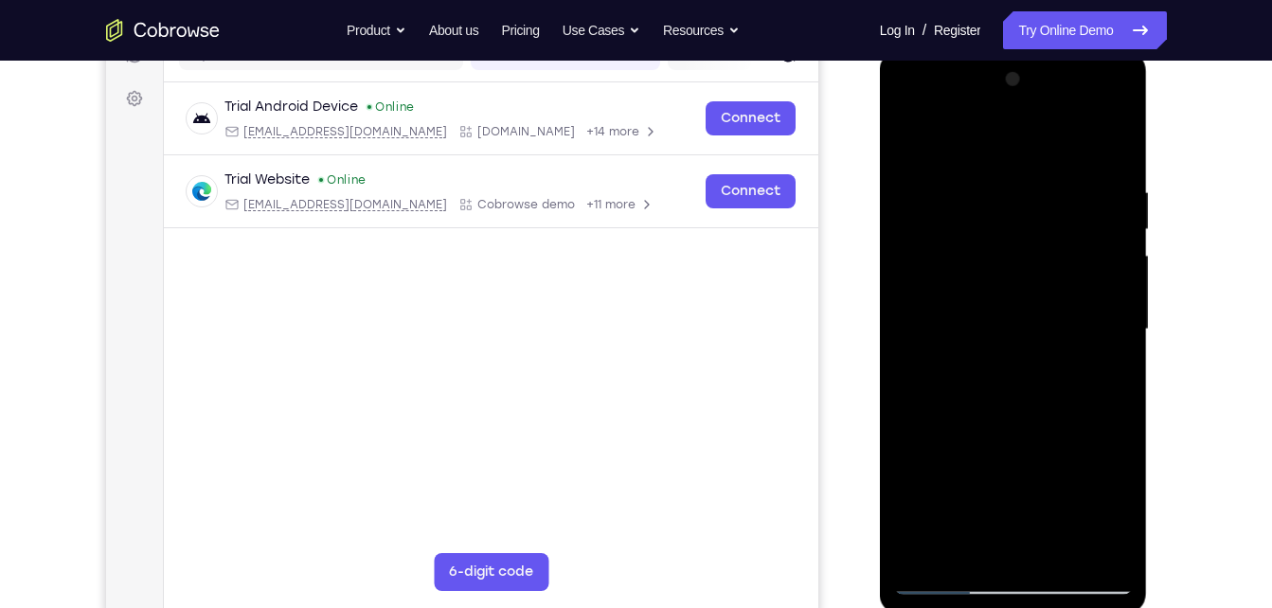
scroll to position [261, 0]
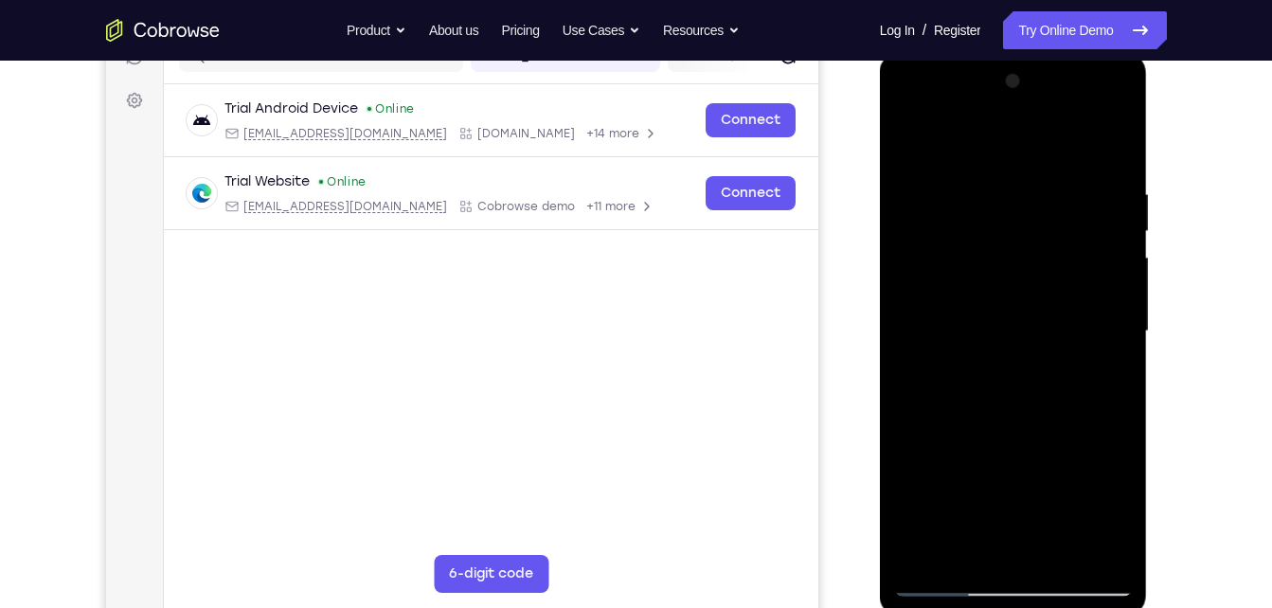
click at [1110, 133] on div at bounding box center [1013, 331] width 239 height 531
drag, startPoint x: 990, startPoint y: 465, endPoint x: 983, endPoint y: 361, distance: 104.5
click at [983, 361] on div at bounding box center [1013, 331] width 239 height 531
click at [913, 466] on div at bounding box center [1013, 331] width 239 height 531
click at [1024, 224] on div at bounding box center [1013, 331] width 239 height 531
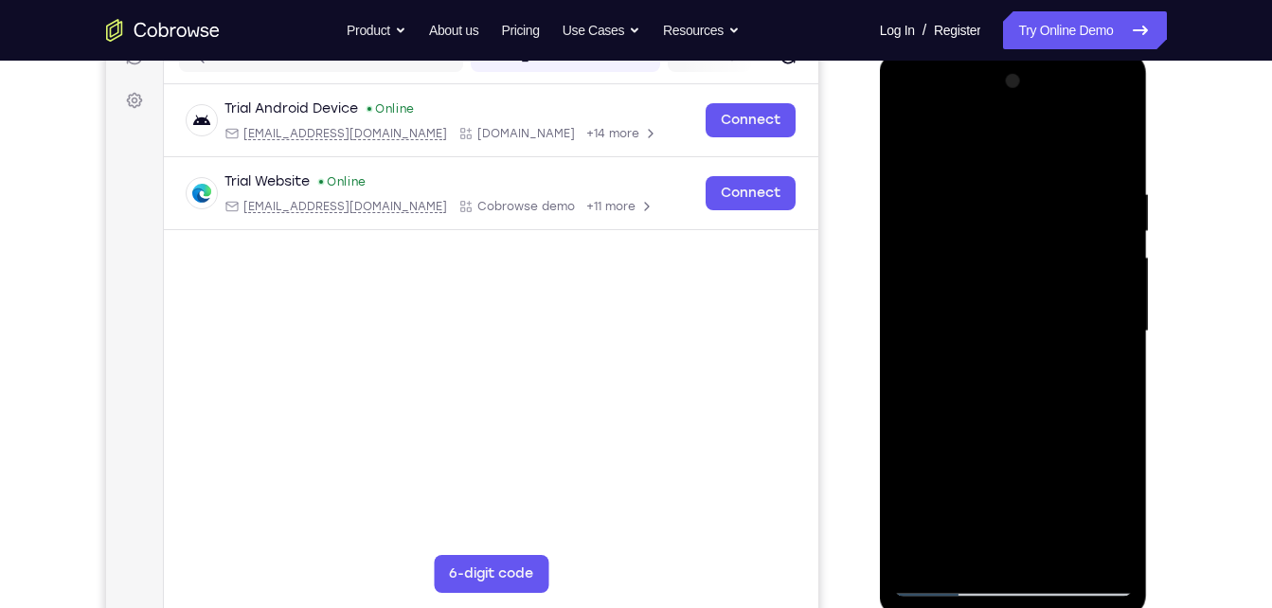
click at [919, 165] on div at bounding box center [1013, 331] width 239 height 531
click at [1027, 334] on div at bounding box center [1013, 331] width 239 height 531
click at [1025, 516] on div at bounding box center [1013, 331] width 239 height 531
click at [1000, 550] on div at bounding box center [1013, 331] width 239 height 531
click at [1009, 537] on div at bounding box center [1013, 331] width 239 height 531
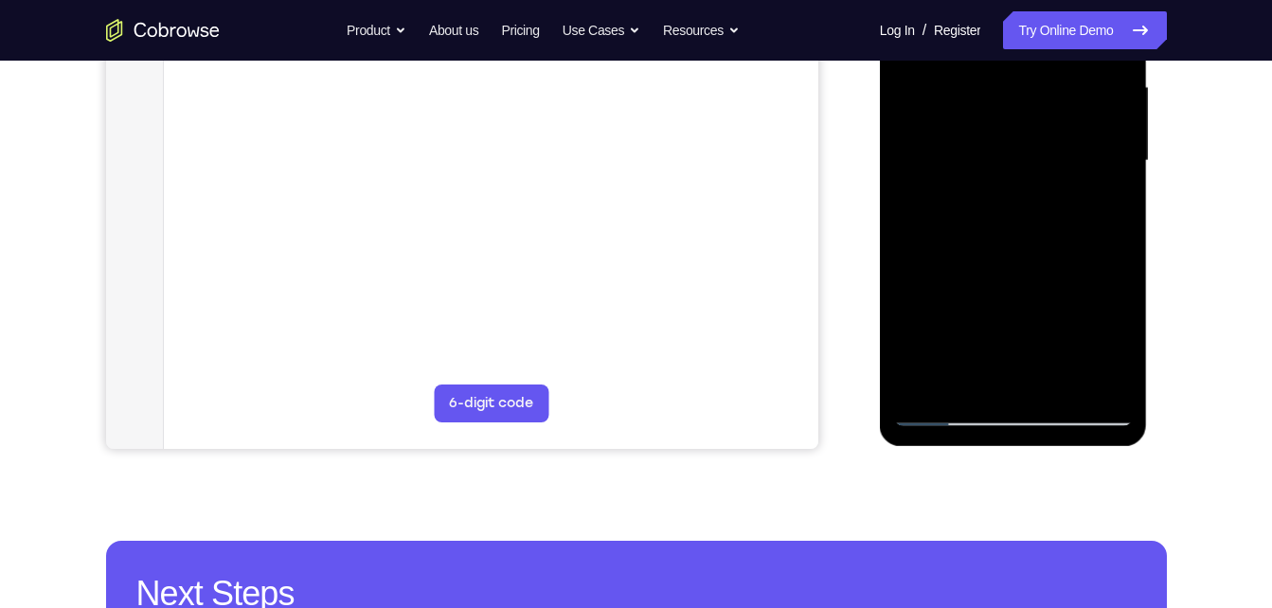
scroll to position [433, 0]
drag, startPoint x: 1020, startPoint y: 350, endPoint x: 983, endPoint y: 171, distance: 182.8
click at [983, 171] on div at bounding box center [1013, 160] width 239 height 531
click at [998, 374] on div at bounding box center [1013, 160] width 239 height 531
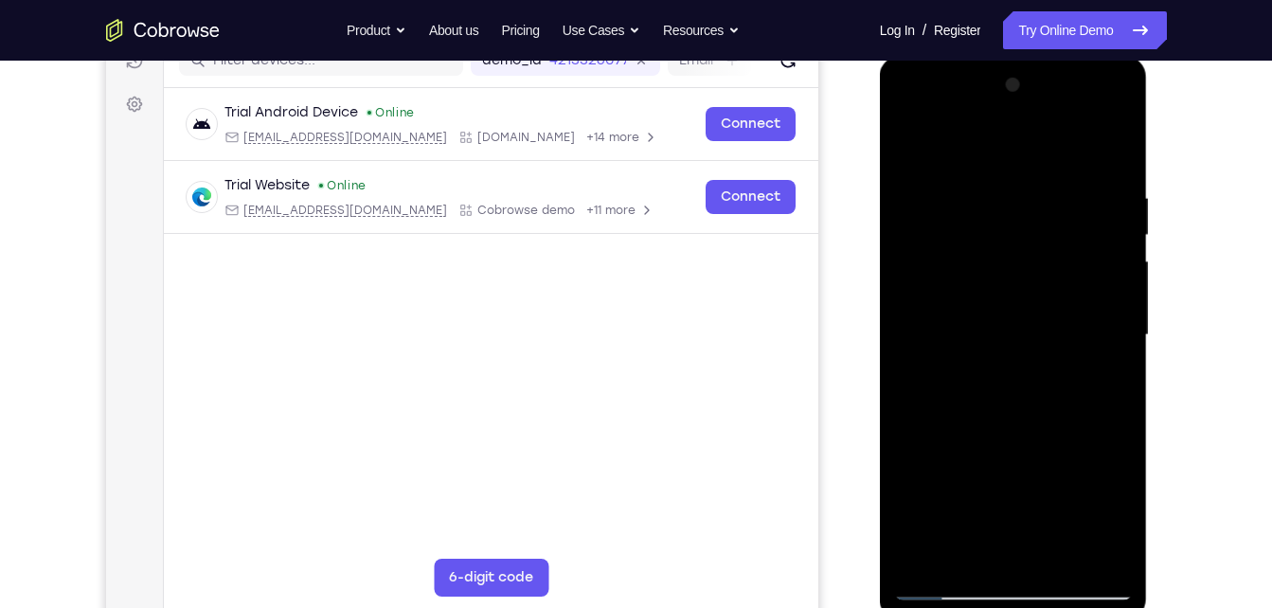
scroll to position [257, 0]
click at [1011, 204] on div at bounding box center [1013, 336] width 239 height 531
click at [958, 152] on div at bounding box center [1013, 336] width 239 height 531
click at [1006, 551] on div at bounding box center [1013, 336] width 239 height 531
click at [1001, 535] on div at bounding box center [1013, 336] width 239 height 531
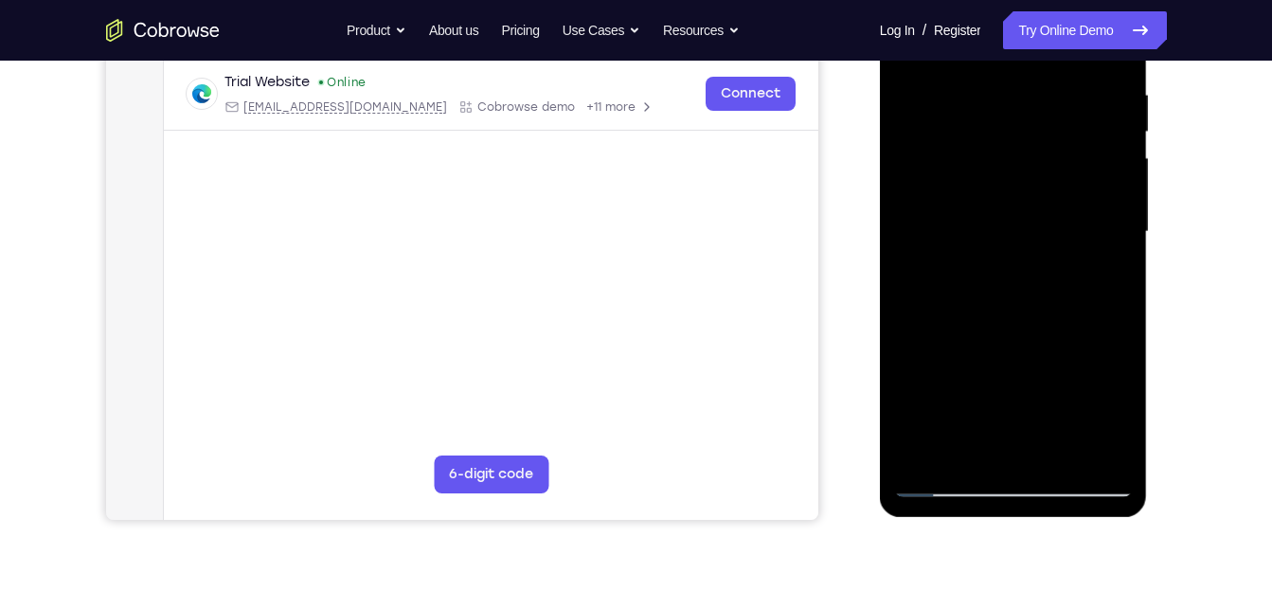
scroll to position [357, 0]
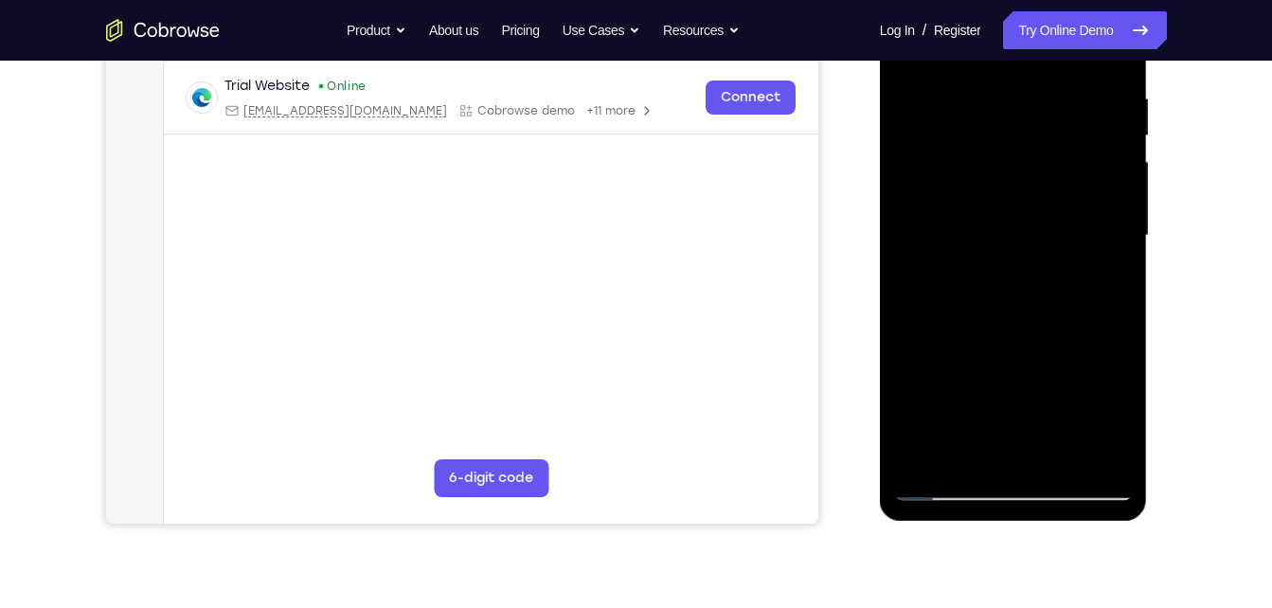
drag, startPoint x: 1008, startPoint y: 414, endPoint x: 948, endPoint y: 189, distance: 233.3
click at [948, 189] on div at bounding box center [1013, 236] width 239 height 531
click at [976, 452] on div at bounding box center [1013, 236] width 239 height 531
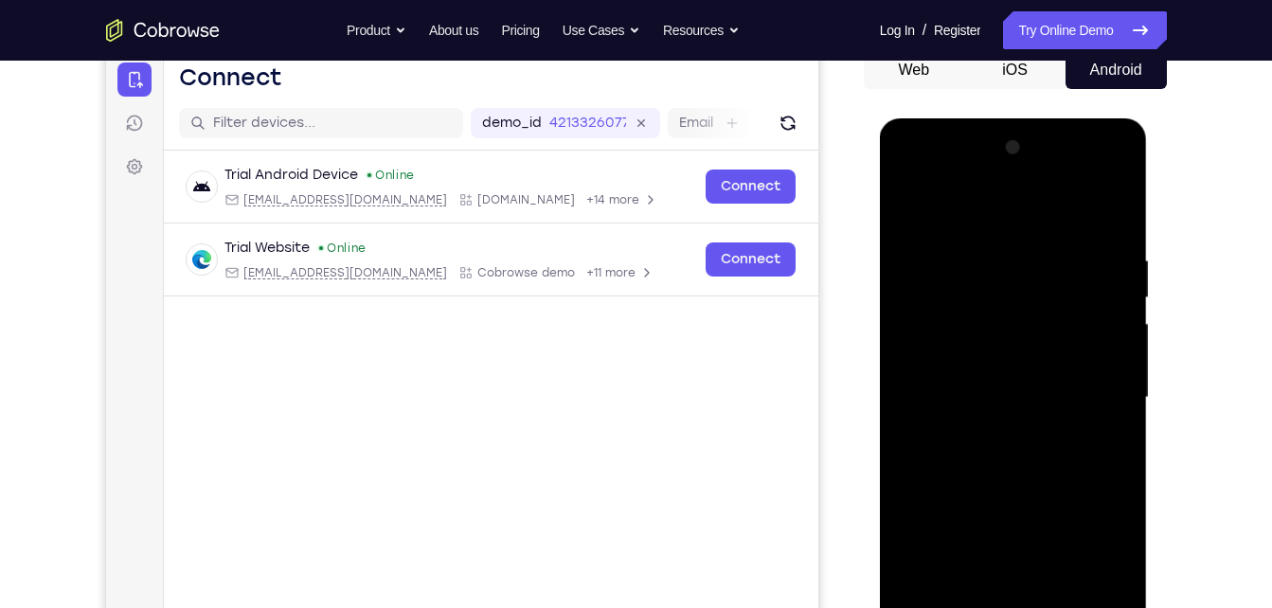
scroll to position [178, 0]
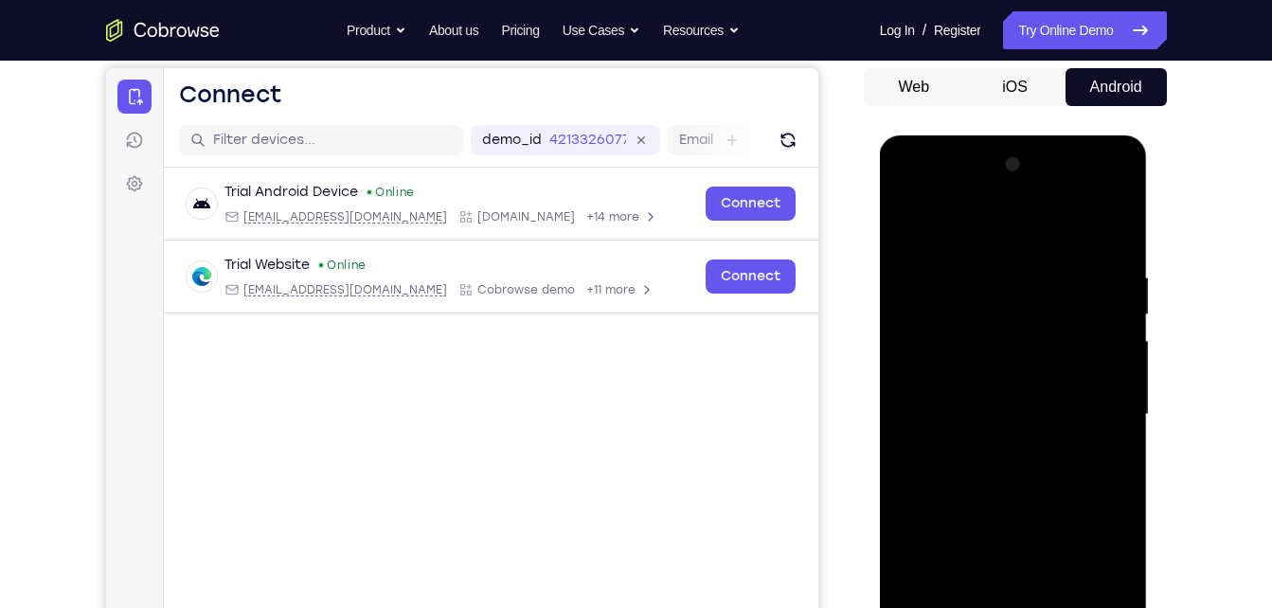
click at [1091, 197] on div at bounding box center [1013, 415] width 239 height 531
drag, startPoint x: 1091, startPoint y: 197, endPoint x: 945, endPoint y: 233, distance: 151.2
click at [945, 233] on div at bounding box center [1013, 415] width 239 height 531
click at [918, 185] on div at bounding box center [1013, 415] width 239 height 531
click at [996, 305] on div at bounding box center [1013, 415] width 239 height 531
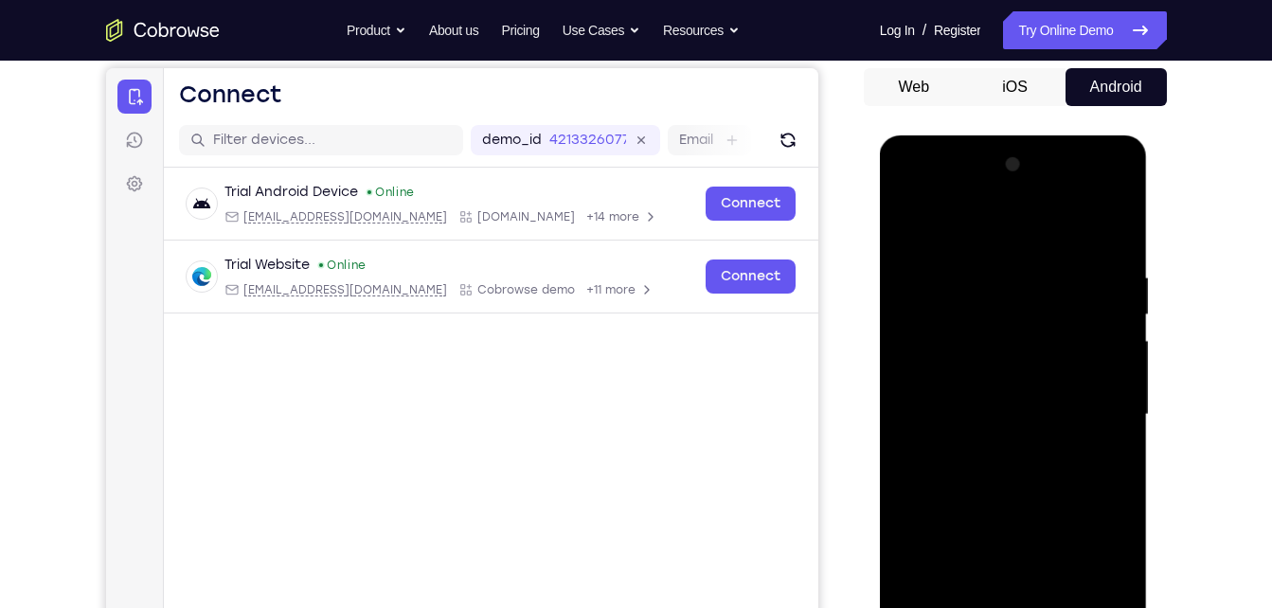
click at [987, 399] on div at bounding box center [1013, 415] width 239 height 531
click at [952, 456] on div at bounding box center [1013, 415] width 239 height 531
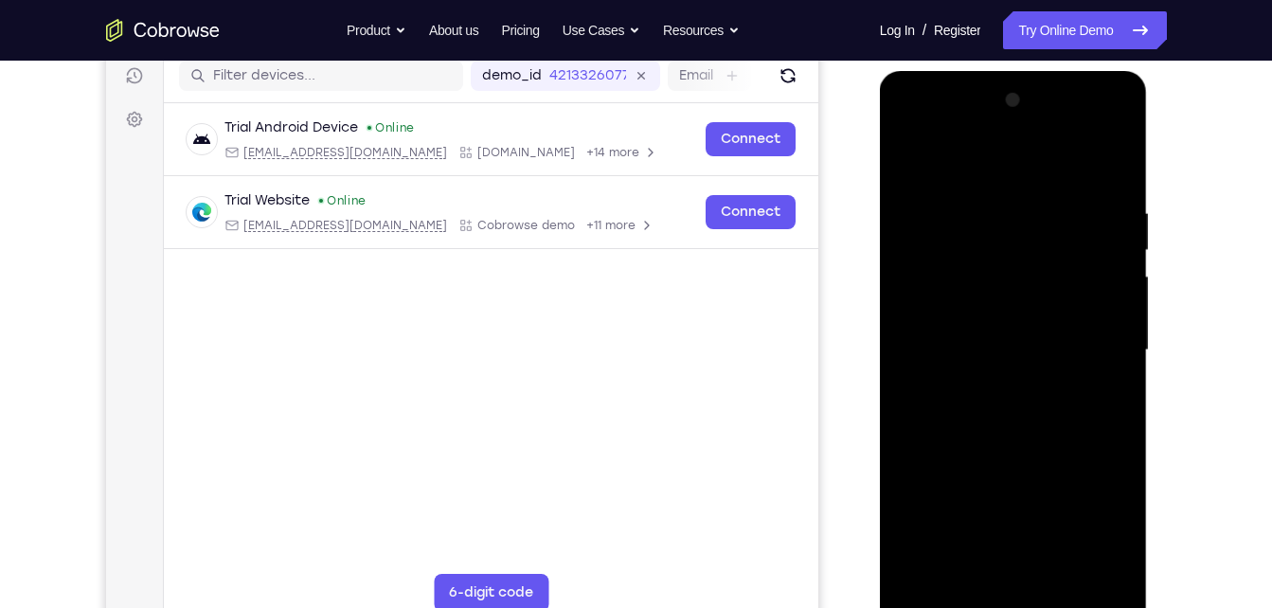
scroll to position [243, 0]
click at [1094, 124] on div at bounding box center [1013, 349] width 239 height 531
click at [1001, 201] on div at bounding box center [1013, 349] width 239 height 531
click at [1014, 218] on div at bounding box center [1013, 349] width 239 height 531
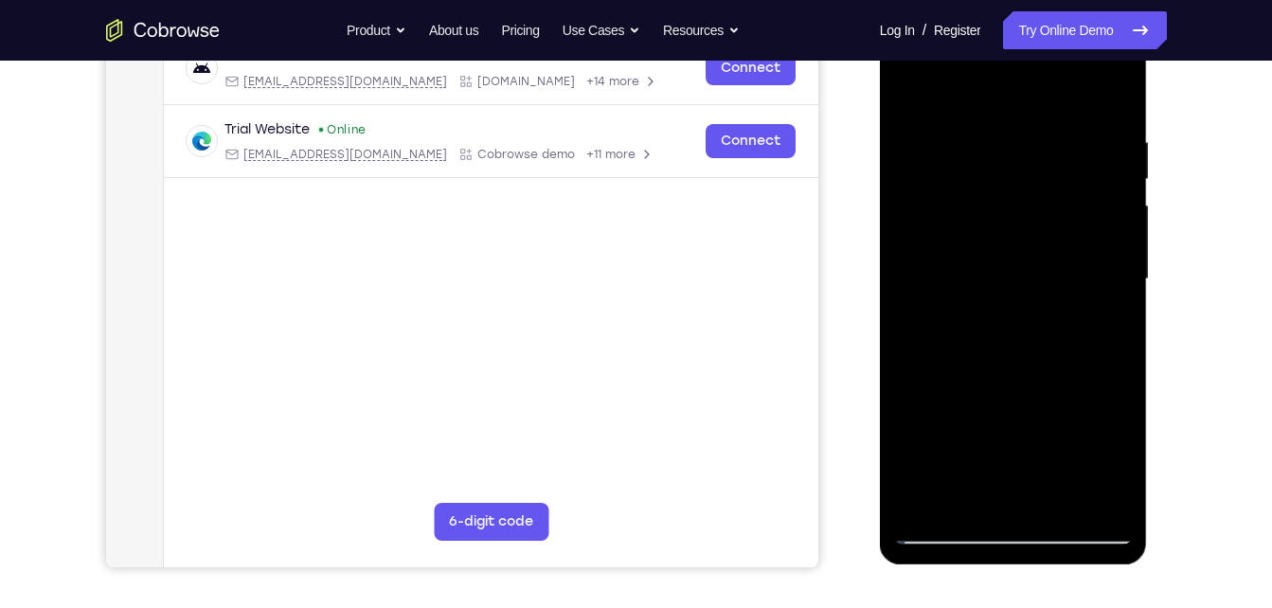
scroll to position [313, 0]
click at [1031, 109] on div at bounding box center [1013, 280] width 239 height 531
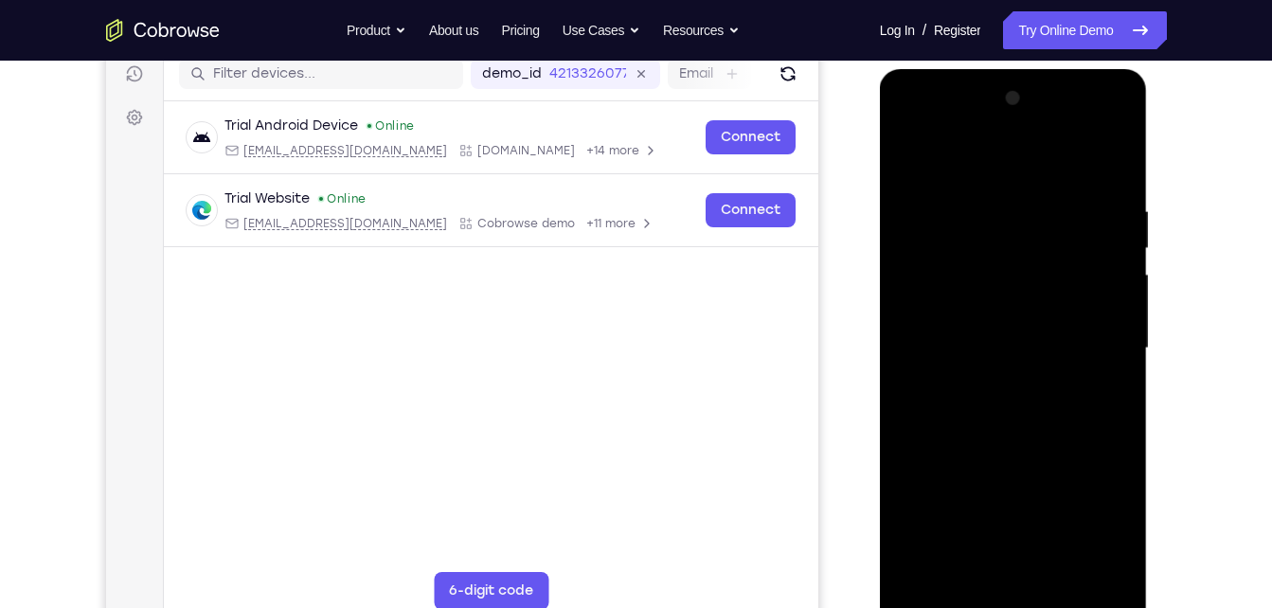
scroll to position [243, 0]
click at [942, 297] on div at bounding box center [1013, 349] width 239 height 531
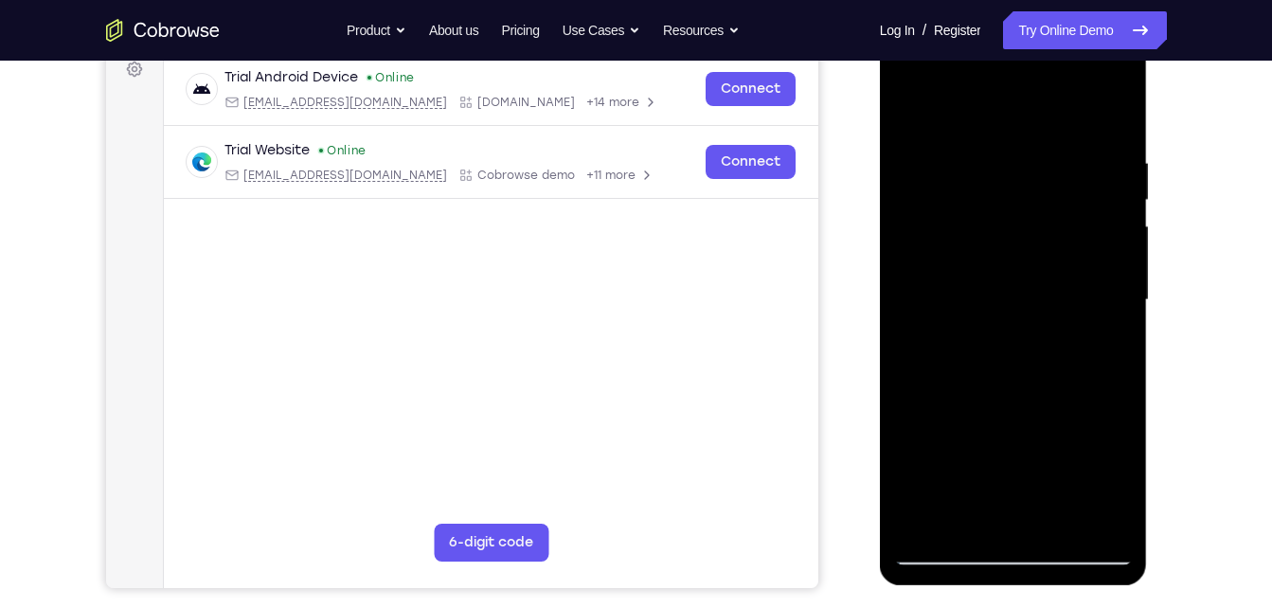
scroll to position [294, 0]
click at [1029, 445] on div at bounding box center [1013, 299] width 239 height 531
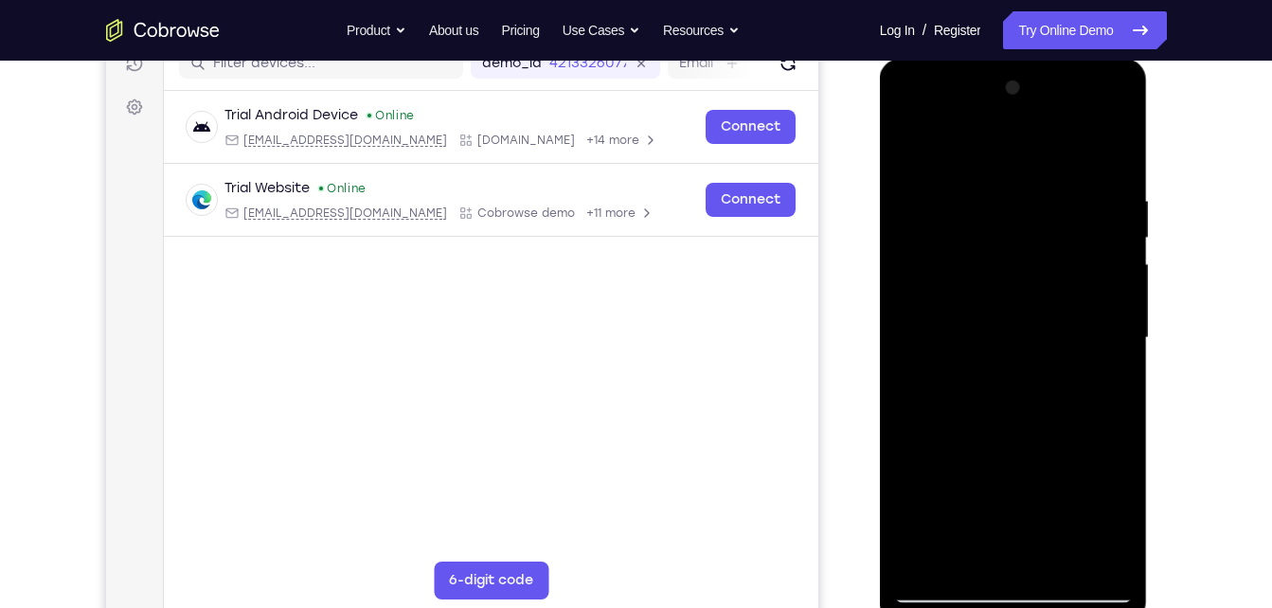
scroll to position [254, 0]
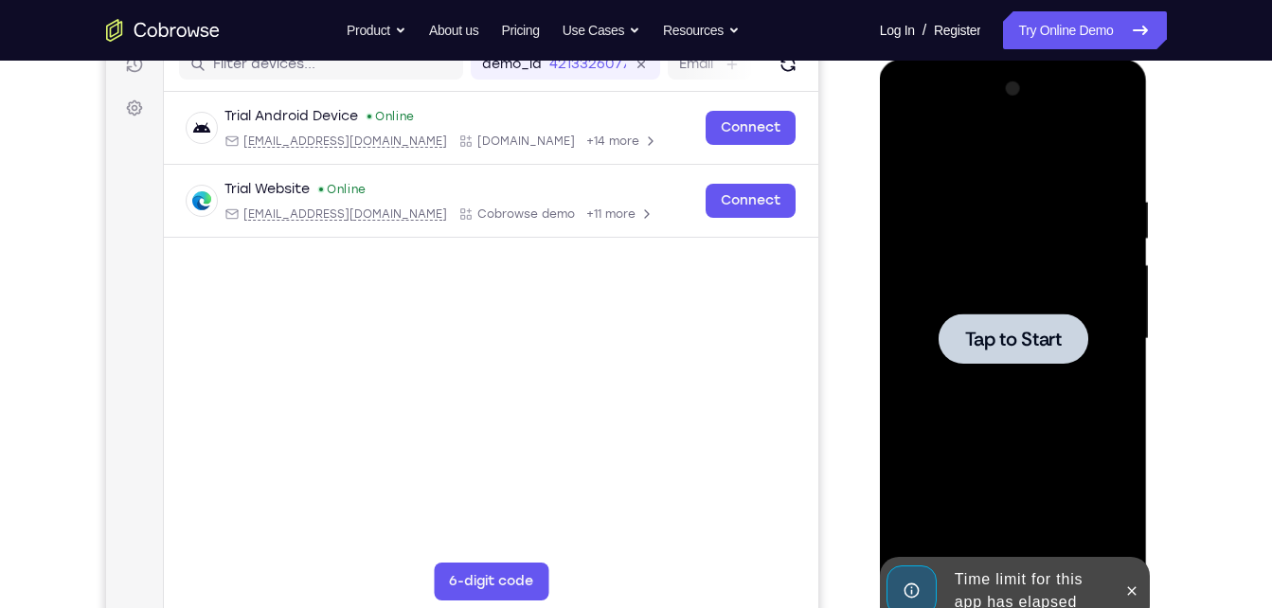
click at [1029, 349] on span "Tap to Start" at bounding box center [1013, 339] width 97 height 19
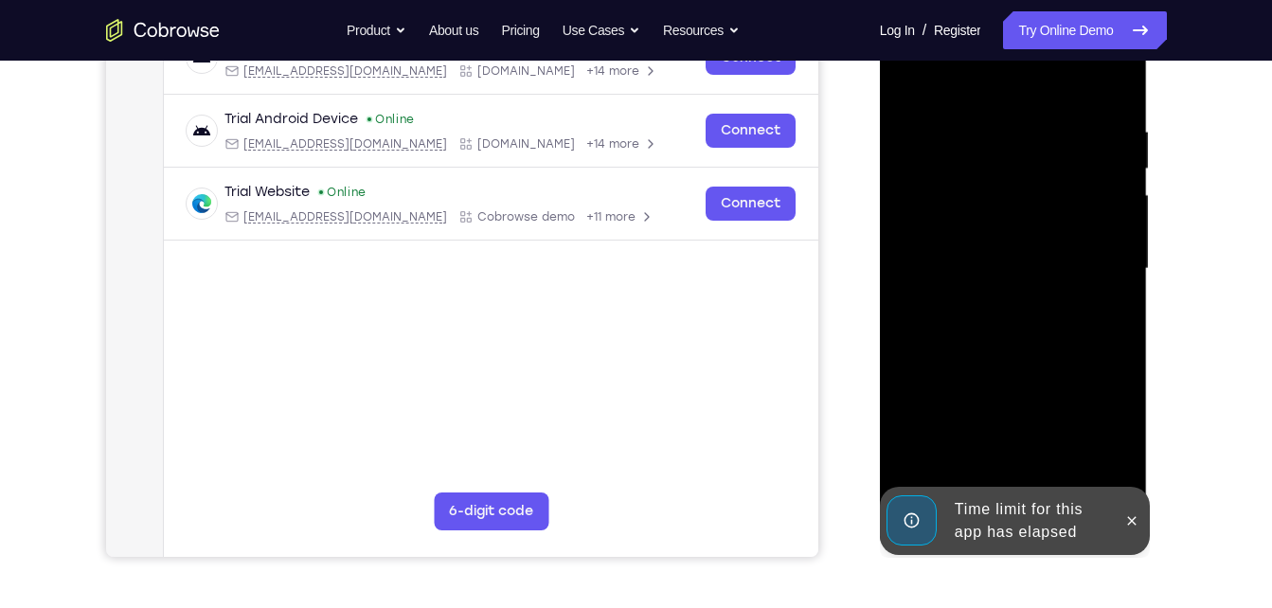
scroll to position [325, 0]
click at [1128, 526] on icon at bounding box center [1132, 520] width 15 height 15
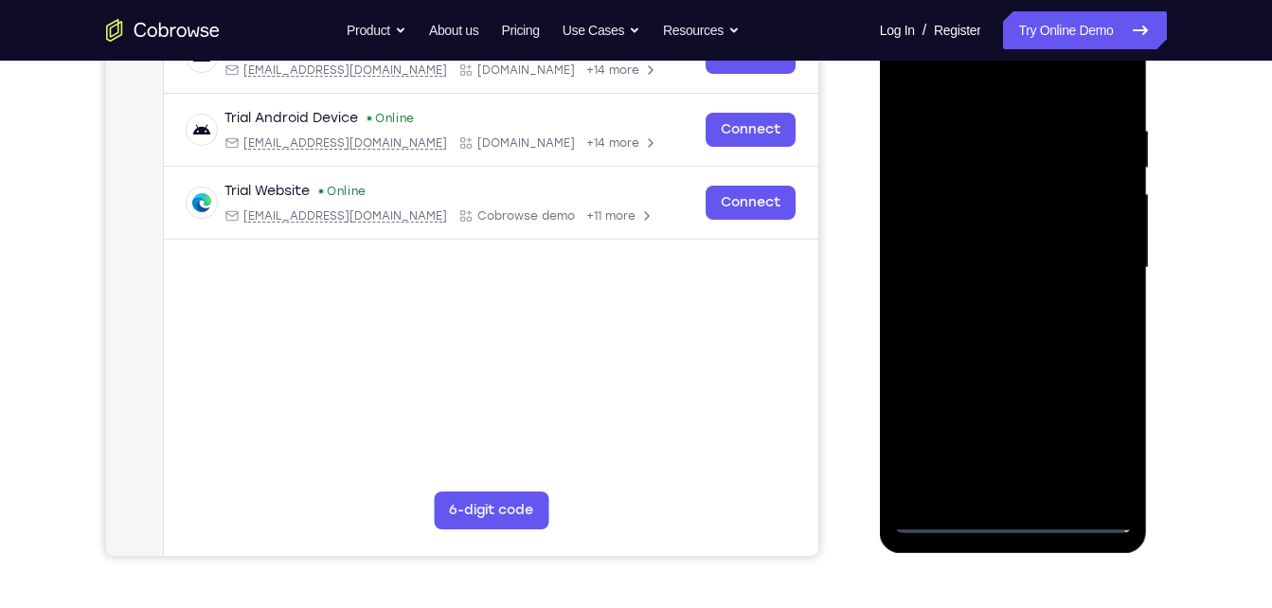
click at [1025, 504] on div at bounding box center [1013, 268] width 239 height 531
click at [1017, 508] on div at bounding box center [1013, 268] width 239 height 531
click at [1017, 522] on div at bounding box center [1013, 268] width 239 height 531
click at [1084, 435] on div at bounding box center [1013, 268] width 239 height 531
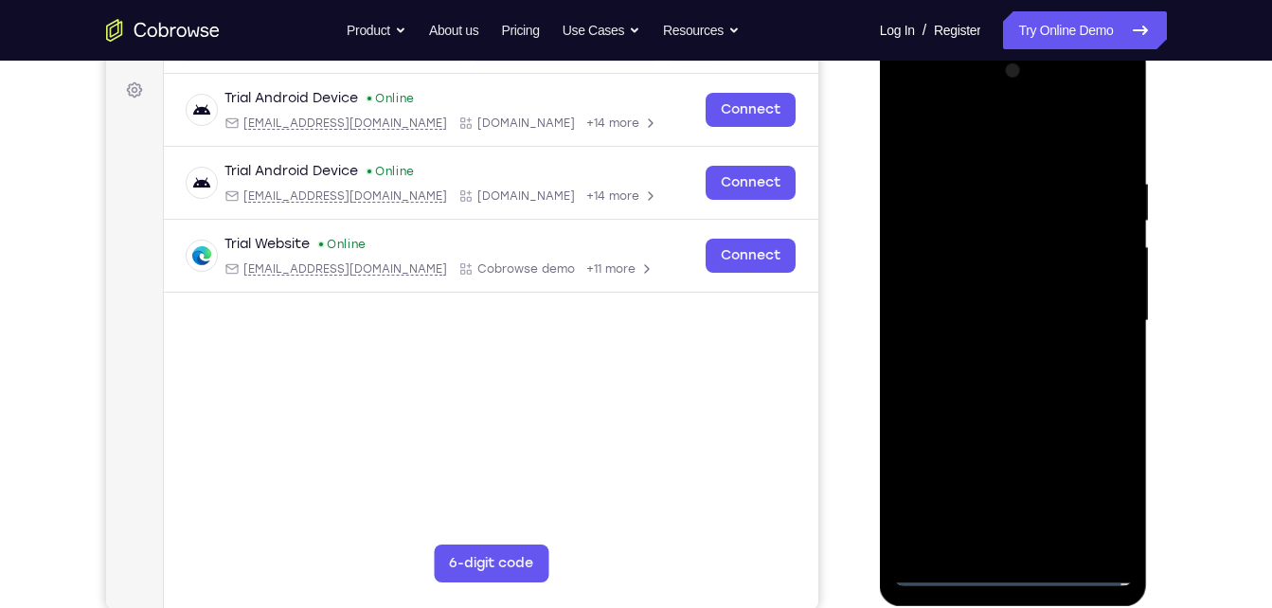
scroll to position [270, 0]
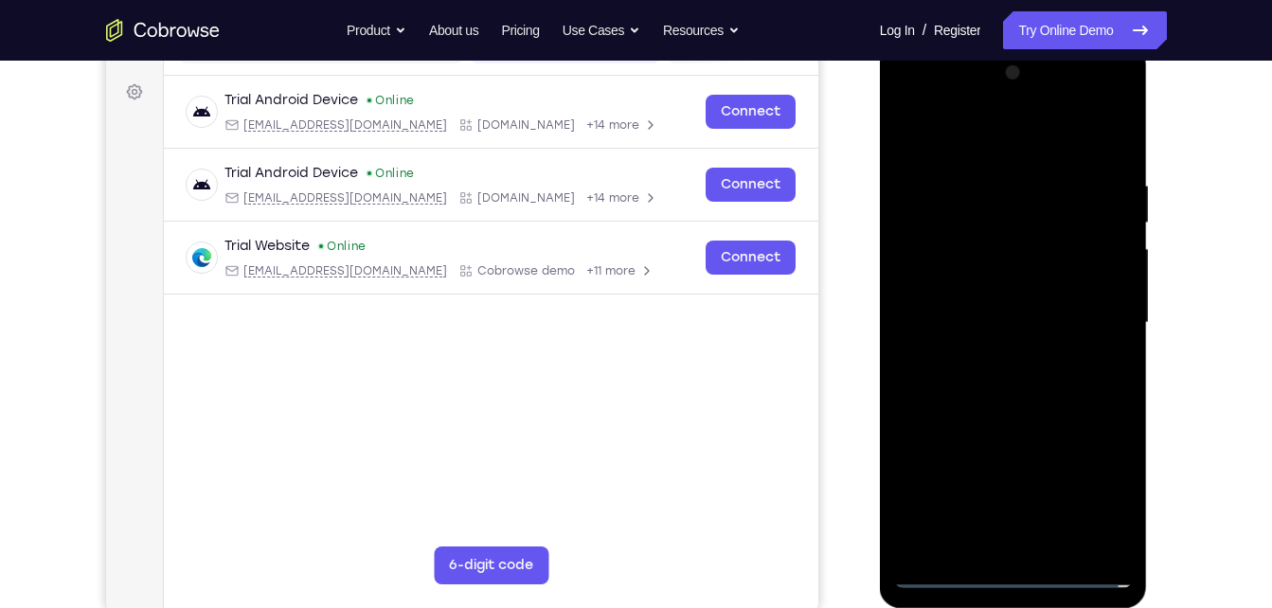
click at [931, 98] on div at bounding box center [1013, 323] width 239 height 531
click at [1095, 301] on div at bounding box center [1013, 323] width 239 height 531
click at [1095, 94] on div at bounding box center [1013, 323] width 239 height 531
click at [924, 104] on div at bounding box center [1013, 323] width 239 height 531
click at [963, 219] on div at bounding box center [1013, 323] width 239 height 531
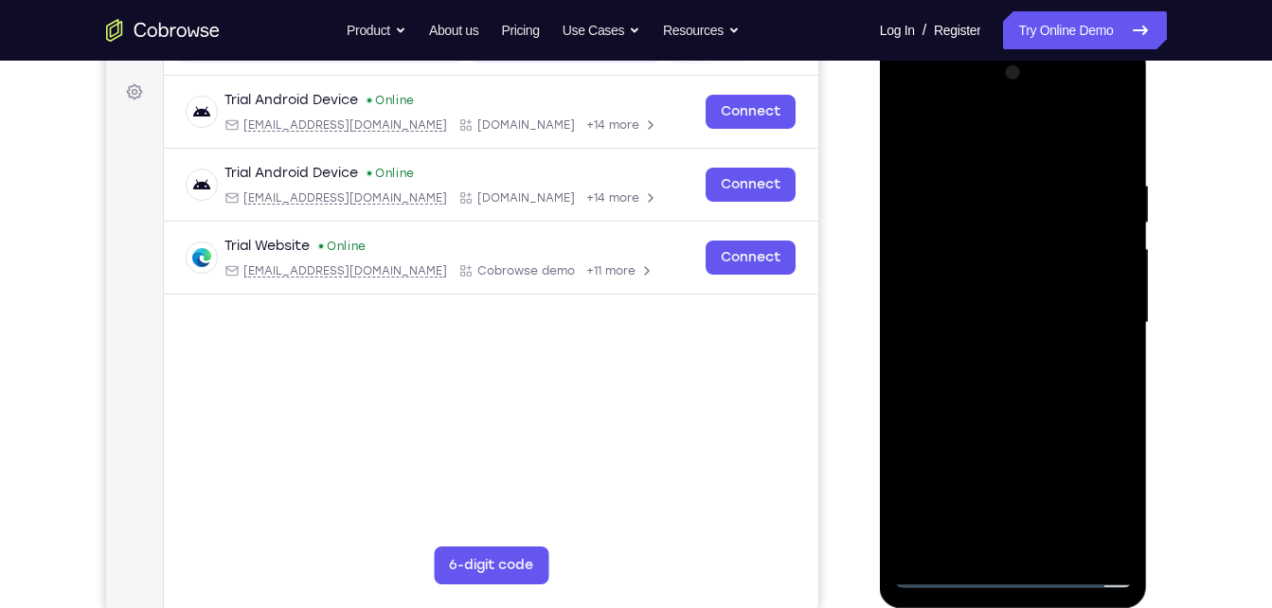
click at [974, 319] on div at bounding box center [1013, 323] width 239 height 531
click at [946, 370] on div at bounding box center [1013, 323] width 239 height 531
click at [1091, 93] on div at bounding box center [1013, 323] width 239 height 531
click at [957, 180] on div at bounding box center [1013, 323] width 239 height 531
click at [1001, 353] on div at bounding box center [1013, 323] width 239 height 531
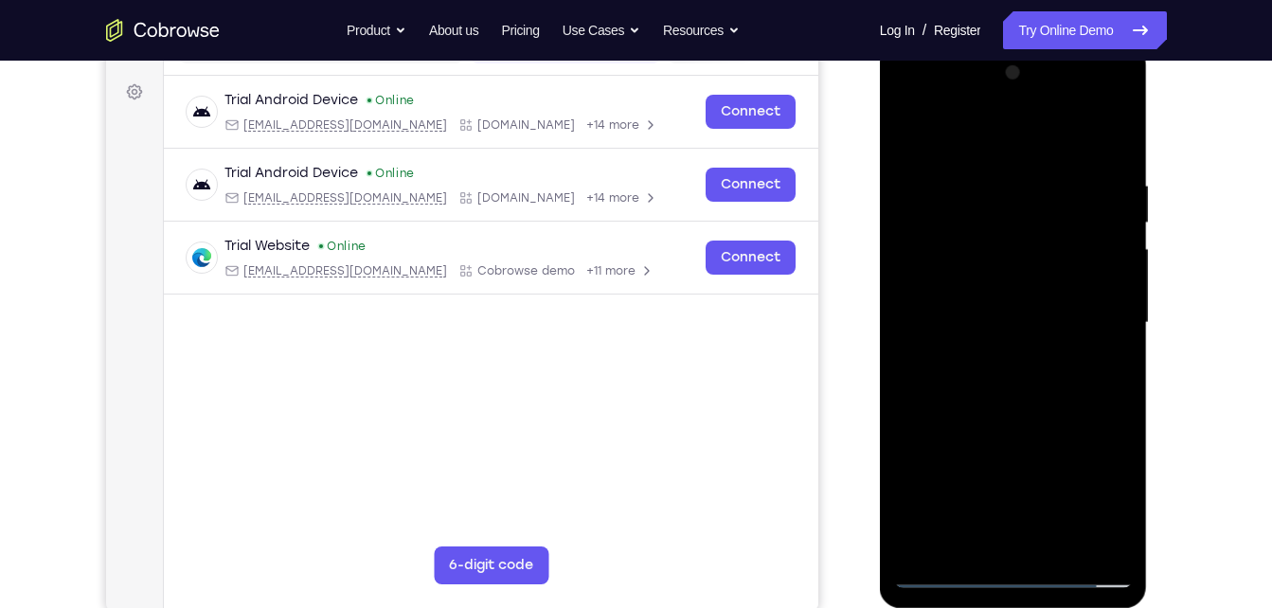
click at [983, 301] on div at bounding box center [1013, 323] width 239 height 531
click at [984, 289] on div at bounding box center [1013, 323] width 239 height 531
click at [1004, 319] on div at bounding box center [1013, 323] width 239 height 531
click at [1005, 385] on div at bounding box center [1013, 323] width 239 height 531
click at [1026, 373] on div at bounding box center [1013, 323] width 239 height 531
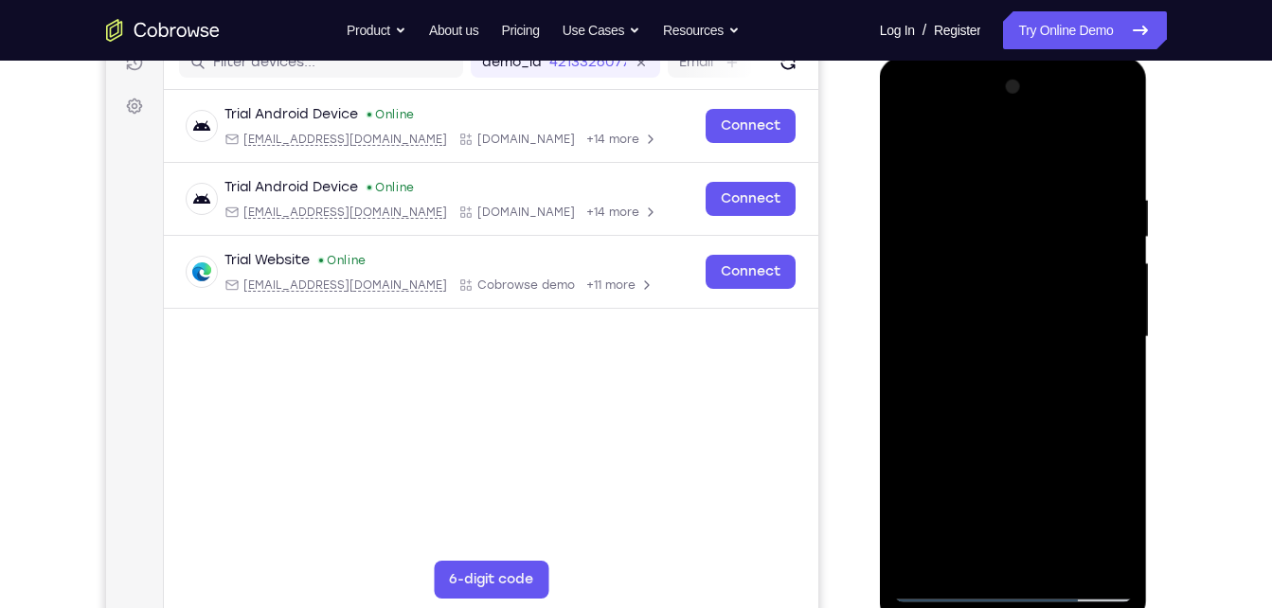
scroll to position [255, 0]
click at [1092, 149] on div at bounding box center [1013, 338] width 239 height 531
click at [913, 108] on div at bounding box center [1013, 338] width 239 height 531
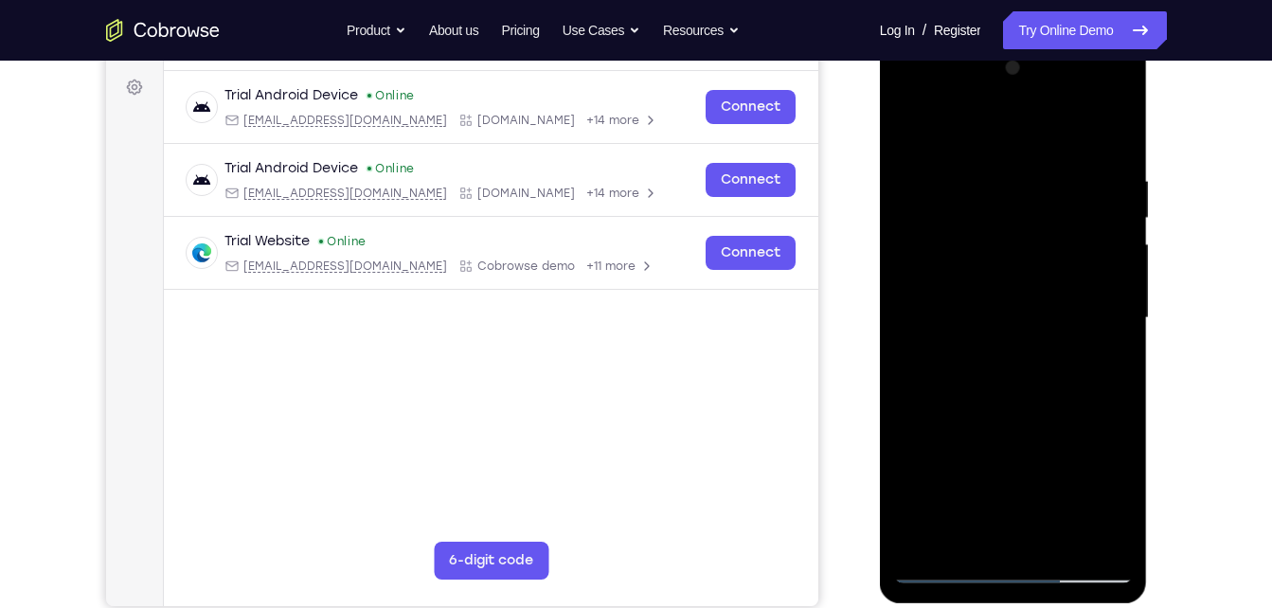
scroll to position [287, 0]
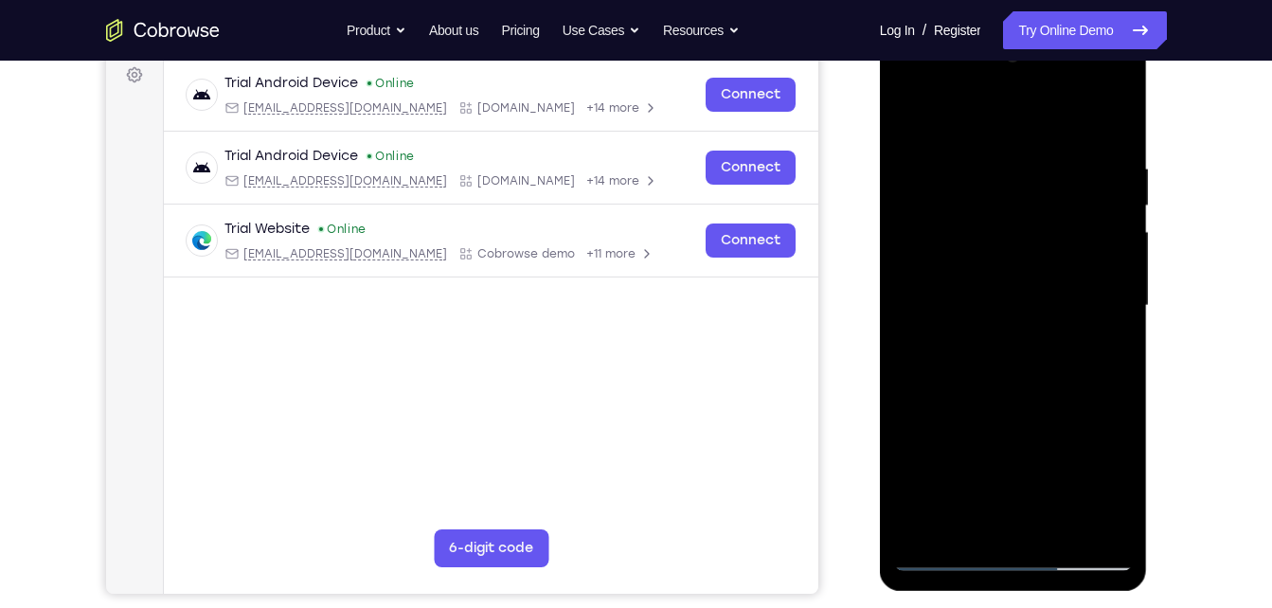
click at [1124, 102] on div at bounding box center [1013, 306] width 239 height 531
click at [1119, 106] on div at bounding box center [1013, 306] width 239 height 531
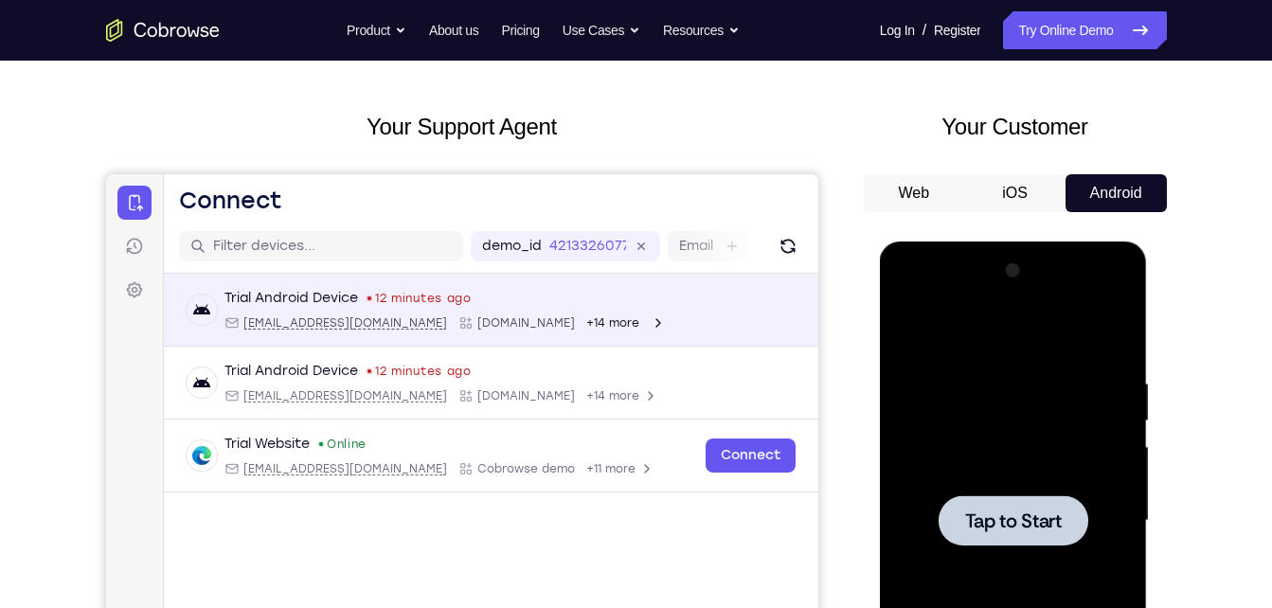
scroll to position [0, 0]
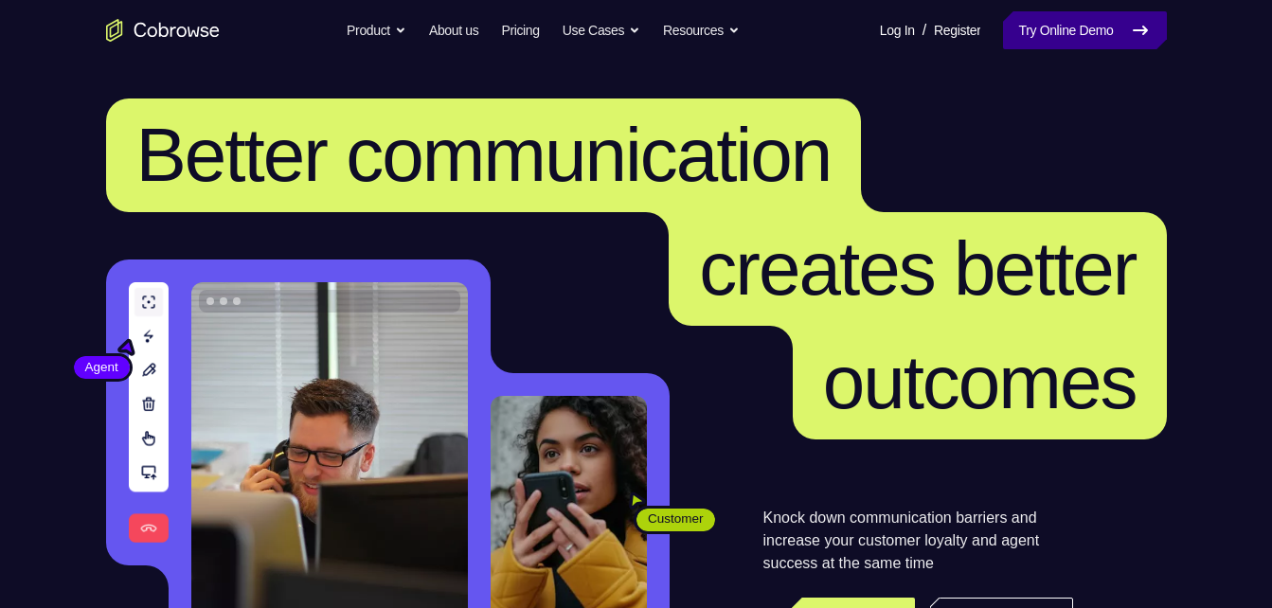
click at [1032, 25] on link "Try Online Demo" at bounding box center [1084, 30] width 163 height 38
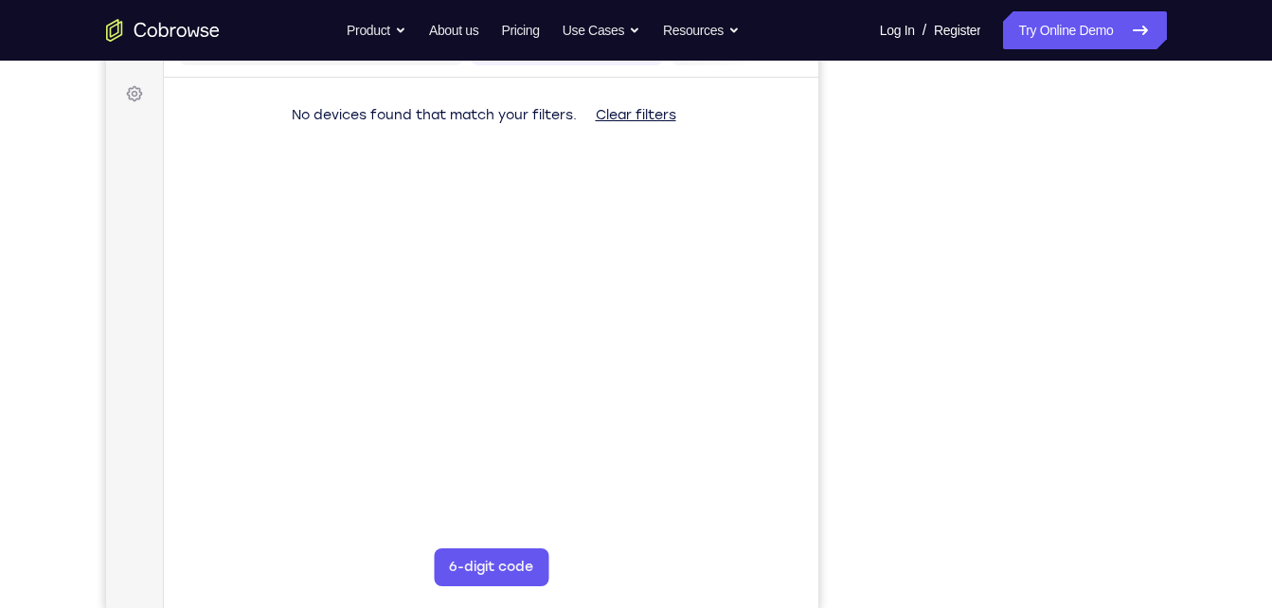
scroll to position [268, 0]
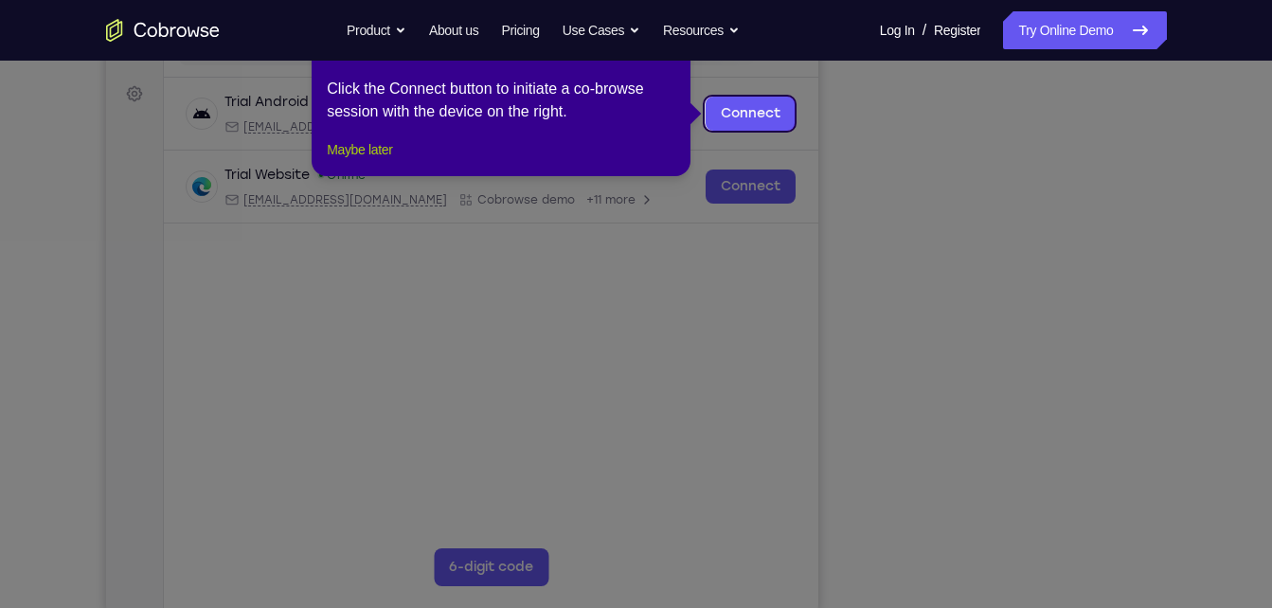
click at [381, 161] on button "Maybe later" at bounding box center [359, 149] width 65 height 23
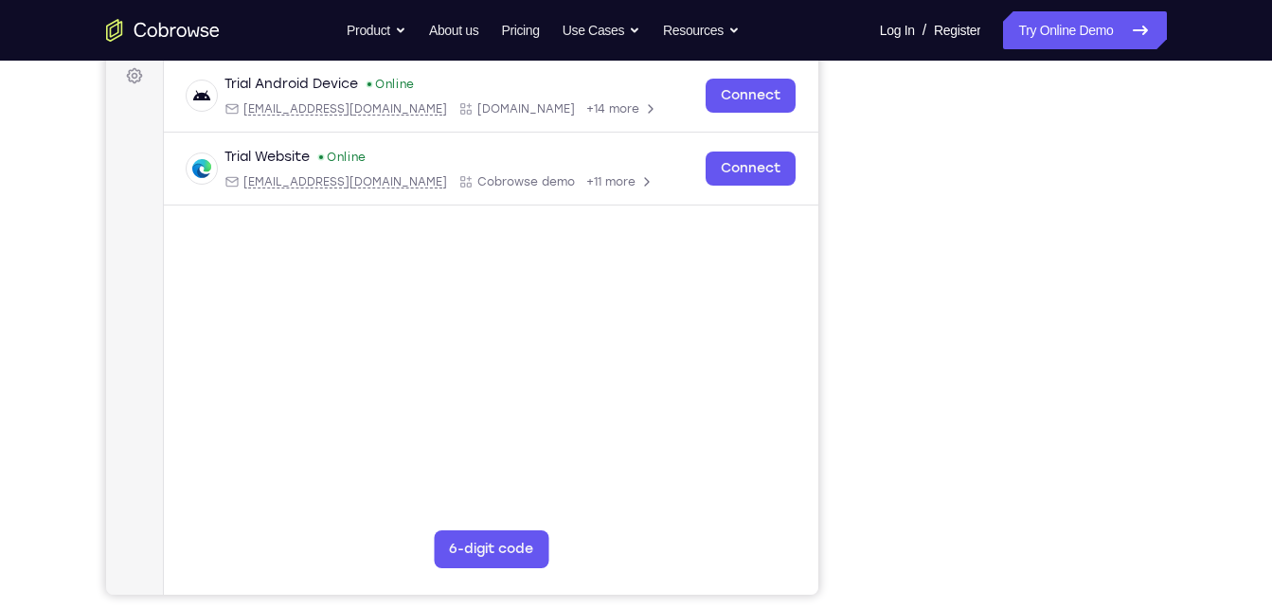
scroll to position [287, 0]
